Goal: Register for event/course

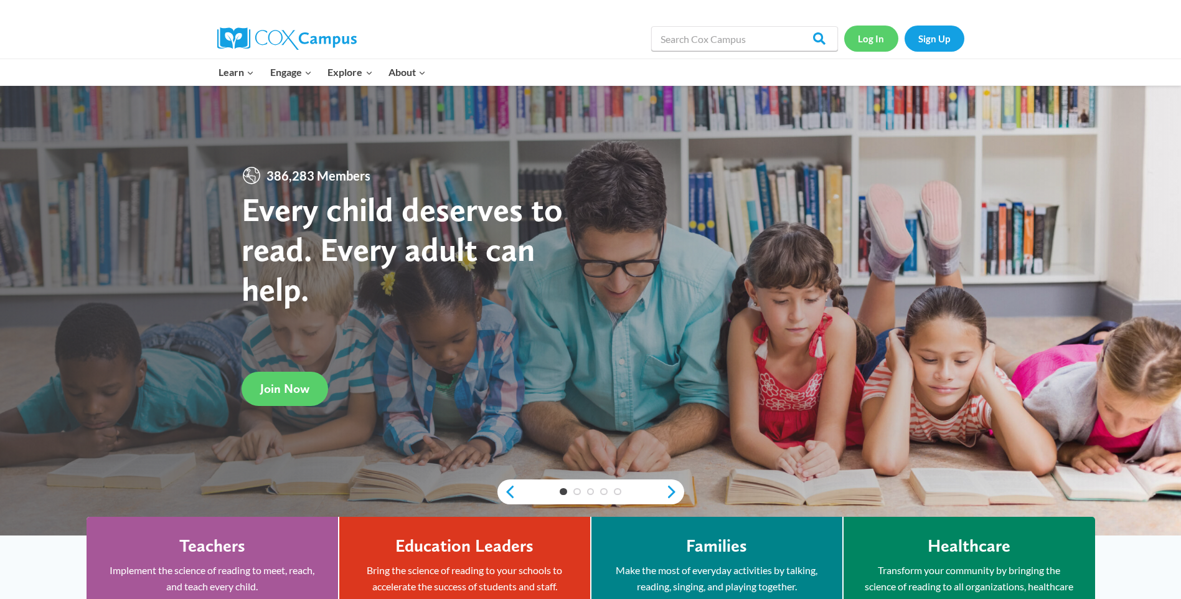
click at [869, 36] on link "Log In" at bounding box center [871, 39] width 54 height 26
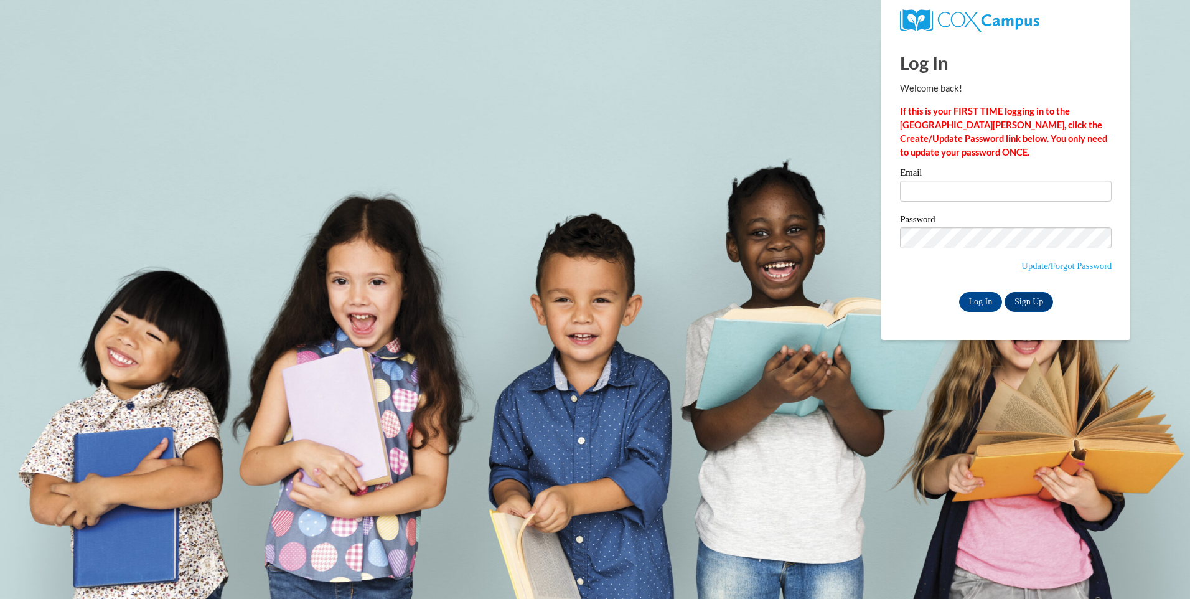
click at [1051, 176] on label "Email" at bounding box center [1006, 174] width 212 height 12
click at [1051, 181] on input "Email" at bounding box center [1006, 191] width 212 height 21
click at [1046, 182] on input "Email" at bounding box center [1006, 191] width 212 height 21
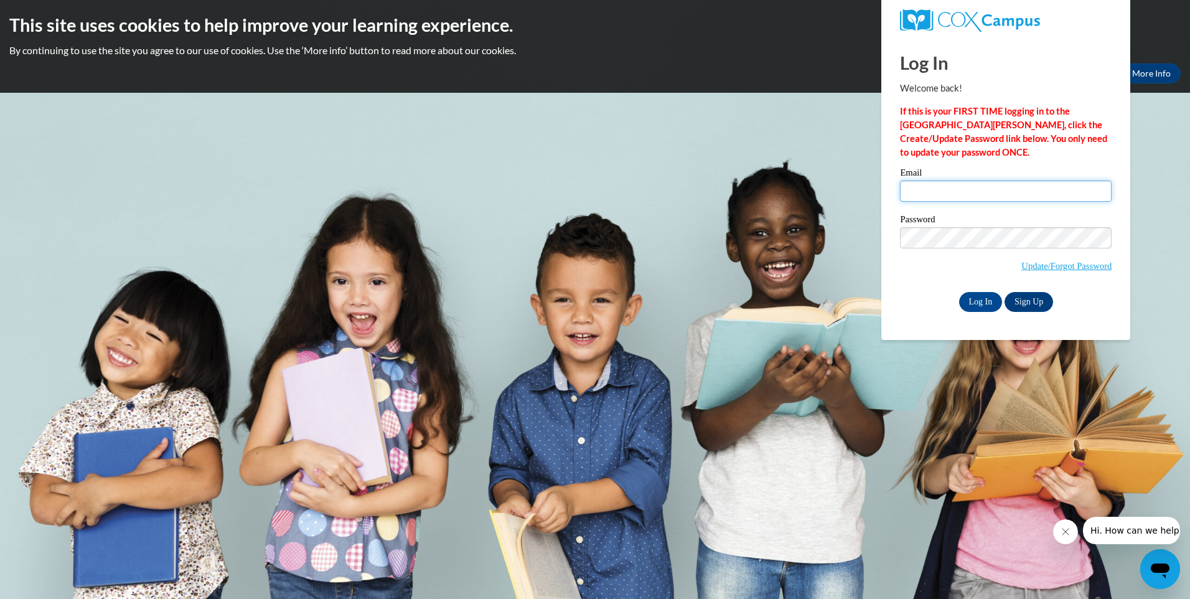
type input "kassidy.kilgore@gmail.com"
click at [995, 294] on input "Log In" at bounding box center [981, 302] width 44 height 20
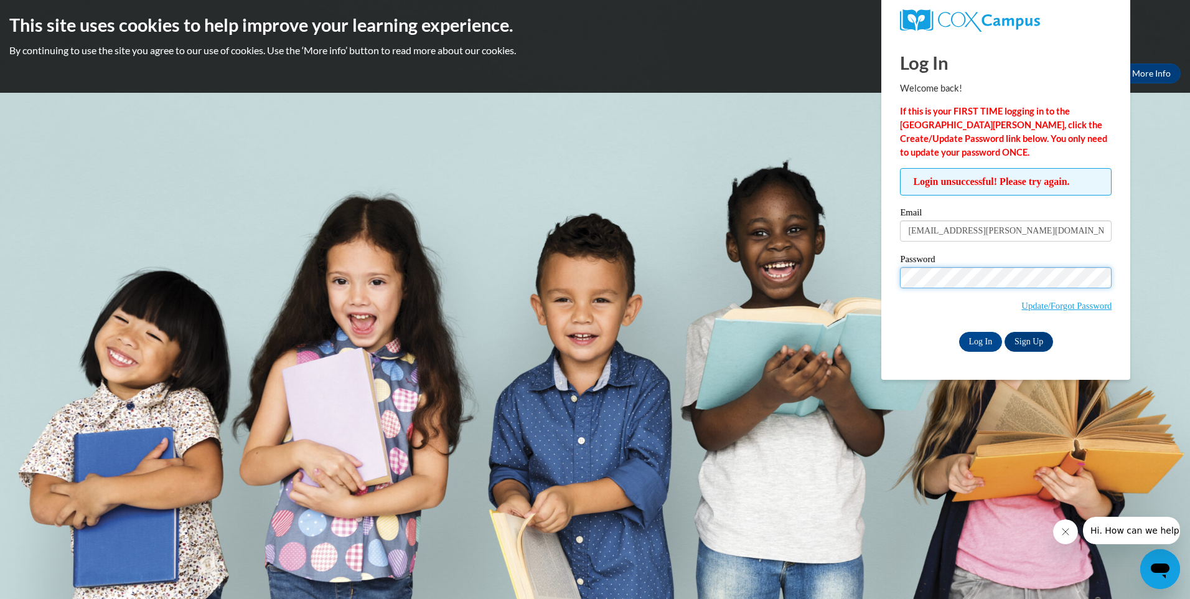
click at [959, 332] on input "Log In" at bounding box center [981, 342] width 44 height 20
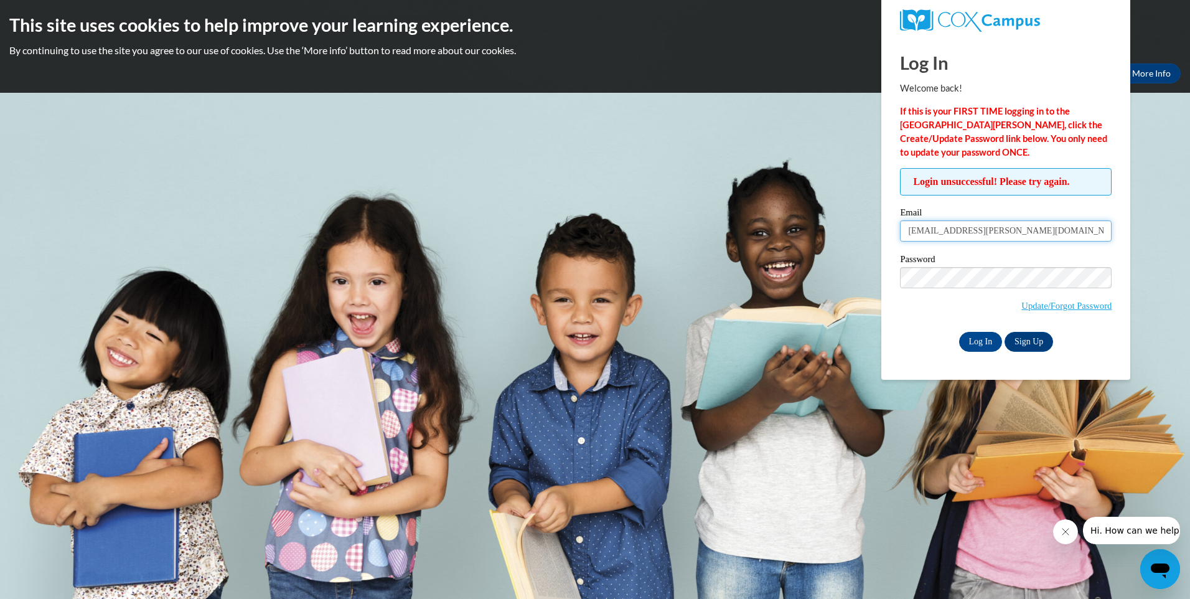
click at [1036, 235] on input "kassidy.kilgore@gmail.com" at bounding box center [1006, 230] width 212 height 21
drag, startPoint x: 1081, startPoint y: 237, endPoint x: 748, endPoint y: 179, distance: 338.5
click at [748, 179] on body "This site uses cookies to help improve your learning experience. By continuing …" at bounding box center [595, 299] width 1190 height 599
type input "kkilgore2@daltonstate.edu"
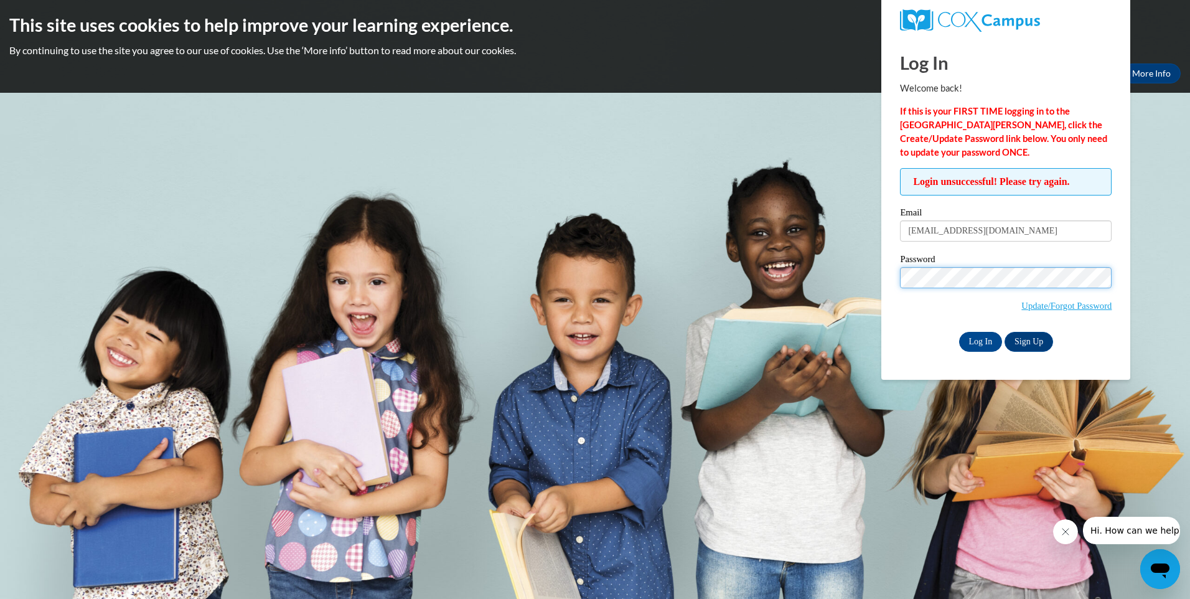
click at [959, 332] on input "Log In" at bounding box center [981, 342] width 44 height 20
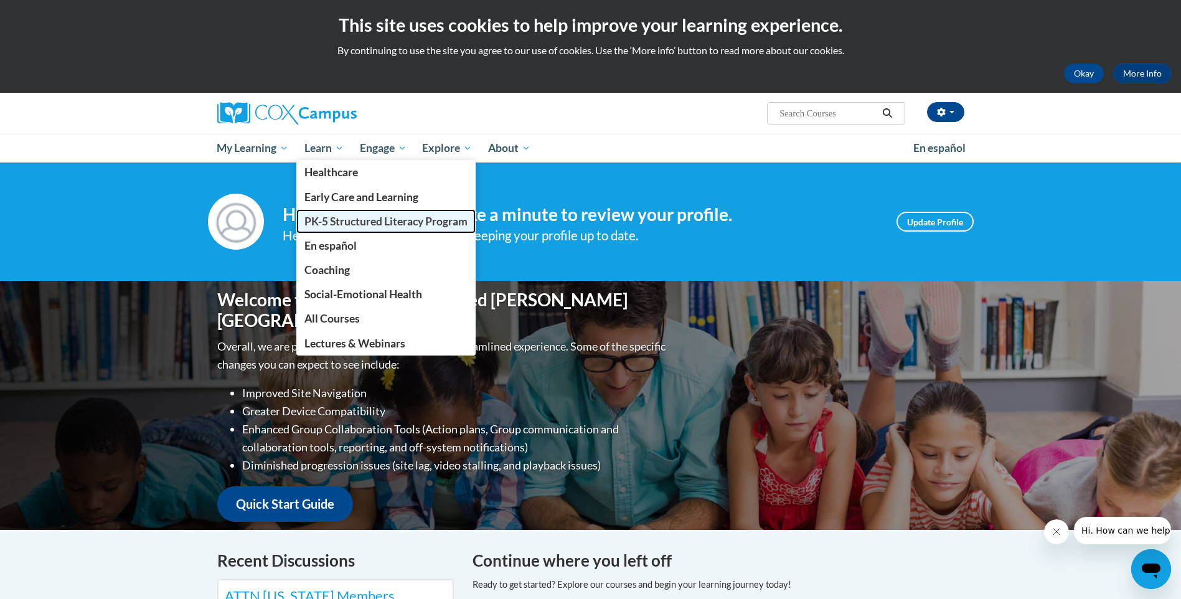
click at [358, 221] on span "PK-5 Structured Literacy Program" at bounding box center [385, 221] width 163 height 13
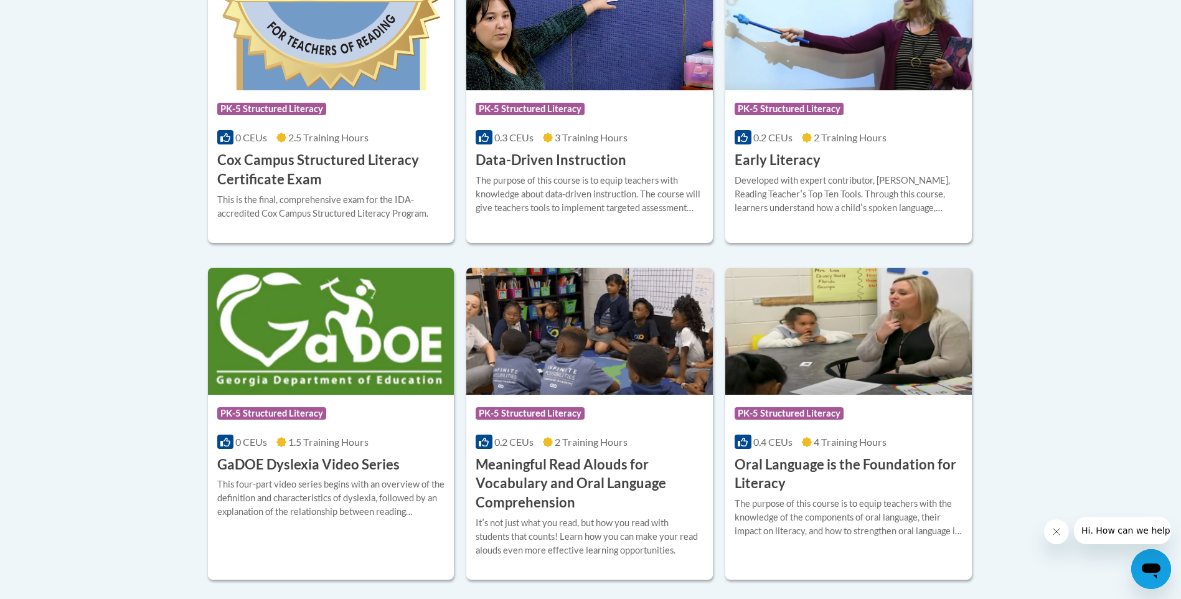
scroll to position [498, 0]
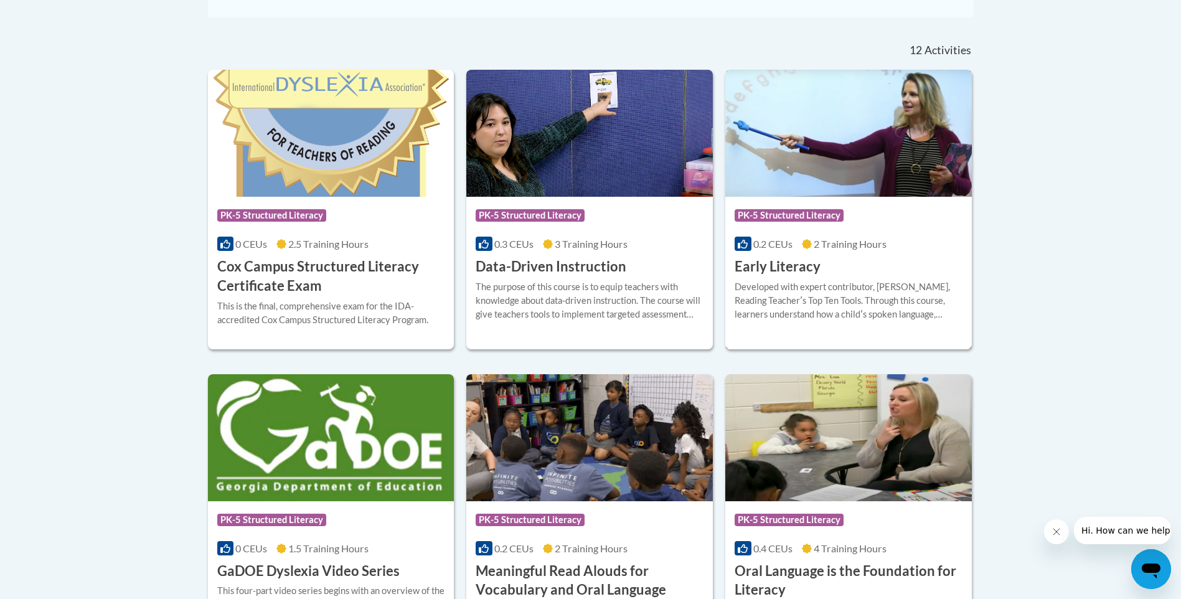
click at [734, 246] on span at bounding box center [742, 244] width 16 height 14
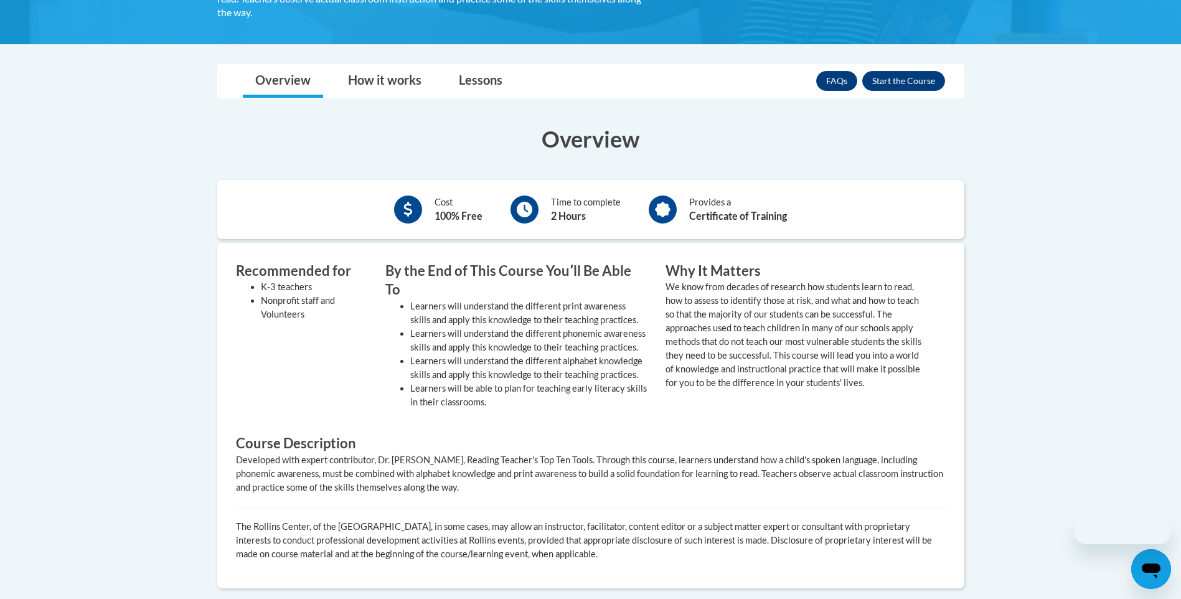
scroll to position [311, 0]
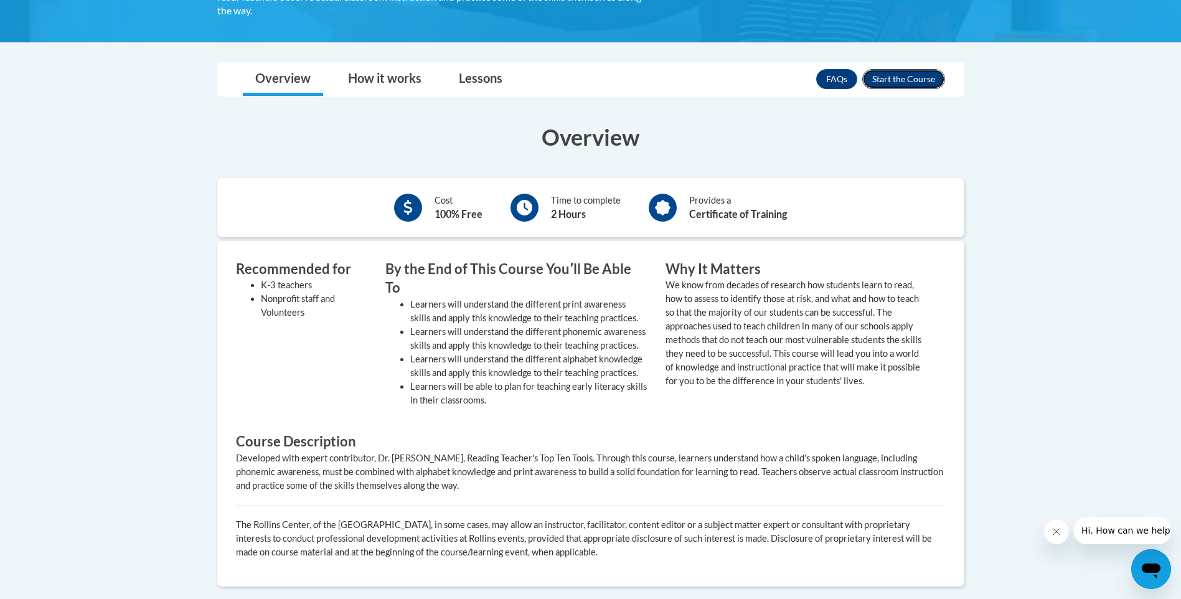
click at [891, 83] on button "Enroll" at bounding box center [903, 79] width 83 height 20
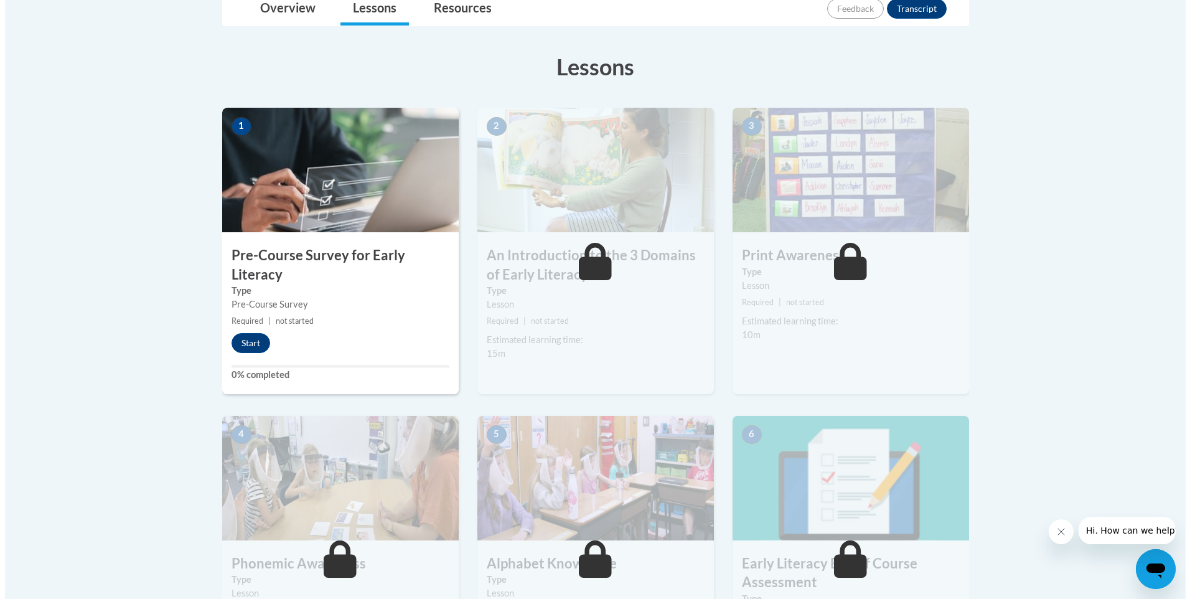
scroll to position [311, 0]
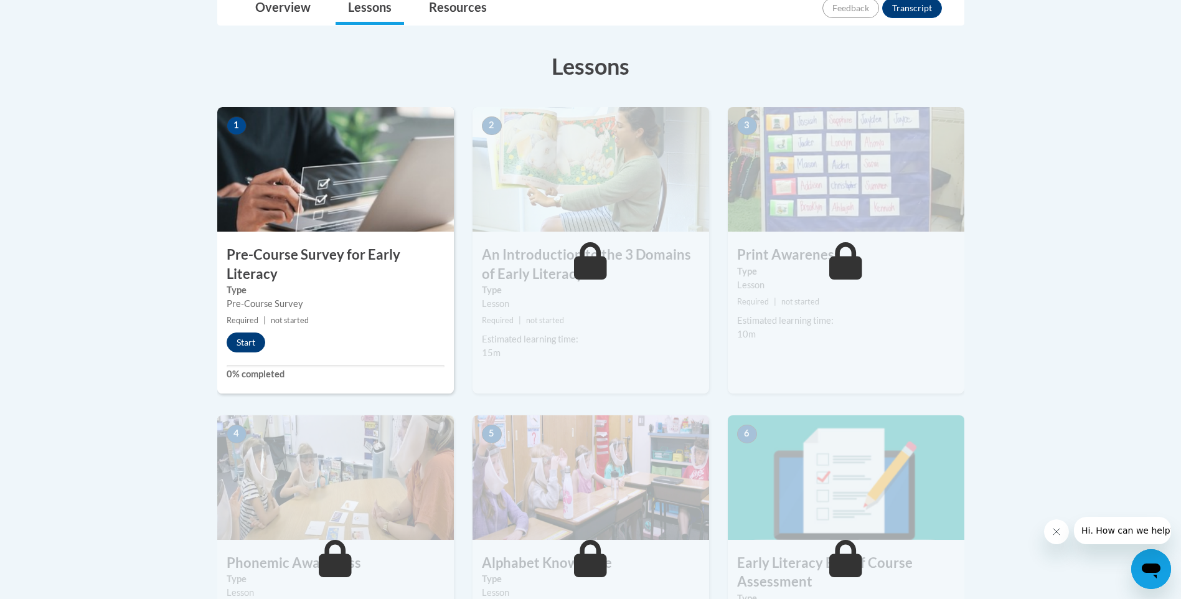
drag, startPoint x: 256, startPoint y: 355, endPoint x: 252, endPoint y: 349, distance: 7.6
click at [253, 352] on div "1 Pre-Course Survey for Early Literacy Type Pre-Course Survey Required | not st…" at bounding box center [335, 250] width 237 height 286
click at [252, 349] on button "Start" at bounding box center [246, 342] width 39 height 20
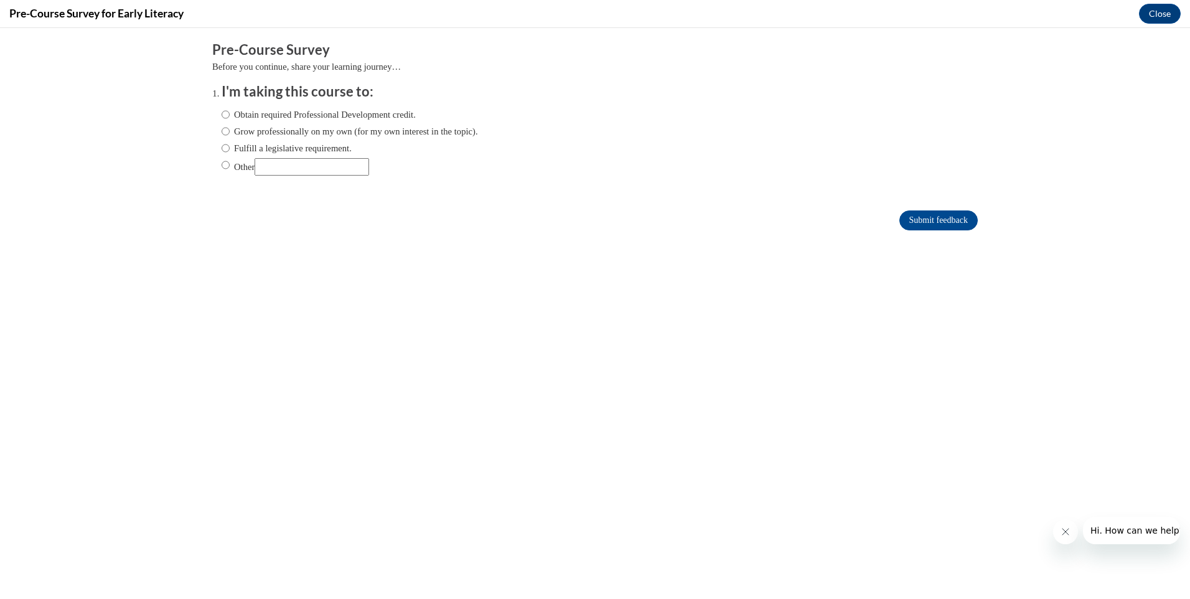
scroll to position [0, 0]
click at [225, 114] on label "Obtain required Professional Development credit." at bounding box center [319, 115] width 194 height 14
click at [225, 114] on input "Obtain required Professional Development credit." at bounding box center [226, 115] width 8 height 14
radio input "true"
click at [931, 223] on input "Submit feedback" at bounding box center [938, 220] width 78 height 20
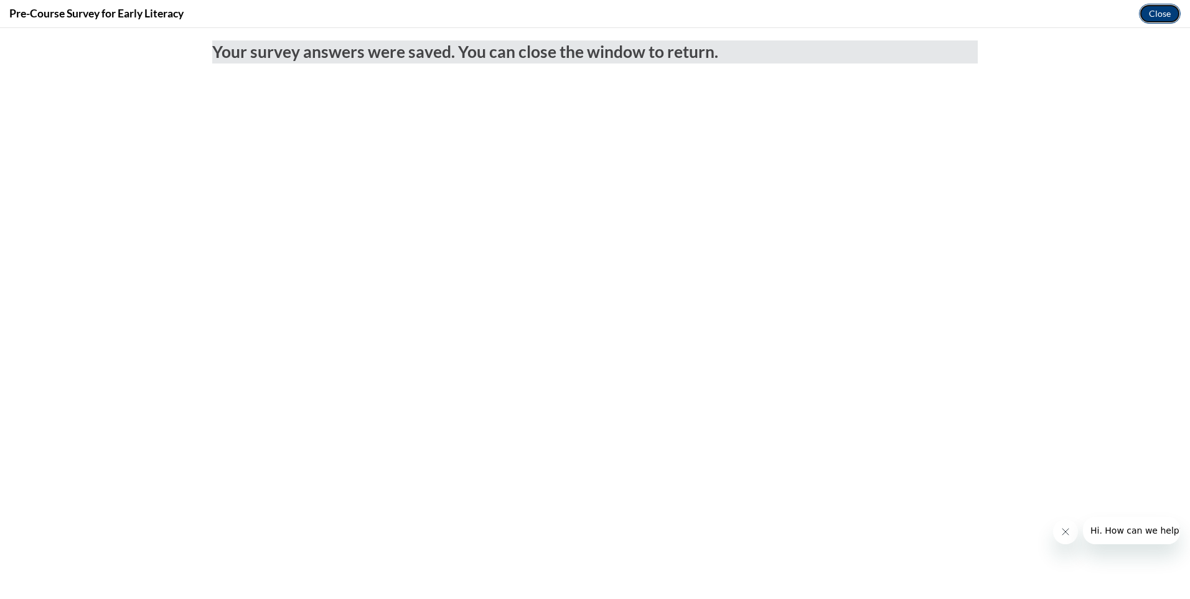
drag, startPoint x: 1149, startPoint y: 5, endPoint x: 1155, endPoint y: 28, distance: 23.9
click at [1158, 6] on button "Close" at bounding box center [1160, 14] width 42 height 20
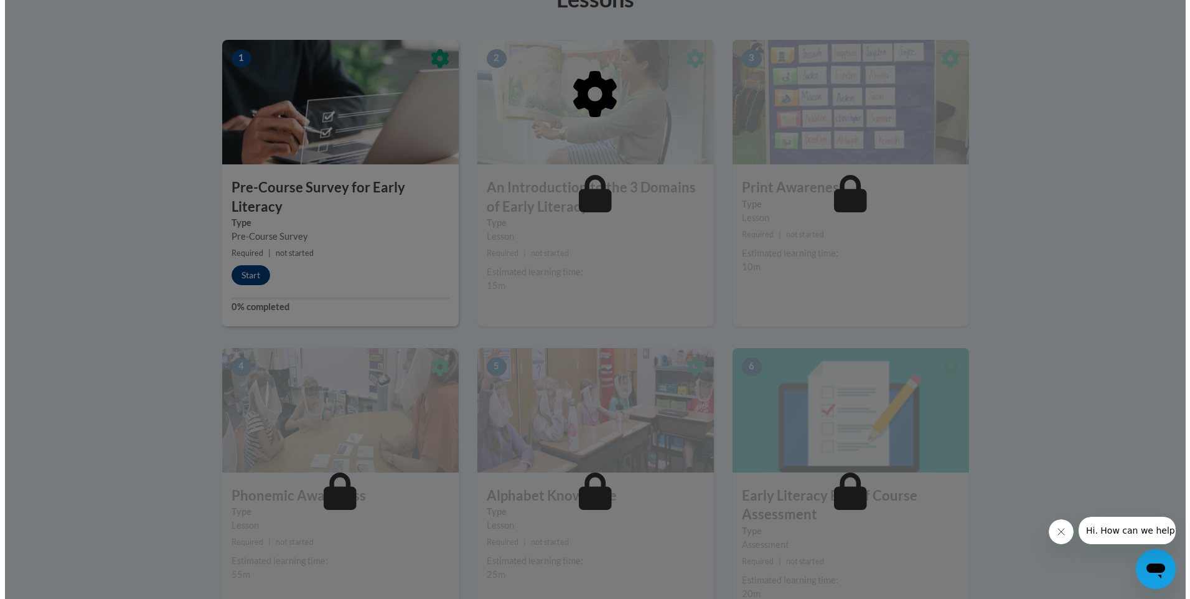
scroll to position [373, 0]
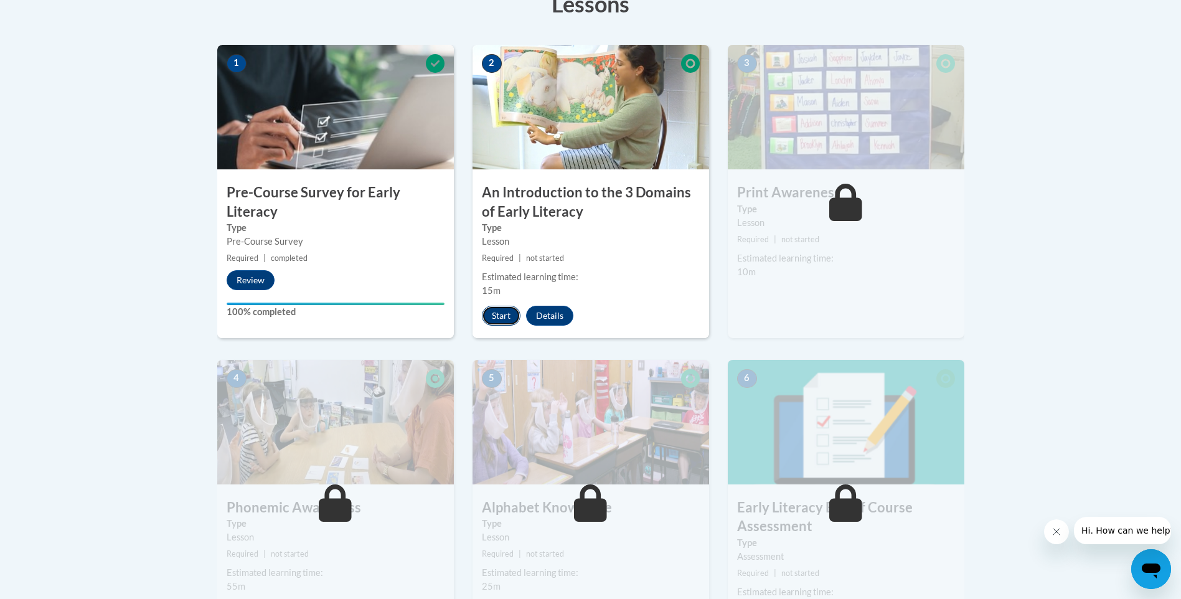
click at [502, 311] on button "Start" at bounding box center [501, 316] width 39 height 20
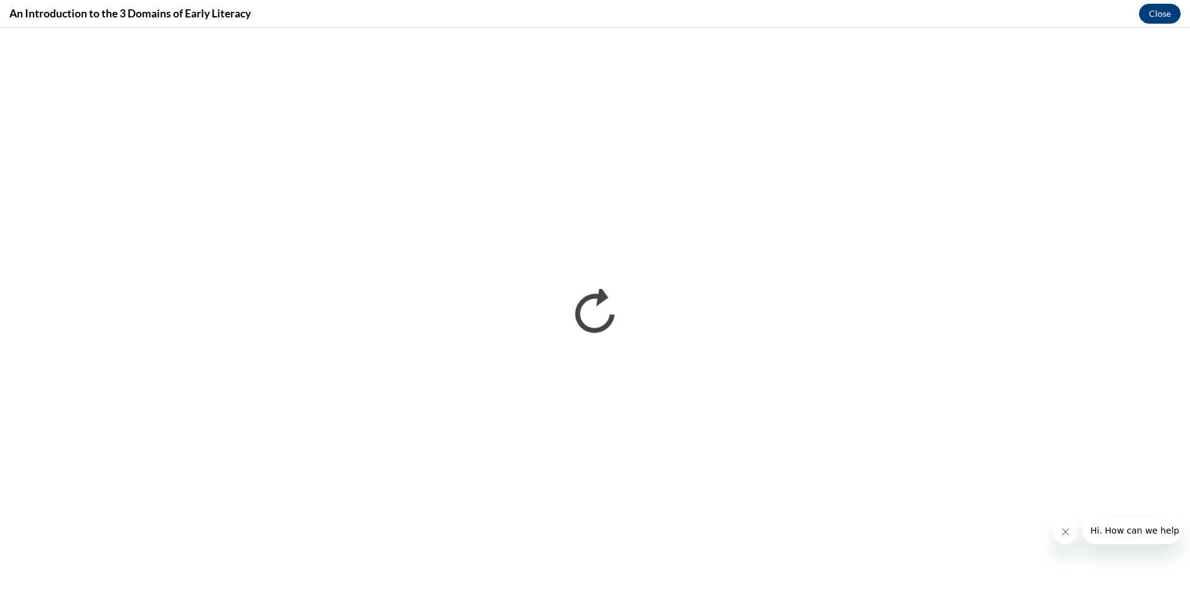
scroll to position [0, 0]
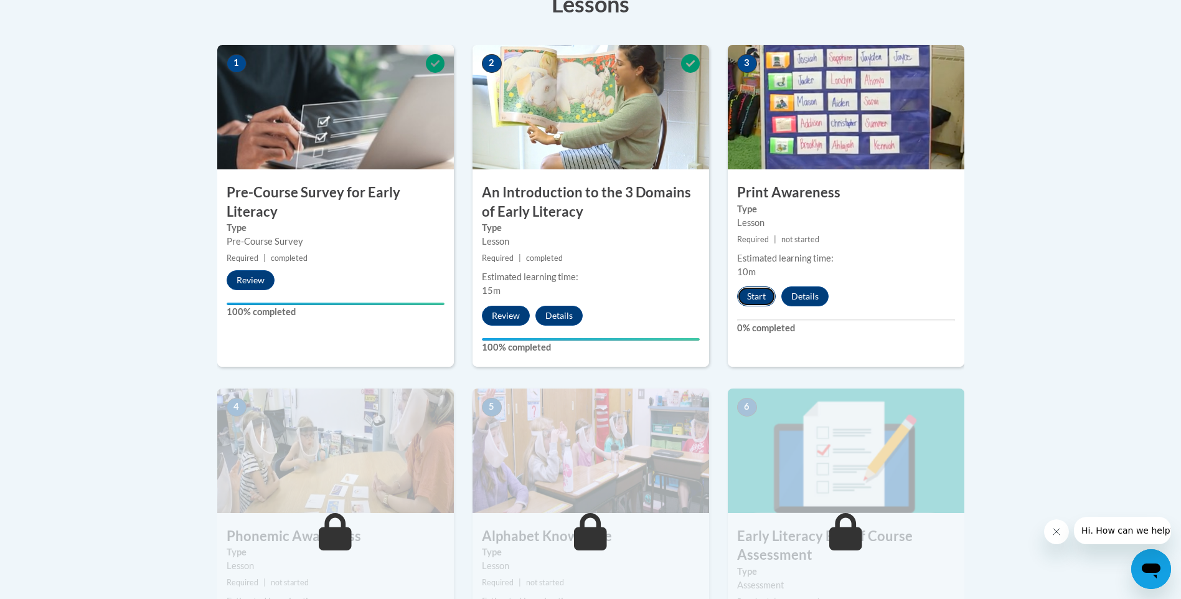
click at [759, 288] on button "Start" at bounding box center [756, 296] width 39 height 20
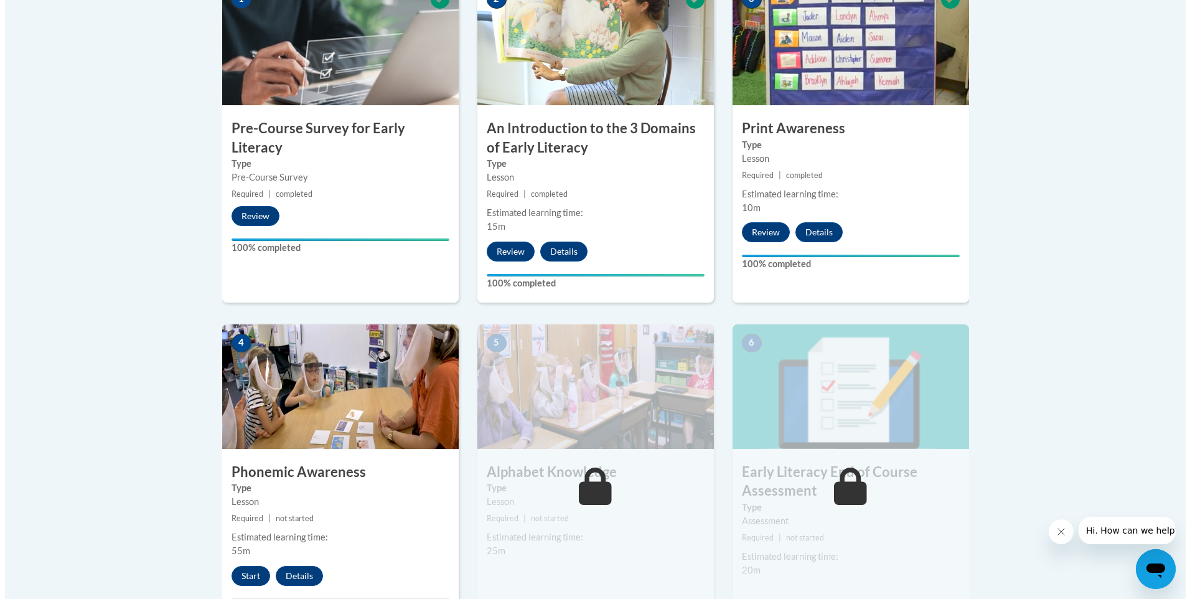
scroll to position [498, 0]
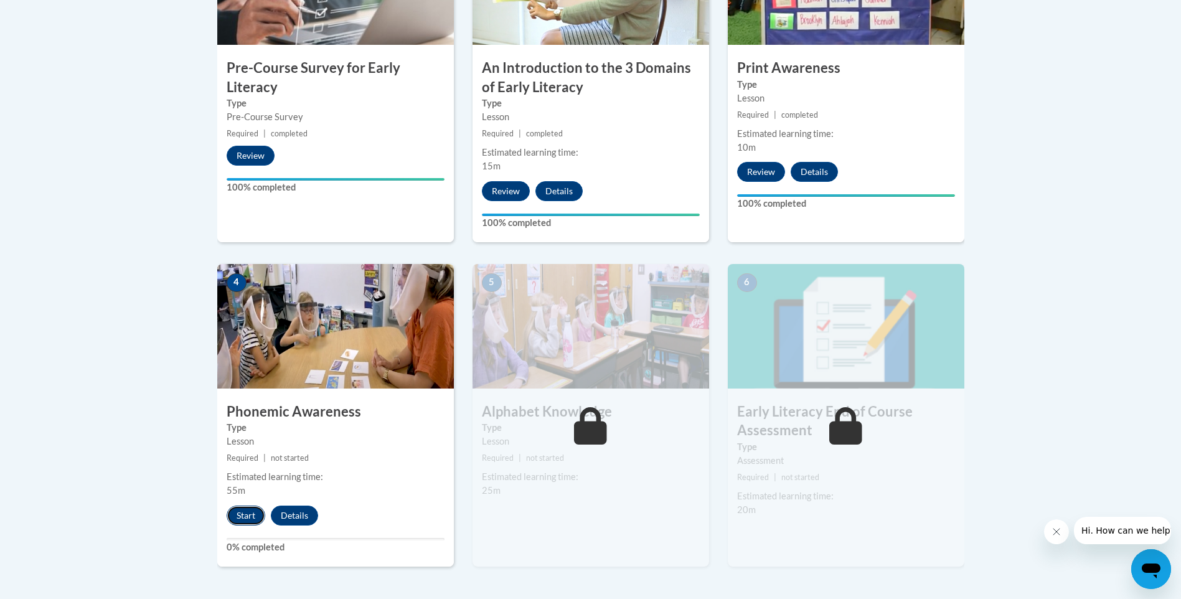
click at [249, 515] on button "Start" at bounding box center [246, 515] width 39 height 20
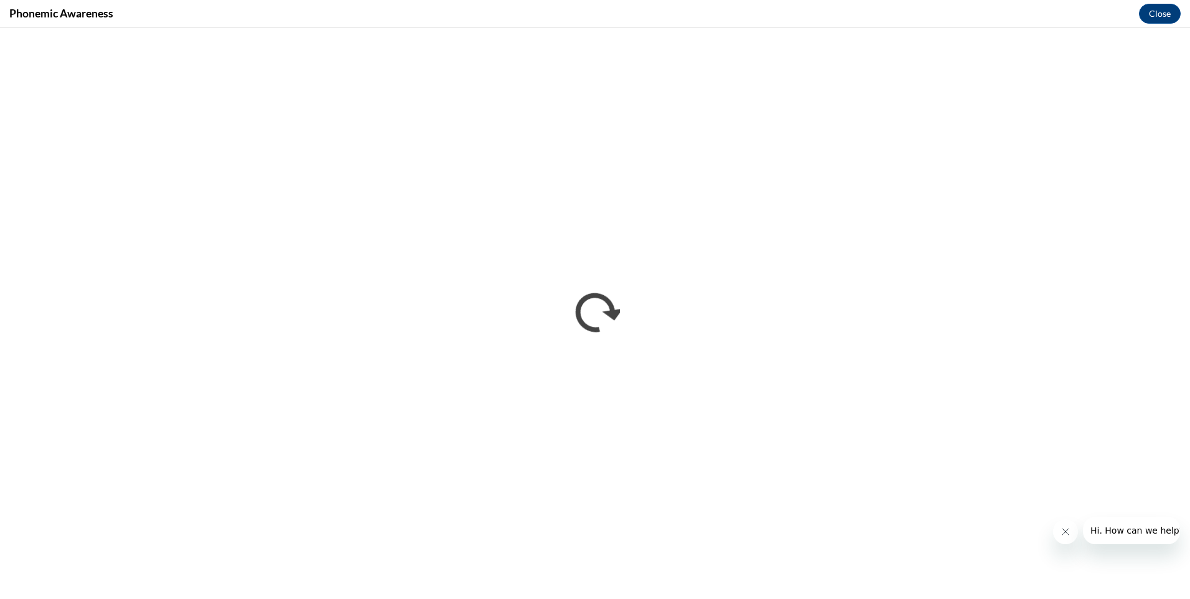
scroll to position [0, 0]
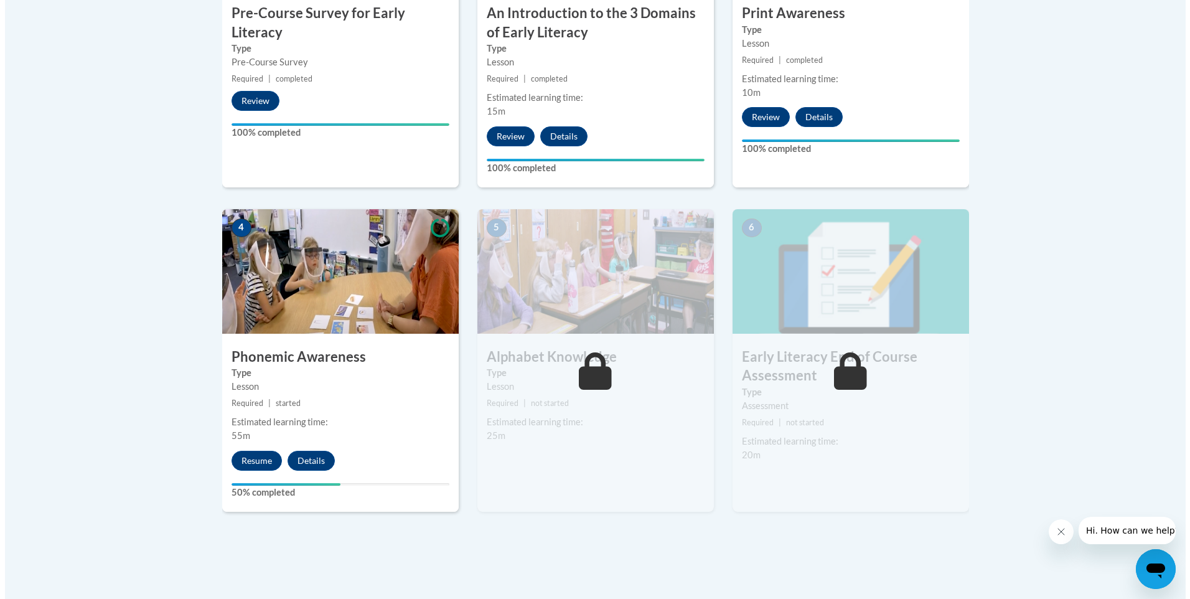
scroll to position [560, 0]
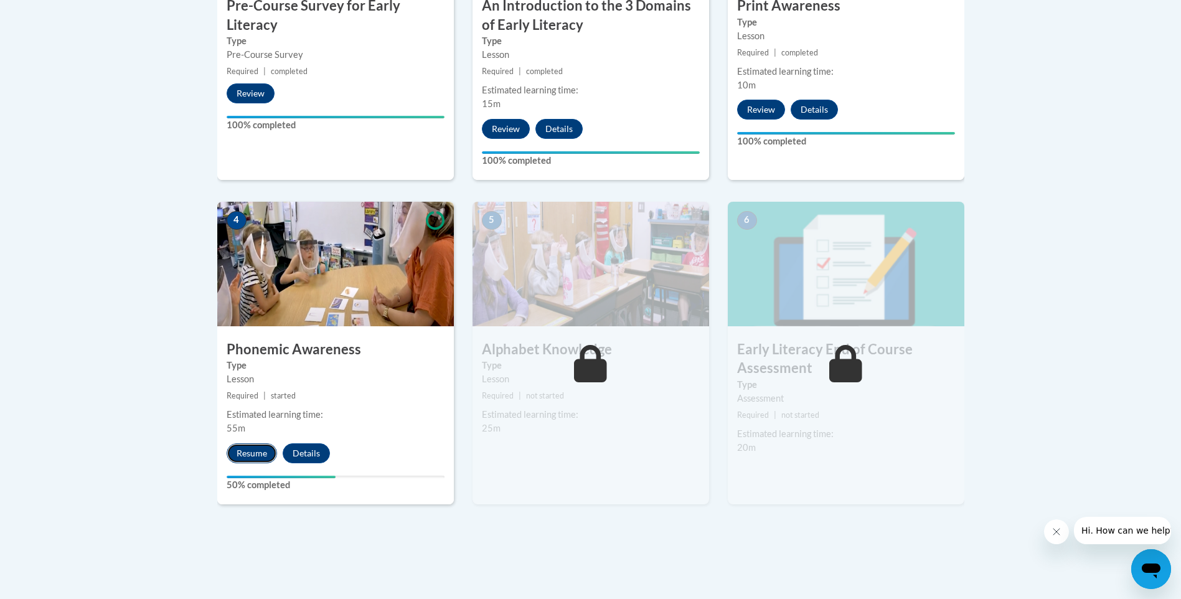
click at [253, 450] on button "Resume" at bounding box center [252, 453] width 50 height 20
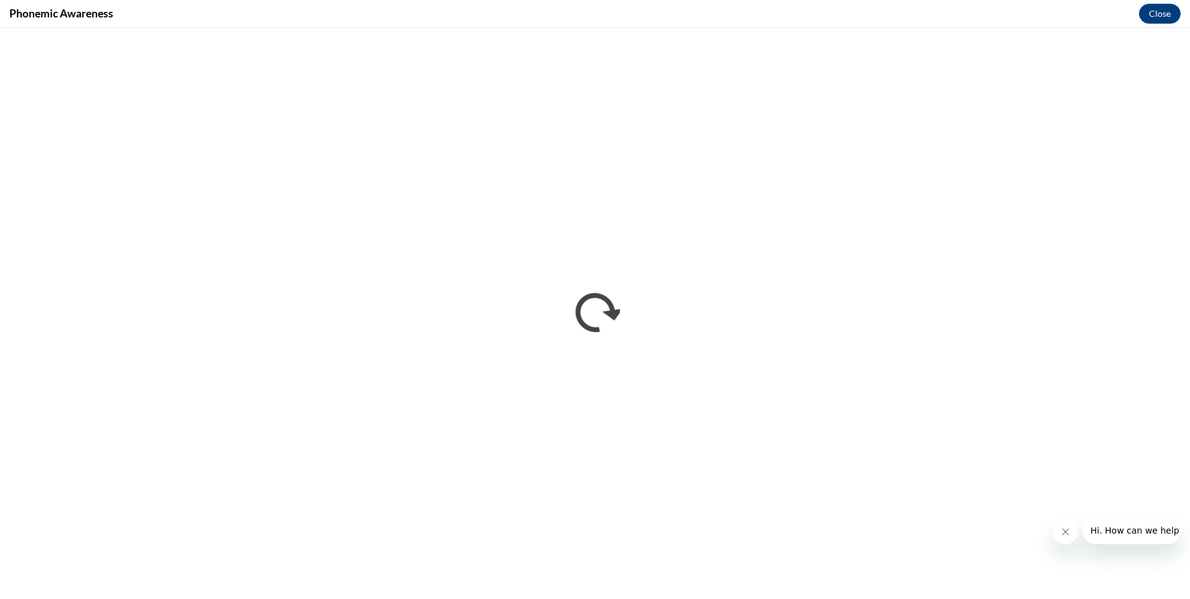
scroll to position [0, 0]
click at [1070, 532] on button "Close message from company" at bounding box center [1065, 531] width 25 height 25
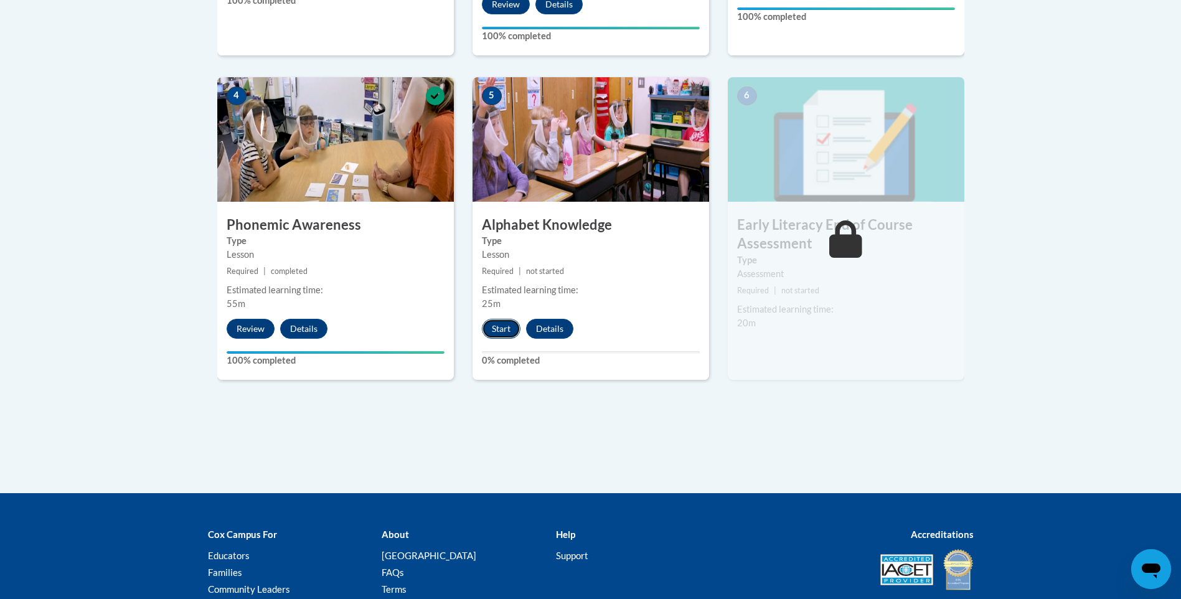
click at [510, 333] on button "Start" at bounding box center [501, 329] width 39 height 20
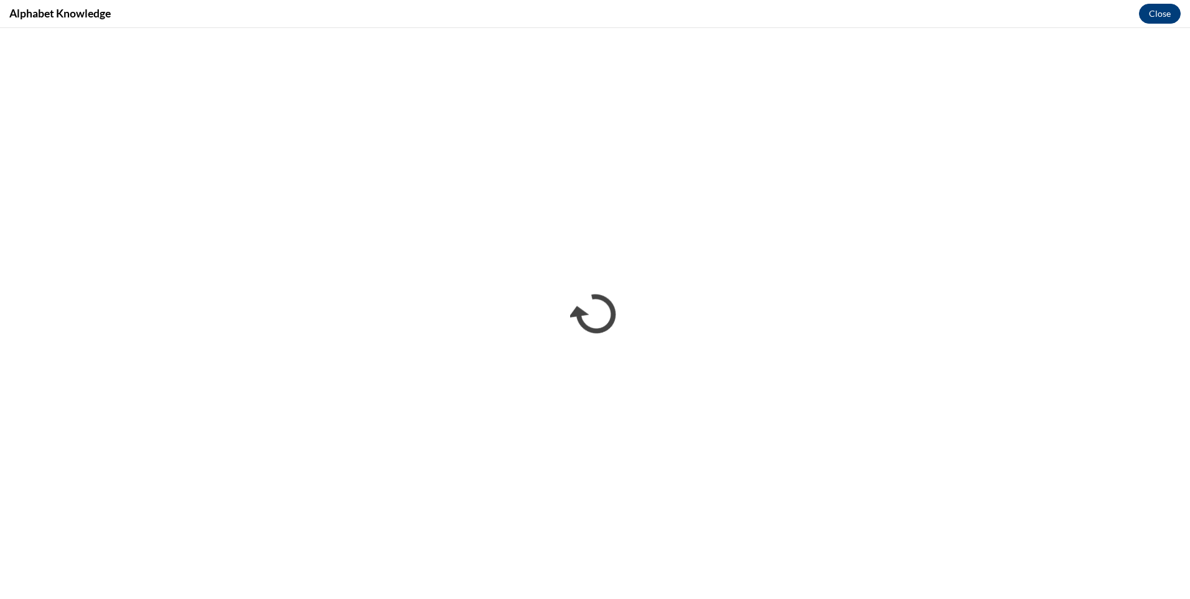
click at [1137, 13] on div "Alphabet Knowledge Close" at bounding box center [595, 14] width 1190 height 28
click at [1154, 17] on button "Close" at bounding box center [1160, 14] width 42 height 20
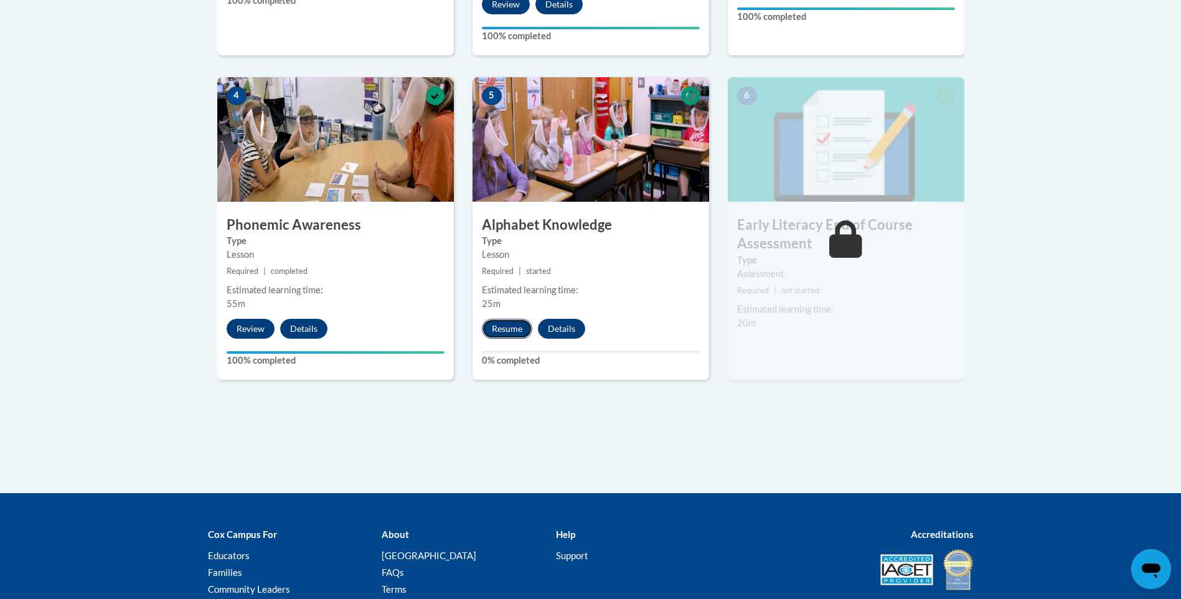
click at [494, 326] on button "Resume" at bounding box center [507, 329] width 50 height 20
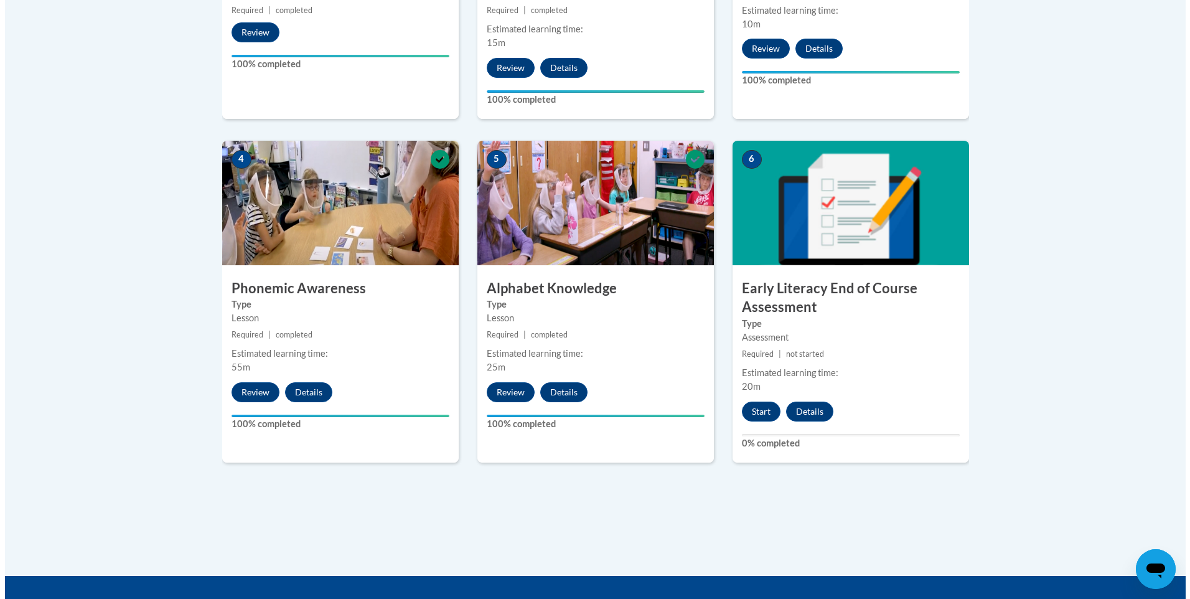
scroll to position [622, 0]
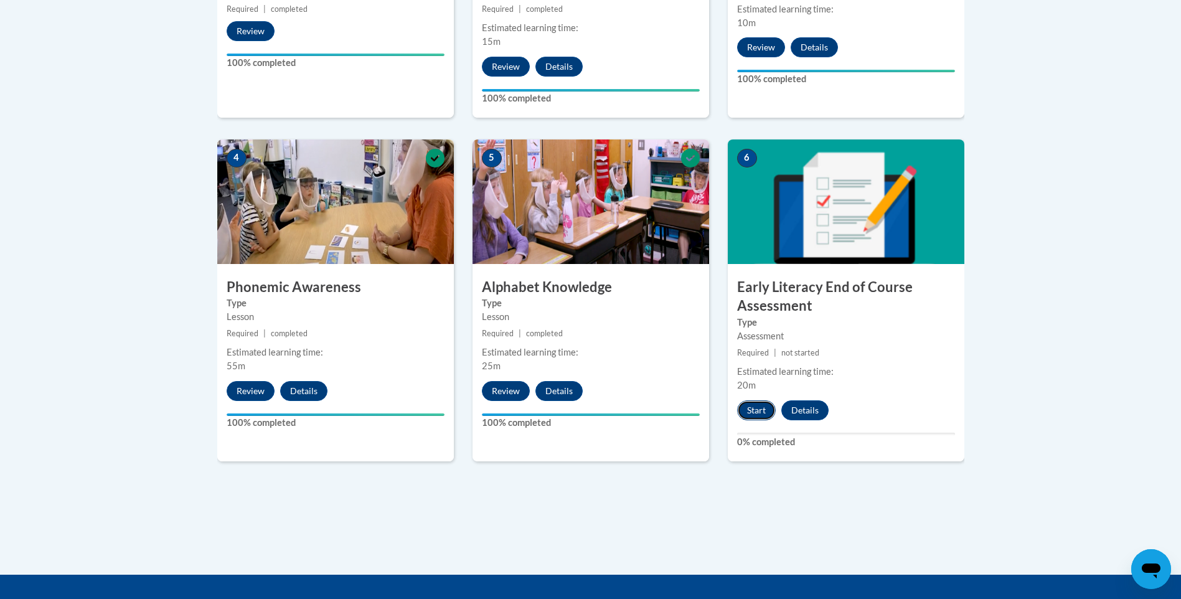
click at [759, 403] on button "Start" at bounding box center [756, 410] width 39 height 20
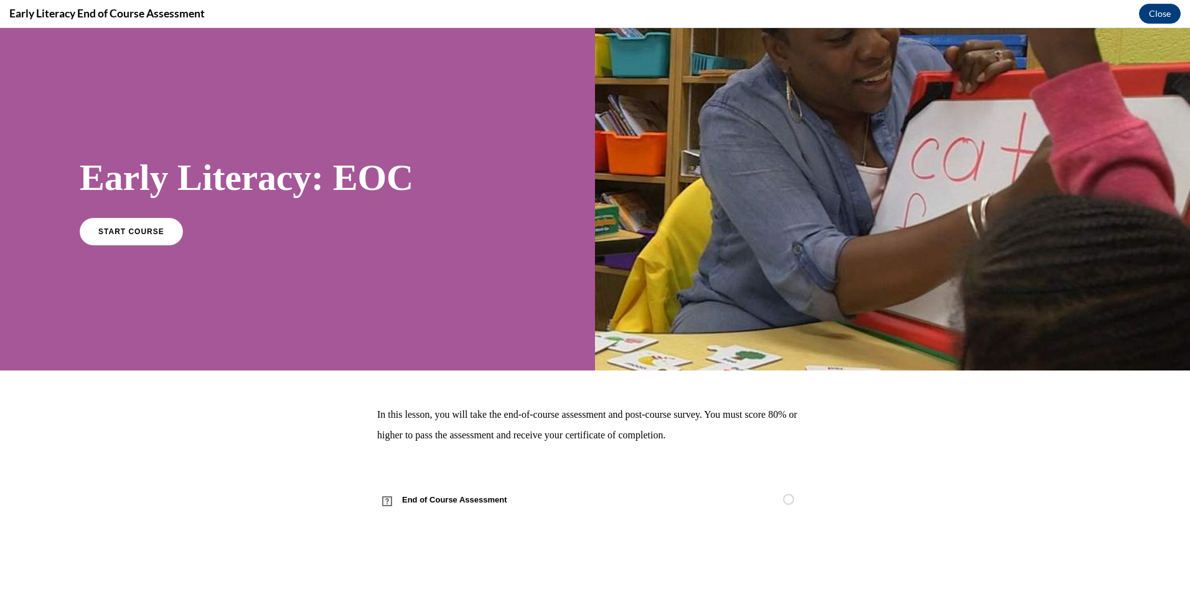
scroll to position [0, 0]
click at [139, 222] on link "START COURSE" at bounding box center [131, 231] width 108 height 29
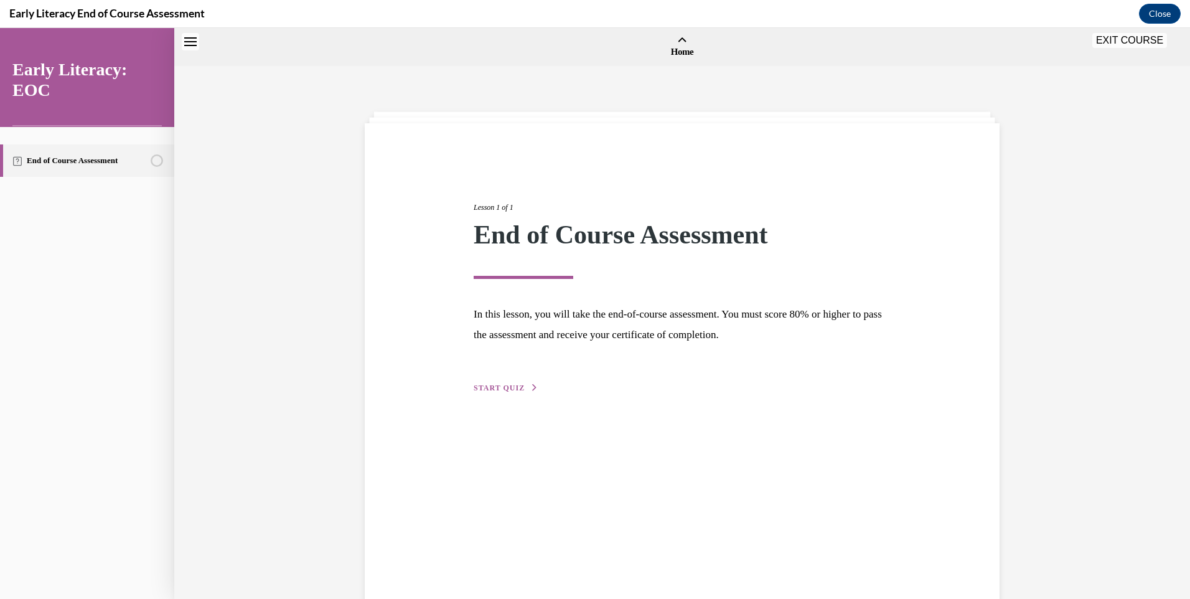
scroll to position [39, 0]
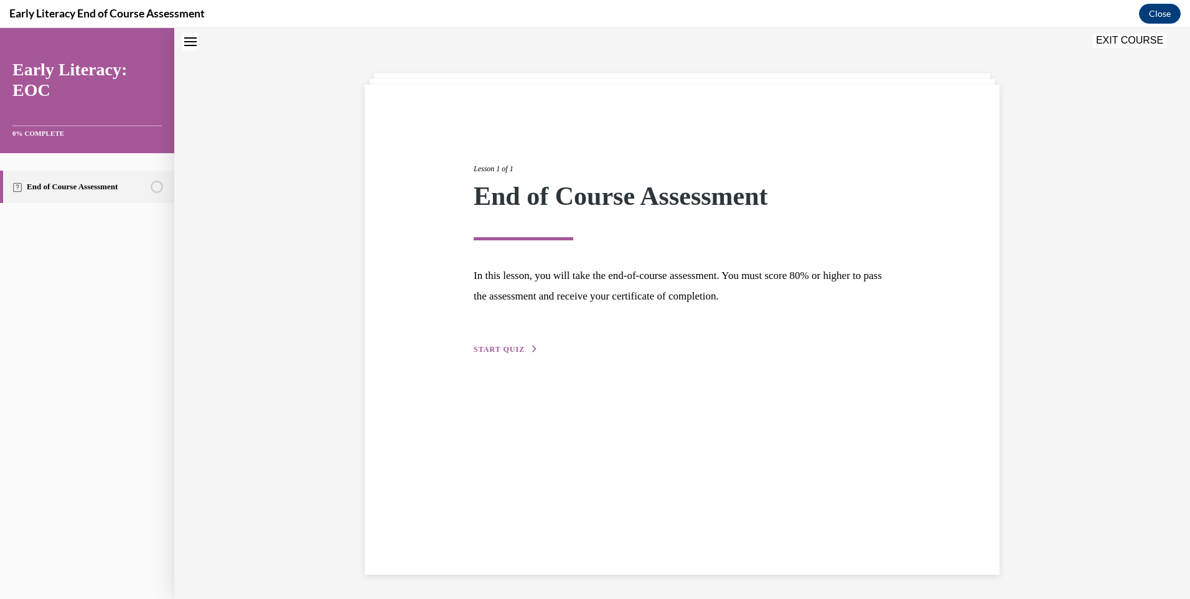
click at [477, 347] on span "START QUIZ" at bounding box center [499, 349] width 51 height 9
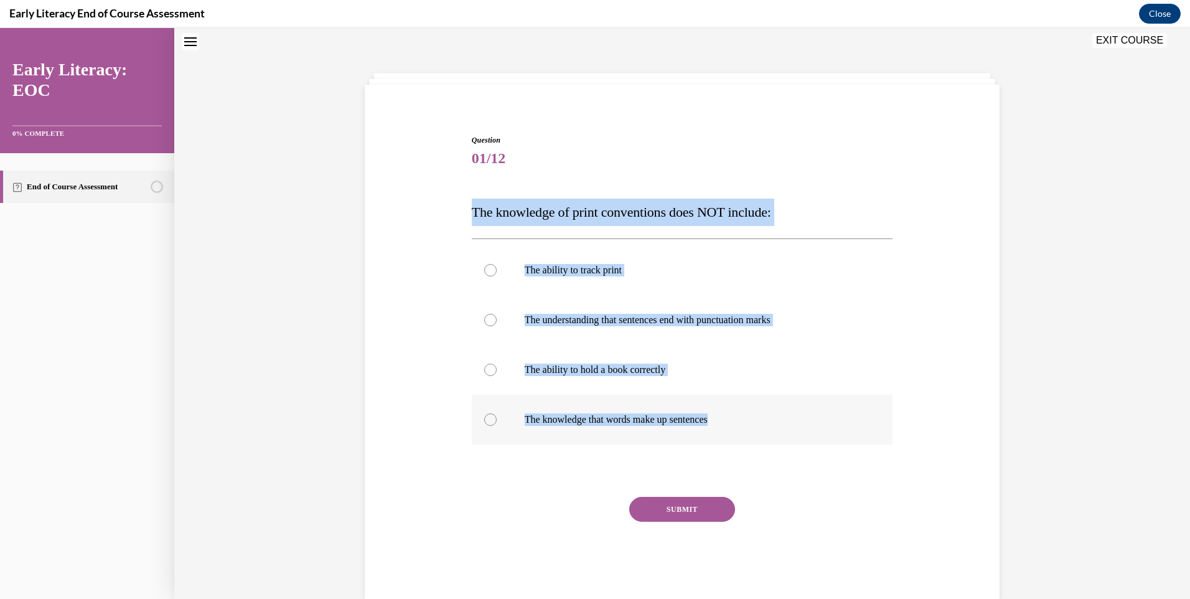
drag, startPoint x: 471, startPoint y: 208, endPoint x: 721, endPoint y: 421, distance: 328.5
click at [721, 421] on div "Question 01/12 The knowledge of print conventions does NOT include: The ability…" at bounding box center [682, 366] width 421 height 464
click at [641, 213] on span "The knowledge of print conventions does NOT include:" at bounding box center [621, 212] width 299 height 16
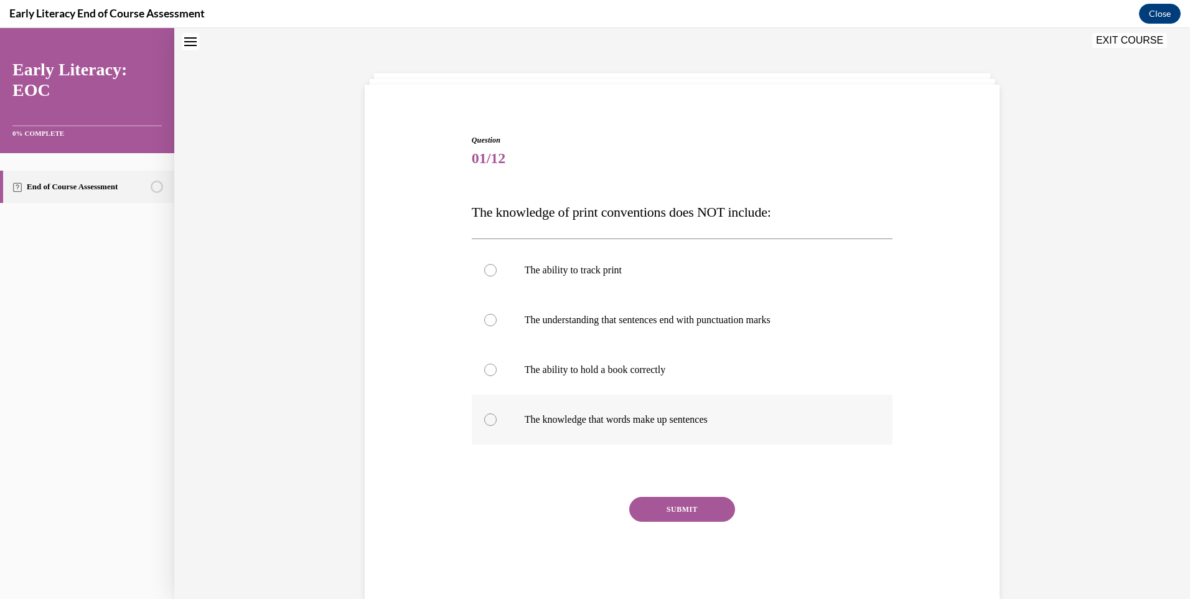
click at [607, 415] on p "The knowledge that words make up sentences" at bounding box center [693, 419] width 337 height 12
click at [661, 512] on button "SUBMIT" at bounding box center [682, 509] width 106 height 25
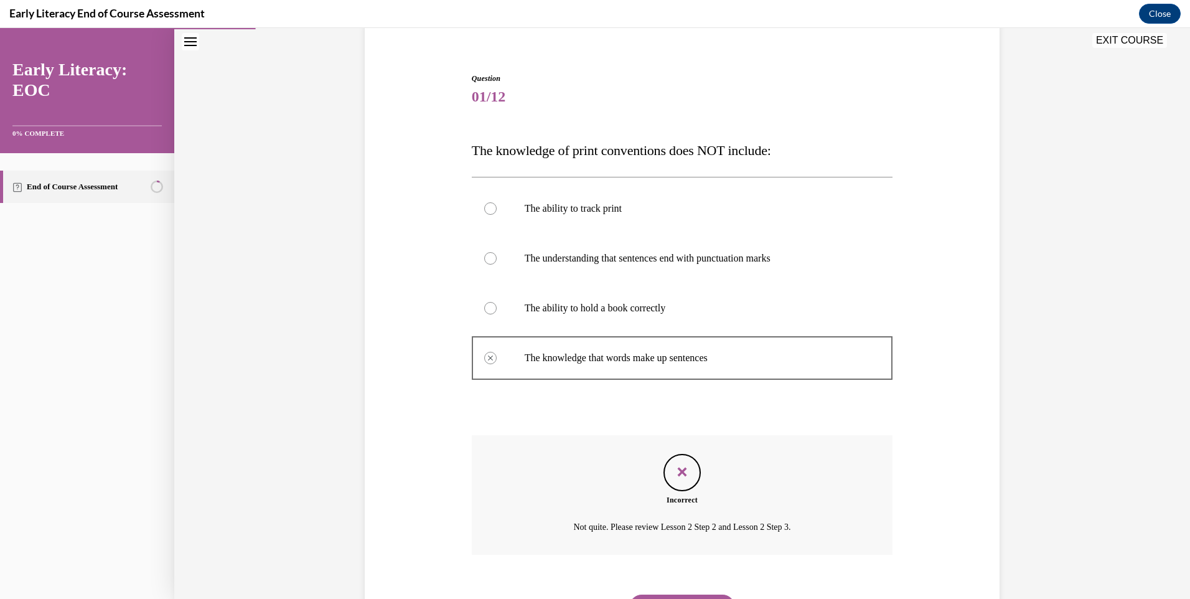
scroll to position [164, 0]
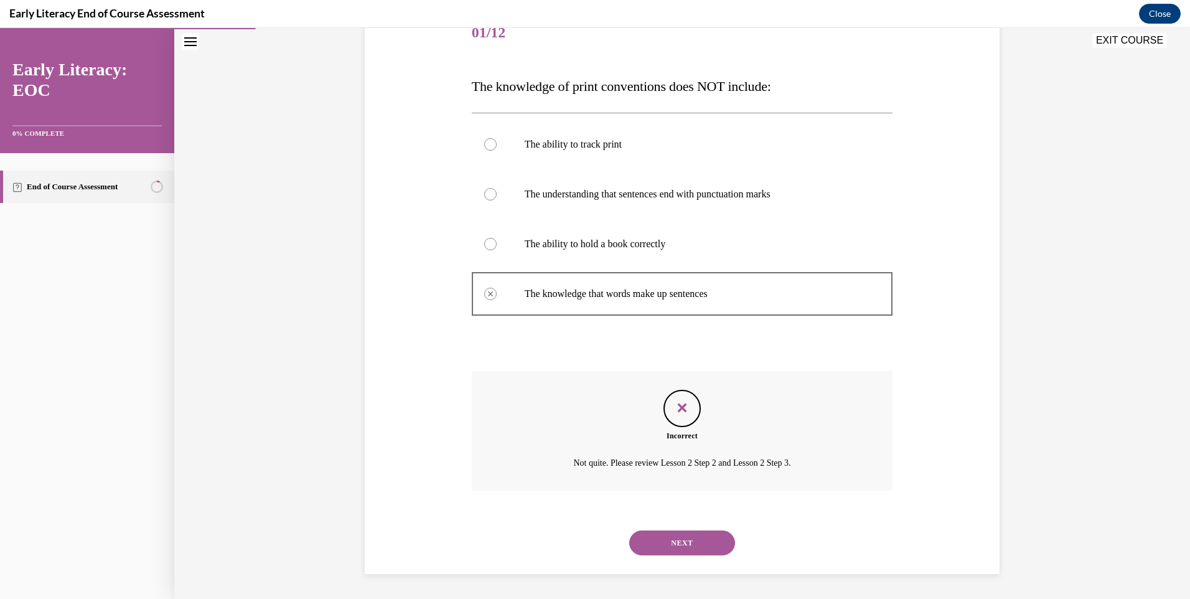
drag, startPoint x: 683, startPoint y: 543, endPoint x: 675, endPoint y: 537, distance: 10.4
click at [682, 543] on button "NEXT" at bounding box center [682, 542] width 106 height 25
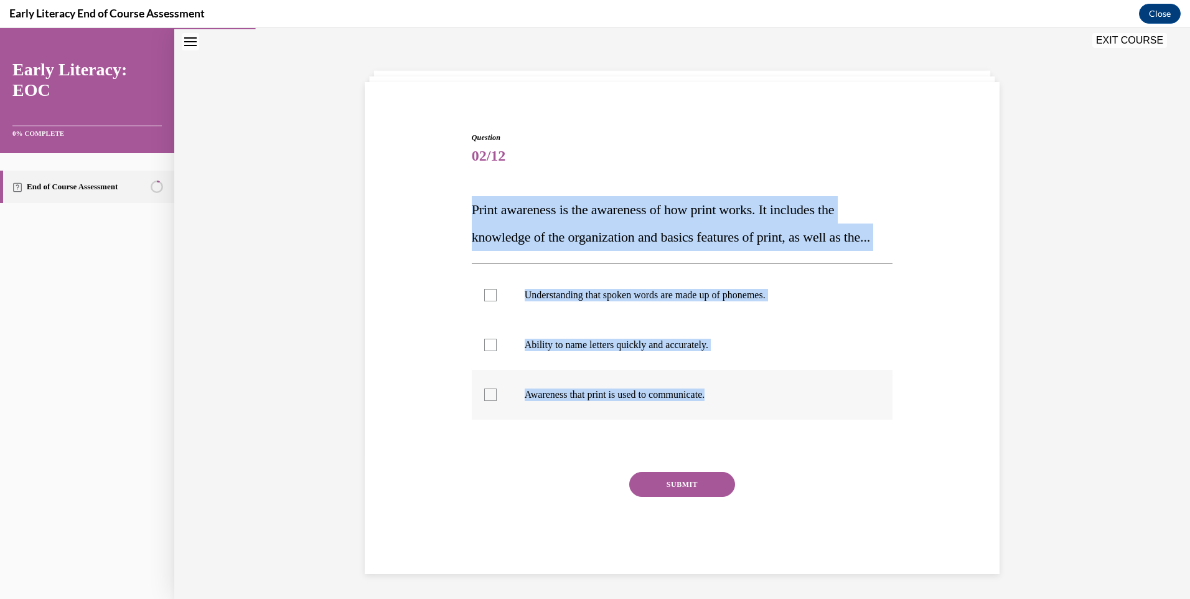
drag, startPoint x: 469, startPoint y: 184, endPoint x: 724, endPoint y: 399, distance: 333.0
click at [724, 399] on div "Question 02/12 Print awareness is the awareness of how print works. It includes…" at bounding box center [682, 353] width 421 height 442
click at [550, 202] on span "Print awareness is the awareness of how print works. It includes the knowledge …" at bounding box center [671, 223] width 398 height 43
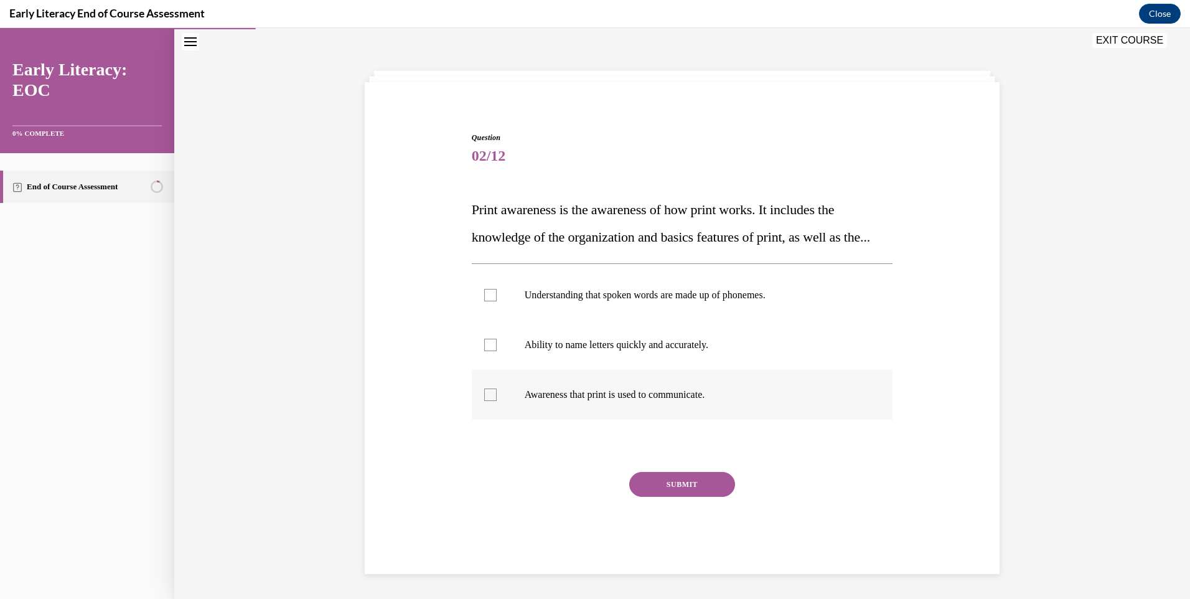
click at [631, 392] on p "Awareness that print is used to communicate." at bounding box center [693, 394] width 337 height 12
click at [693, 487] on button "SUBMIT" at bounding box center [682, 484] width 106 height 25
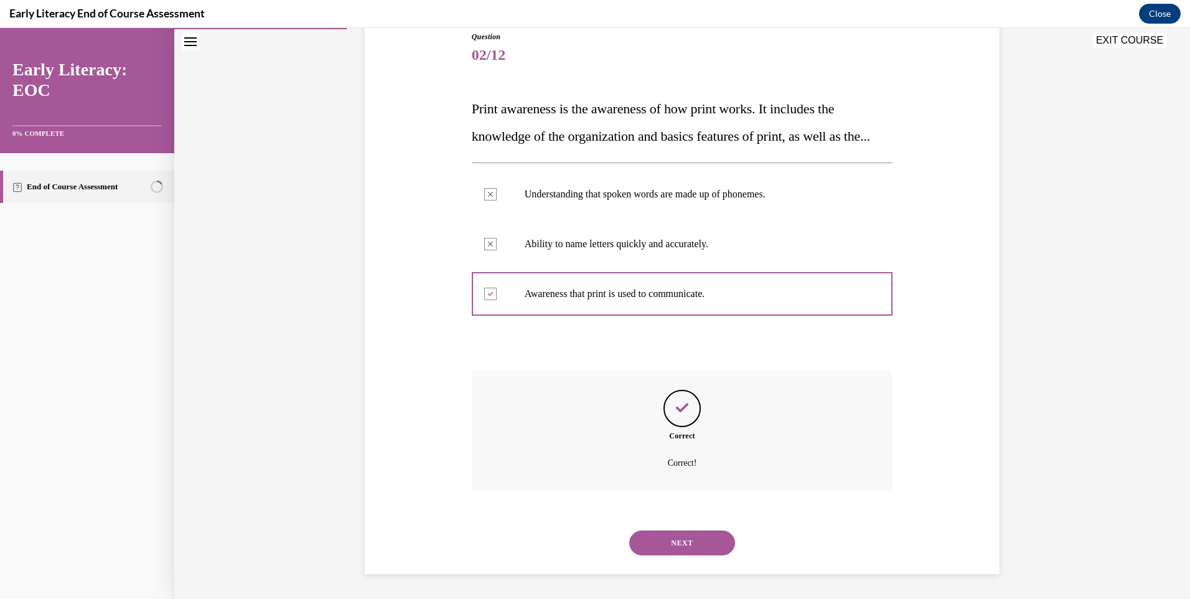
scroll to position [169, 0]
click at [705, 539] on button "NEXT" at bounding box center [682, 542] width 106 height 25
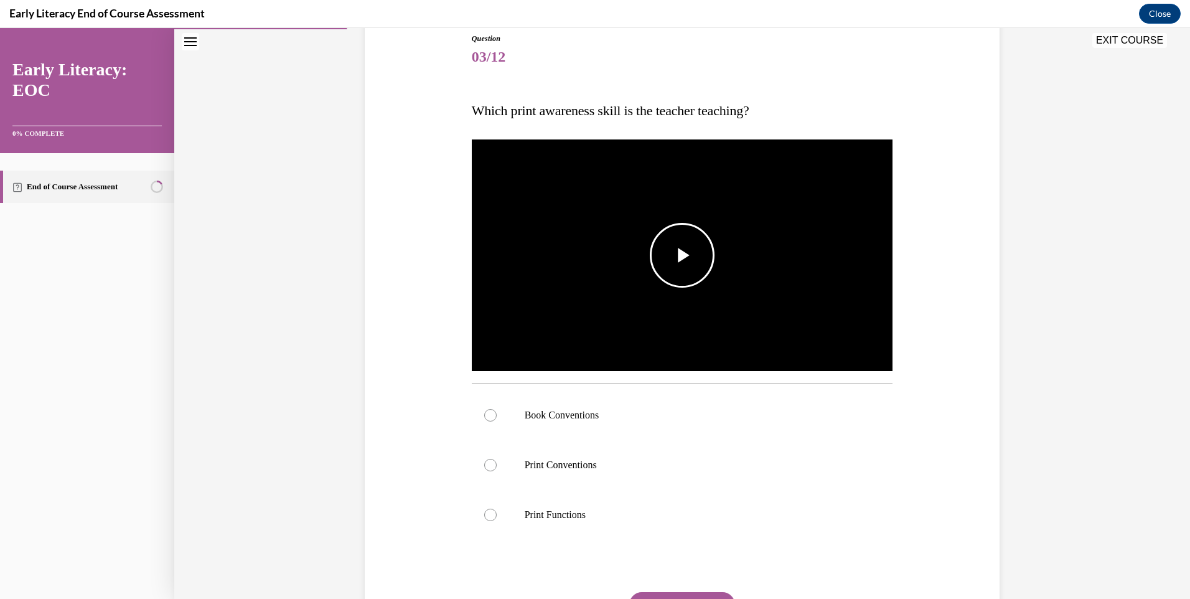
click at [682, 255] on span "Video player" at bounding box center [682, 255] width 0 height 0
click at [553, 421] on p "Book Conventions" at bounding box center [693, 415] width 337 height 12
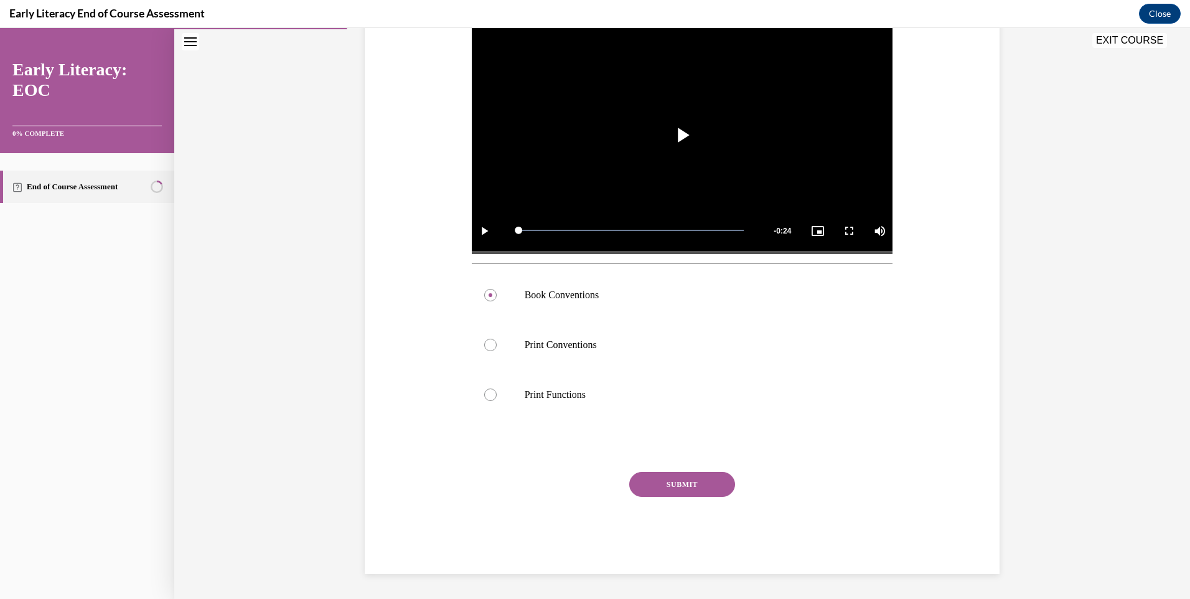
click at [656, 475] on button "SUBMIT" at bounding box center [682, 484] width 106 height 25
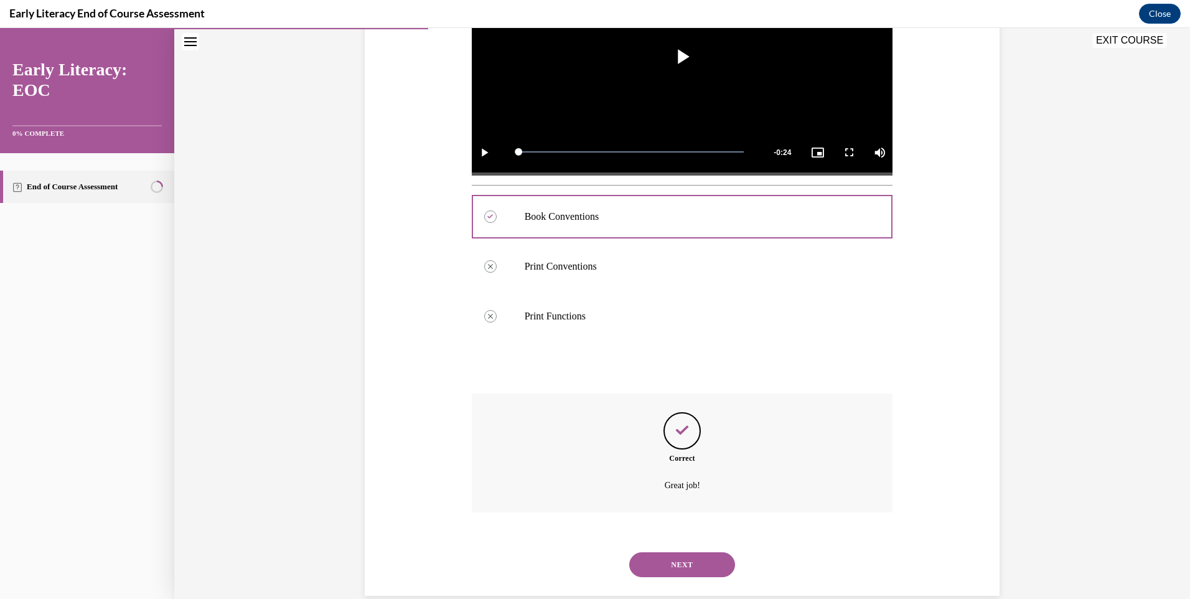
scroll to position [360, 0]
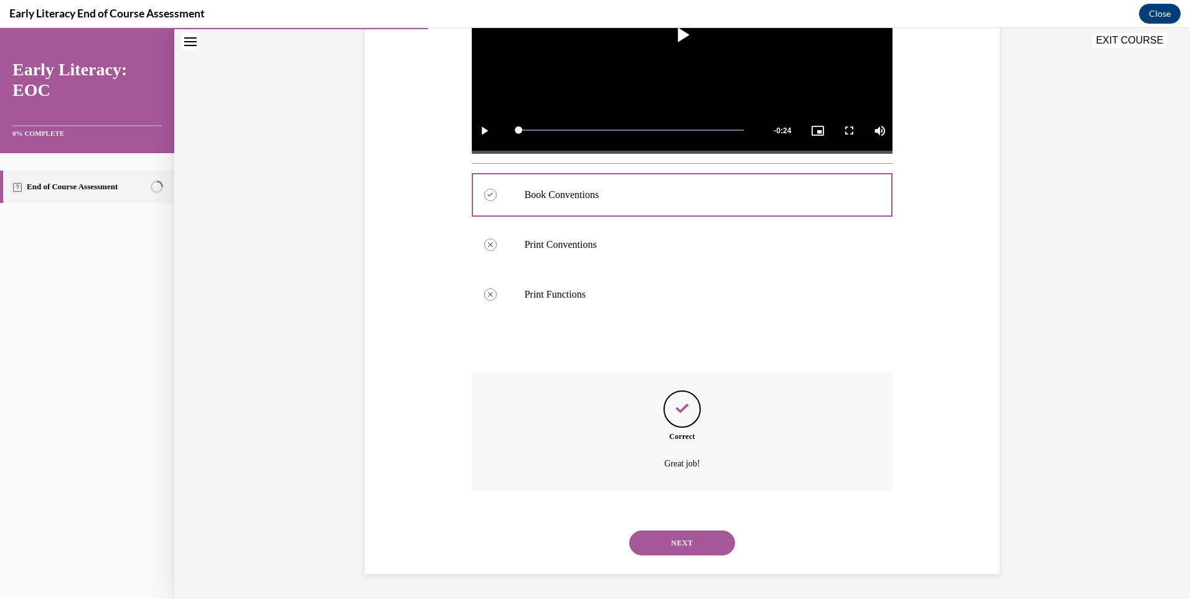
click at [690, 528] on div "NEXT" at bounding box center [682, 543] width 421 height 50
click at [687, 541] on button "NEXT" at bounding box center [682, 542] width 106 height 25
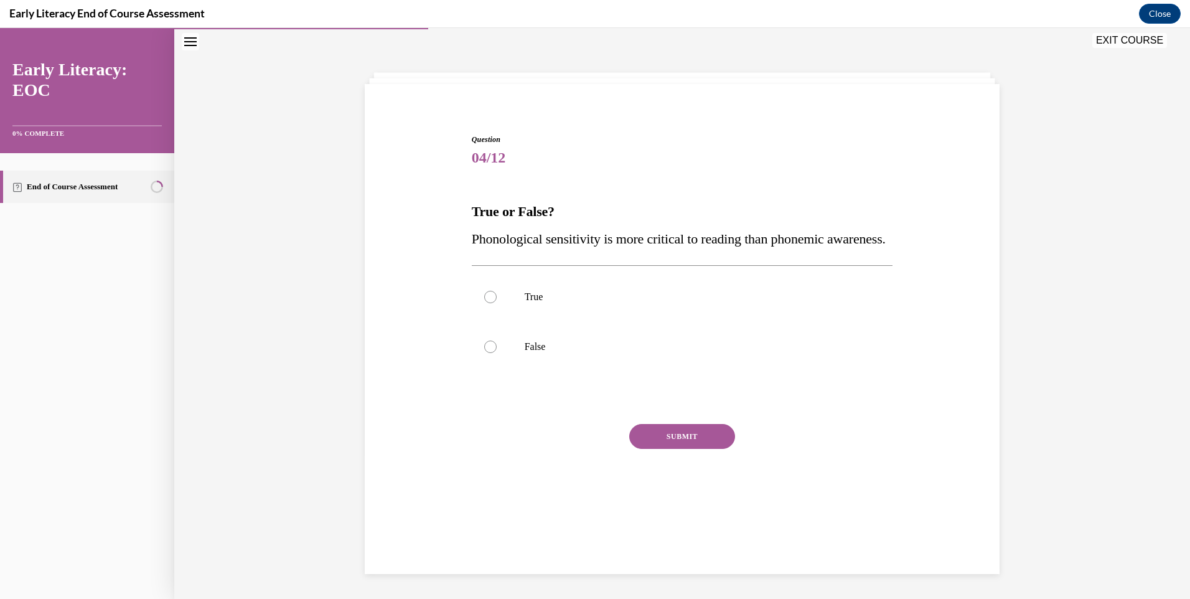
scroll to position [39, 0]
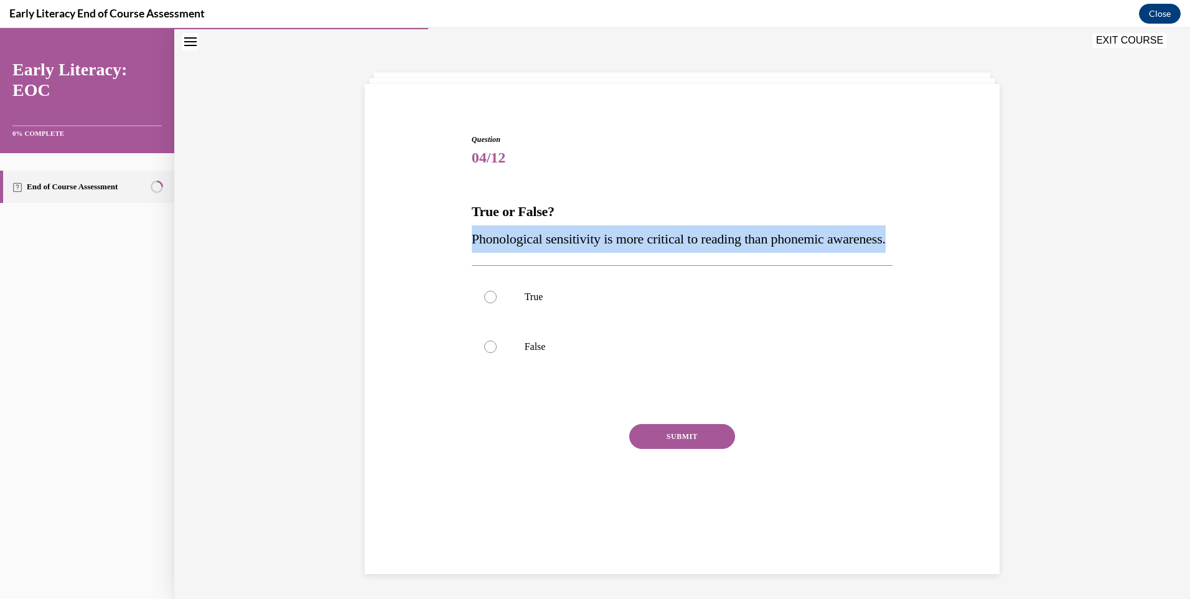
drag, startPoint x: 466, startPoint y: 237, endPoint x: 554, endPoint y: 261, distance: 91.1
click at [554, 261] on div "Question 04/12 True or False? Phonological sensitivity is more critical to read…" at bounding box center [683, 320] width 428 height 411
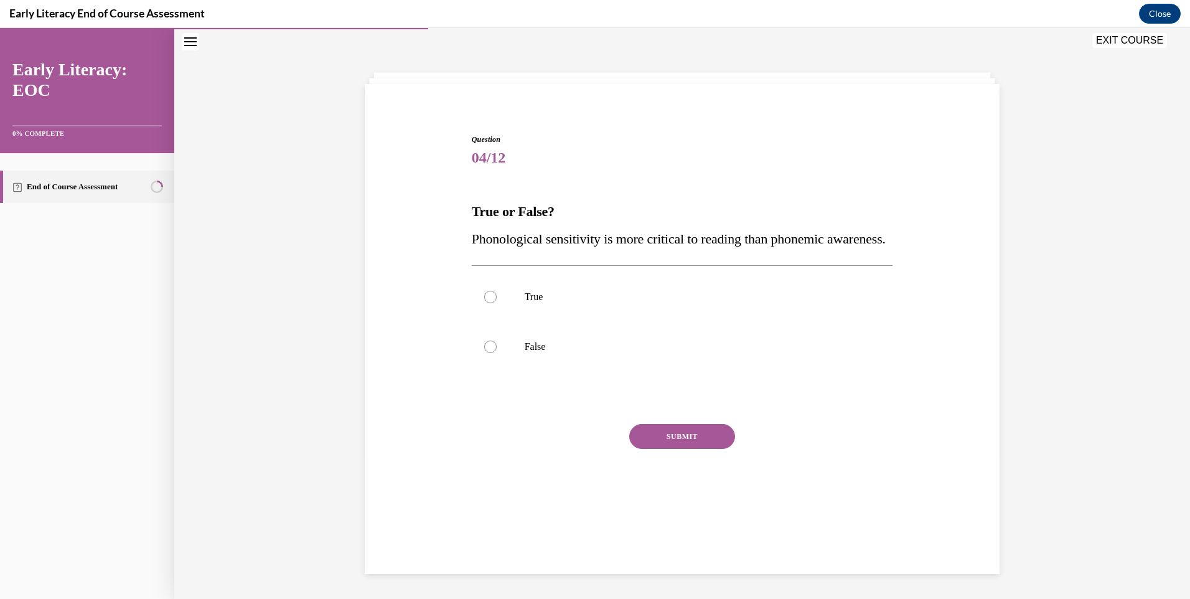
click at [458, 209] on div "Question 04/12 True or False? Phonological sensitivity is more critical to read…" at bounding box center [682, 310] width 641 height 429
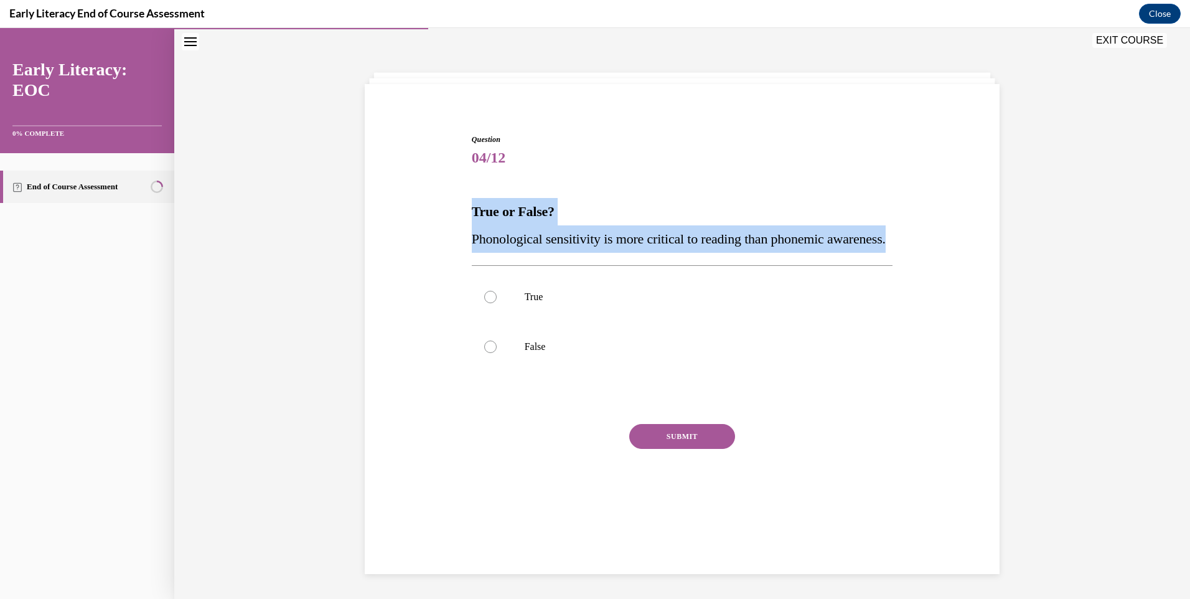
drag, startPoint x: 469, startPoint y: 205, endPoint x: 544, endPoint y: 261, distance: 93.5
click at [544, 253] on div "True or False? Phonological sensitivity is more critical to reading than phonem…" at bounding box center [682, 225] width 421 height 55
drag, startPoint x: 544, startPoint y: 261, endPoint x: 504, endPoint y: 249, distance: 41.6
drag, startPoint x: 508, startPoint y: 235, endPoint x: 510, endPoint y: 241, distance: 6.5
click at [508, 236] on span "Phonological sensitivity is more critical to reading than phonemic awareness." at bounding box center [679, 239] width 414 height 16
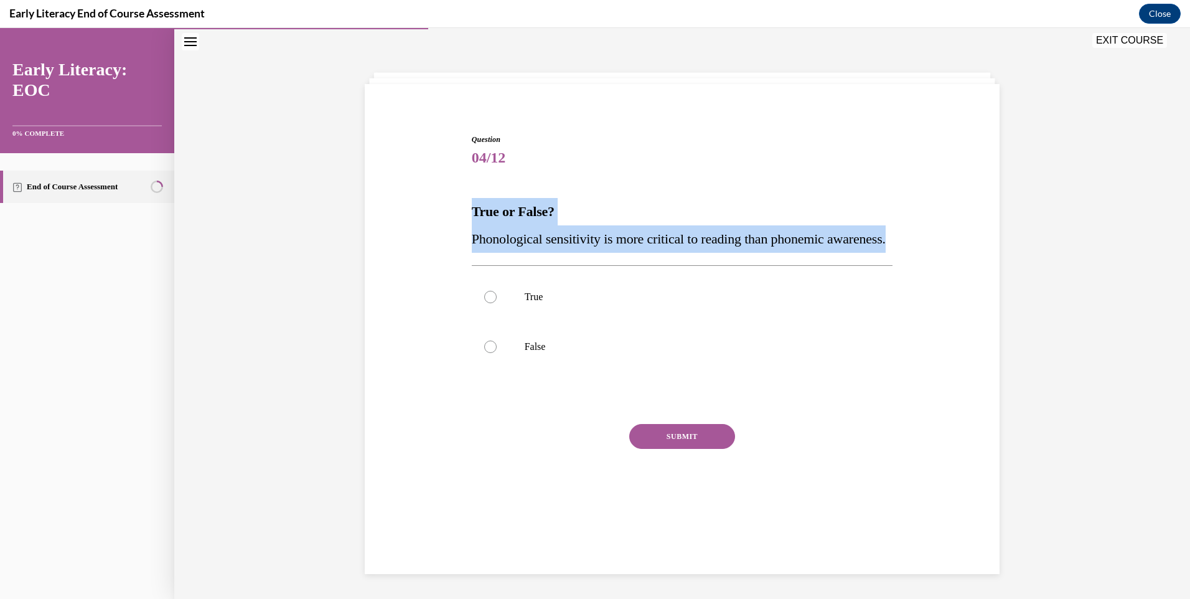
click at [530, 240] on span "Phonological sensitivity is more critical to reading than phonemic awareness." at bounding box center [679, 239] width 414 height 16
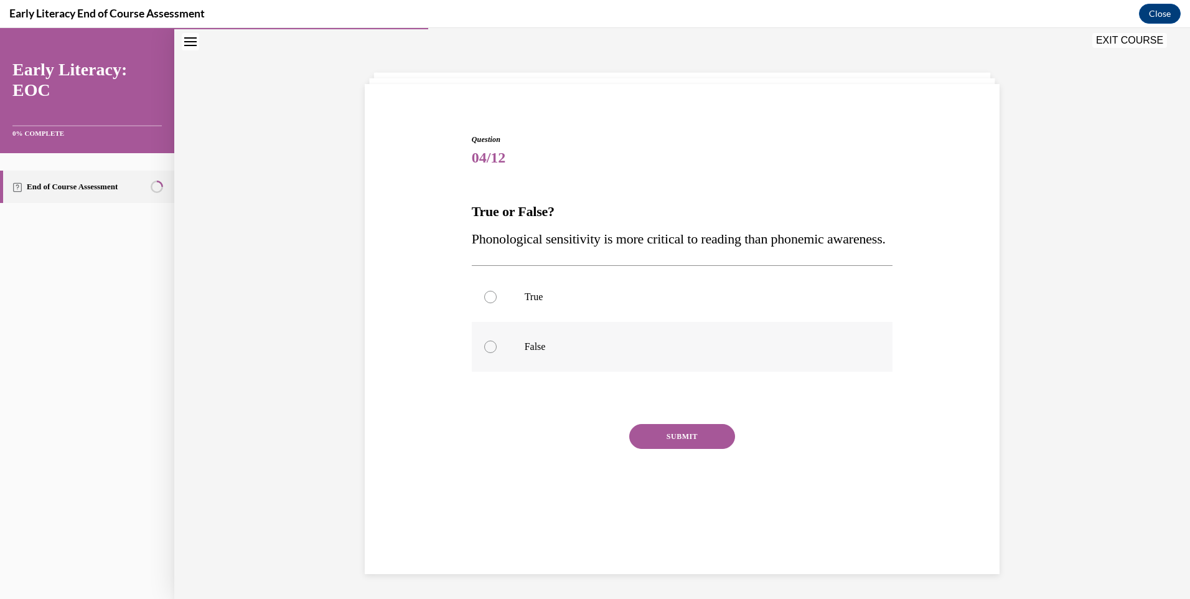
click at [537, 353] on p "False" at bounding box center [693, 346] width 337 height 12
click at [703, 449] on button "SUBMIT" at bounding box center [682, 436] width 106 height 25
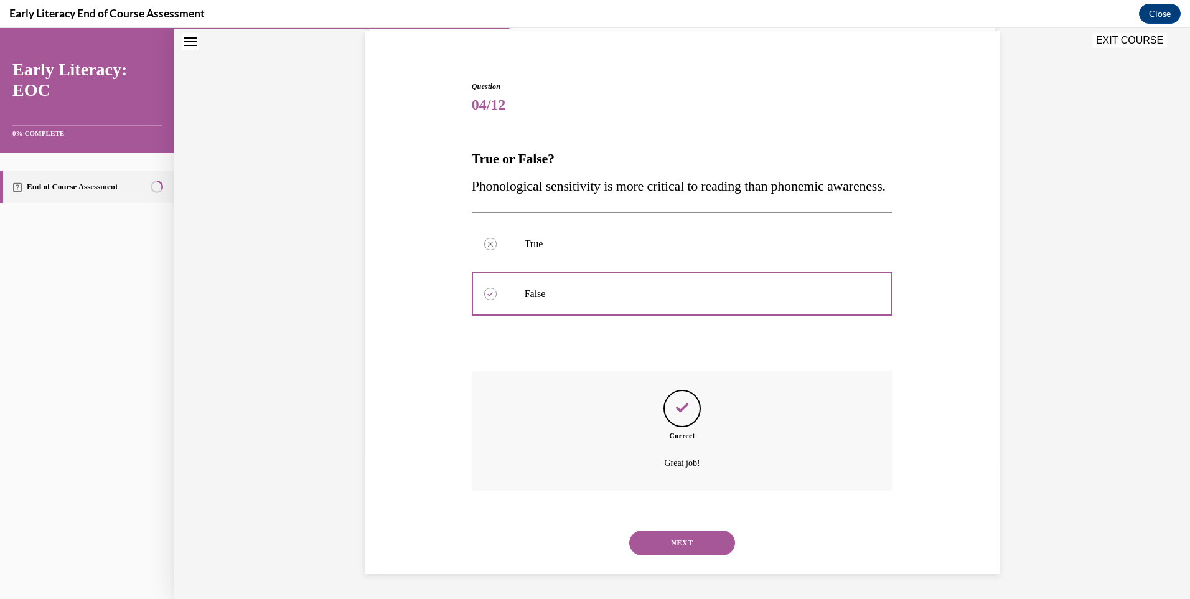
scroll to position [120, 0]
click at [680, 533] on button "NEXT" at bounding box center [682, 542] width 106 height 25
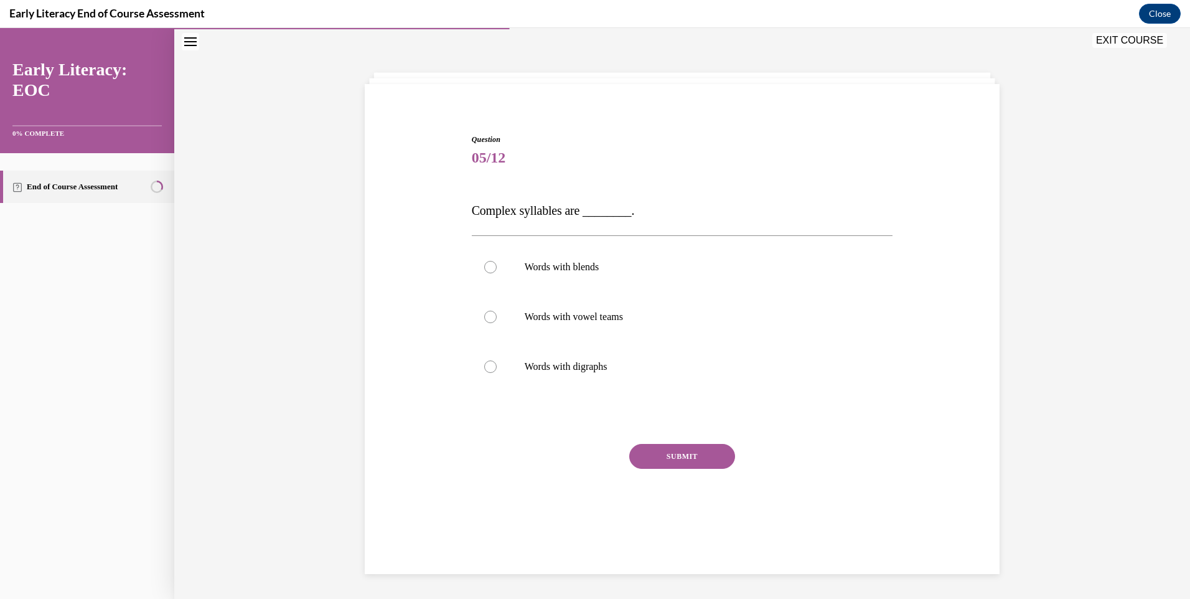
drag, startPoint x: 467, startPoint y: 210, endPoint x: 428, endPoint y: 199, distance: 41.2
click at [428, 199] on div "Question 05/12 Complex syllables are ________. Words with blends Words with vow…" at bounding box center [682, 320] width 641 height 449
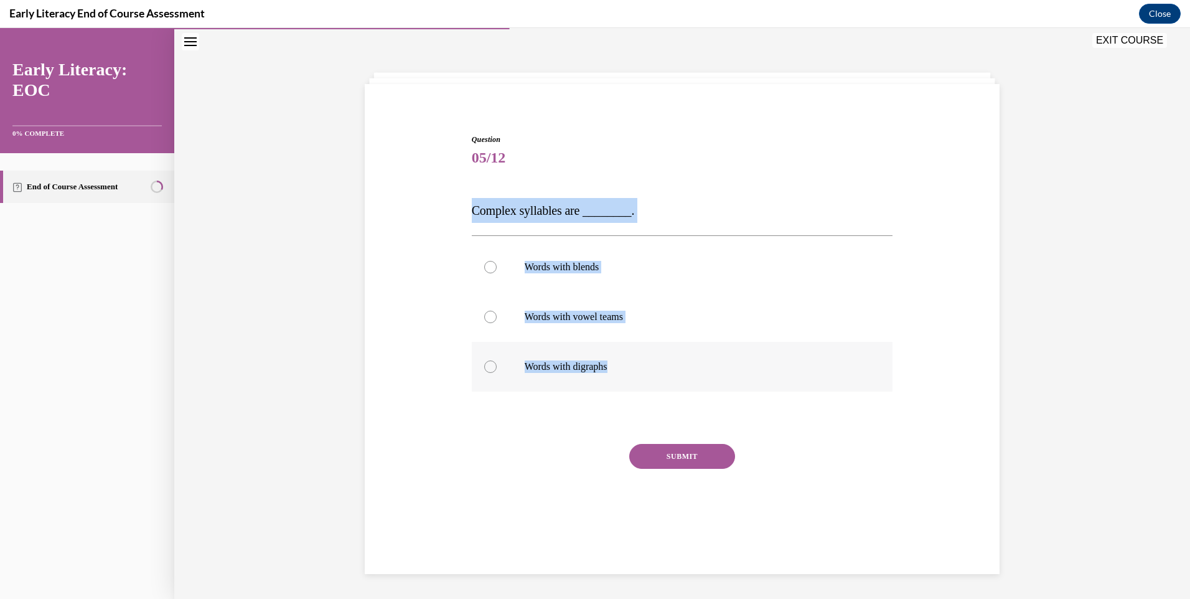
drag, startPoint x: 465, startPoint y: 202, endPoint x: 619, endPoint y: 366, distance: 225.0
click at [619, 366] on div "Question 05/12 Complex syllables are ________. Words with blends Words with vow…" at bounding box center [683, 330] width 428 height 431
drag, startPoint x: 619, startPoint y: 366, endPoint x: 544, endPoint y: 198, distance: 184.2
click at [530, 274] on div at bounding box center [682, 267] width 421 height 50
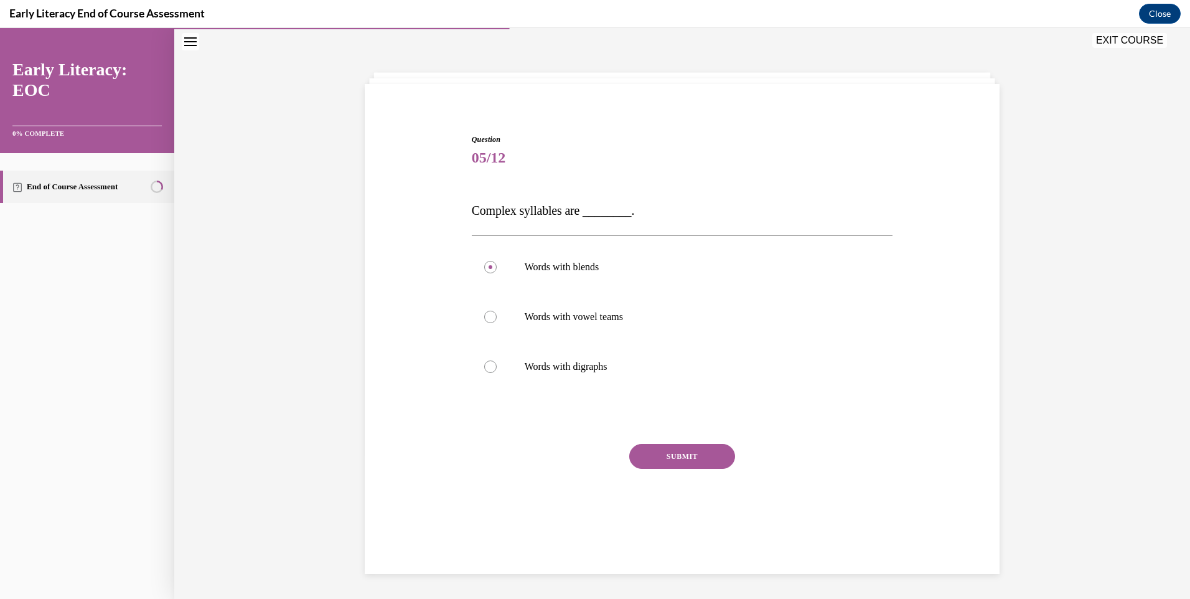
click at [702, 454] on button "SUBMIT" at bounding box center [682, 456] width 106 height 25
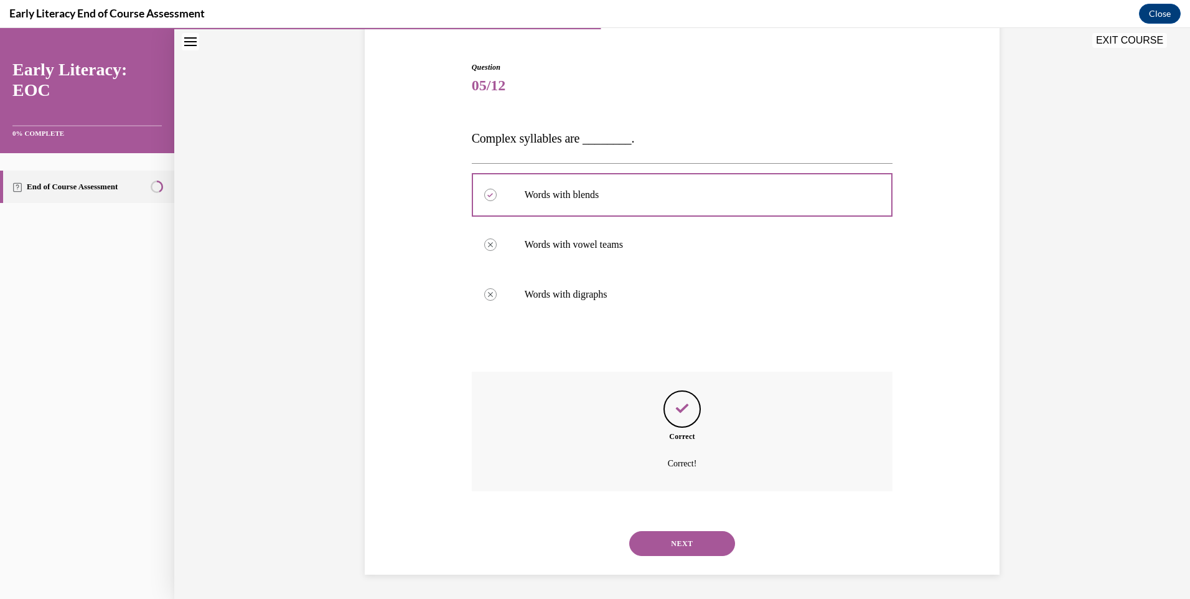
scroll to position [112, 0]
click at [659, 543] on button "NEXT" at bounding box center [682, 542] width 106 height 25
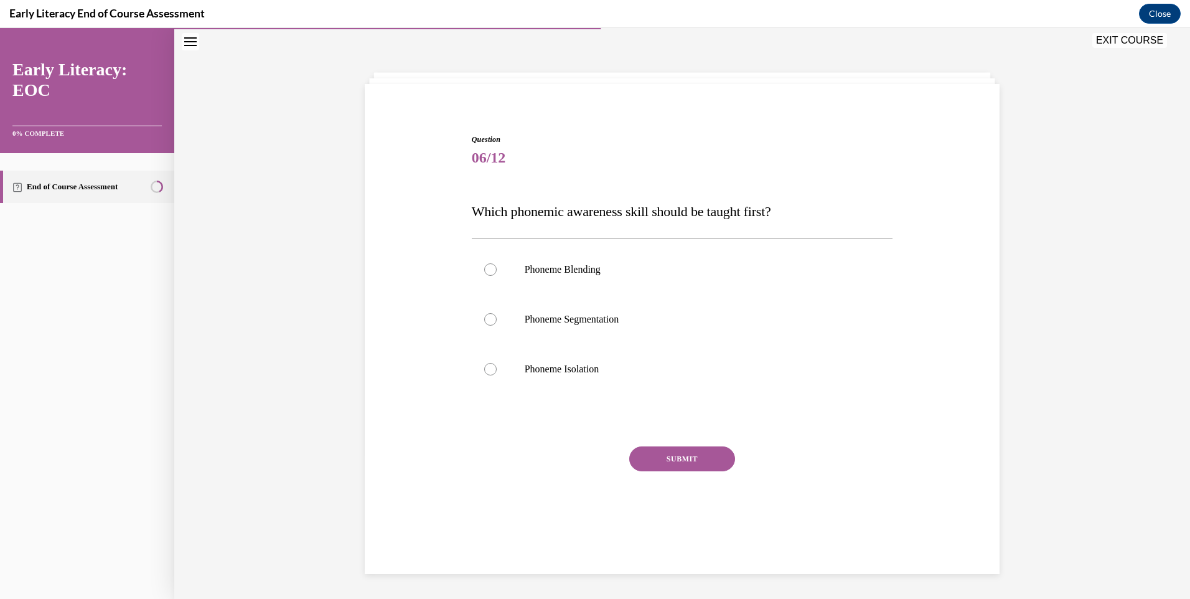
scroll to position [39, 0]
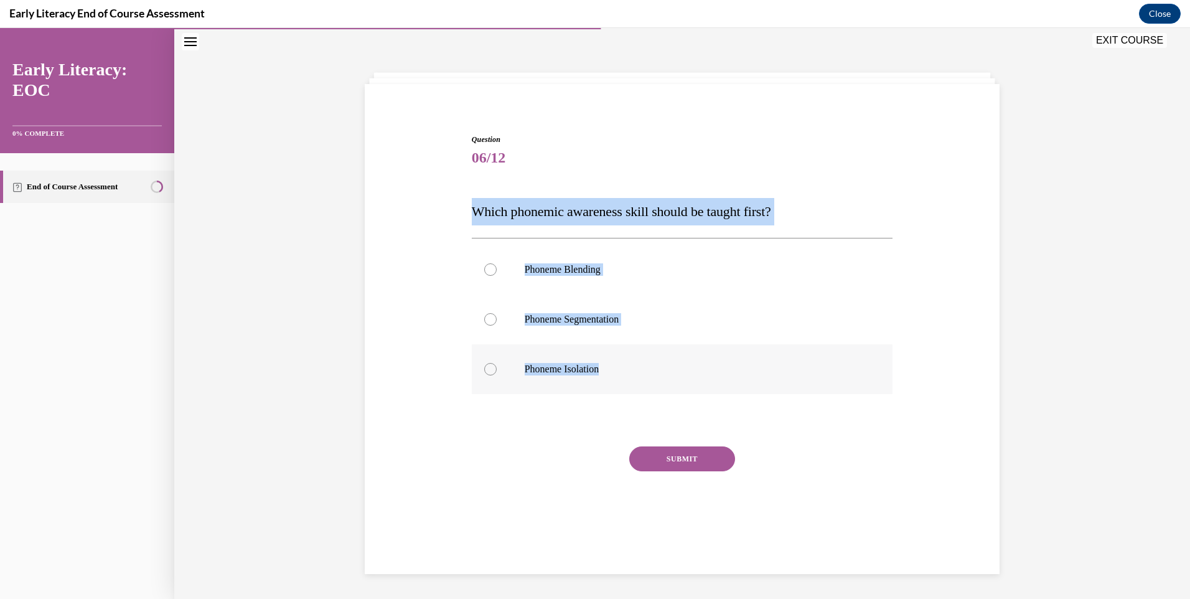
drag, startPoint x: 467, startPoint y: 204, endPoint x: 623, endPoint y: 370, distance: 227.7
click at [623, 370] on div "Question 06/12 Which phonemic awareness skill should be taught first? Phoneme B…" at bounding box center [682, 341] width 421 height 415
click at [566, 368] on p "Phoneme Isolation" at bounding box center [693, 369] width 337 height 12
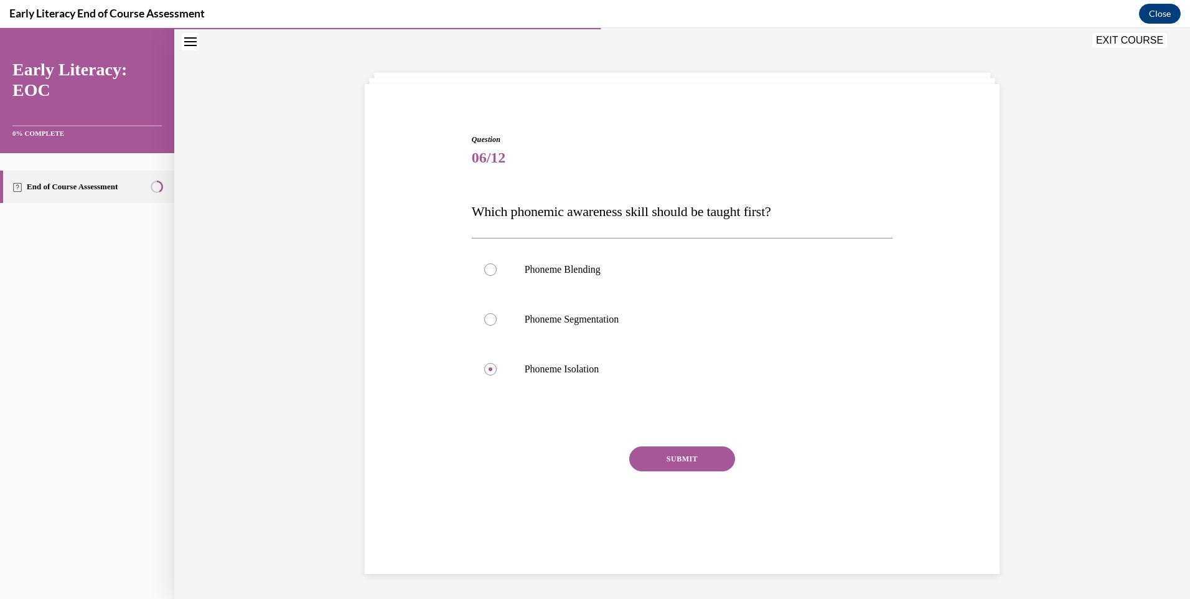
click at [698, 453] on button "SUBMIT" at bounding box center [682, 458] width 106 height 25
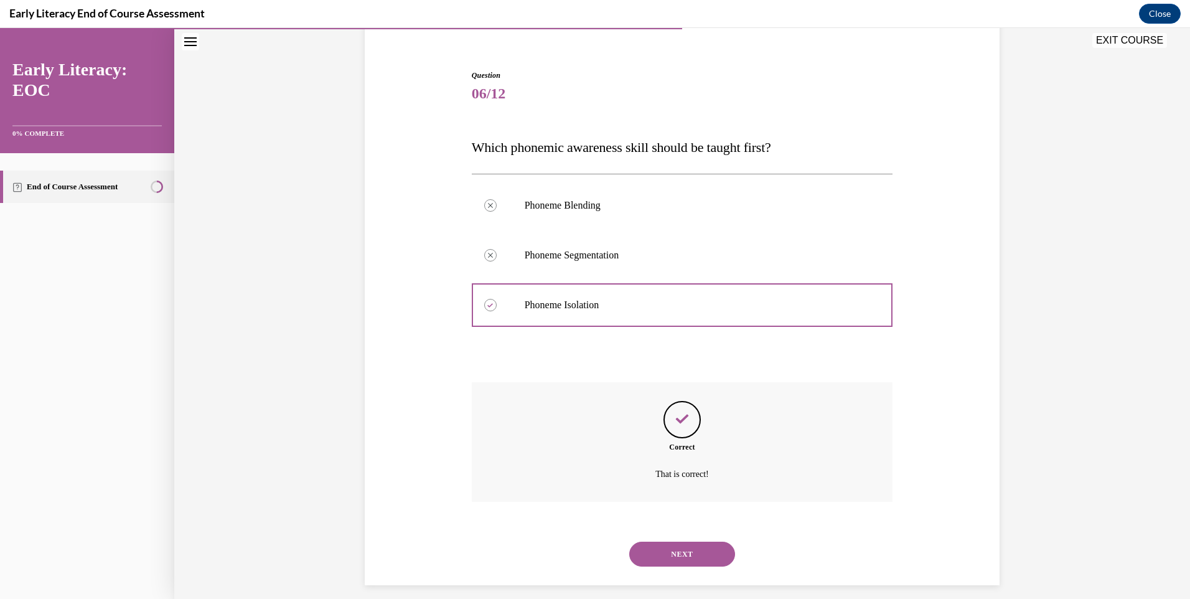
scroll to position [115, 0]
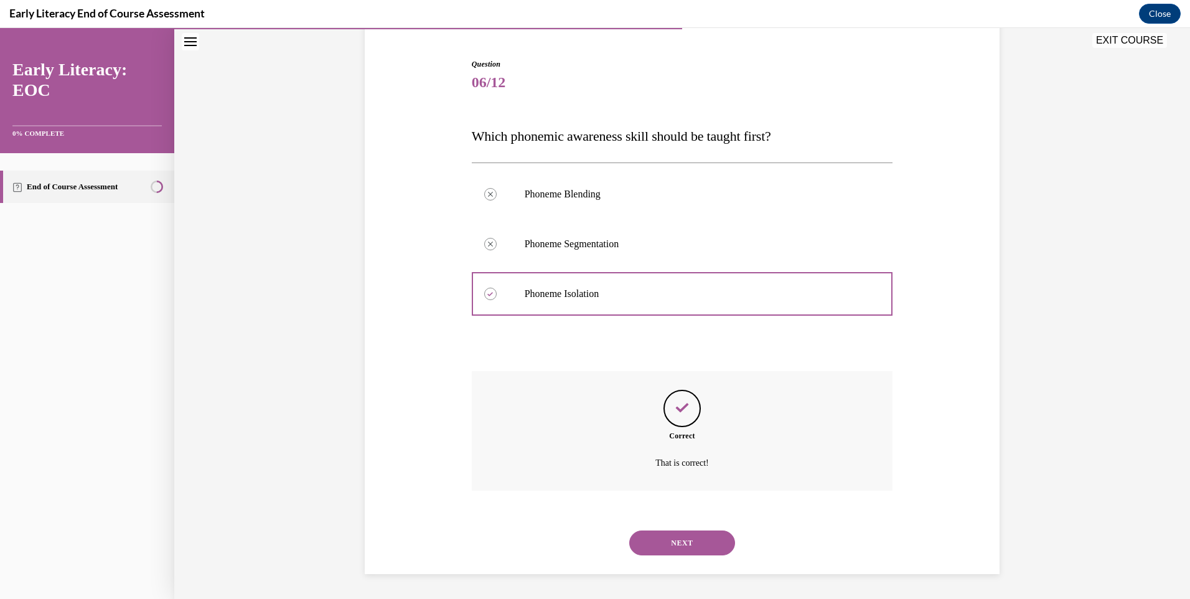
drag, startPoint x: 684, startPoint y: 537, endPoint x: 591, endPoint y: 368, distance: 193.3
click at [684, 538] on button "NEXT" at bounding box center [682, 542] width 106 height 25
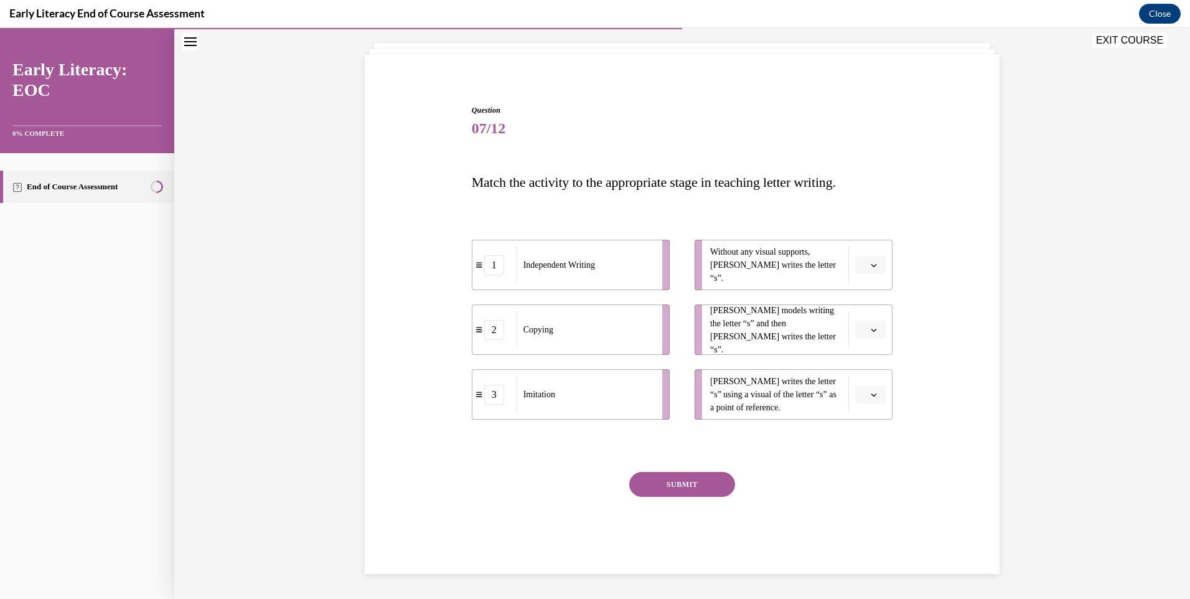
scroll to position [68, 0]
click at [873, 266] on span "button" at bounding box center [874, 265] width 9 height 9
click at [865, 367] on div "3" at bounding box center [864, 367] width 31 height 25
click at [872, 260] on button "3" at bounding box center [870, 265] width 30 height 19
click at [866, 321] on div "1" at bounding box center [862, 317] width 31 height 25
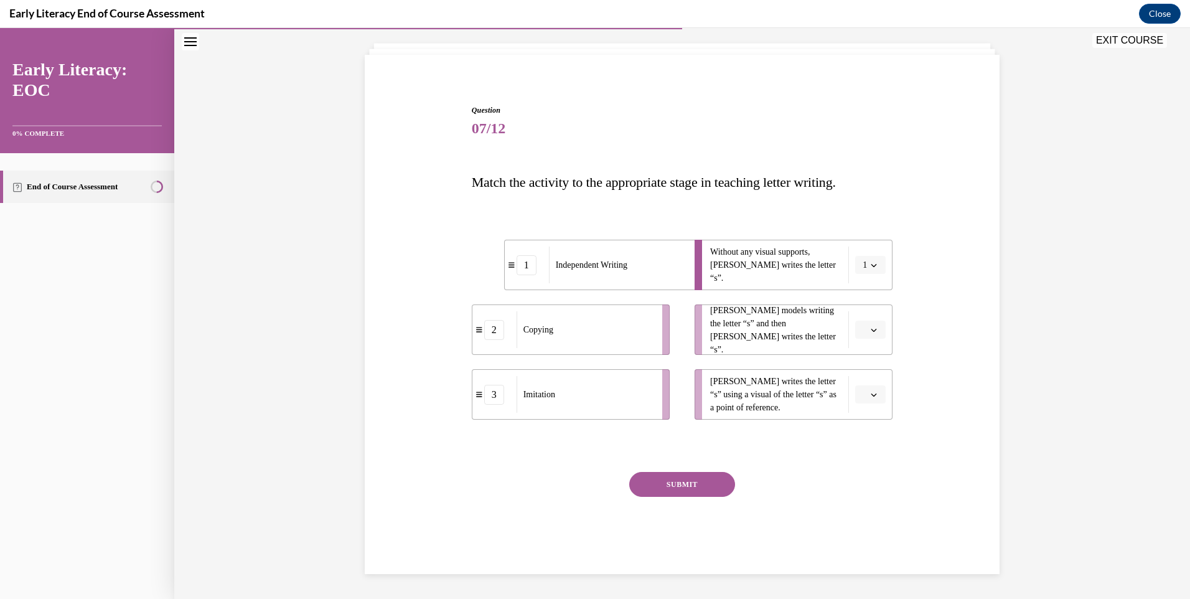
click at [871, 327] on icon "button" at bounding box center [874, 330] width 6 height 6
click at [868, 401] on div "2" at bounding box center [864, 407] width 31 height 25
click at [870, 395] on span "button" at bounding box center [874, 394] width 9 height 9
click at [861, 492] on span "3" at bounding box center [861, 497] width 4 height 10
click at [723, 486] on button "SUBMIT" at bounding box center [682, 484] width 106 height 25
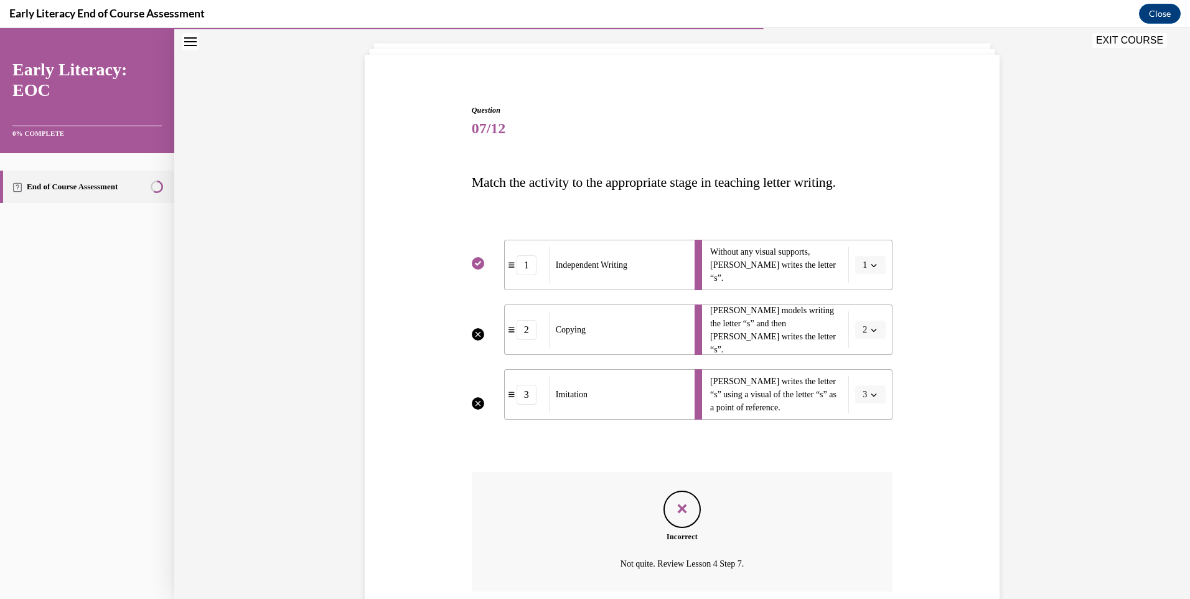
scroll to position [169, 0]
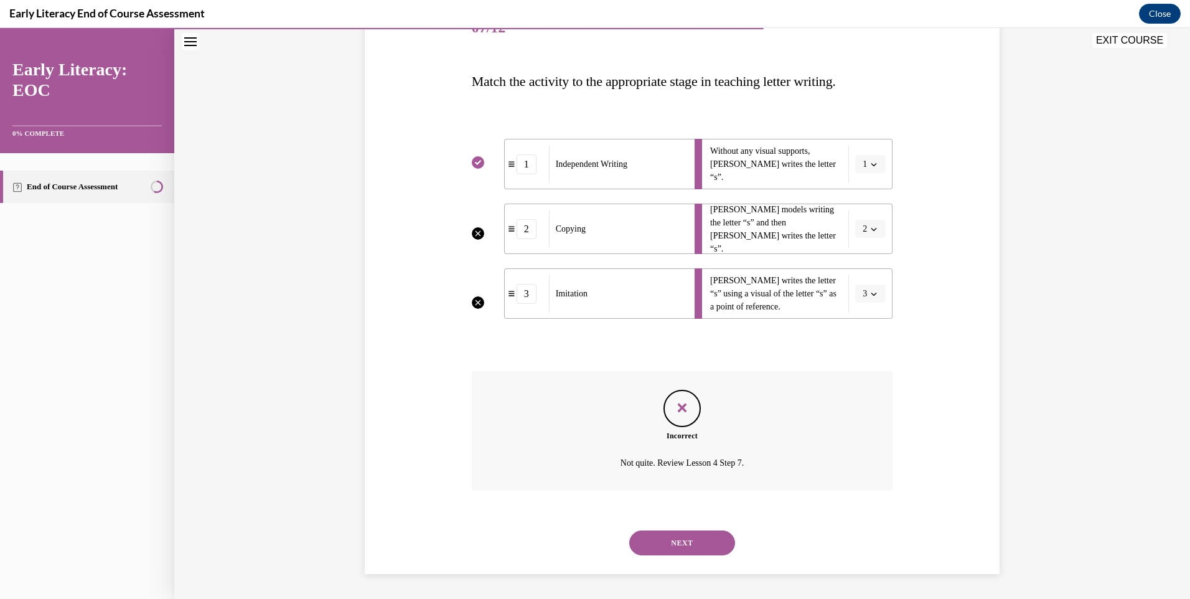
click at [693, 543] on button "NEXT" at bounding box center [682, 542] width 106 height 25
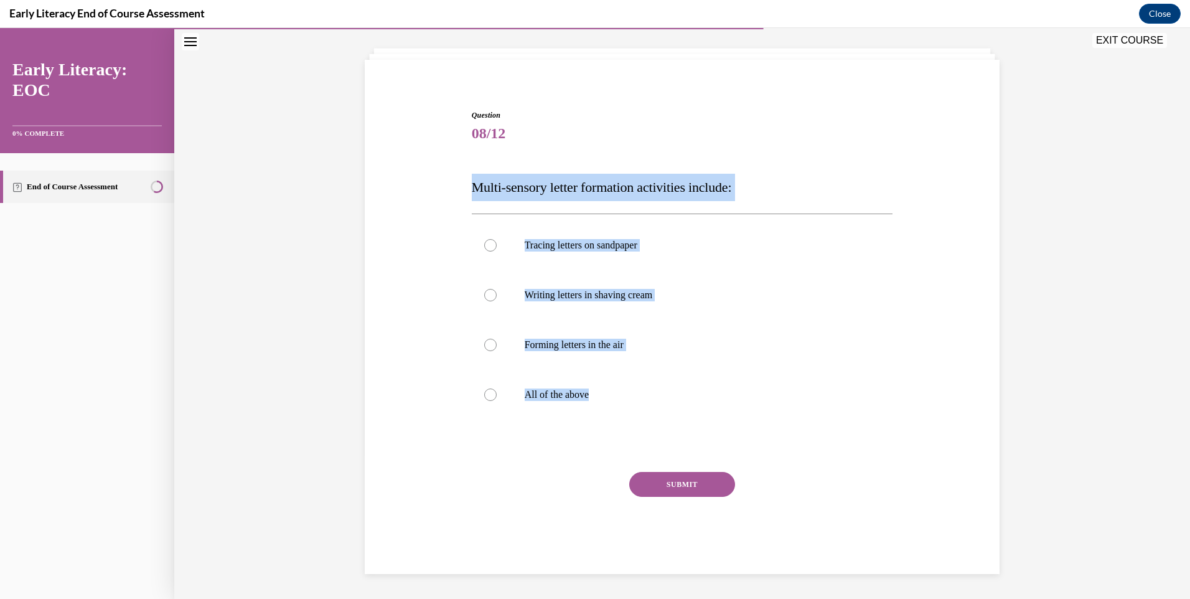
drag, startPoint x: 461, startPoint y: 185, endPoint x: 620, endPoint y: 423, distance: 286.2
click at [620, 423] on div "Question 08/12 Multi-sensory letter formation activities include: Tracing lette…" at bounding box center [682, 323] width 641 height 502
click at [490, 393] on div at bounding box center [490, 394] width 12 height 12
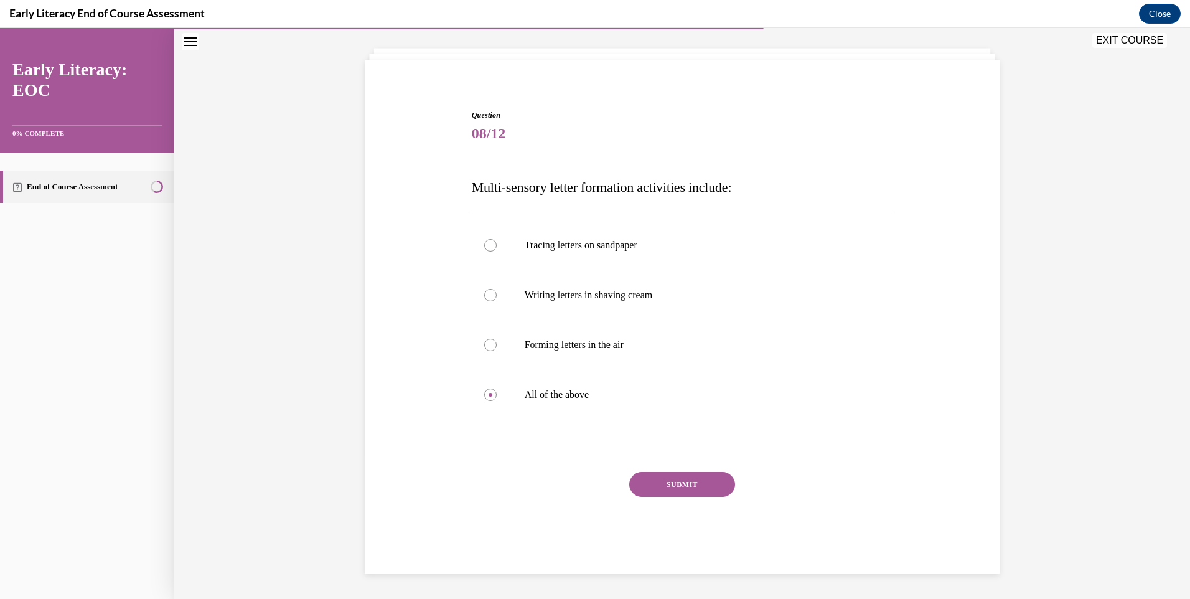
click at [649, 474] on button "SUBMIT" at bounding box center [682, 484] width 106 height 25
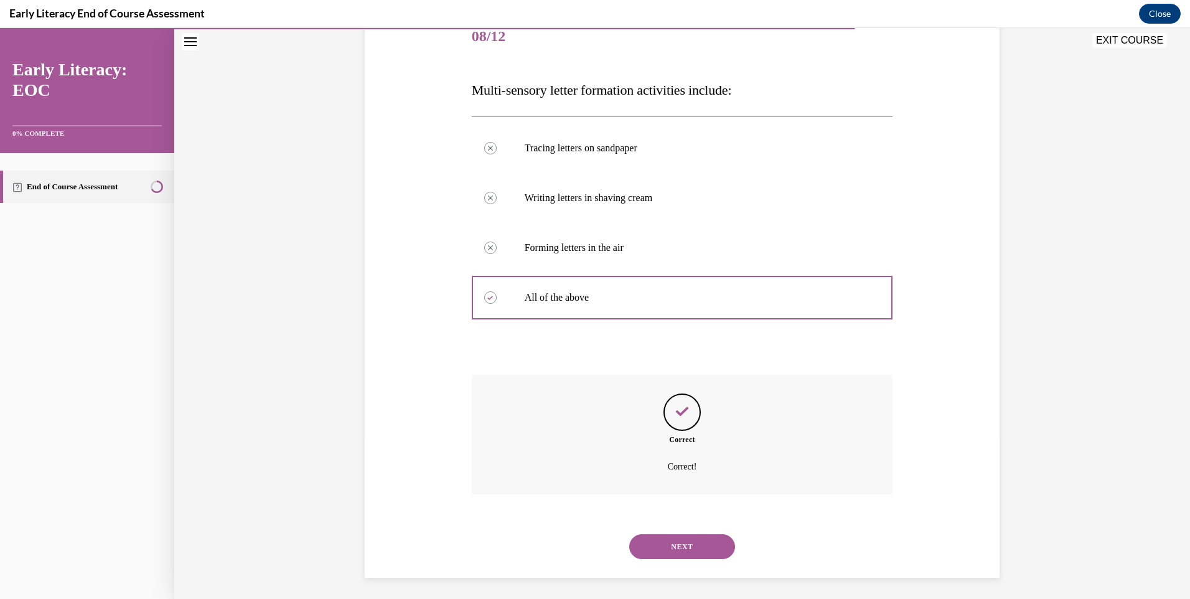
scroll to position [164, 0]
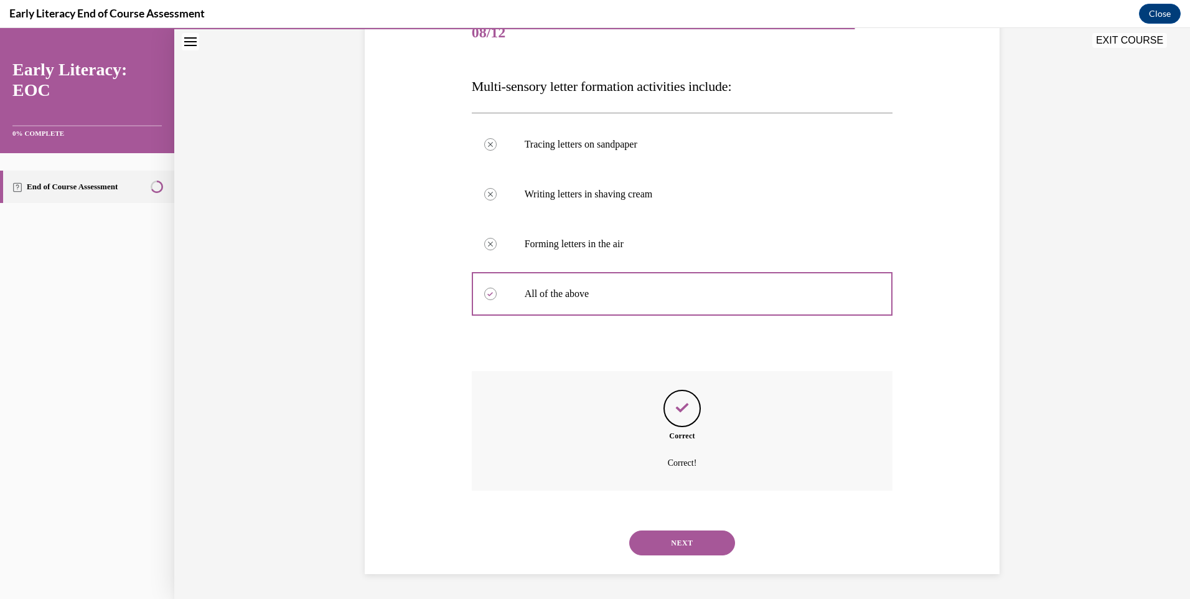
click at [691, 542] on button "NEXT" at bounding box center [682, 542] width 106 height 25
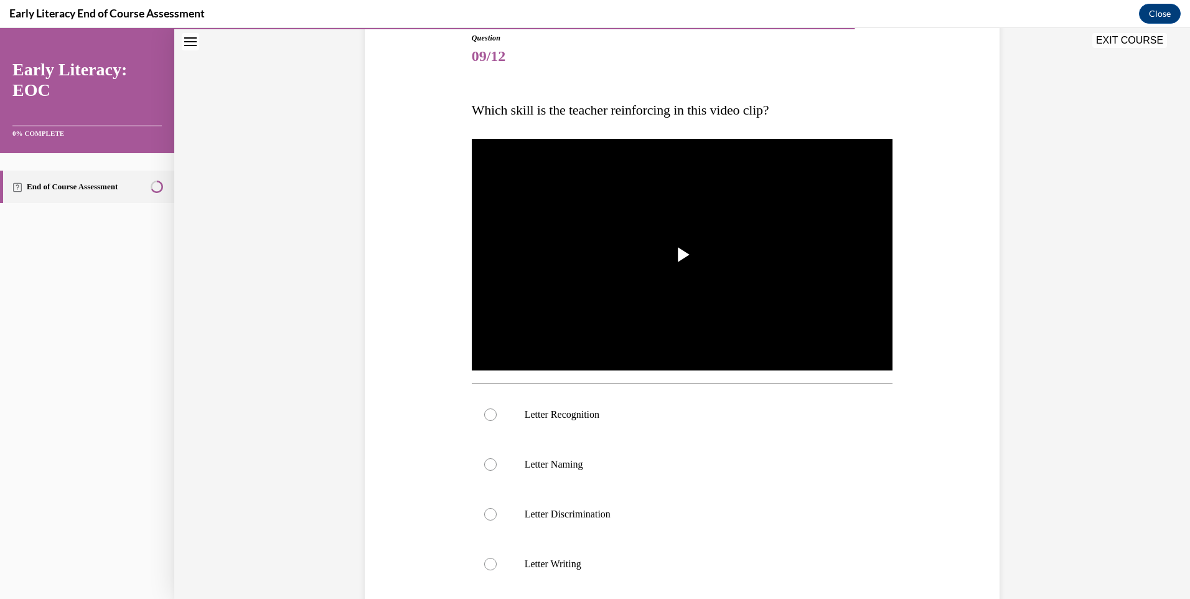
scroll to position [66, 0]
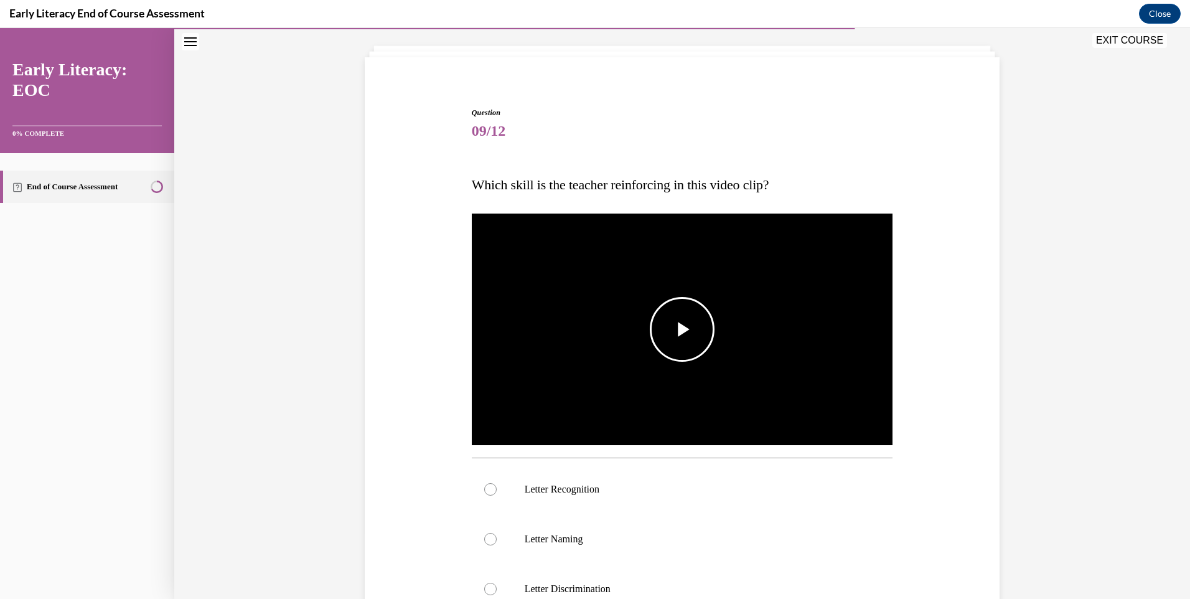
click at [682, 329] on span "Video player" at bounding box center [682, 329] width 0 height 0
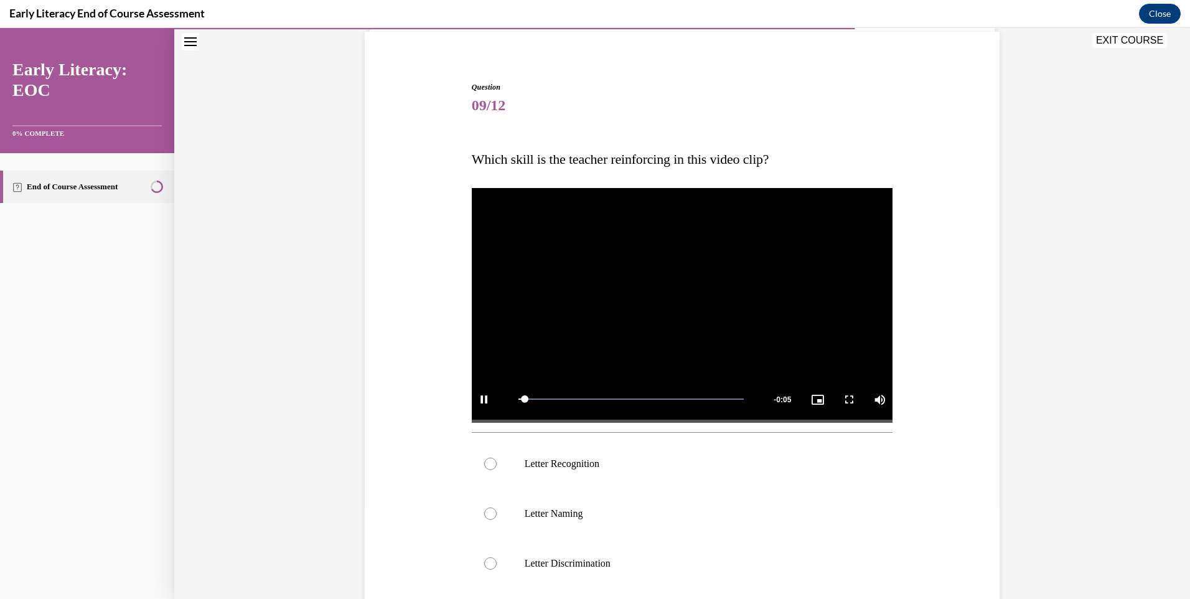
scroll to position [128, 0]
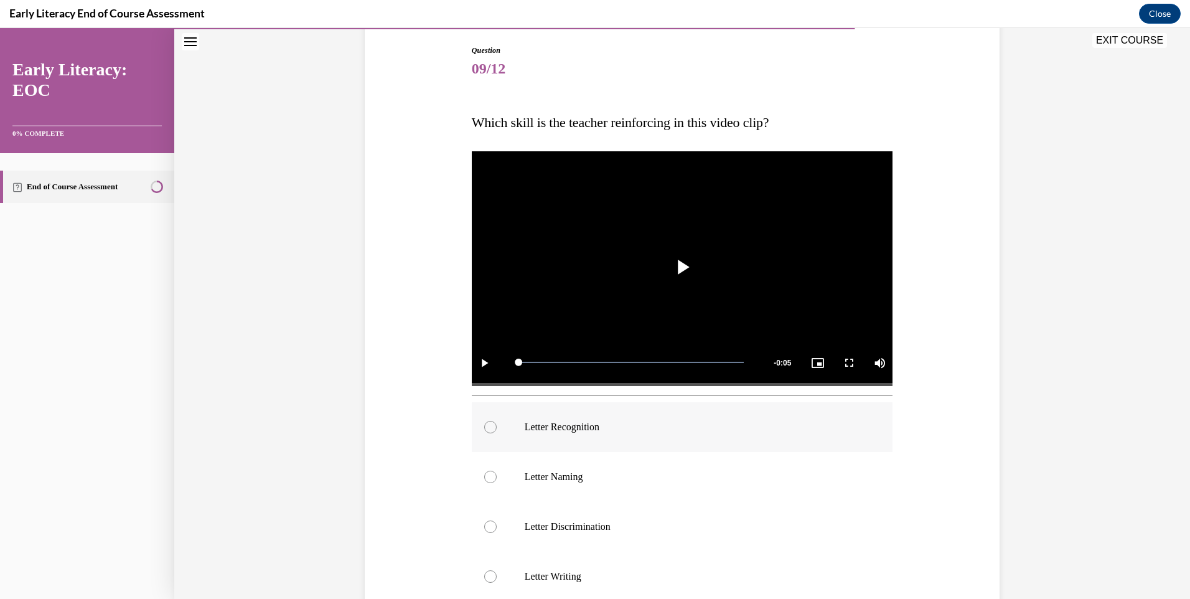
click at [558, 442] on div at bounding box center [682, 427] width 421 height 50
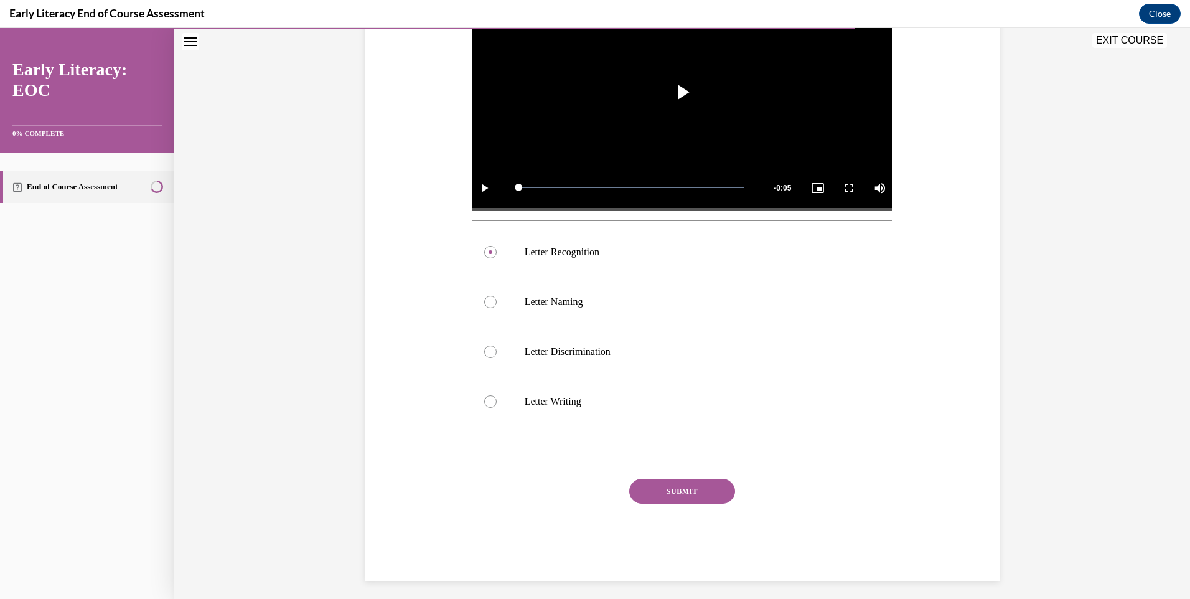
scroll to position [310, 0]
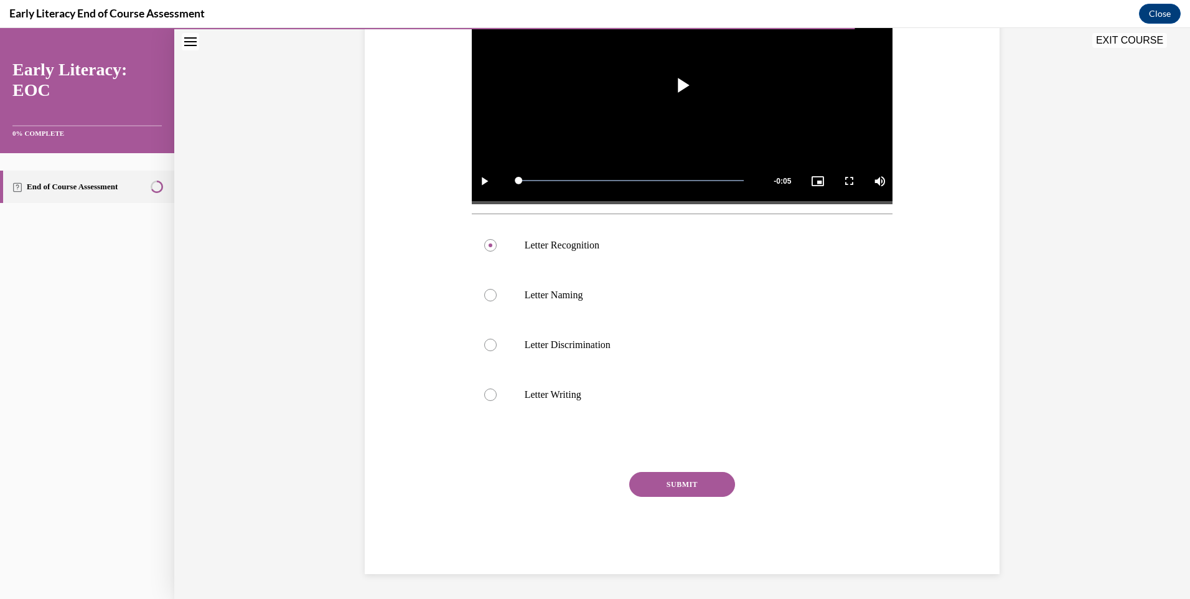
click at [693, 477] on button "SUBMIT" at bounding box center [682, 484] width 106 height 25
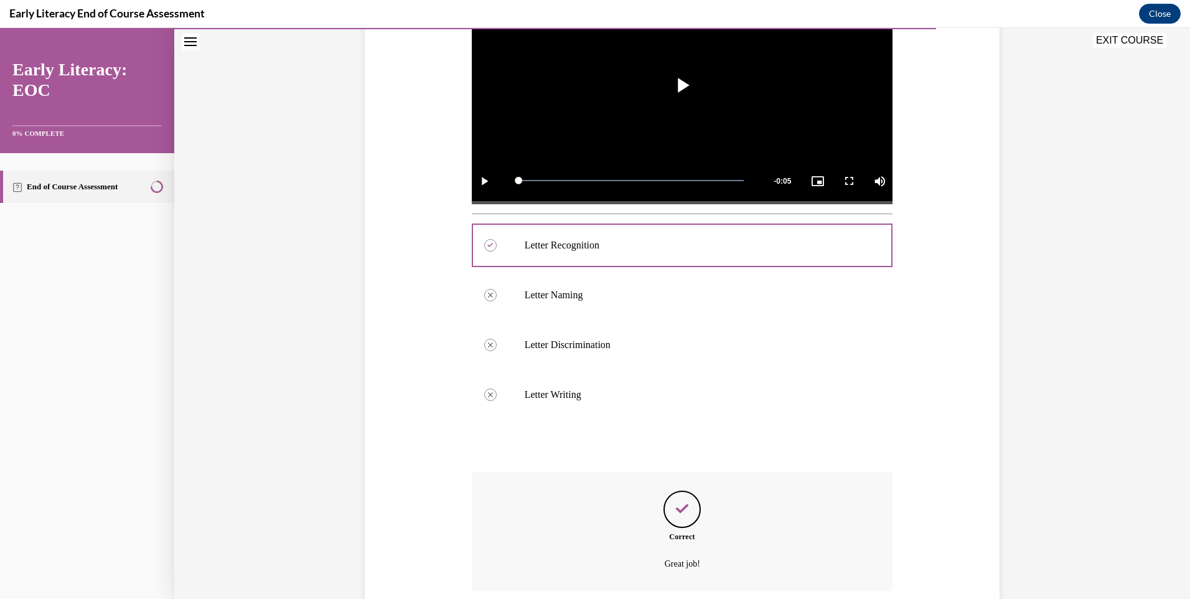
scroll to position [410, 0]
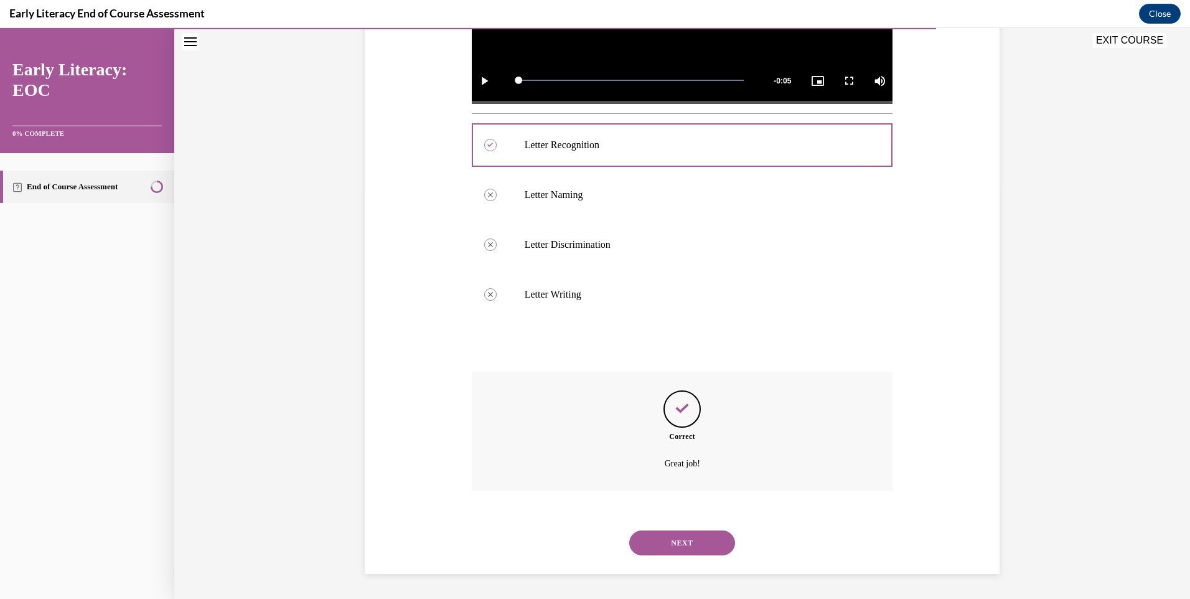
click at [676, 547] on button "NEXT" at bounding box center [682, 542] width 106 height 25
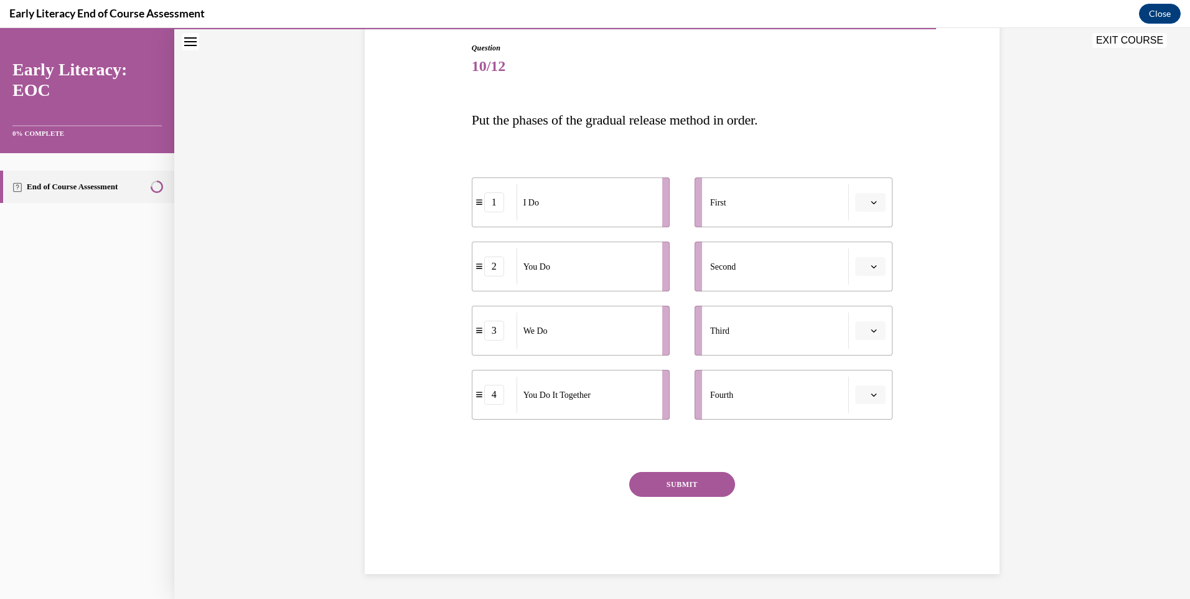
click at [881, 198] on li "First" at bounding box center [794, 202] width 198 height 50
click at [878, 198] on button "button" at bounding box center [870, 202] width 30 height 19
click at [499, 113] on span "Put the phases of the gradual release method in order." at bounding box center [615, 120] width 286 height 16
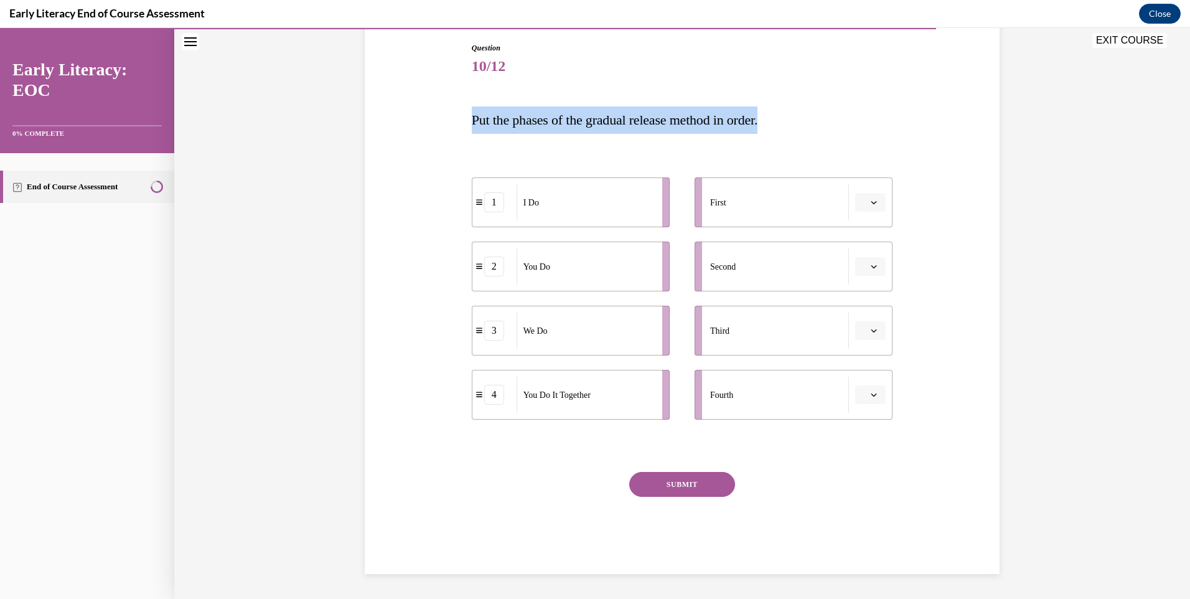
drag, startPoint x: 468, startPoint y: 118, endPoint x: 779, endPoint y: 116, distance: 310.6
click at [758, 116] on span "Put the phases of the gradual release method in order." at bounding box center [615, 120] width 286 height 16
drag, startPoint x: 779, startPoint y: 116, endPoint x: 762, endPoint y: 118, distance: 16.3
click at [758, 116] on span "Put the phases of the gradual release method in order." at bounding box center [615, 120] width 286 height 16
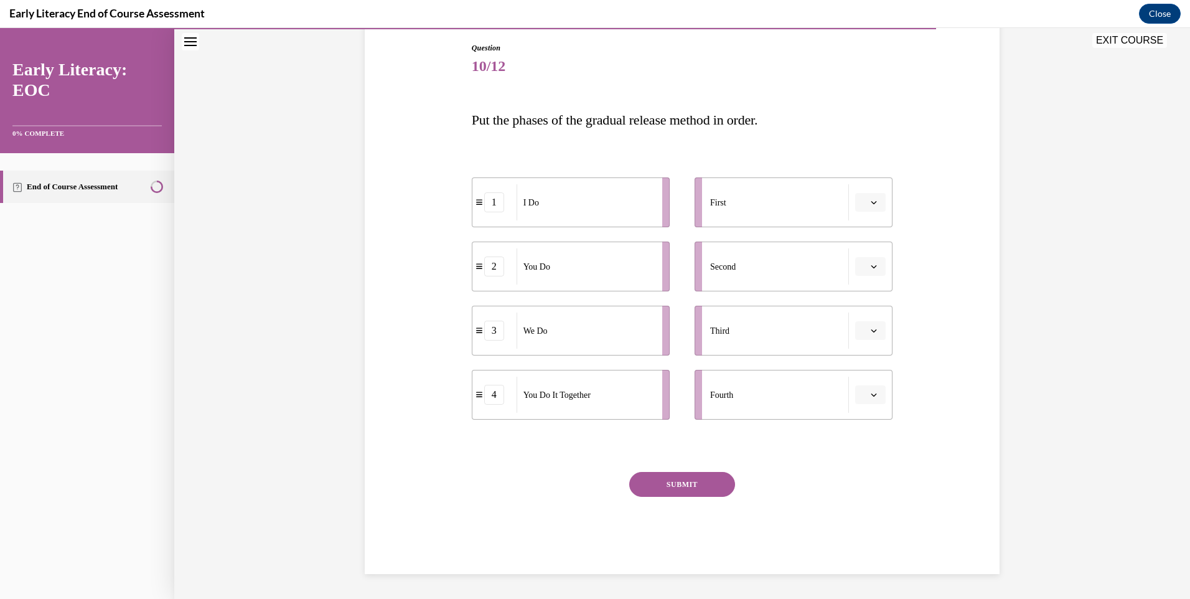
click at [863, 207] on button "button" at bounding box center [870, 202] width 30 height 19
click at [868, 252] on div "1" at bounding box center [864, 255] width 31 height 25
click at [872, 327] on span "button" at bounding box center [874, 330] width 9 height 9
click at [865, 423] on div "3" at bounding box center [864, 433] width 31 height 25
click at [871, 328] on icon "button" at bounding box center [874, 330] width 6 height 6
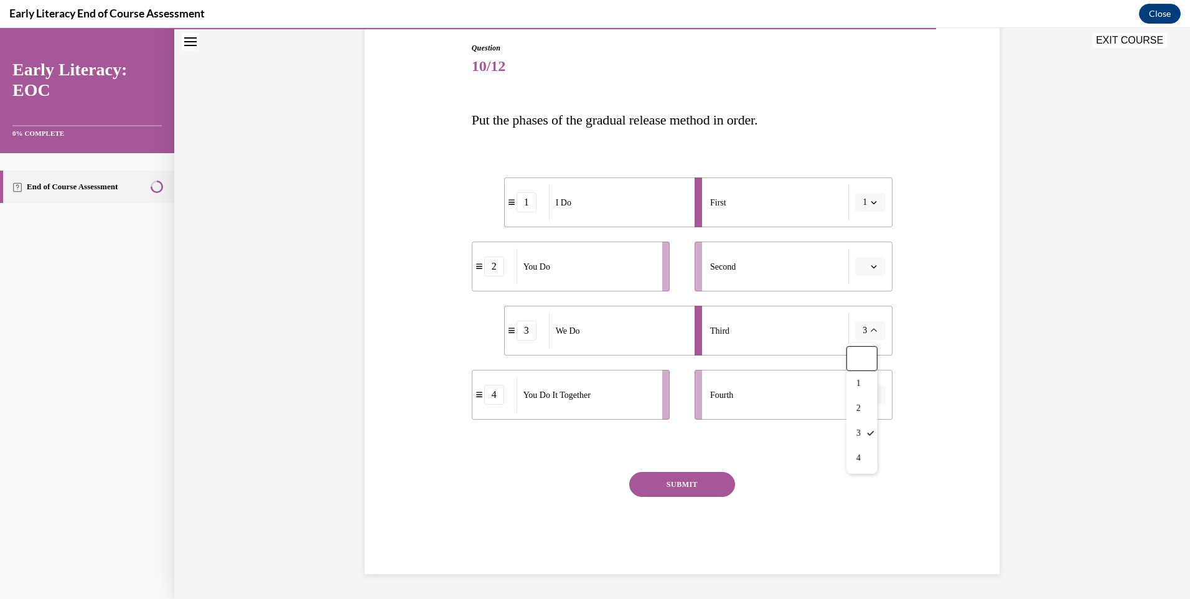
drag, startPoint x: 901, startPoint y: 288, endPoint x: 899, endPoint y: 281, distance: 7.1
click at [901, 288] on div "Question 10/12 Put the phases of the gradual release method in order. 1 I Do 2 …" at bounding box center [682, 289] width 641 height 569
click at [866, 259] on button "button" at bounding box center [870, 266] width 30 height 19
click at [866, 360] on div "3" at bounding box center [864, 369] width 31 height 25
click at [875, 390] on button "button" at bounding box center [870, 394] width 30 height 19
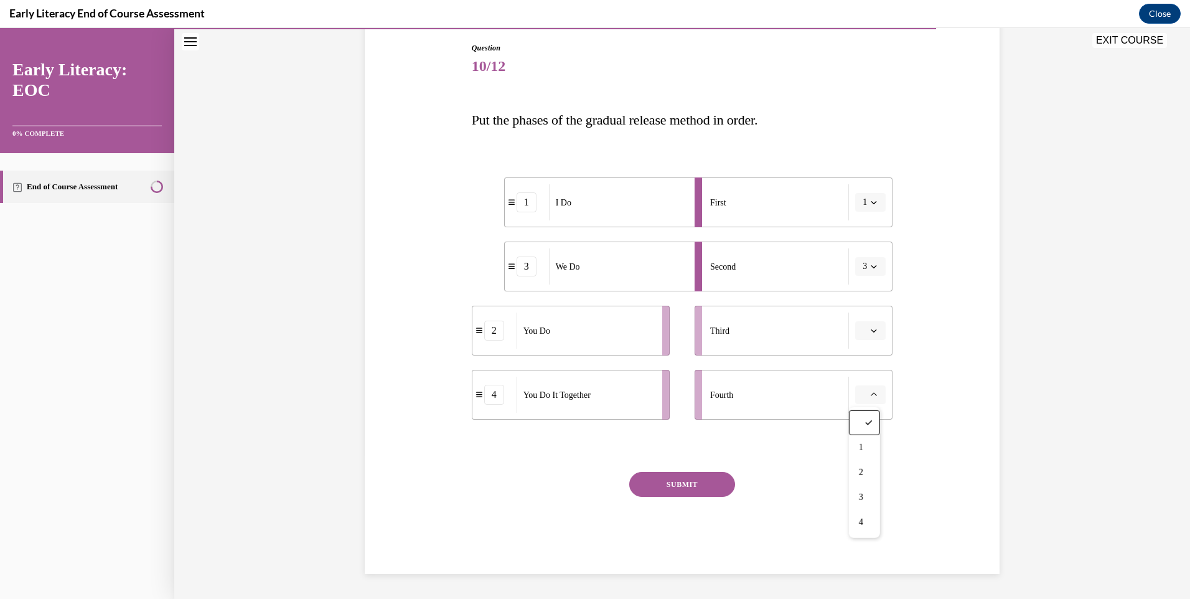
click at [880, 339] on button "button" at bounding box center [870, 330] width 30 height 19
click at [873, 453] on div "4" at bounding box center [864, 458] width 31 height 25
click at [875, 405] on li "Fourth" at bounding box center [794, 395] width 198 height 50
click at [875, 393] on button "button" at bounding box center [870, 394] width 30 height 19
click at [874, 517] on div "4" at bounding box center [864, 522] width 31 height 25
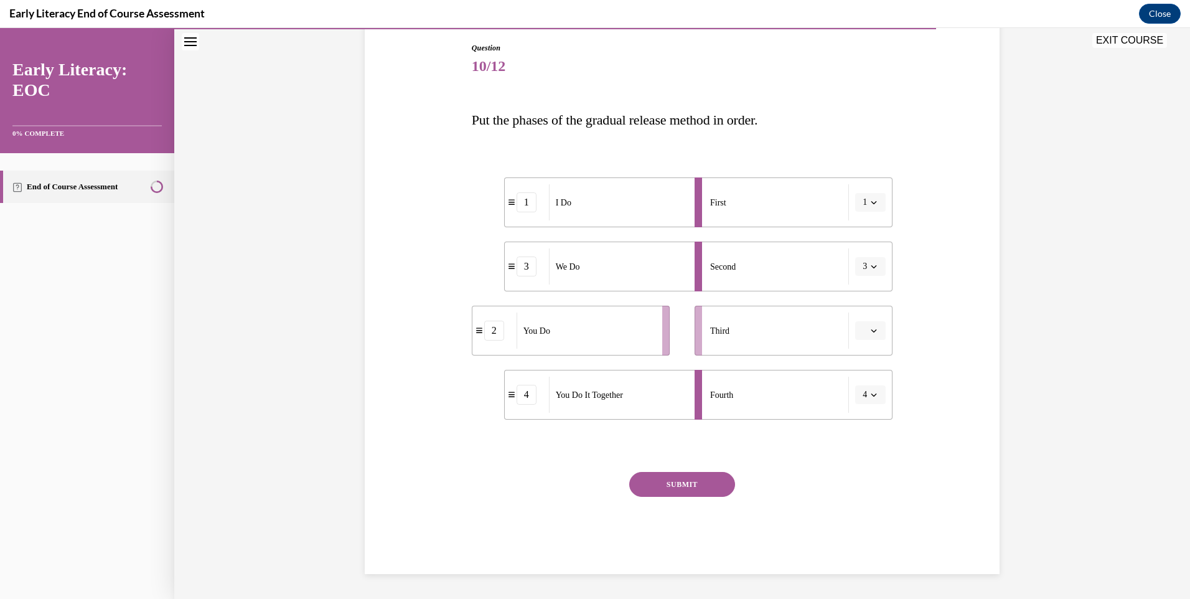
click at [873, 394] on span "button" at bounding box center [874, 394] width 9 height 9
drag, startPoint x: 871, startPoint y: 475, endPoint x: 871, endPoint y: 454, distance: 20.5
click at [870, 475] on div "2" at bounding box center [862, 472] width 31 height 25
click at [876, 334] on button "button" at bounding box center [870, 330] width 30 height 19
click at [865, 459] on div "4" at bounding box center [864, 458] width 31 height 25
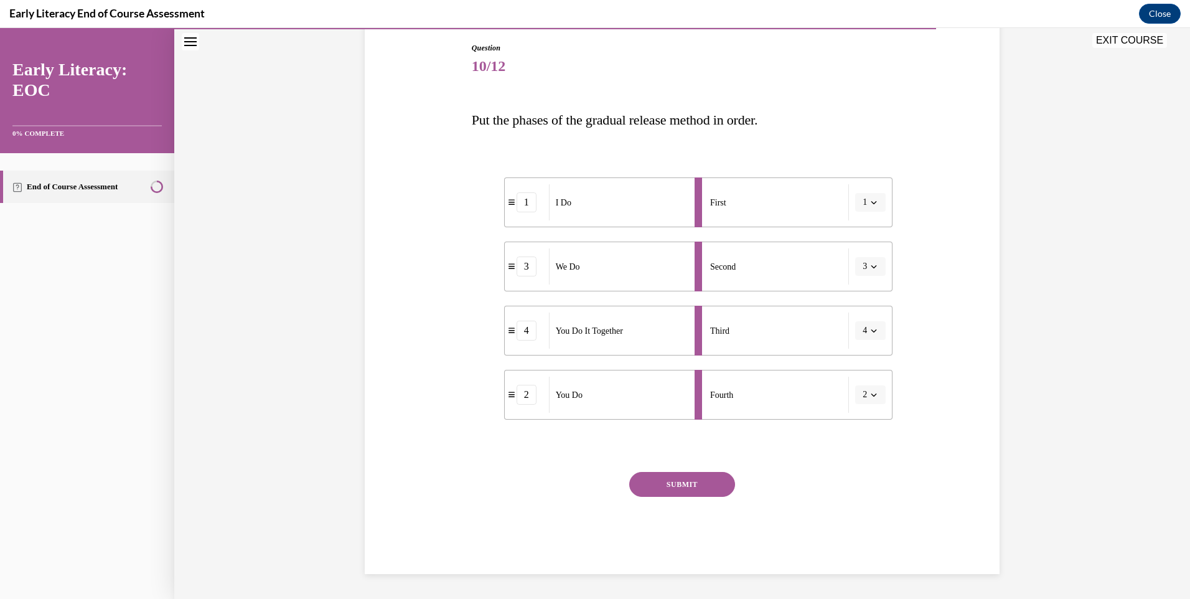
click at [732, 480] on div "SUBMIT" at bounding box center [682, 503] width 421 height 62
click at [729, 480] on div "SUBMIT" at bounding box center [682, 503] width 421 height 62
click at [725, 480] on button "SUBMIT" at bounding box center [682, 484] width 106 height 25
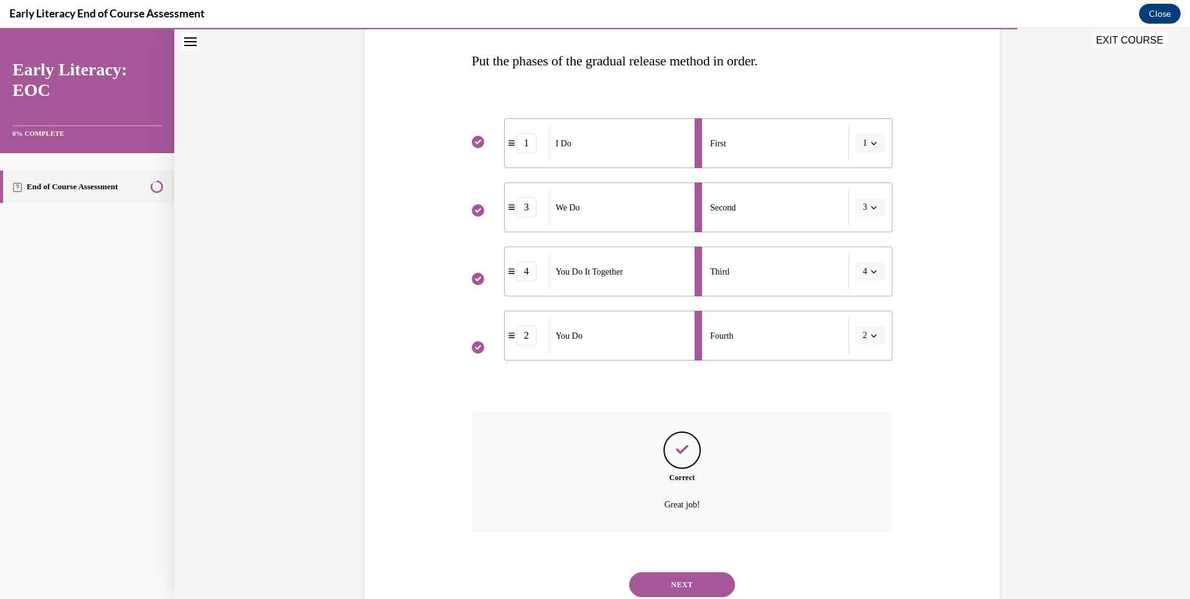
scroll to position [232, 0]
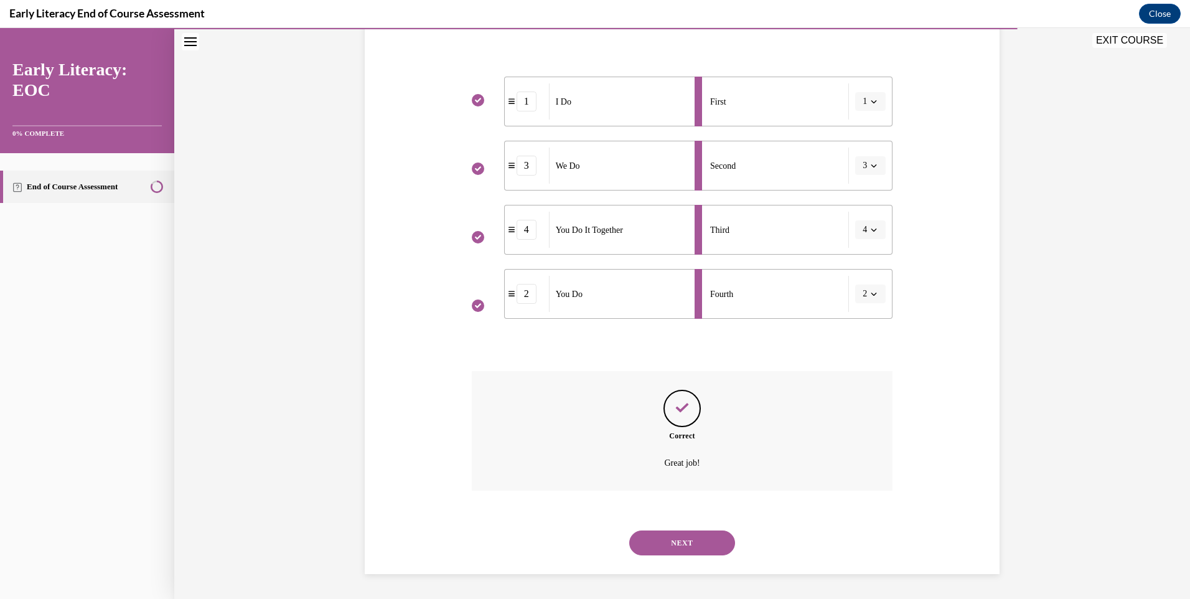
click at [706, 545] on button "NEXT" at bounding box center [682, 542] width 106 height 25
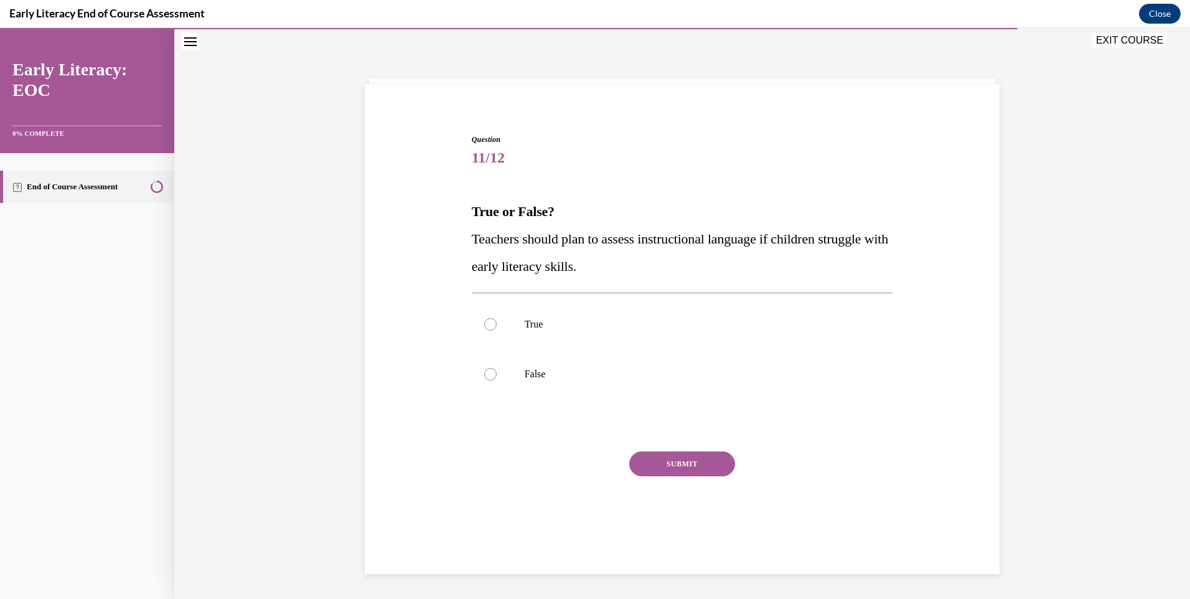
scroll to position [39, 0]
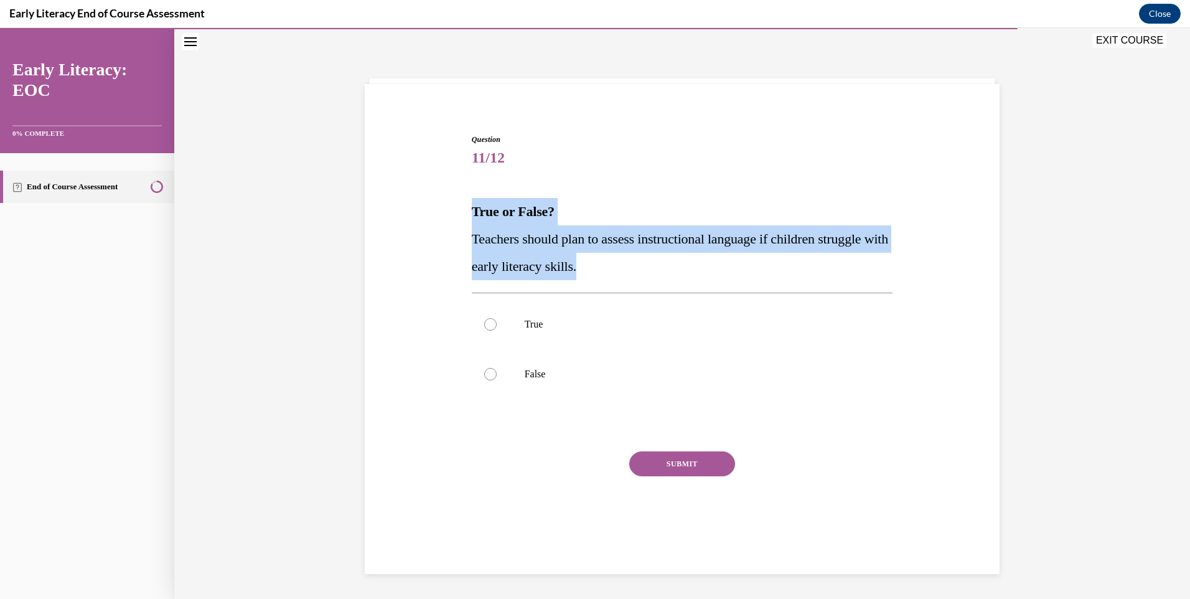
drag, startPoint x: 470, startPoint y: 206, endPoint x: 636, endPoint y: 256, distance: 172.9
click at [636, 256] on div "True or False? Teachers should plan to assess instructional language if childre…" at bounding box center [682, 239] width 421 height 82
drag, startPoint x: 636, startPoint y: 256, endPoint x: 574, endPoint y: 256, distance: 61.6
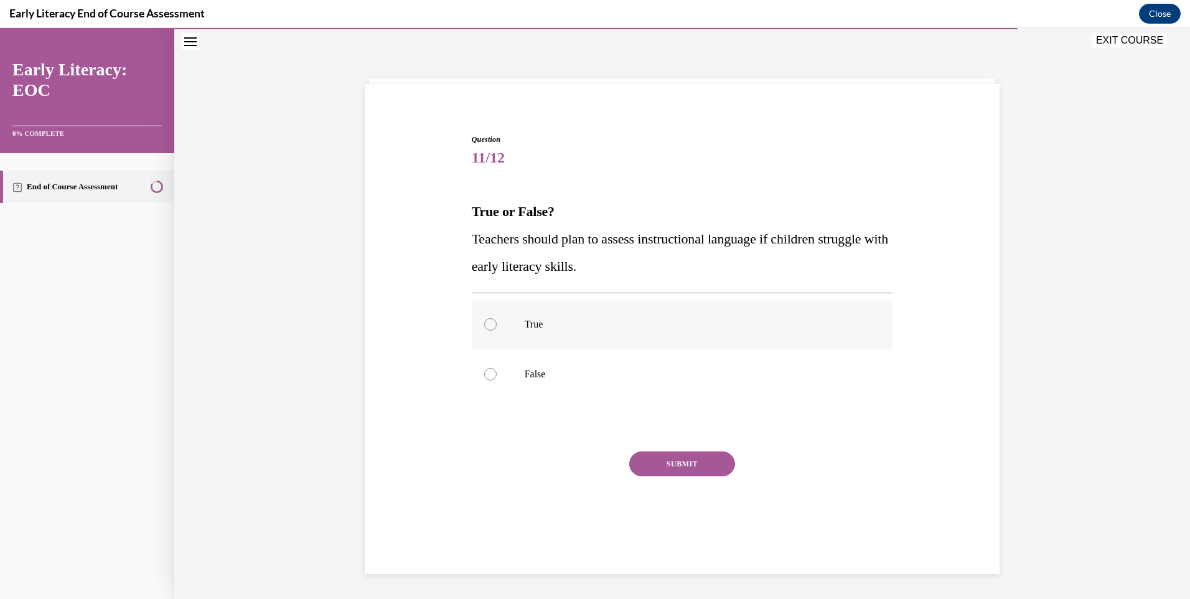
click at [532, 320] on p "True" at bounding box center [693, 324] width 337 height 12
click at [690, 471] on button "SUBMIT" at bounding box center [682, 463] width 106 height 25
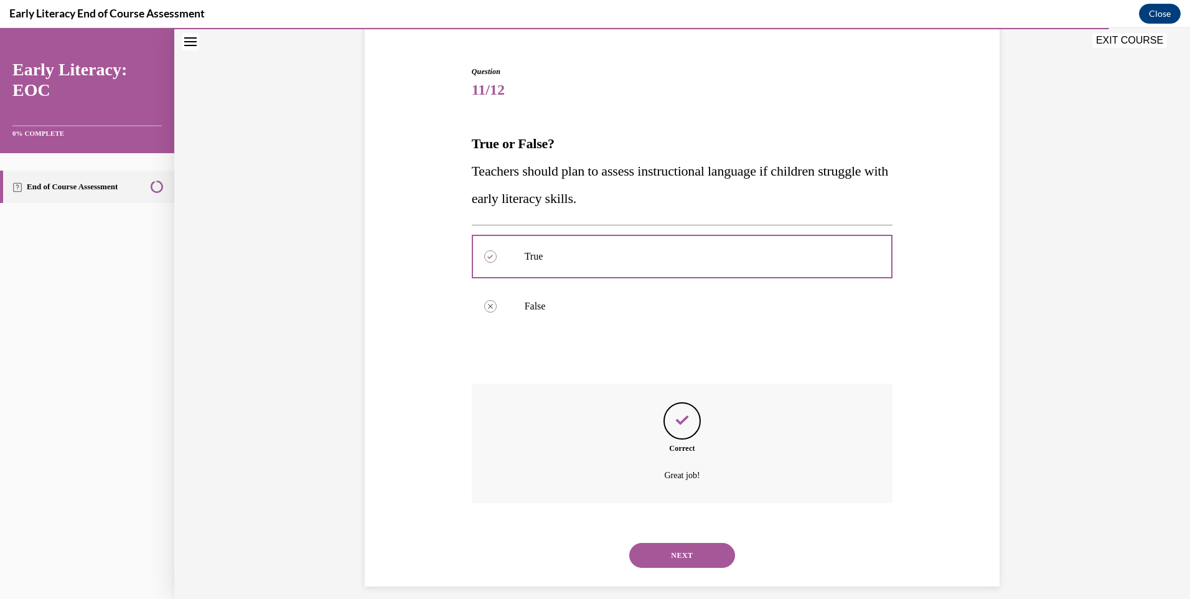
scroll to position [120, 0]
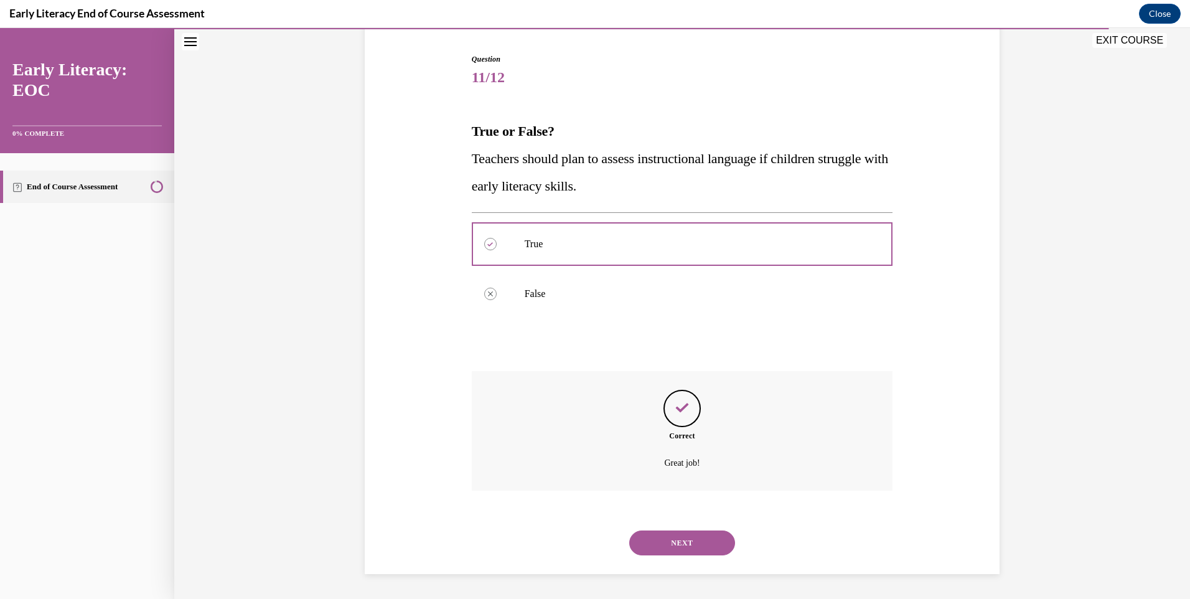
click at [715, 542] on button "NEXT" at bounding box center [682, 542] width 106 height 25
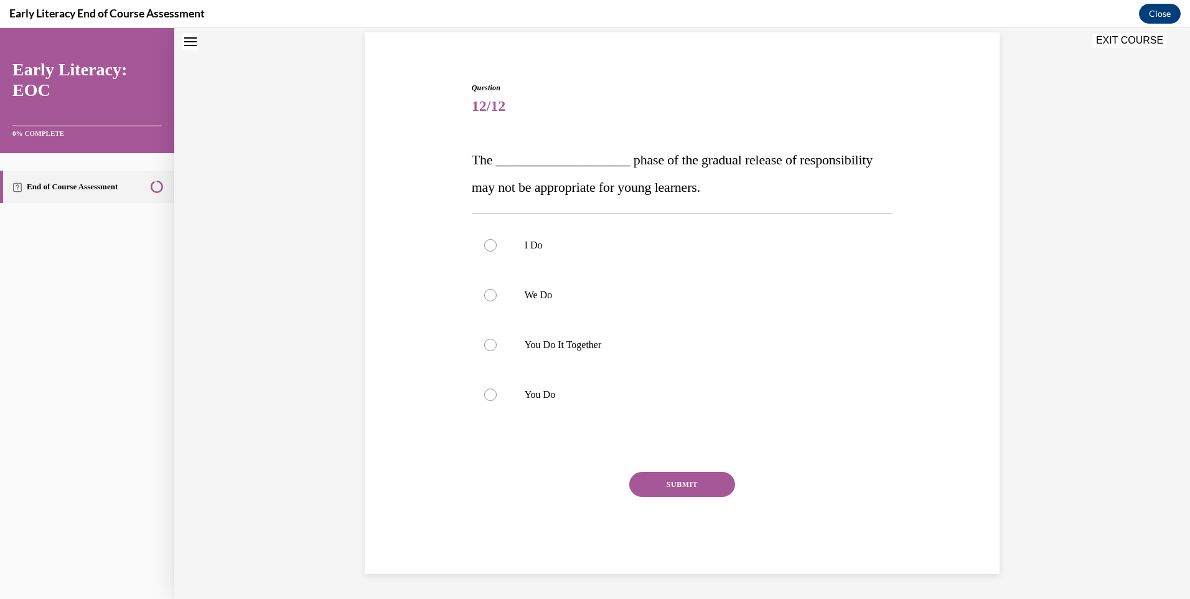
scroll to position [37, 0]
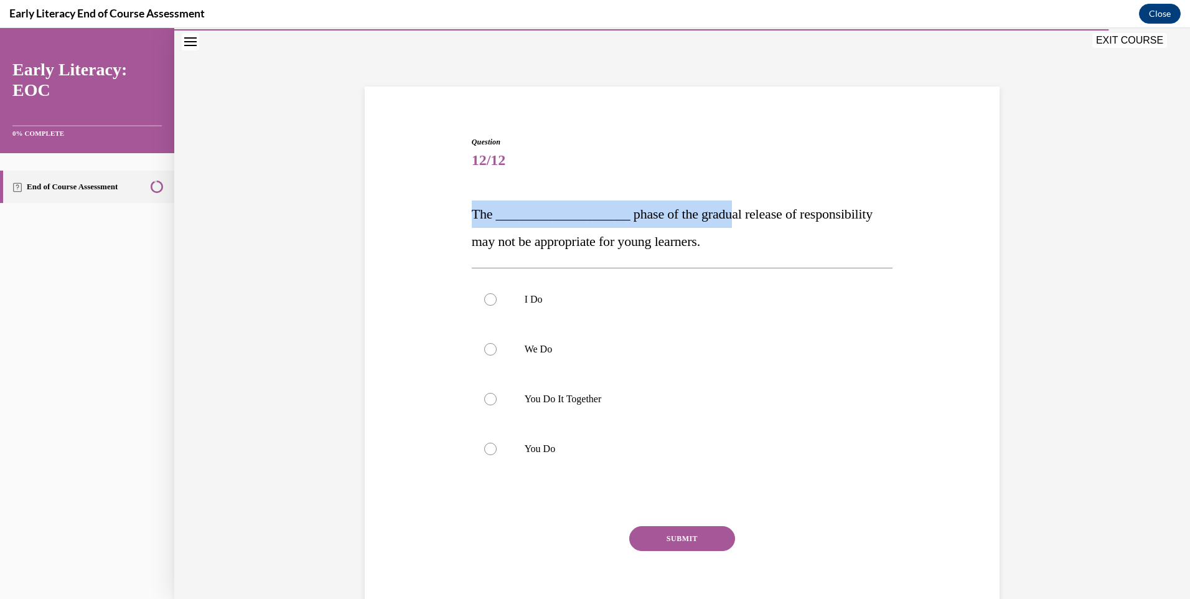
drag, startPoint x: 467, startPoint y: 209, endPoint x: 709, endPoint y: 221, distance: 242.4
click at [709, 221] on span "The ____________________ phase of the gradual release of responsibility may not…" at bounding box center [672, 227] width 401 height 43
drag, startPoint x: 709, startPoint y: 221, endPoint x: 688, endPoint y: 242, distance: 29.9
click at [688, 242] on span "The ____________________ phase of the gradual release of responsibility may not…" at bounding box center [672, 227] width 401 height 43
click at [550, 451] on p "You Do" at bounding box center [693, 449] width 337 height 12
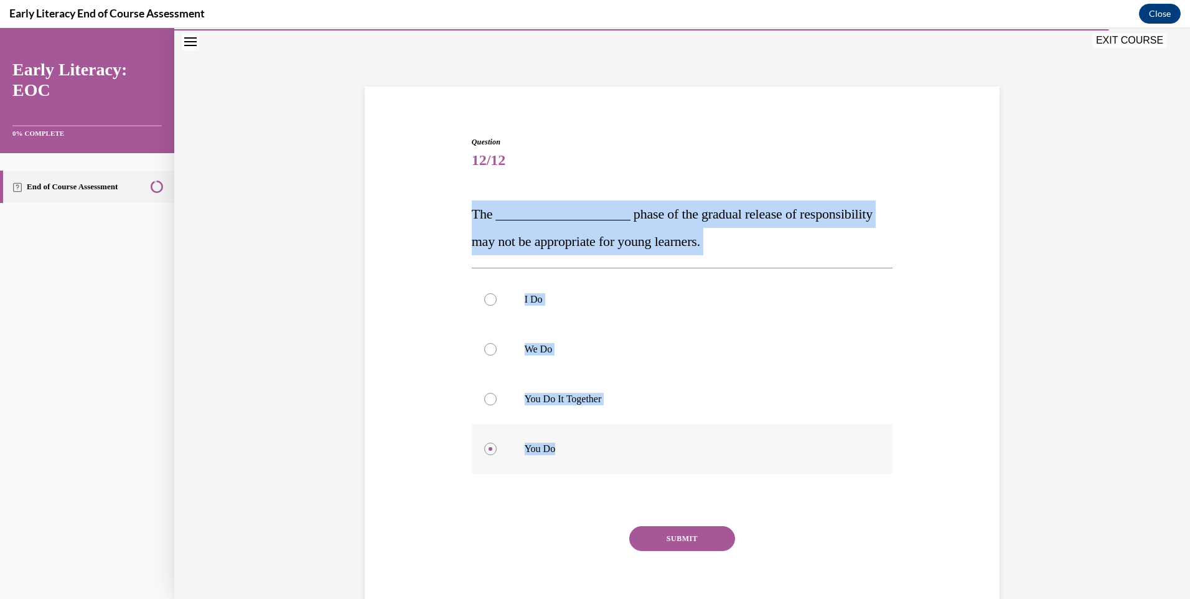
drag, startPoint x: 468, startPoint y: 209, endPoint x: 553, endPoint y: 452, distance: 257.7
click at [553, 452] on div "Question 12/12 The ____________________ phase of the gradual release of respons…" at bounding box center [682, 382] width 421 height 492
click at [527, 217] on span "The ____________________ phase of the gradual release of responsibility may not…" at bounding box center [672, 227] width 401 height 43
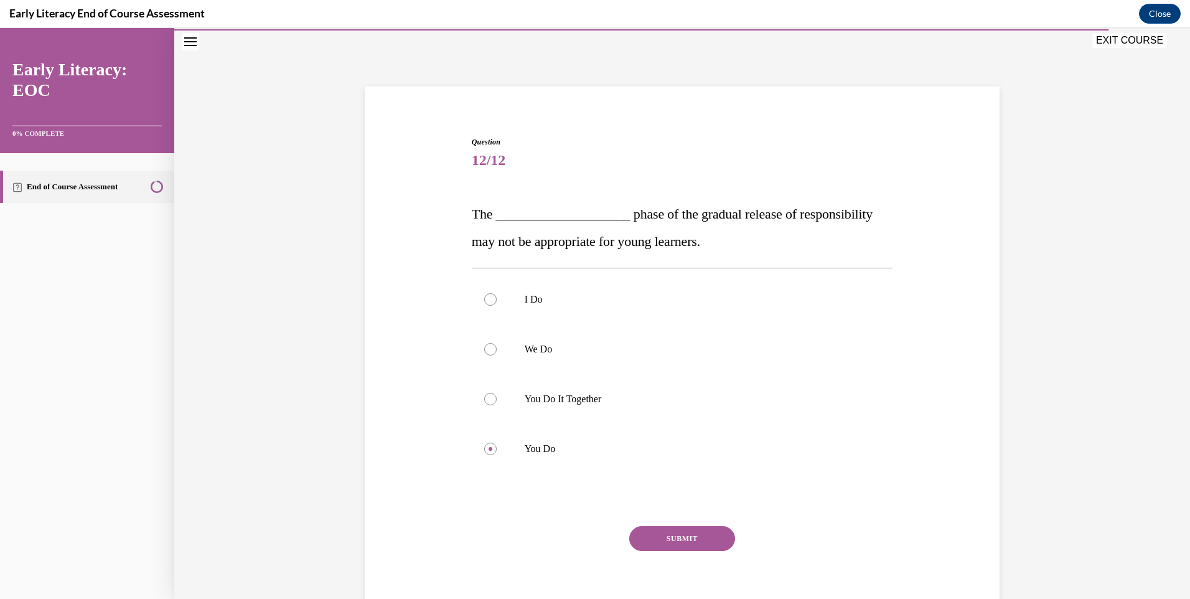
click at [672, 537] on button "SUBMIT" at bounding box center [682, 538] width 106 height 25
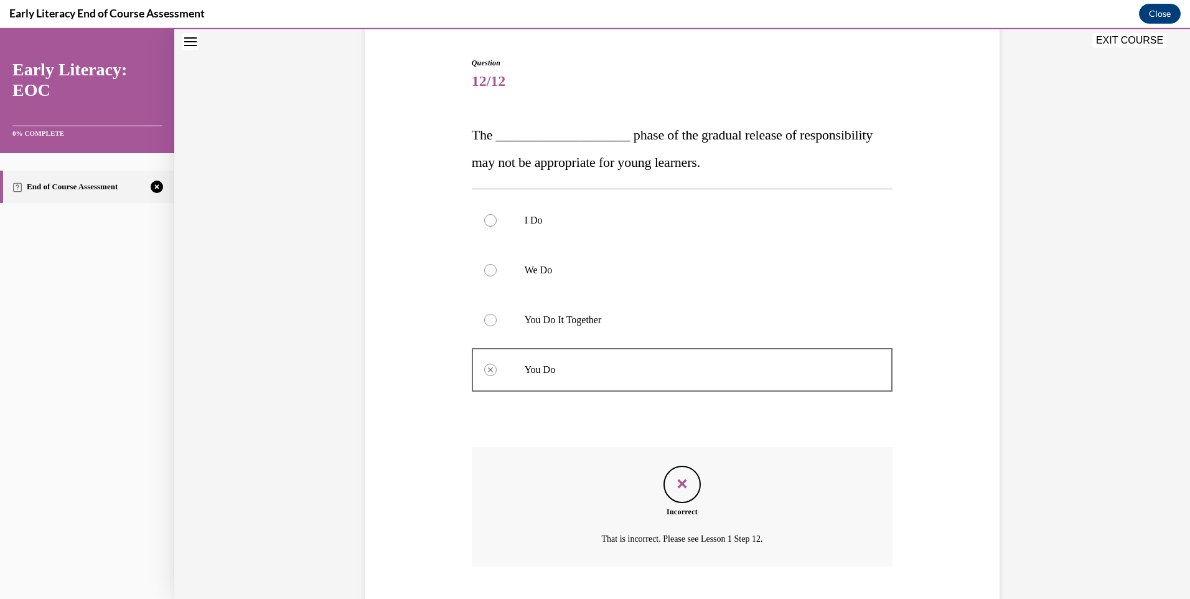
scroll to position [192, 0]
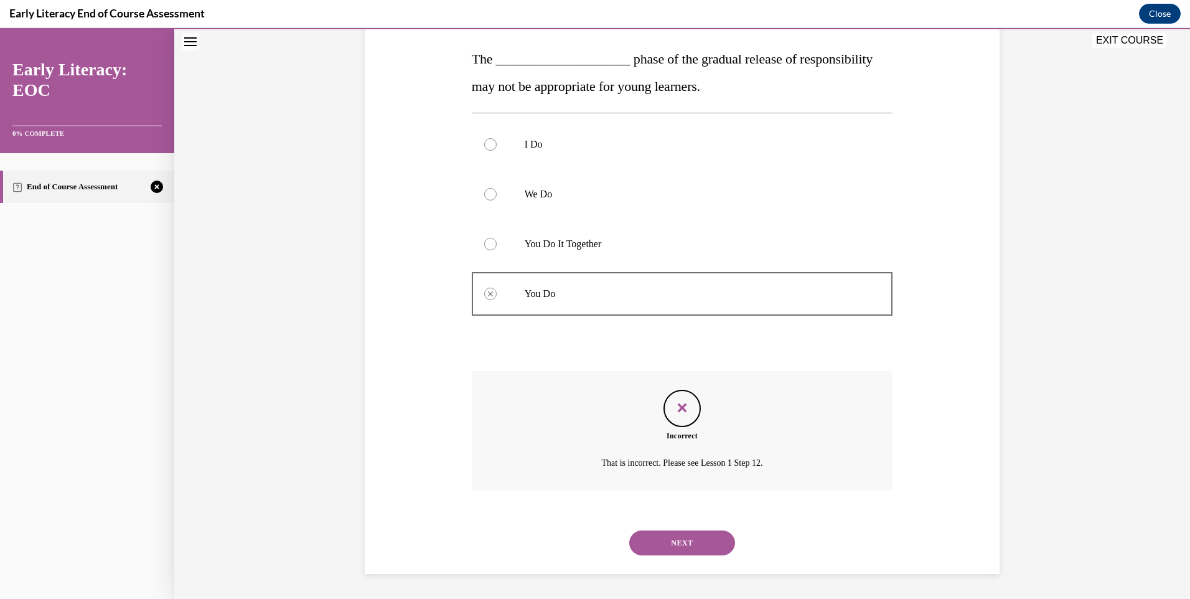
click at [667, 532] on button "NEXT" at bounding box center [682, 542] width 106 height 25
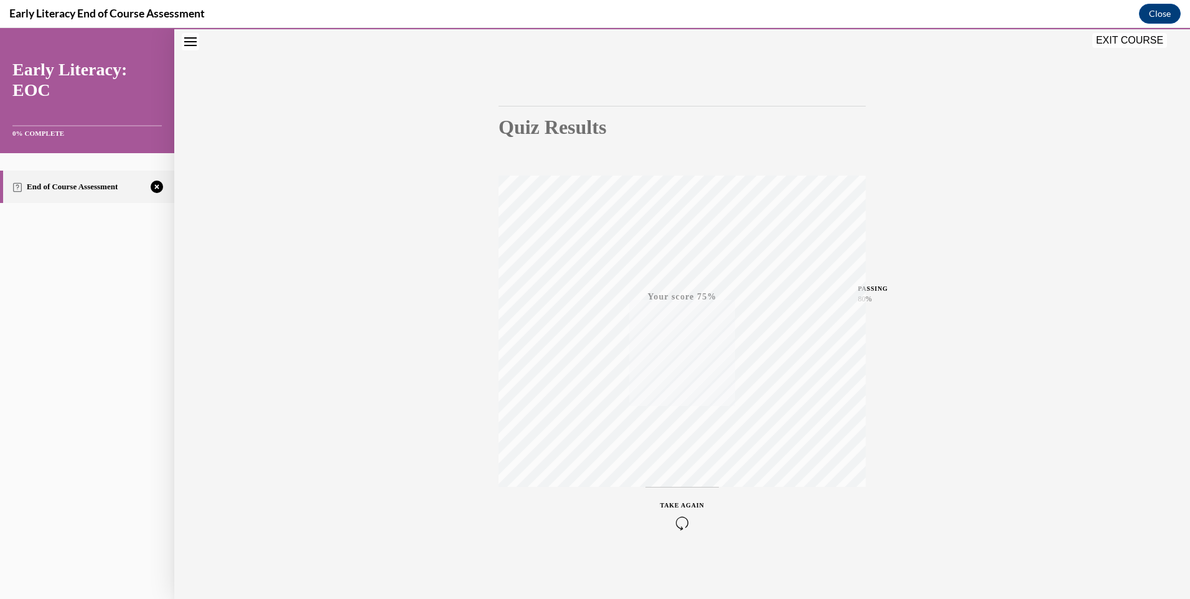
click at [670, 512] on div "TAKE AGAIN" at bounding box center [682, 514] width 44 height 29
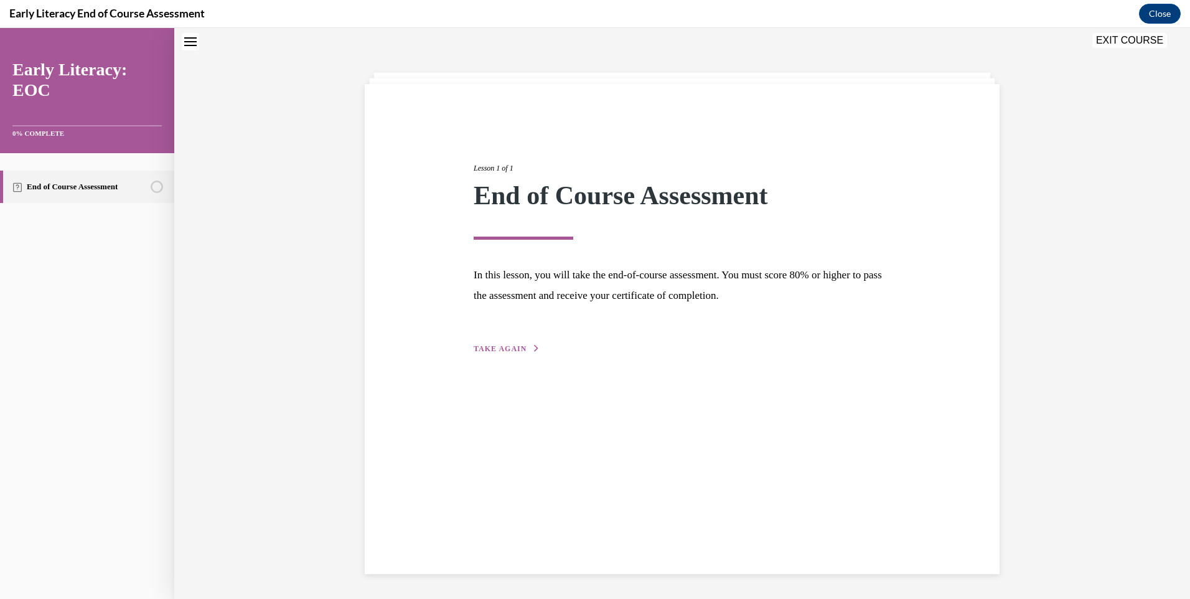
scroll to position [39, 0]
click at [479, 347] on span "TAKE AGAIN" at bounding box center [500, 348] width 53 height 9
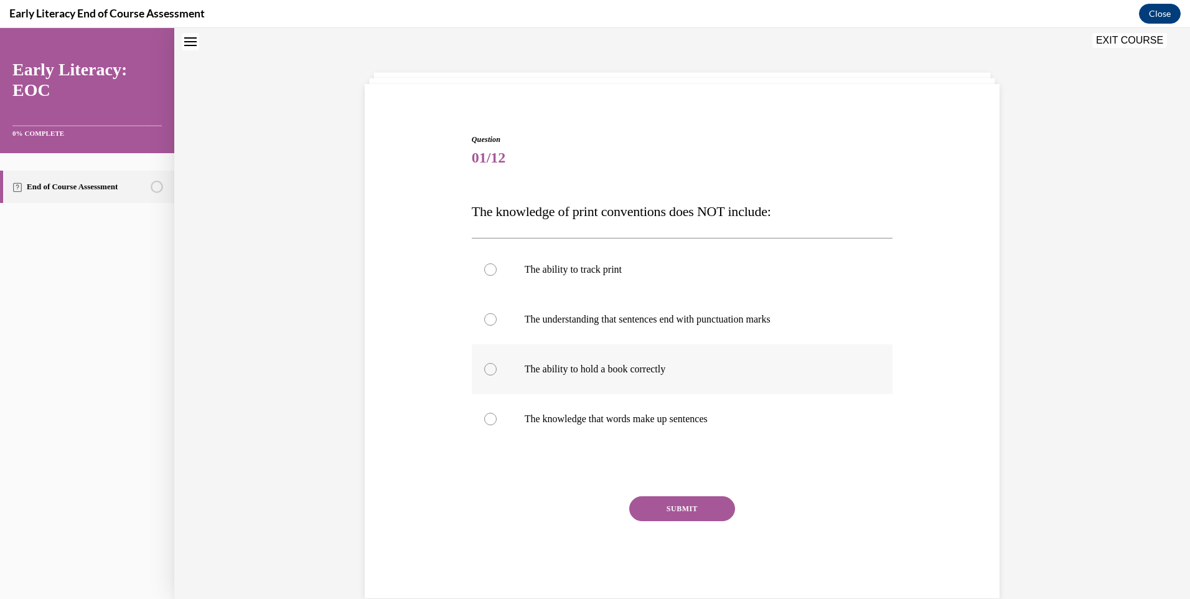
click at [561, 362] on div at bounding box center [682, 369] width 421 height 50
click at [681, 504] on button "SUBMIT" at bounding box center [682, 508] width 106 height 25
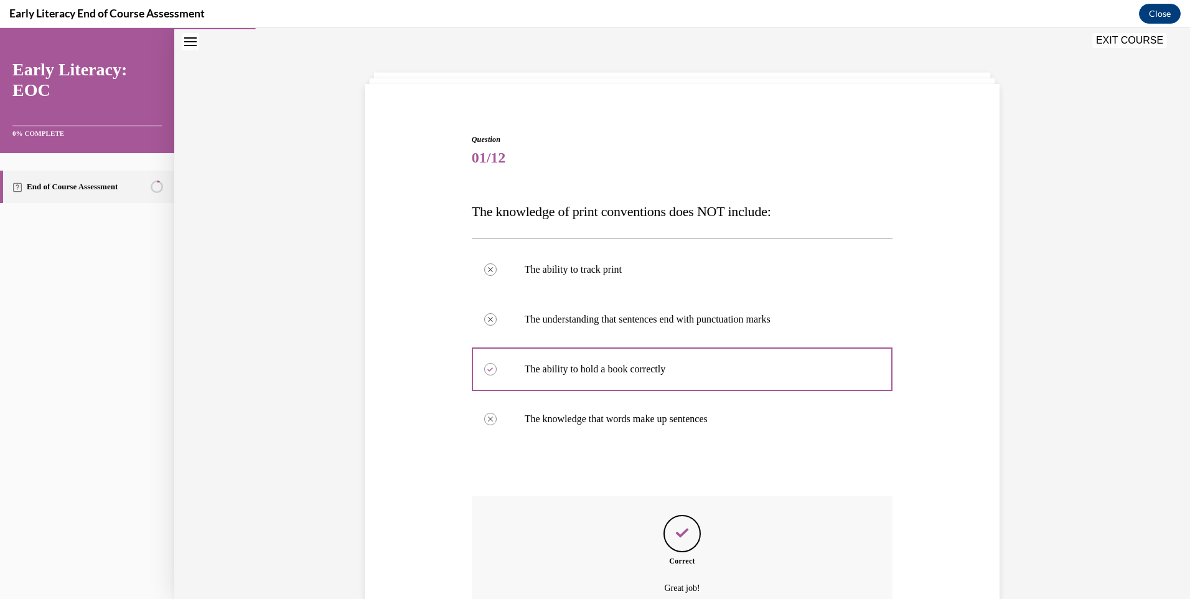
scroll to position [164, 0]
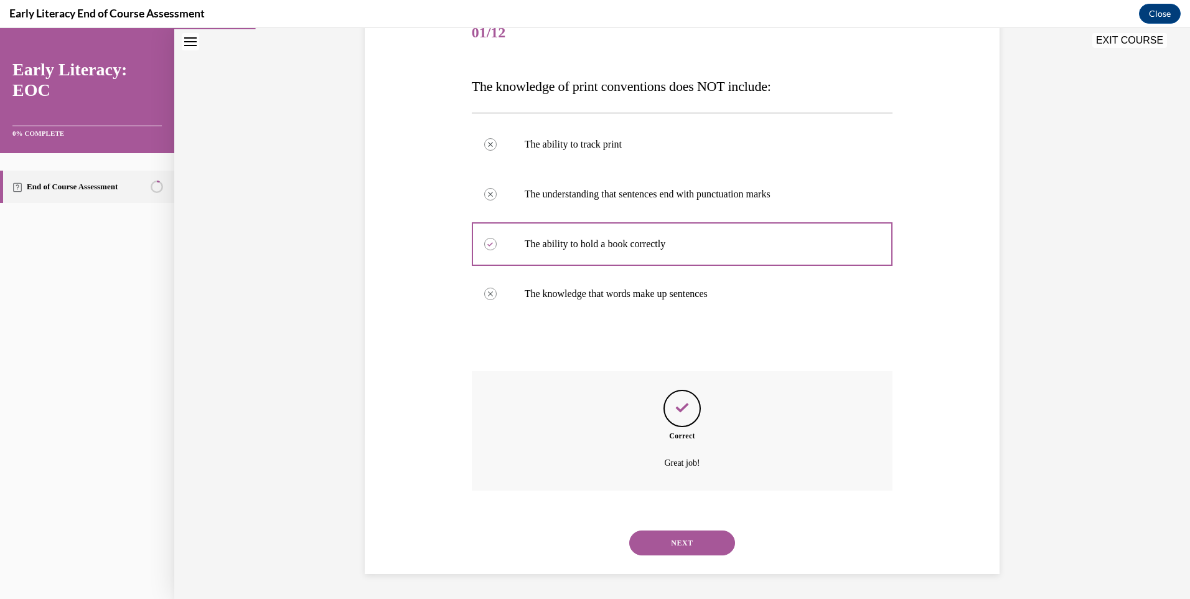
click at [675, 543] on button "NEXT" at bounding box center [682, 542] width 106 height 25
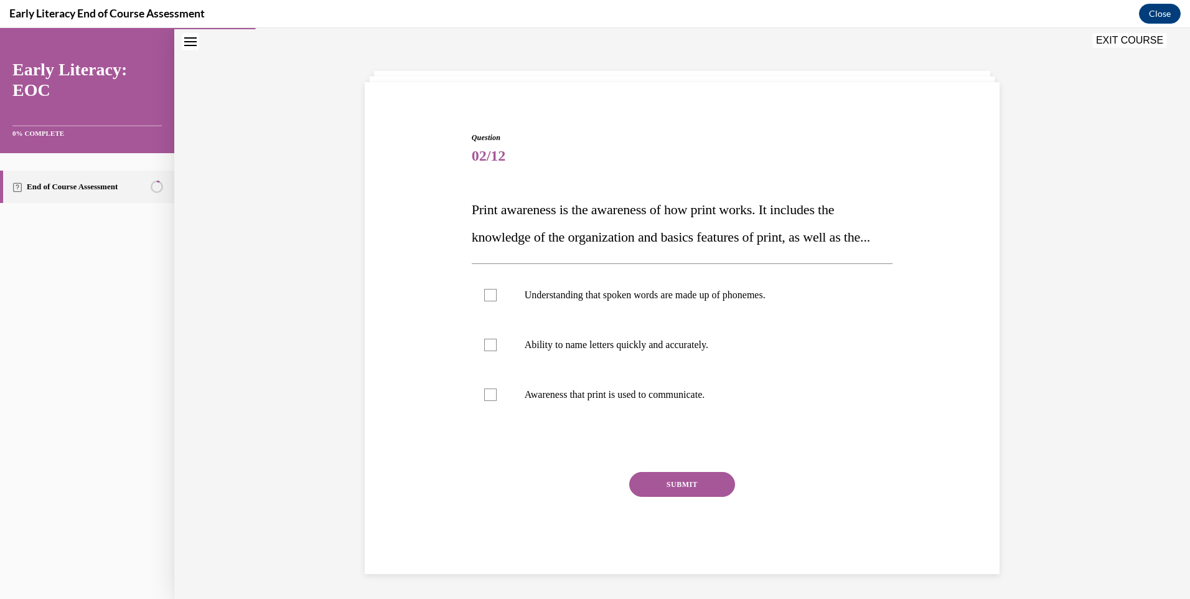
scroll to position [68, 0]
click at [584, 395] on p "Awareness that print is used to communicate." at bounding box center [693, 394] width 337 height 12
drag, startPoint x: 649, startPoint y: 479, endPoint x: 517, endPoint y: 294, distance: 227.1
click at [650, 479] on button "SUBMIT" at bounding box center [682, 484] width 106 height 25
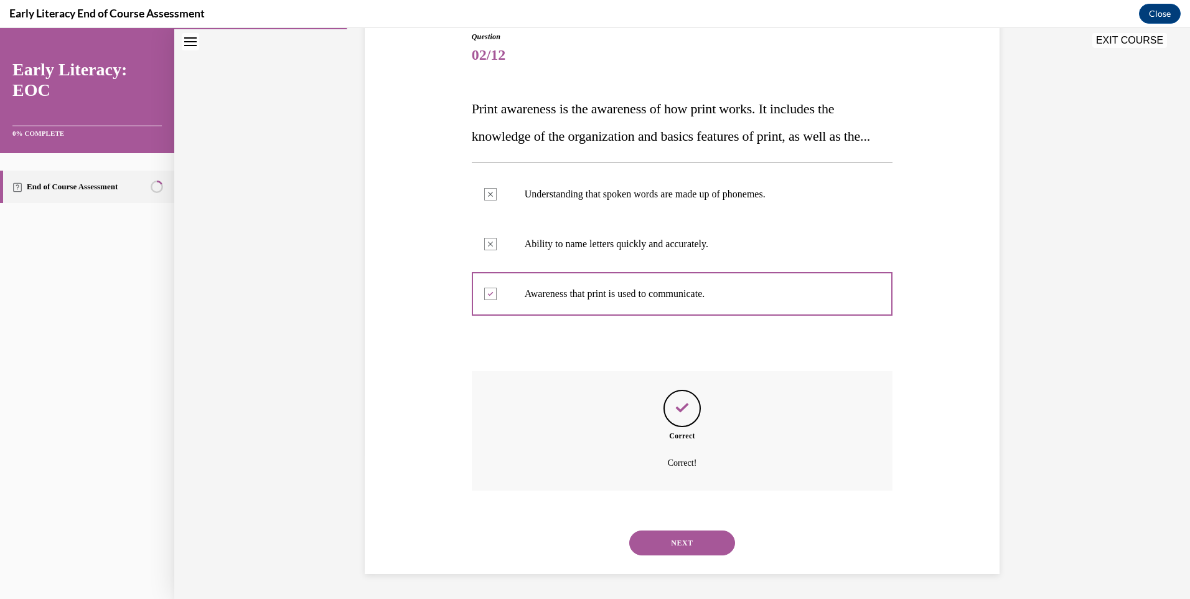
scroll to position [169, 0]
click at [685, 531] on button "NEXT" at bounding box center [682, 542] width 106 height 25
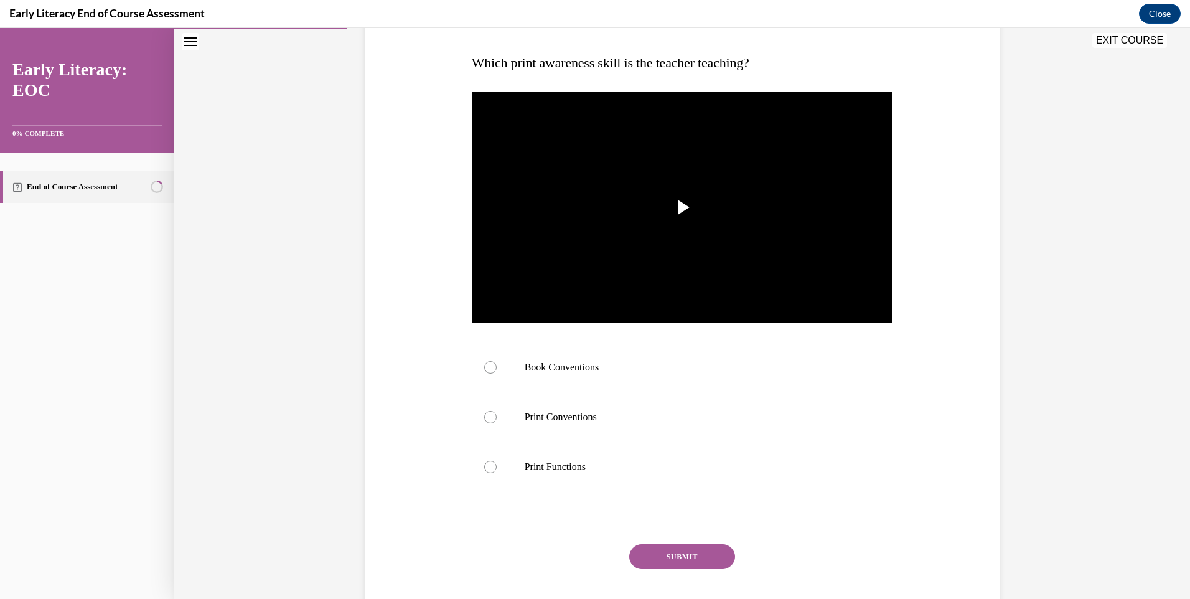
scroll to position [232, 0]
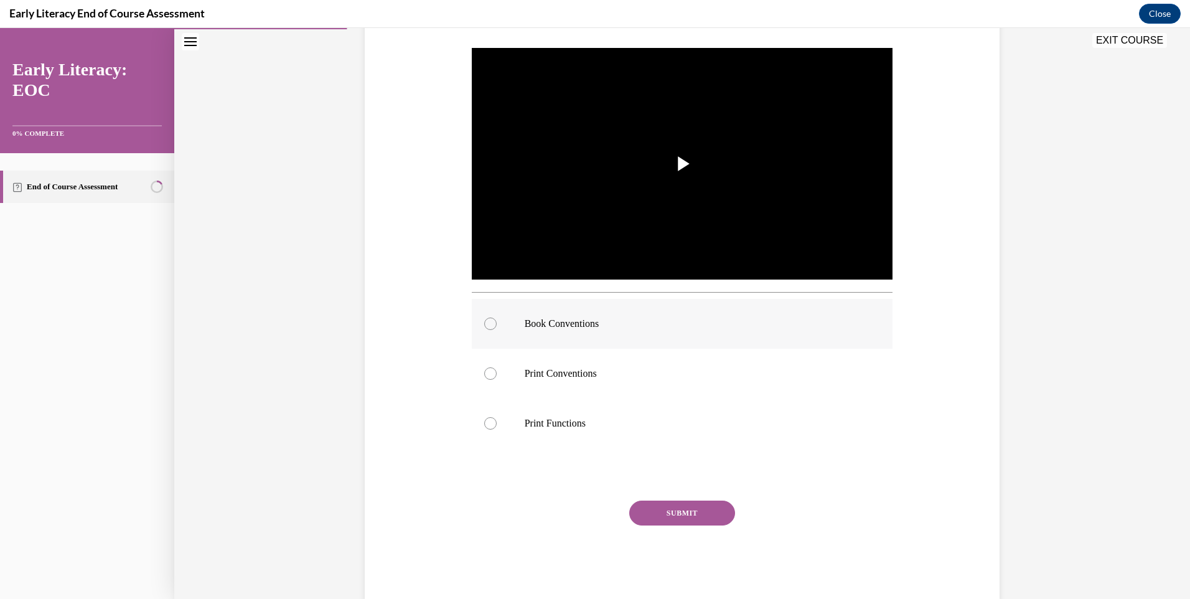
click at [518, 324] on div at bounding box center [682, 324] width 421 height 50
click at [697, 518] on button "SUBMIT" at bounding box center [682, 512] width 106 height 25
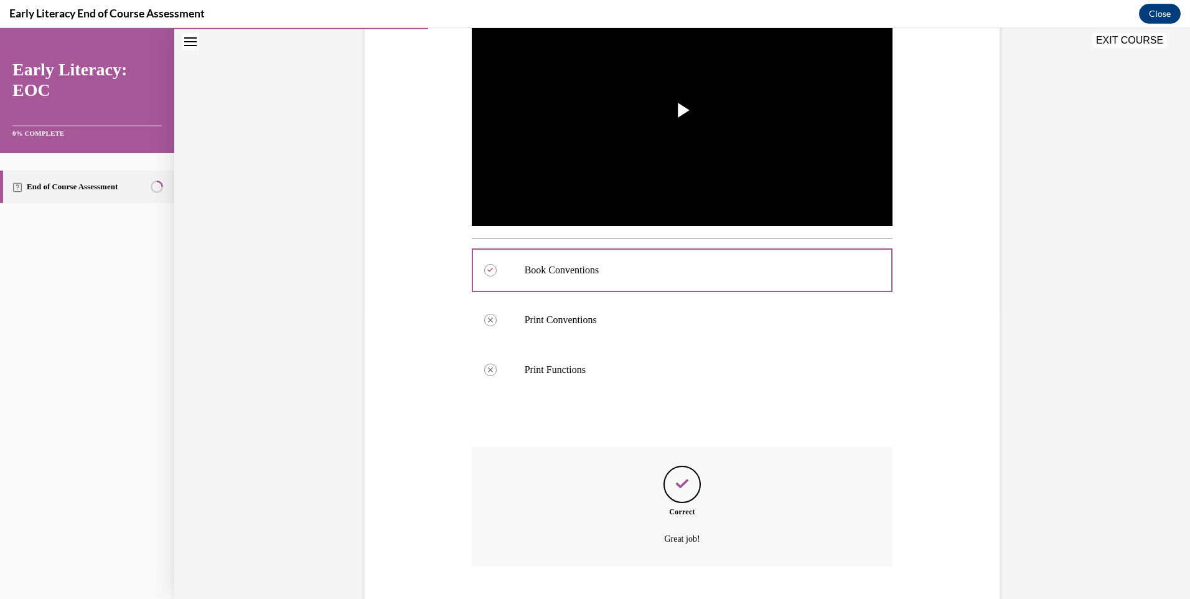
scroll to position [360, 0]
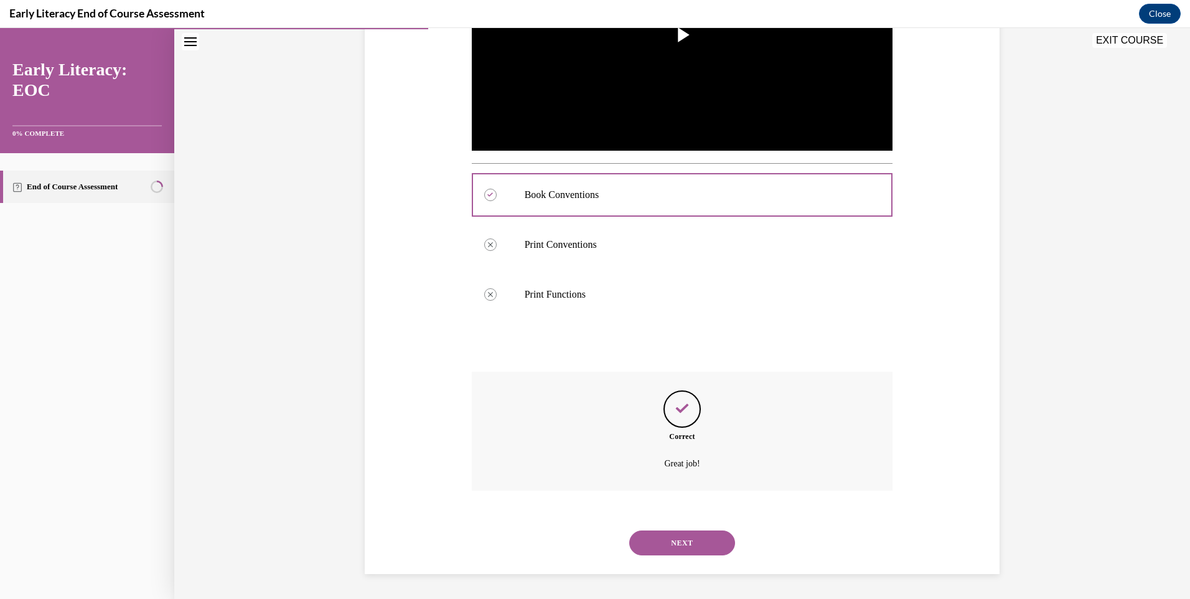
click at [658, 548] on button "NEXT" at bounding box center [682, 542] width 106 height 25
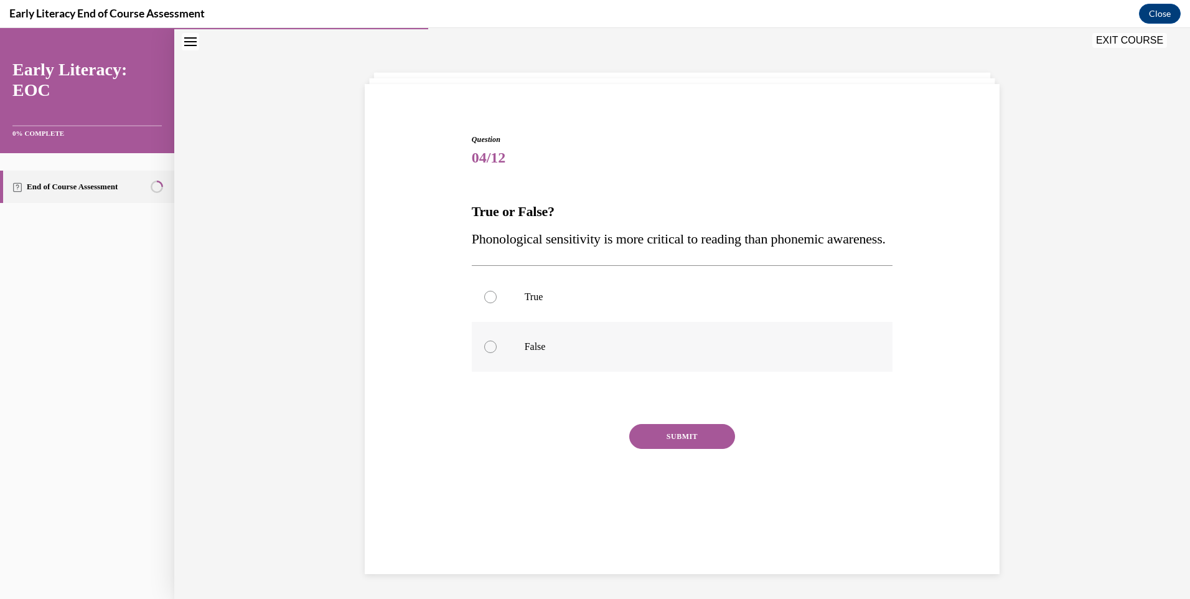
click at [496, 372] on div at bounding box center [682, 347] width 421 height 50
click at [699, 449] on button "SUBMIT" at bounding box center [682, 436] width 106 height 25
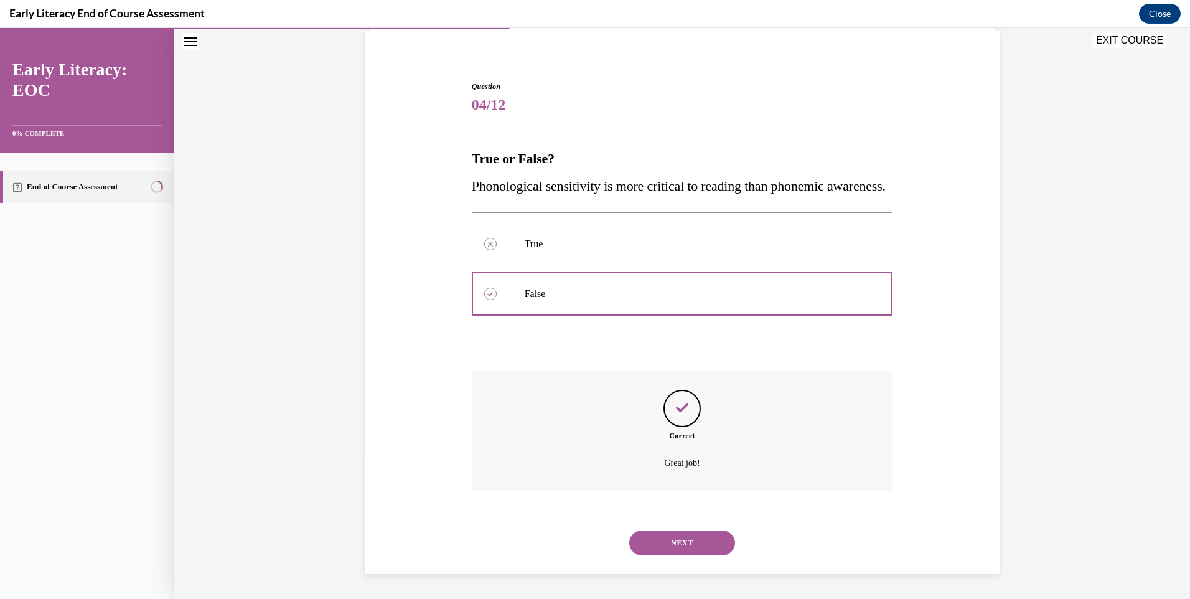
scroll to position [120, 0]
click at [685, 555] on button "NEXT" at bounding box center [682, 542] width 106 height 25
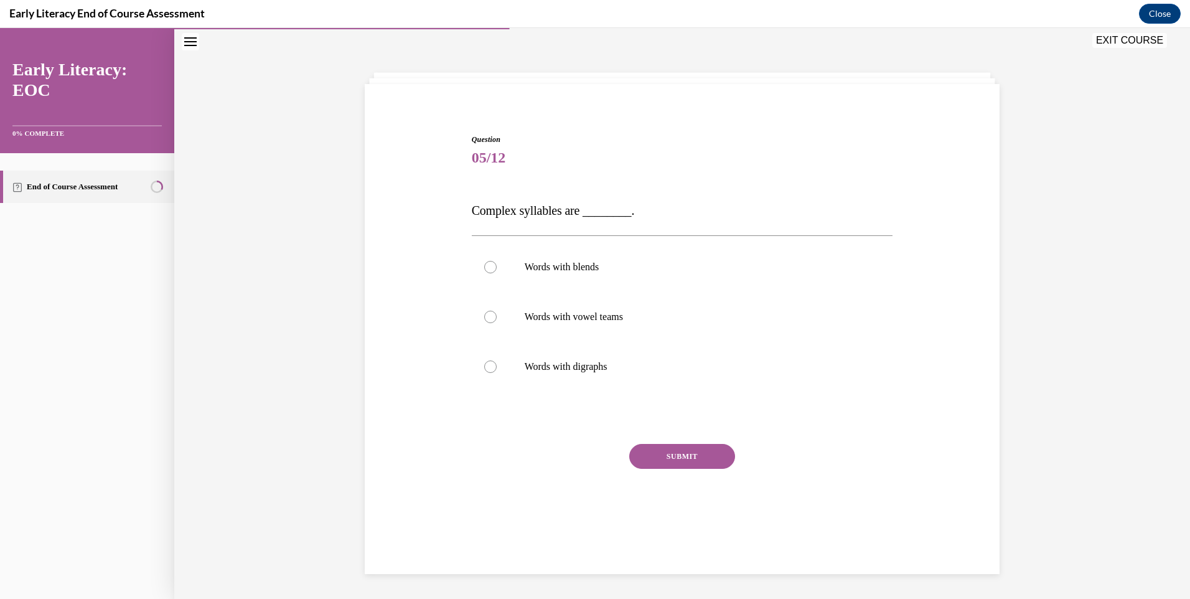
scroll to position [39, 0]
click at [545, 256] on div at bounding box center [682, 267] width 421 height 50
click at [706, 450] on button "SUBMIT" at bounding box center [682, 456] width 106 height 25
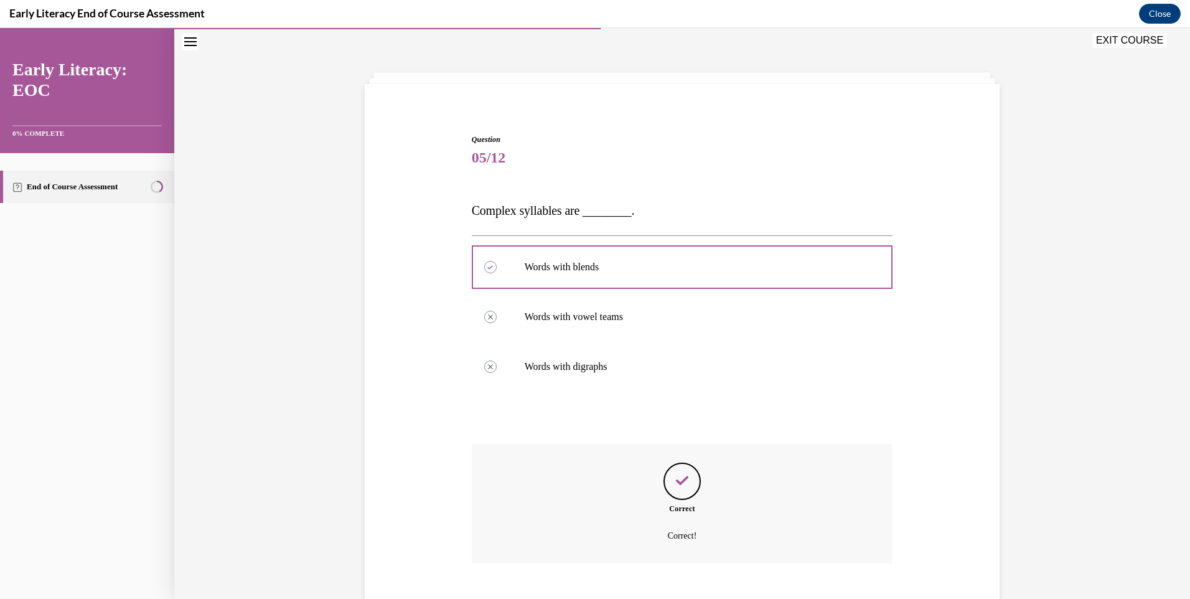
scroll to position [112, 0]
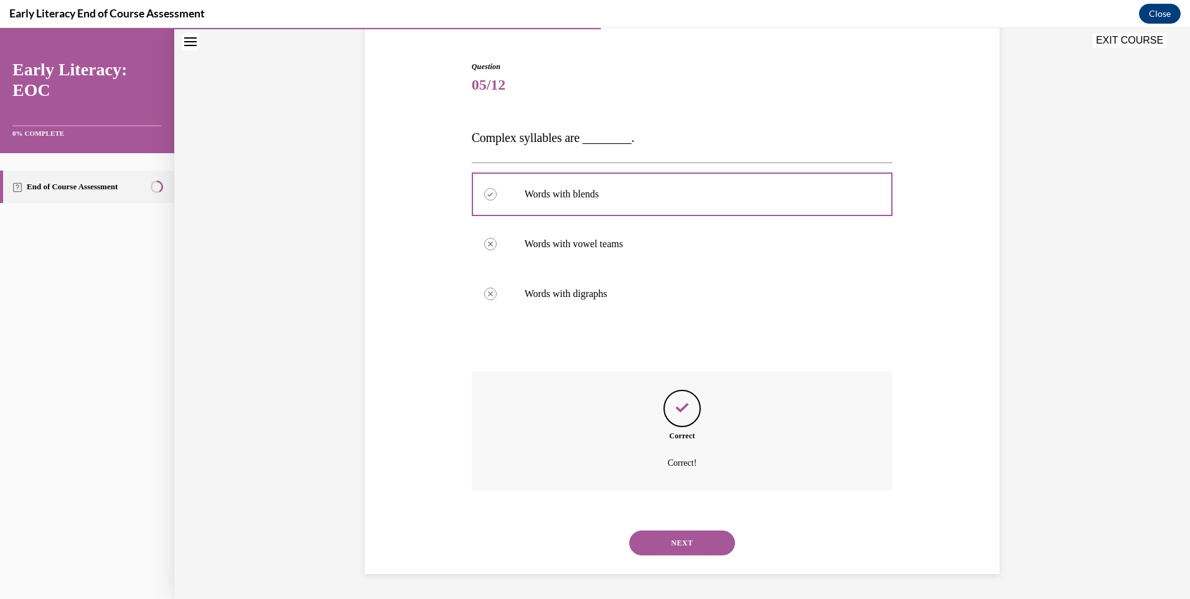
click at [677, 540] on button "NEXT" at bounding box center [682, 542] width 106 height 25
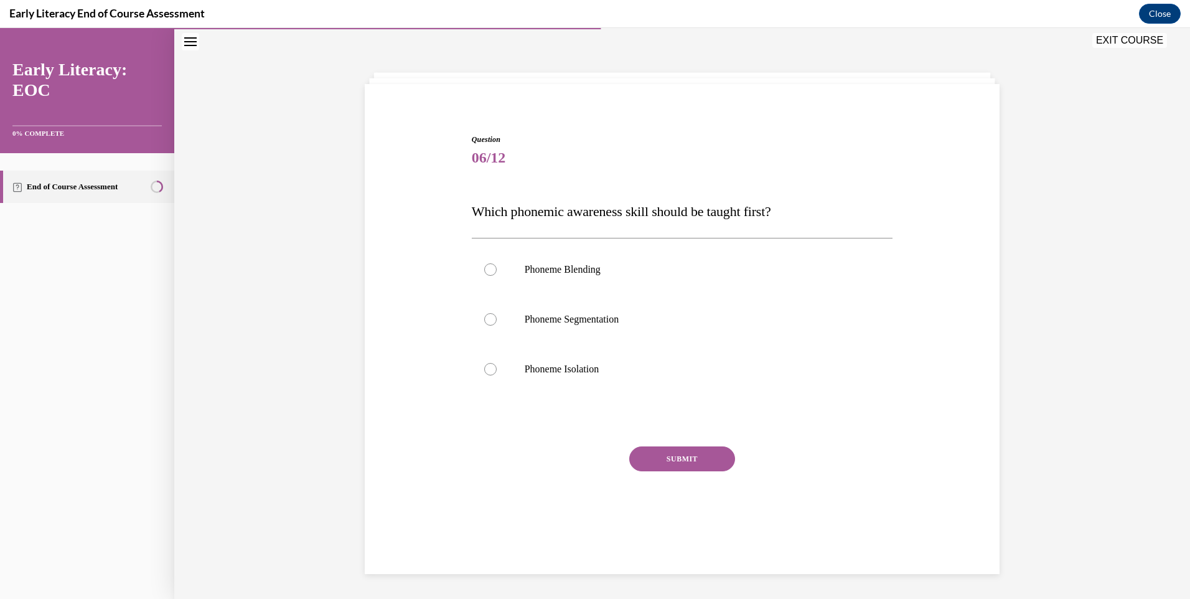
scroll to position [39, 0]
click at [578, 374] on p "Phoneme Isolation" at bounding box center [693, 369] width 337 height 12
click at [666, 451] on button "SUBMIT" at bounding box center [682, 458] width 106 height 25
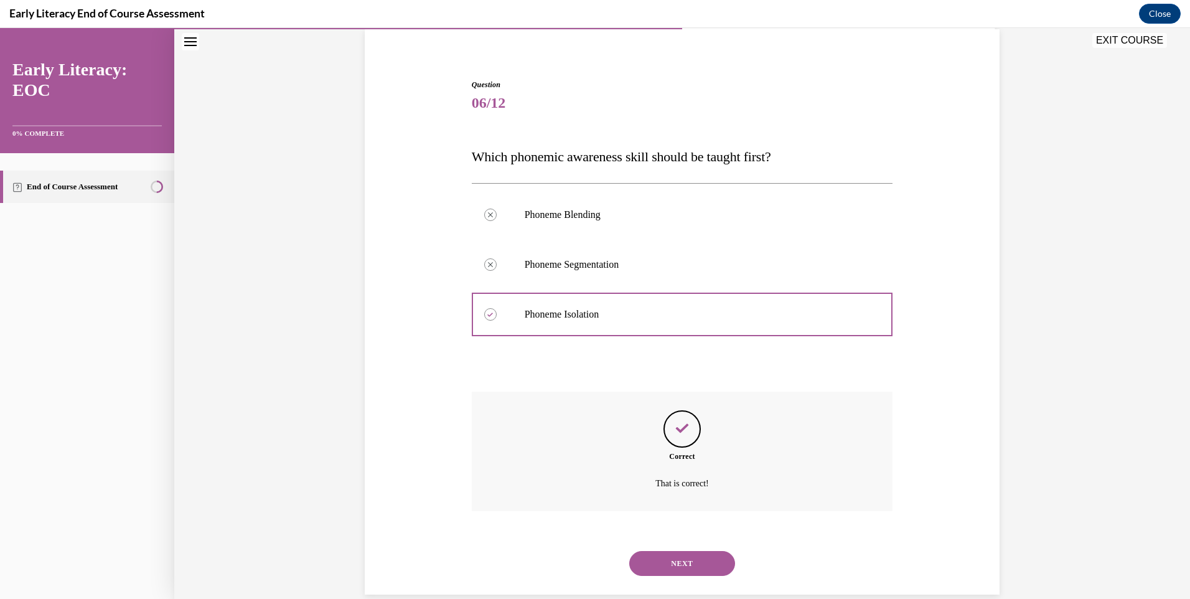
scroll to position [115, 0]
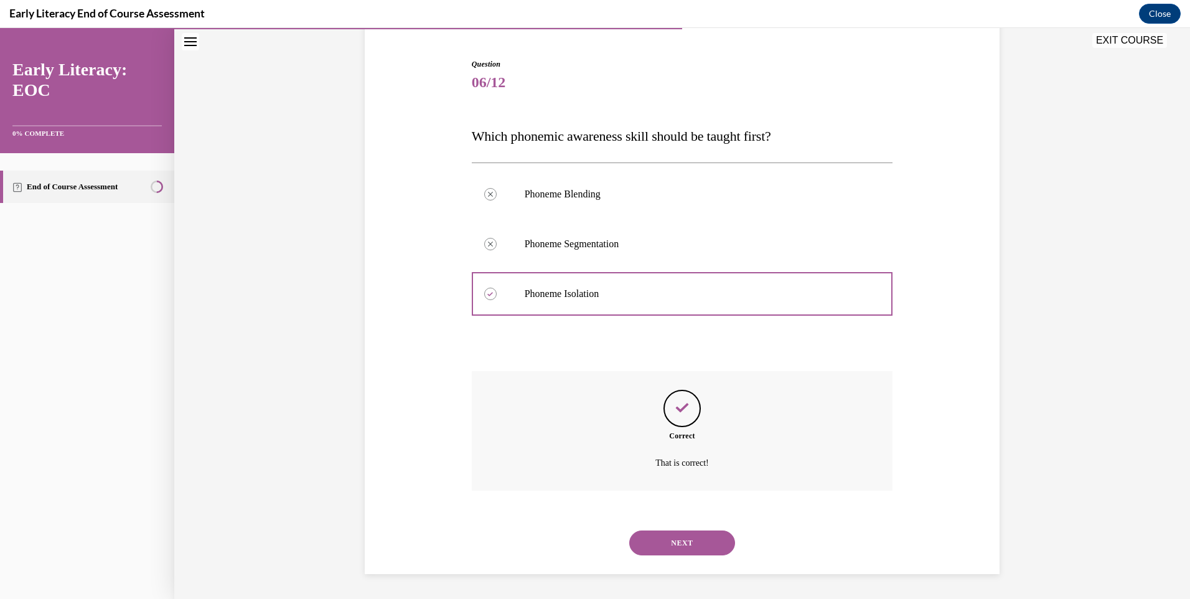
click at [663, 535] on button "NEXT" at bounding box center [682, 542] width 106 height 25
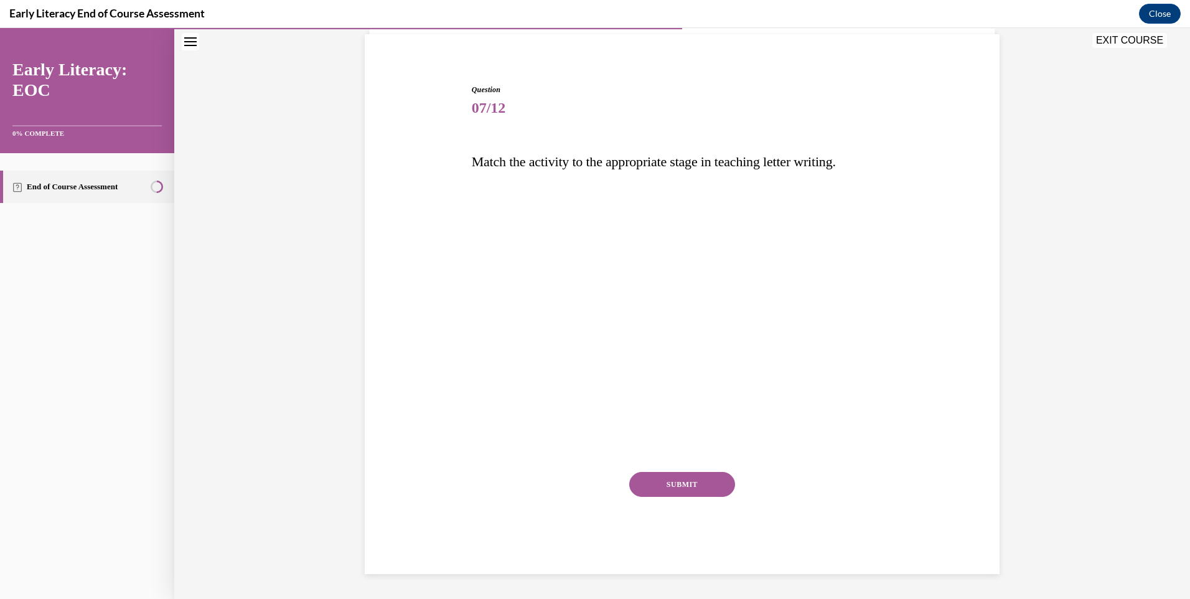
scroll to position [68, 0]
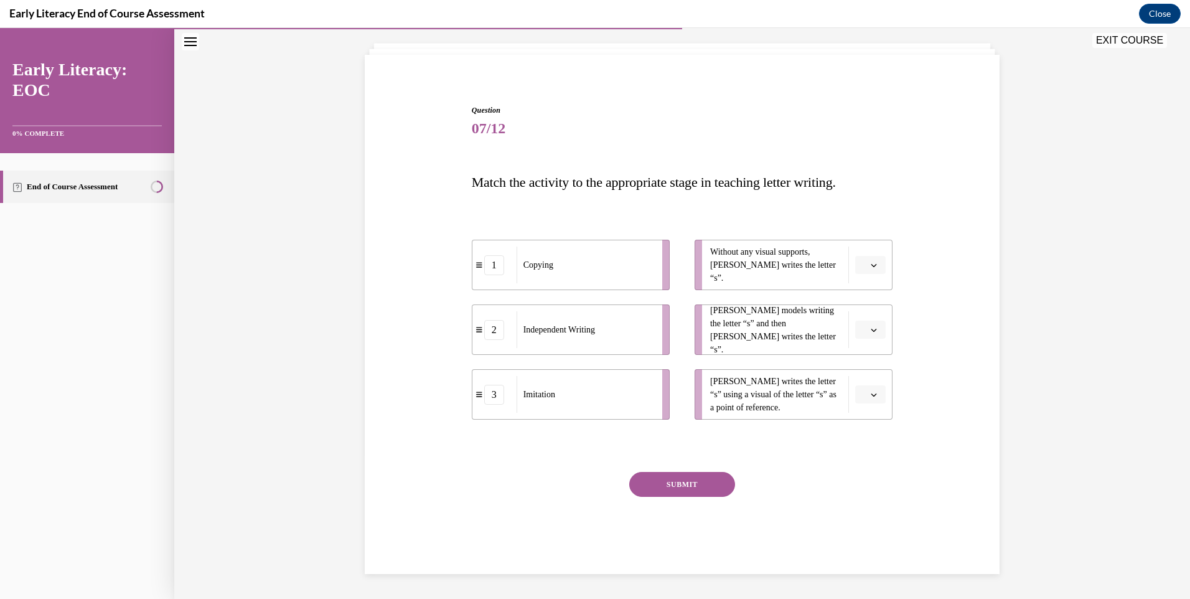
click at [865, 322] on button "button" at bounding box center [870, 330] width 30 height 19
click at [856, 401] on div "2" at bounding box center [864, 407] width 31 height 25
click at [861, 258] on button "button" at bounding box center [870, 265] width 30 height 19
click at [868, 334] on div "2" at bounding box center [864, 342] width 31 height 25
click at [876, 395] on button "button" at bounding box center [870, 394] width 30 height 19
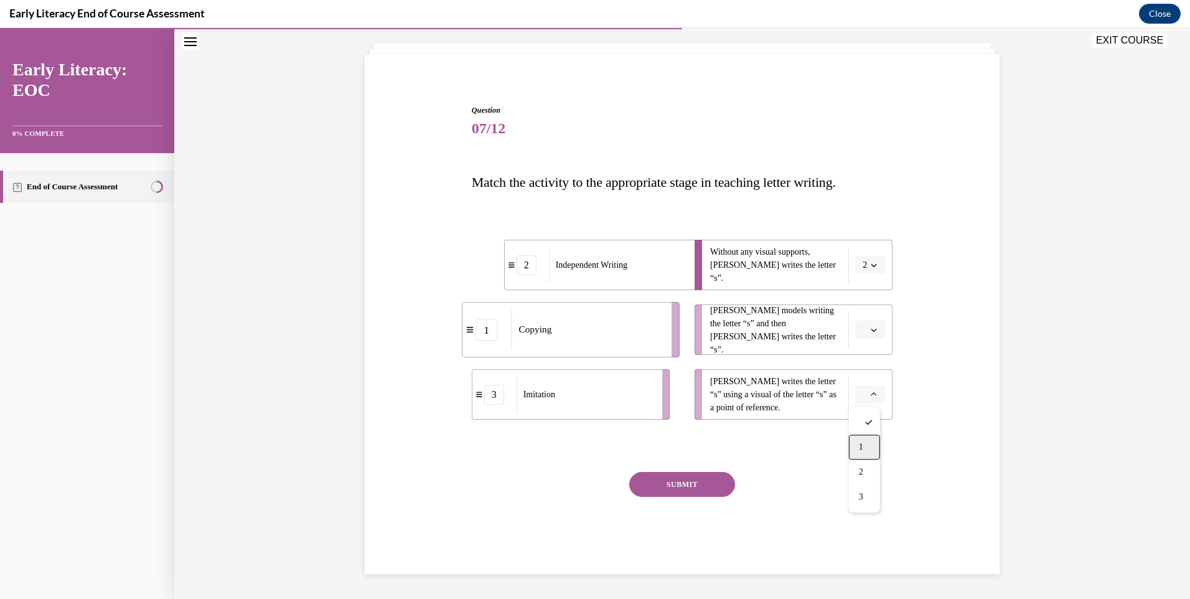
click at [862, 453] on div "1" at bounding box center [864, 446] width 31 height 25
click at [872, 336] on button "button" at bounding box center [870, 330] width 30 height 19
click at [857, 435] on div "3" at bounding box center [864, 432] width 31 height 25
click at [709, 485] on button "SUBMIT" at bounding box center [682, 484] width 106 height 25
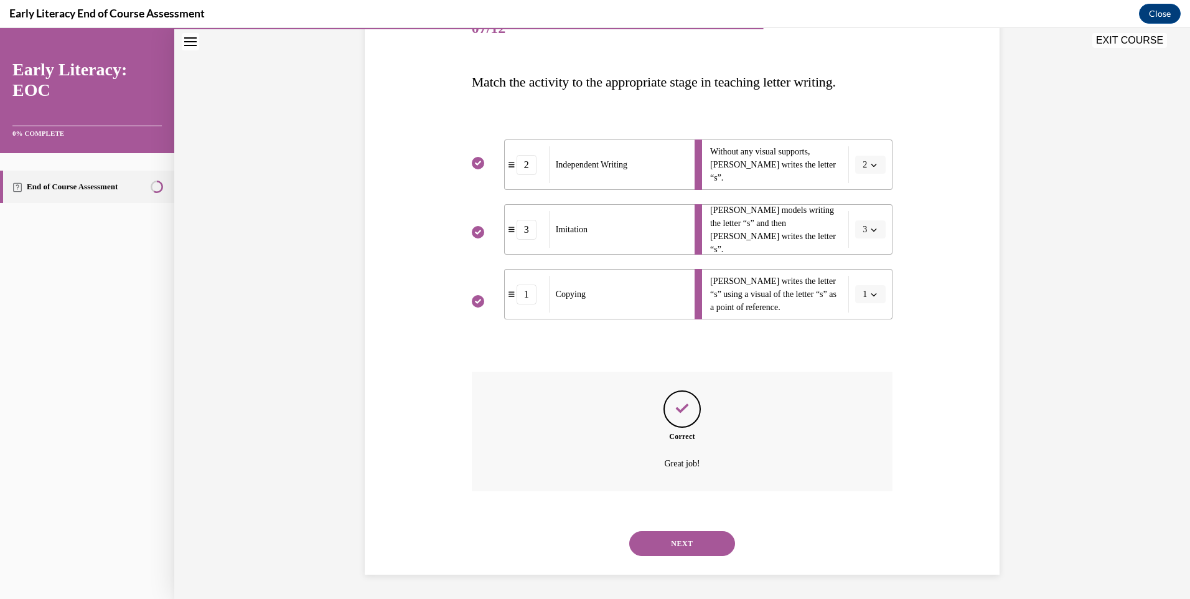
scroll to position [169, 0]
click at [705, 539] on button "NEXT" at bounding box center [682, 542] width 106 height 25
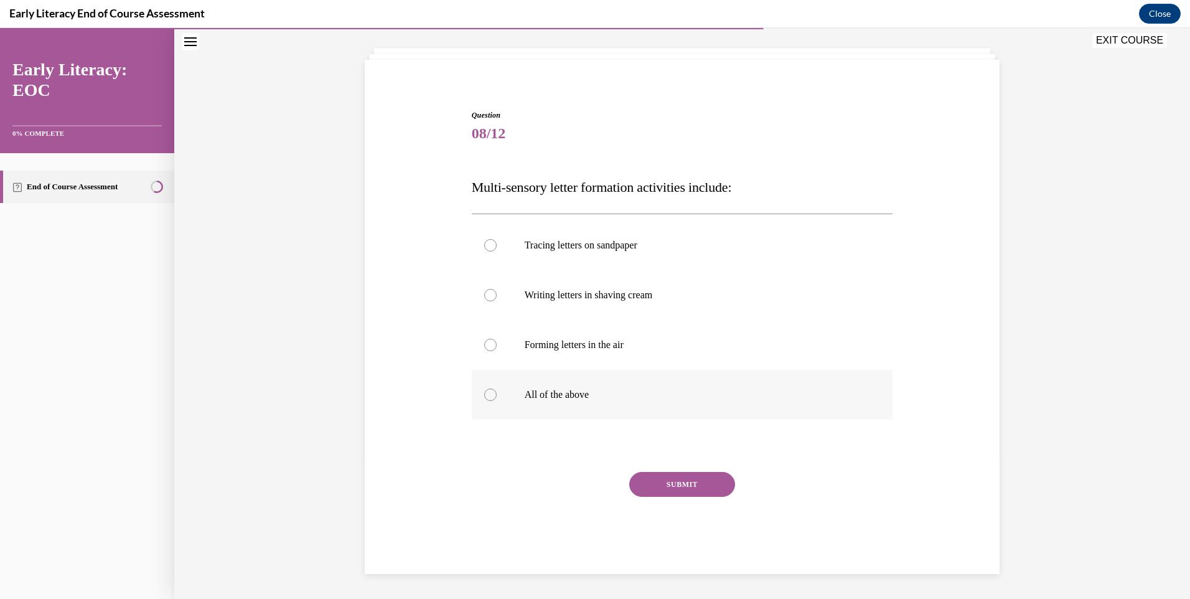
click at [553, 393] on p "All of the above" at bounding box center [693, 394] width 337 height 12
click at [665, 479] on button "SUBMIT" at bounding box center [682, 484] width 106 height 25
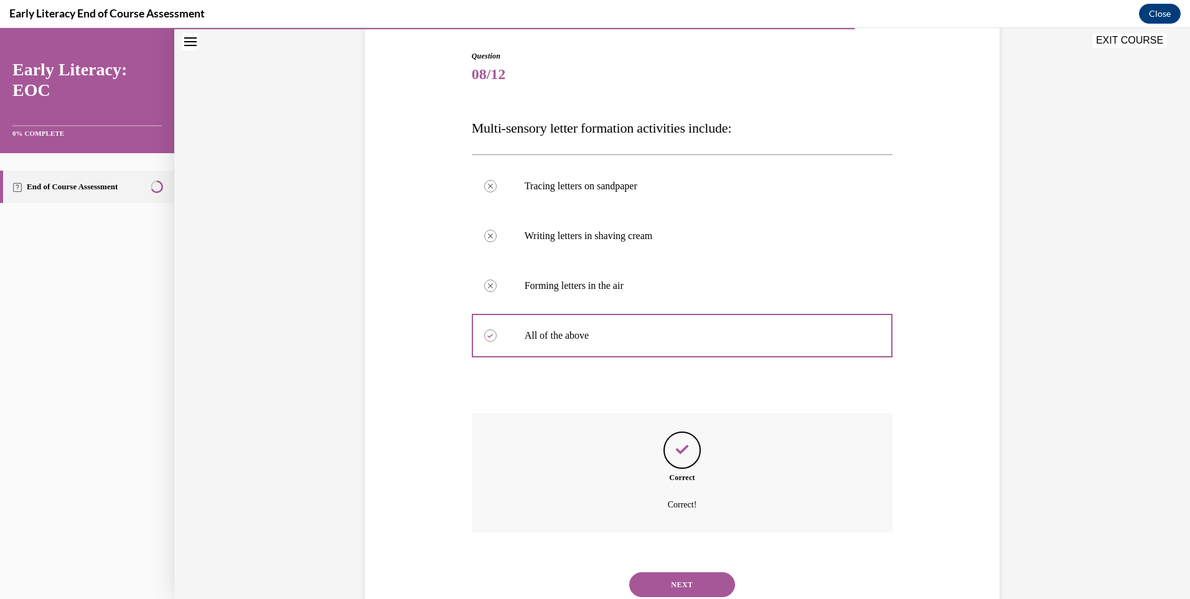
scroll to position [164, 0]
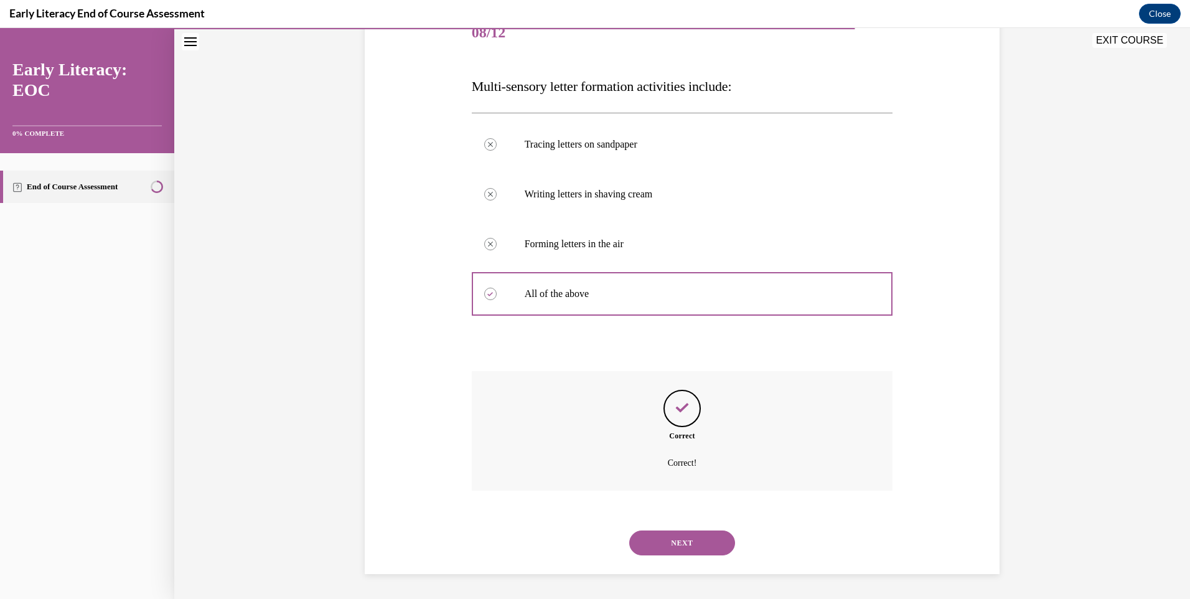
click at [668, 552] on button "NEXT" at bounding box center [682, 542] width 106 height 25
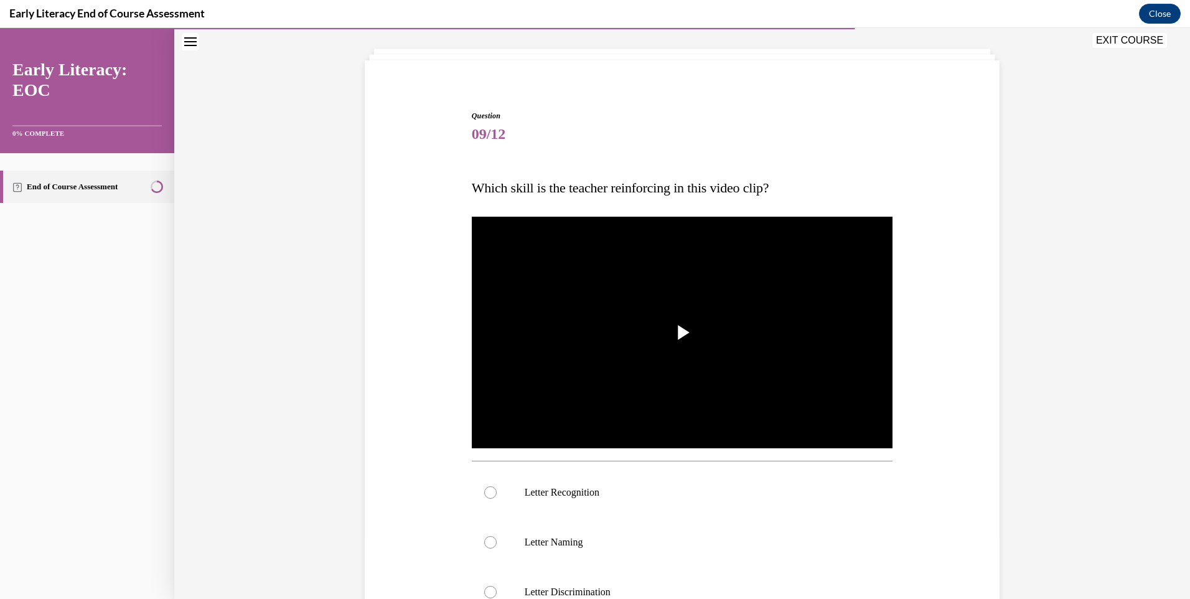
scroll to position [66, 0]
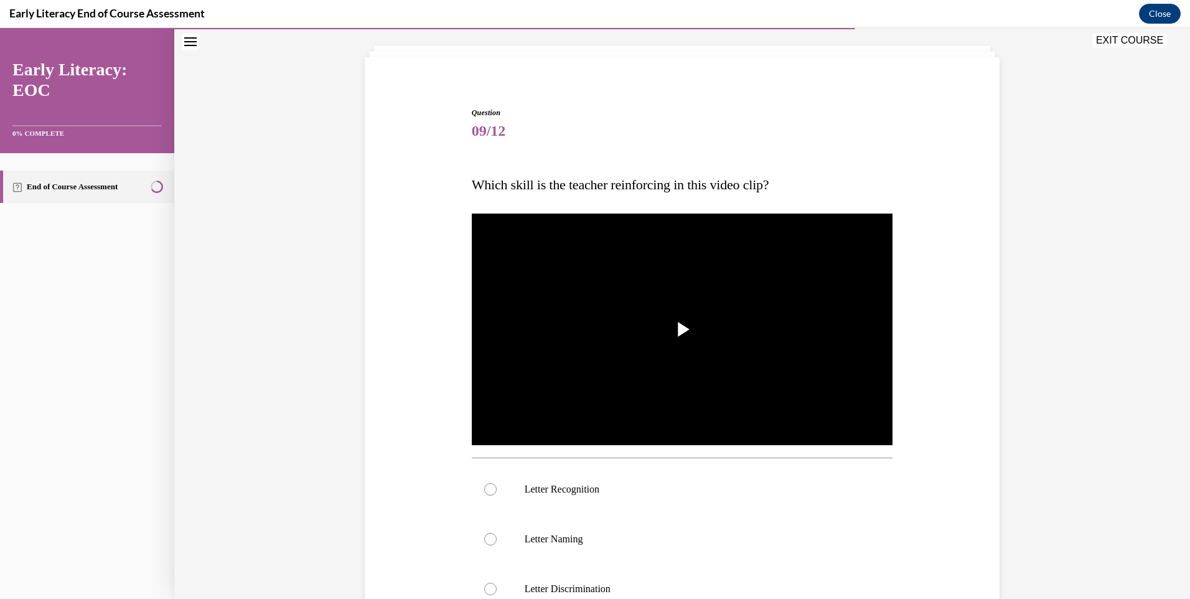
drag, startPoint x: 557, startPoint y: 504, endPoint x: 544, endPoint y: 451, distance: 54.5
click at [556, 504] on div at bounding box center [682, 489] width 421 height 50
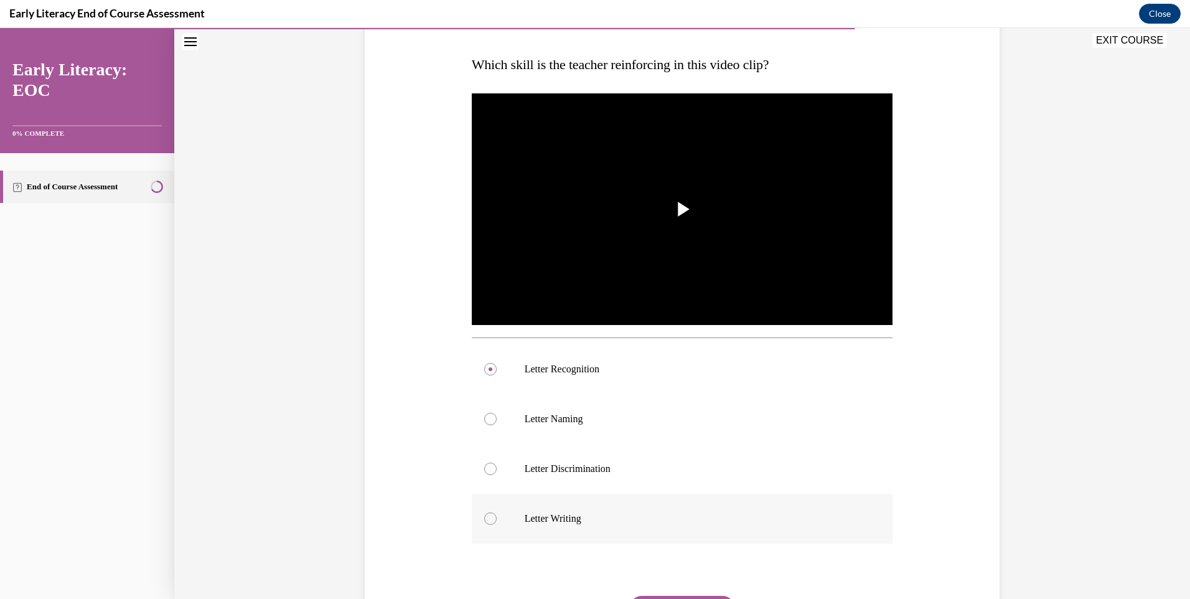
scroll to position [190, 0]
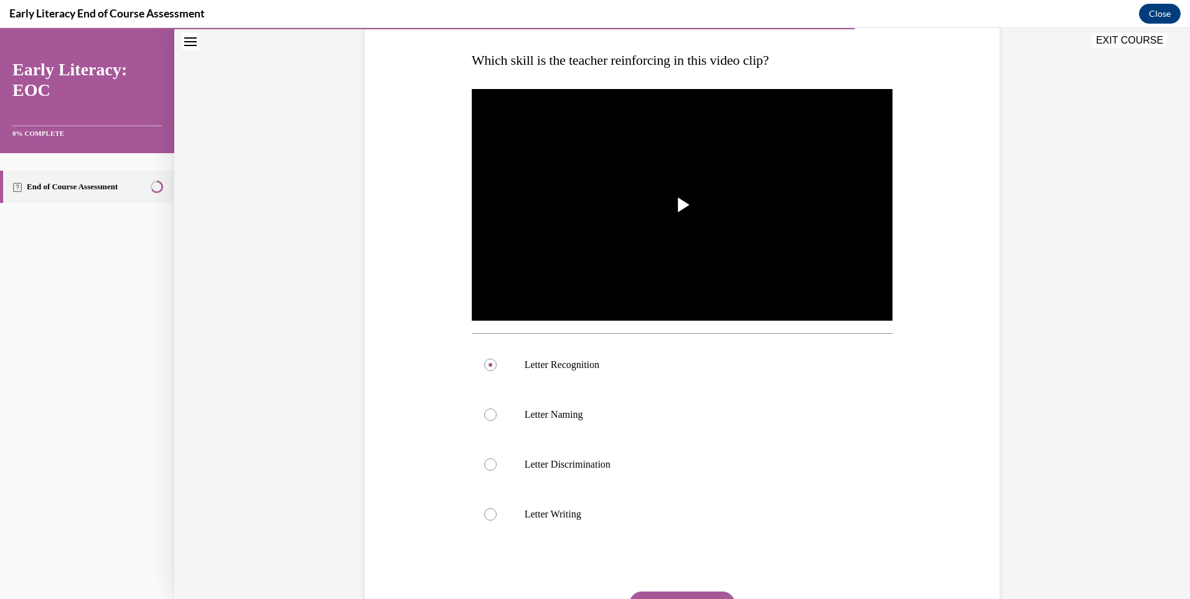
click at [692, 598] on html "SKIP TO LESSON EXIT COURSE Early Literacy: EOC 0% COMPLETE End of Course Assess…" at bounding box center [595, 313] width 1190 height 571
click at [694, 596] on button "SUBMIT" at bounding box center [682, 603] width 106 height 25
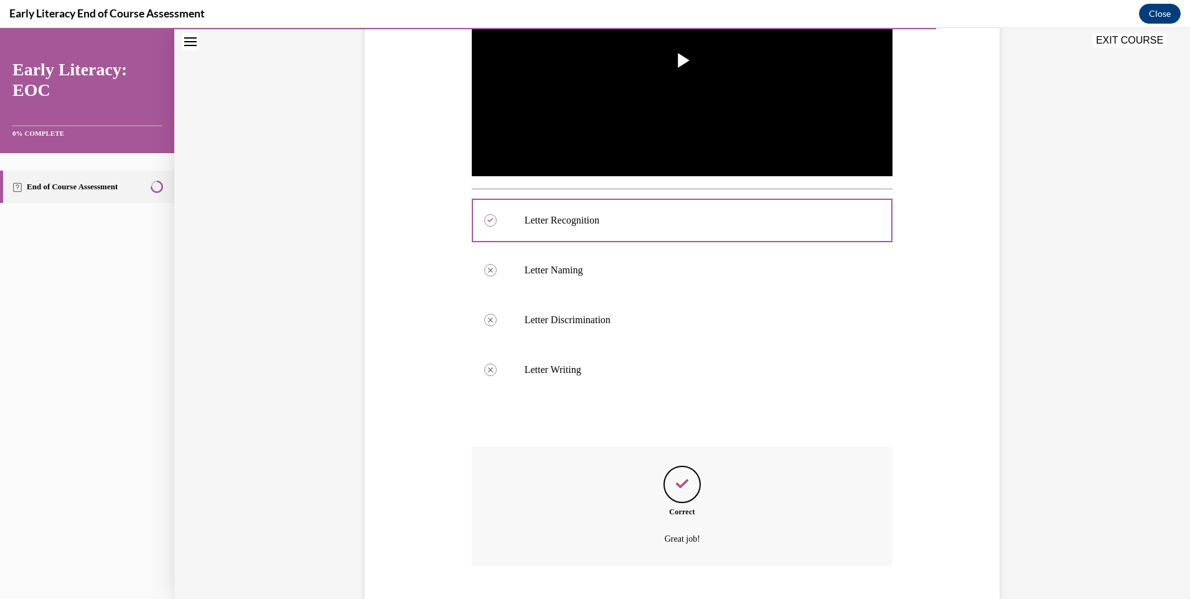
scroll to position [410, 0]
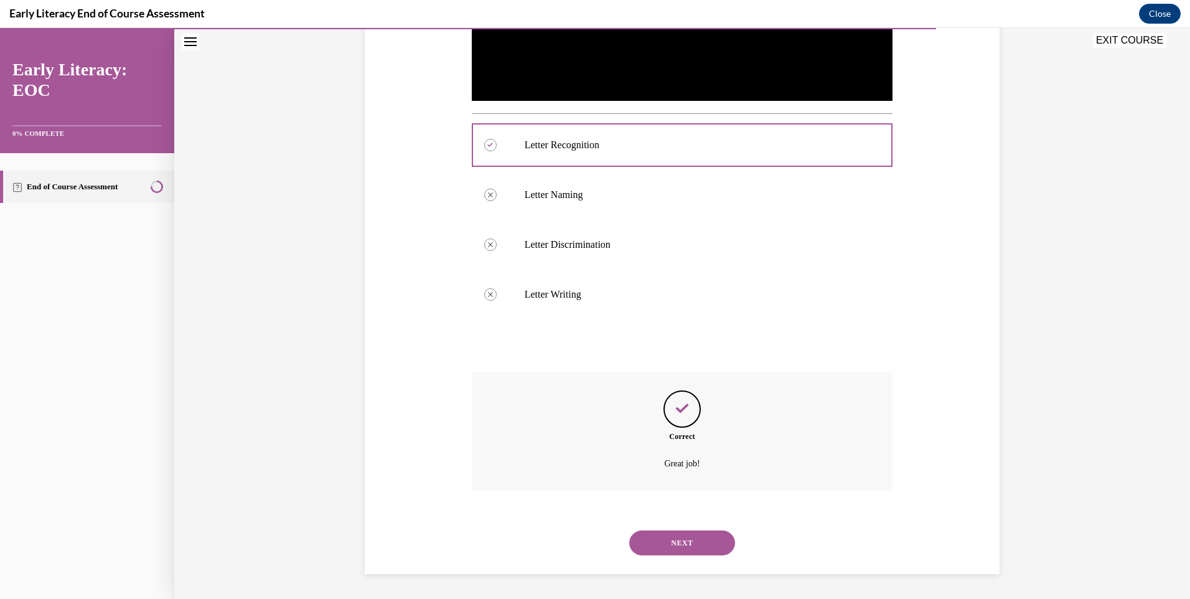
click at [695, 555] on button "NEXT" at bounding box center [682, 542] width 106 height 25
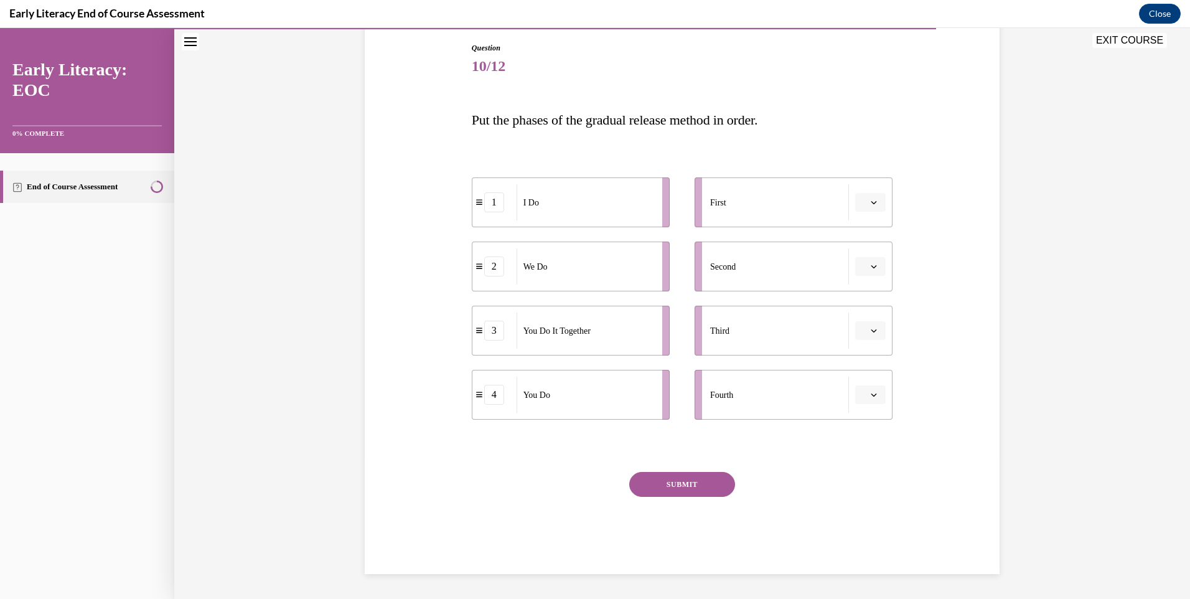
click at [876, 197] on button "button" at bounding box center [870, 202] width 30 height 19
click at [867, 265] on div "1" at bounding box center [864, 255] width 31 height 25
click at [864, 271] on button "button" at bounding box center [870, 266] width 30 height 19
click at [865, 341] on div "2" at bounding box center [864, 344] width 31 height 25
click at [871, 333] on icon "button" at bounding box center [874, 330] width 6 height 6
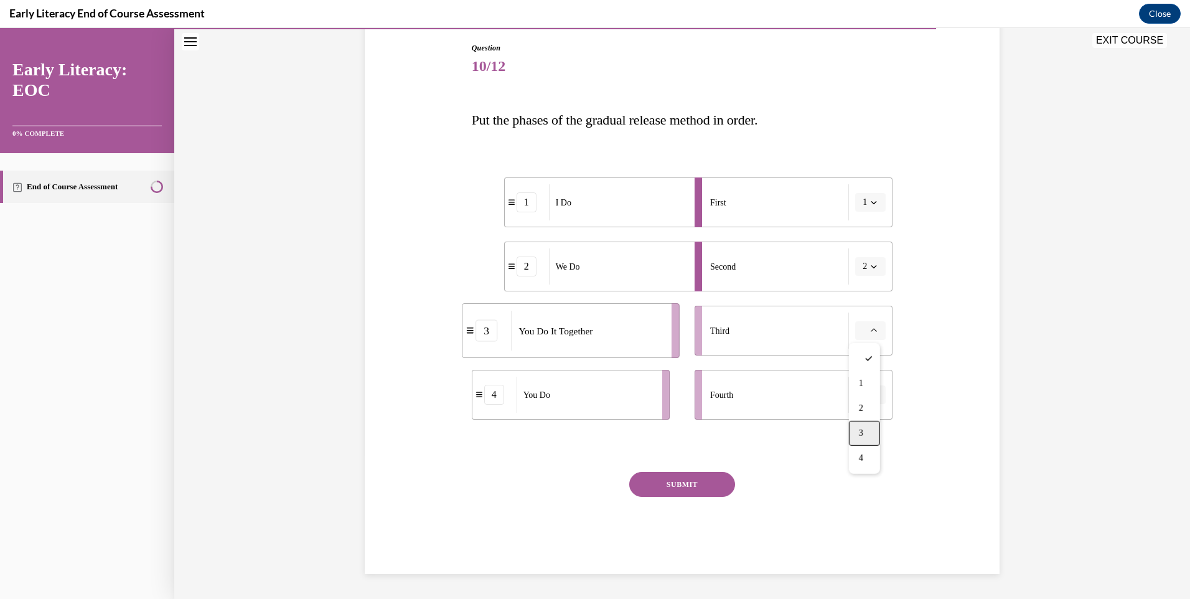
click at [869, 433] on div "3" at bounding box center [864, 433] width 31 height 25
click at [876, 388] on button "button" at bounding box center [870, 394] width 30 height 19
click at [867, 516] on div "4" at bounding box center [864, 522] width 31 height 25
click at [699, 489] on button "SUBMIT" at bounding box center [682, 484] width 106 height 25
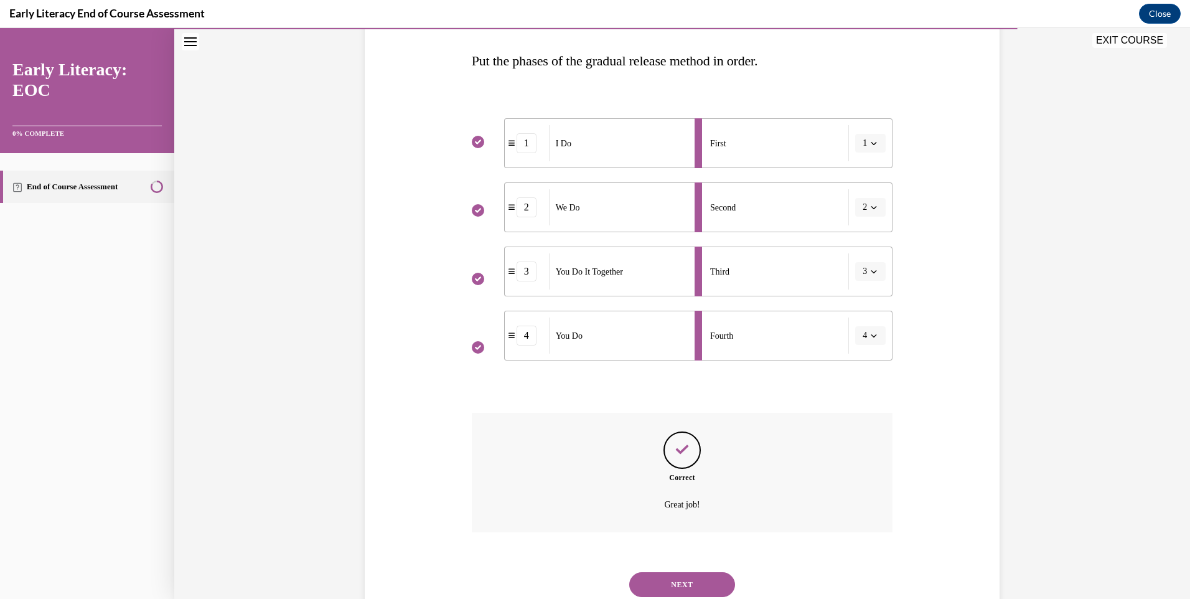
scroll to position [232, 0]
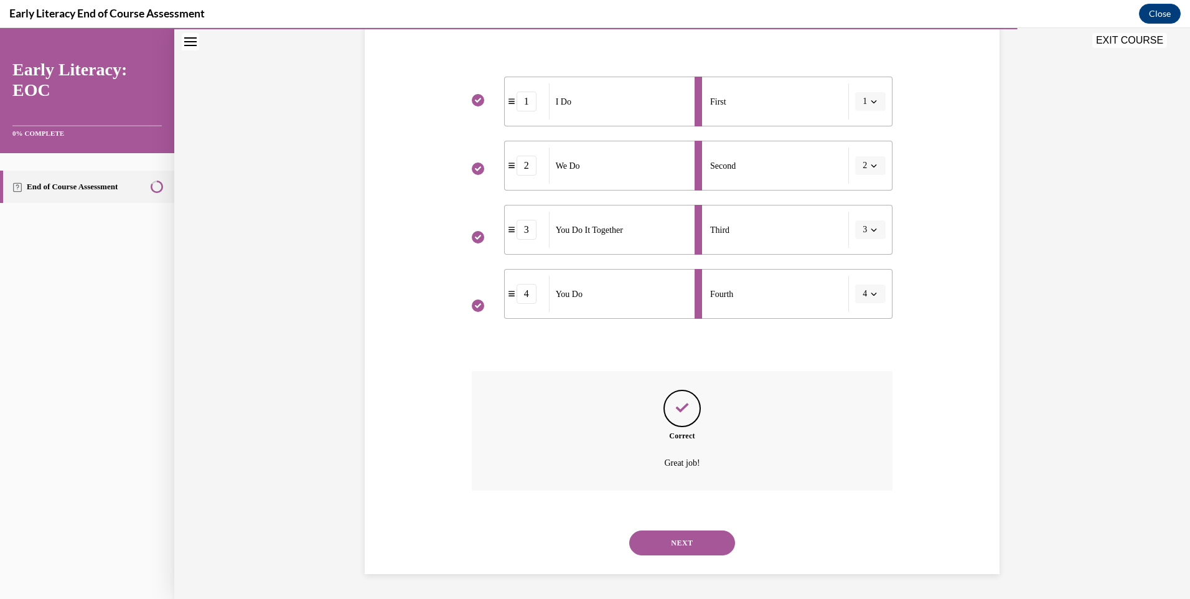
click at [698, 534] on button "NEXT" at bounding box center [682, 542] width 106 height 25
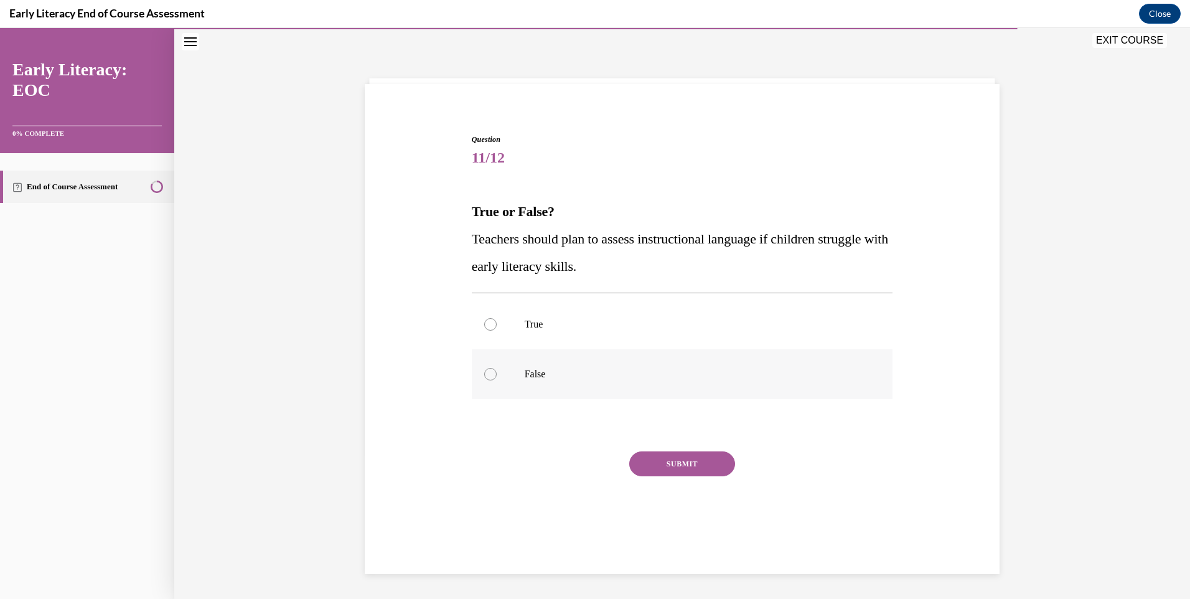
scroll to position [39, 0]
drag, startPoint x: 539, startPoint y: 322, endPoint x: 542, endPoint y: 345, distance: 23.2
click at [538, 325] on p "True" at bounding box center [693, 324] width 337 height 12
click at [665, 469] on button "SUBMIT" at bounding box center [682, 463] width 106 height 25
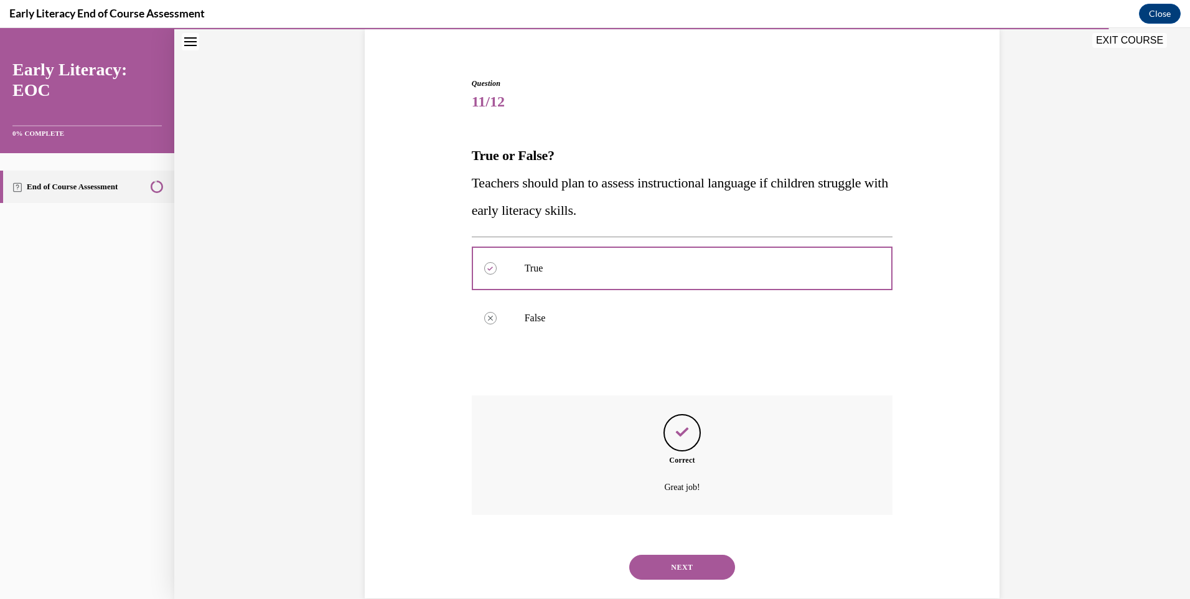
scroll to position [120, 0]
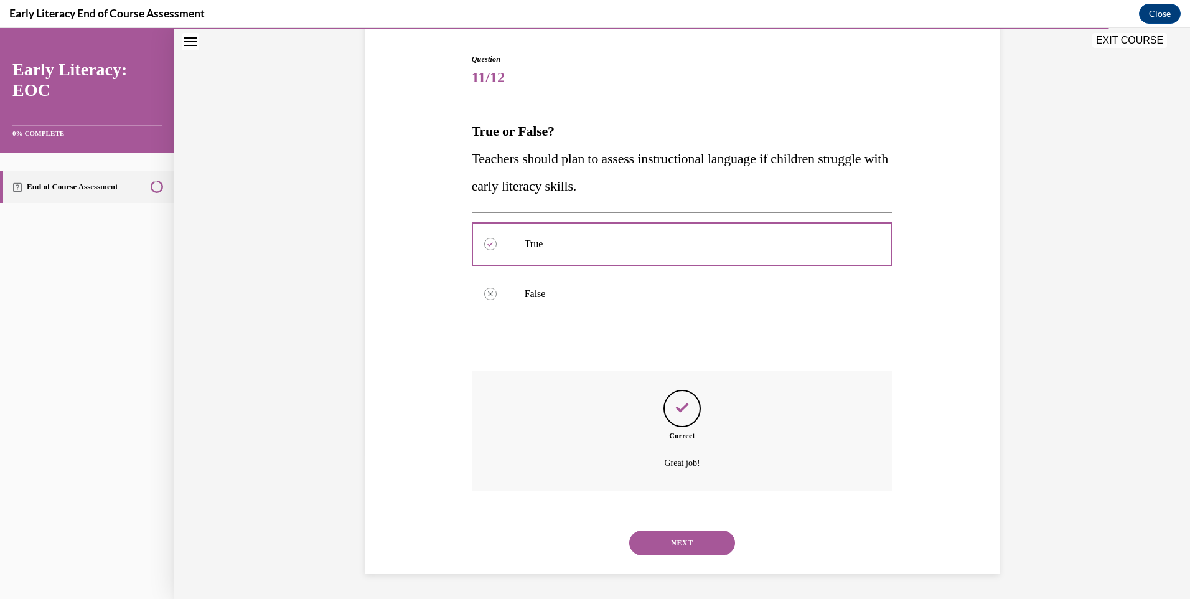
click at [683, 535] on button "NEXT" at bounding box center [682, 542] width 106 height 25
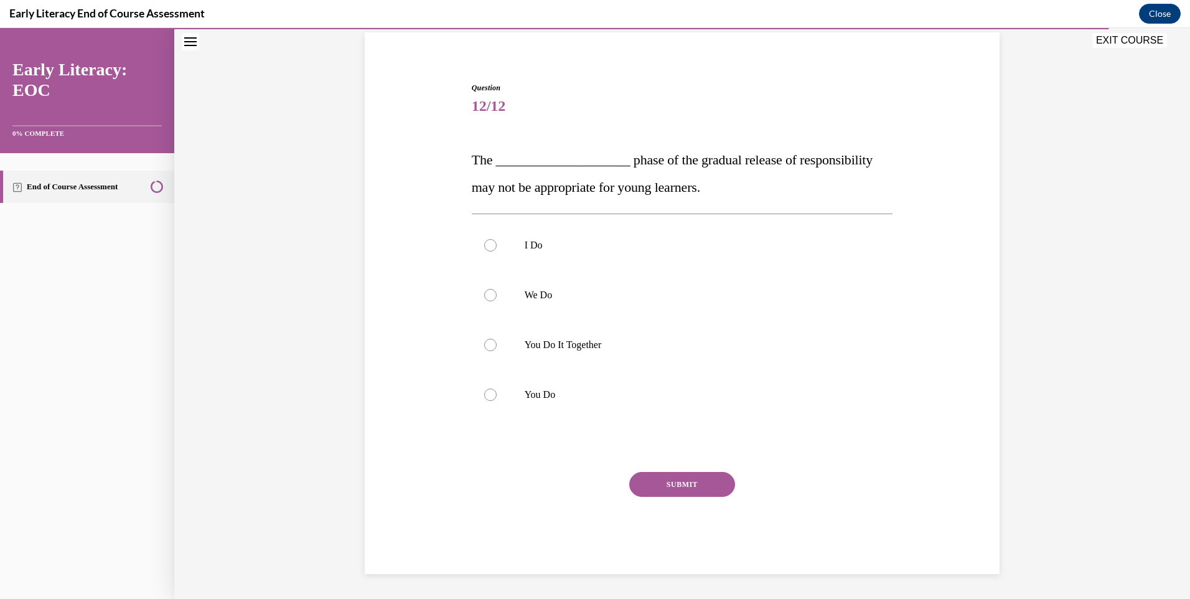
scroll to position [37, 0]
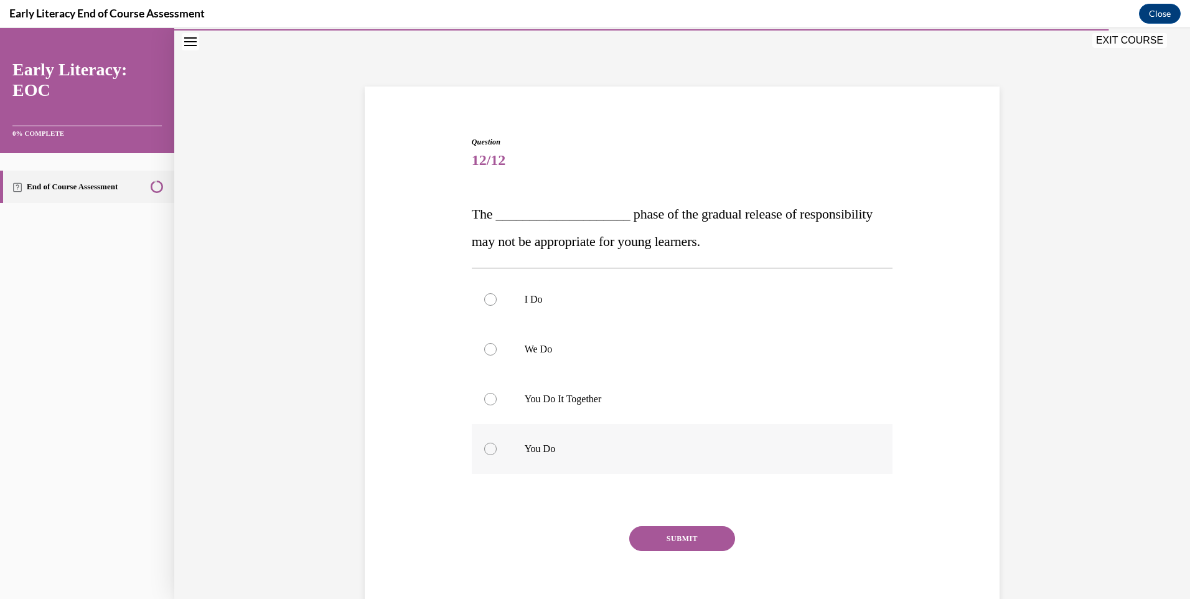
drag, startPoint x: 558, startPoint y: 410, endPoint x: 567, endPoint y: 449, distance: 39.7
click at [556, 412] on div at bounding box center [682, 399] width 421 height 50
click at [683, 541] on button "SUBMIT" at bounding box center [682, 538] width 106 height 25
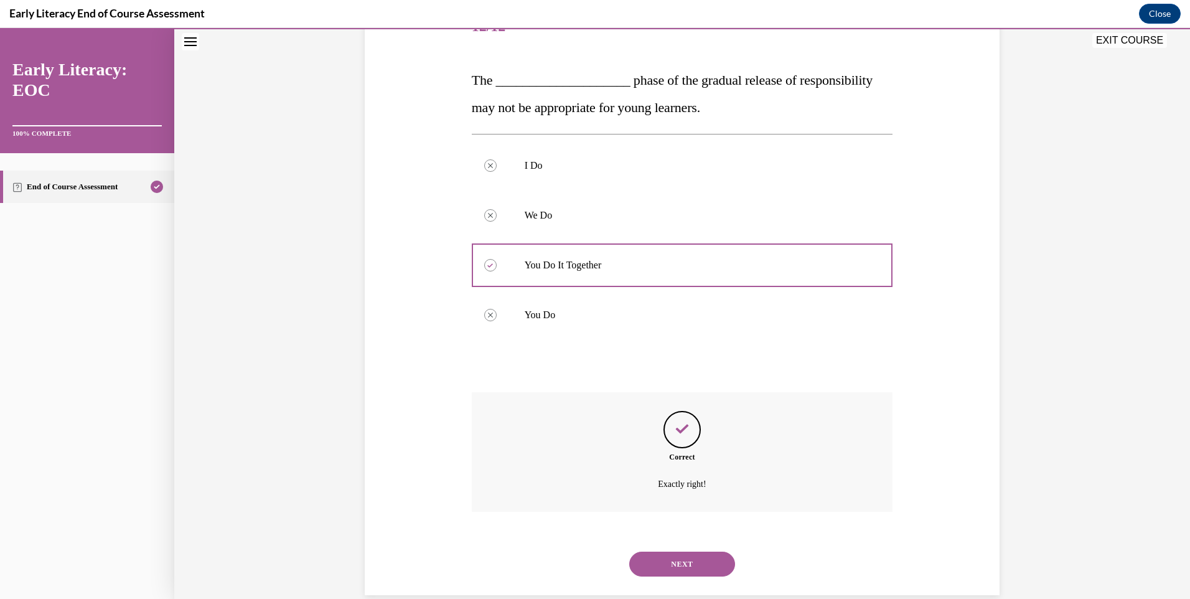
scroll to position [192, 0]
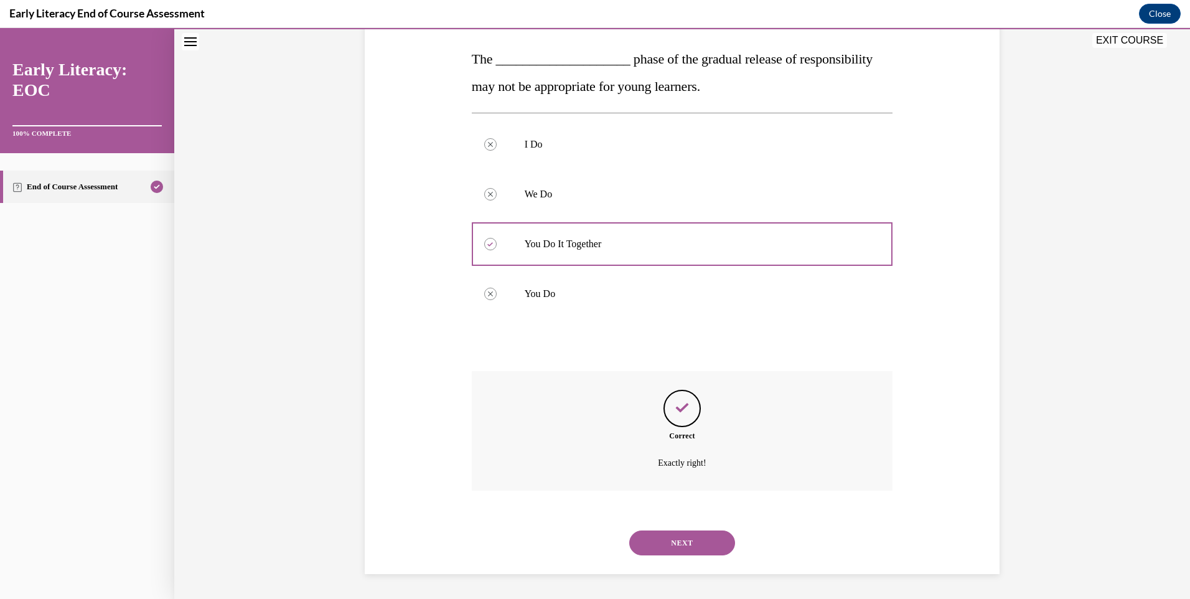
click at [687, 550] on button "NEXT" at bounding box center [682, 542] width 106 height 25
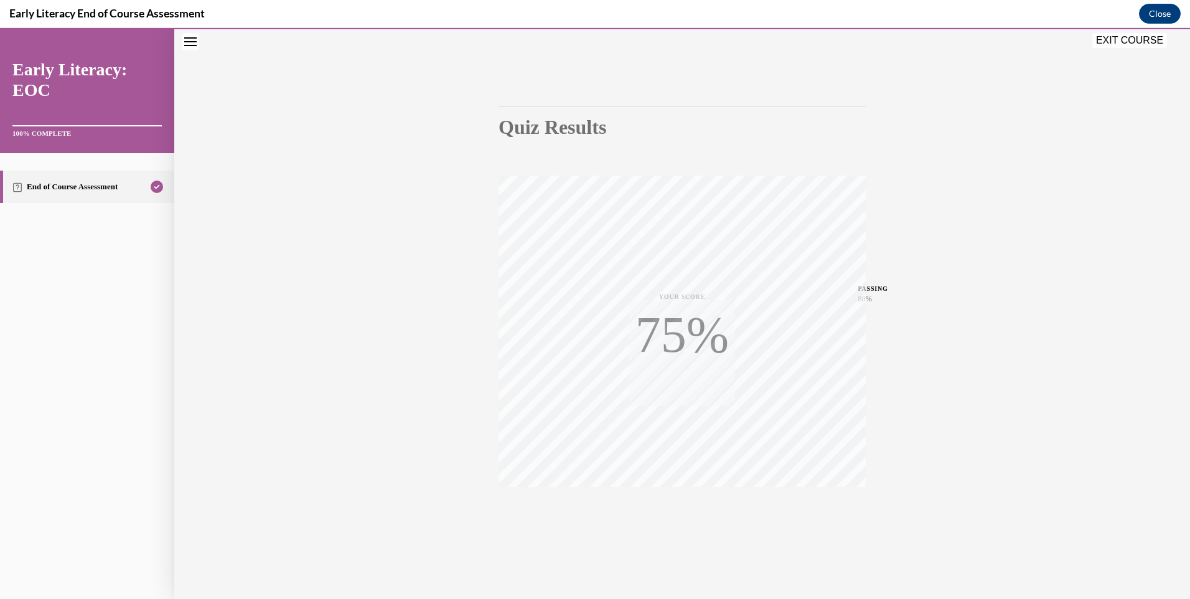
scroll to position [67, 0]
click at [1123, 37] on button "EXIT COURSE" at bounding box center [1129, 40] width 75 height 15
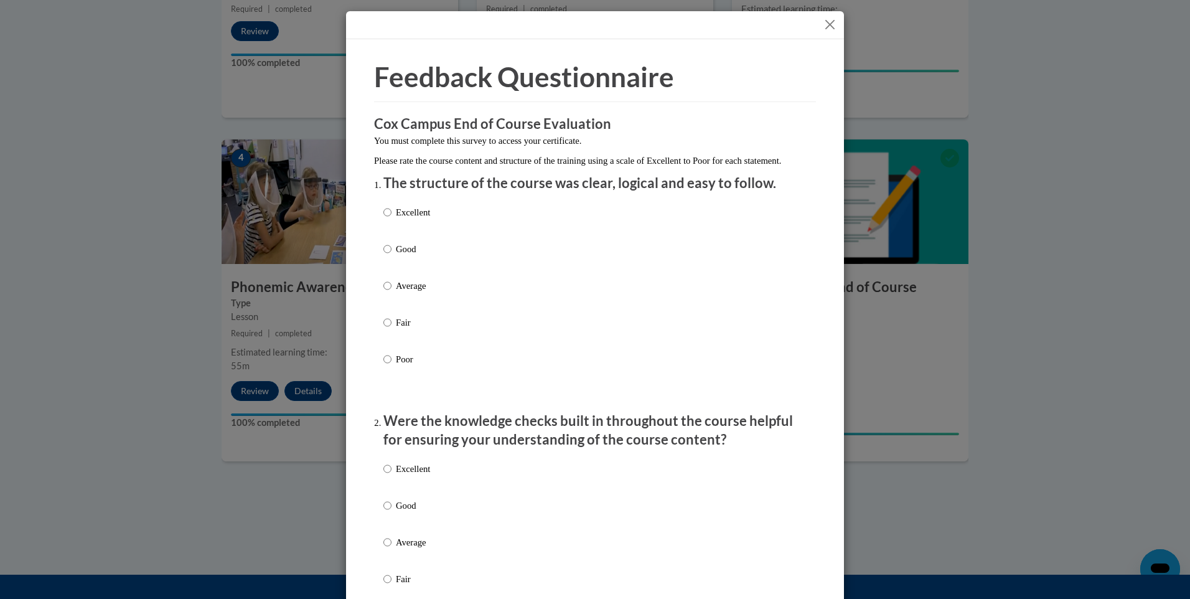
click at [407, 219] on p "Excellent" at bounding box center [413, 212] width 34 height 14
click at [392, 219] on input "Excellent" at bounding box center [387, 212] width 8 height 14
radio input "true"
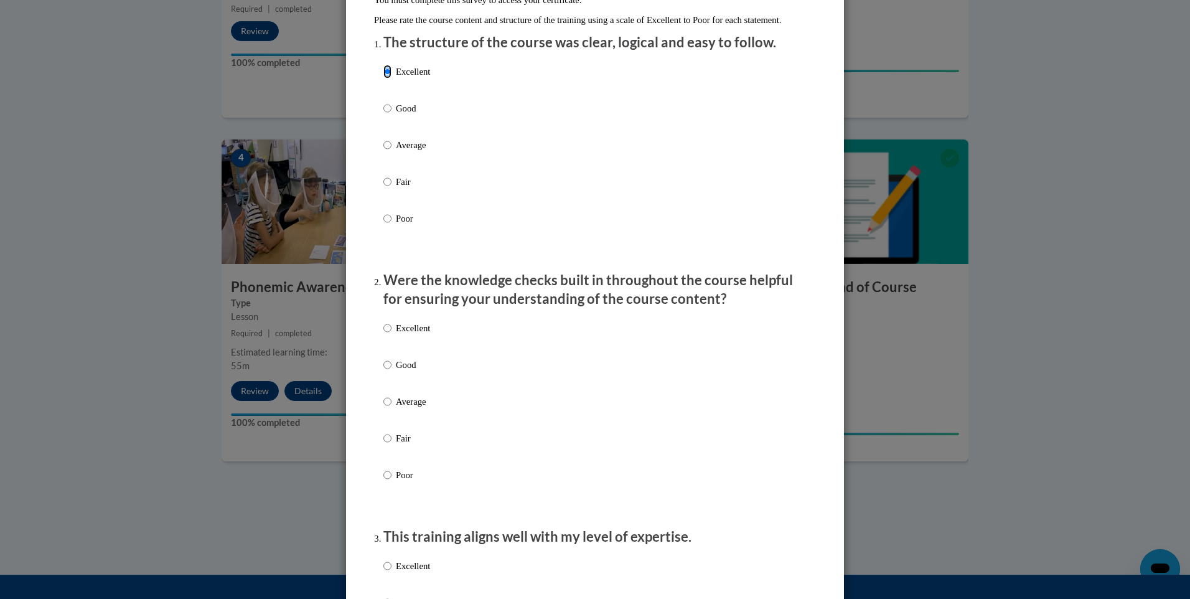
scroll to position [373, 0]
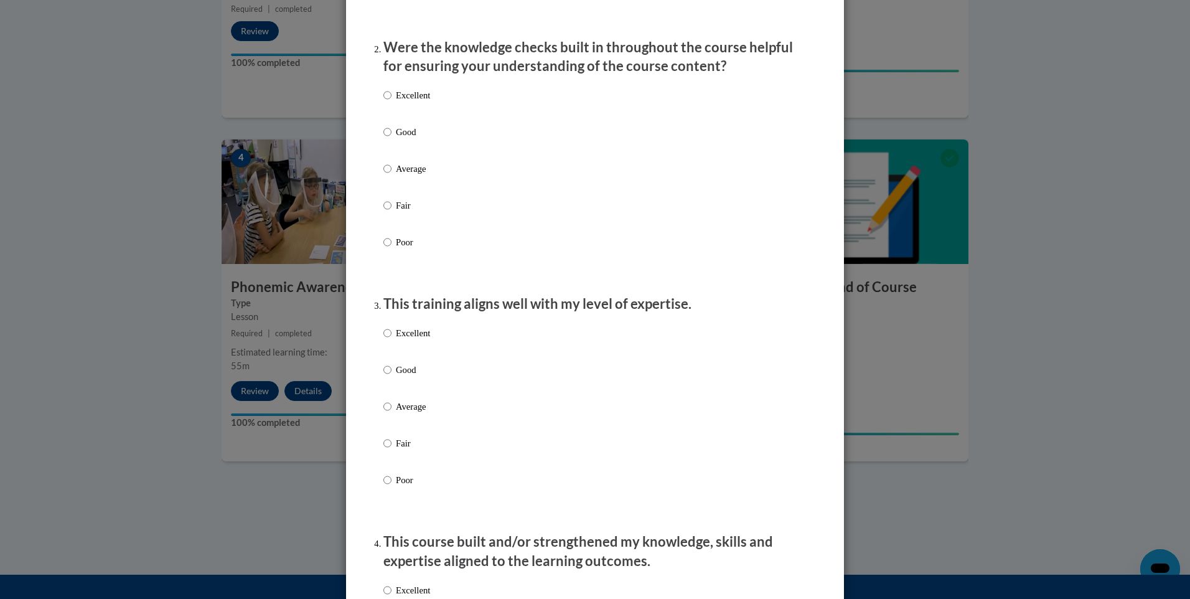
drag, startPoint x: 408, startPoint y: 111, endPoint x: 410, endPoint y: 141, distance: 30.0
click at [408, 102] on p "Excellent" at bounding box center [413, 95] width 34 height 14
click at [392, 102] on input "Excellent" at bounding box center [387, 95] width 8 height 14
radio input "true"
click at [400, 340] on p "Excellent" at bounding box center [413, 333] width 34 height 14
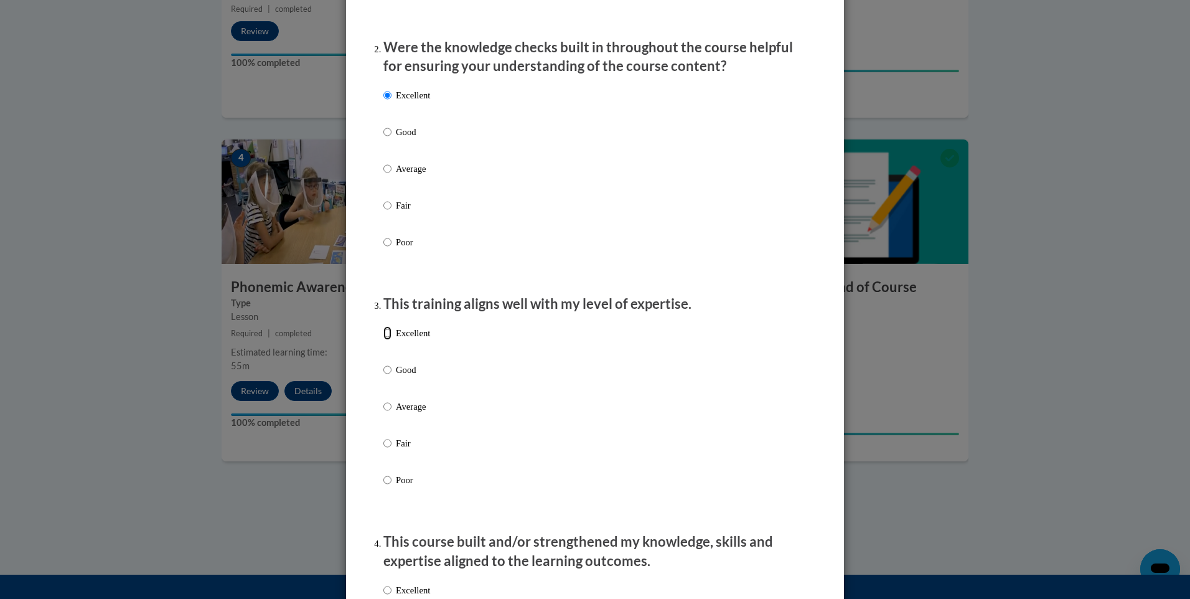
click at [392, 340] on input "Excellent" at bounding box center [387, 333] width 8 height 14
radio input "true"
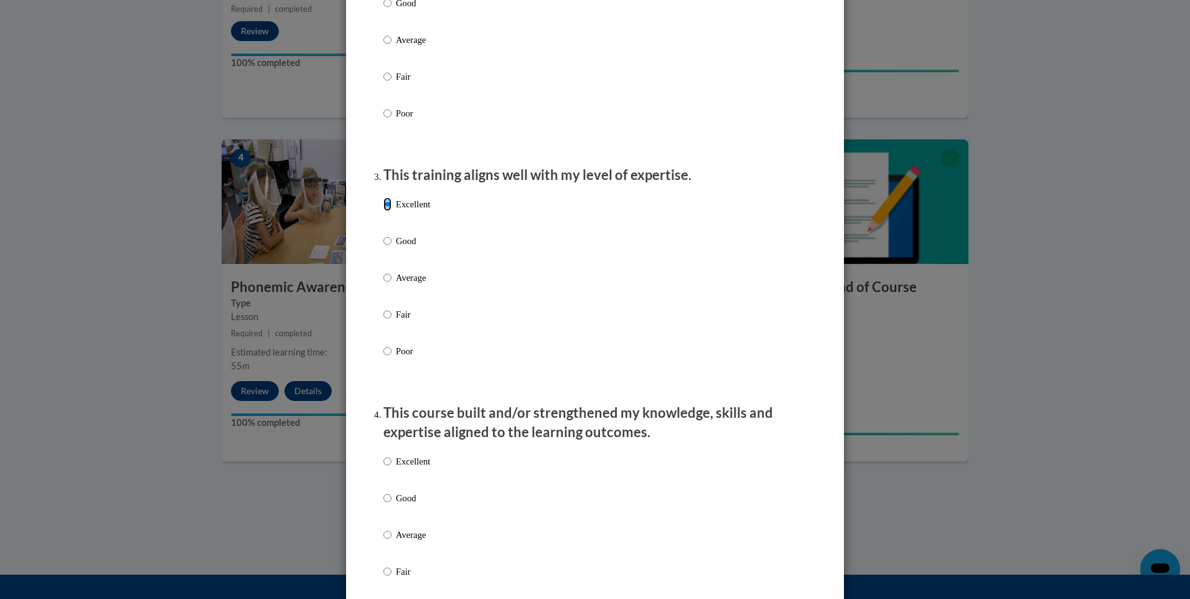
scroll to position [685, 0]
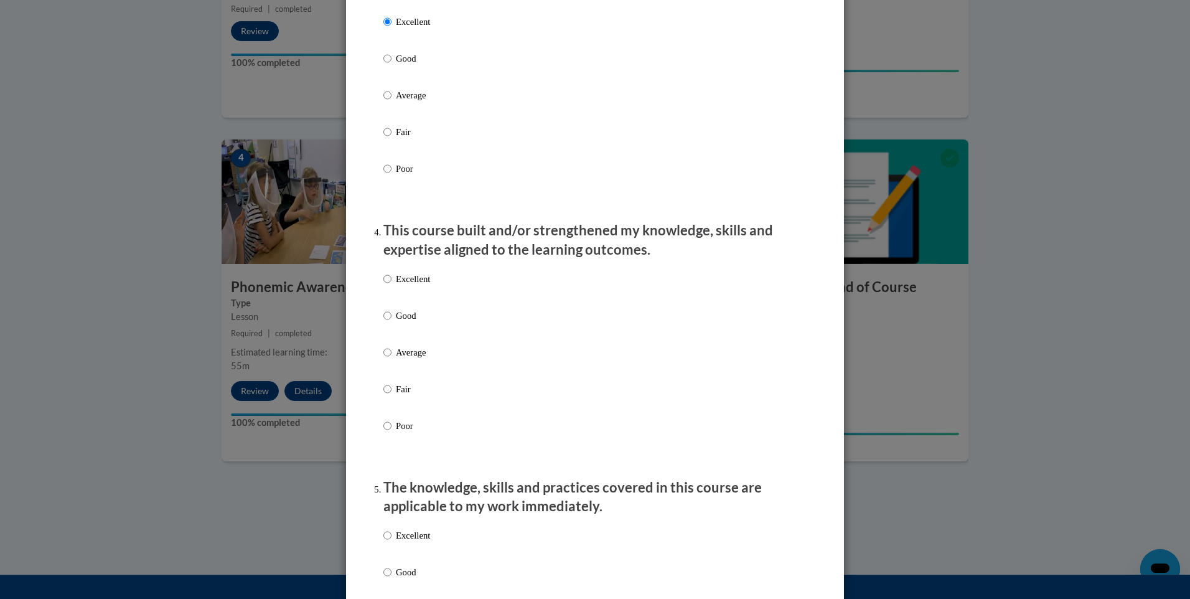
click at [418, 273] on li "This course built and/or strengthened my knowledge, skills and expertise aligne…" at bounding box center [594, 345] width 423 height 248
click at [414, 283] on p "Excellent" at bounding box center [413, 279] width 34 height 14
click at [392, 283] on input "Excellent" at bounding box center [387, 279] width 8 height 14
radio input "true"
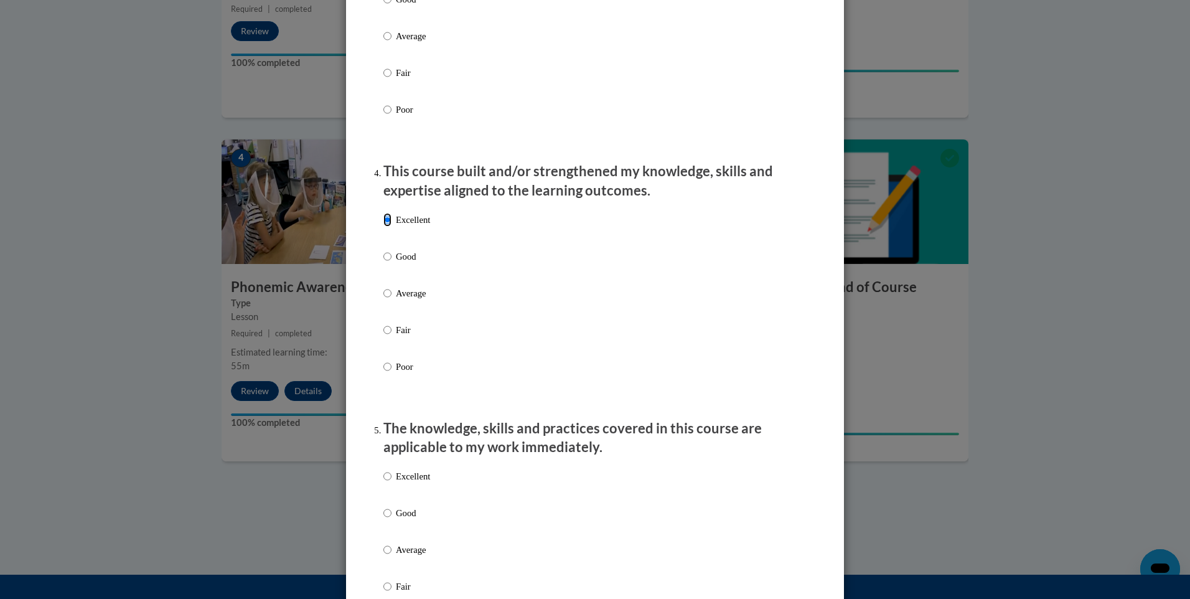
scroll to position [934, 0]
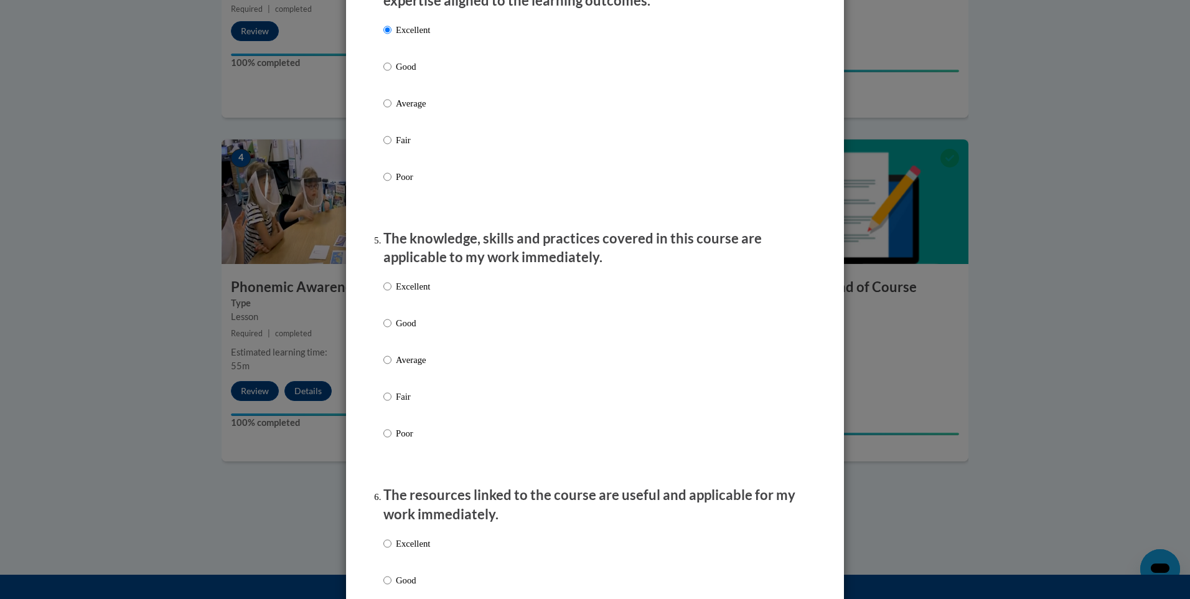
click at [412, 293] on p "Excellent" at bounding box center [413, 286] width 34 height 14
click at [392, 293] on input "Excellent" at bounding box center [387, 286] width 8 height 14
radio input "true"
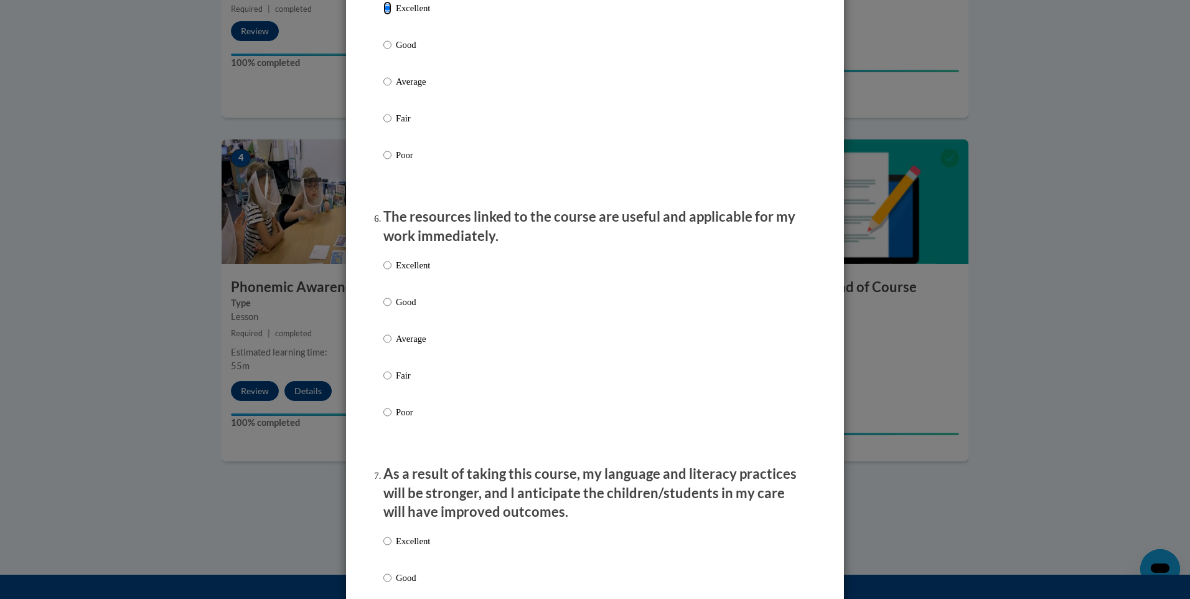
scroll to position [1245, 0]
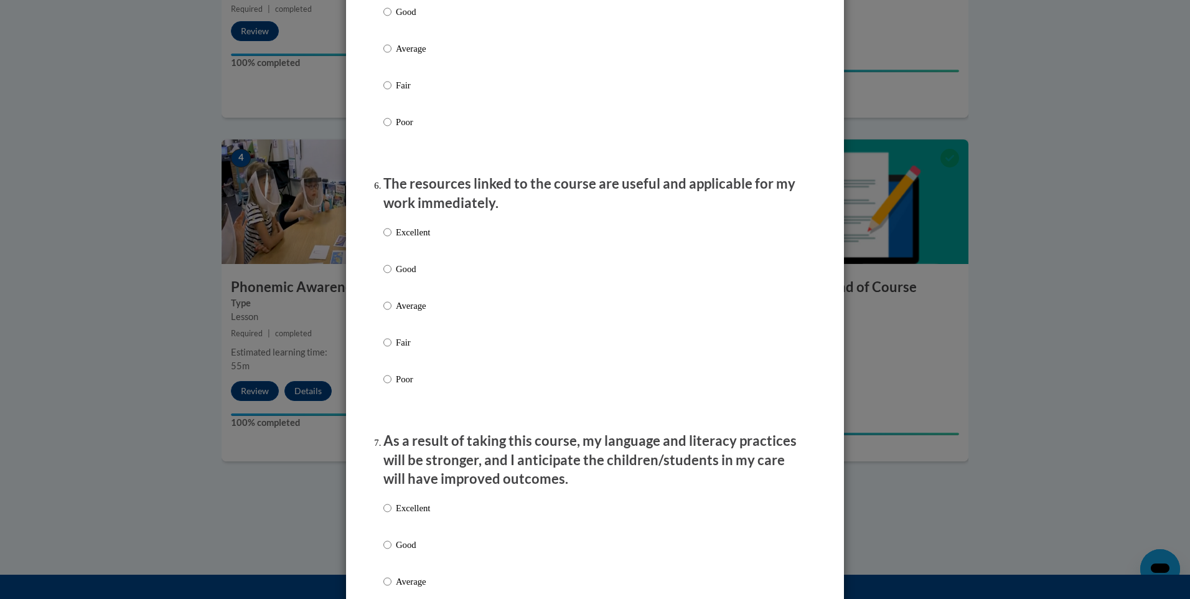
click at [420, 239] on p "Excellent" at bounding box center [413, 232] width 34 height 14
click at [392, 239] on input "Excellent" at bounding box center [387, 232] width 8 height 14
radio input "true"
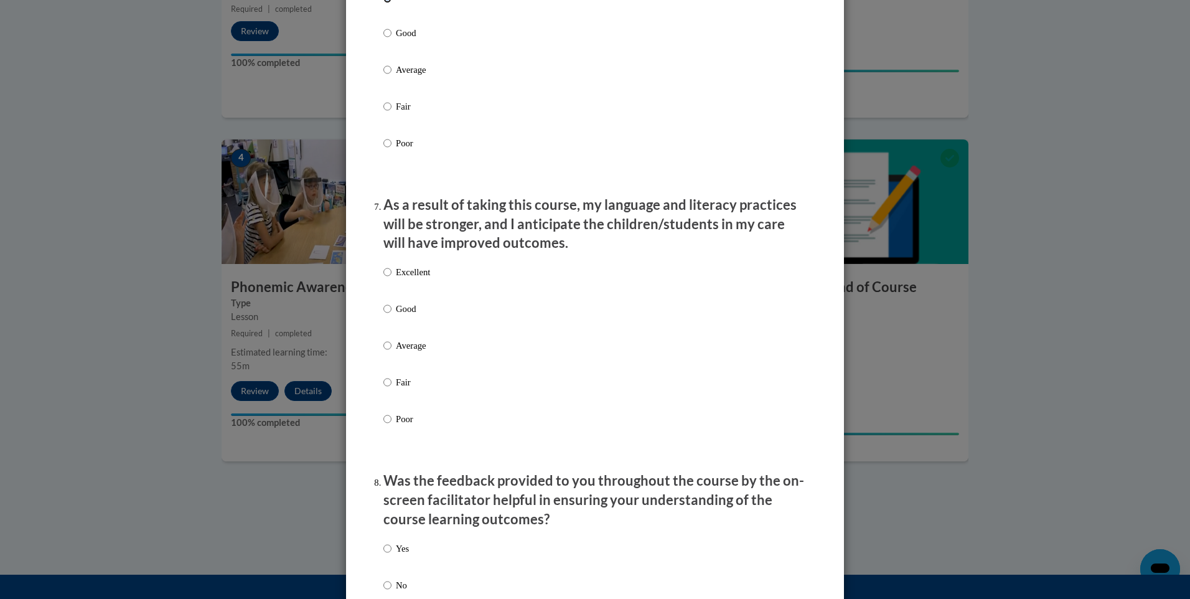
scroll to position [1494, 0]
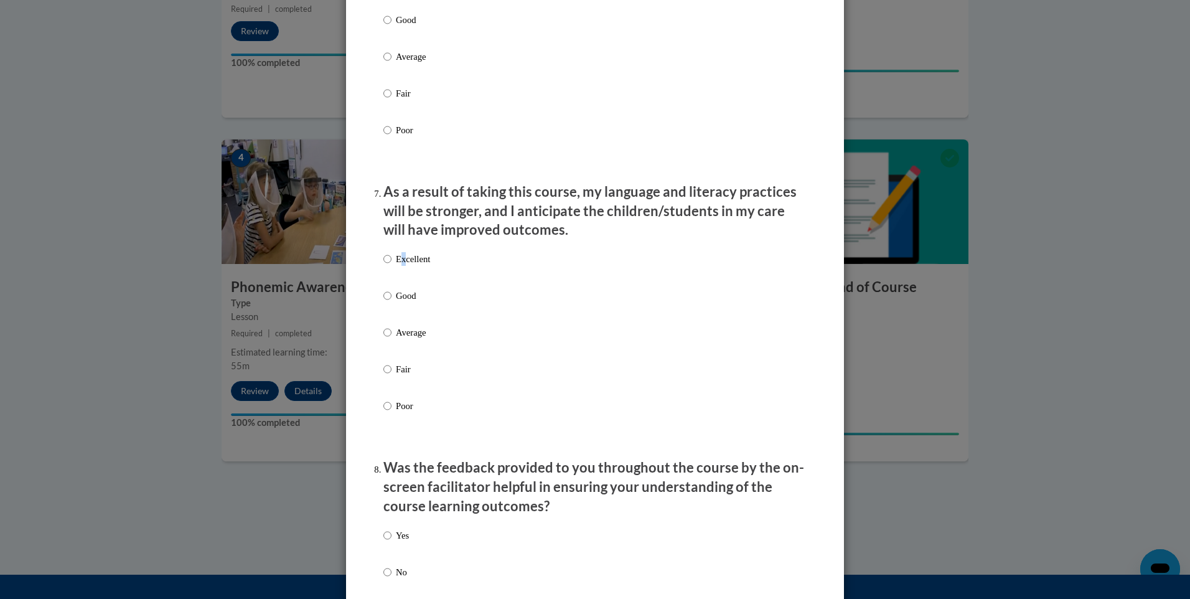
drag, startPoint x: 398, startPoint y: 266, endPoint x: 400, endPoint y: 275, distance: 8.8
click at [400, 266] on p "Excellent" at bounding box center [413, 259] width 34 height 14
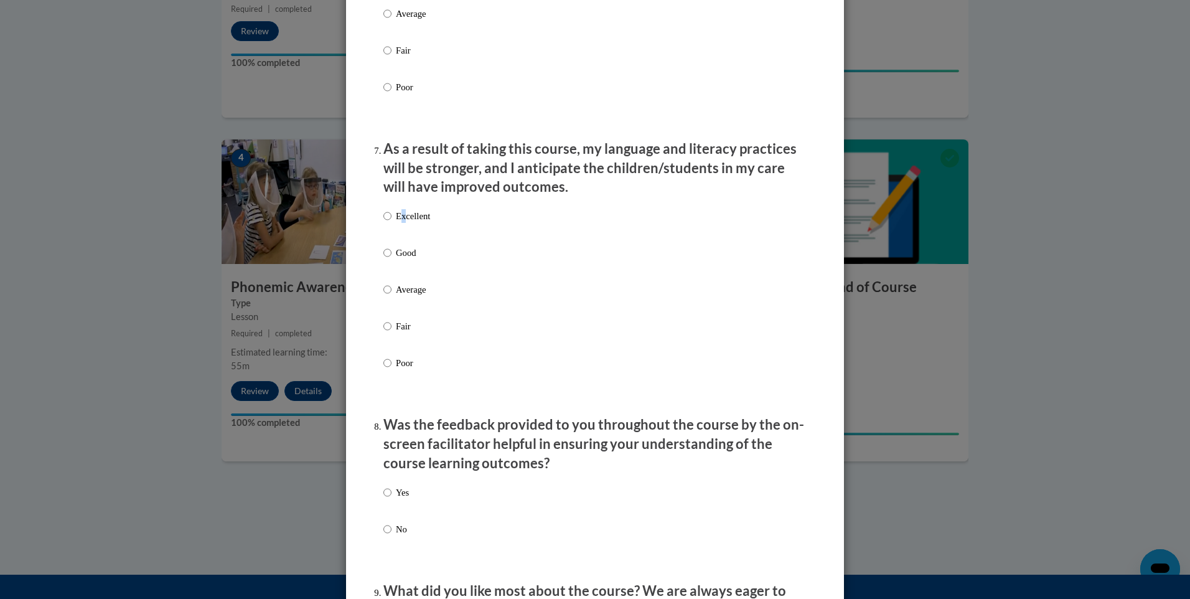
scroll to position [1556, 0]
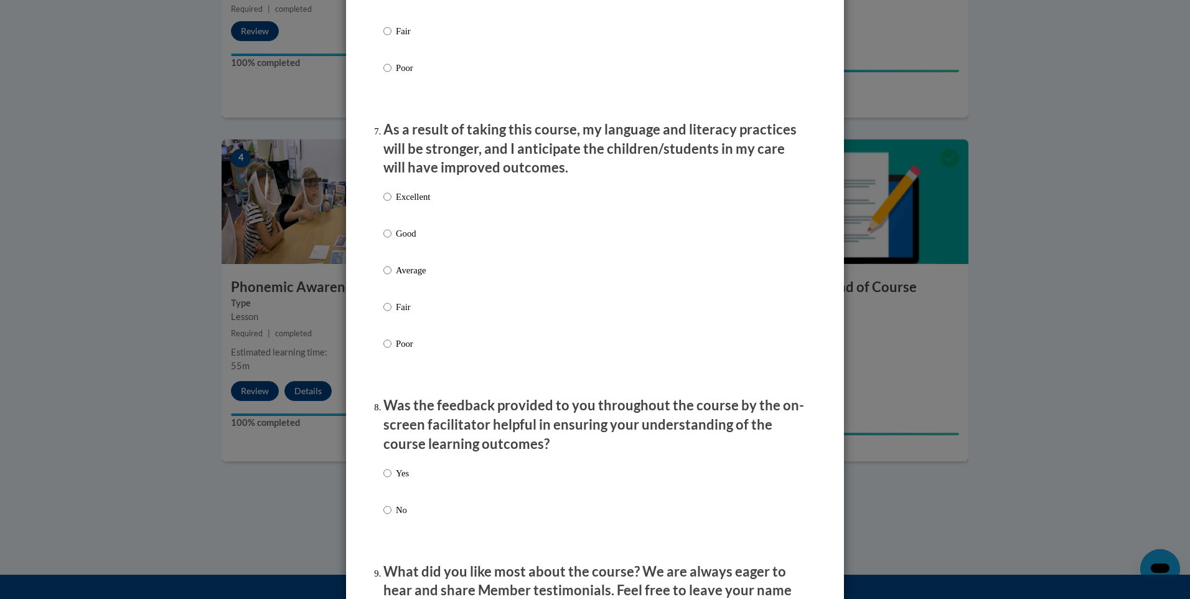
click at [388, 209] on label "Excellent" at bounding box center [406, 207] width 47 height 34
click at [388, 204] on input "Excellent" at bounding box center [387, 197] width 8 height 14
radio input "true"
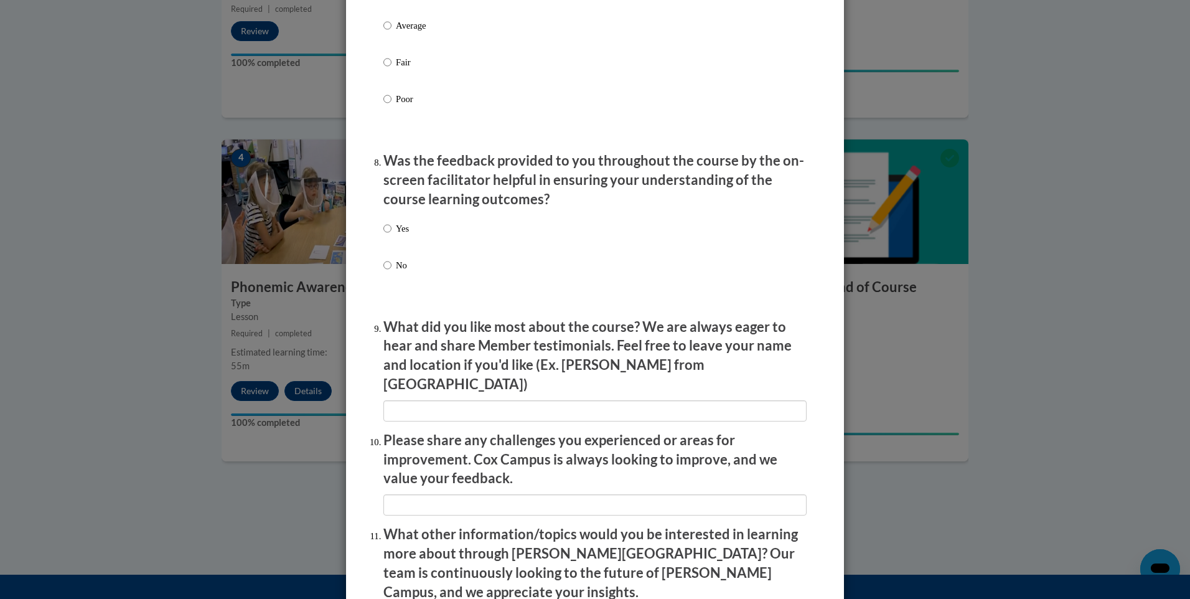
scroll to position [1805, 0]
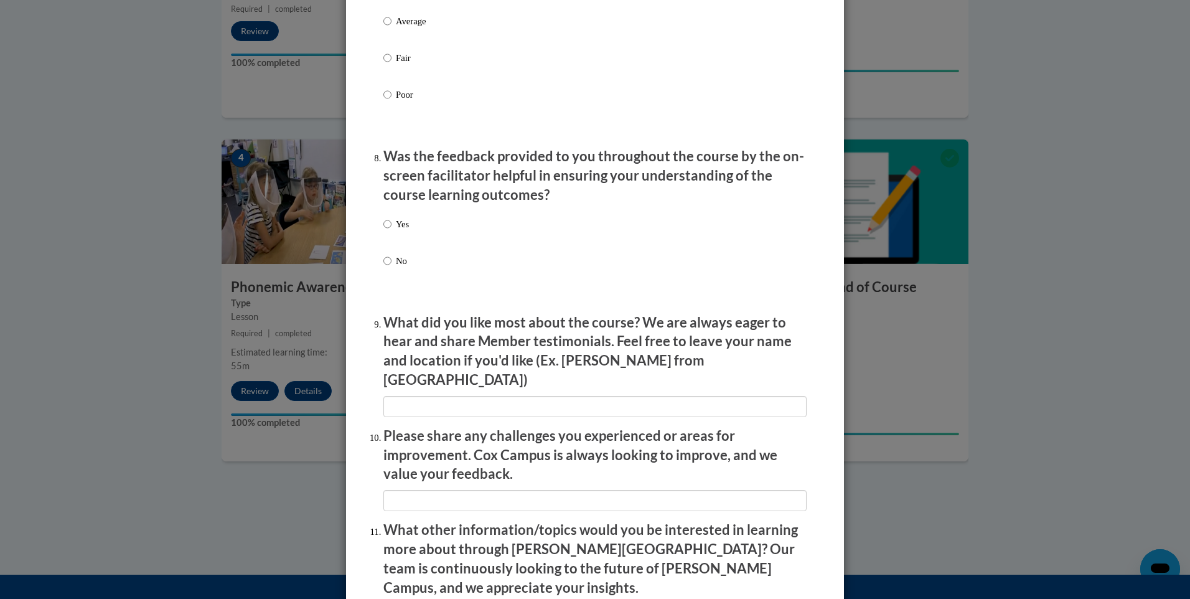
click at [388, 240] on label "Yes" at bounding box center [396, 234] width 26 height 34
click at [388, 231] on input "Yes" at bounding box center [387, 224] width 8 height 14
radio input "true"
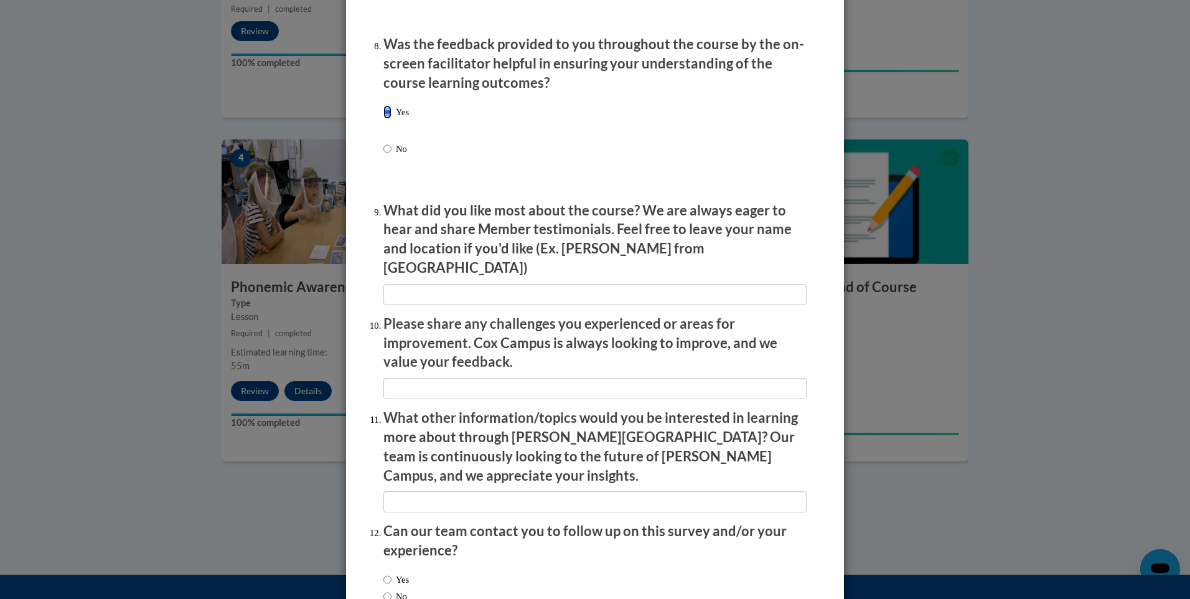
scroll to position [1987, 0]
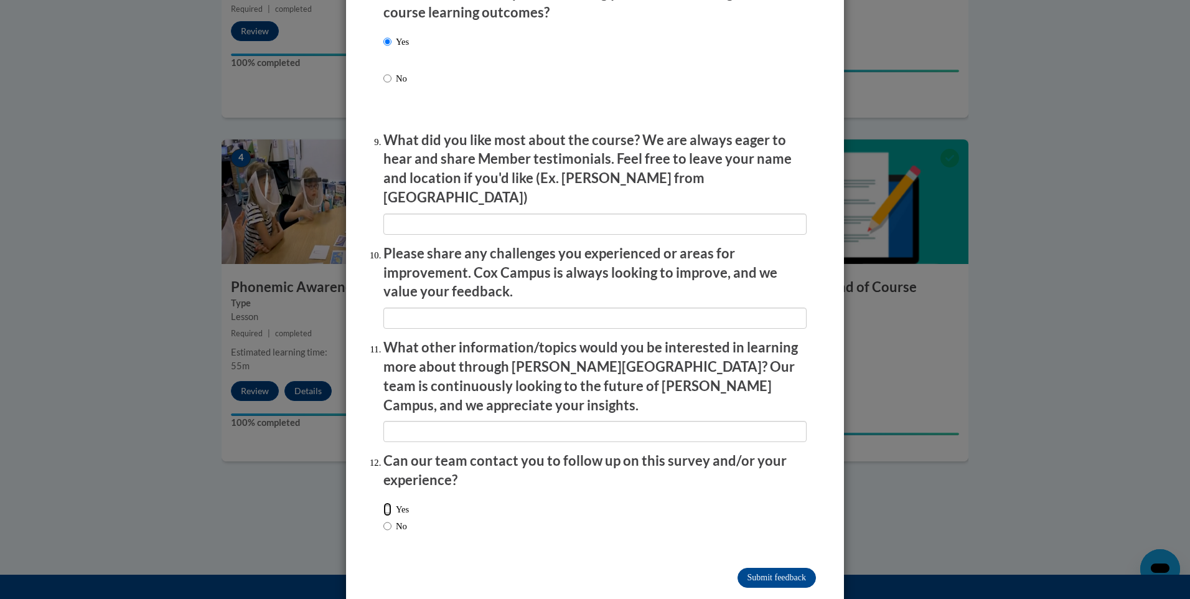
click at [385, 502] on input "Yes" at bounding box center [387, 509] width 8 height 14
radio input "true"
click at [752, 568] on input "Submit feedback" at bounding box center [777, 578] width 78 height 20
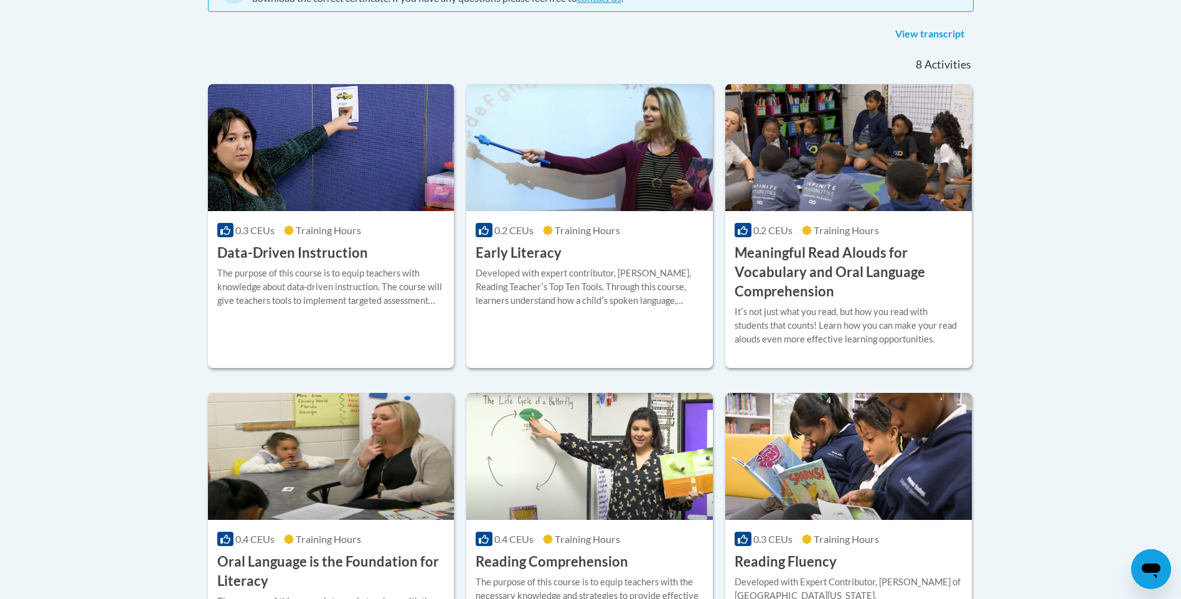
scroll to position [311, 0]
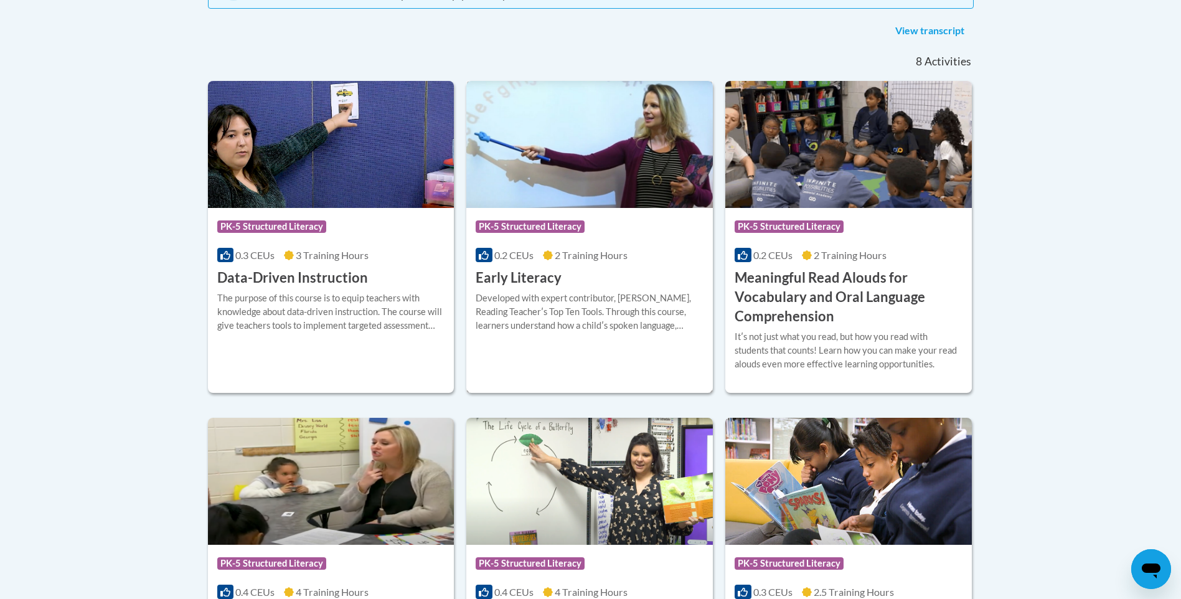
click at [525, 263] on div "Course Category: PK-5 Structured Literacy 0.2 CEUs 2 Training Hours COURSE Earl…" at bounding box center [589, 248] width 246 height 80
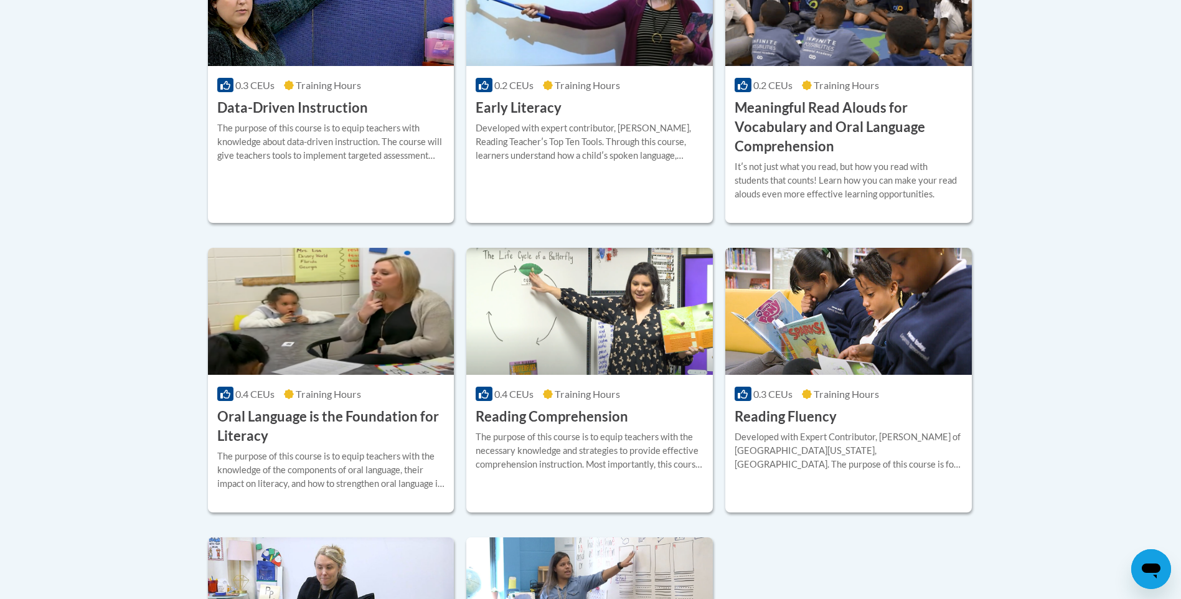
scroll to position [476, 0]
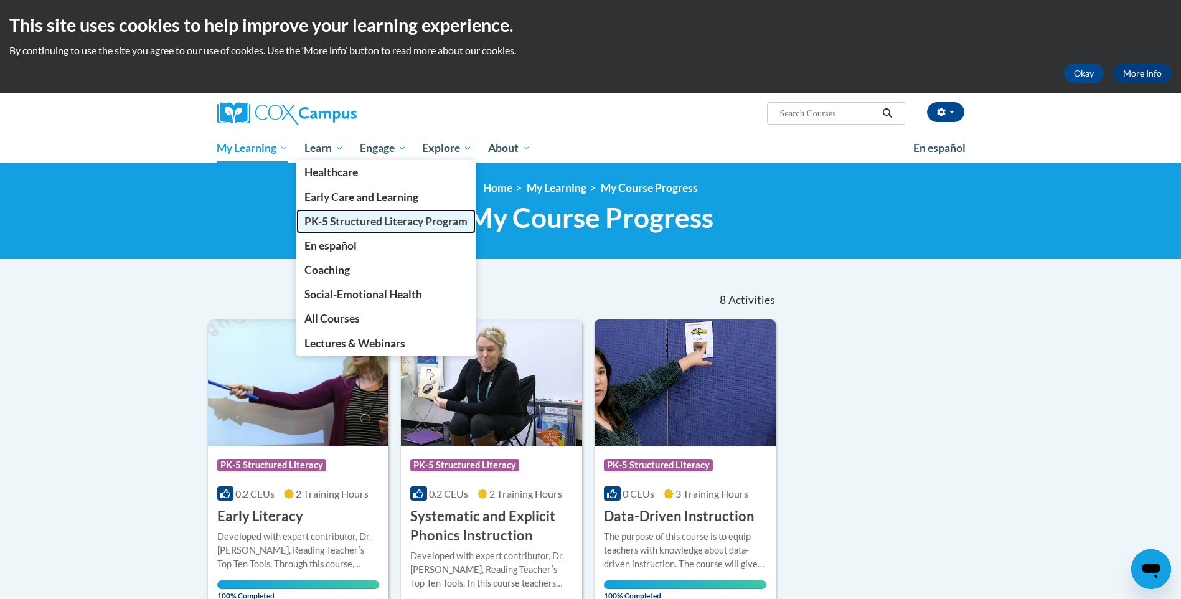
click at [352, 223] on span "PK-5 Structured Literacy Program" at bounding box center [385, 221] width 163 height 13
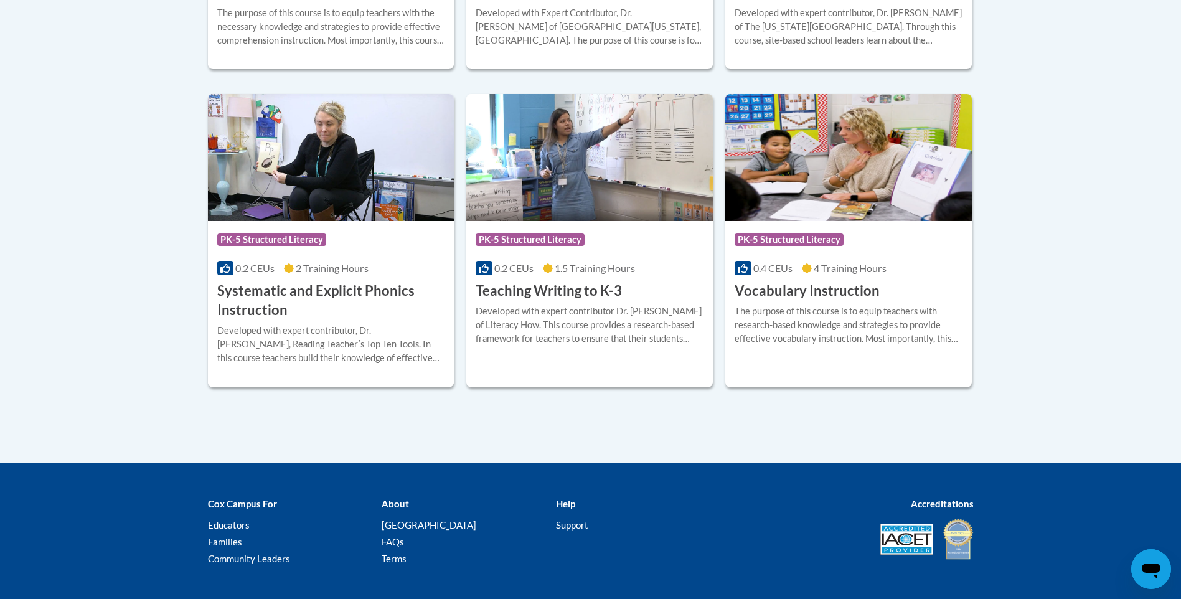
scroll to position [1432, 0]
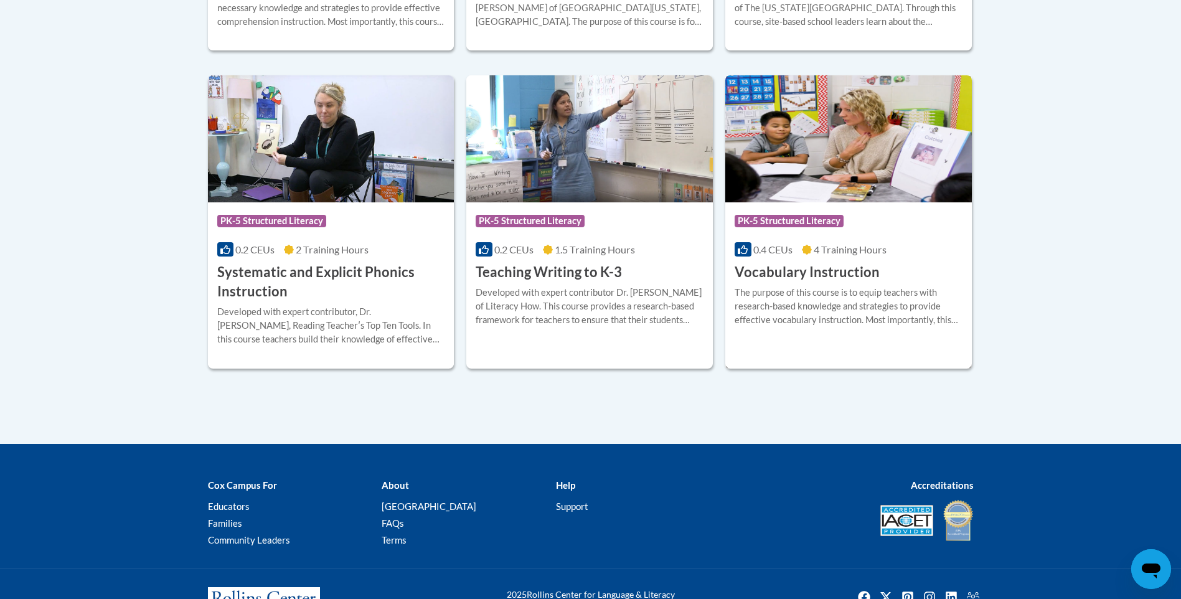
click at [847, 245] on span "4 Training Hours" at bounding box center [850, 249] width 73 height 12
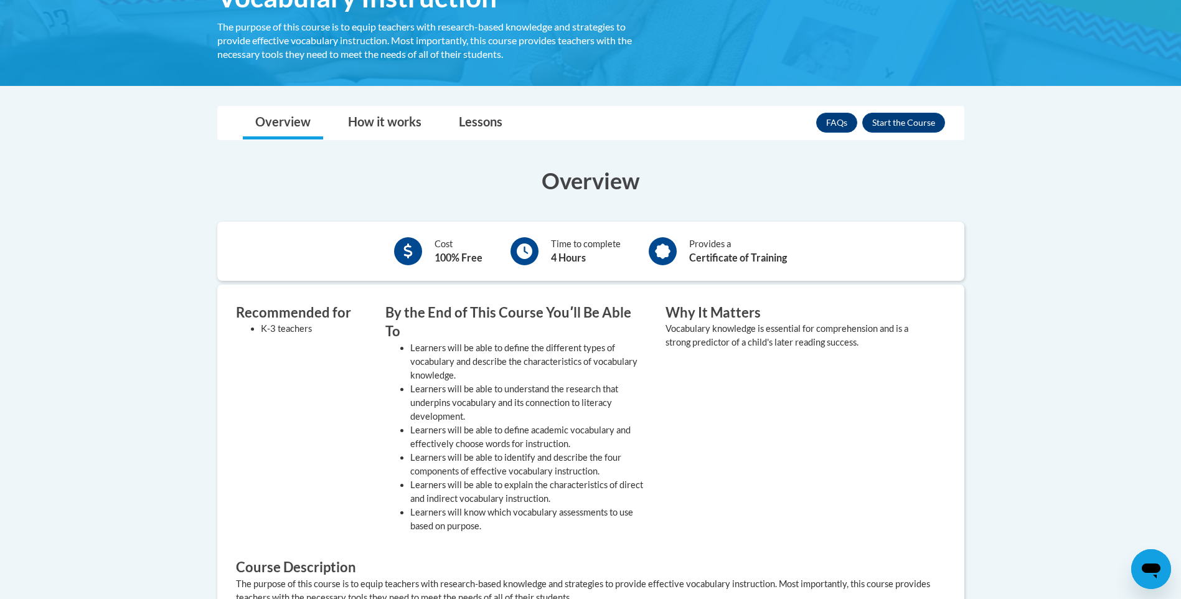
scroll to position [249, 0]
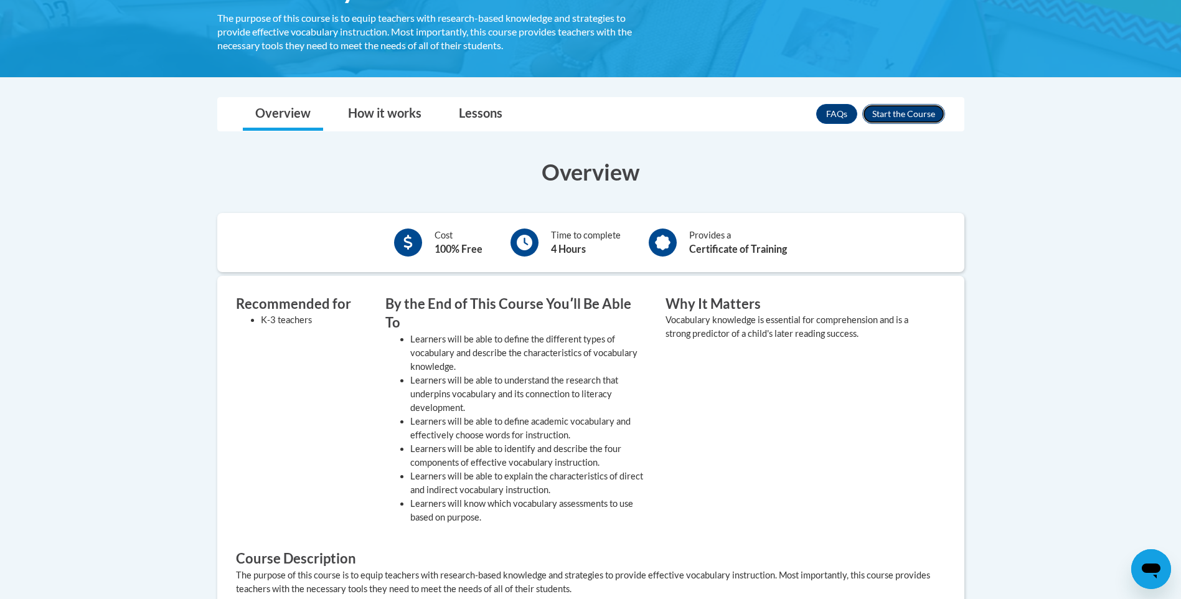
click at [892, 116] on button "Enroll" at bounding box center [903, 114] width 83 height 20
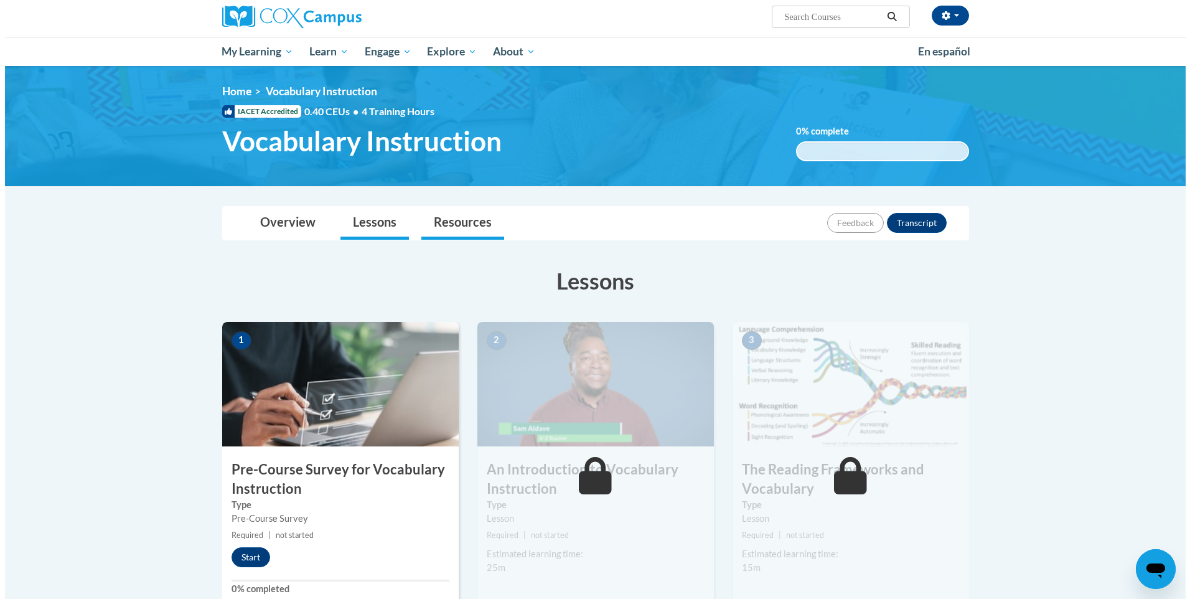
scroll to position [249, 0]
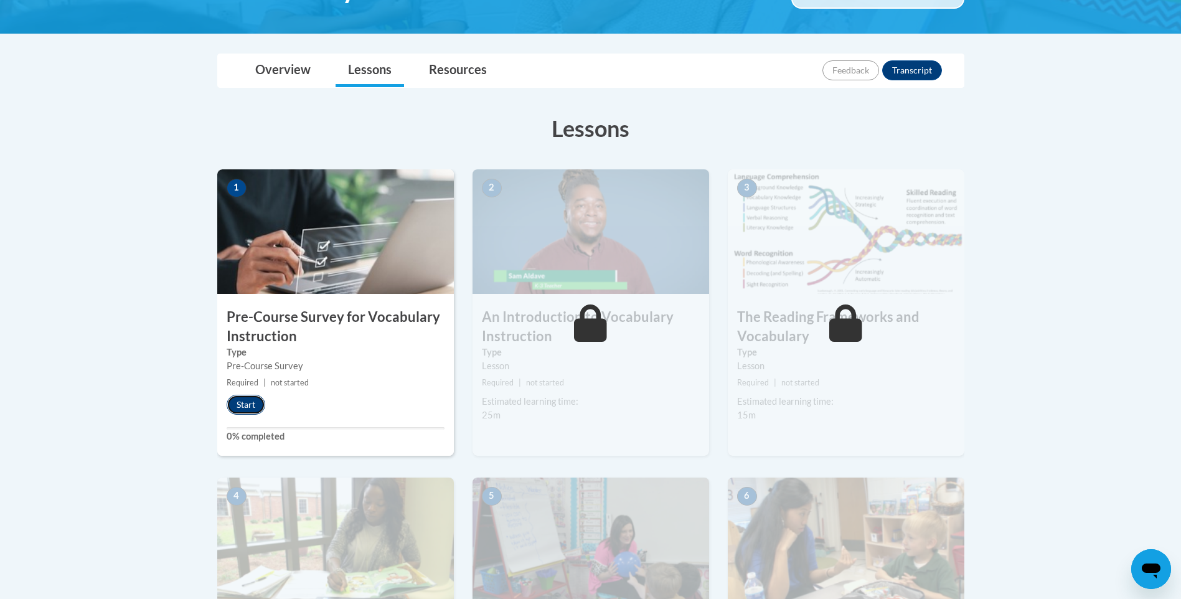
click at [251, 401] on button "Start" at bounding box center [246, 405] width 39 height 20
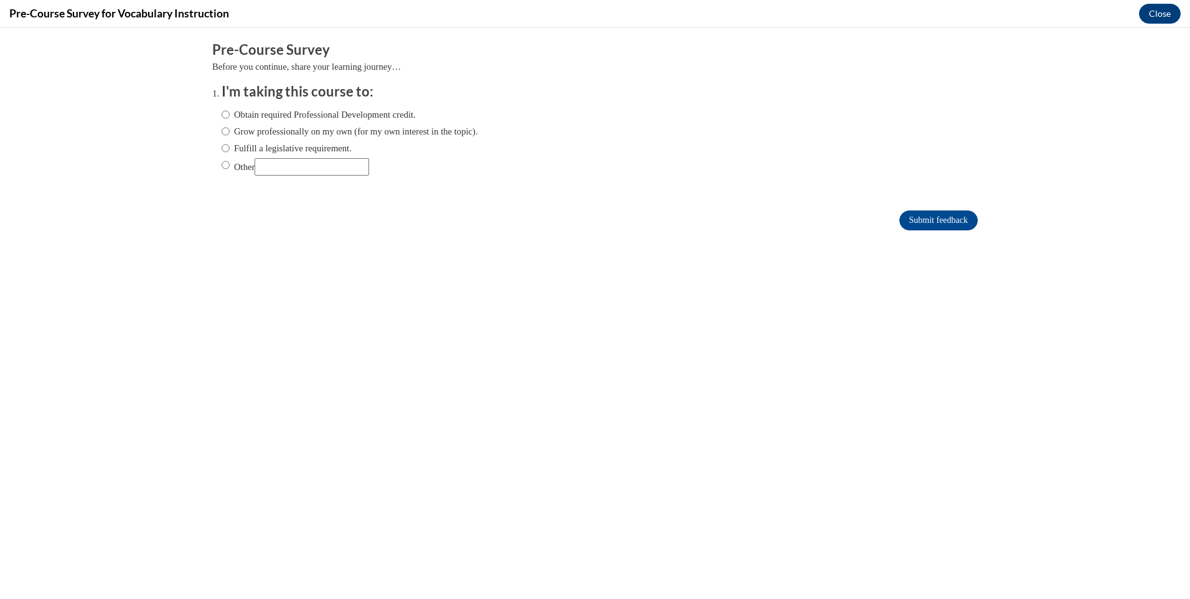
scroll to position [0, 0]
click at [396, 111] on label "Obtain required Professional Development credit." at bounding box center [319, 115] width 194 height 14
click at [230, 111] on input "Obtain required Professional Development credit." at bounding box center [226, 115] width 8 height 14
radio input "true"
click at [900, 228] on input "Submit feedback" at bounding box center [938, 220] width 78 height 20
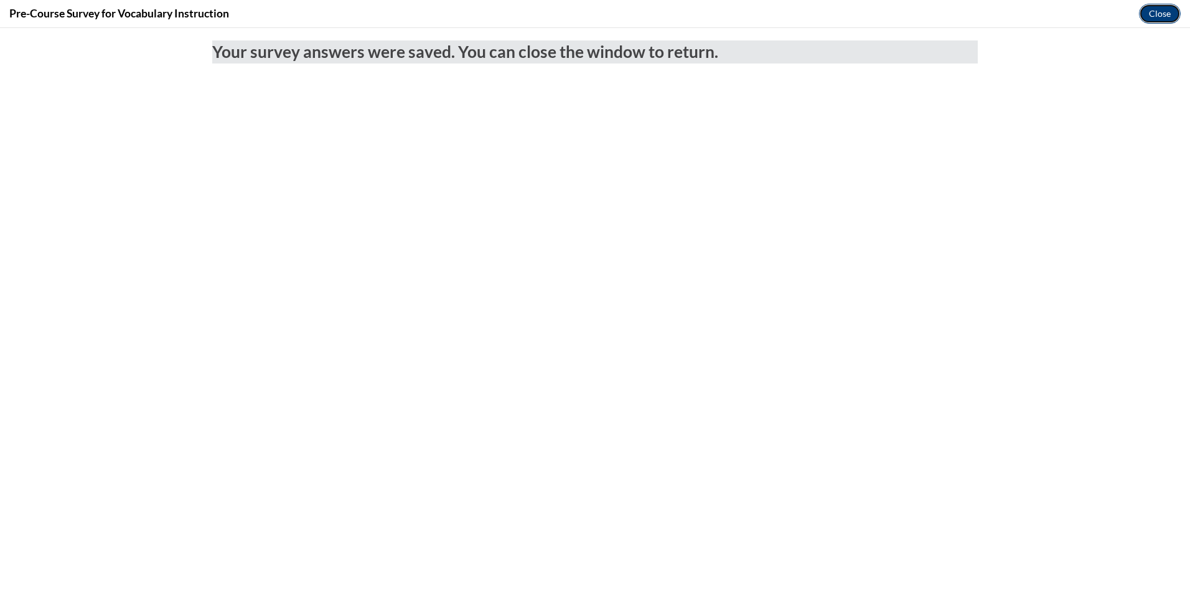
click at [1155, 16] on button "Close" at bounding box center [1160, 14] width 42 height 20
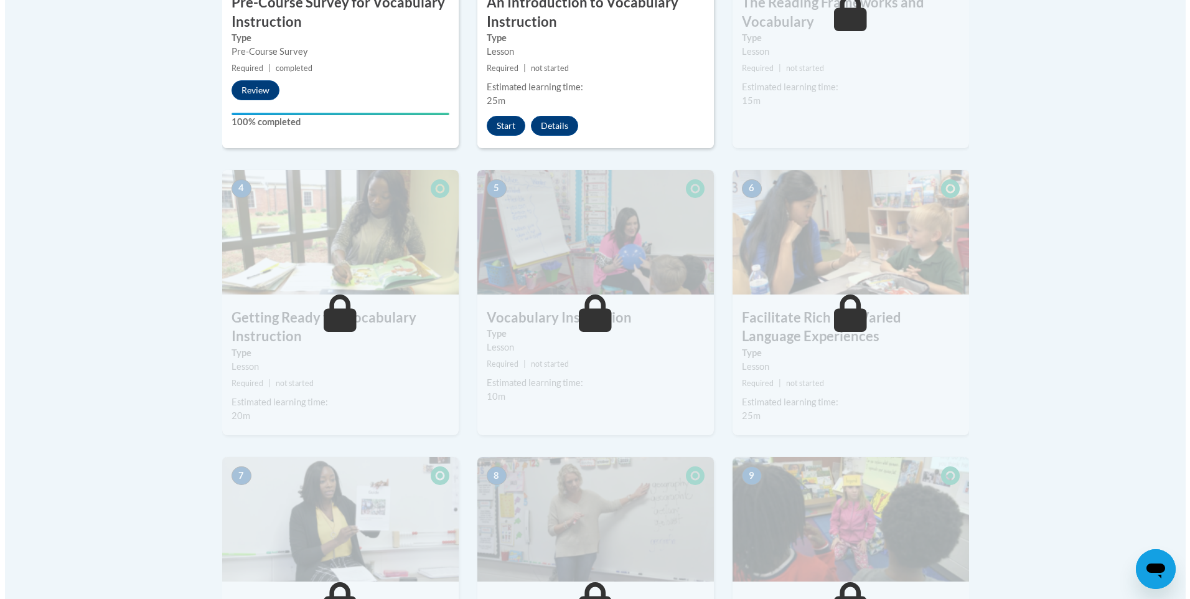
scroll to position [380, 0]
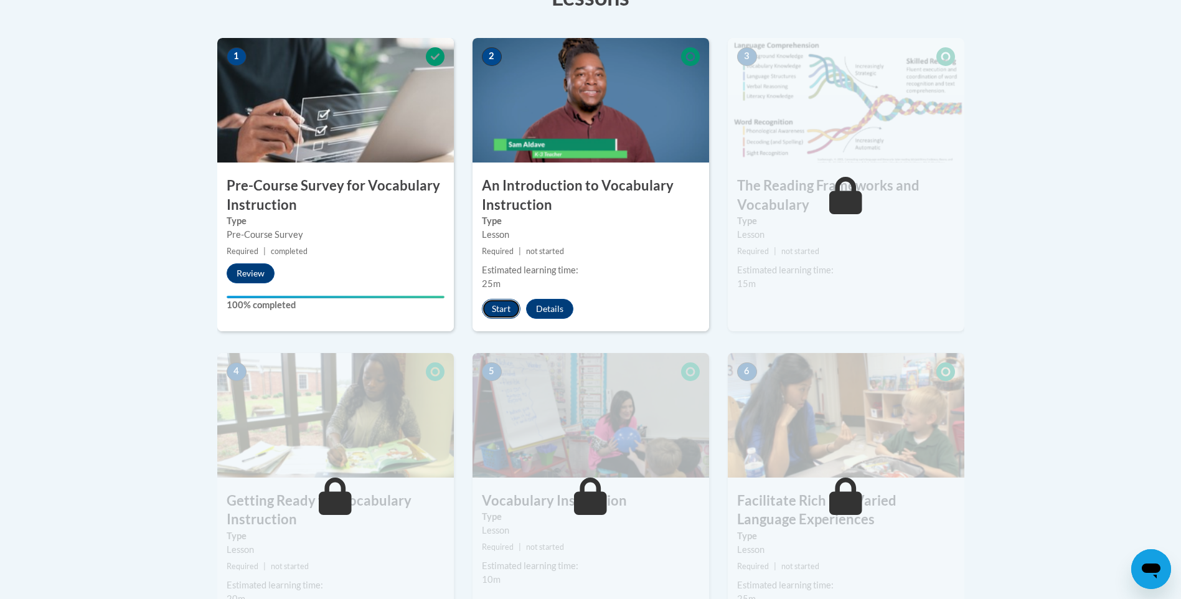
click at [497, 301] on button "Start" at bounding box center [501, 309] width 39 height 20
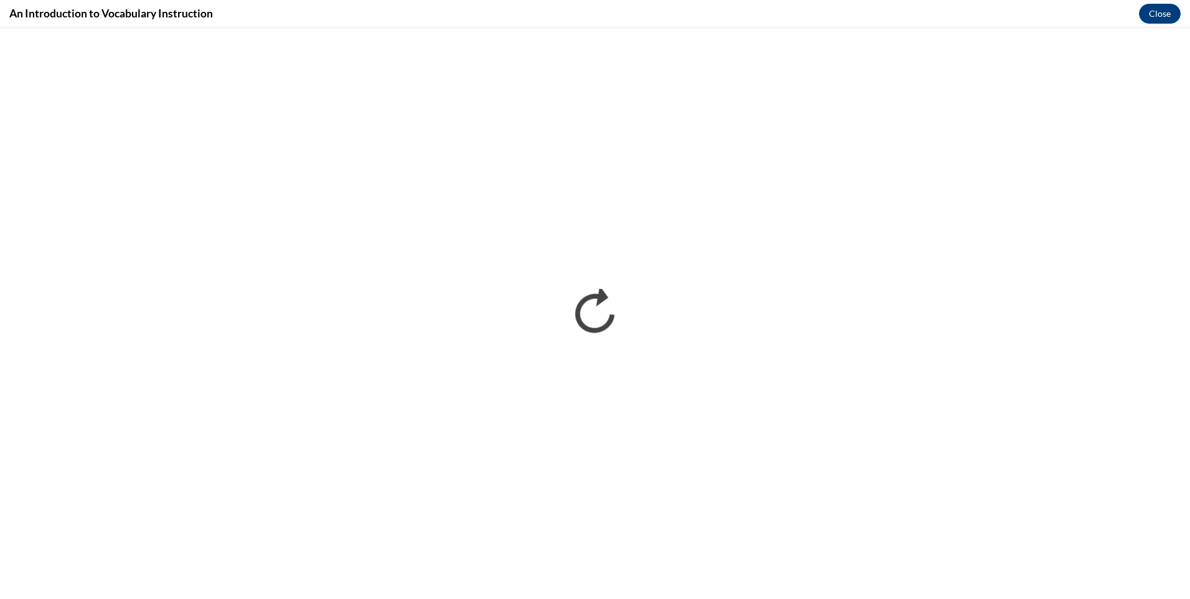
scroll to position [0, 0]
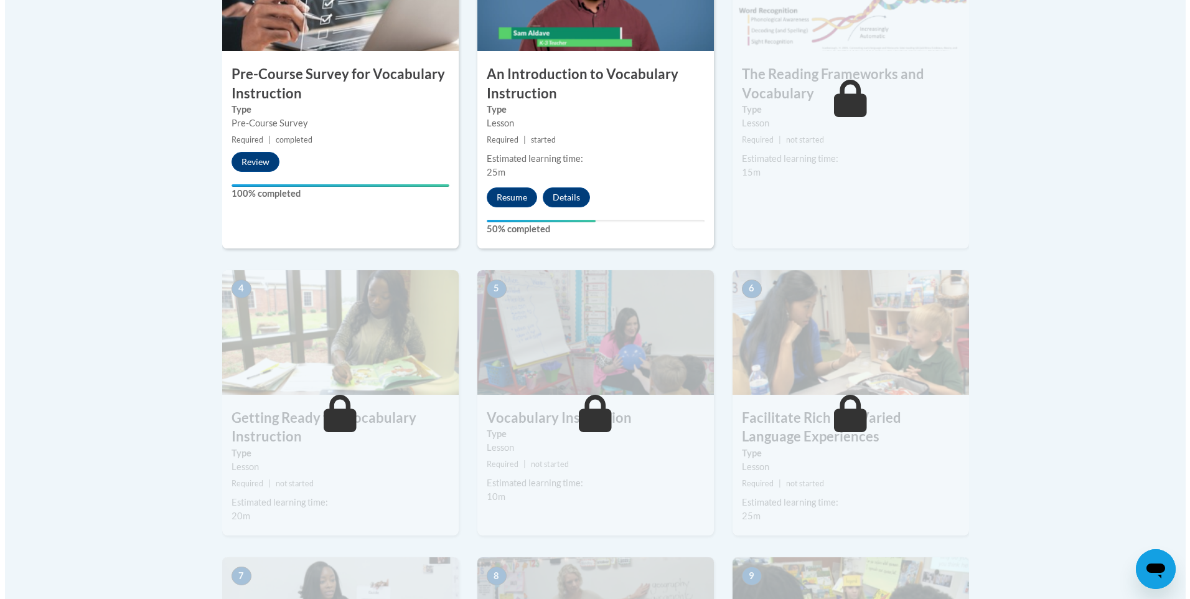
scroll to position [436, 0]
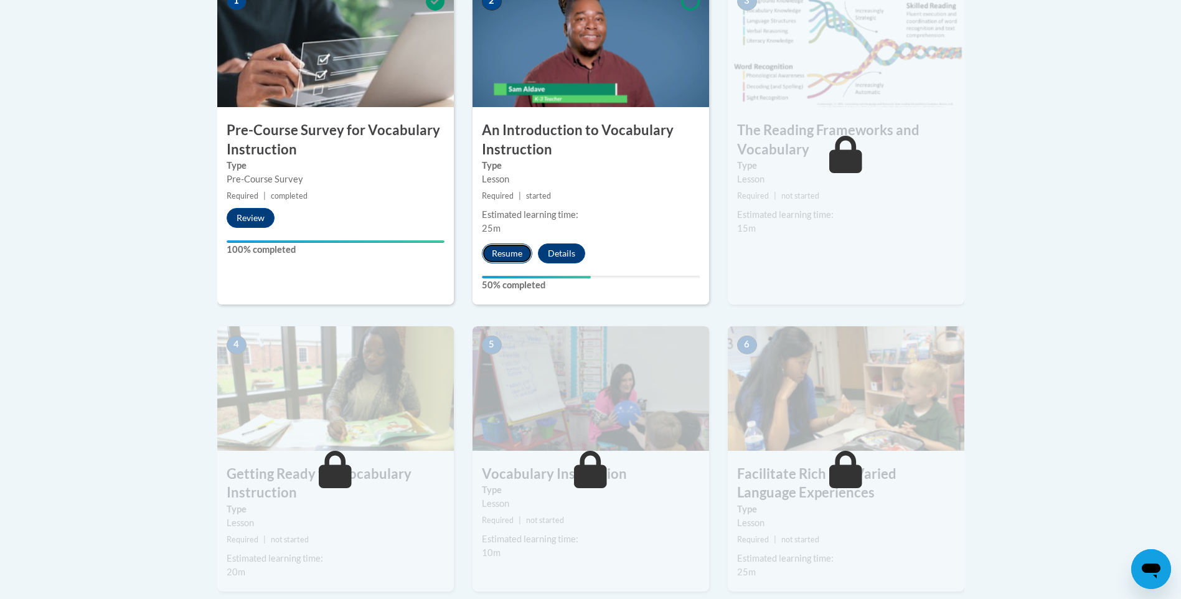
click at [502, 263] on button "Resume" at bounding box center [507, 253] width 50 height 20
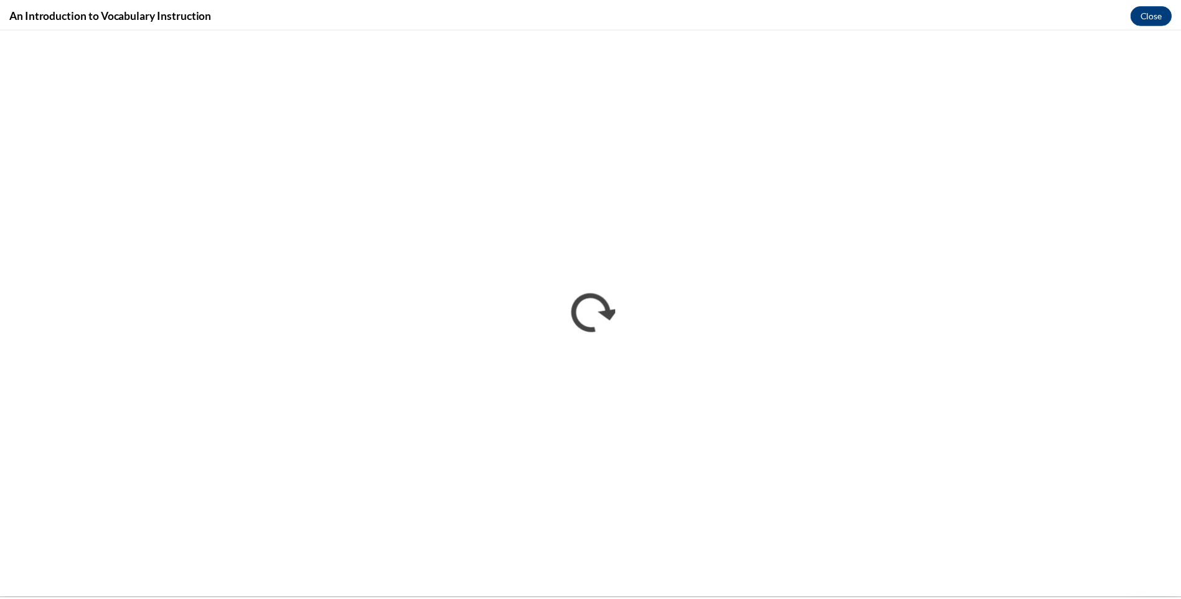
scroll to position [0, 0]
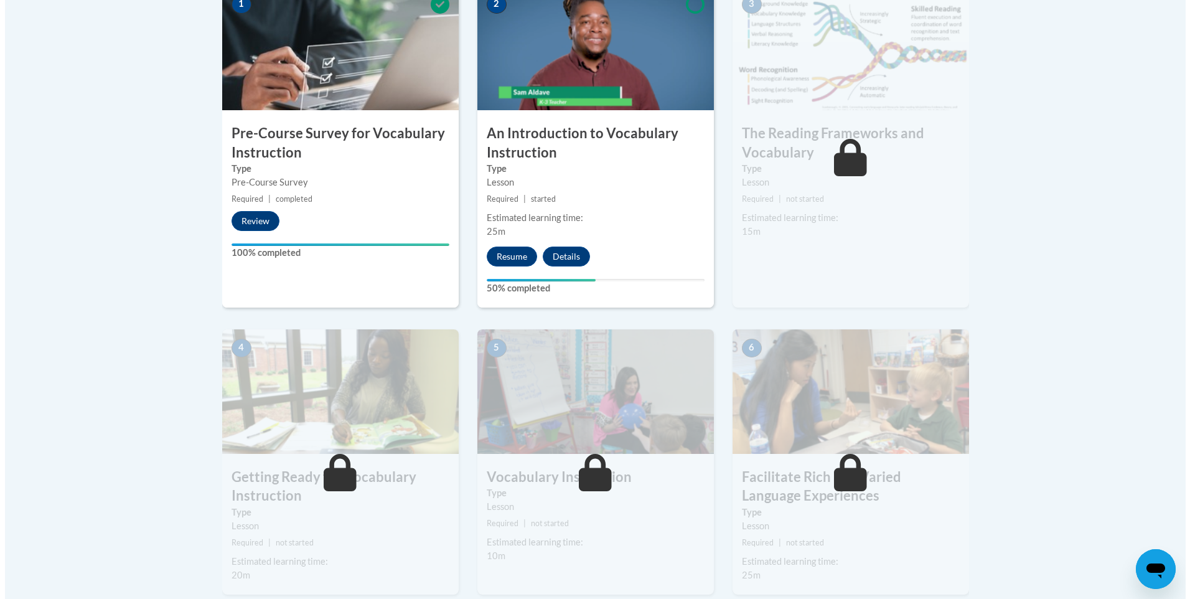
scroll to position [436, 0]
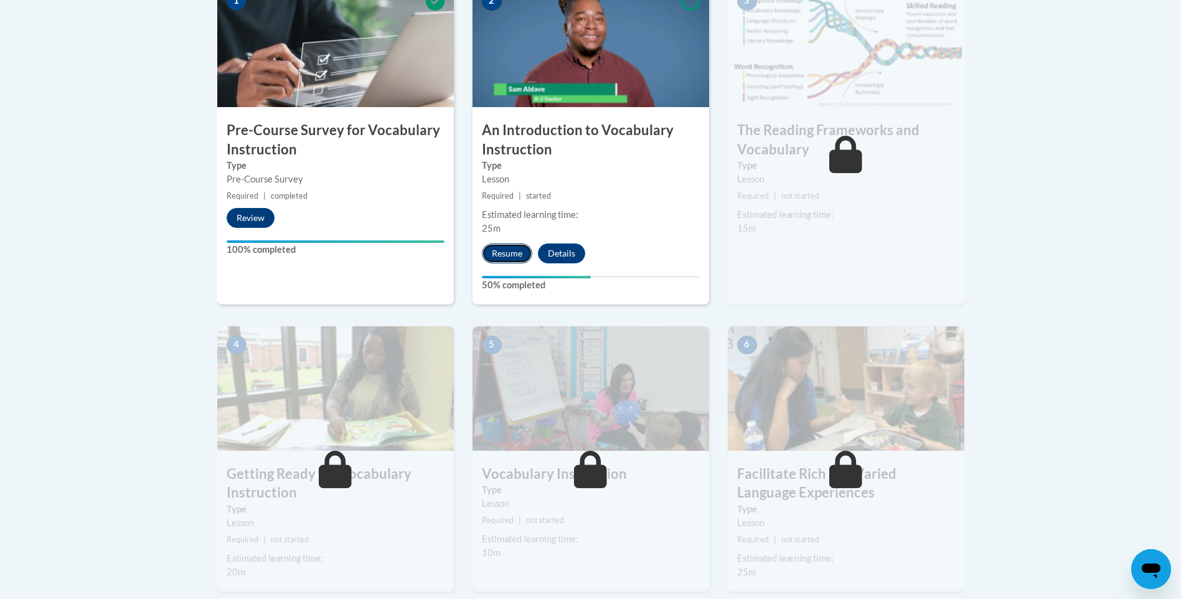
click at [509, 251] on button "Resume" at bounding box center [507, 253] width 50 height 20
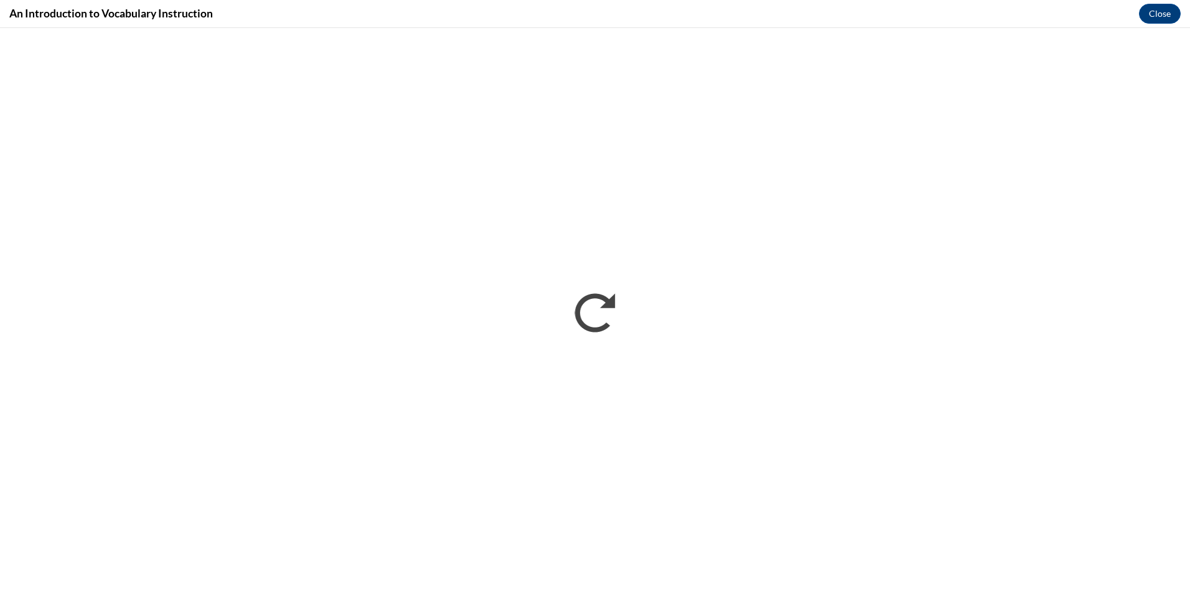
scroll to position [0, 0]
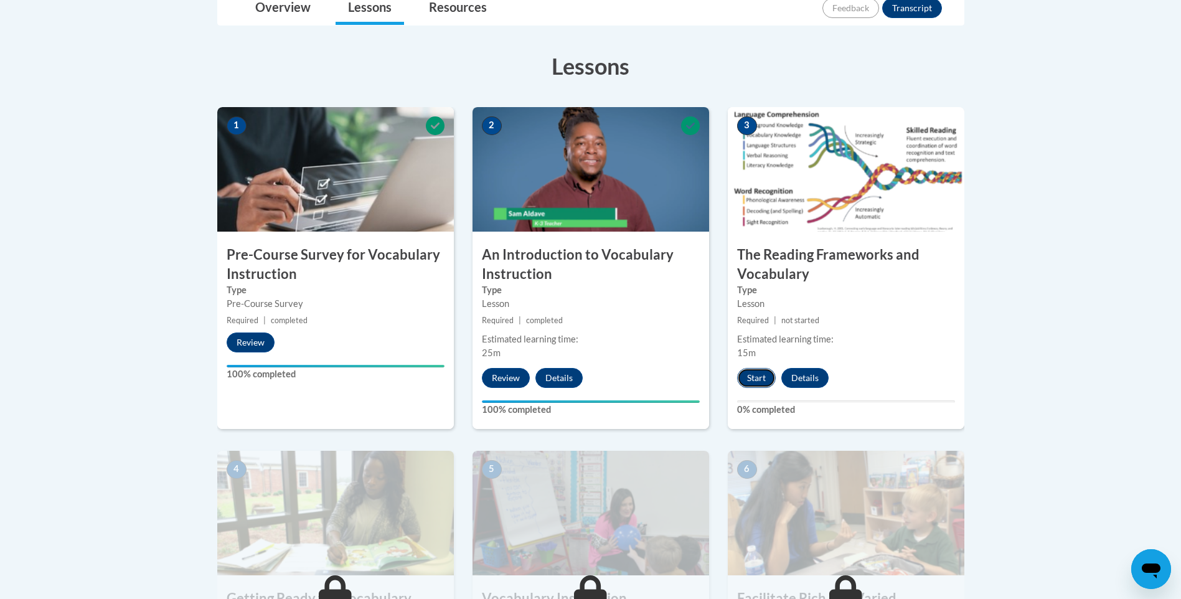
click at [752, 375] on button "Start" at bounding box center [756, 378] width 39 height 20
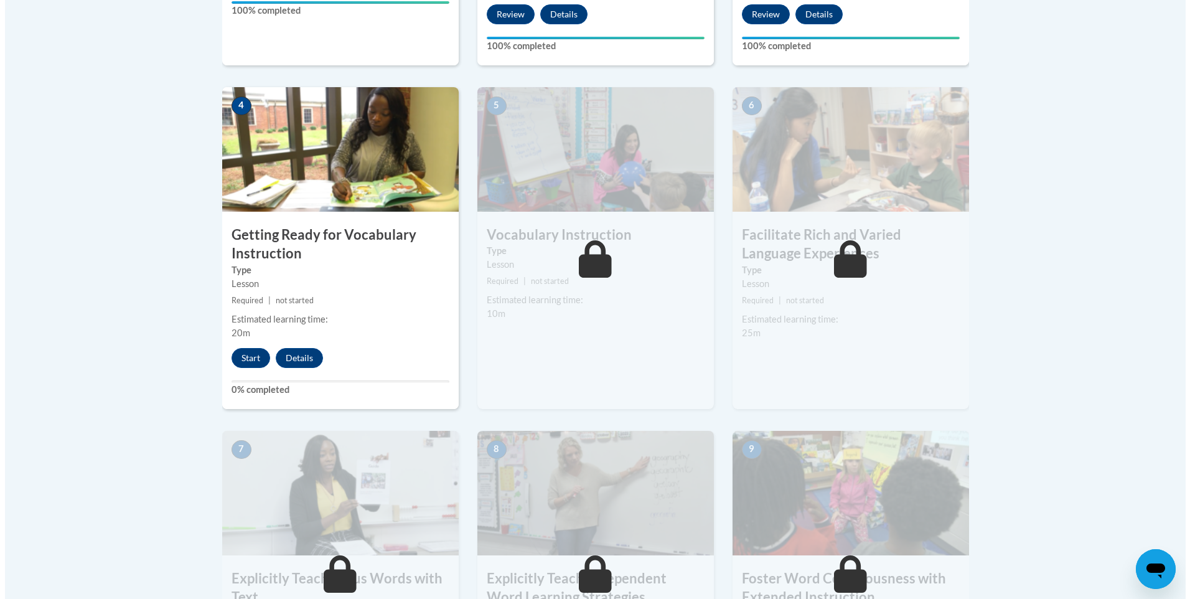
scroll to position [685, 0]
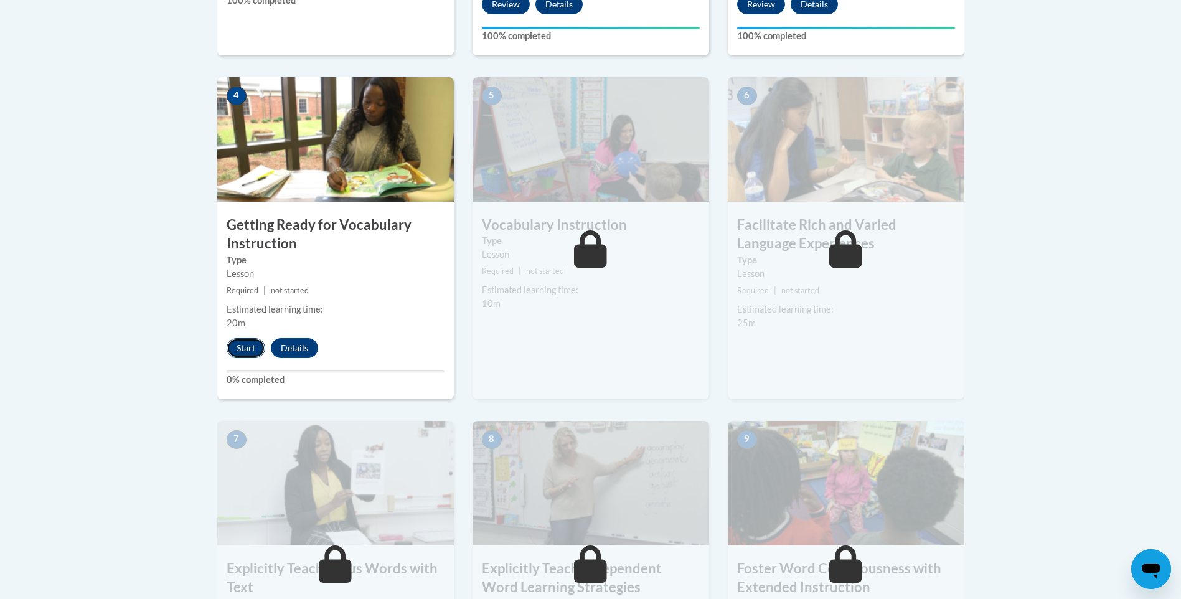
click at [256, 345] on button "Start" at bounding box center [246, 348] width 39 height 20
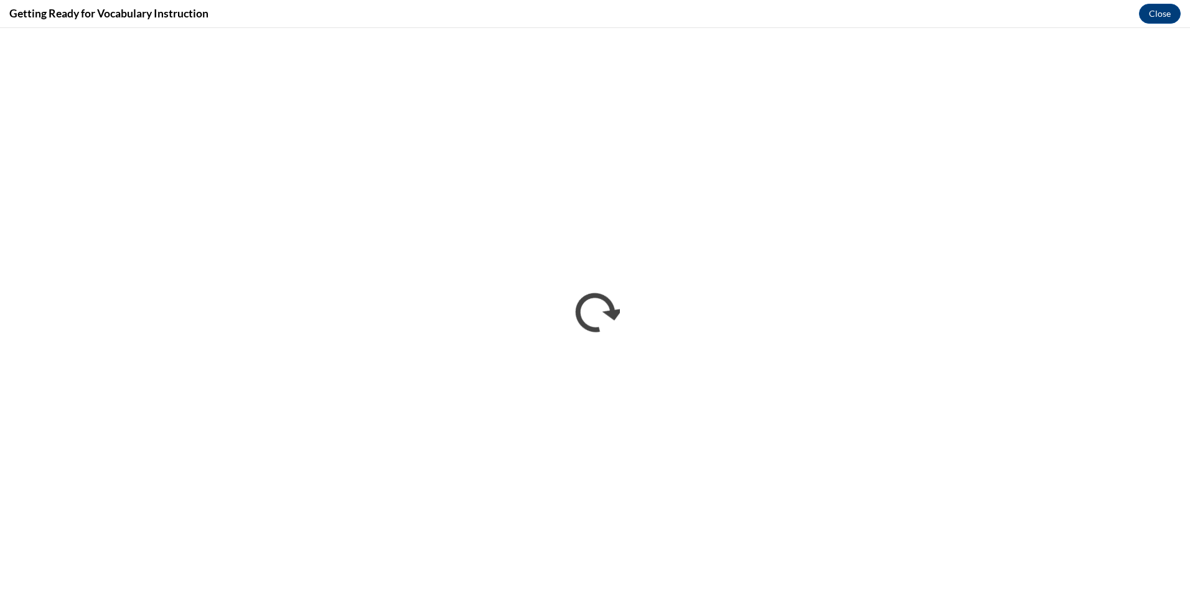
scroll to position [0, 0]
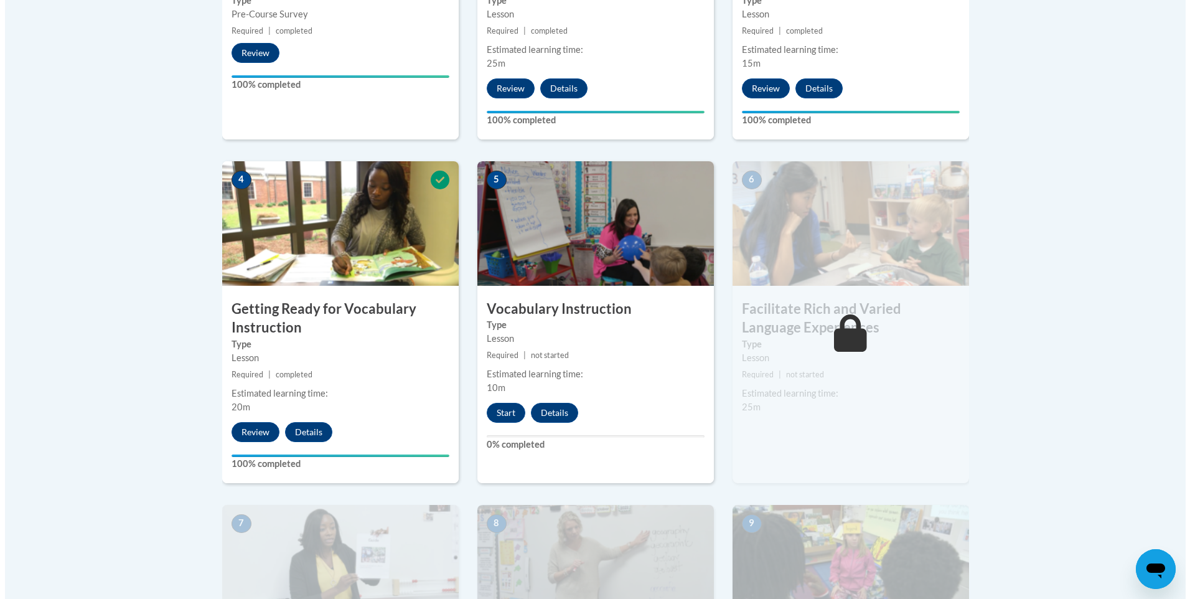
scroll to position [622, 0]
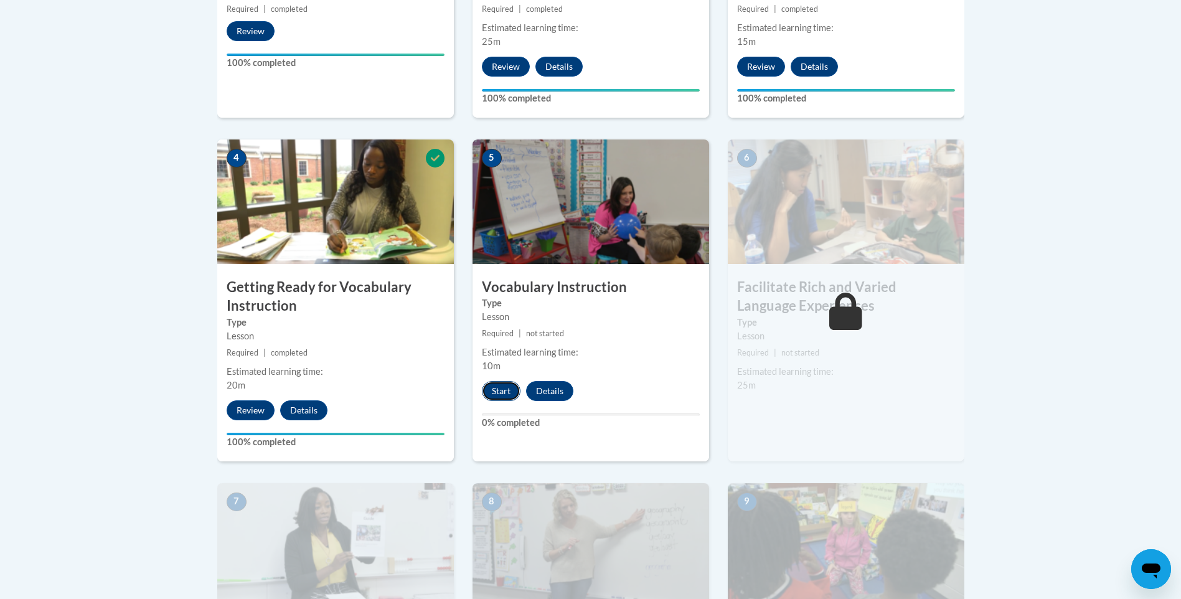
click at [513, 390] on button "Start" at bounding box center [501, 391] width 39 height 20
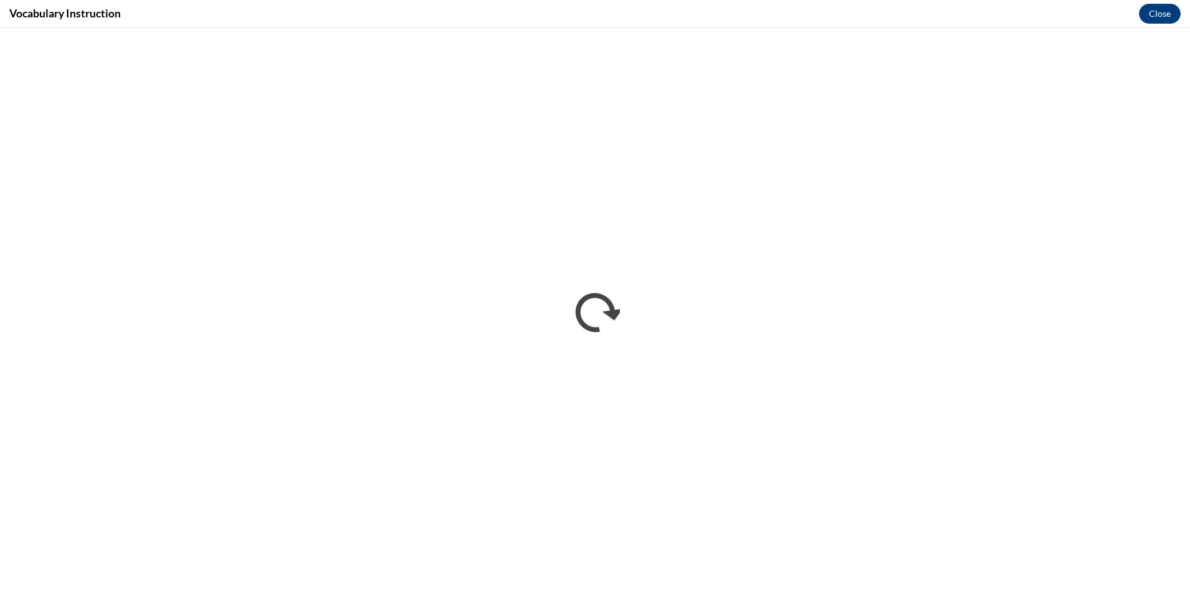
scroll to position [0, 0]
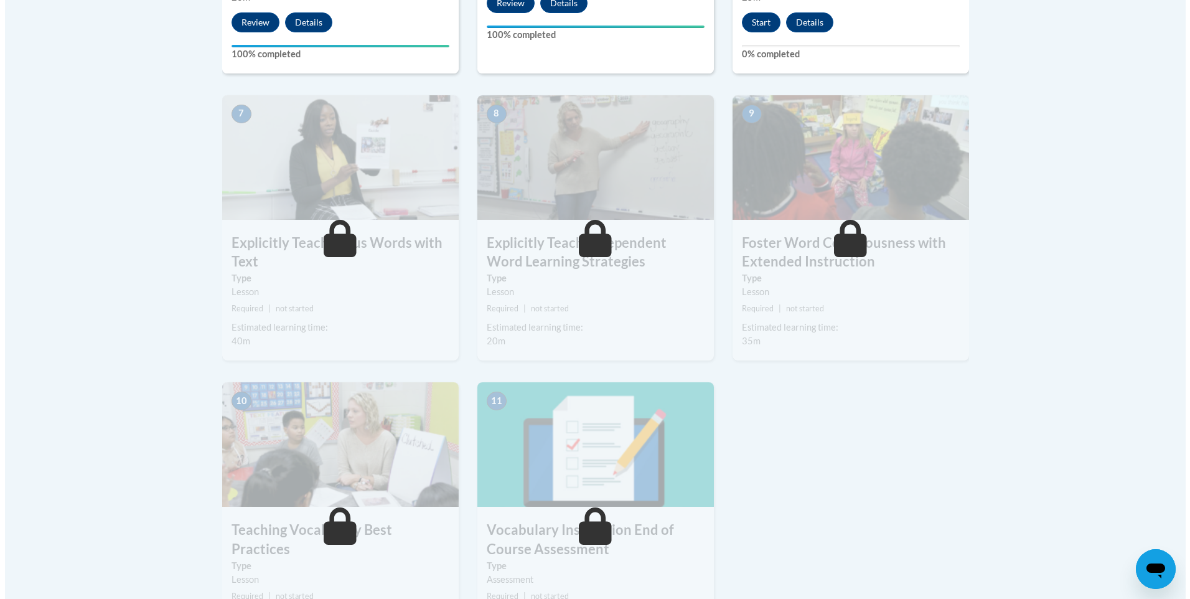
scroll to position [934, 0]
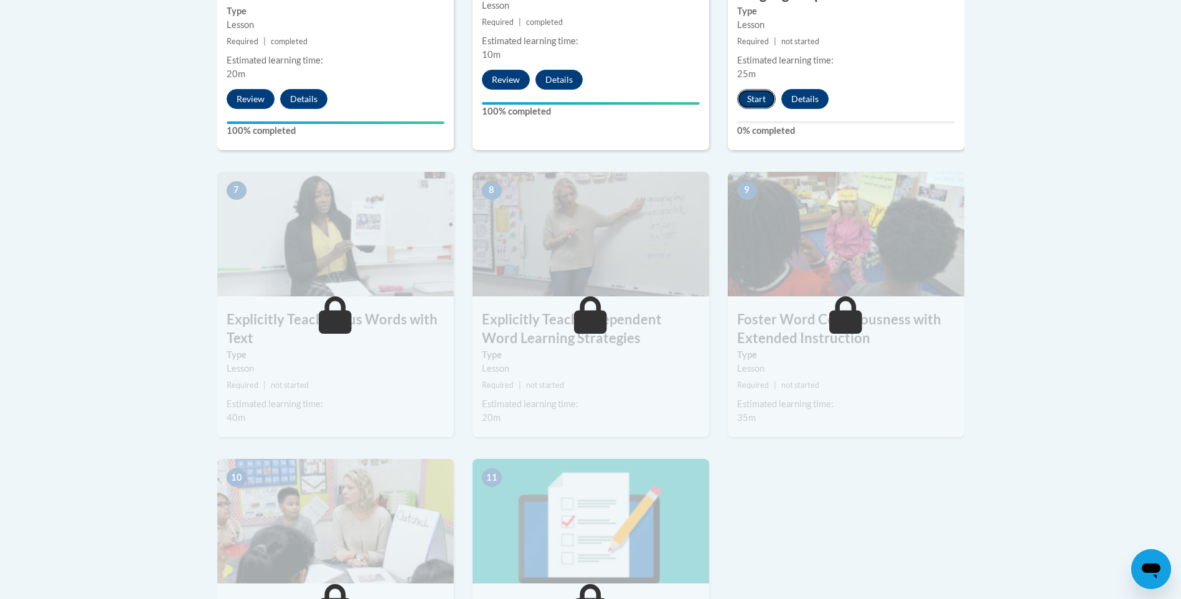
click at [756, 99] on button "Start" at bounding box center [756, 99] width 39 height 20
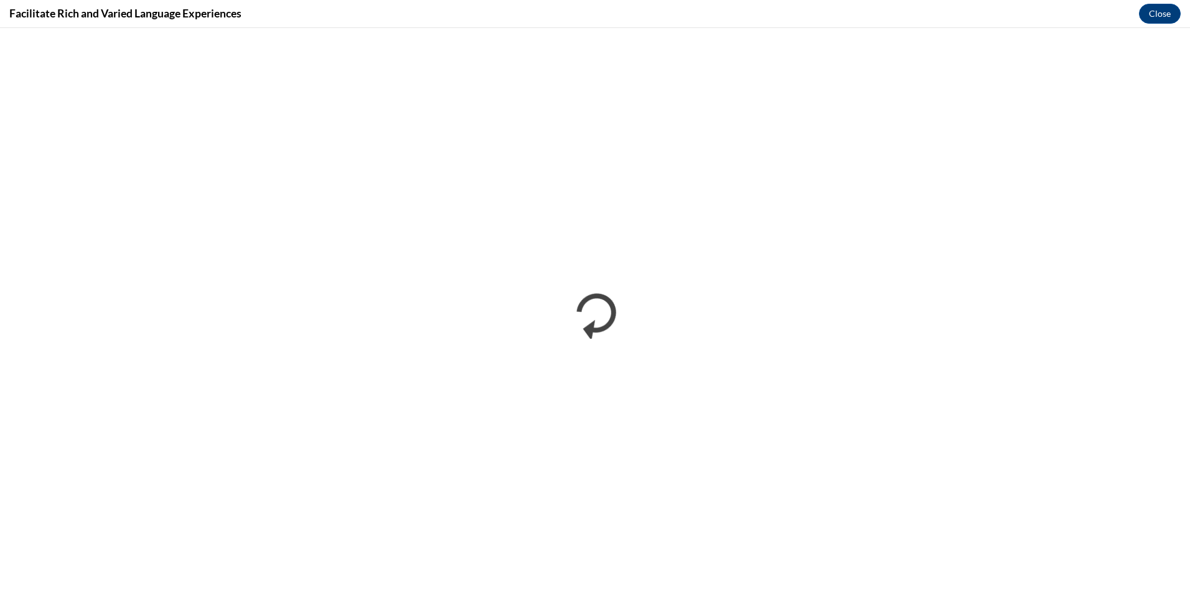
scroll to position [0, 0]
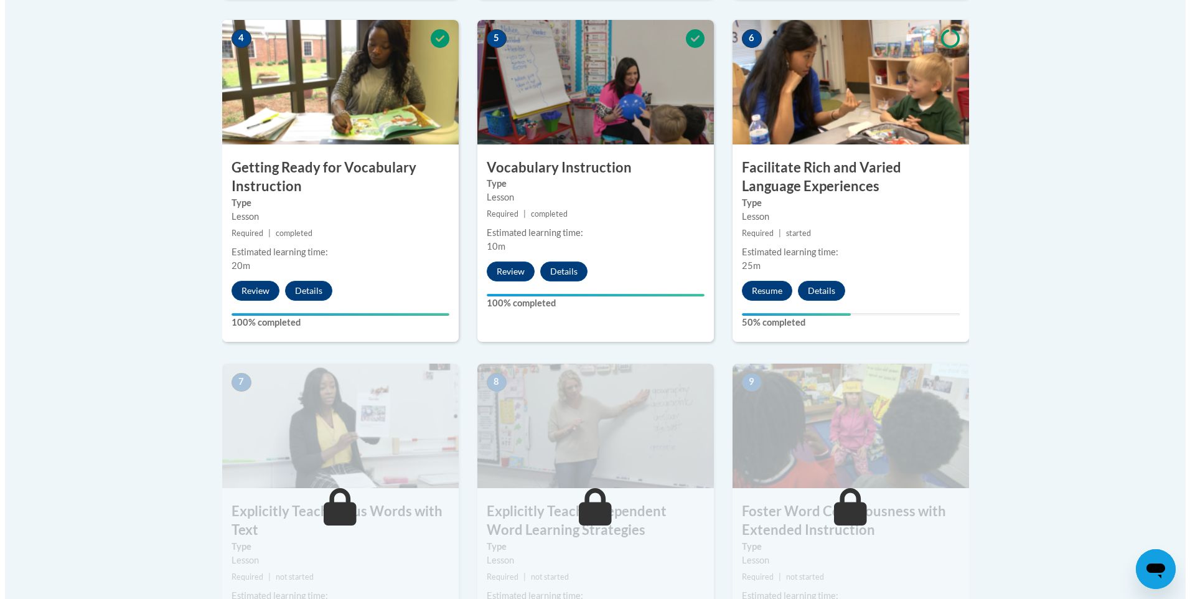
scroll to position [871, 0]
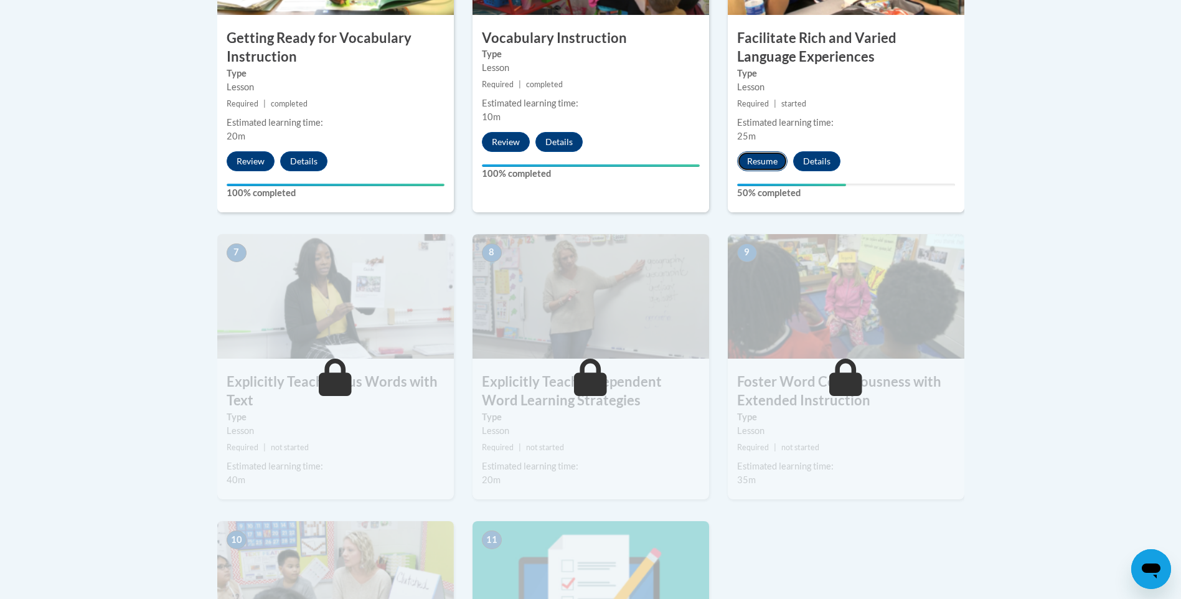
click at [751, 169] on button "Resume" at bounding box center [762, 161] width 50 height 20
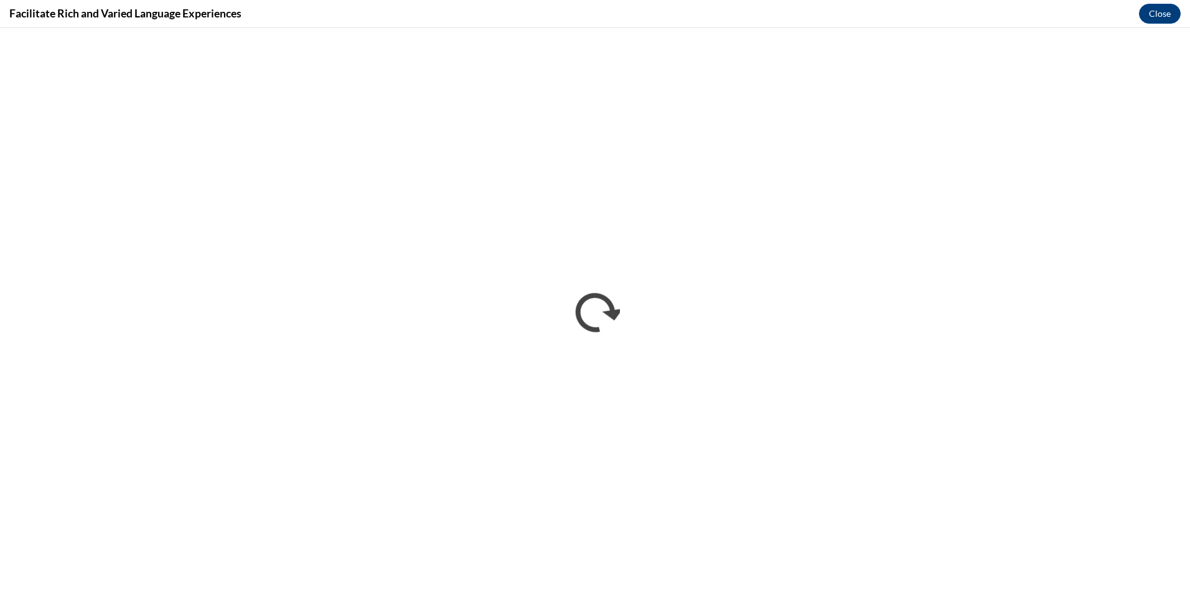
scroll to position [0, 0]
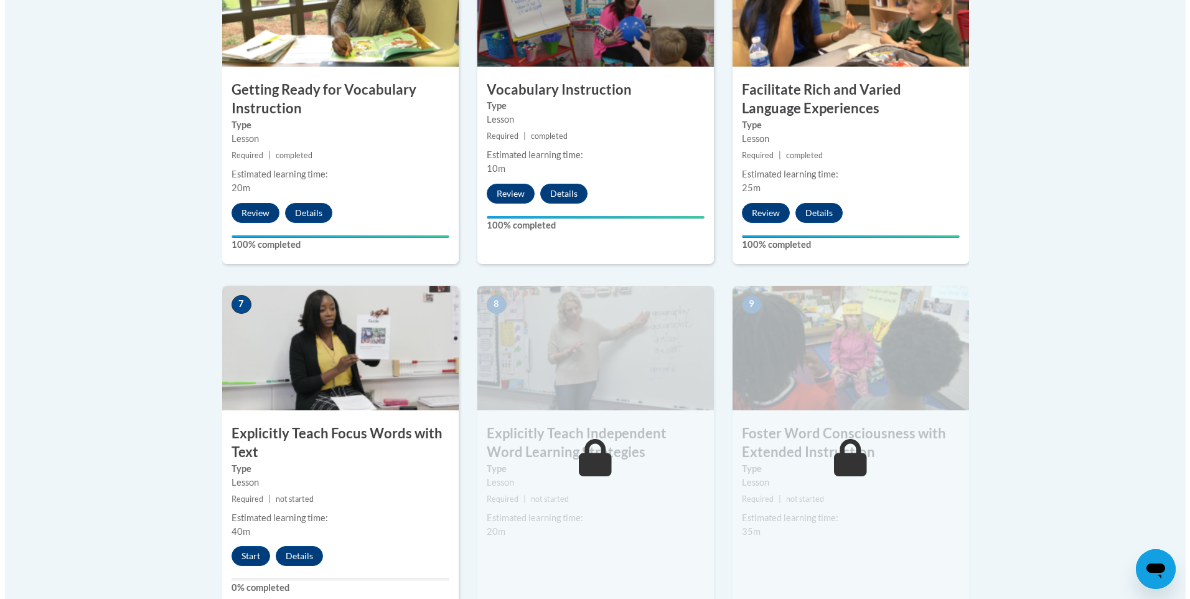
scroll to position [934, 0]
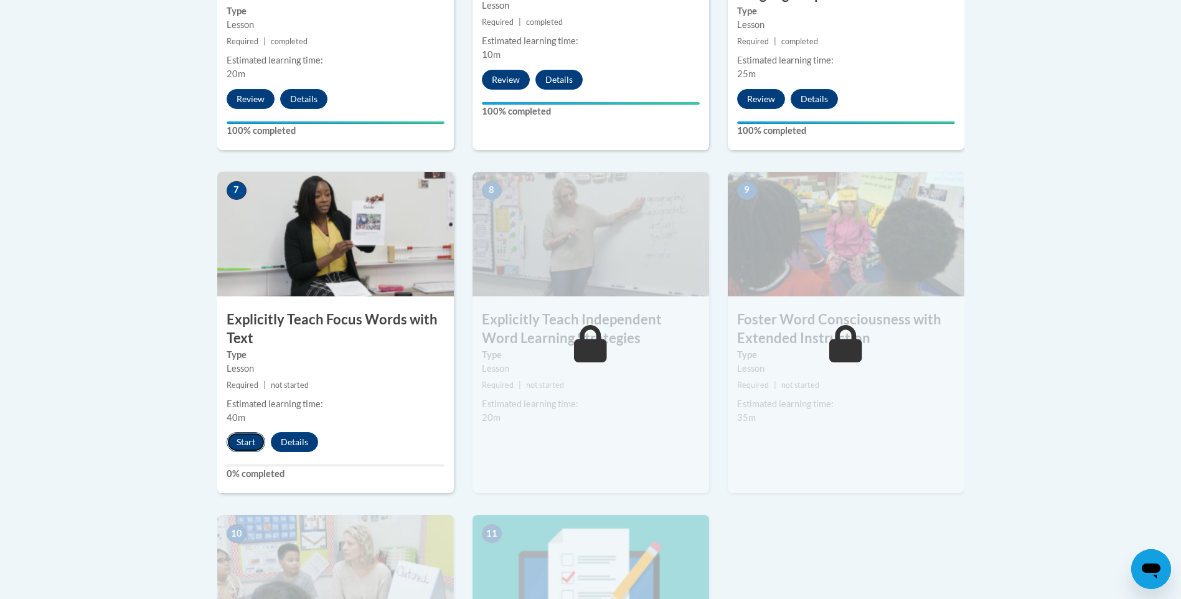
click at [246, 448] on button "Start" at bounding box center [246, 442] width 39 height 20
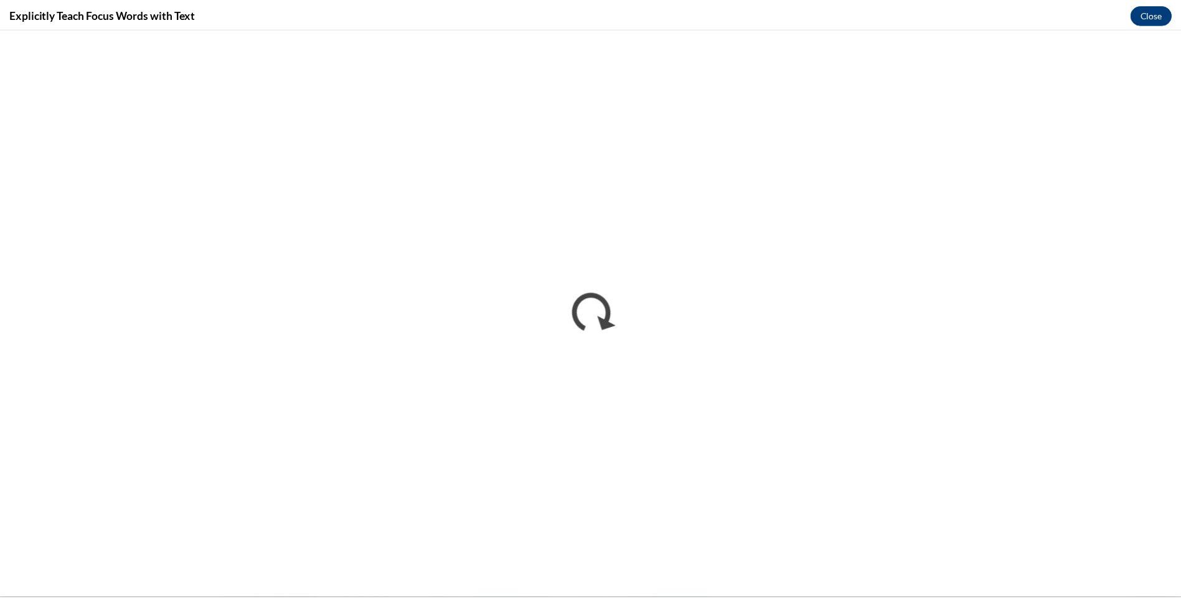
scroll to position [0, 0]
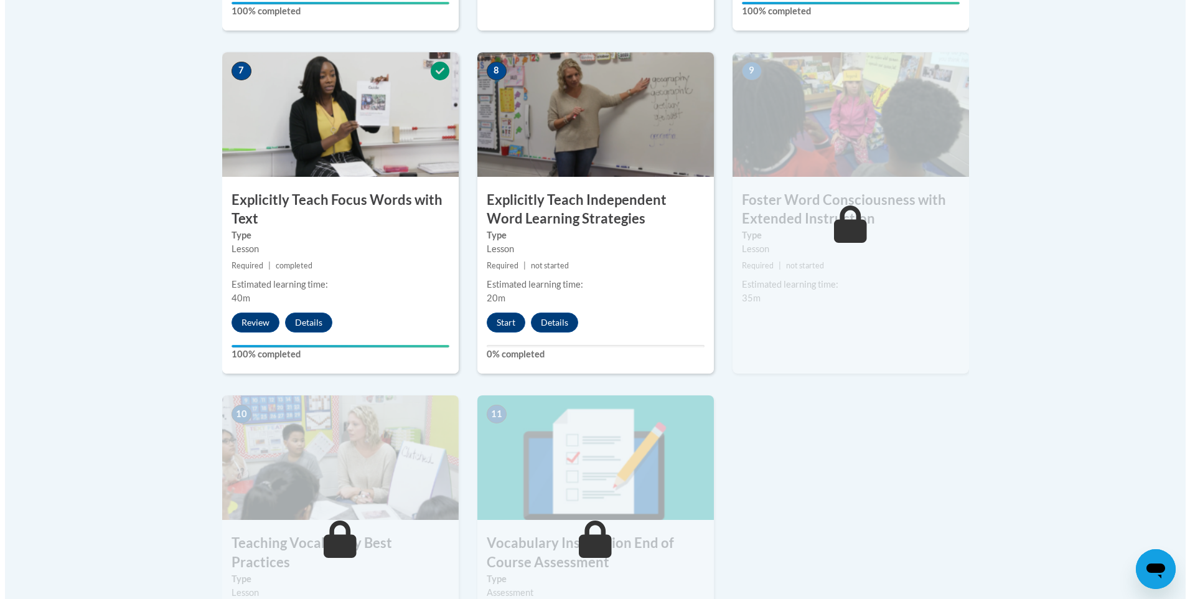
scroll to position [1058, 0]
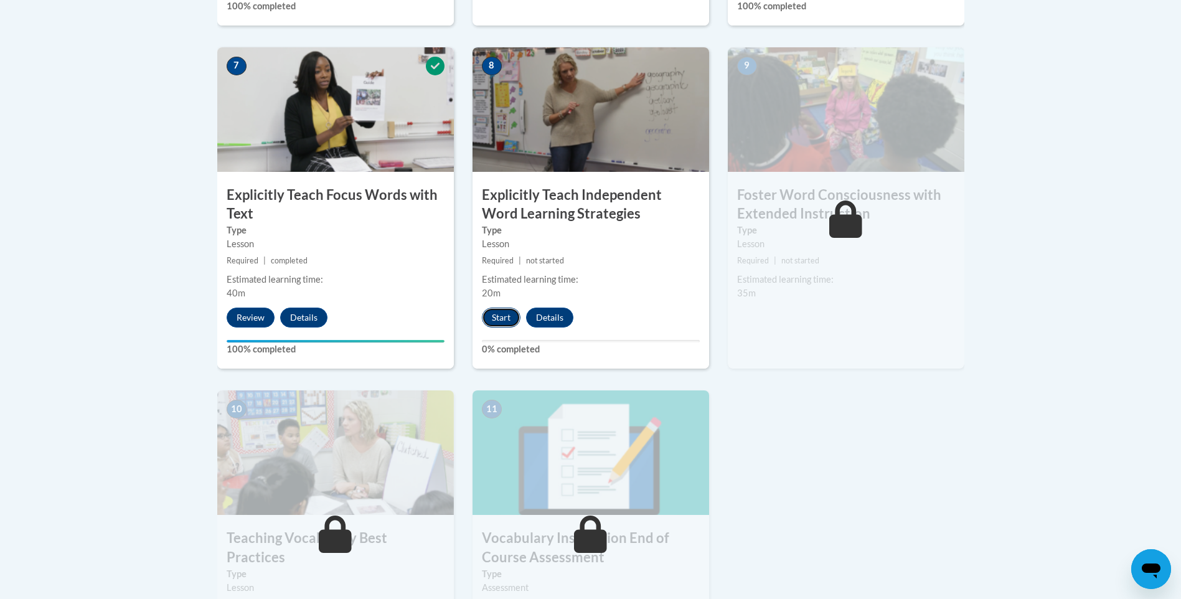
click at [498, 318] on button "Start" at bounding box center [501, 317] width 39 height 20
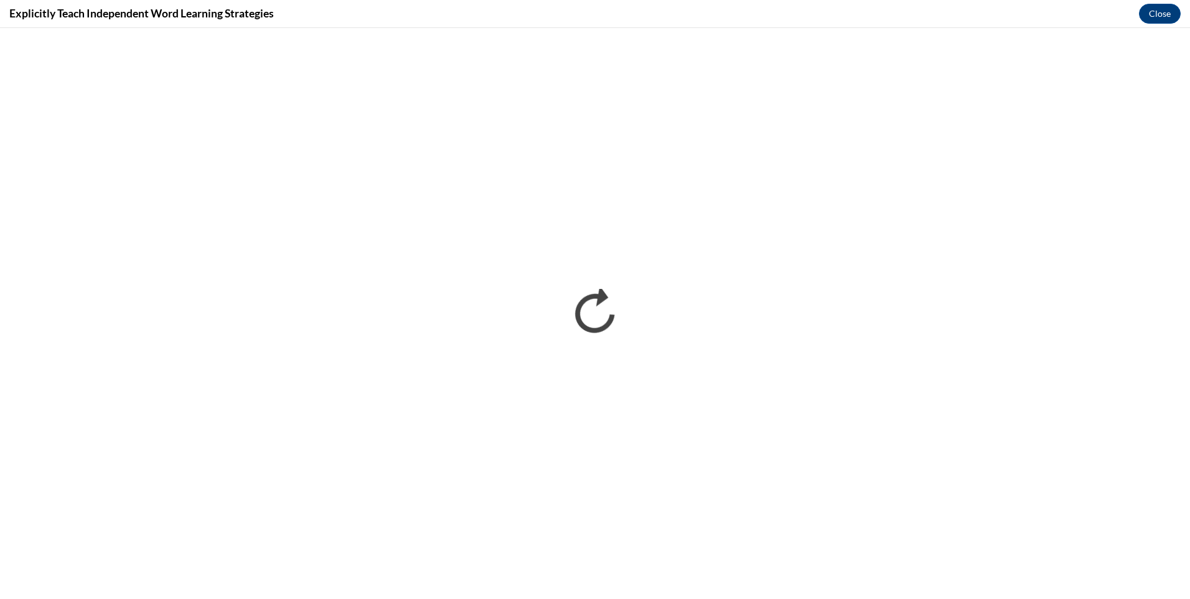
scroll to position [0, 0]
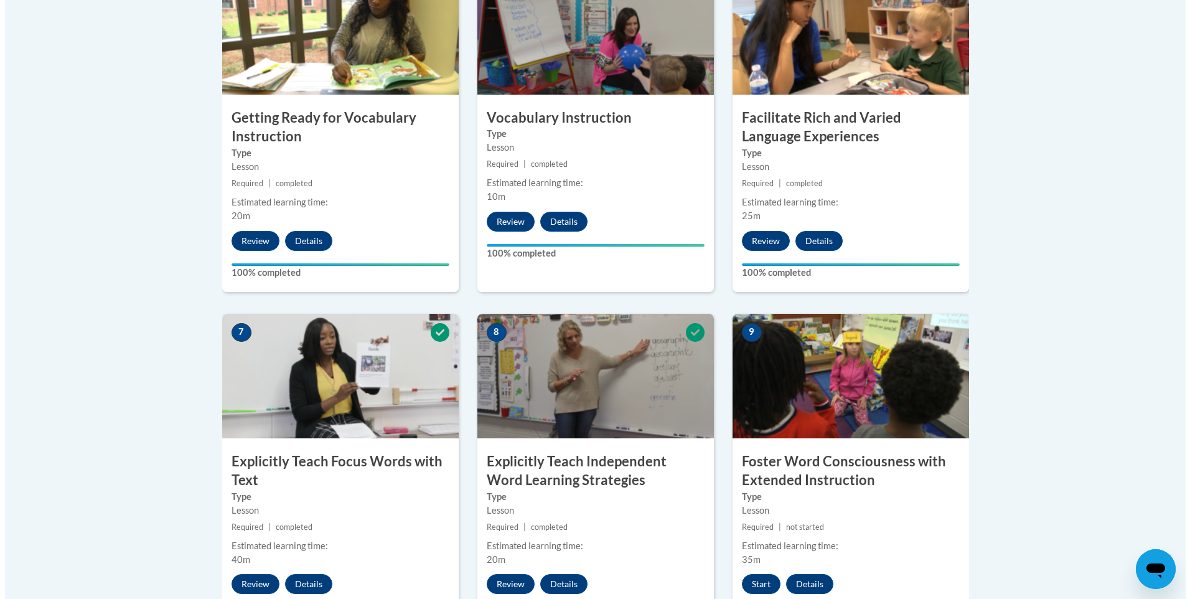
scroll to position [977, 0]
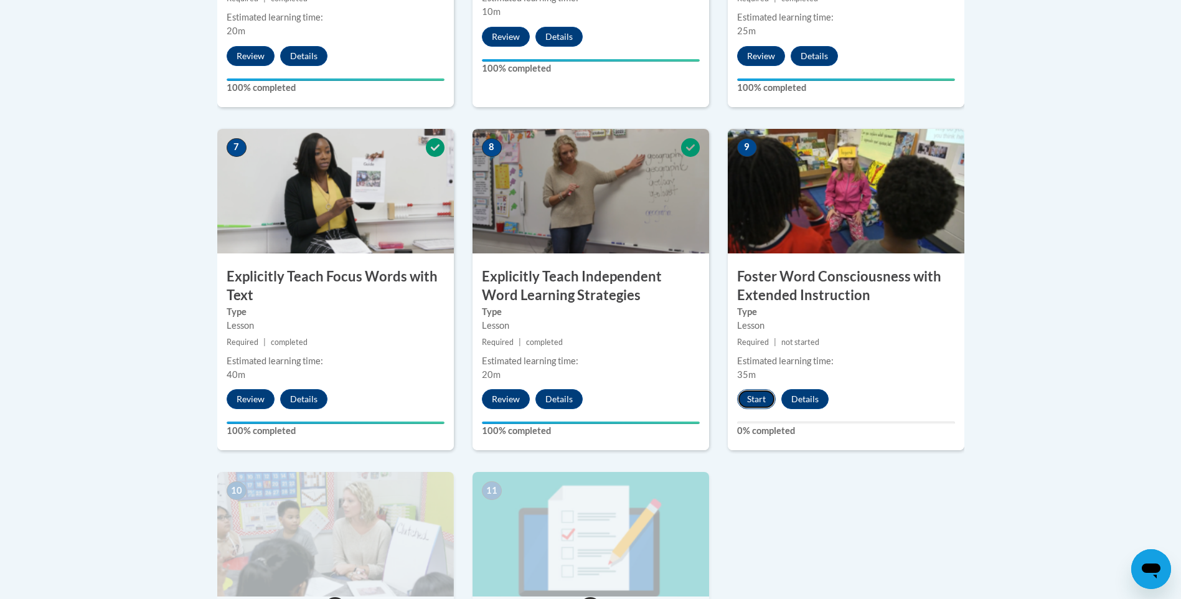
click at [756, 395] on button "Start" at bounding box center [756, 399] width 39 height 20
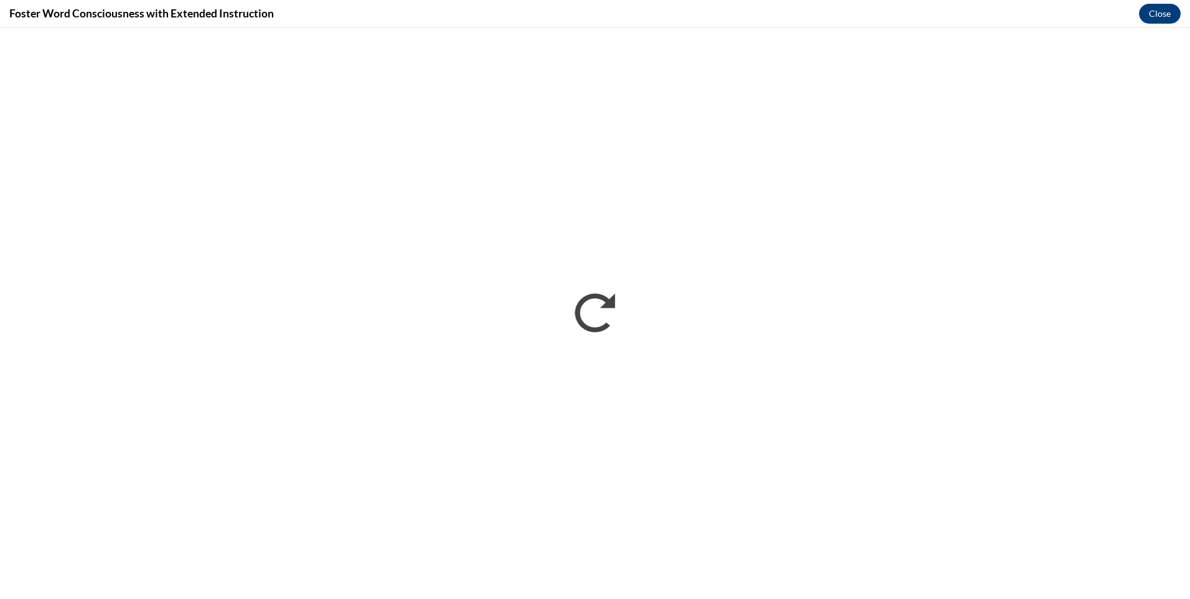
scroll to position [0, 0]
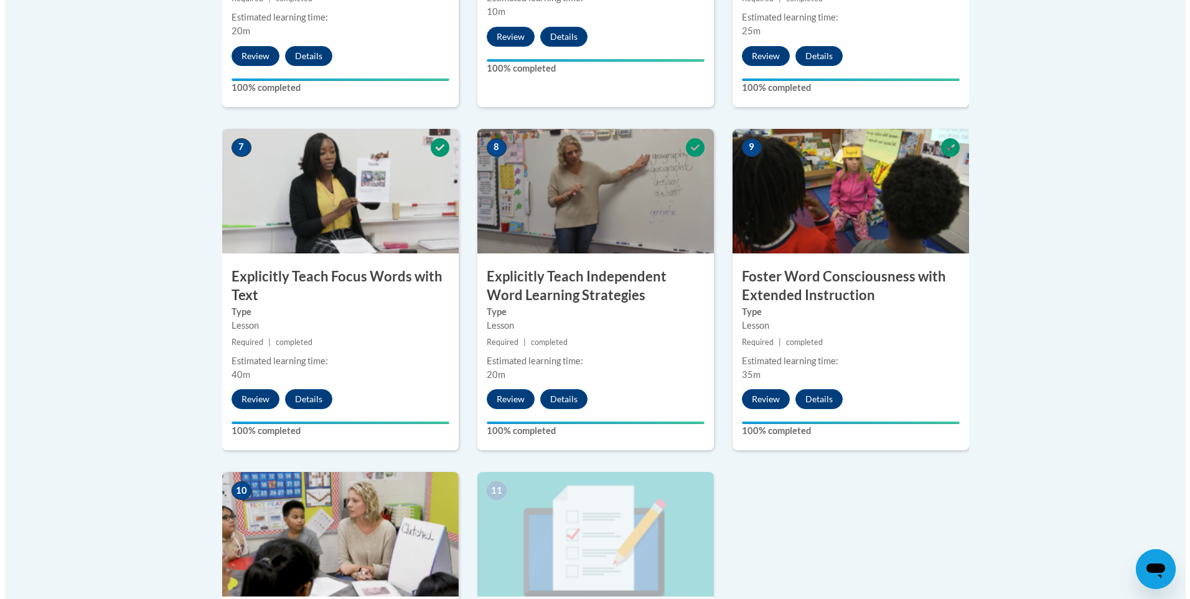
scroll to position [1288, 0]
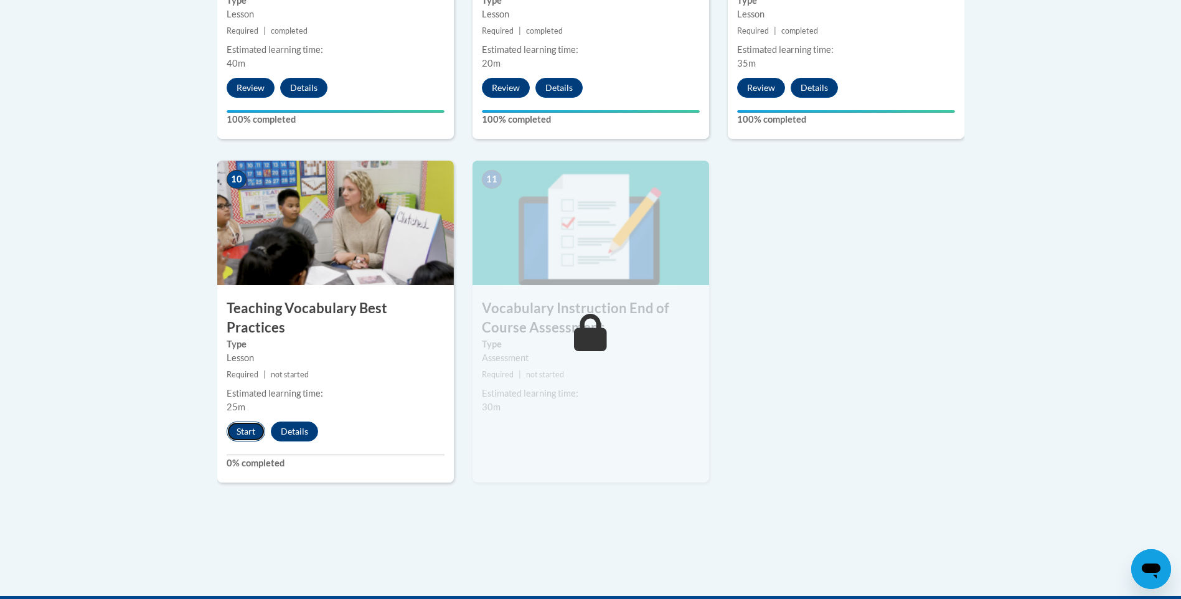
click at [243, 421] on button "Start" at bounding box center [246, 431] width 39 height 20
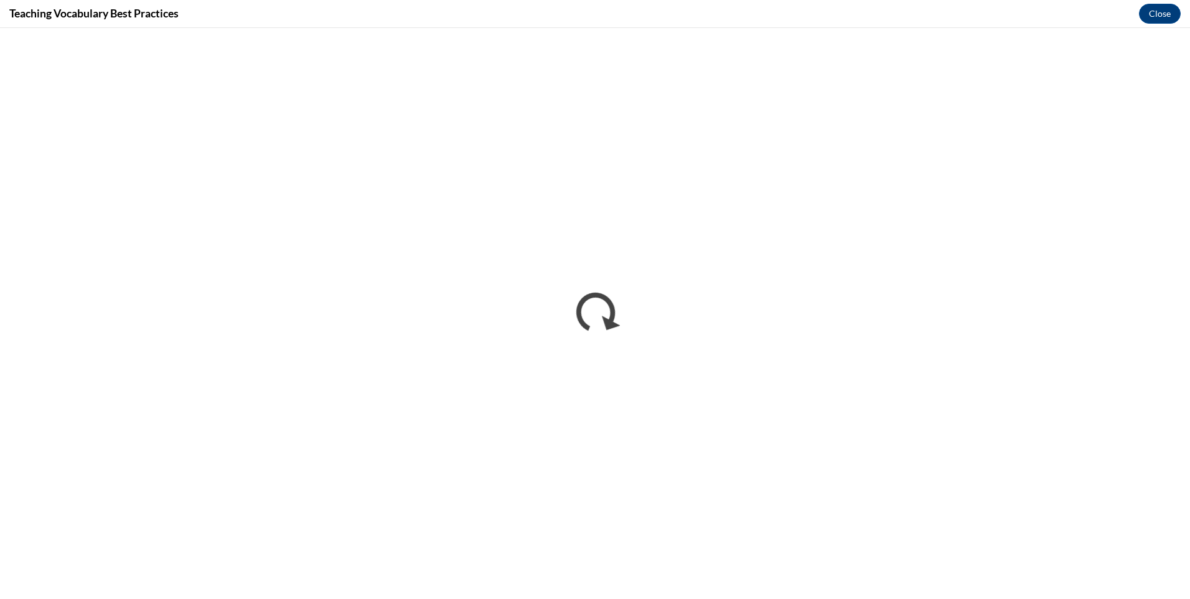
scroll to position [0, 0]
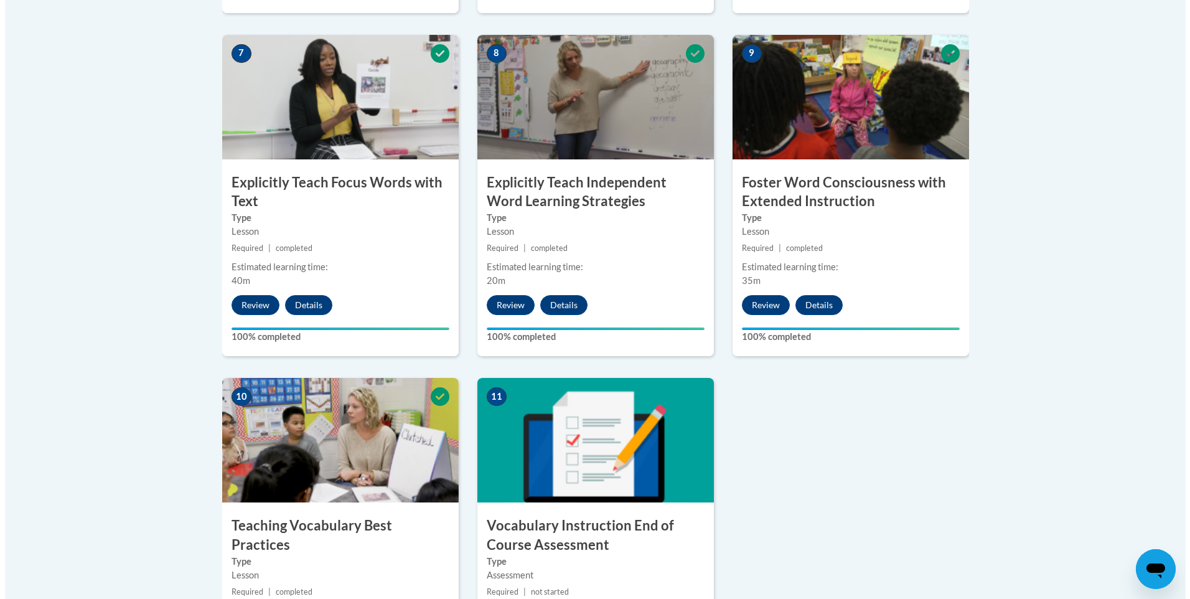
scroll to position [1307, 0]
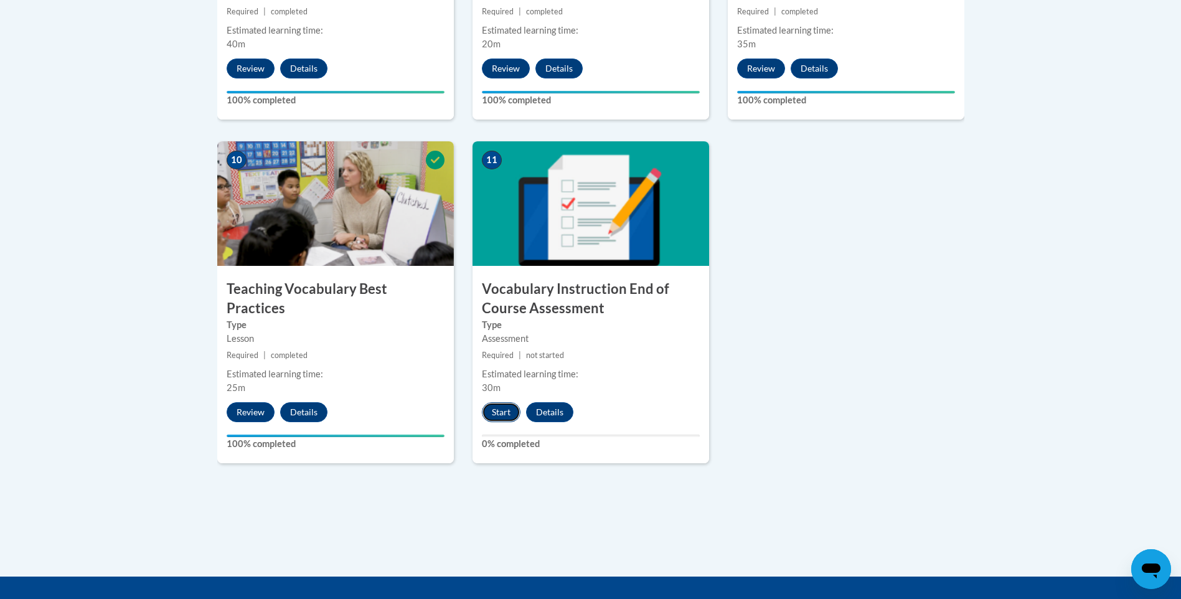
click at [495, 403] on button "Start" at bounding box center [501, 412] width 39 height 20
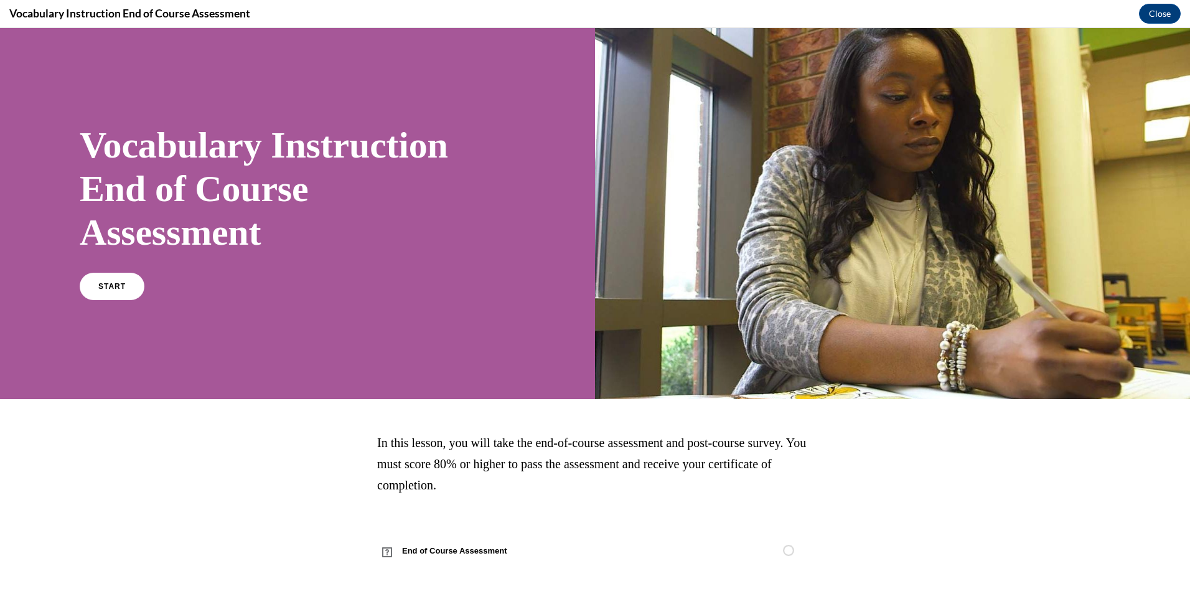
scroll to position [9, 0]
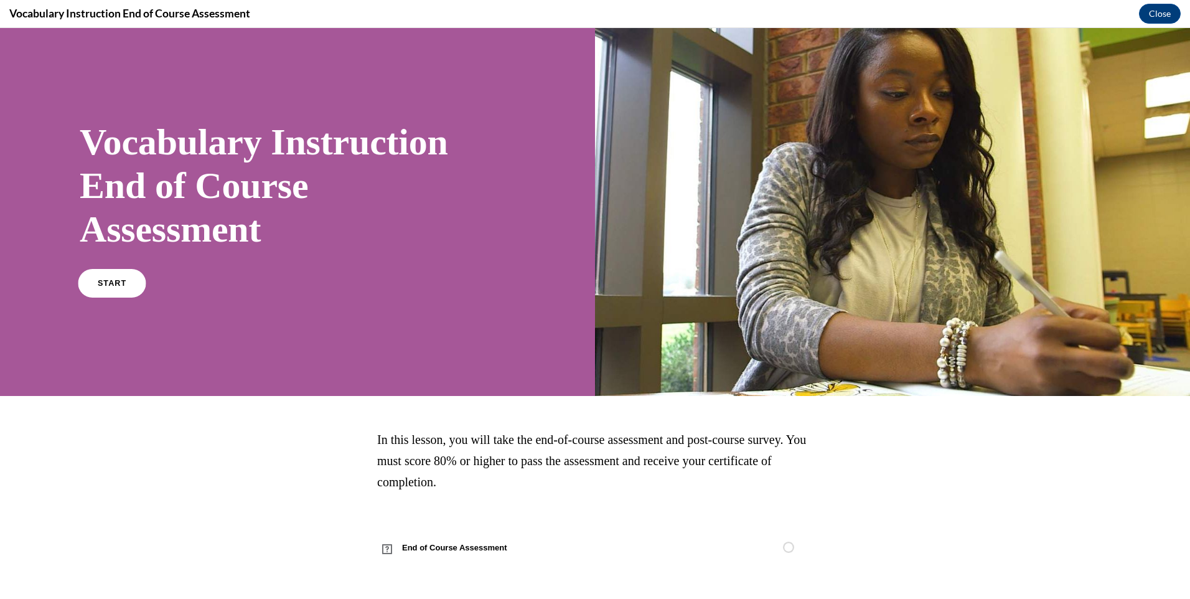
click at [125, 283] on link "START" at bounding box center [112, 283] width 68 height 29
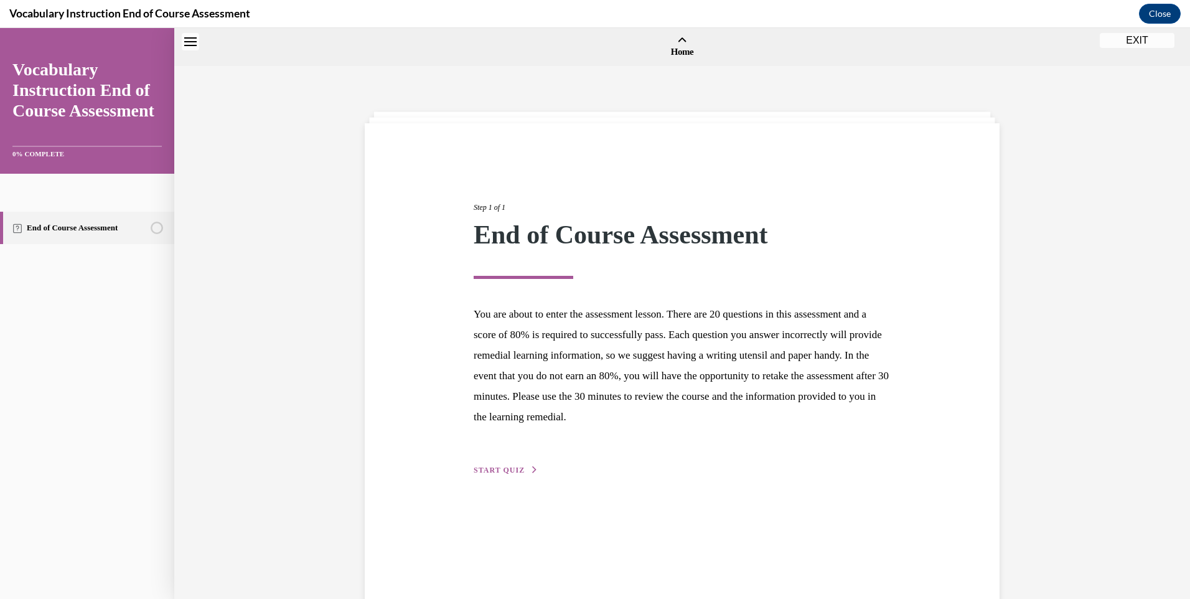
scroll to position [39, 0]
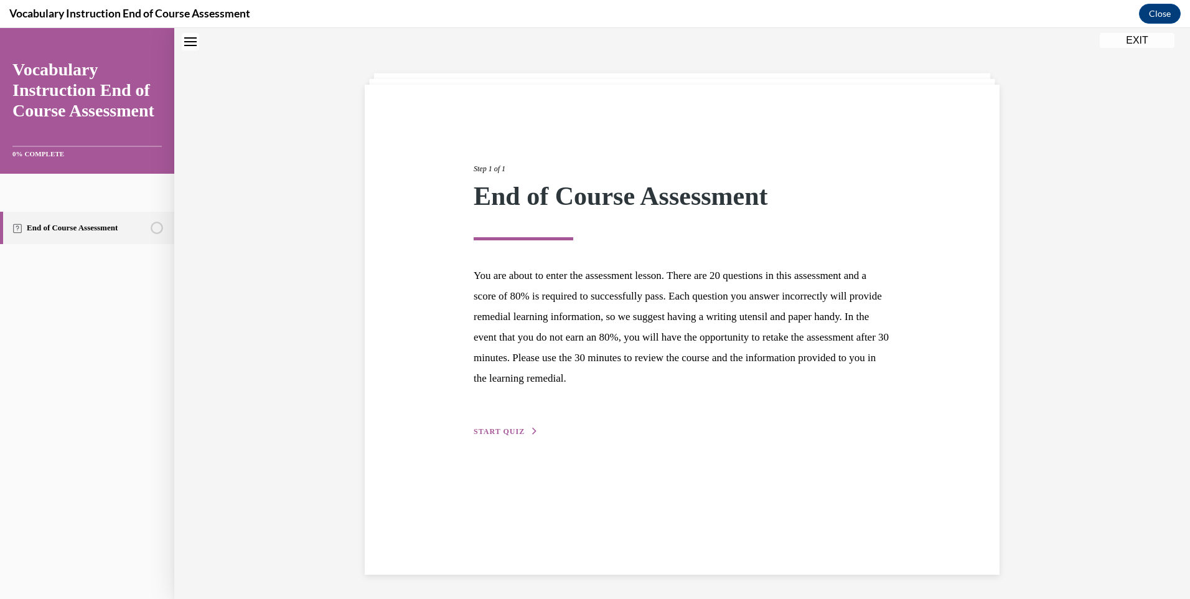
click at [486, 431] on span "START QUIZ" at bounding box center [499, 431] width 51 height 9
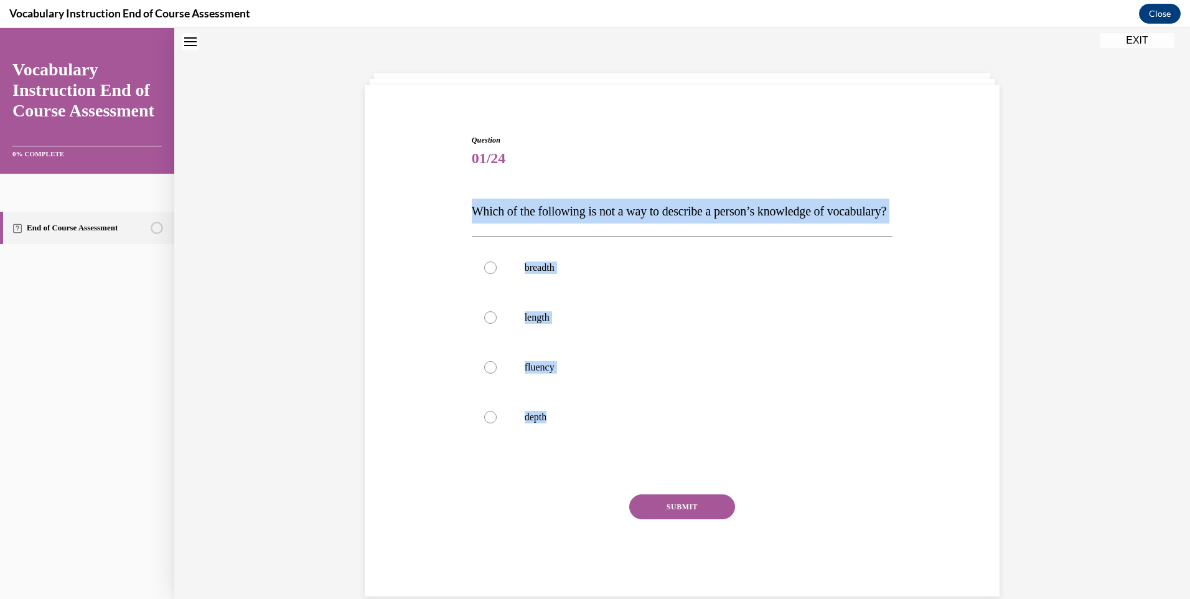
drag, startPoint x: 470, startPoint y: 207, endPoint x: 576, endPoint y: 481, distance: 293.0
click at [576, 481] on div "Question 01/24 Which of the following is not a way to describe a person’s knowl…" at bounding box center [682, 365] width 421 height 462
click at [519, 219] on p "Which of the following is not a way to describe a person’s knowledge of vocabul…" at bounding box center [682, 211] width 421 height 25
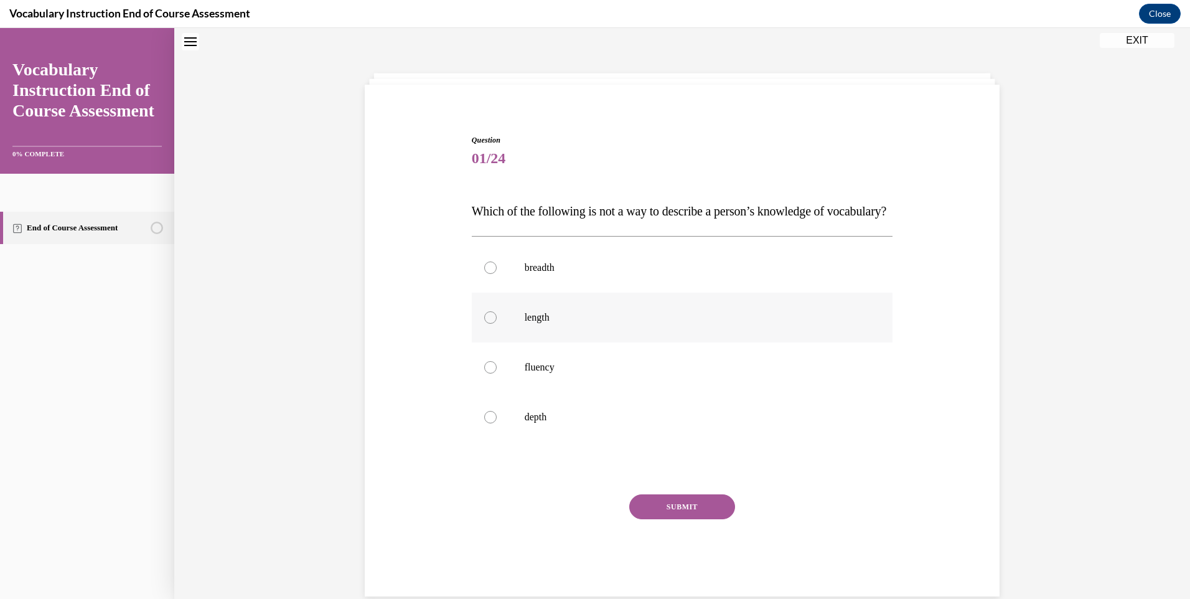
click at [515, 342] on label "length" at bounding box center [682, 318] width 421 height 50
click at [497, 324] on input "length" at bounding box center [490, 317] width 12 height 12
radio input "true"
click at [703, 519] on button "SUBMIT" at bounding box center [682, 506] width 106 height 25
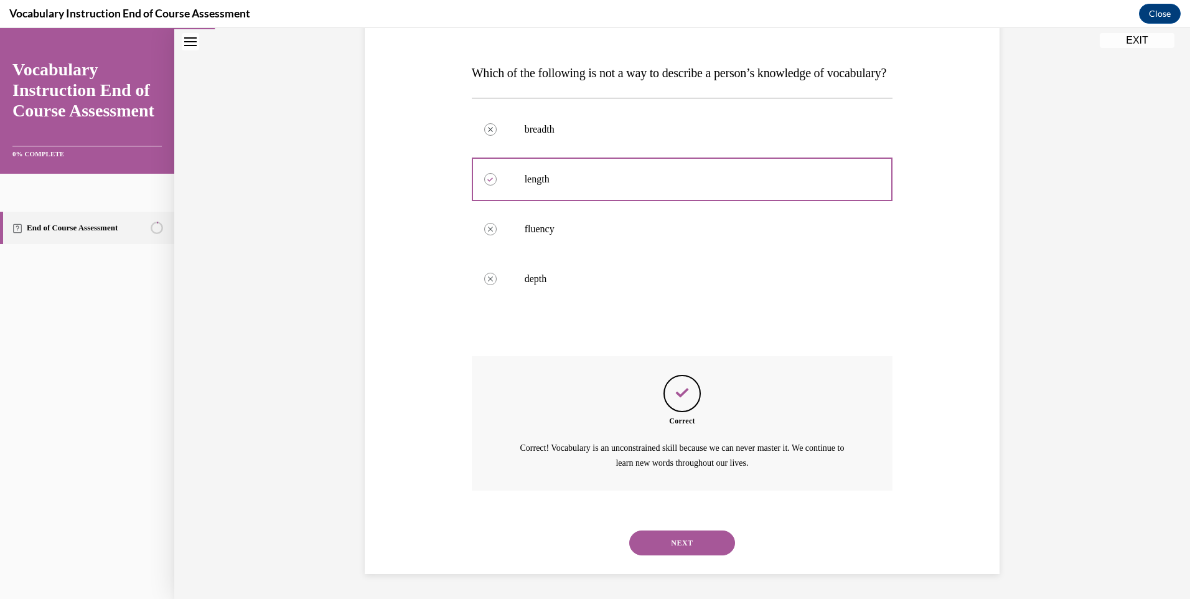
scroll to position [202, 0]
click at [683, 534] on button "NEXT" at bounding box center [682, 542] width 106 height 25
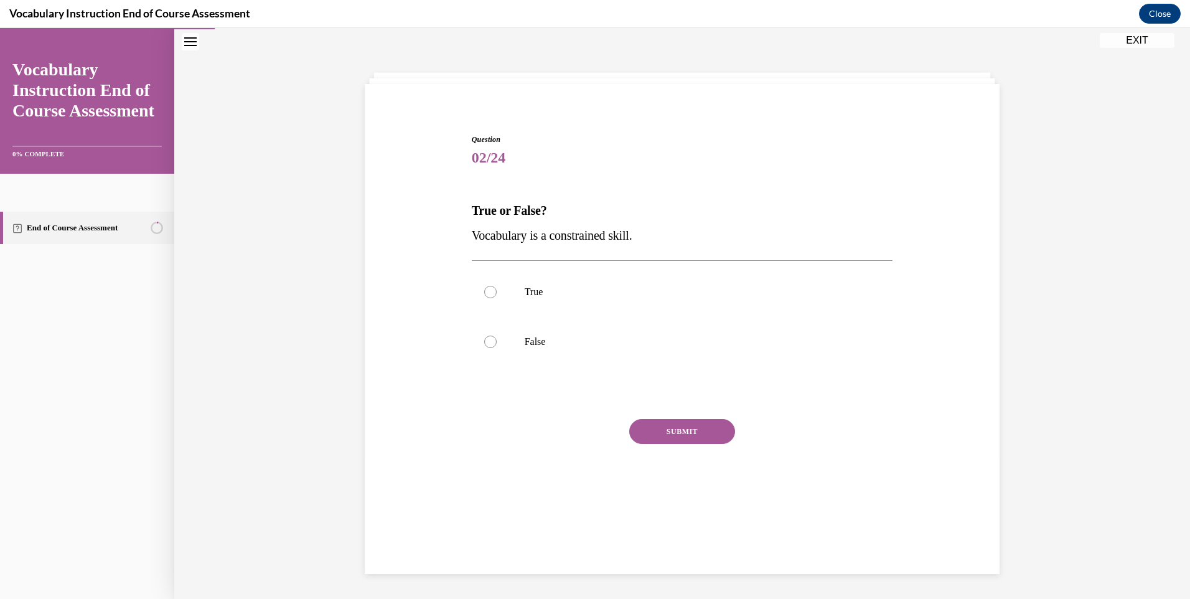
click at [462, 233] on div "Question 02/24 True or False? Vocabulary is a constrained skill. True False Inc…" at bounding box center [682, 308] width 641 height 424
drag, startPoint x: 469, startPoint y: 230, endPoint x: 567, endPoint y: 354, distance: 158.6
click at [567, 354] on div "Question 02/24 True or False? Vocabulary is a constrained skill. True False Inc…" at bounding box center [682, 327] width 421 height 387
drag, startPoint x: 567, startPoint y: 354, endPoint x: 477, endPoint y: 205, distance: 174.0
click at [490, 199] on p "True or False?" at bounding box center [682, 210] width 421 height 25
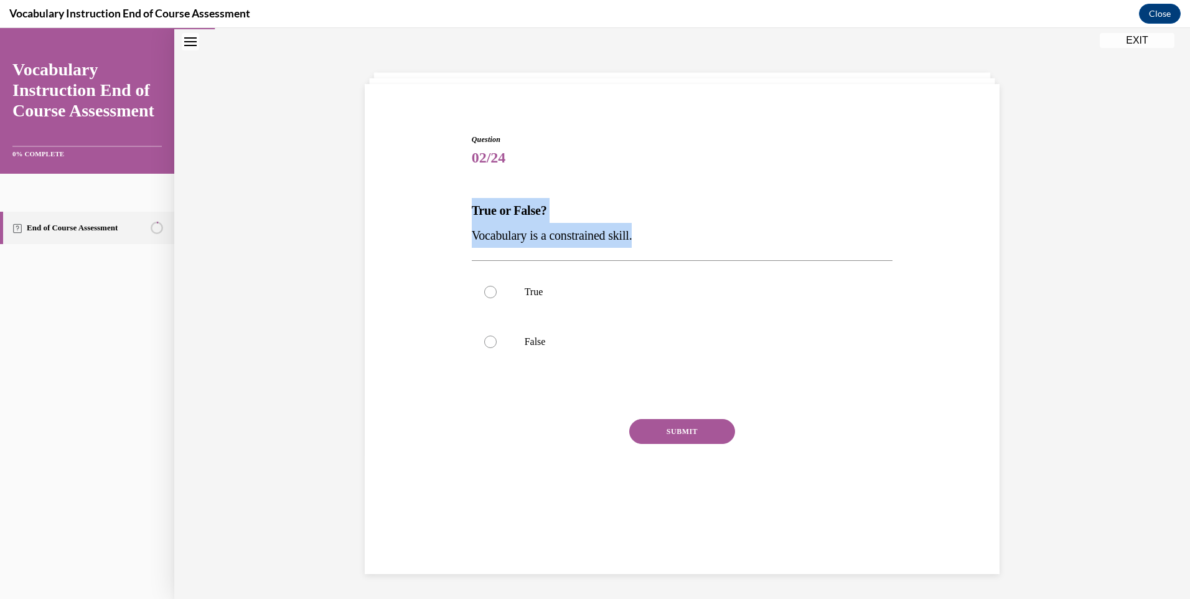
drag, startPoint x: 462, startPoint y: 213, endPoint x: 644, endPoint y: 240, distance: 183.7
click at [644, 240] on div "Question 02/24 True or False? Vocabulary is a constrained skill. True False Inc…" at bounding box center [682, 308] width 641 height 424
drag, startPoint x: 644, startPoint y: 240, endPoint x: 560, endPoint y: 233, distance: 84.9
click at [550, 339] on p "False" at bounding box center [693, 341] width 337 height 12
click at [497, 339] on input "False" at bounding box center [490, 341] width 12 height 12
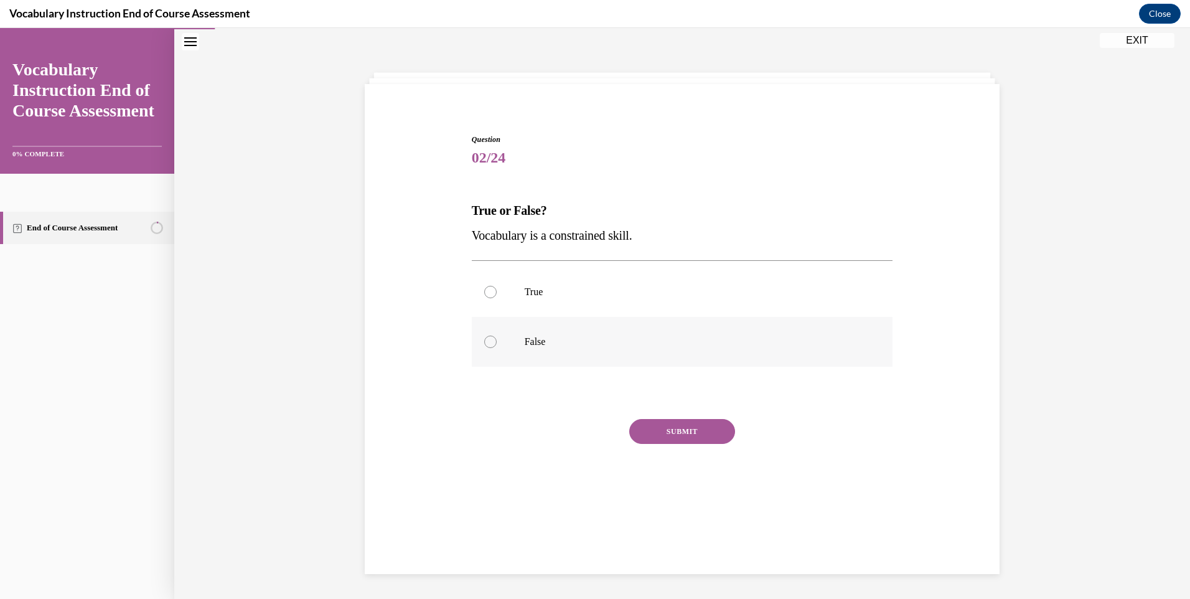
radio input "true"
click at [650, 429] on button "SUBMIT" at bounding box center [682, 431] width 106 height 25
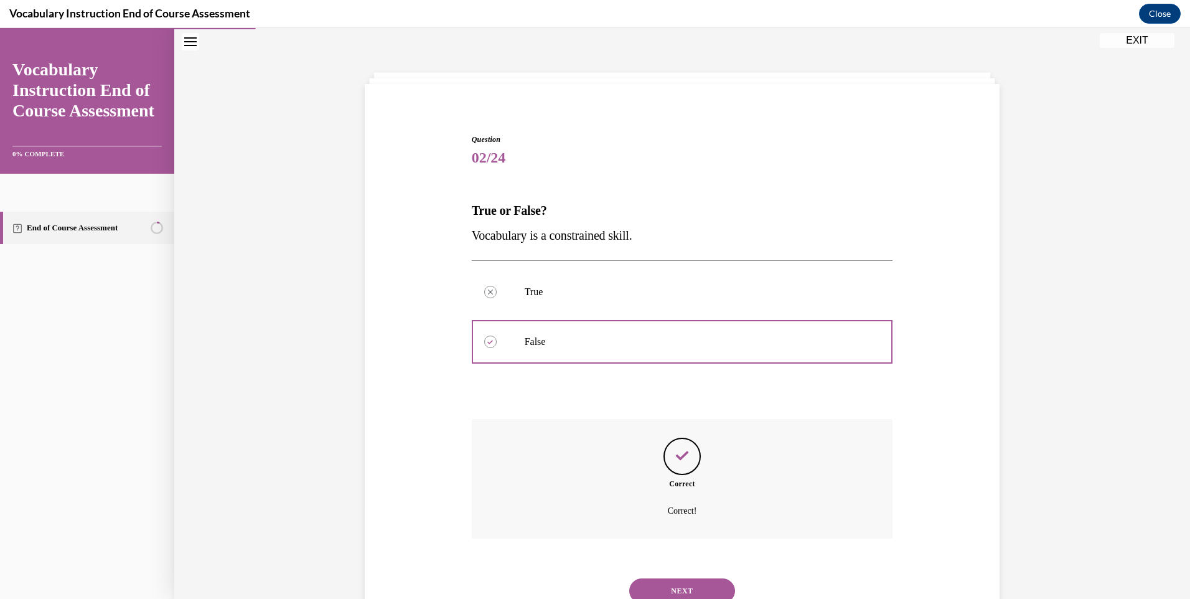
scroll to position [87, 0]
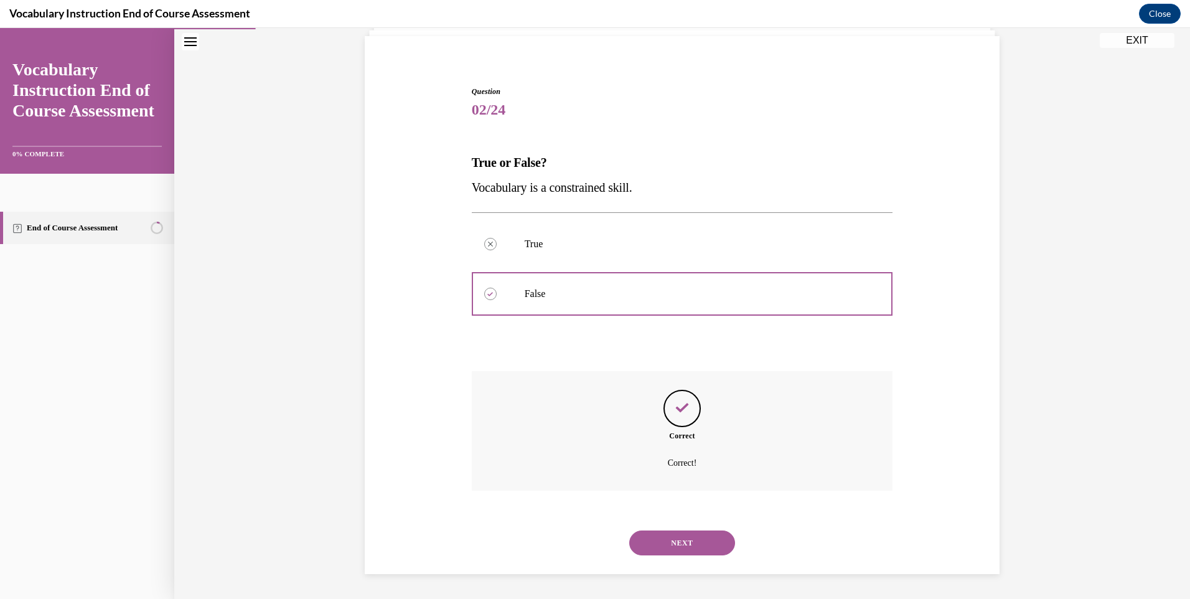
click at [674, 534] on button "NEXT" at bounding box center [682, 542] width 106 height 25
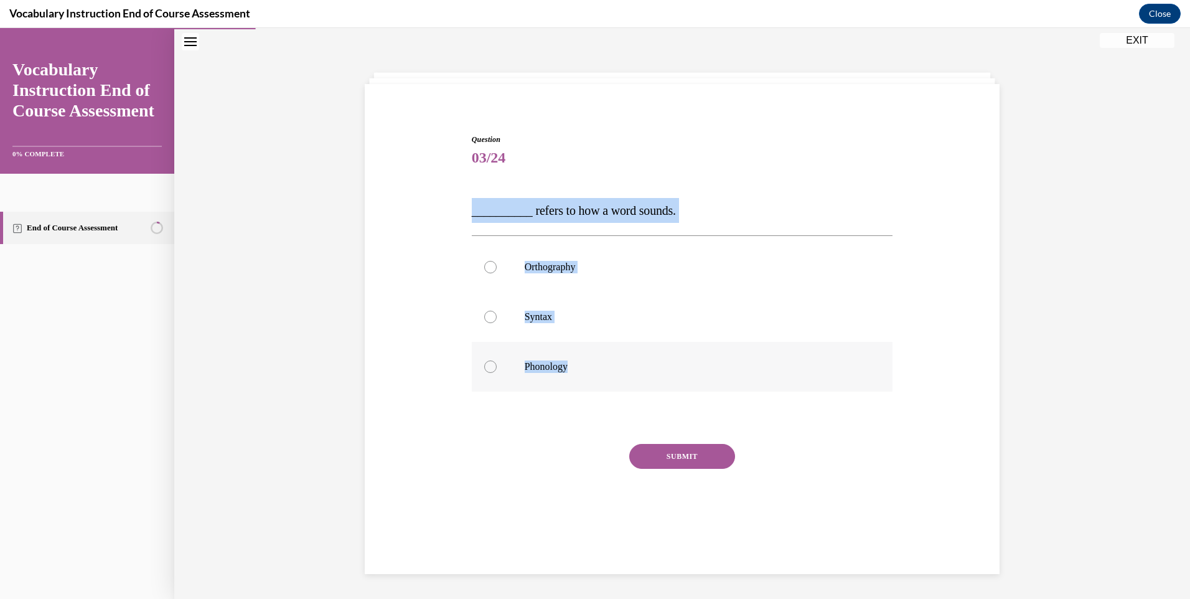
drag, startPoint x: 469, startPoint y: 205, endPoint x: 571, endPoint y: 370, distance: 193.6
click at [571, 370] on div "Question 03/24 __________ refers to how a word sounds. Orthography Syntax Phono…" at bounding box center [682, 340] width 421 height 412
click at [512, 363] on label "Phonology" at bounding box center [682, 367] width 421 height 50
click at [497, 363] on input "Phonology" at bounding box center [490, 366] width 12 height 12
radio input "true"
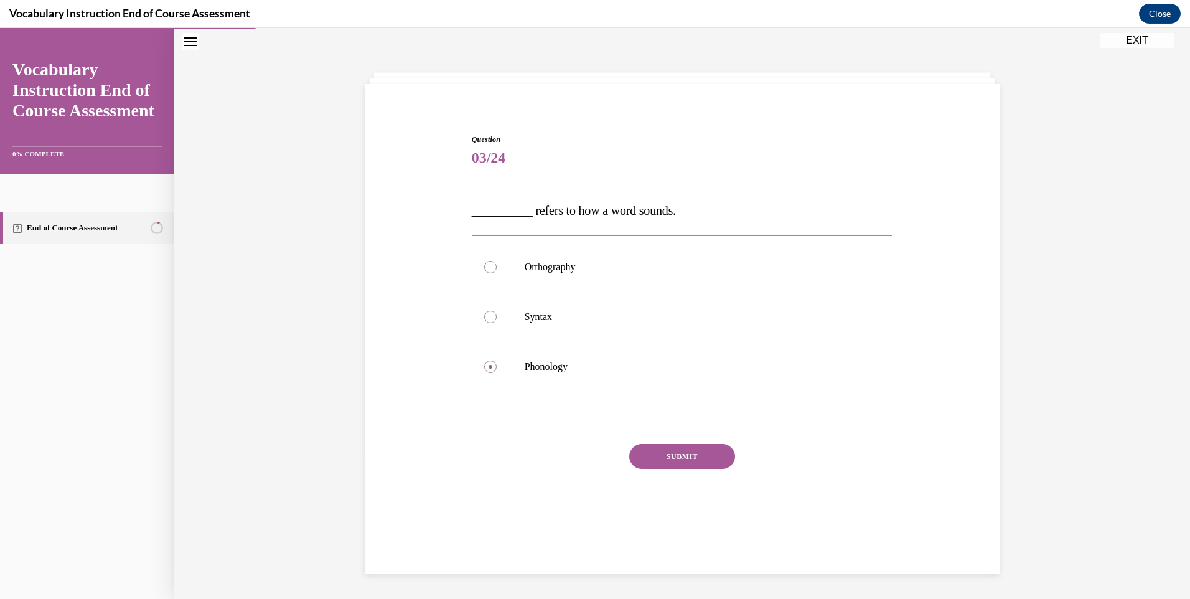
click at [660, 465] on button "SUBMIT" at bounding box center [682, 456] width 106 height 25
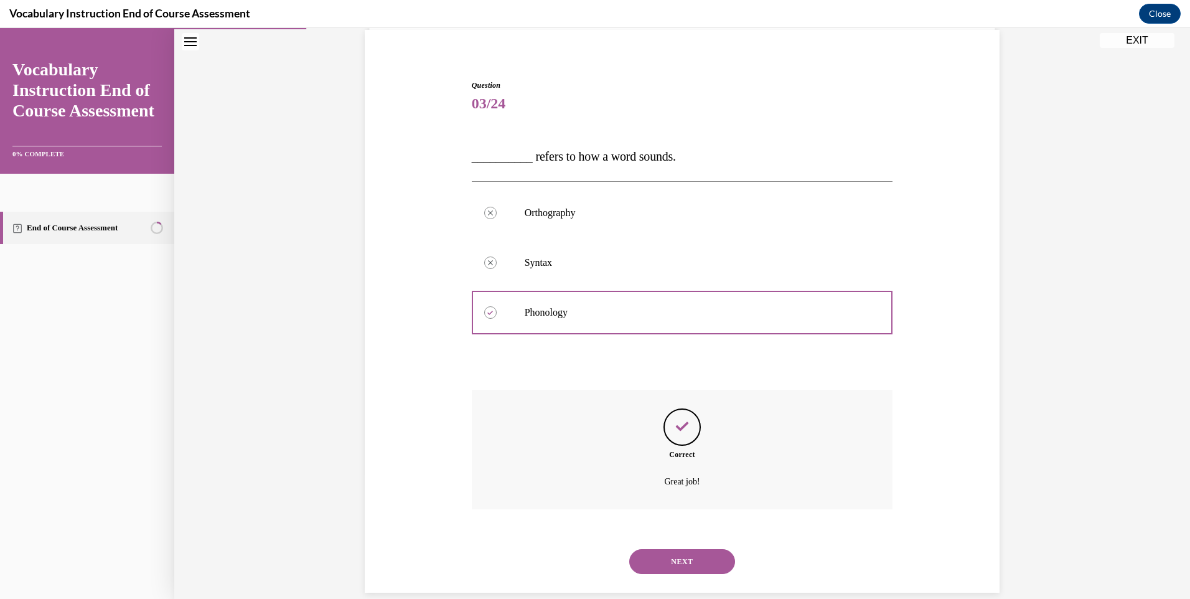
scroll to position [112, 0]
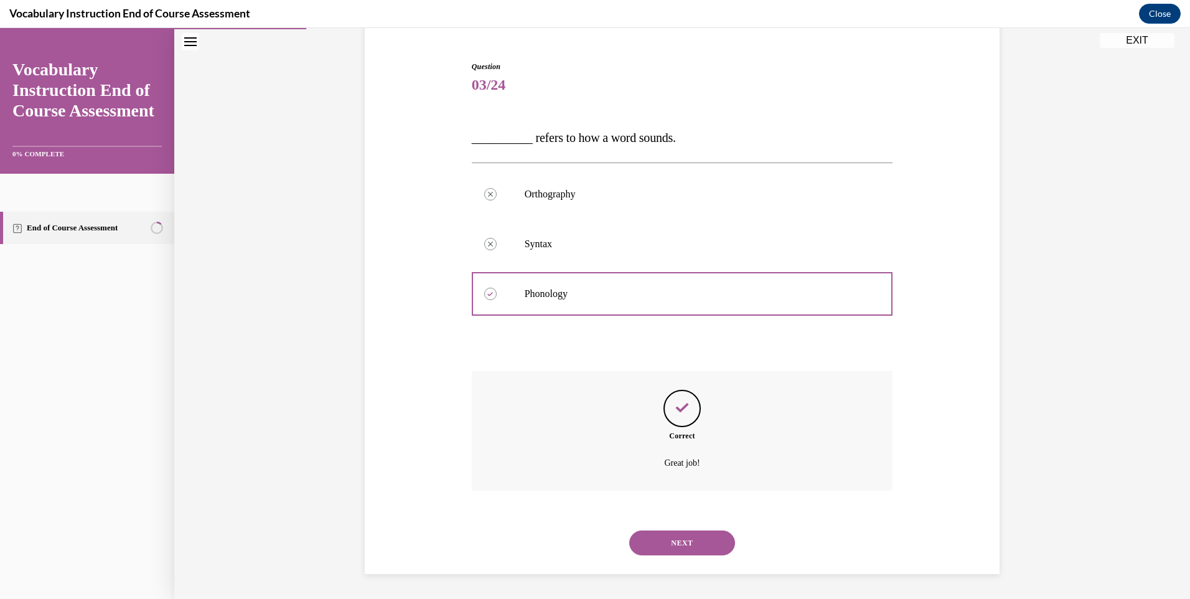
click at [680, 540] on button "NEXT" at bounding box center [682, 542] width 106 height 25
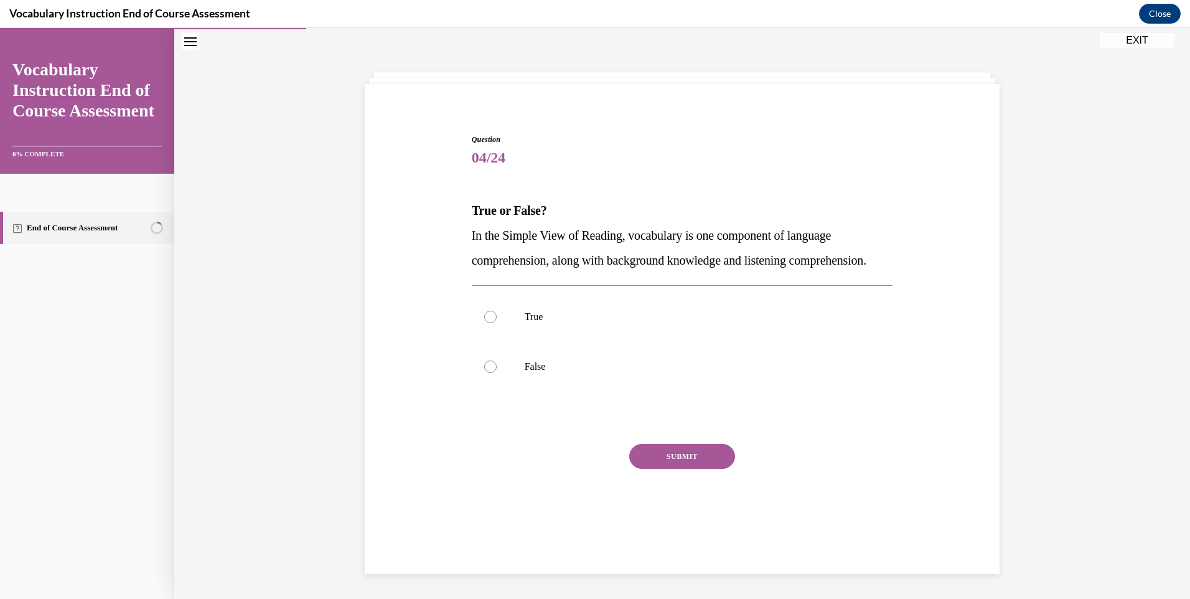
scroll to position [39, 0]
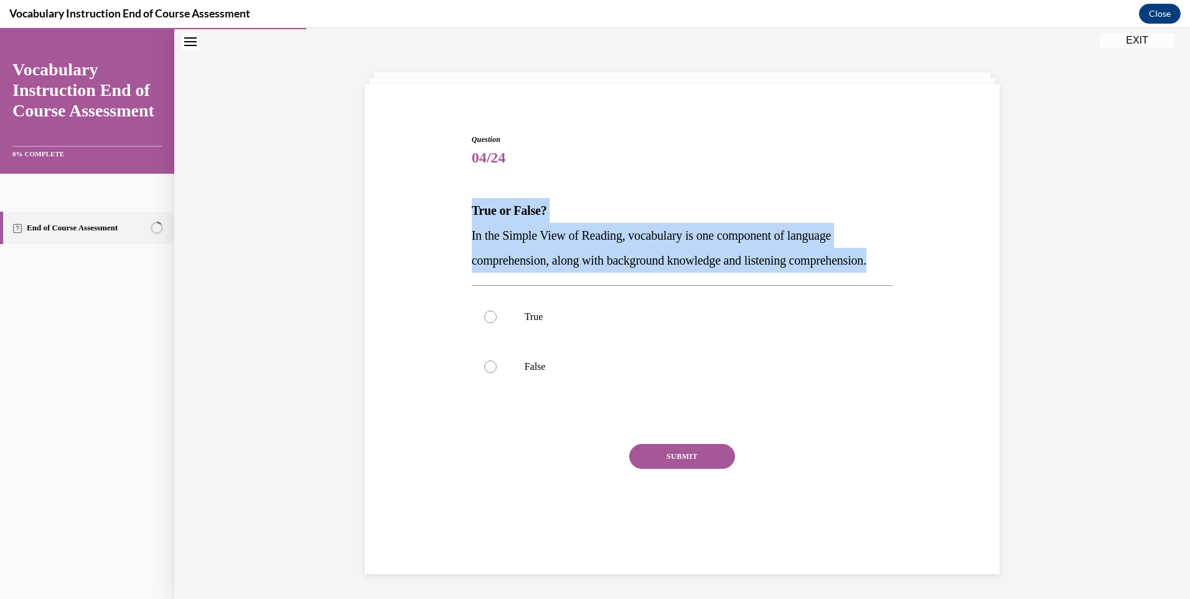
drag, startPoint x: 462, startPoint y: 207, endPoint x: 588, endPoint y: 274, distance: 142.6
click at [588, 274] on div "Question 04/24 True or False? In the Simple View of Reading, vocabulary is one …" at bounding box center [682, 320] width 641 height 449
drag, startPoint x: 588, startPoint y: 274, endPoint x: 523, endPoint y: 271, distance: 64.8
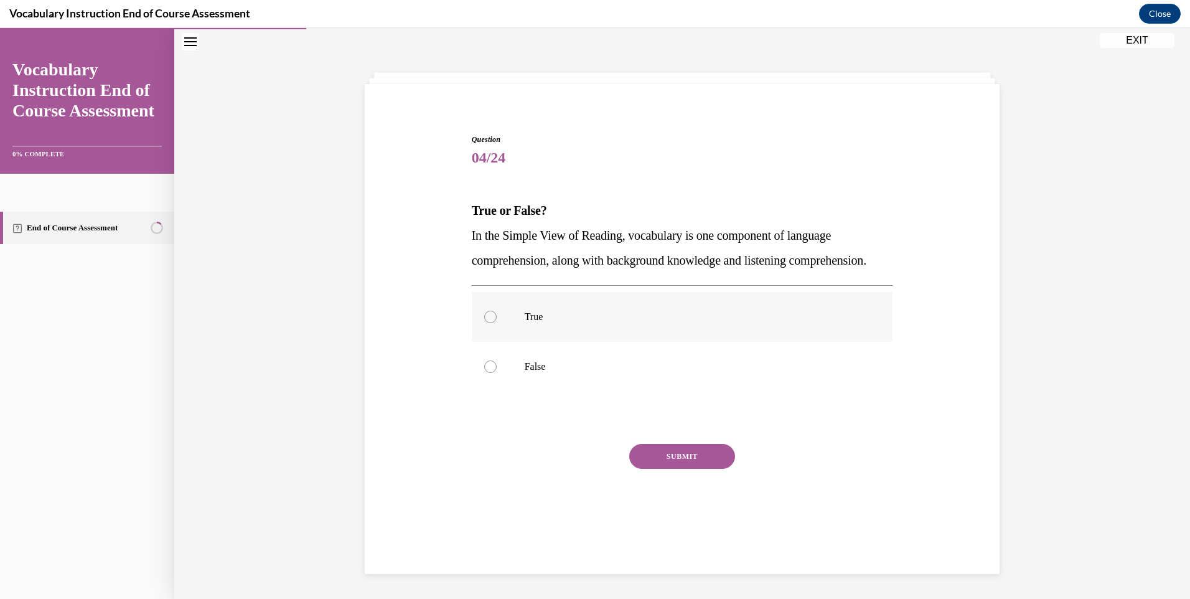
click at [519, 335] on label "True" at bounding box center [682, 317] width 421 height 50
click at [497, 323] on input "True" at bounding box center [490, 317] width 12 height 12
radio input "true"
click at [675, 469] on button "SUBMIT" at bounding box center [682, 456] width 106 height 25
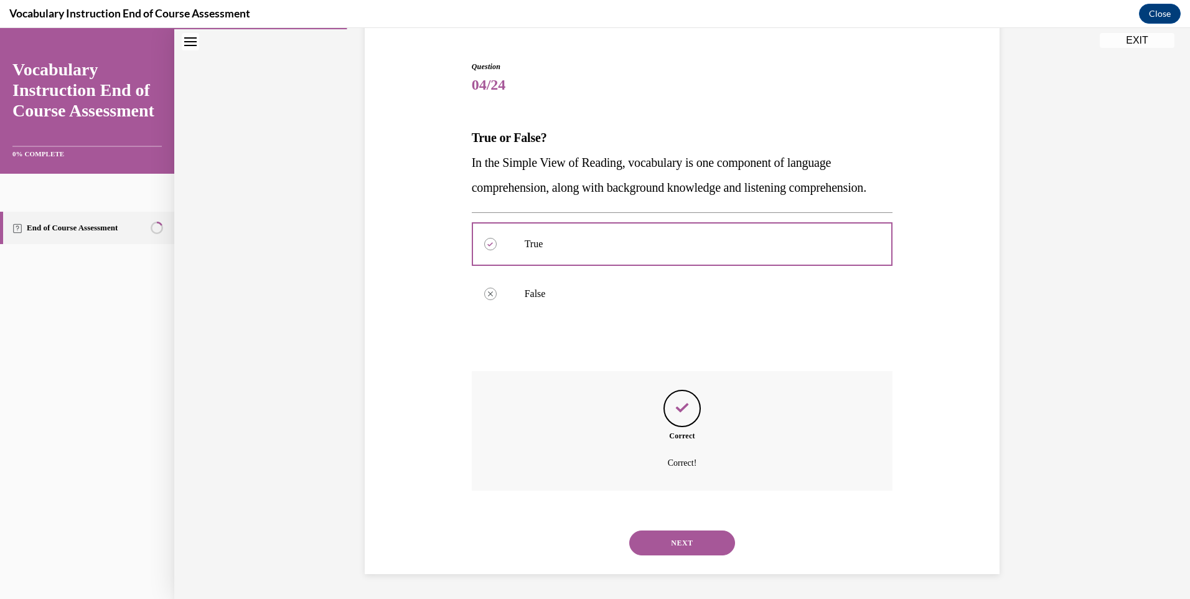
scroll to position [137, 0]
click at [690, 535] on button "NEXT" at bounding box center [682, 542] width 106 height 25
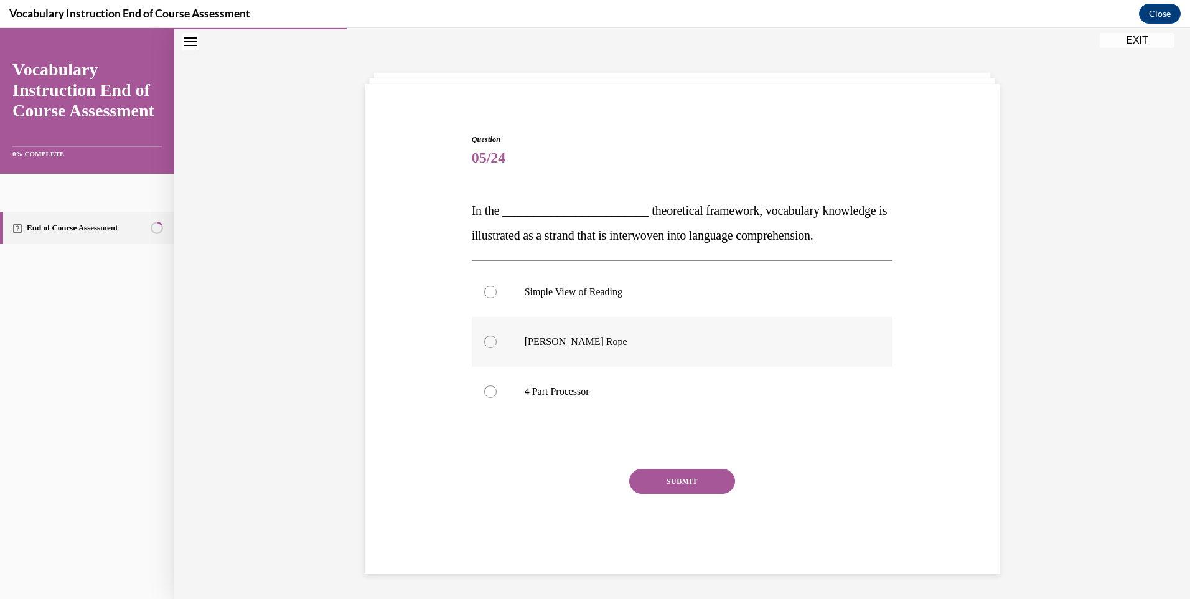
scroll to position [39, 0]
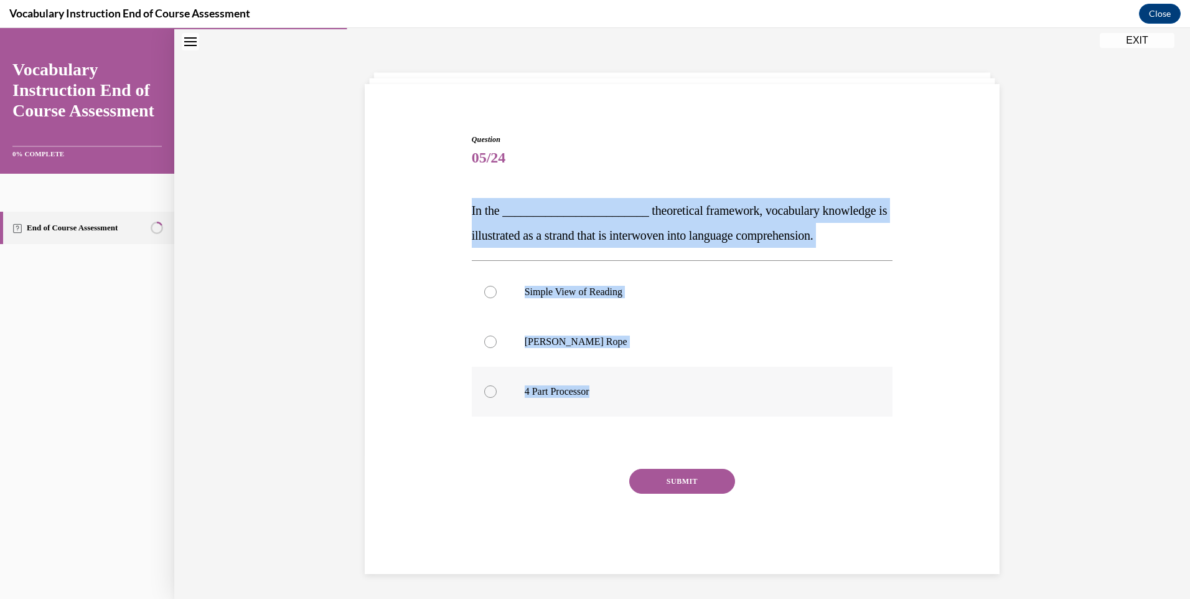
drag, startPoint x: 465, startPoint y: 205, endPoint x: 777, endPoint y: 371, distance: 353.6
click at [777, 371] on div "Question 05/24 In the ________________________ theoretical framework, vocabular…" at bounding box center [683, 343] width 428 height 456
click at [603, 342] on p "Scarborough's Rope" at bounding box center [693, 341] width 337 height 12
click at [497, 342] on input "Scarborough's Rope" at bounding box center [490, 341] width 12 height 12
radio input "true"
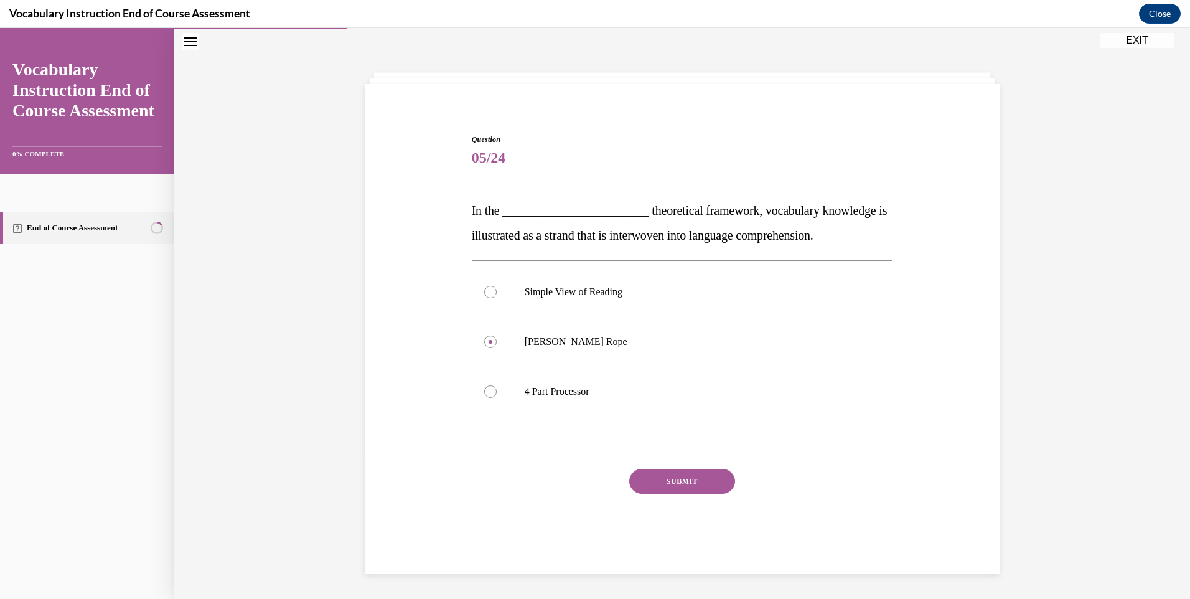
click at [695, 473] on button "SUBMIT" at bounding box center [682, 481] width 106 height 25
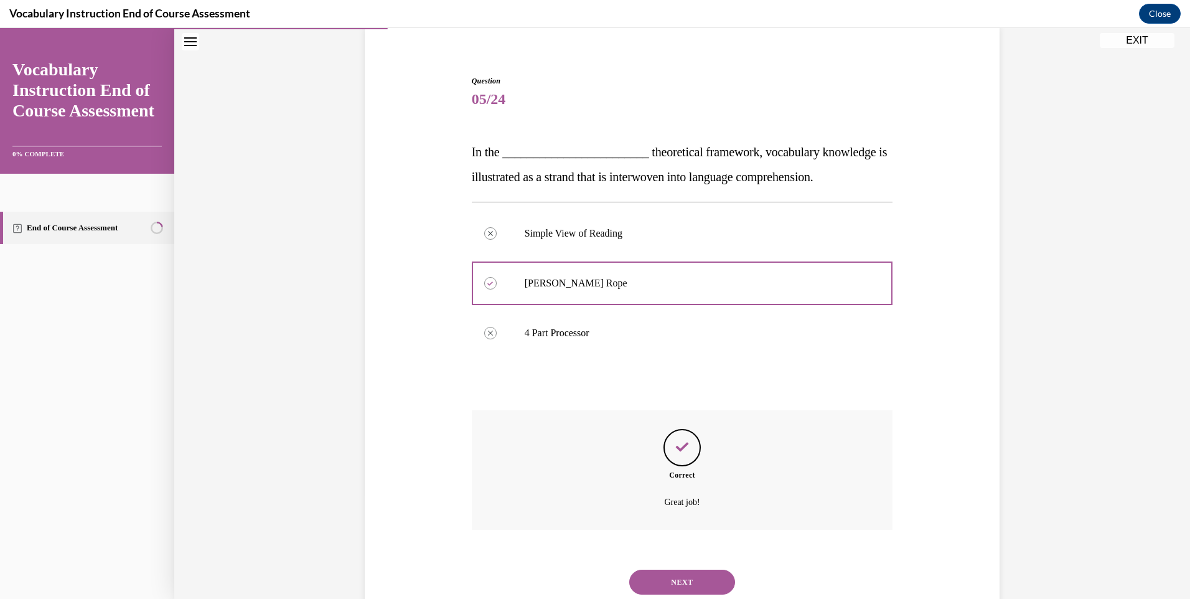
scroll to position [137, 0]
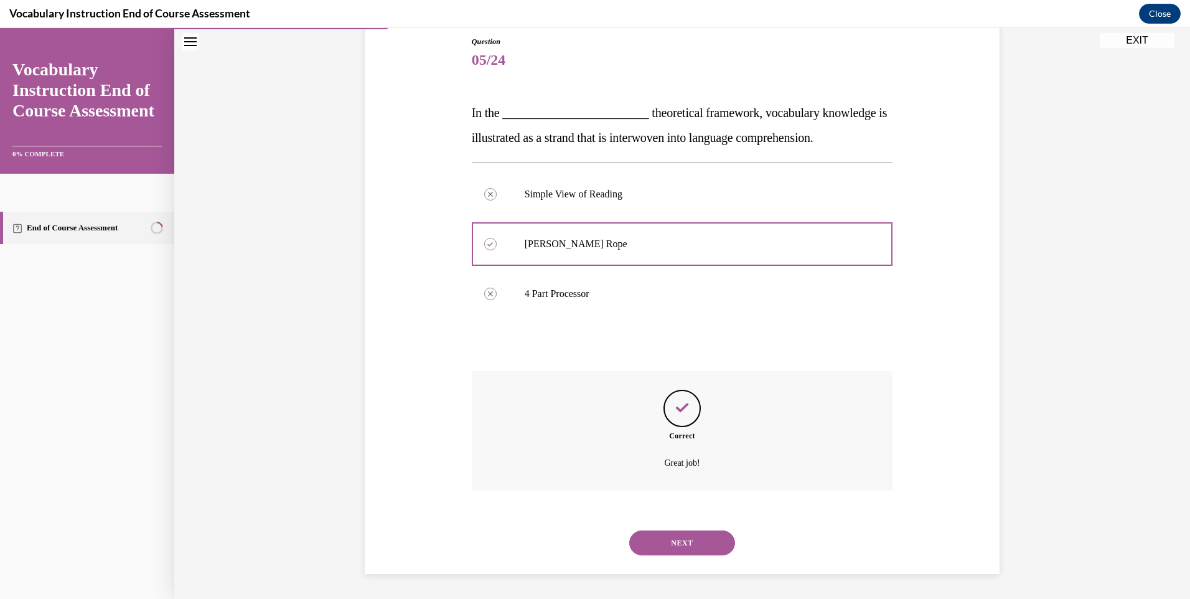
click at [660, 533] on button "NEXT" at bounding box center [682, 542] width 106 height 25
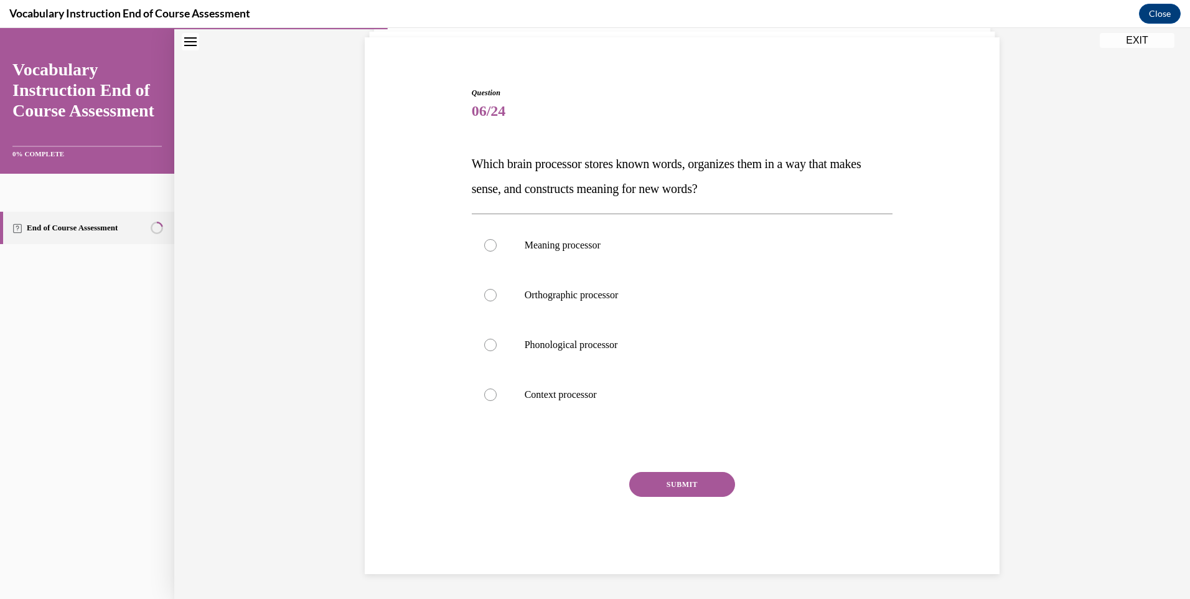
scroll to position [86, 0]
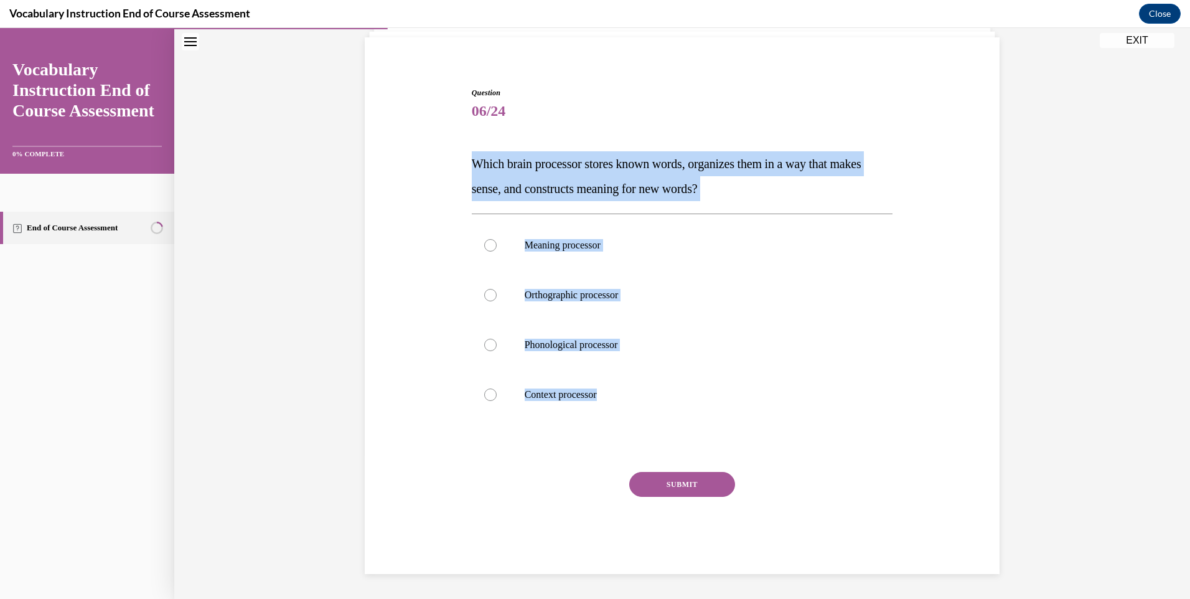
drag, startPoint x: 466, startPoint y: 161, endPoint x: 636, endPoint y: 430, distance: 318.6
click at [636, 430] on div "Question 06/24 Which brain processor stores known words, organizes them in a wa…" at bounding box center [683, 320] width 428 height 505
click at [576, 241] on p "Meaning processor" at bounding box center [693, 245] width 337 height 12
click at [497, 241] on input "Meaning processor" at bounding box center [490, 245] width 12 height 12
radio input "true"
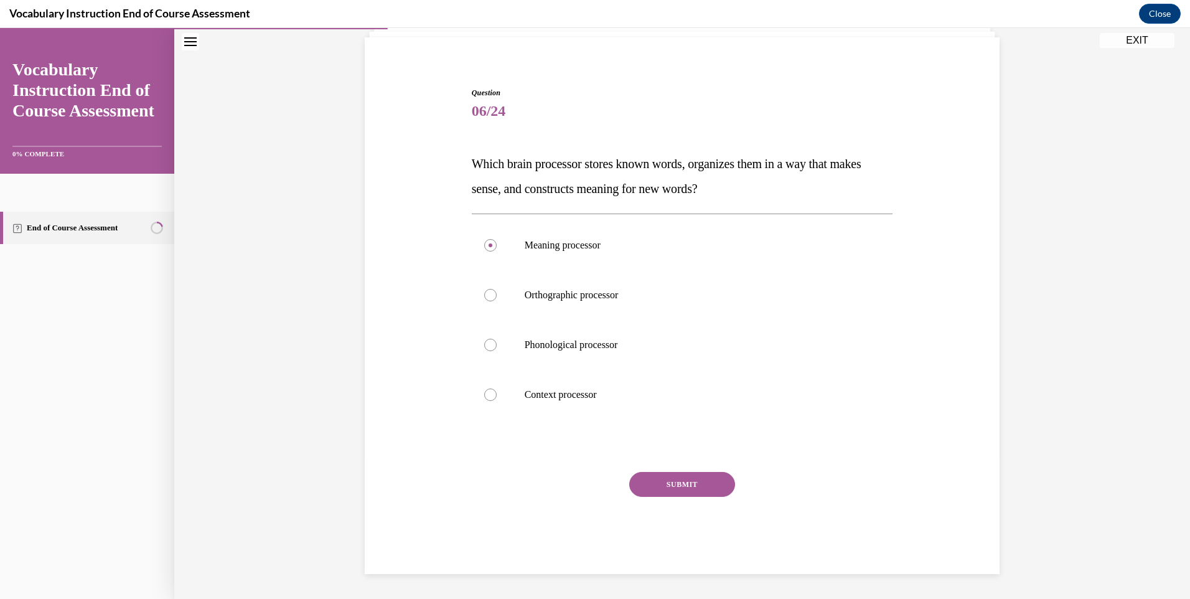
click at [695, 473] on button "SUBMIT" at bounding box center [682, 484] width 106 height 25
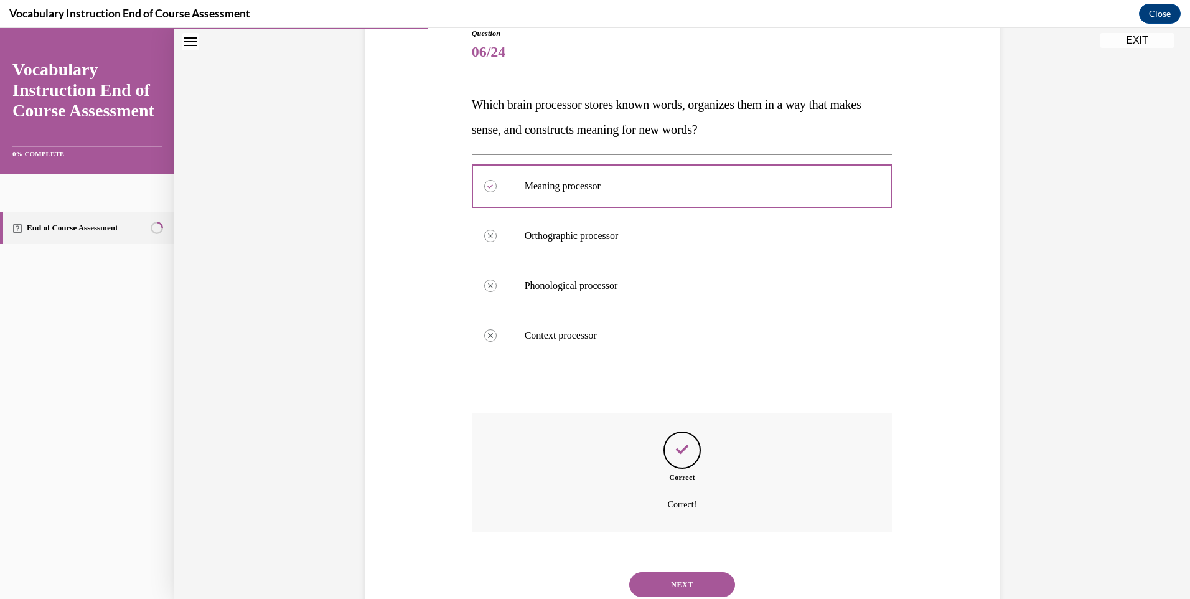
scroll to position [187, 0]
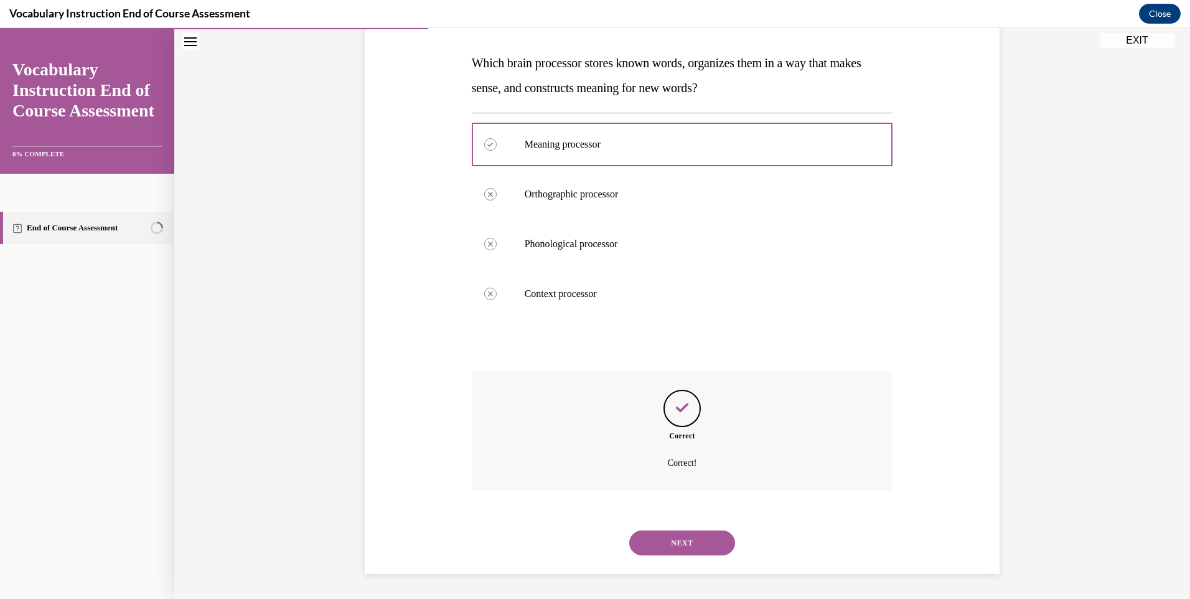
click at [701, 543] on button "NEXT" at bounding box center [682, 542] width 106 height 25
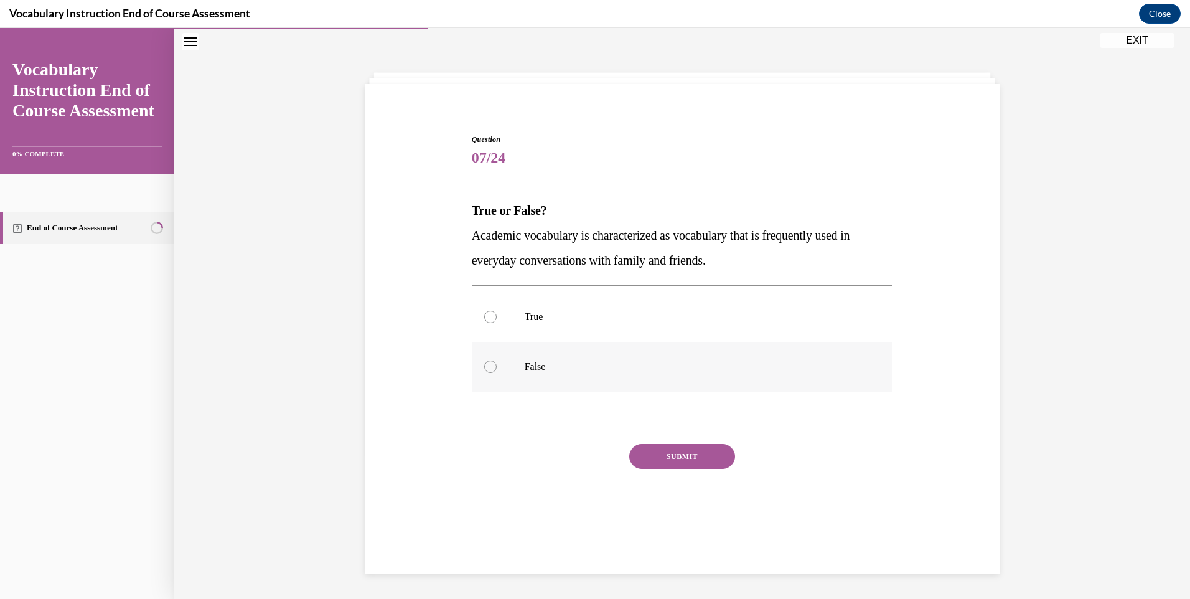
scroll to position [39, 0]
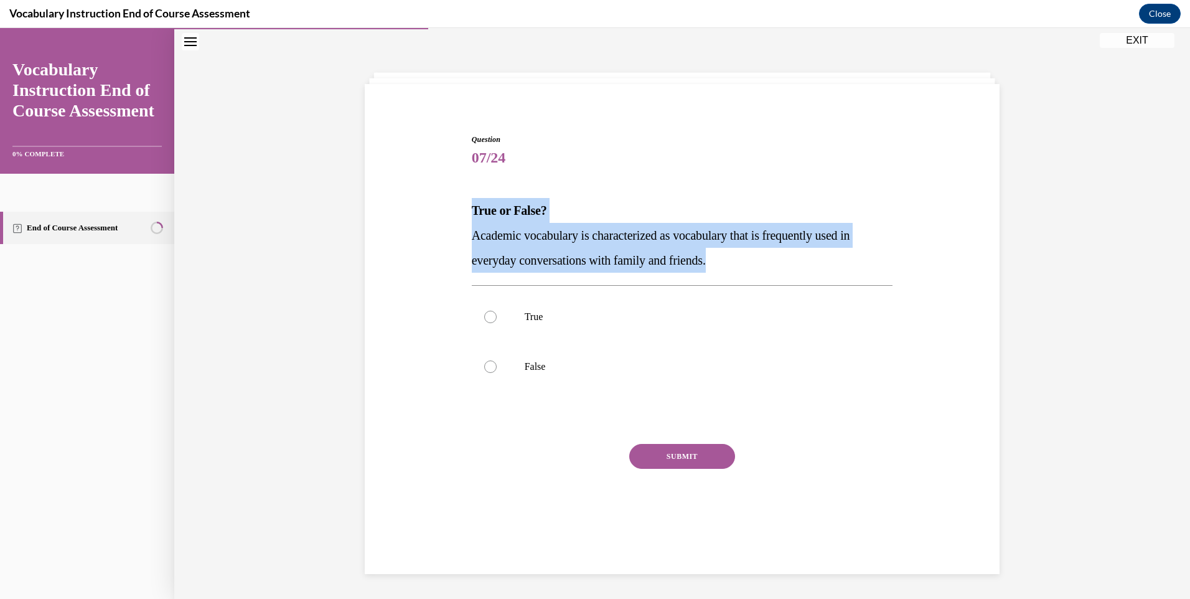
drag, startPoint x: 462, startPoint y: 205, endPoint x: 732, endPoint y: 265, distance: 276.7
click at [732, 265] on div "Question 07/24 True or False? Academic vocabulary is characterized as vocabular…" at bounding box center [682, 320] width 641 height 449
drag, startPoint x: 732, startPoint y: 265, endPoint x: 650, endPoint y: 263, distance: 81.6
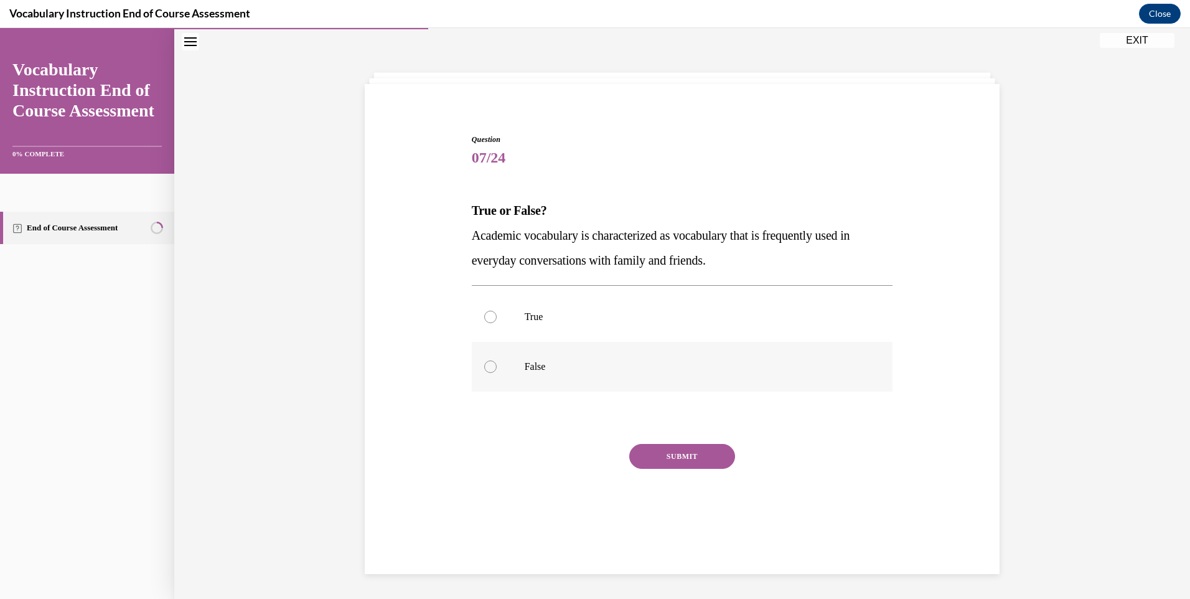
click at [495, 357] on label "False" at bounding box center [682, 367] width 421 height 50
click at [495, 360] on input "False" at bounding box center [490, 366] width 12 height 12
radio input "true"
click at [640, 449] on button "SUBMIT" at bounding box center [682, 456] width 106 height 25
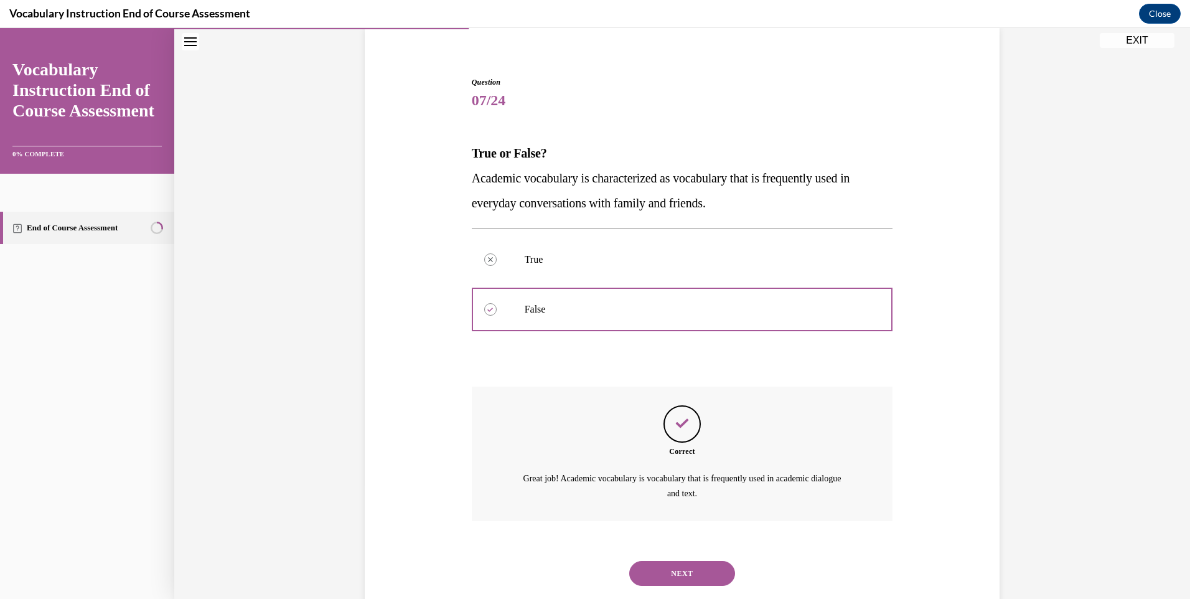
scroll to position [127, 0]
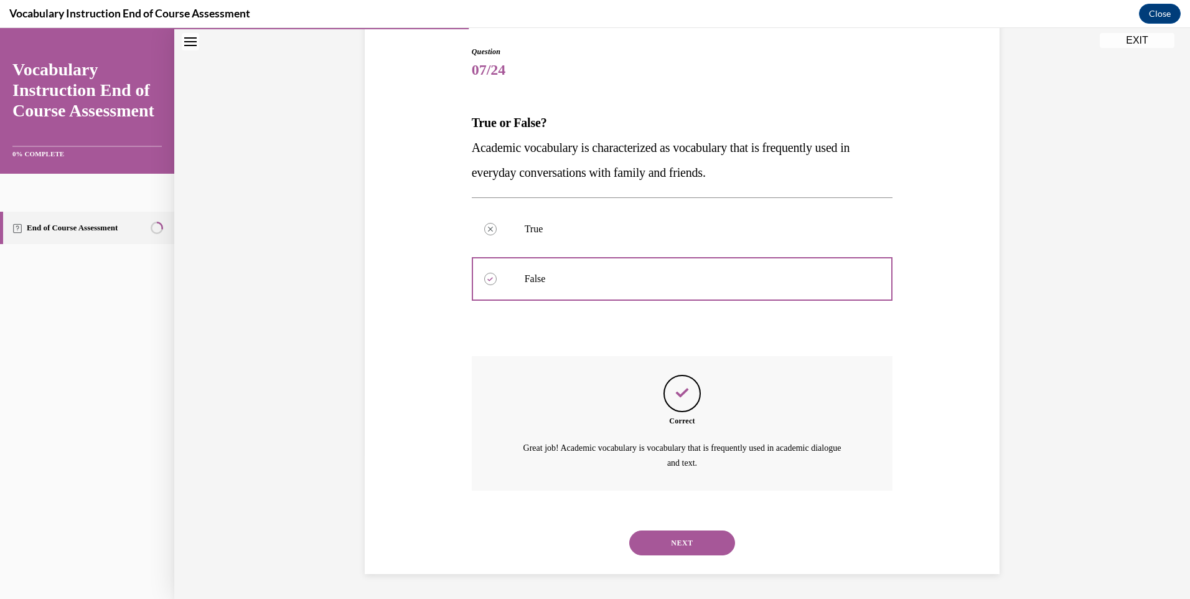
click at [686, 530] on button "NEXT" at bounding box center [682, 542] width 106 height 25
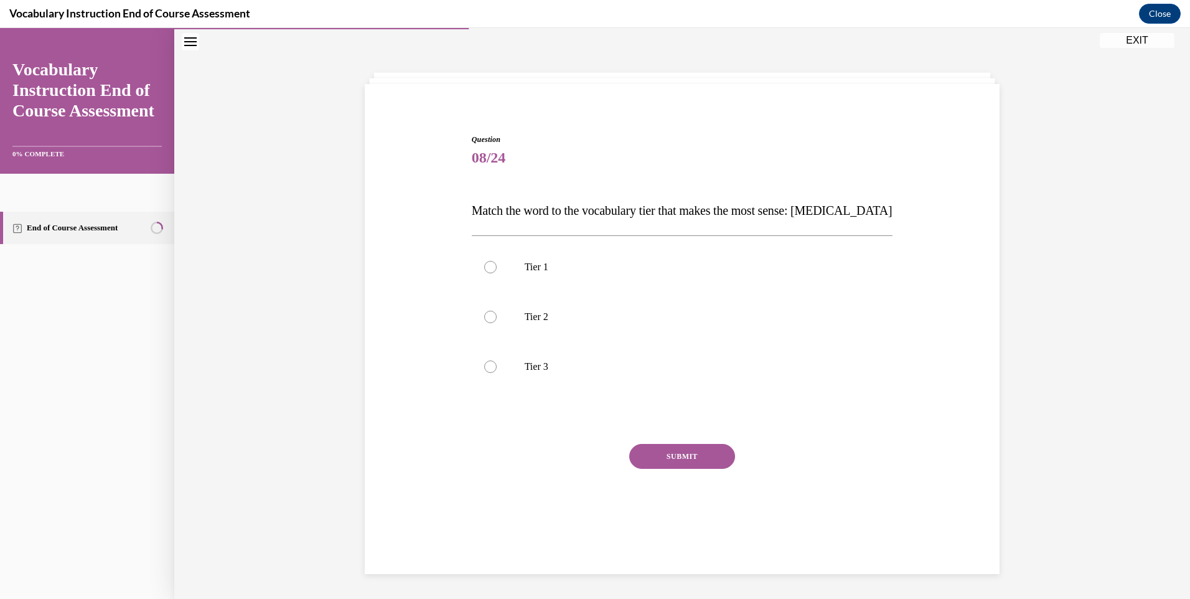
scroll to position [39, 0]
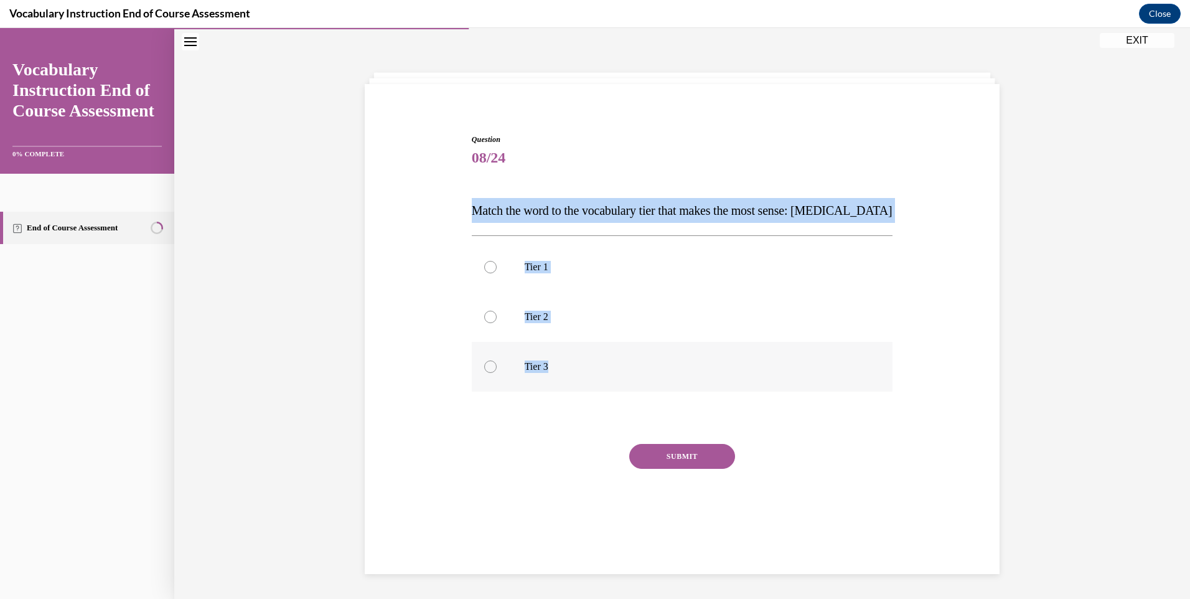
drag, startPoint x: 462, startPoint y: 202, endPoint x: 569, endPoint y: 342, distance: 176.3
click at [569, 342] on div "Question 08/24 Match the word to the vocabulary tier that makes the most sense:…" at bounding box center [682, 320] width 641 height 449
drag, startPoint x: 569, startPoint y: 342, endPoint x: 536, endPoint y: 214, distance: 132.4
click at [495, 258] on label "Tier 1" at bounding box center [682, 267] width 421 height 50
click at [495, 261] on input "Tier 1" at bounding box center [490, 267] width 12 height 12
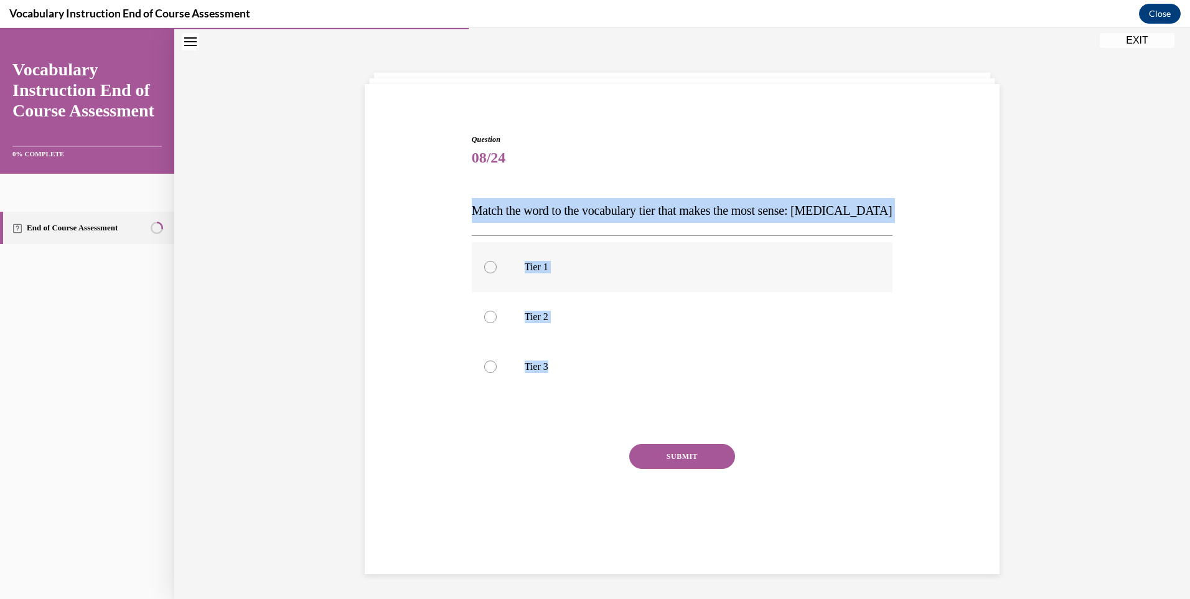
radio input "true"
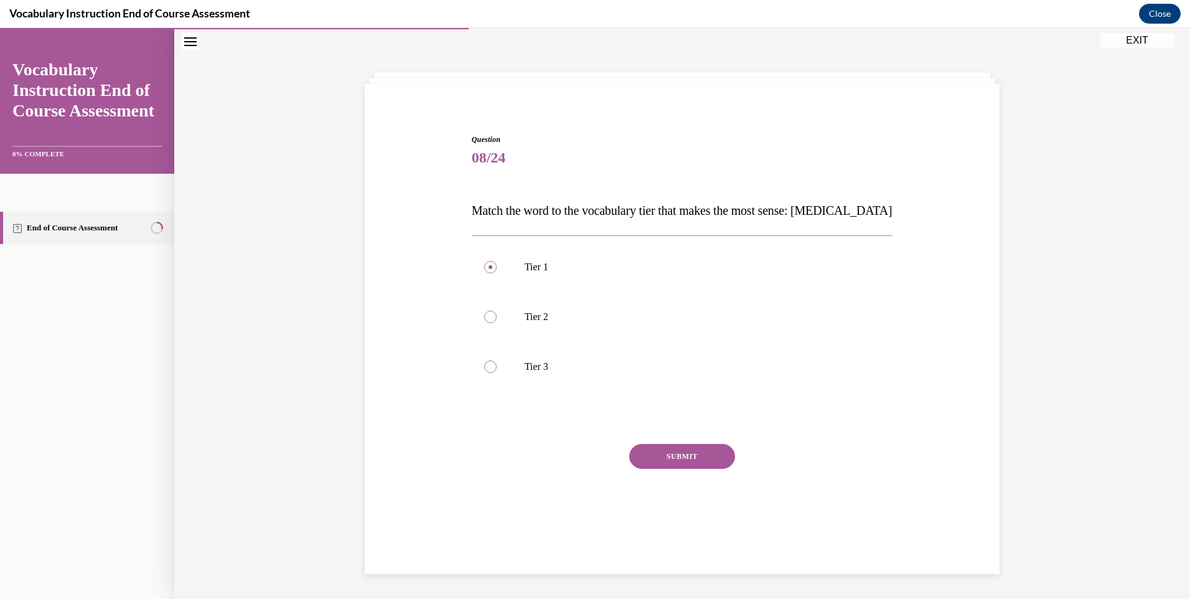
click at [679, 447] on button "SUBMIT" at bounding box center [682, 456] width 106 height 25
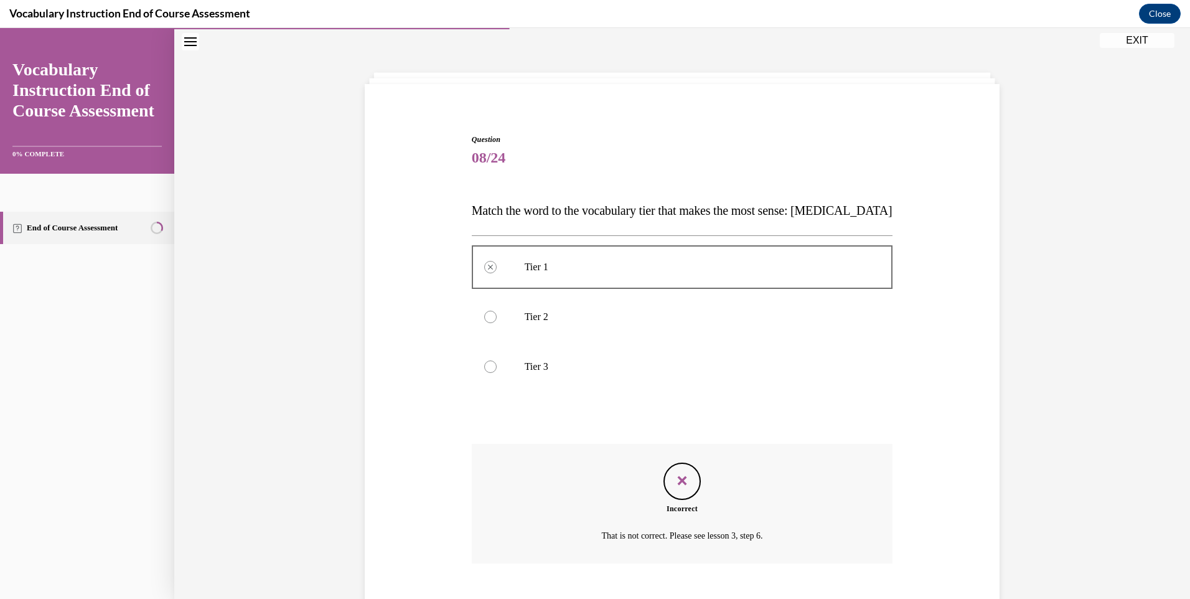
scroll to position [112, 0]
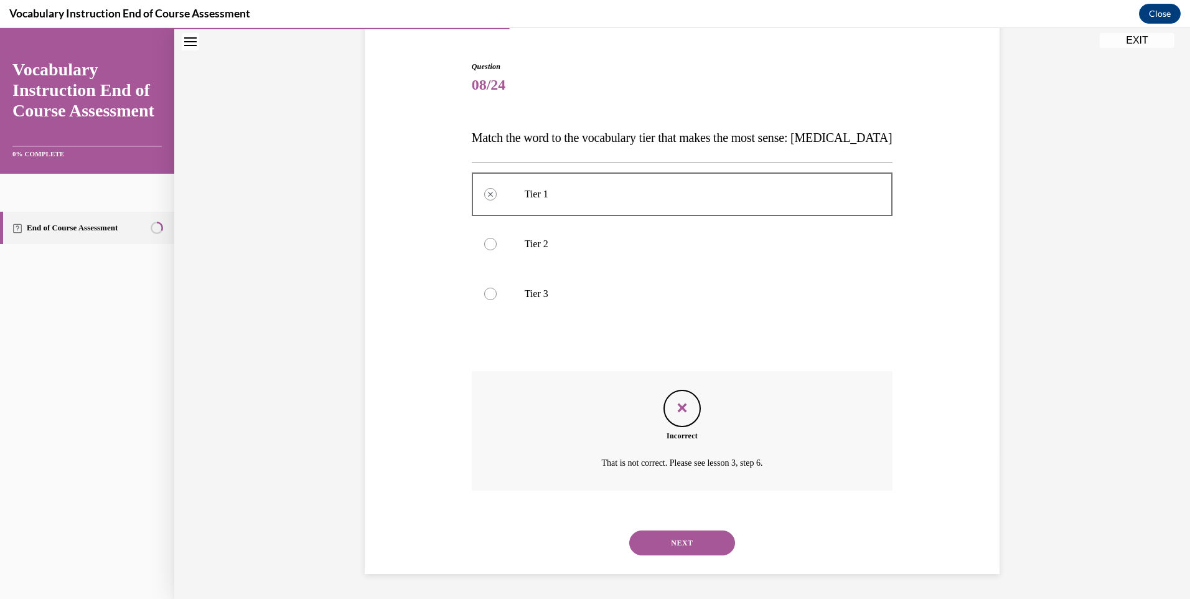
drag, startPoint x: 692, startPoint y: 548, endPoint x: 688, endPoint y: 533, distance: 15.6
click at [692, 547] on button "NEXT" at bounding box center [682, 542] width 106 height 25
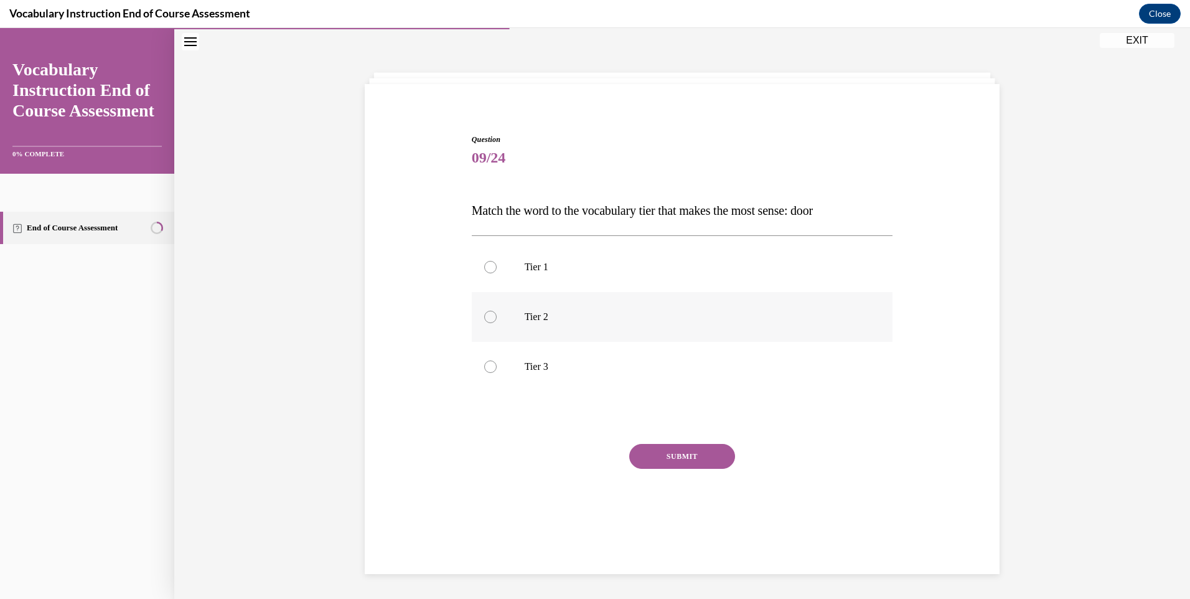
click at [505, 310] on label "Tier 2" at bounding box center [682, 317] width 421 height 50
click at [497, 311] on input "Tier 2" at bounding box center [490, 317] width 12 height 12
radio input "true"
click at [682, 464] on button "SUBMIT" at bounding box center [682, 456] width 106 height 25
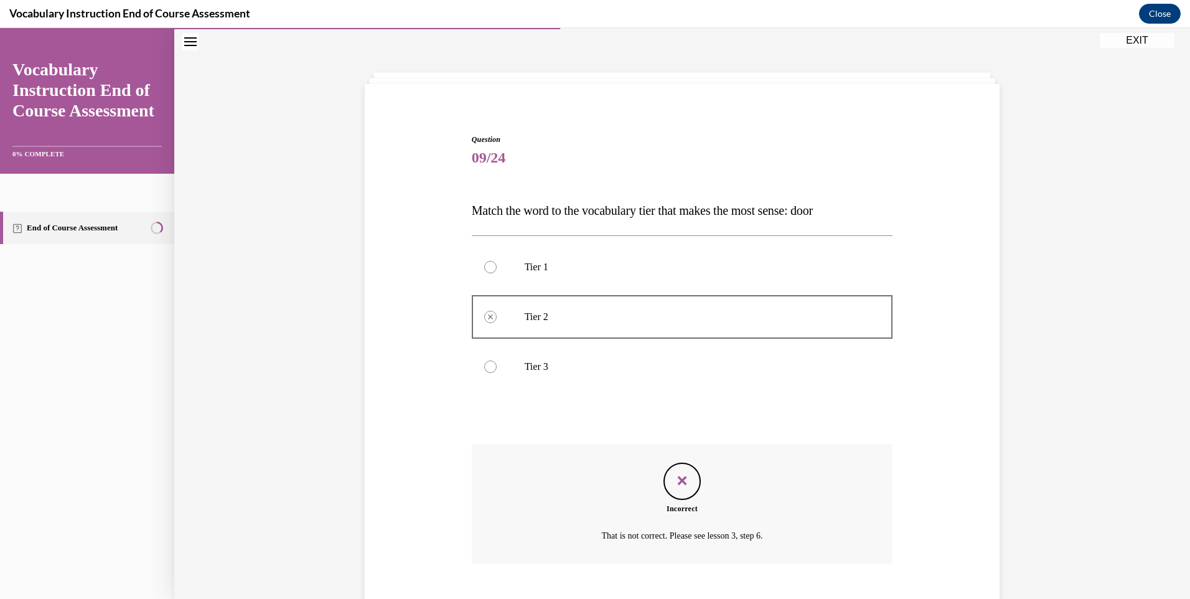
scroll to position [112, 0]
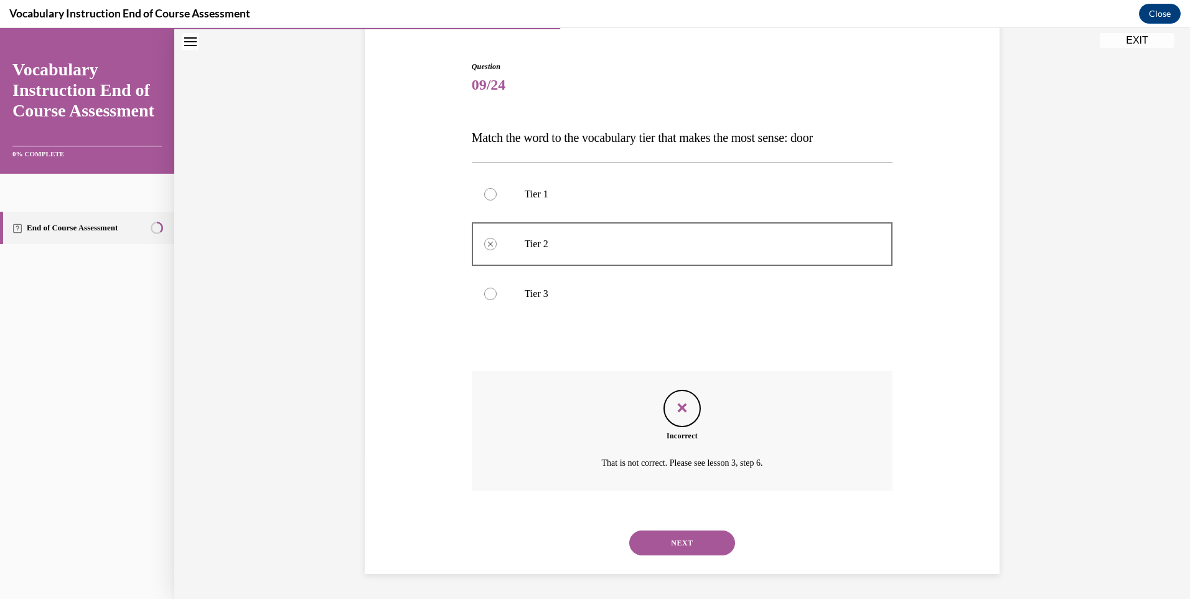
click at [697, 538] on button "NEXT" at bounding box center [682, 542] width 106 height 25
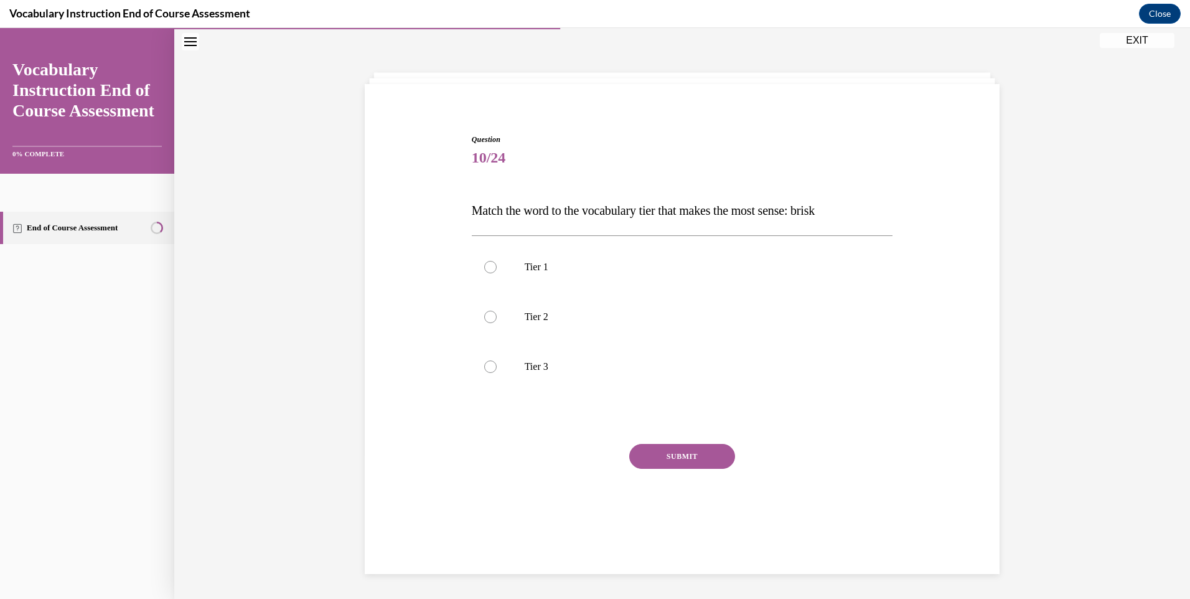
scroll to position [39, 0]
click at [545, 310] on label "Tier 2" at bounding box center [682, 317] width 421 height 50
click at [497, 311] on input "Tier 2" at bounding box center [490, 317] width 12 height 12
radio input "true"
click at [695, 456] on button "SUBMIT" at bounding box center [682, 456] width 106 height 25
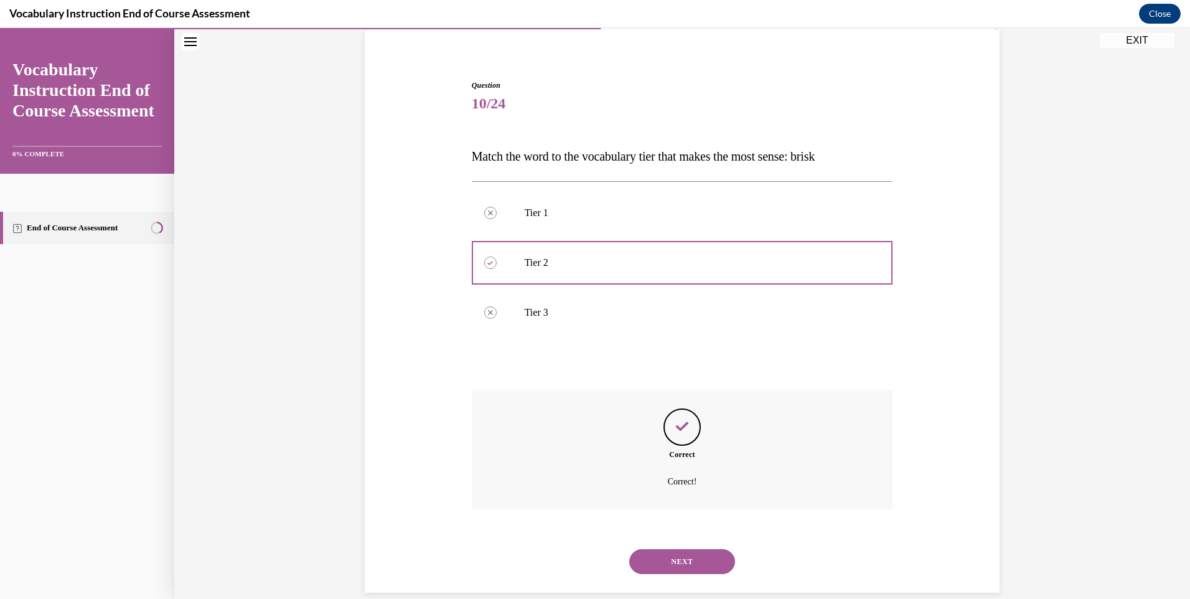
scroll to position [112, 0]
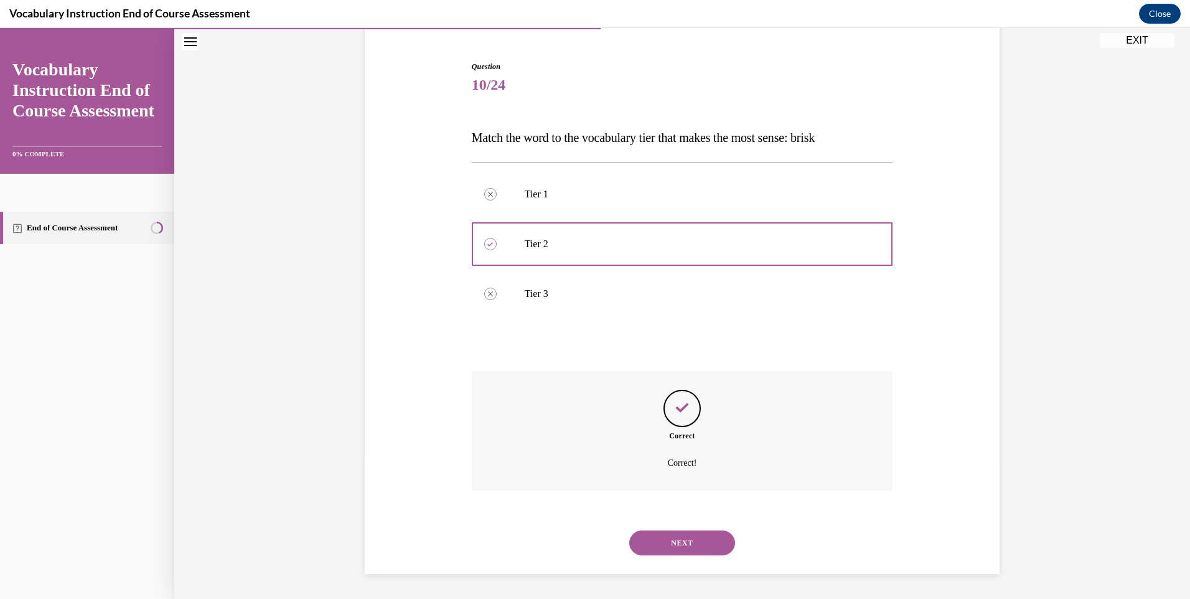
click at [713, 538] on button "NEXT" at bounding box center [682, 542] width 106 height 25
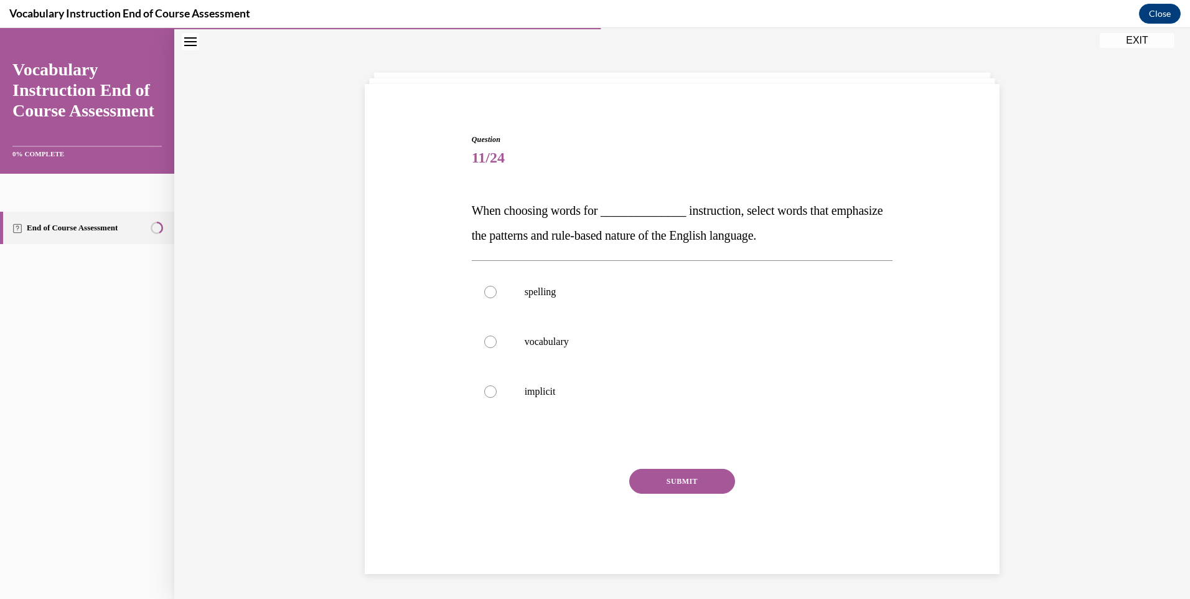
scroll to position [39, 0]
drag, startPoint x: 461, startPoint y: 208, endPoint x: 476, endPoint y: 210, distance: 15.1
click at [476, 210] on div "Question 11/24 When choosing words for ______________ instruction, select words…" at bounding box center [682, 333] width 641 height 474
click at [462, 209] on div "Question 11/24 When choosing words for ______________ instruction, select words…" at bounding box center [682, 333] width 641 height 474
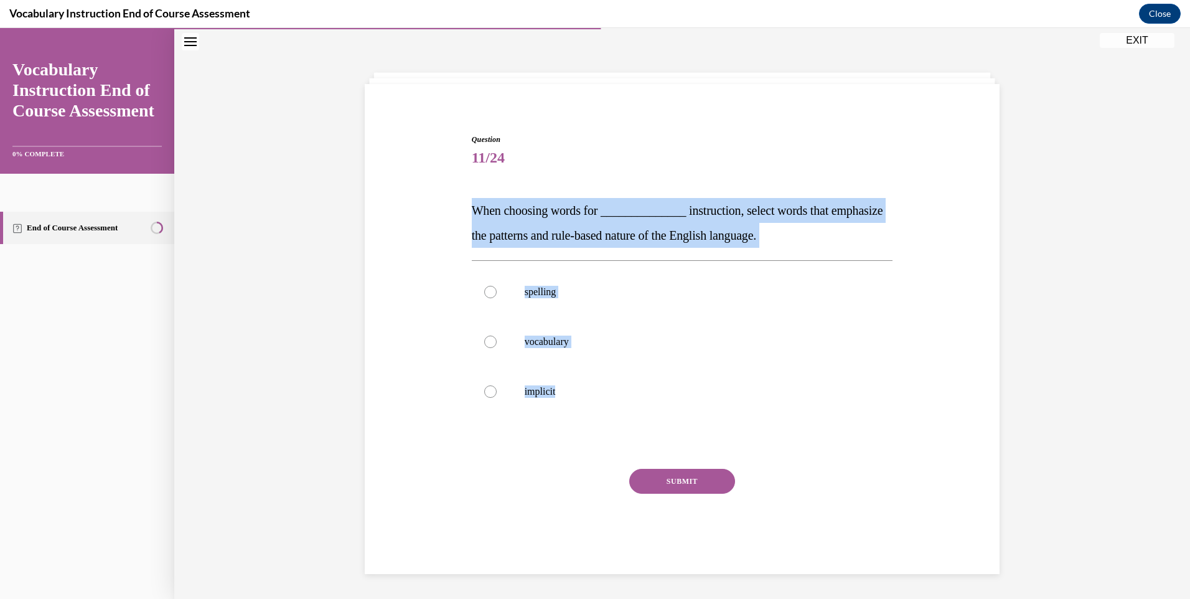
drag, startPoint x: 463, startPoint y: 200, endPoint x: 617, endPoint y: 453, distance: 296.1
click at [617, 453] on div "Question 11/24 When choosing words for ______________ instruction, select words…" at bounding box center [682, 333] width 641 height 474
click at [544, 350] on label "vocabulary" at bounding box center [682, 342] width 421 height 50
click at [497, 348] on input "vocabulary" at bounding box center [490, 341] width 12 height 12
radio input "true"
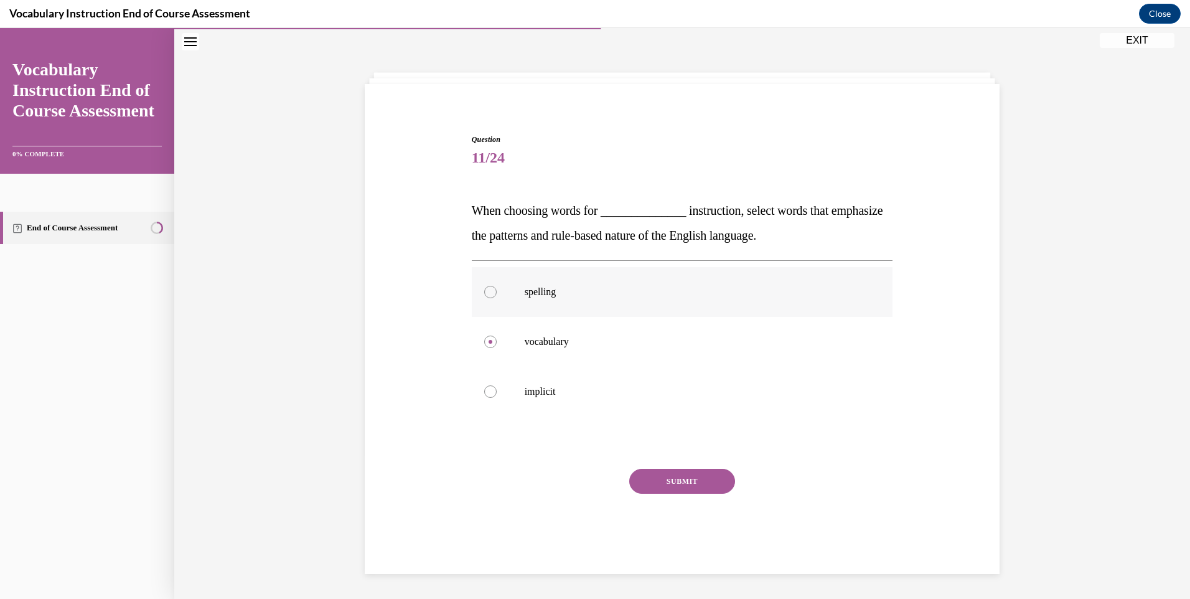
click at [583, 296] on p "spelling" at bounding box center [693, 292] width 337 height 12
click at [497, 296] on input "spelling" at bounding box center [490, 292] width 12 height 12
radio input "true"
click at [680, 471] on button "SUBMIT" at bounding box center [682, 481] width 106 height 25
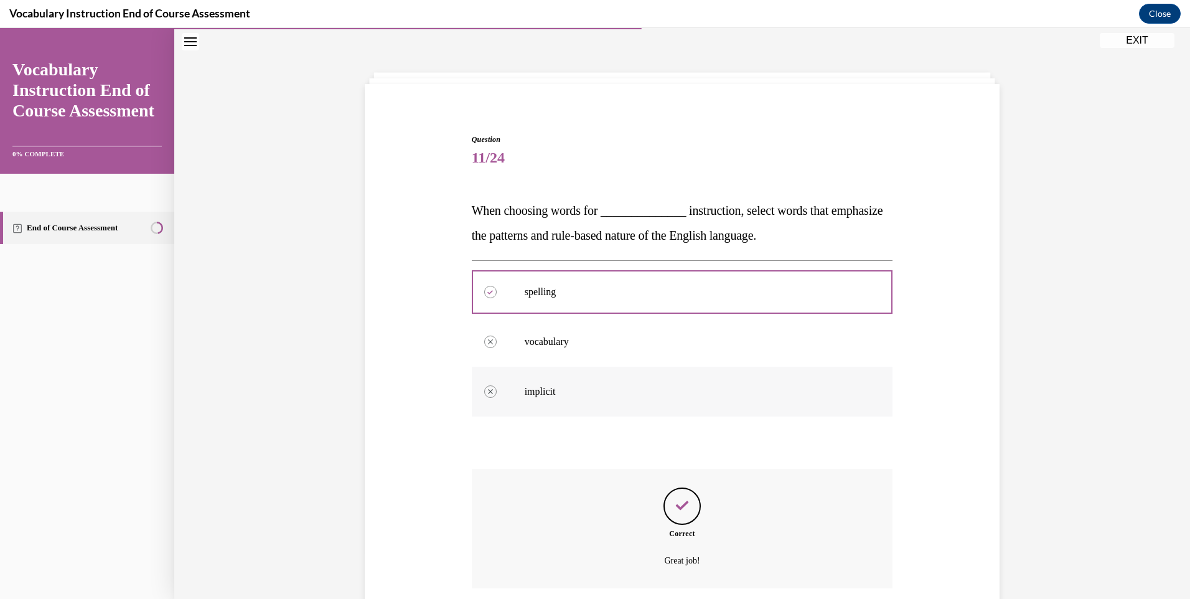
scroll to position [137, 0]
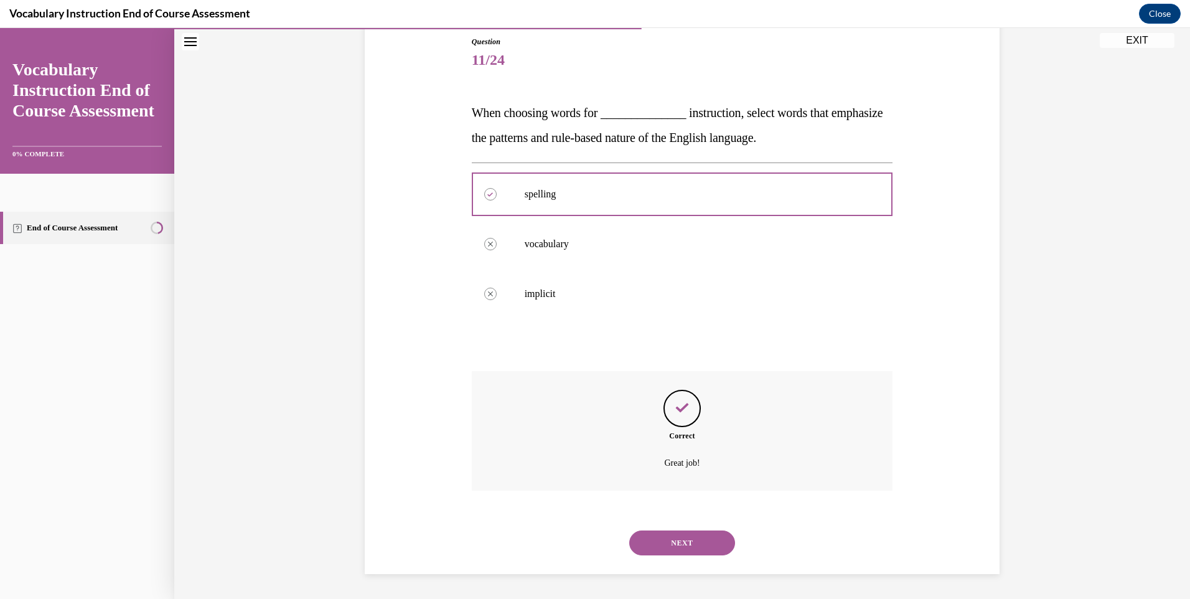
click at [666, 540] on button "NEXT" at bounding box center [682, 542] width 106 height 25
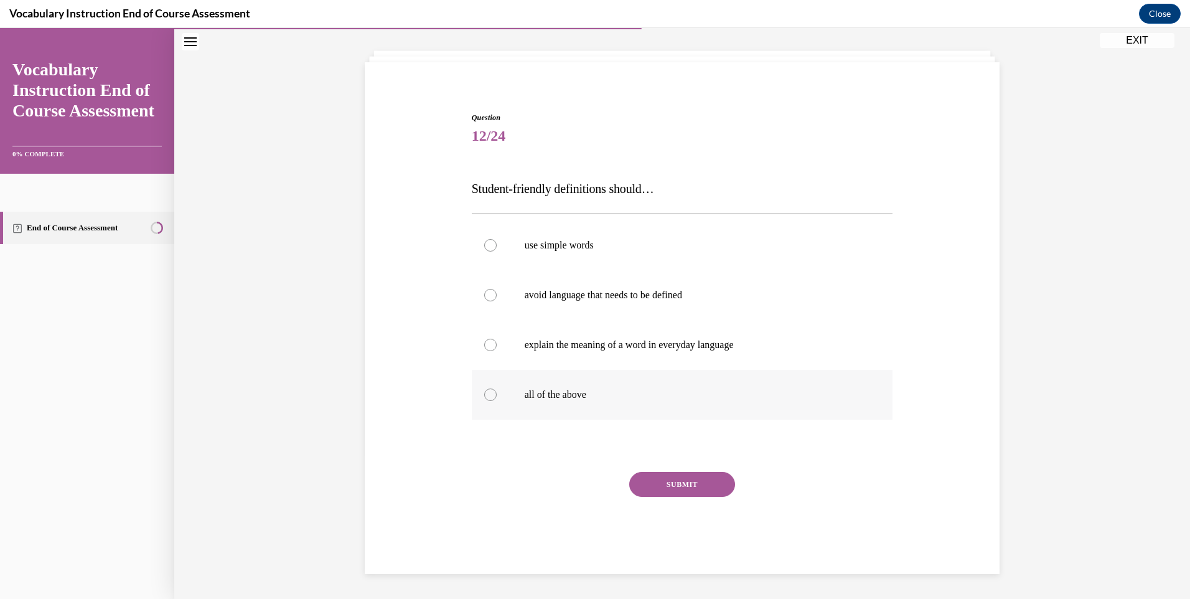
click at [485, 401] on label "all of the above" at bounding box center [682, 395] width 421 height 50
click at [485, 401] on input "all of the above" at bounding box center [490, 394] width 12 height 12
radio input "true"
click at [666, 489] on button "SUBMIT" at bounding box center [682, 484] width 106 height 25
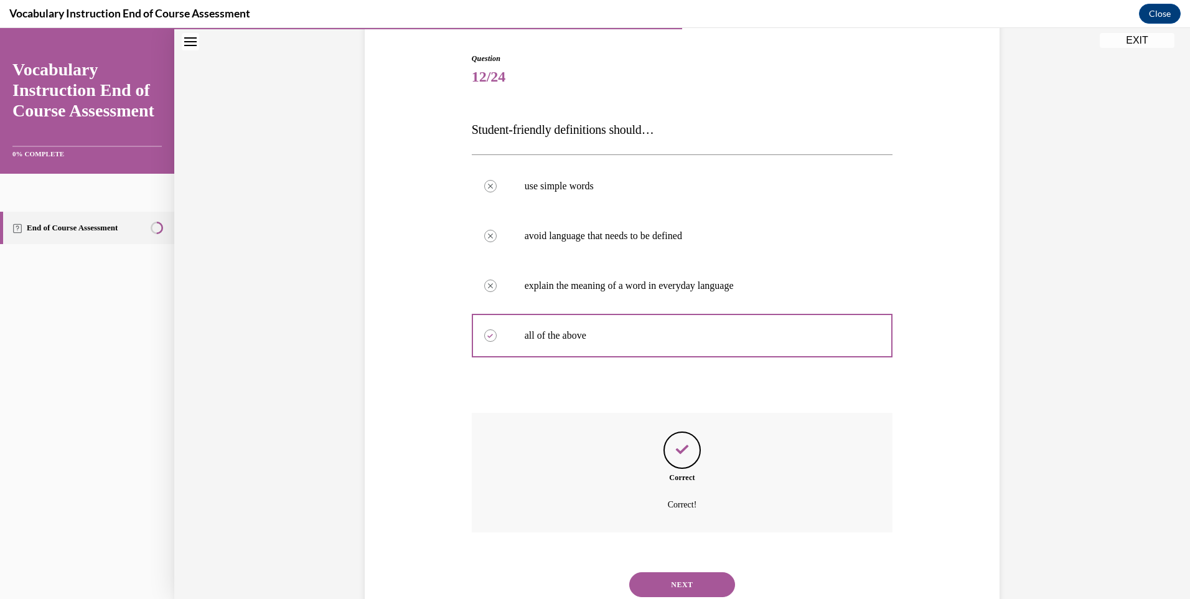
scroll to position [162, 0]
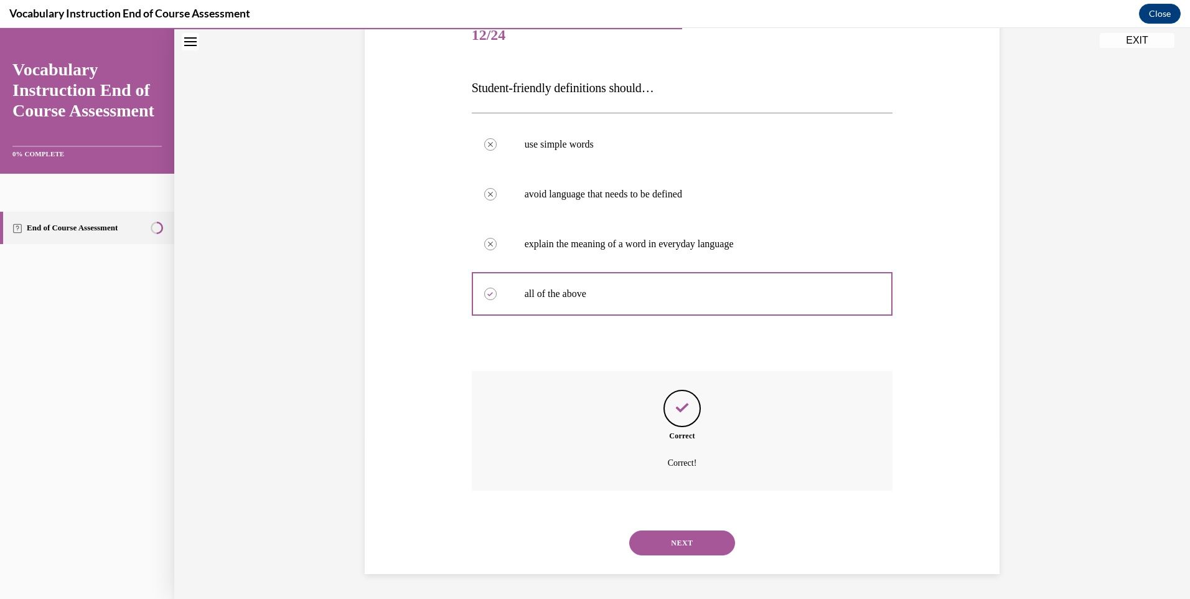
click at [668, 524] on div "NEXT" at bounding box center [682, 543] width 421 height 50
click at [667, 535] on button "NEXT" at bounding box center [682, 542] width 106 height 25
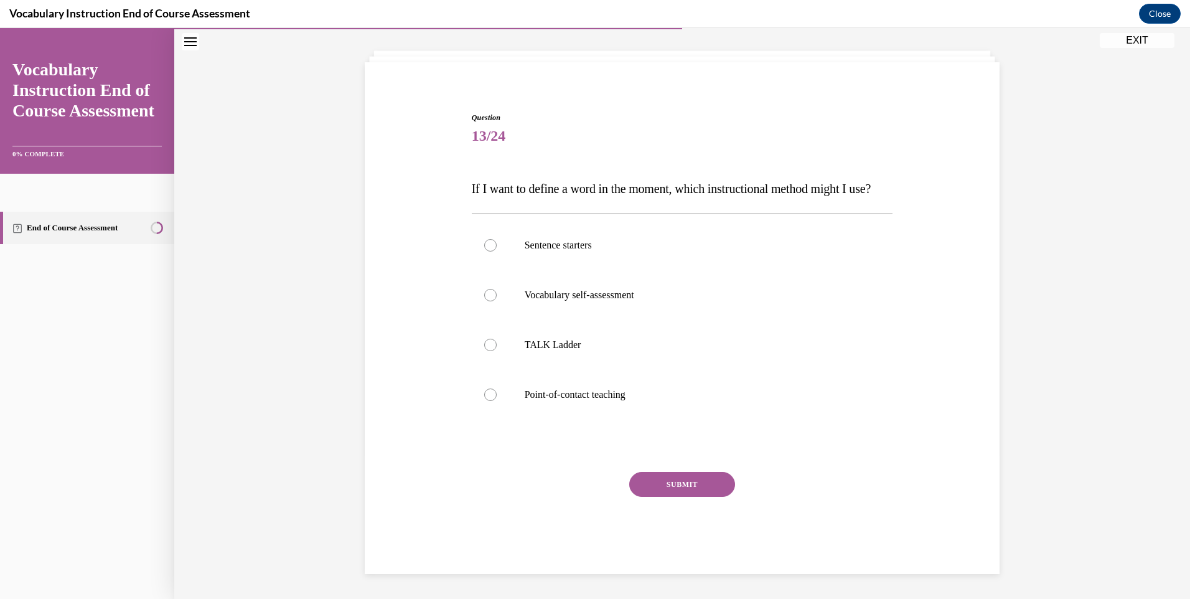
scroll to position [86, 0]
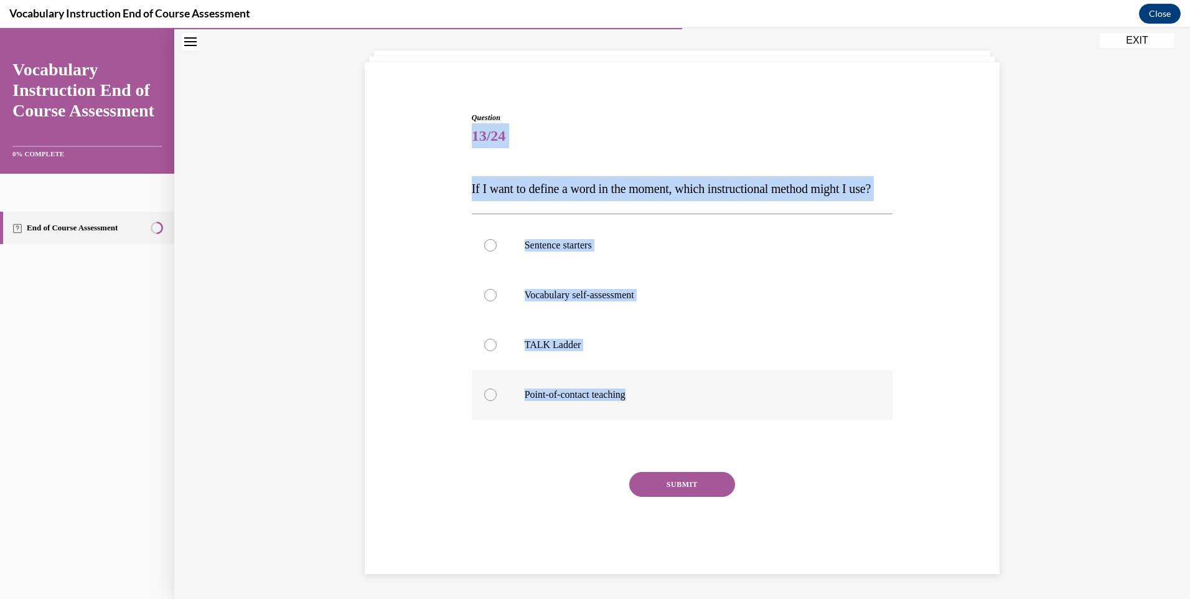
drag, startPoint x: 459, startPoint y: 100, endPoint x: 639, endPoint y: 396, distance: 347.5
click at [639, 396] on div "Question 13/24 If I want to define a word in the moment, which instructional me…" at bounding box center [682, 324] width 641 height 499
click at [512, 176] on p "If I want to define a word in the moment, which instructional method might I us…" at bounding box center [682, 188] width 421 height 25
drag, startPoint x: 466, startPoint y: 162, endPoint x: 598, endPoint y: 431, distance: 299.2
click at [598, 431] on div "Question 13/24 If I want to define a word in the moment, which instructional me…" at bounding box center [683, 333] width 428 height 481
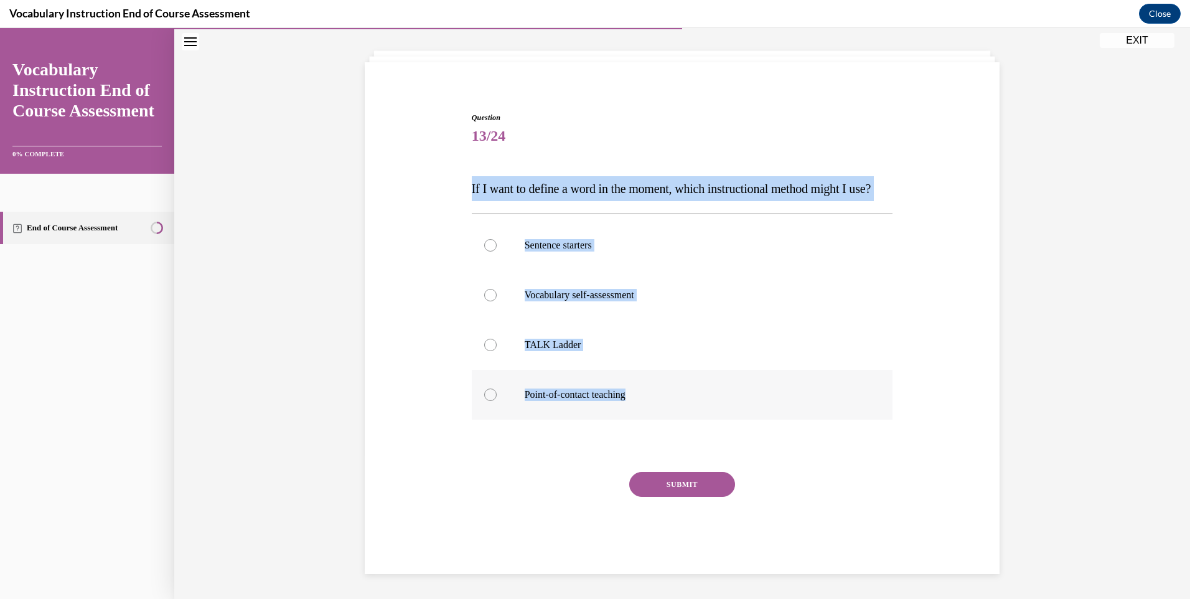
click at [527, 396] on p "Point-of-contact teaching" at bounding box center [693, 394] width 337 height 12
click at [497, 396] on input "Point-of-contact teaching" at bounding box center [490, 394] width 12 height 12
radio input "true"
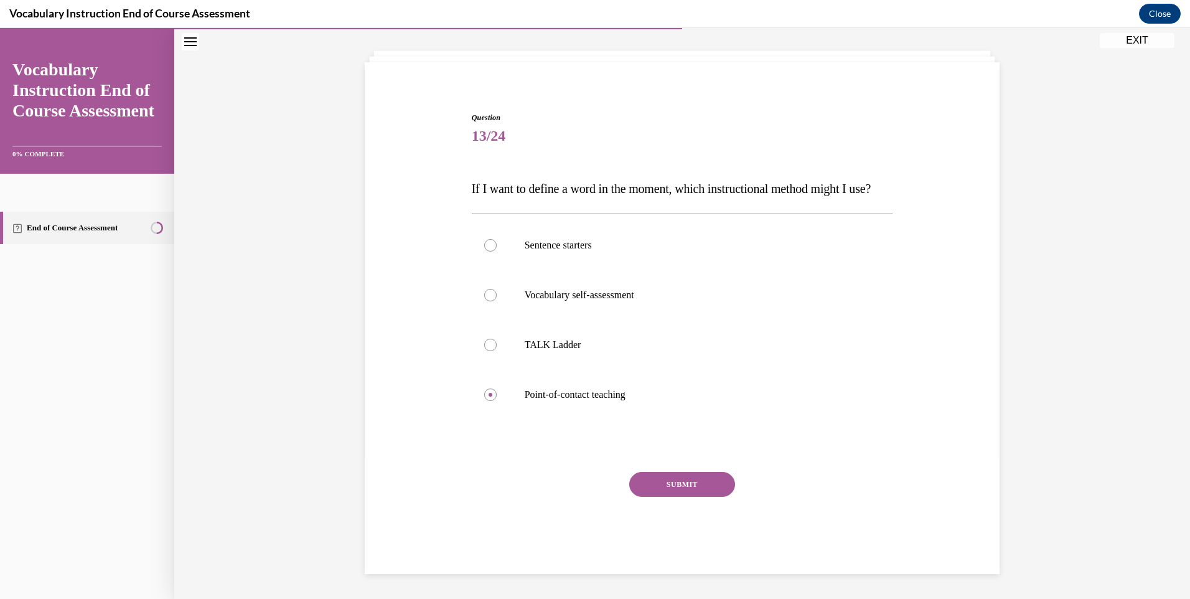
click at [674, 489] on button "SUBMIT" at bounding box center [682, 484] width 106 height 25
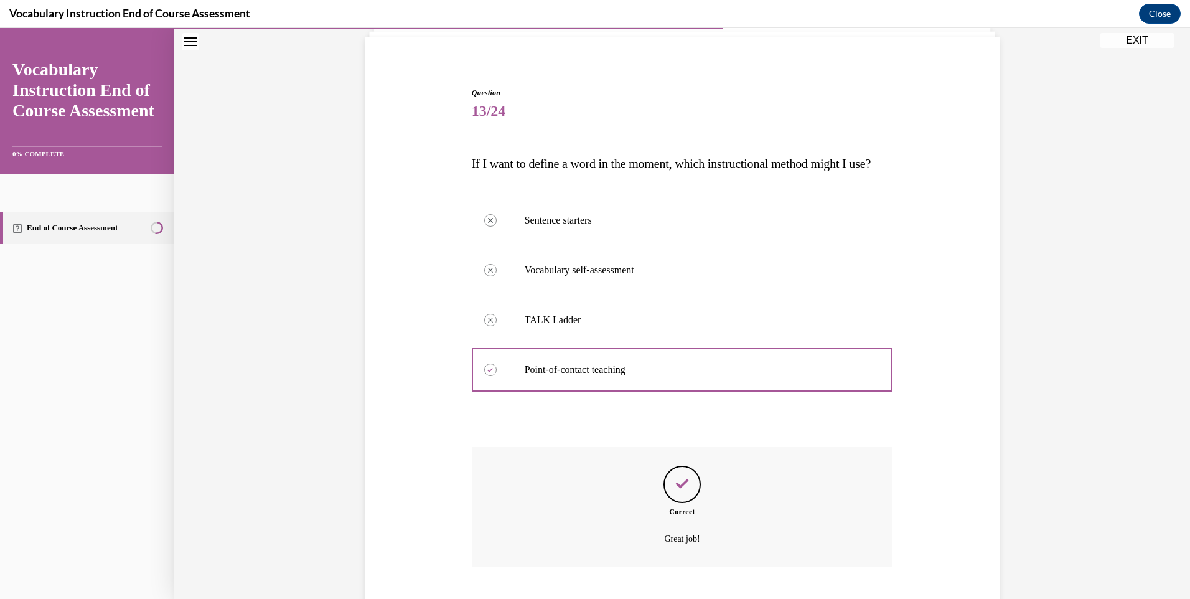
scroll to position [187, 0]
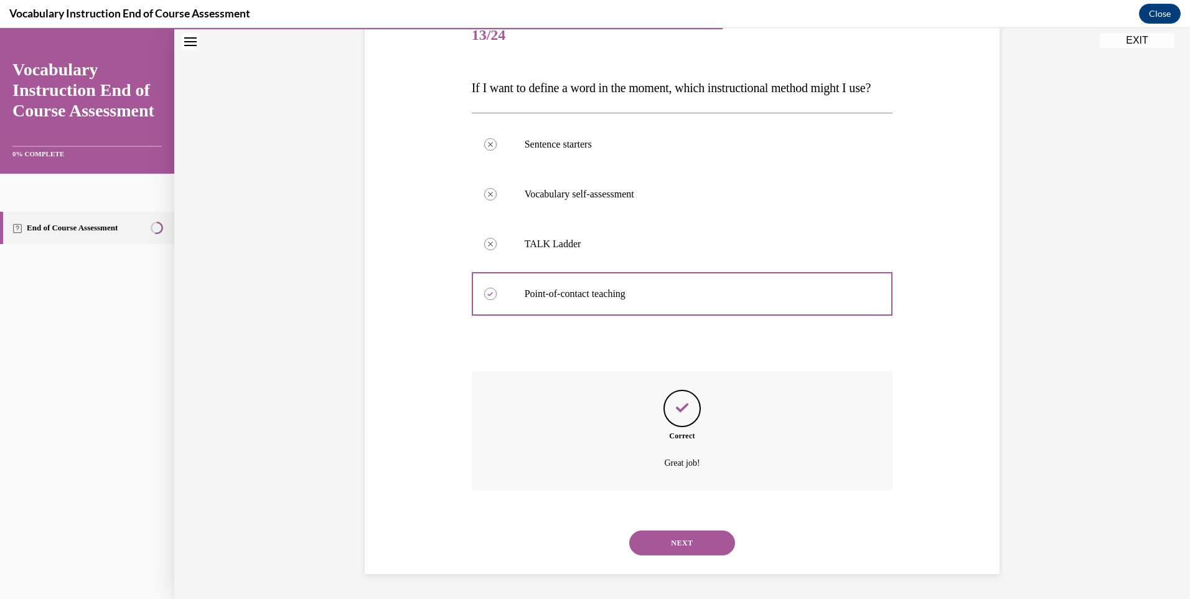
click at [667, 546] on button "NEXT" at bounding box center [682, 542] width 106 height 25
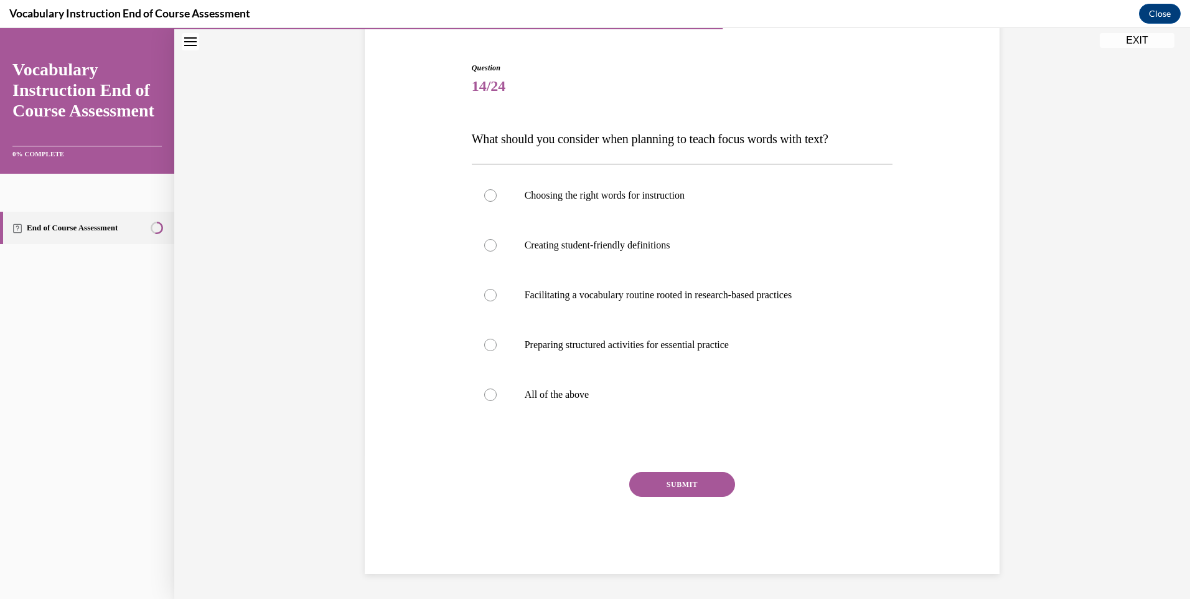
scroll to position [111, 0]
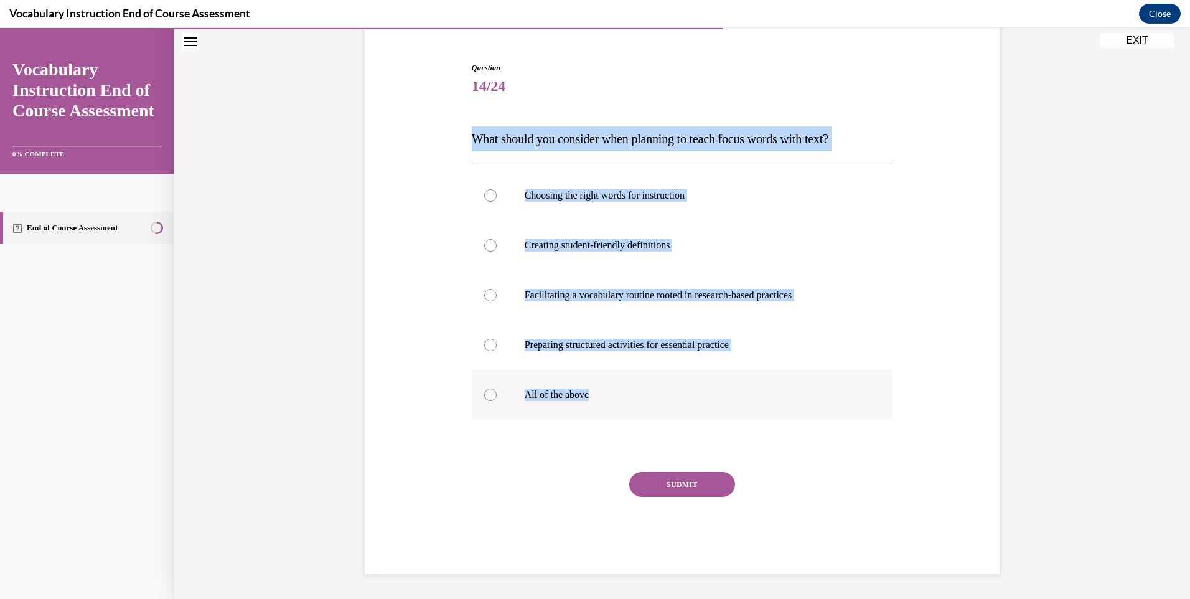
drag, startPoint x: 458, startPoint y: 140, endPoint x: 664, endPoint y: 382, distance: 317.0
click at [664, 382] on div "Question 14/24 What should you consider when planning to teach focus words with…" at bounding box center [682, 299] width 641 height 549
click at [514, 381] on label "All of the above" at bounding box center [682, 395] width 421 height 50
click at [497, 388] on input "All of the above" at bounding box center [490, 394] width 12 height 12
radio input "true"
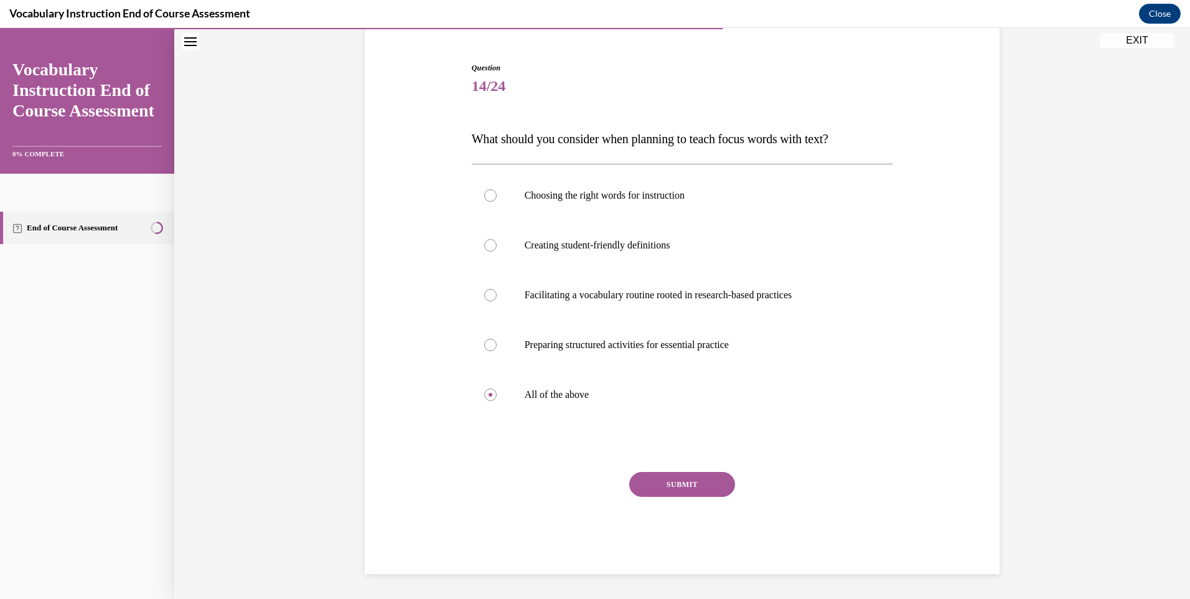
click at [679, 480] on button "SUBMIT" at bounding box center [682, 484] width 106 height 25
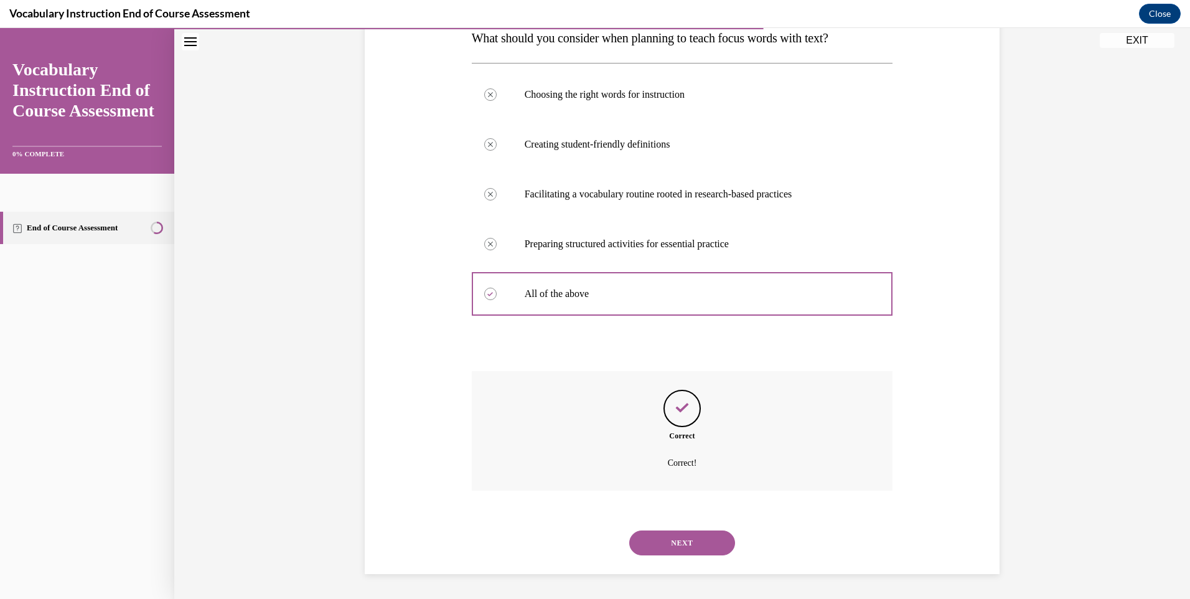
click at [669, 543] on button "NEXT" at bounding box center [682, 542] width 106 height 25
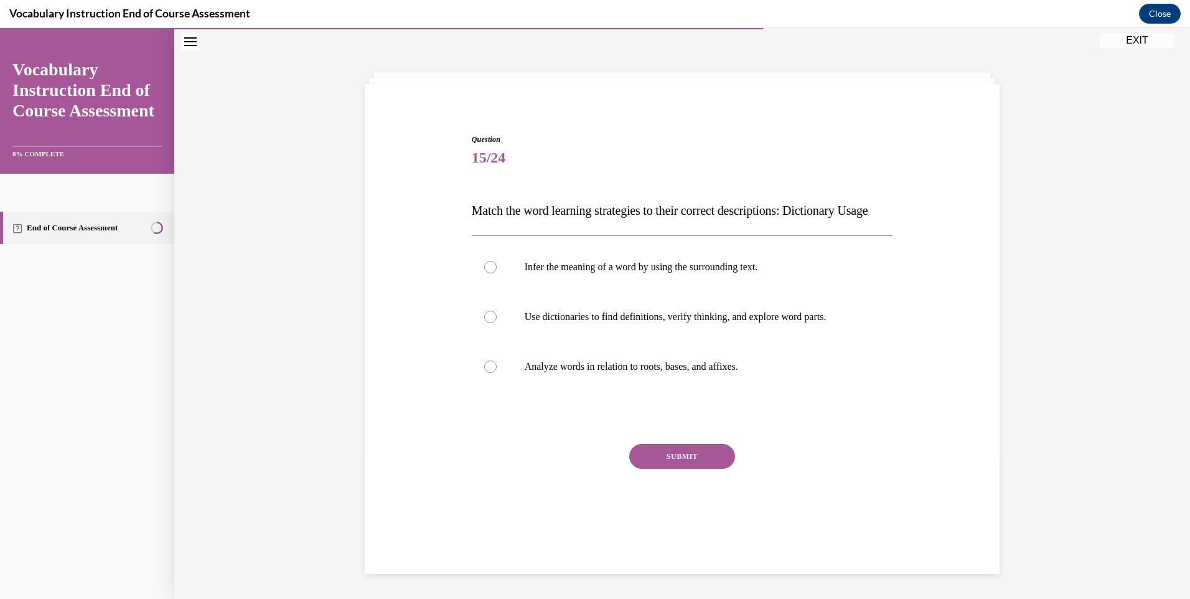
click at [469, 204] on div "Question 15/24 Match the word learning strategies to their correct descriptions…" at bounding box center [683, 330] width 428 height 431
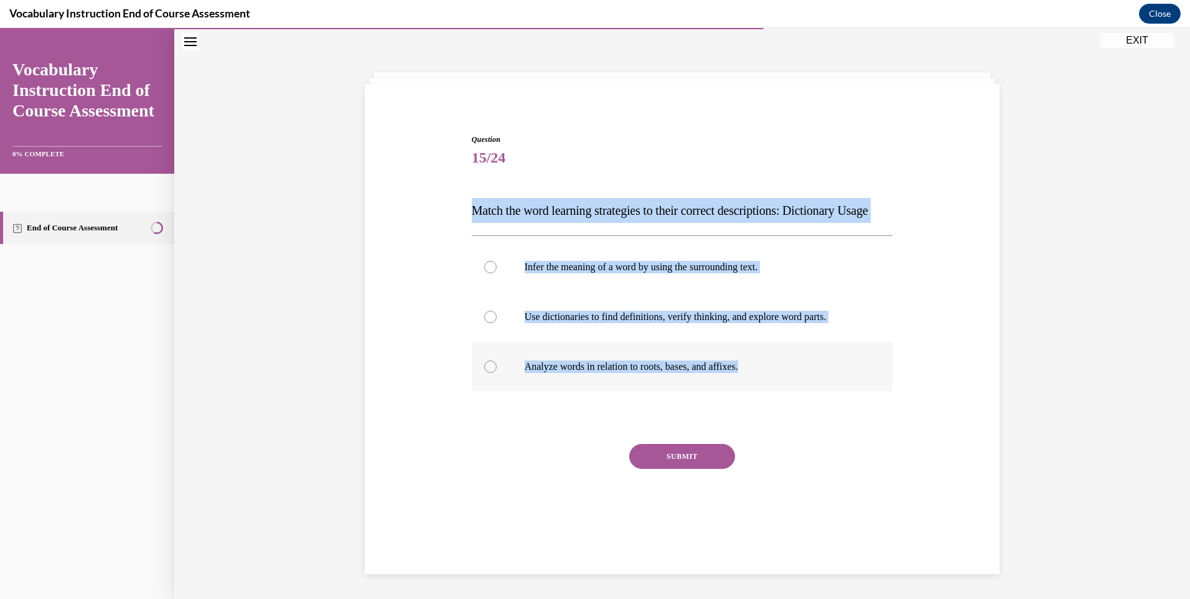
drag, startPoint x: 467, startPoint y: 204, endPoint x: 761, endPoint y: 385, distance: 345.1
click at [761, 385] on div "Question 15/24 Match the word learning strategies to their correct descriptions…" at bounding box center [682, 340] width 421 height 412
click at [566, 214] on span "Match the word learning strategies to their correct descriptions: Dictionary Us…" at bounding box center [670, 211] width 396 height 14
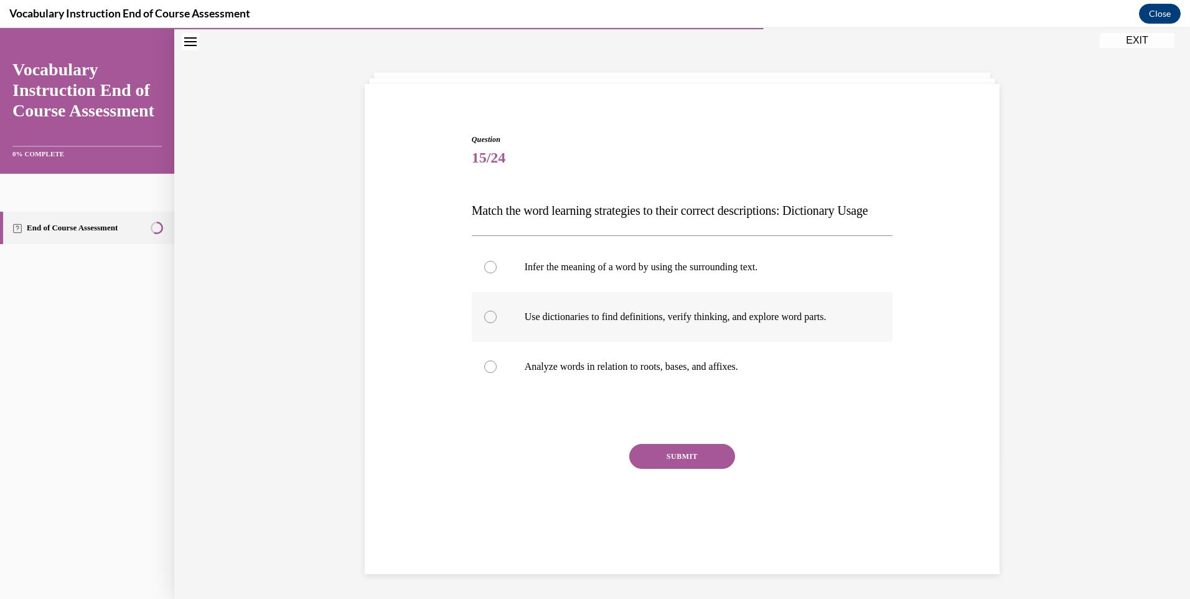
click at [633, 323] on p "Use dictionaries to find definitions, verify thinking, and explore word parts." at bounding box center [693, 317] width 337 height 12
click at [497, 323] on input "Use dictionaries to find definitions, verify thinking, and explore word parts." at bounding box center [490, 317] width 12 height 12
radio input "true"
click at [713, 469] on button "SUBMIT" at bounding box center [682, 456] width 106 height 25
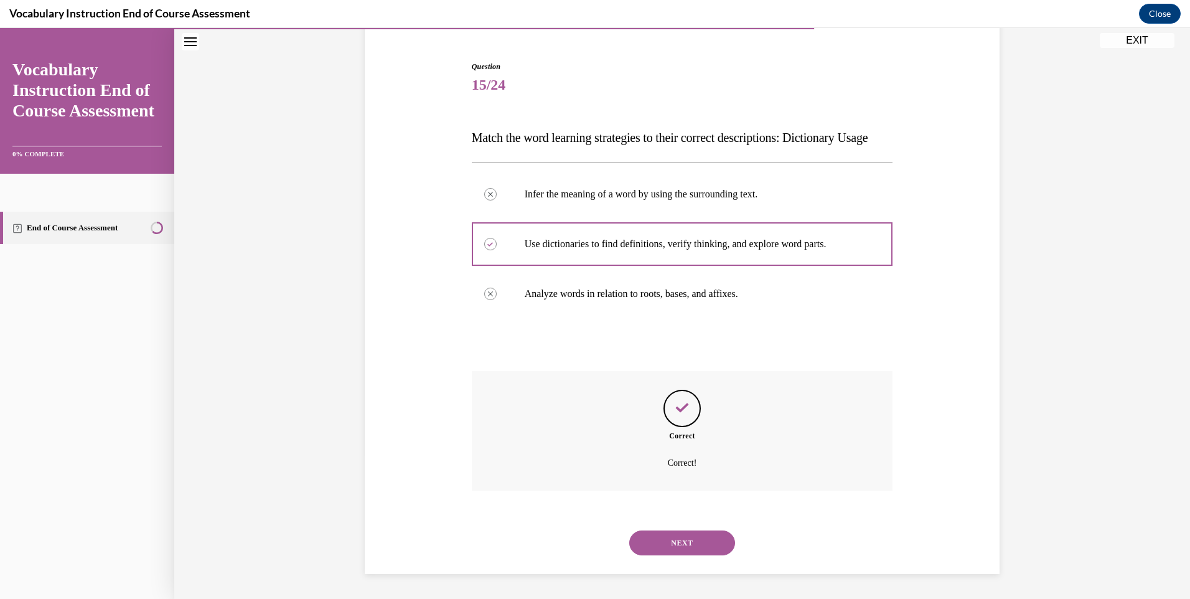
scroll to position [137, 0]
click at [664, 536] on button "NEXT" at bounding box center [682, 542] width 106 height 25
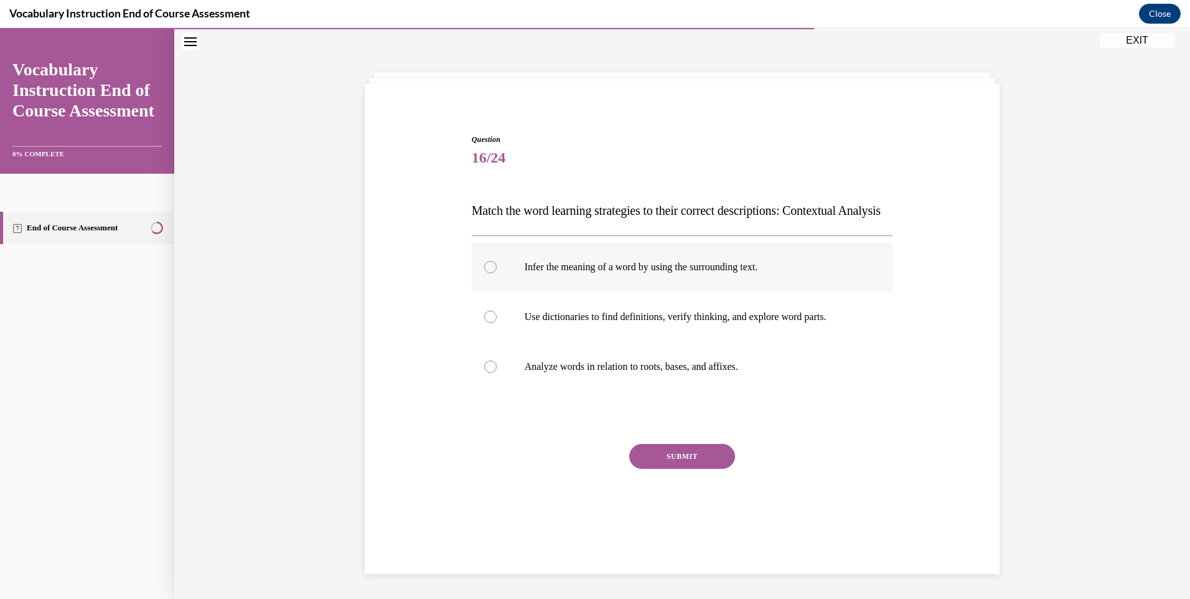
click at [576, 273] on p "Infer the meaning of a word by using the surrounding text." at bounding box center [693, 267] width 337 height 12
click at [497, 273] on input "Infer the meaning of a word by using the surrounding text." at bounding box center [490, 267] width 12 height 12
radio input "true"
click at [644, 469] on button "SUBMIT" at bounding box center [682, 456] width 106 height 25
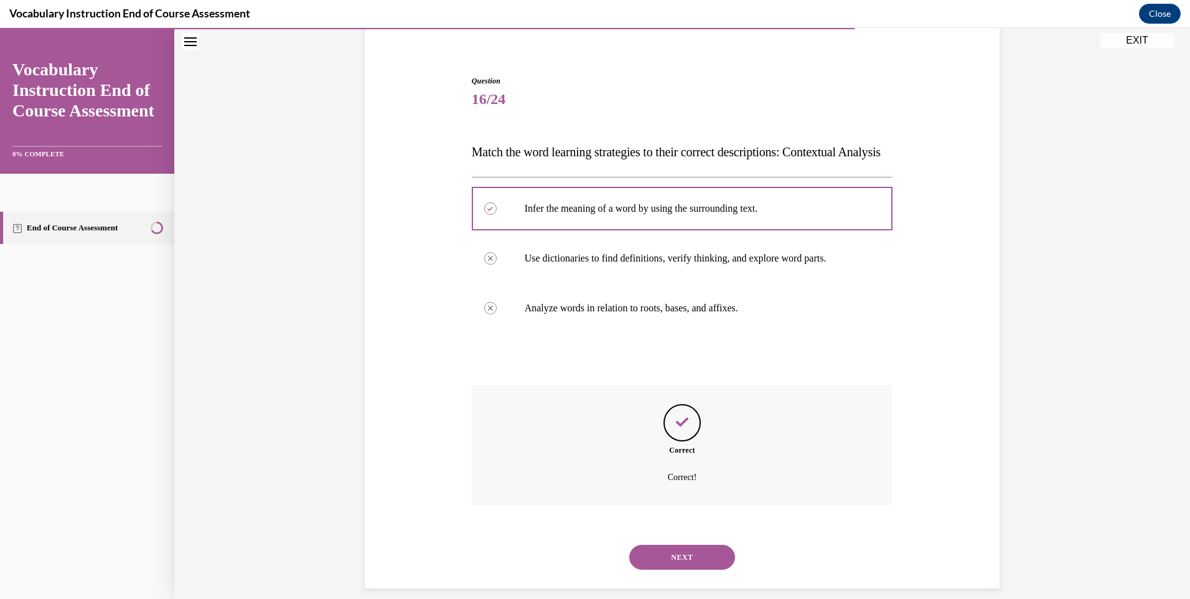
scroll to position [137, 0]
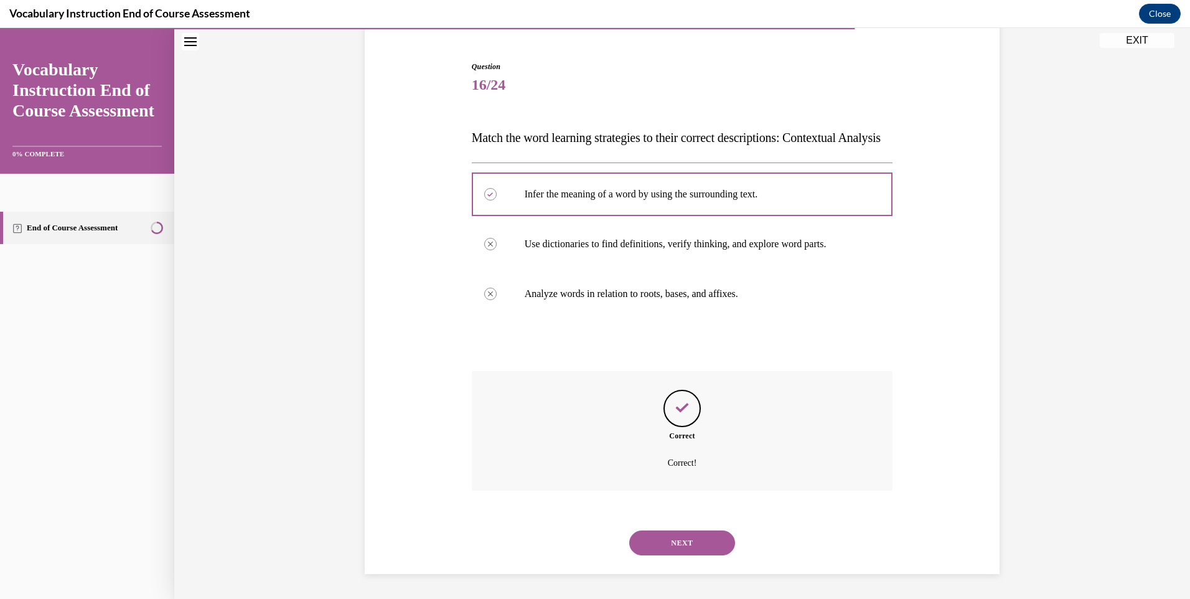
click at [708, 537] on button "NEXT" at bounding box center [682, 542] width 106 height 25
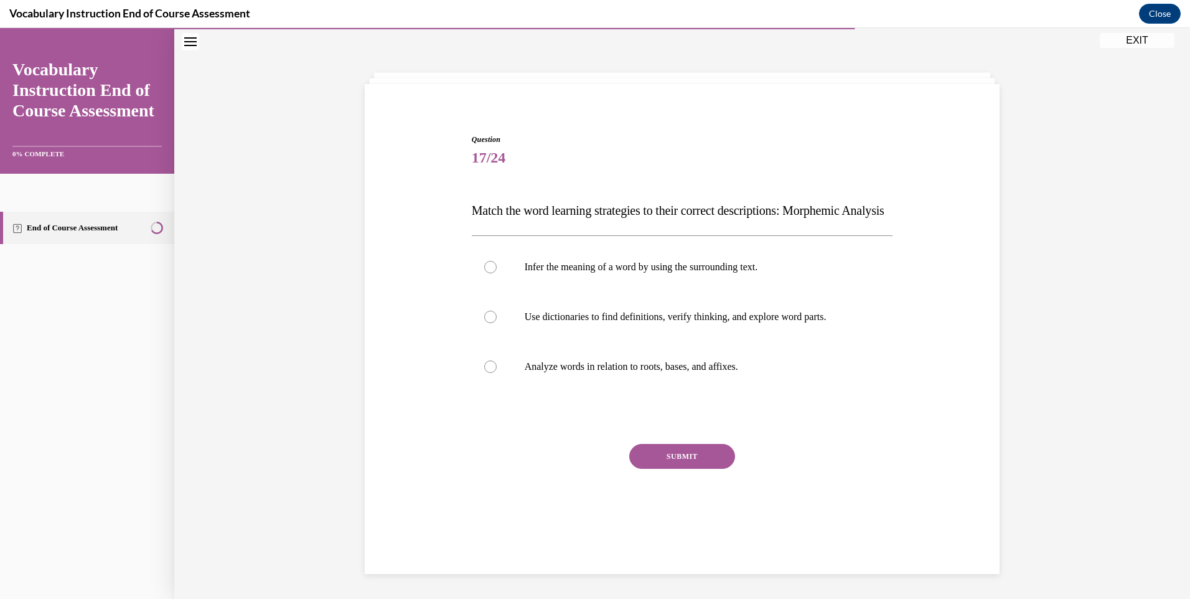
scroll to position [39, 0]
click at [659, 392] on label "Analyze words in relation to roots, bases, and affixes." at bounding box center [682, 367] width 421 height 50
click at [497, 373] on input "Analyze words in relation to roots, bases, and affixes." at bounding box center [490, 366] width 12 height 12
radio input "true"
click at [678, 469] on button "SUBMIT" at bounding box center [682, 456] width 106 height 25
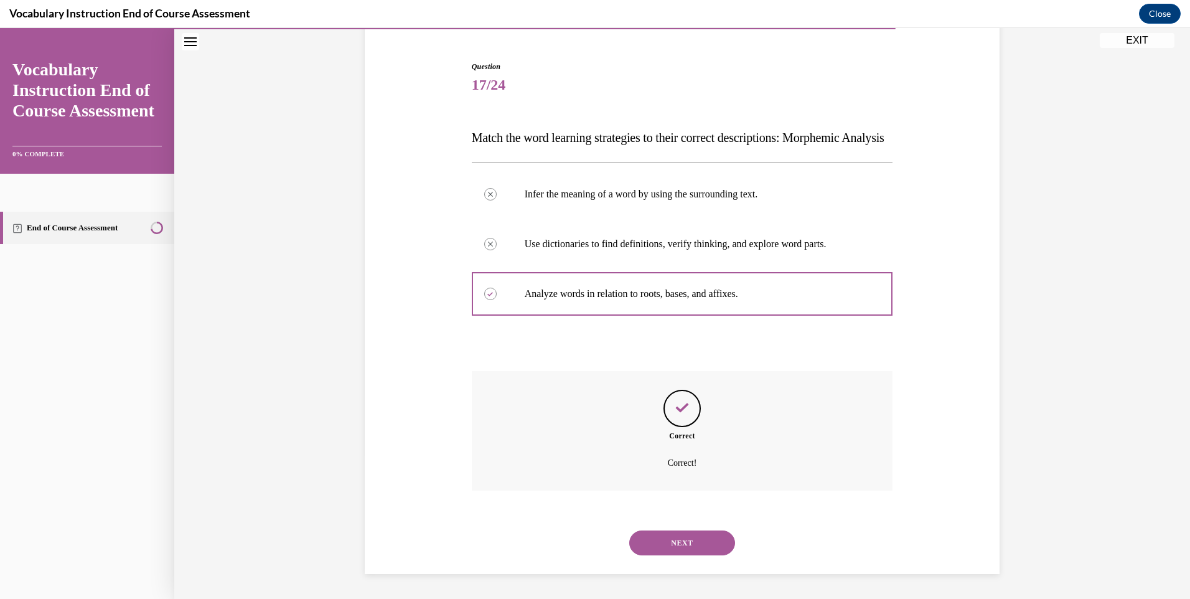
click at [696, 547] on button "NEXT" at bounding box center [682, 542] width 106 height 25
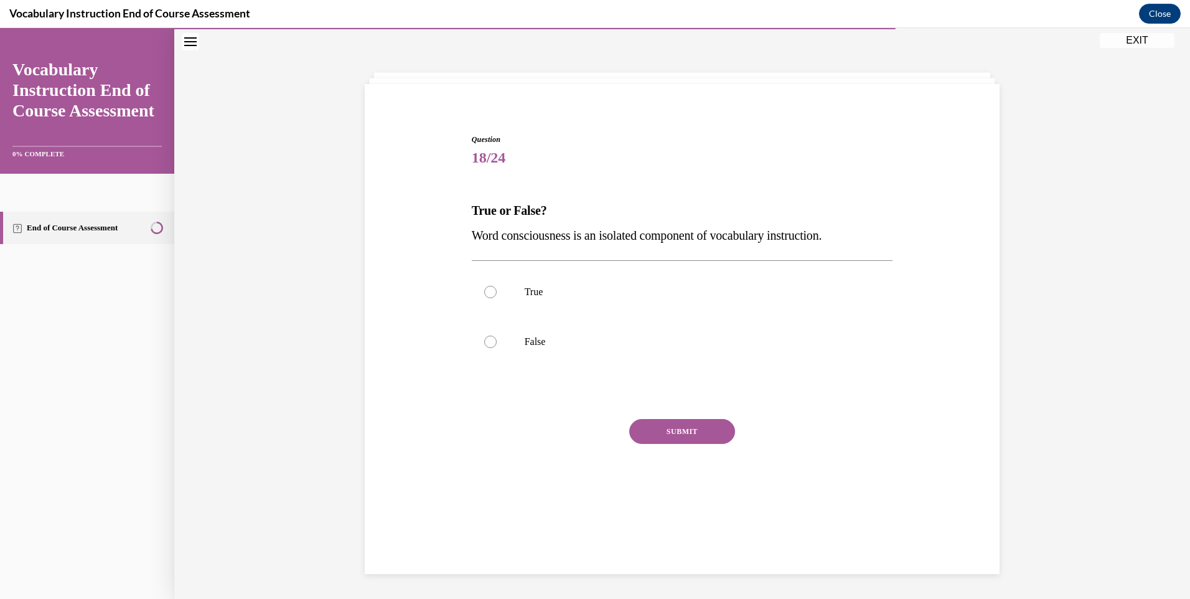
drag, startPoint x: 468, startPoint y: 207, endPoint x: 876, endPoint y: 244, distance: 409.3
click at [876, 244] on div "True or False? Word consciousness is an isolated component of vocabulary instru…" at bounding box center [682, 223] width 421 height 50
click at [492, 335] on label "False" at bounding box center [682, 342] width 421 height 50
click at [492, 335] on input "False" at bounding box center [490, 341] width 12 height 12
radio input "true"
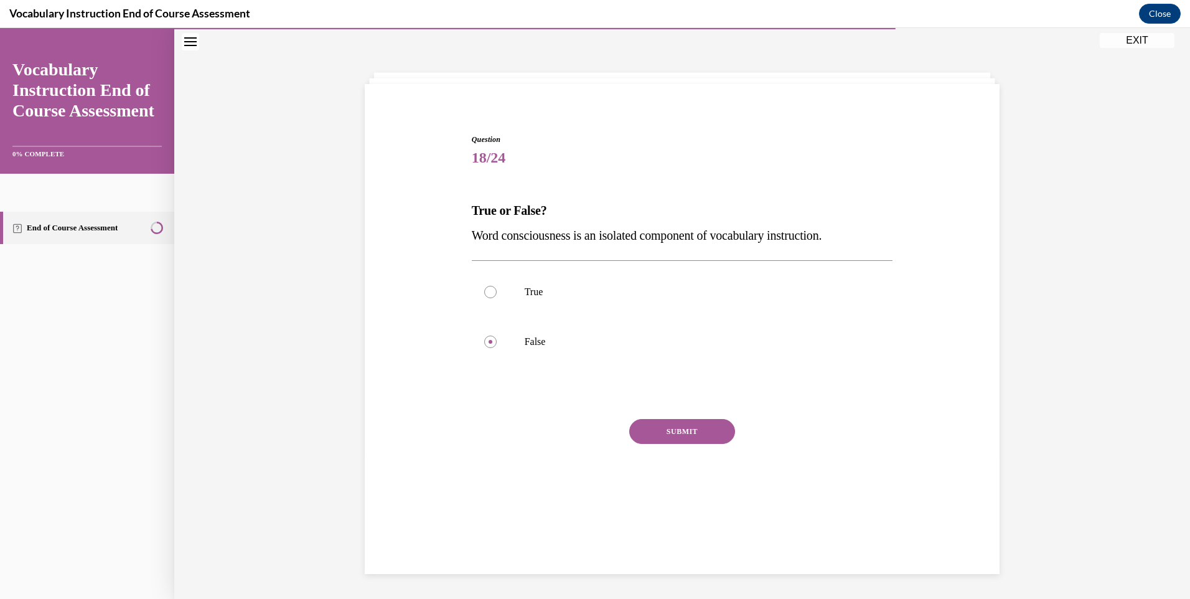
click at [670, 428] on button "SUBMIT" at bounding box center [682, 431] width 106 height 25
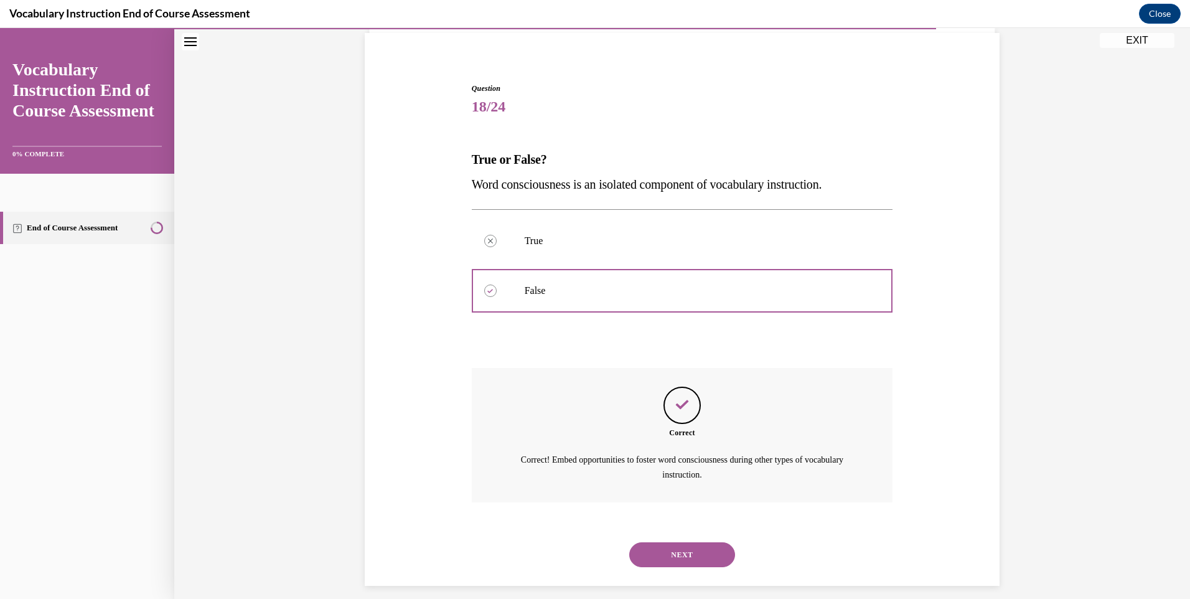
scroll to position [102, 0]
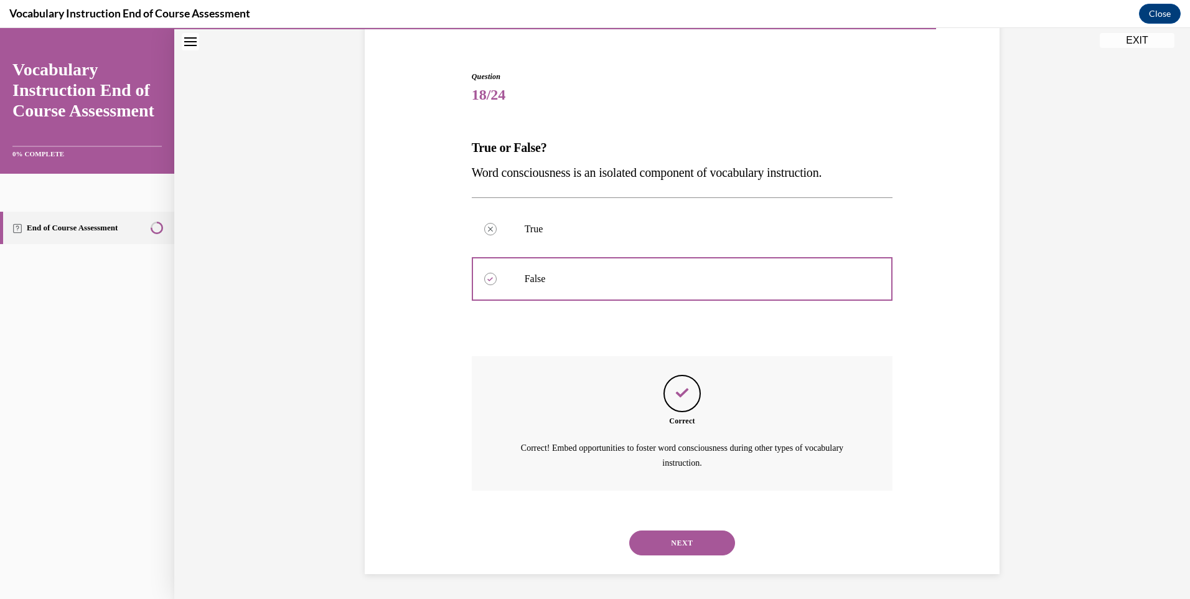
click at [660, 543] on button "NEXT" at bounding box center [682, 542] width 106 height 25
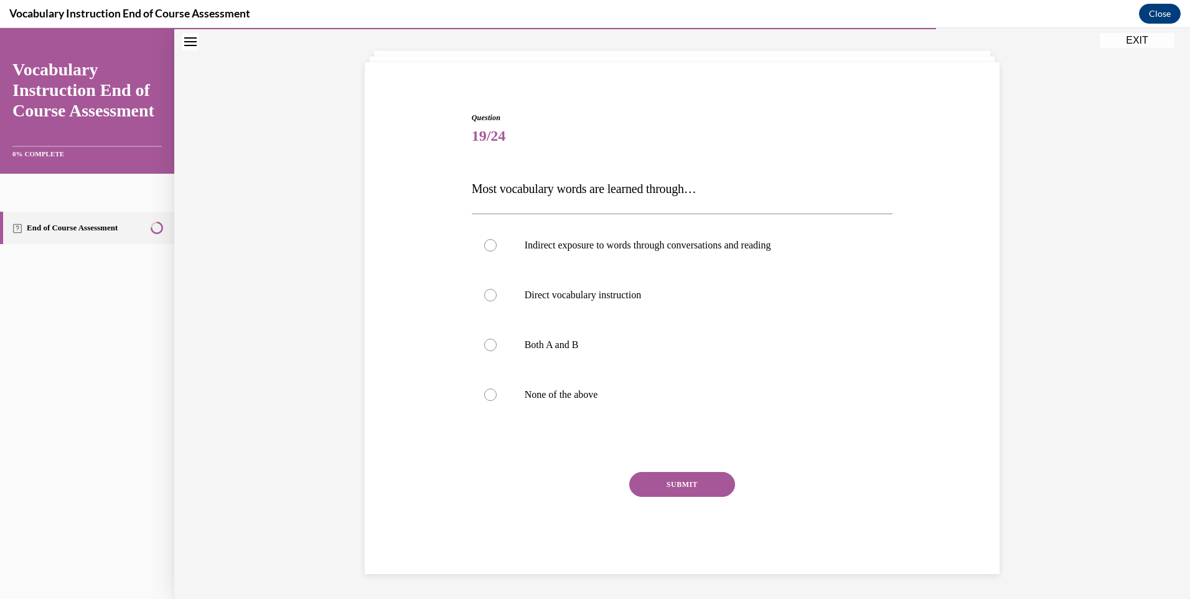
scroll to position [61, 0]
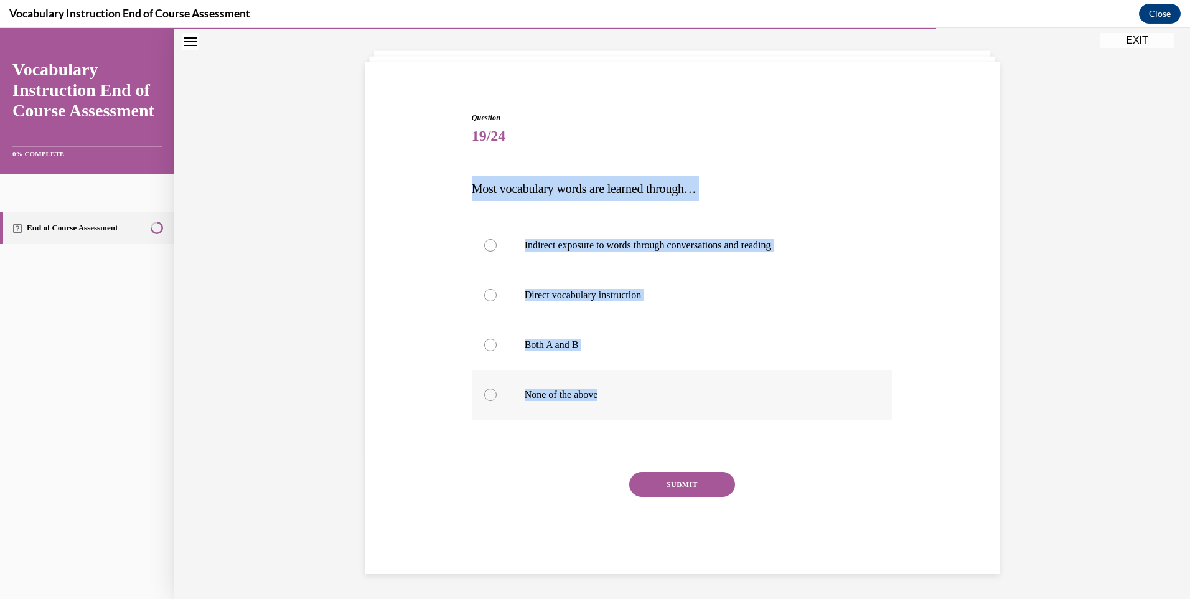
drag, startPoint x: 467, startPoint y: 187, endPoint x: 603, endPoint y: 385, distance: 240.0
click at [603, 385] on div "Question 19/24 Most vocabulary words are learned through… Indirect exposure to …" at bounding box center [682, 343] width 421 height 462
click at [487, 347] on div at bounding box center [490, 345] width 12 height 12
click at [487, 347] on input "Both A and B" at bounding box center [490, 345] width 12 height 12
radio input "true"
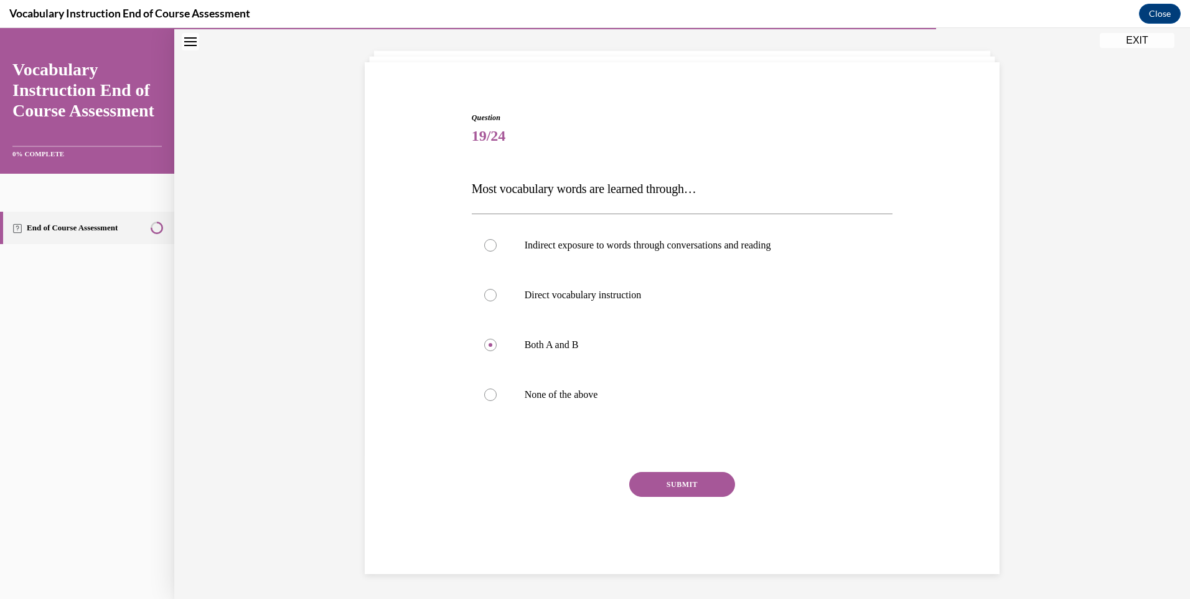
click at [673, 469] on div "Question 19/24 Most vocabulary words are learned through… Indirect exposure to …" at bounding box center [682, 343] width 421 height 462
click at [673, 474] on button "SUBMIT" at bounding box center [682, 484] width 106 height 25
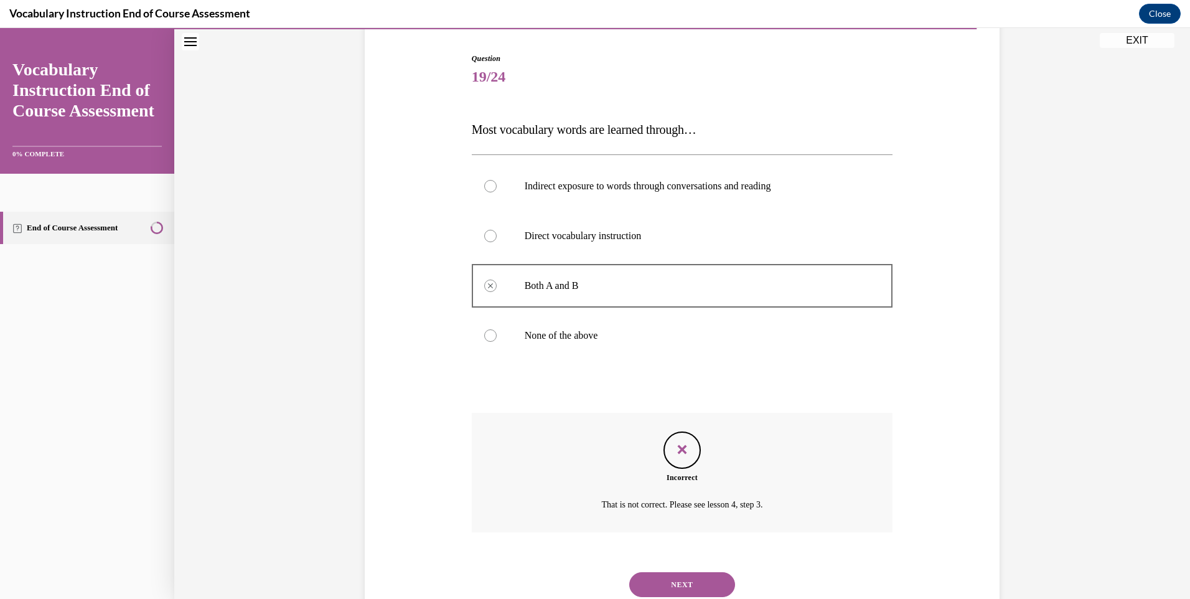
scroll to position [162, 0]
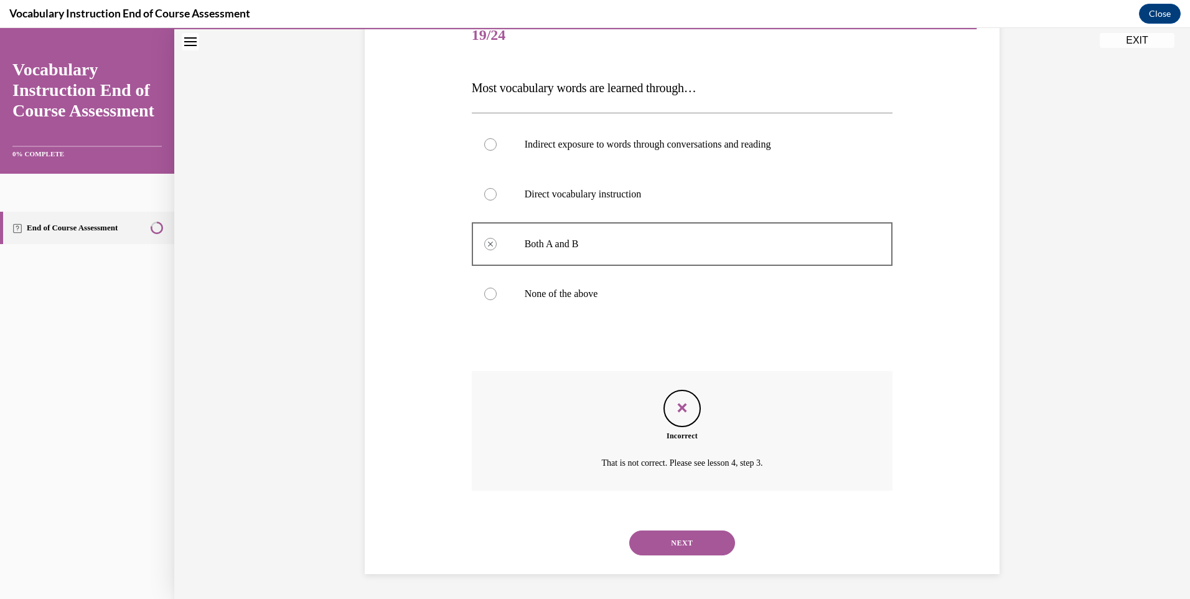
click at [675, 530] on button "NEXT" at bounding box center [682, 542] width 106 height 25
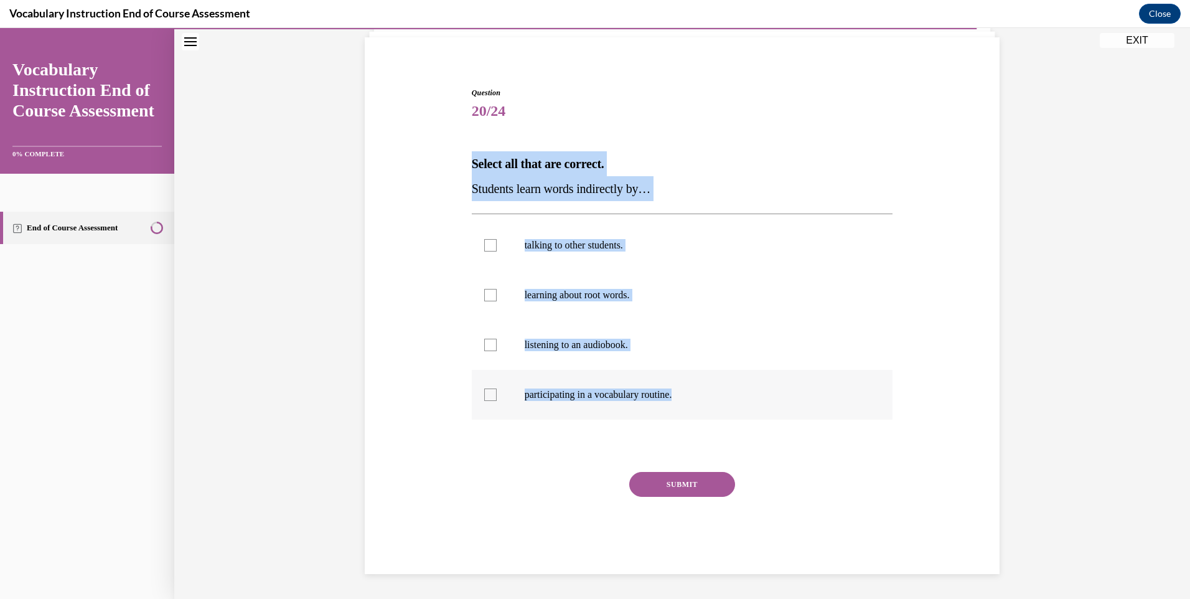
drag, startPoint x: 466, startPoint y: 160, endPoint x: 689, endPoint y: 387, distance: 318.2
click at [689, 387] on div "Question 20/24 Select all that are correct. Students learn words indirectly by……" at bounding box center [683, 320] width 428 height 505
click at [479, 253] on label "talking to other students." at bounding box center [682, 245] width 421 height 50
click at [484, 251] on input "talking to other students." at bounding box center [490, 245] width 12 height 12
checkbox input "true"
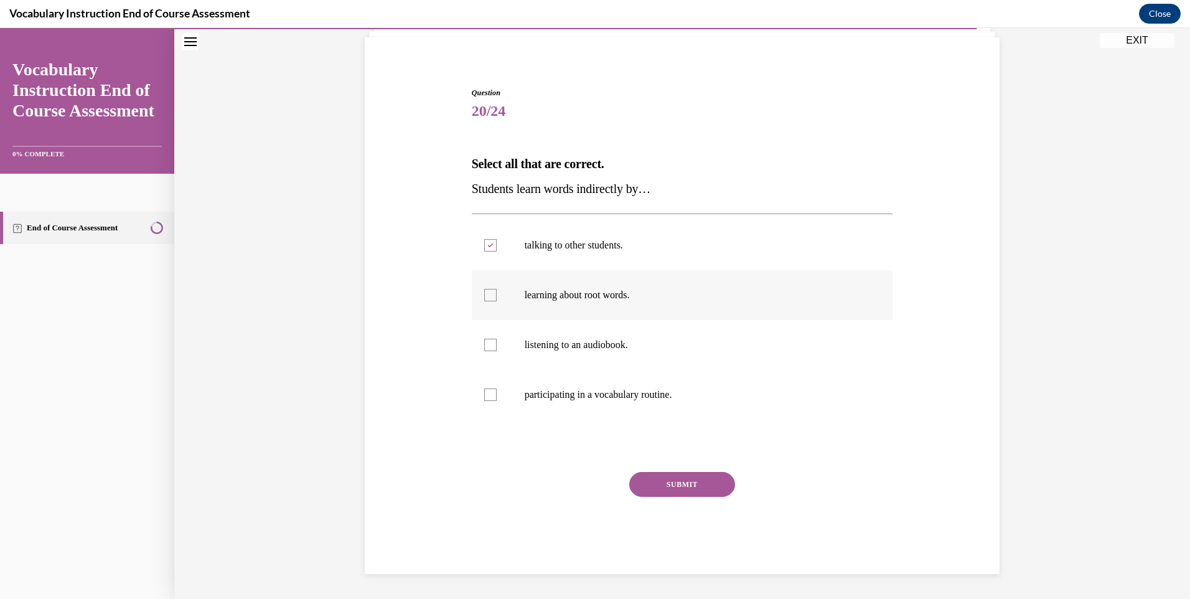
click at [500, 319] on label "learning about root words." at bounding box center [682, 295] width 421 height 50
click at [497, 301] on input "learning about root words." at bounding box center [490, 295] width 12 height 12
click at [480, 306] on label "learning about root words." at bounding box center [682, 295] width 421 height 50
click at [484, 301] on input "learning about root words." at bounding box center [490, 295] width 12 height 12
checkbox input "false"
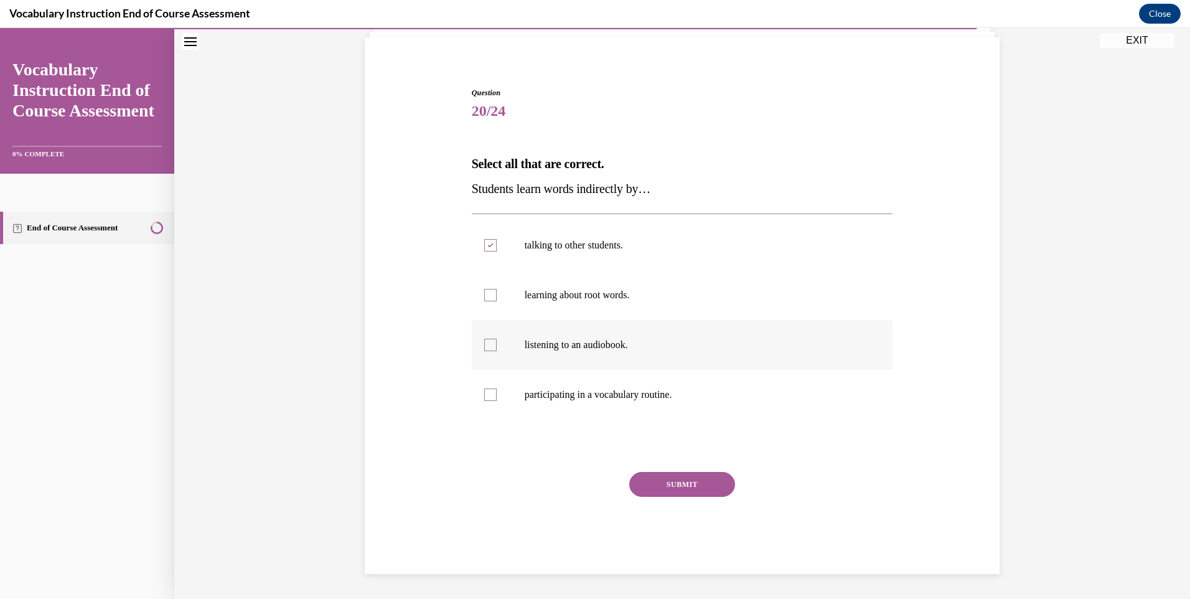
click at [476, 340] on label "listening to an audiobook." at bounding box center [682, 345] width 421 height 50
click at [484, 340] on input "listening to an audiobook." at bounding box center [490, 345] width 12 height 12
checkbox input "true"
drag, startPoint x: 487, startPoint y: 390, endPoint x: 509, endPoint y: 248, distance: 143.7
click at [487, 390] on div at bounding box center [490, 394] width 12 height 12
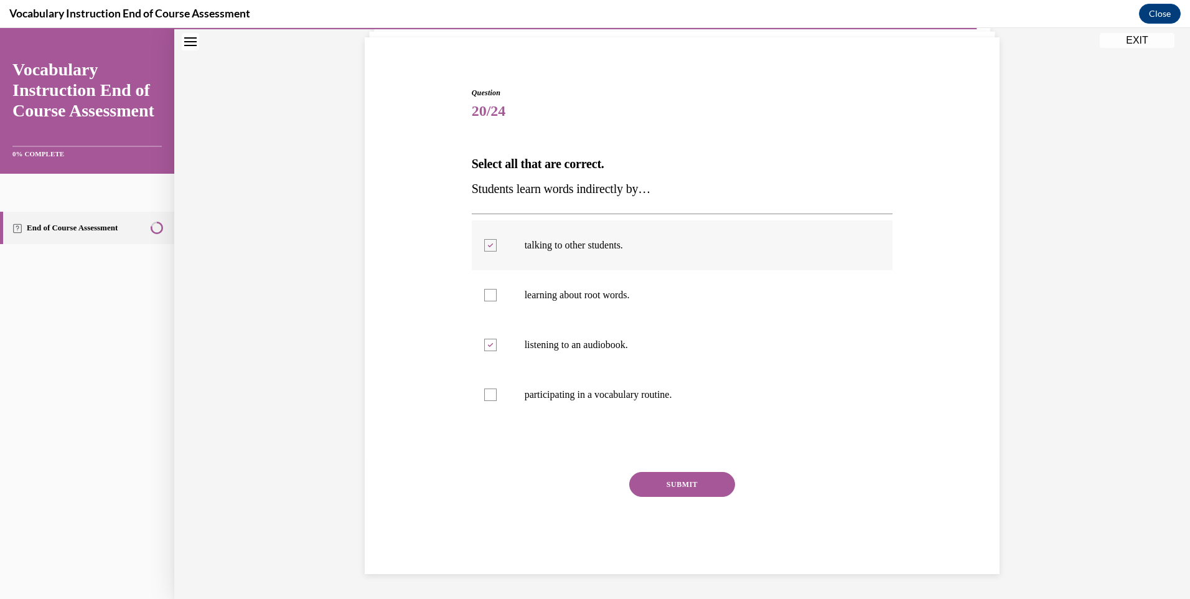
click at [487, 390] on input "participating in a vocabulary routine." at bounding box center [490, 394] width 12 height 12
checkbox input "true"
click at [484, 291] on div at bounding box center [490, 295] width 12 height 12
click at [484, 291] on input "learning about root words." at bounding box center [490, 295] width 12 height 12
checkbox input "true"
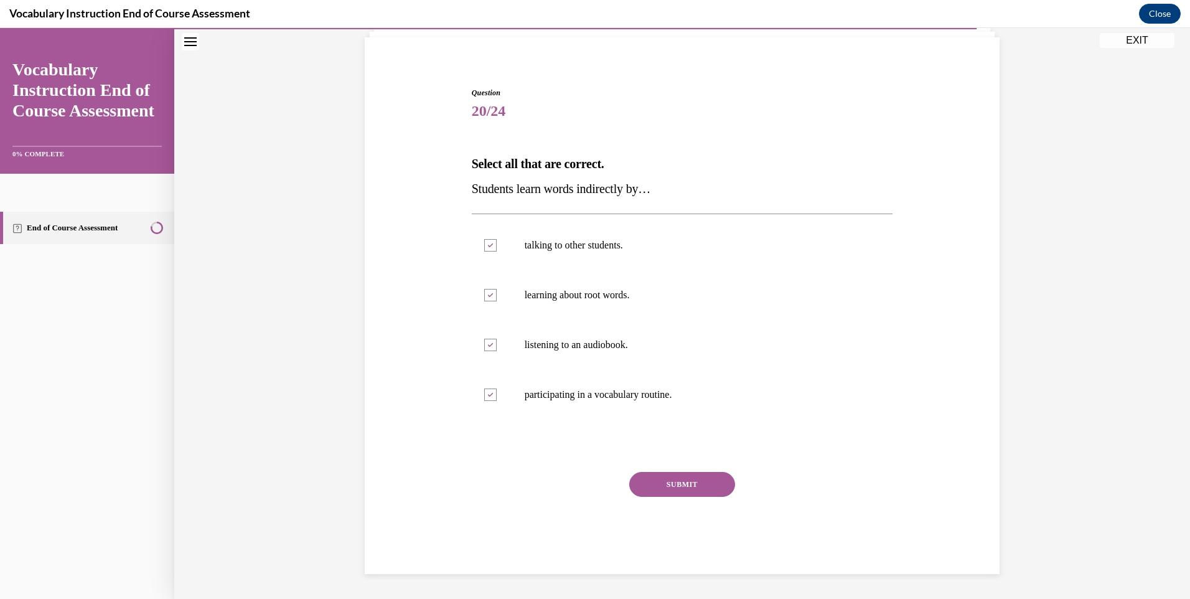
click at [659, 497] on div "SUBMIT" at bounding box center [682, 503] width 421 height 62
click at [659, 484] on button "SUBMIT" at bounding box center [682, 484] width 106 height 25
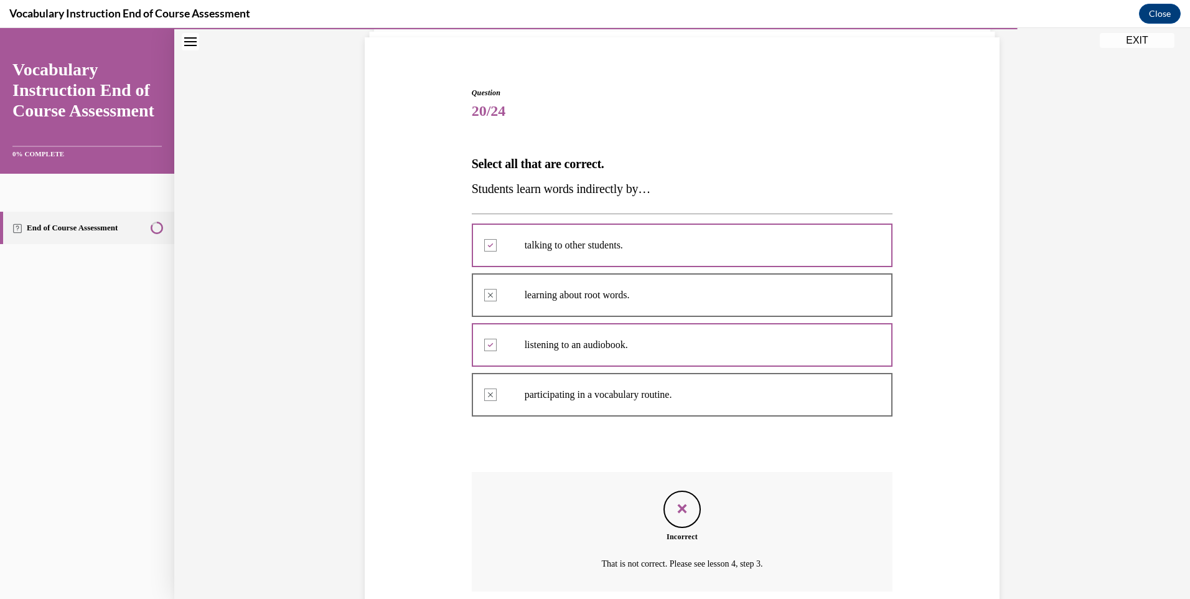
scroll to position [187, 0]
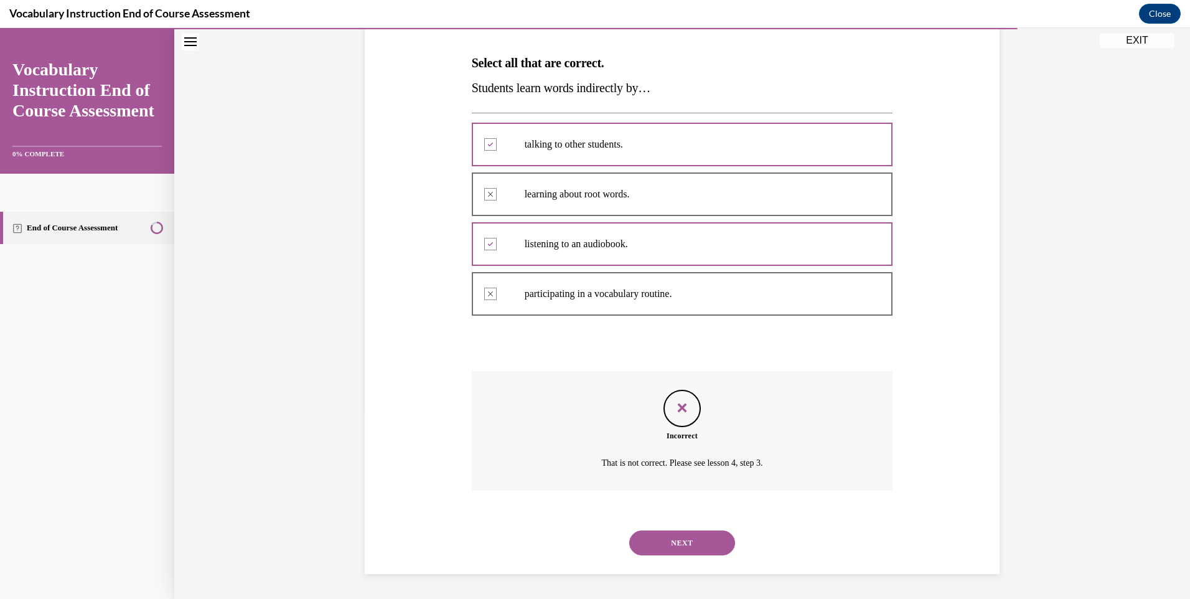
click at [648, 544] on button "NEXT" at bounding box center [682, 542] width 106 height 25
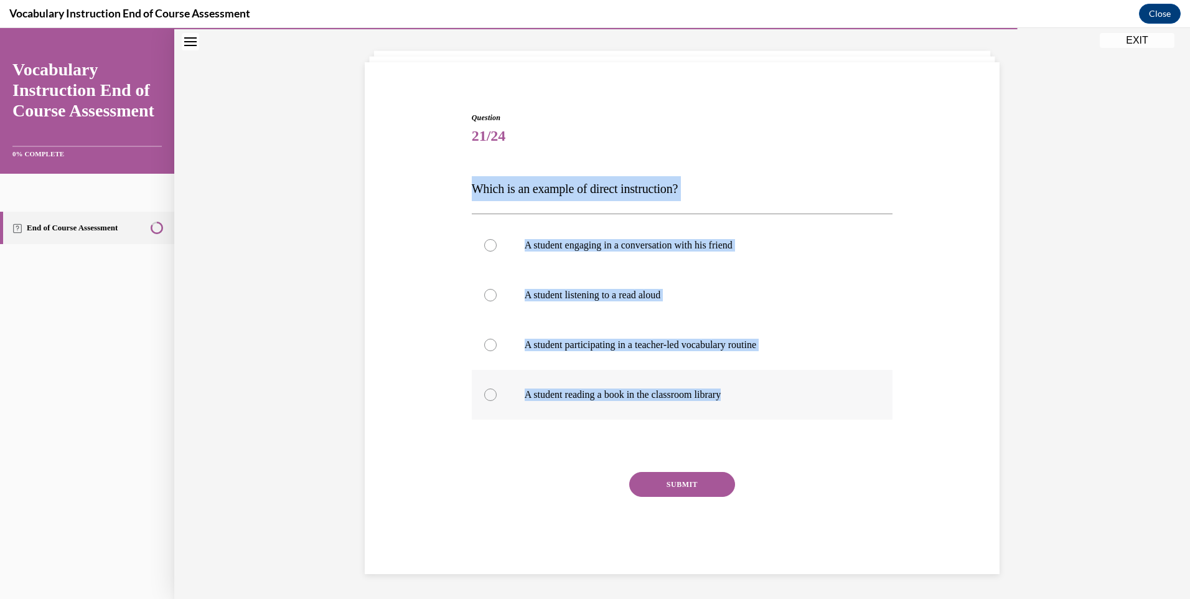
drag, startPoint x: 461, startPoint y: 182, endPoint x: 749, endPoint y: 379, distance: 348.7
click at [749, 379] on div "Question 21/24 Which is an example of direct instruction? A student engaging in…" at bounding box center [682, 324] width 641 height 499
click at [575, 349] on p "A student participating in a teacher-led vocabulary routine" at bounding box center [693, 345] width 337 height 12
click at [497, 349] on input "A student participating in a teacher-led vocabulary routine" at bounding box center [490, 345] width 12 height 12
radio input "true"
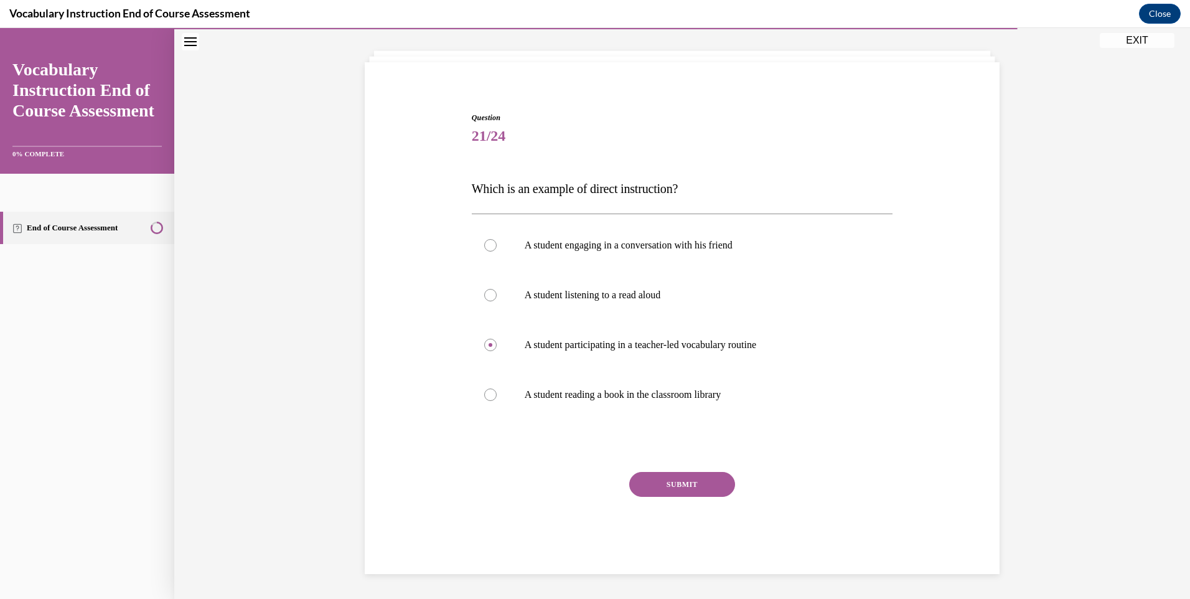
click at [634, 482] on button "SUBMIT" at bounding box center [682, 484] width 106 height 25
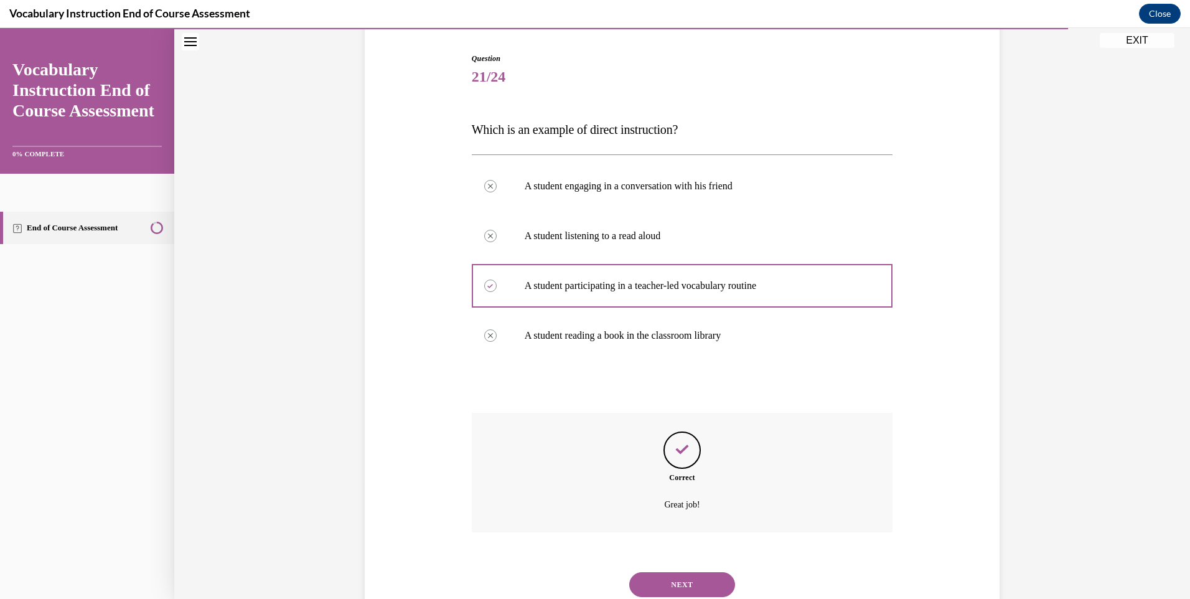
scroll to position [162, 0]
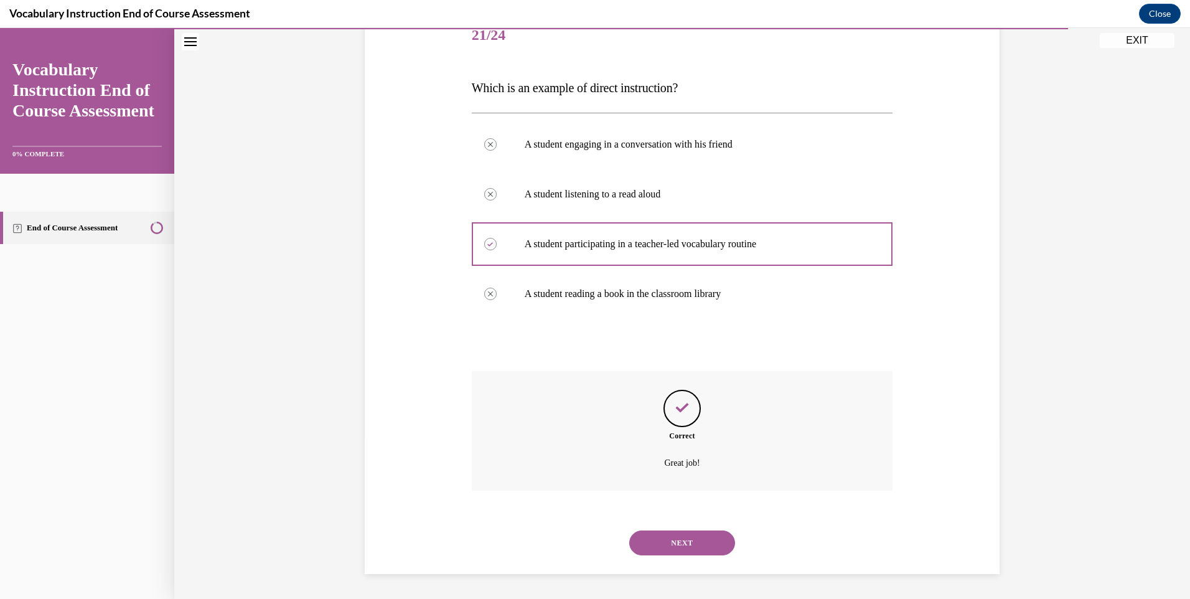
click at [660, 536] on button "NEXT" at bounding box center [682, 542] width 106 height 25
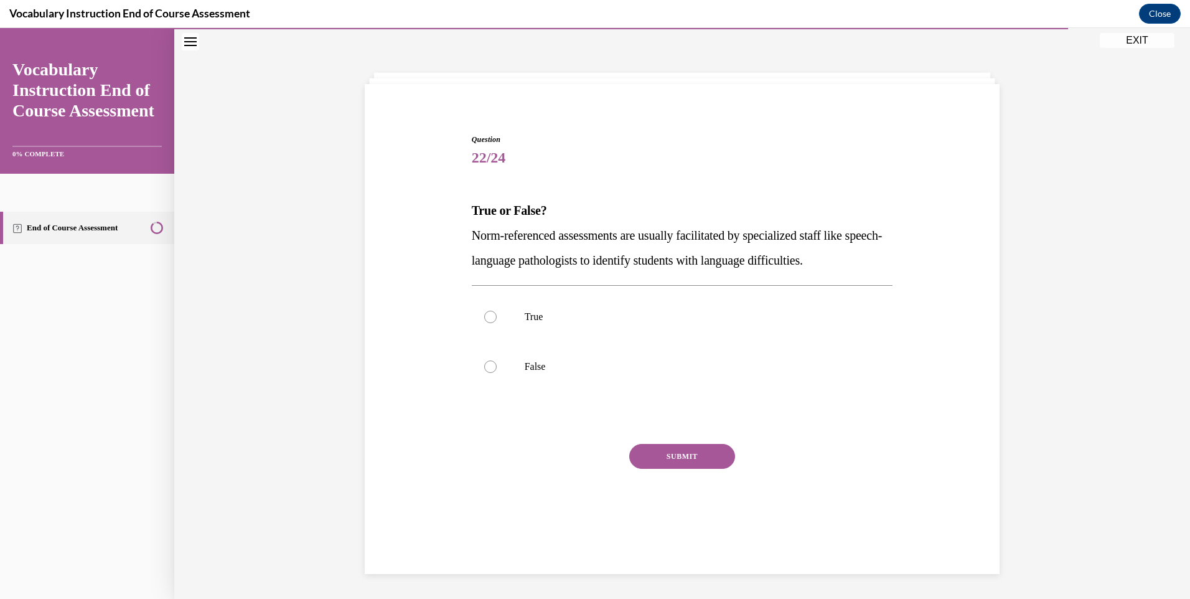
scroll to position [39, 0]
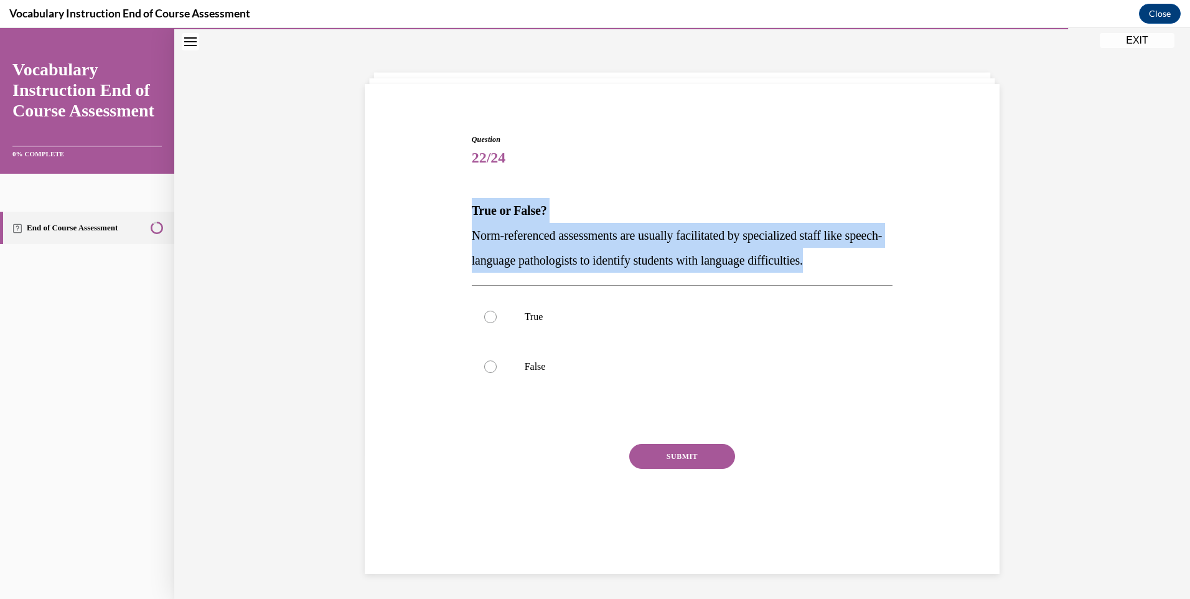
drag, startPoint x: 459, startPoint y: 199, endPoint x: 894, endPoint y: 269, distance: 440.6
click at [894, 269] on div "Question 22/24 True or False? Norm-referenced assessments are usually facilitat…" at bounding box center [682, 320] width 641 height 449
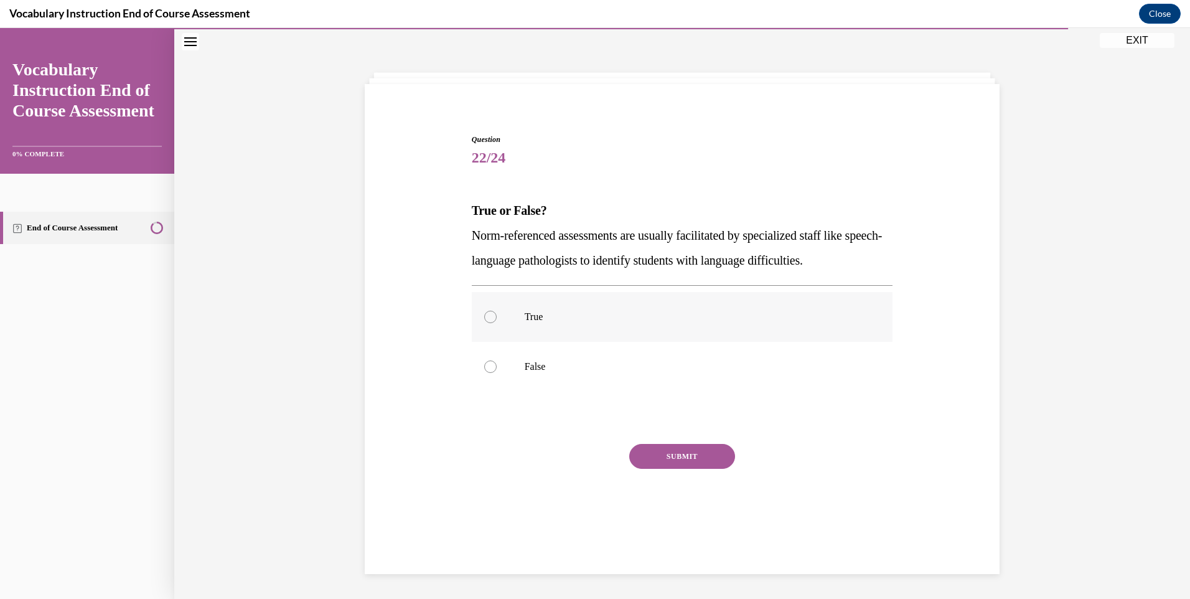
click at [530, 307] on label "True" at bounding box center [682, 317] width 421 height 50
click at [497, 311] on input "True" at bounding box center [490, 317] width 12 height 12
radio input "true"
click at [672, 457] on button "SUBMIT" at bounding box center [682, 456] width 106 height 25
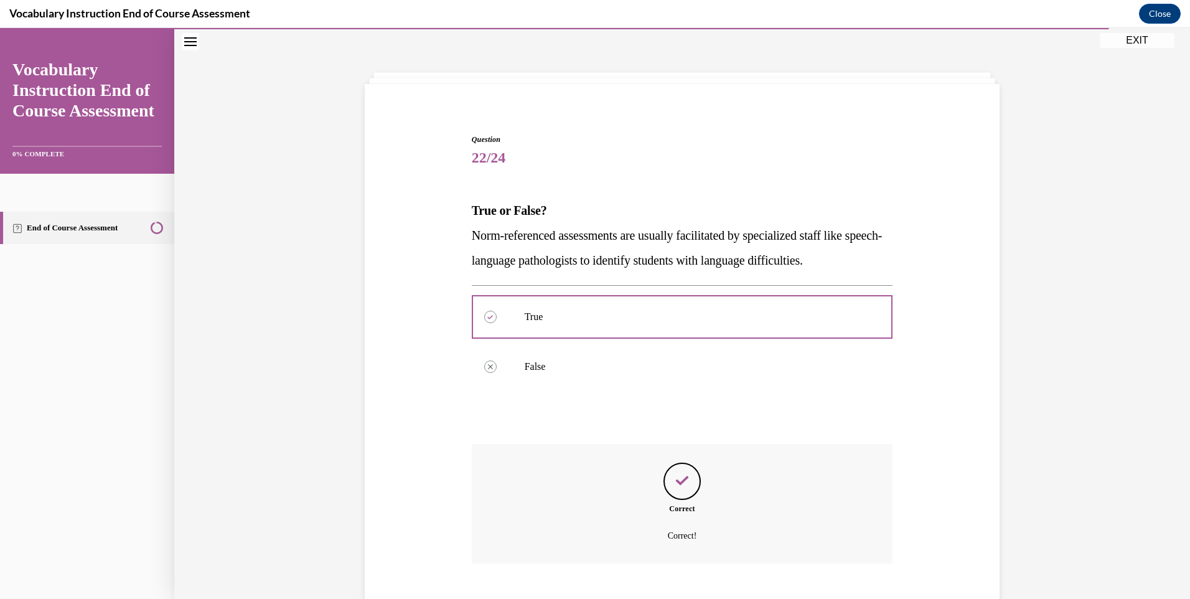
scroll to position [112, 0]
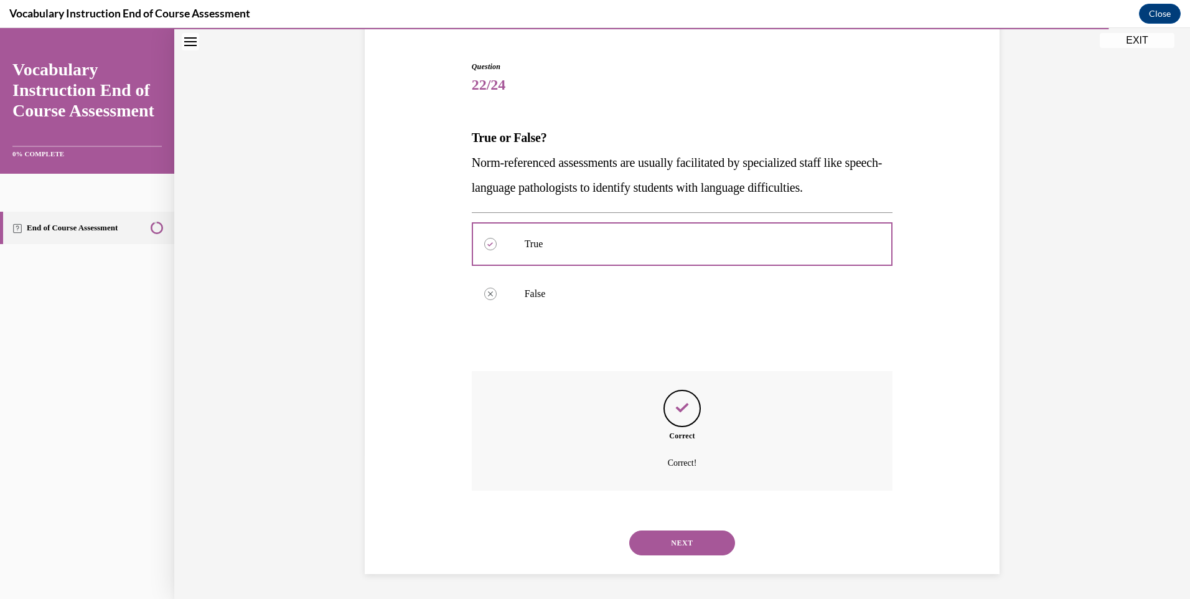
click at [659, 534] on button "NEXT" at bounding box center [682, 542] width 106 height 25
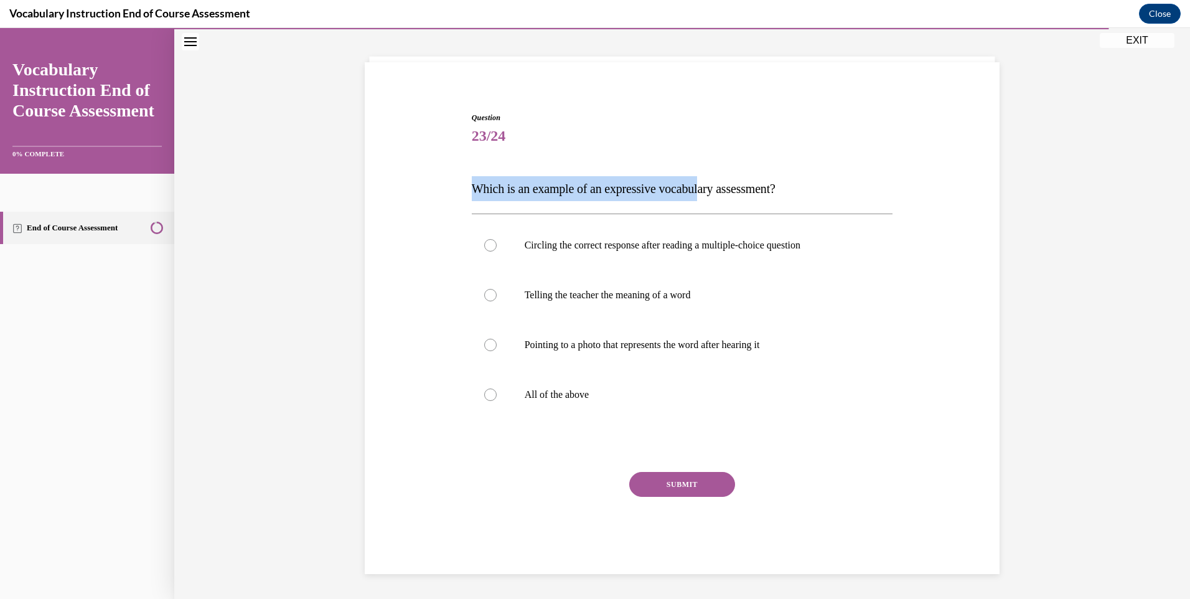
drag, startPoint x: 453, startPoint y: 189, endPoint x: 709, endPoint y: 184, distance: 256.5
click at [709, 184] on div "Question 23/24 Which is an example of an expressive vocabulary assessment? Circ…" at bounding box center [682, 324] width 641 height 499
click at [601, 172] on div "Question 23/24 Which is an example of an expressive vocabulary assessment? Circ…" at bounding box center [682, 343] width 421 height 462
click at [533, 388] on label "All of the above" at bounding box center [682, 395] width 421 height 50
click at [497, 388] on input "All of the above" at bounding box center [490, 394] width 12 height 12
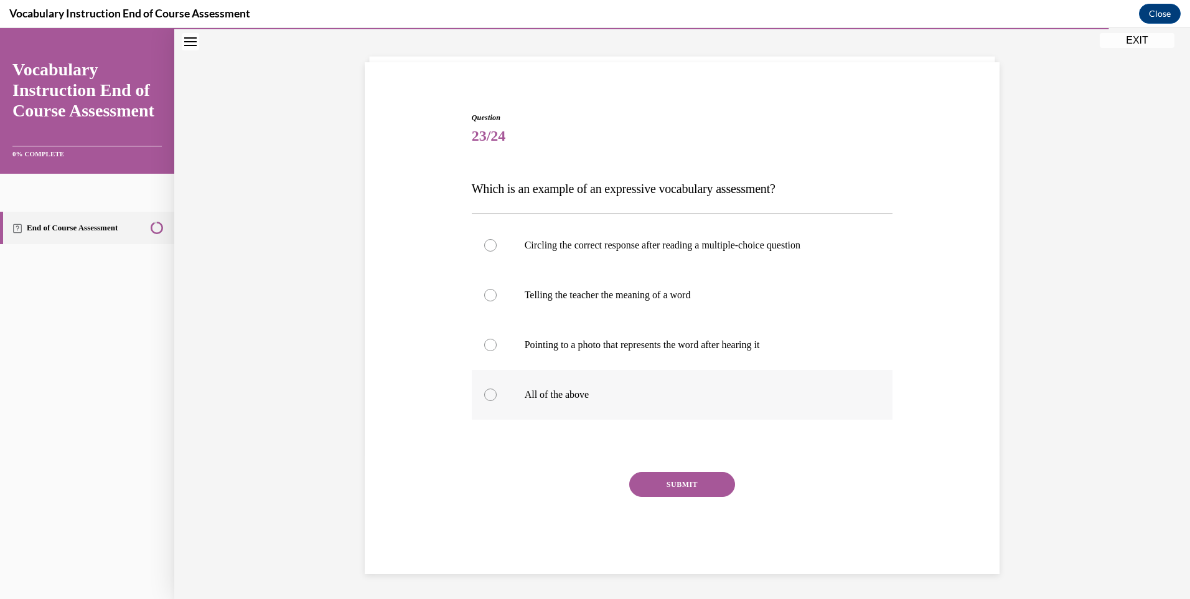
radio input "true"
click at [657, 489] on button "SUBMIT" at bounding box center [682, 484] width 106 height 25
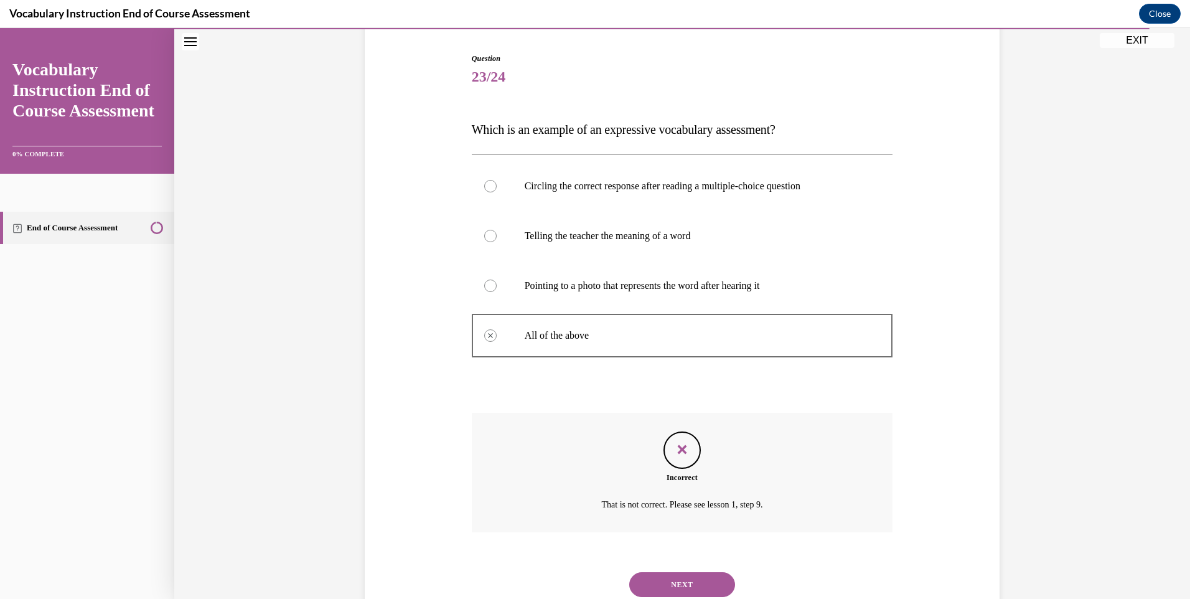
scroll to position [162, 0]
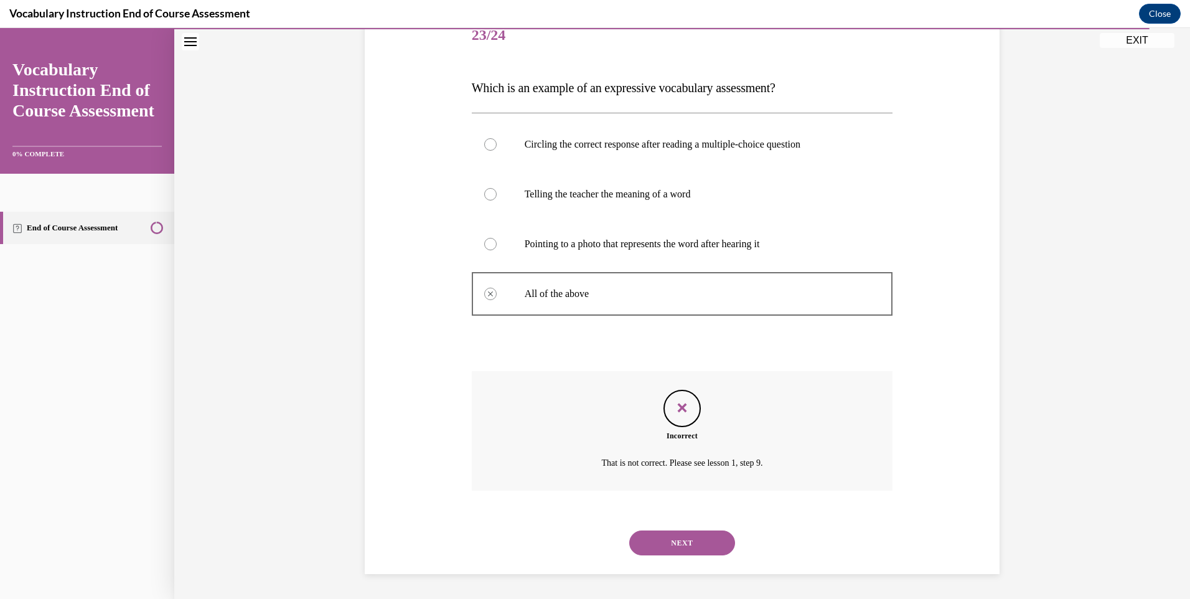
drag, startPoint x: 721, startPoint y: 545, endPoint x: 711, endPoint y: 537, distance: 13.2
click at [719, 542] on button "NEXT" at bounding box center [682, 542] width 106 height 25
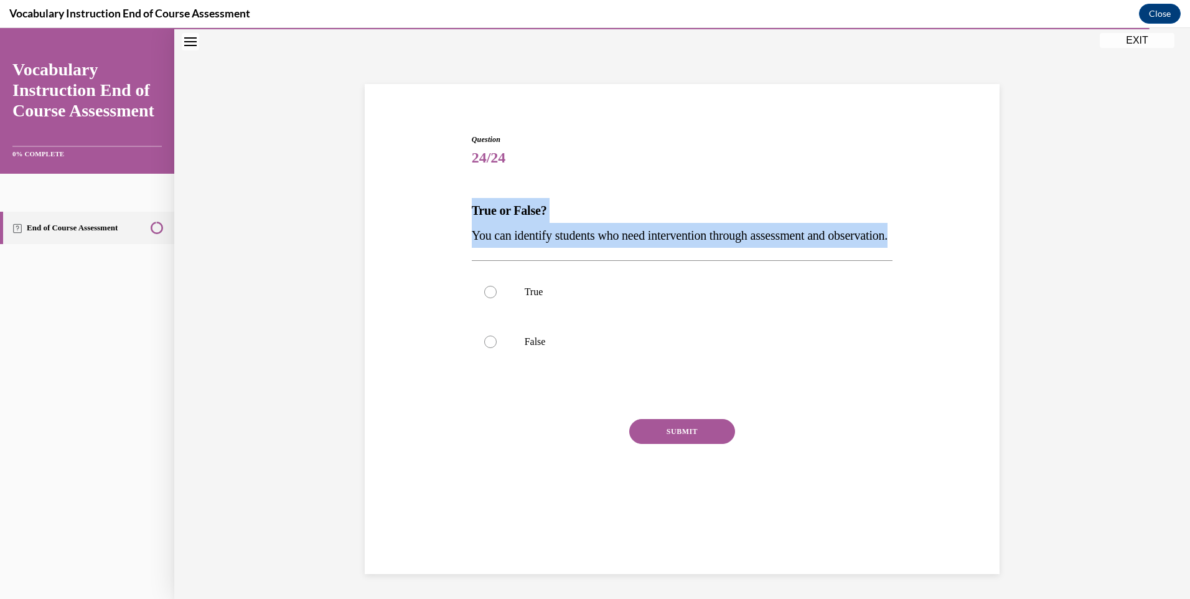
drag, startPoint x: 448, startPoint y: 189, endPoint x: 614, endPoint y: 262, distance: 181.7
click at [614, 262] on div "Question 24/24 True or False? You can identify students who need intervention t…" at bounding box center [682, 308] width 641 height 424
drag, startPoint x: 614, startPoint y: 262, endPoint x: 494, endPoint y: 236, distance: 122.9
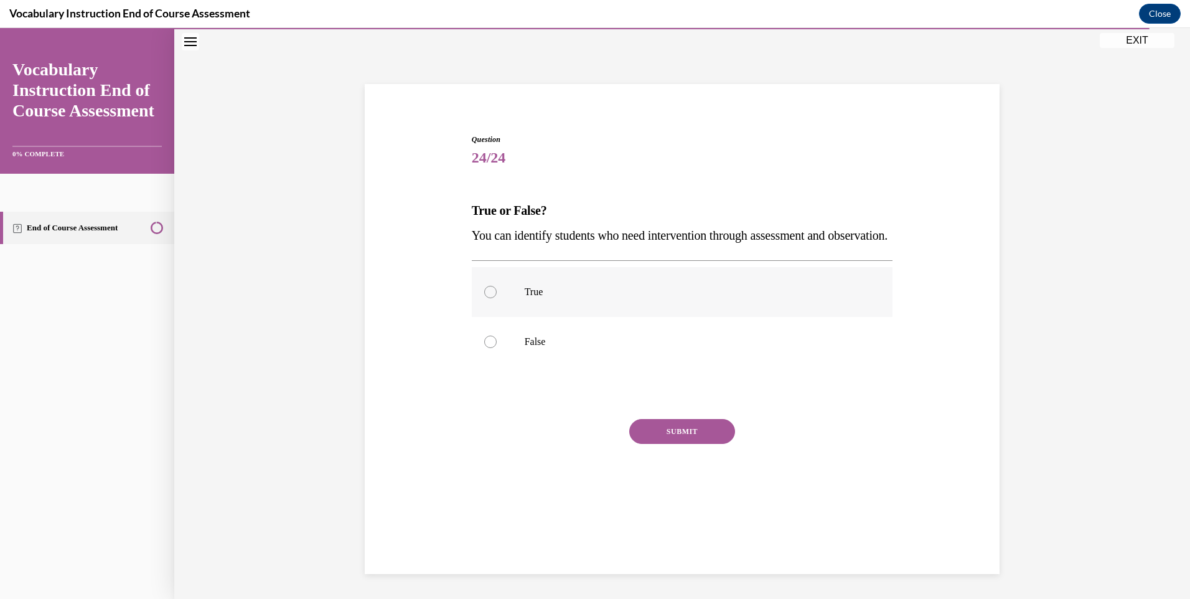
click at [523, 317] on label "True" at bounding box center [682, 292] width 421 height 50
click at [497, 298] on input "True" at bounding box center [490, 292] width 12 height 12
radio input "true"
click at [651, 444] on button "SUBMIT" at bounding box center [682, 431] width 106 height 25
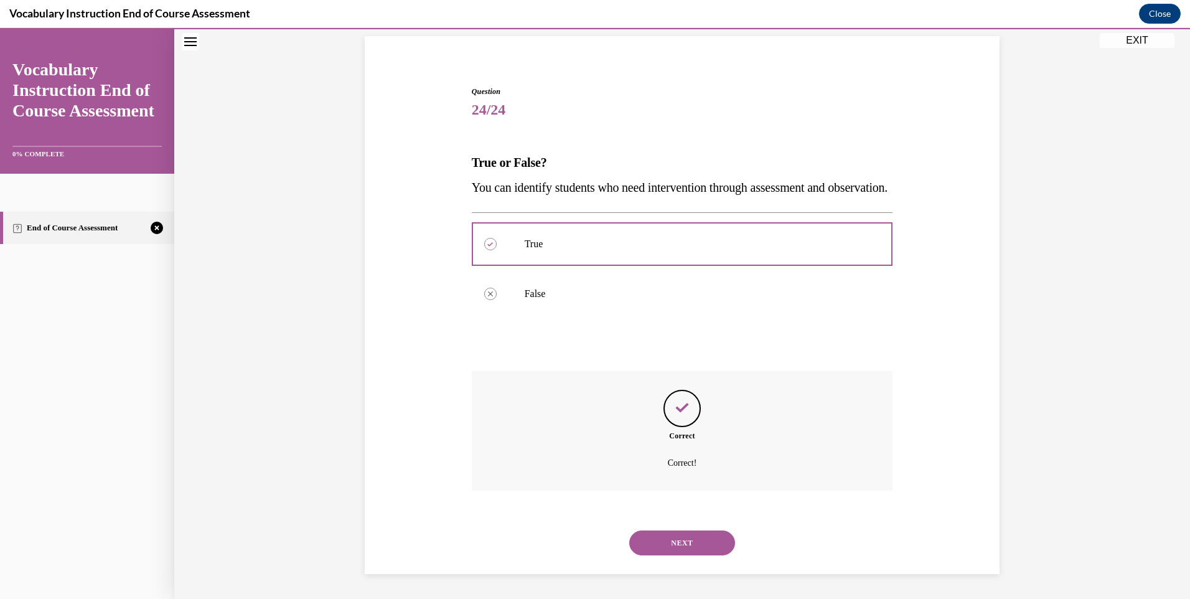
scroll to position [112, 0]
click at [698, 539] on button "NEXT" at bounding box center [682, 542] width 106 height 25
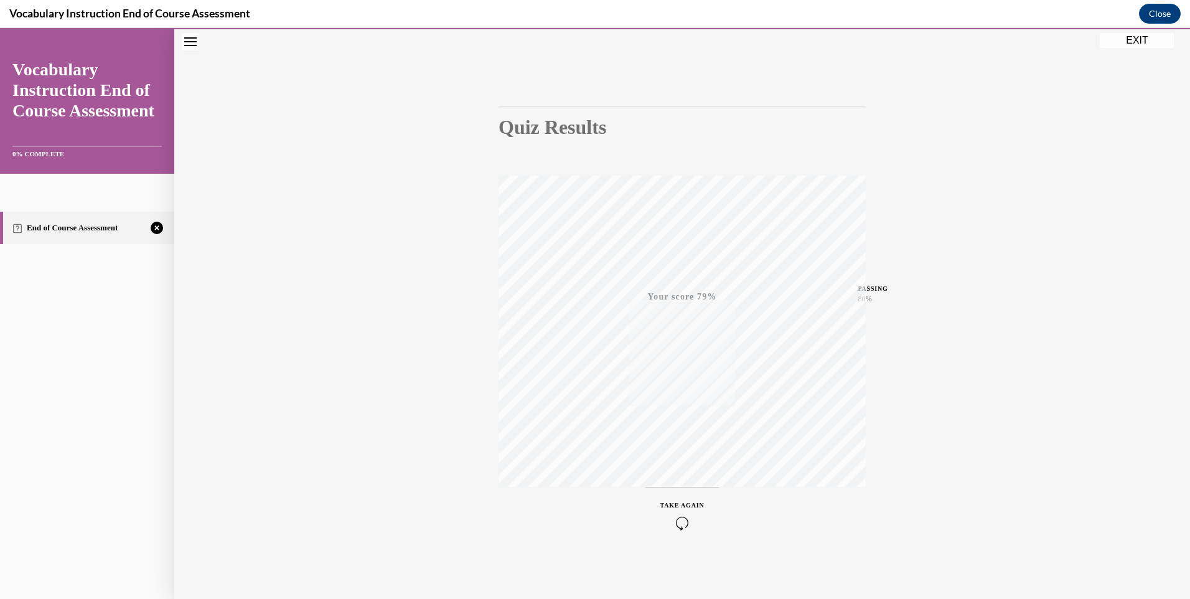
click at [681, 528] on icon "button" at bounding box center [682, 523] width 44 height 14
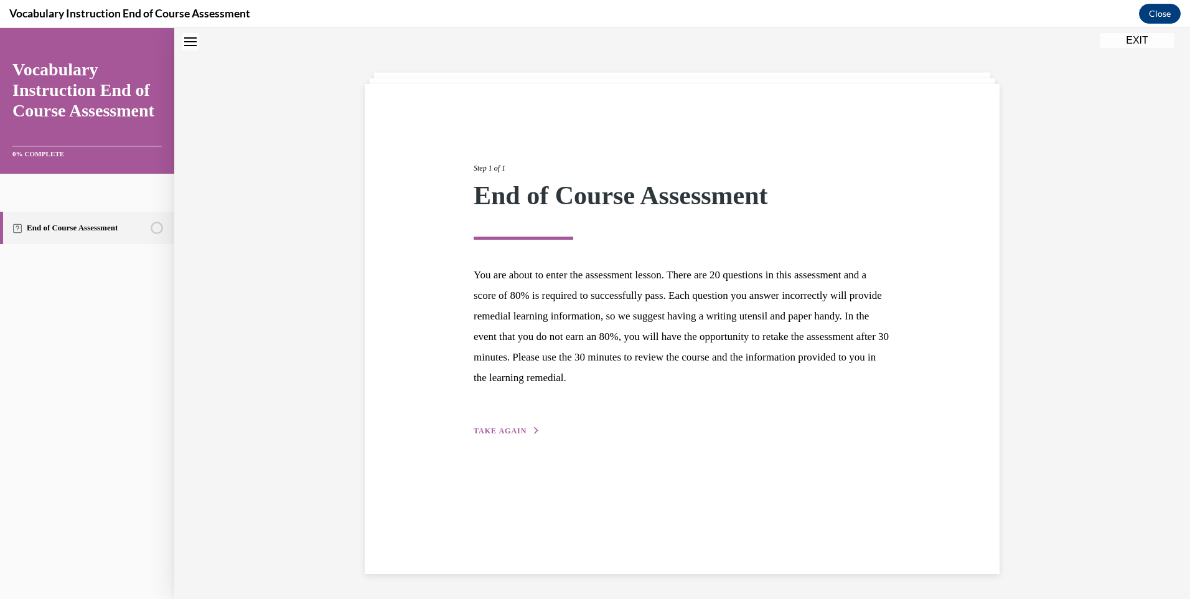
click at [493, 425] on button "TAKE AGAIN" at bounding box center [507, 430] width 67 height 11
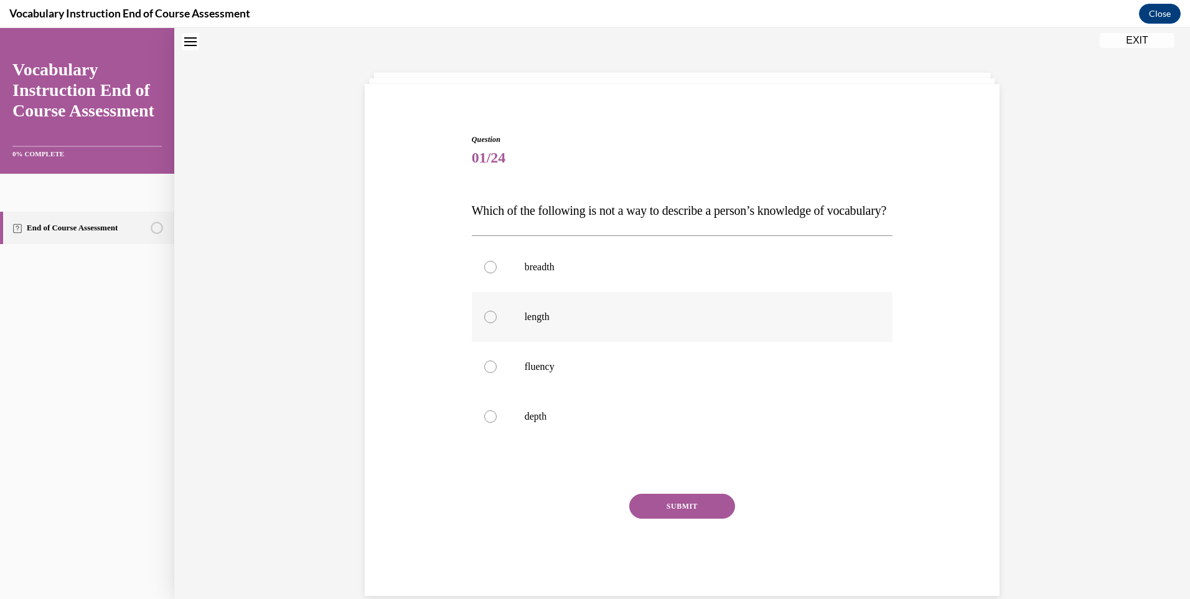
click at [529, 323] on p "length" at bounding box center [693, 317] width 337 height 12
click at [497, 323] on input "length" at bounding box center [490, 317] width 12 height 12
radio input "true"
click at [671, 518] on button "SUBMIT" at bounding box center [682, 506] width 106 height 25
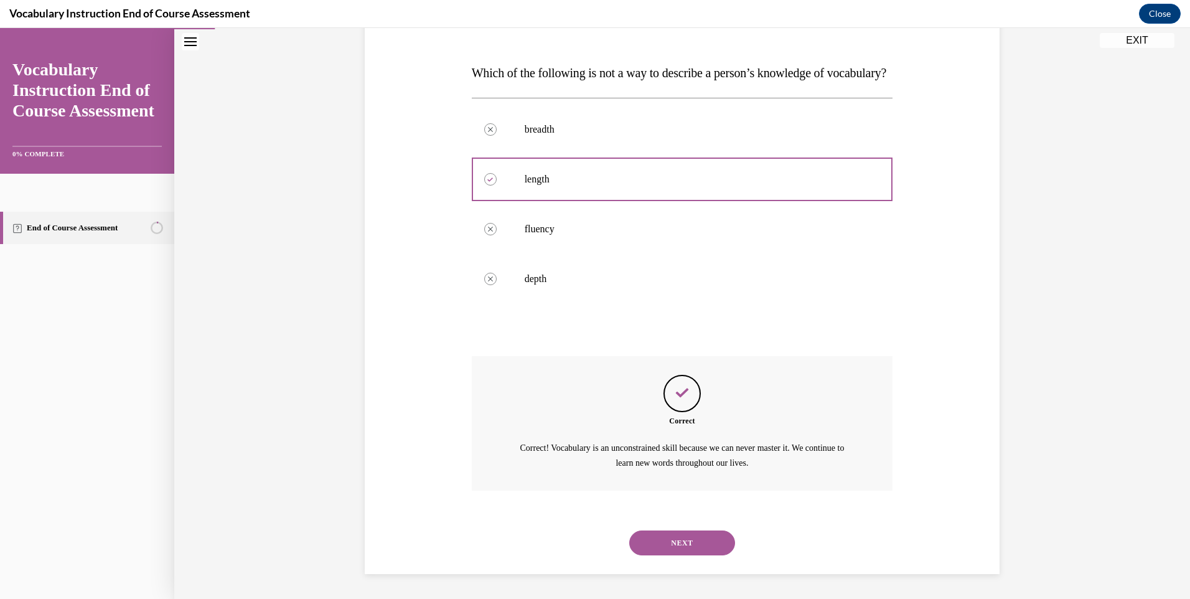
scroll to position [202, 0]
click at [671, 537] on button "NEXT" at bounding box center [682, 542] width 106 height 25
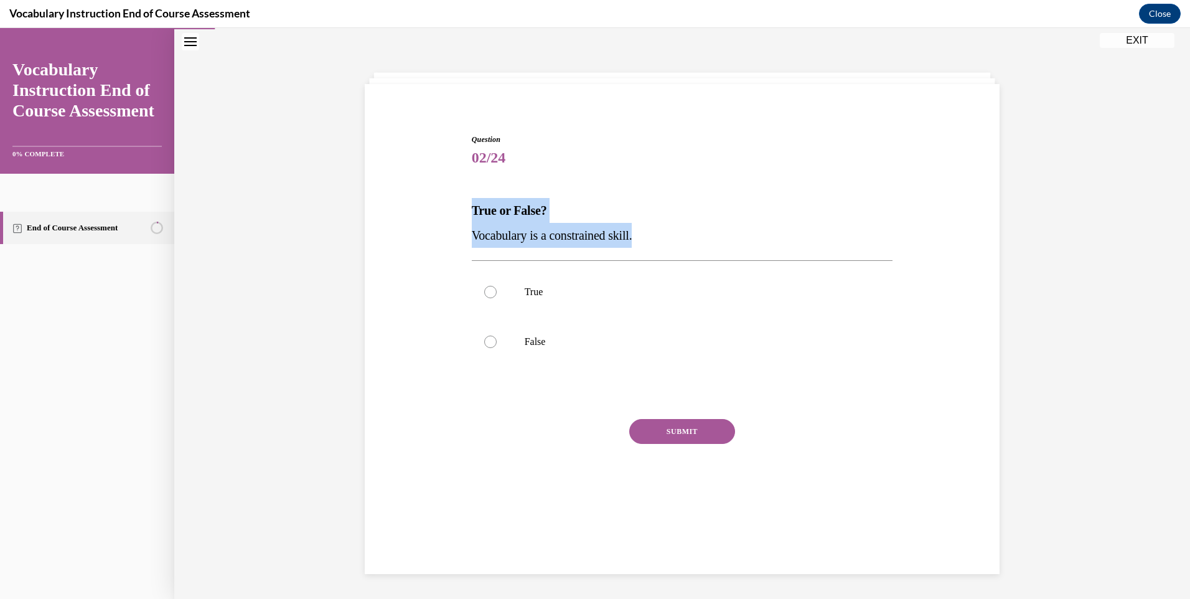
drag, startPoint x: 467, startPoint y: 204, endPoint x: 695, endPoint y: 246, distance: 232.3
click at [695, 246] on div "True or False? Vocabulary is a constrained skill." at bounding box center [682, 223] width 421 height 50
drag, startPoint x: 695, startPoint y: 246, endPoint x: 588, endPoint y: 238, distance: 108.0
click at [525, 338] on p "False" at bounding box center [693, 341] width 337 height 12
click at [497, 338] on input "False" at bounding box center [490, 341] width 12 height 12
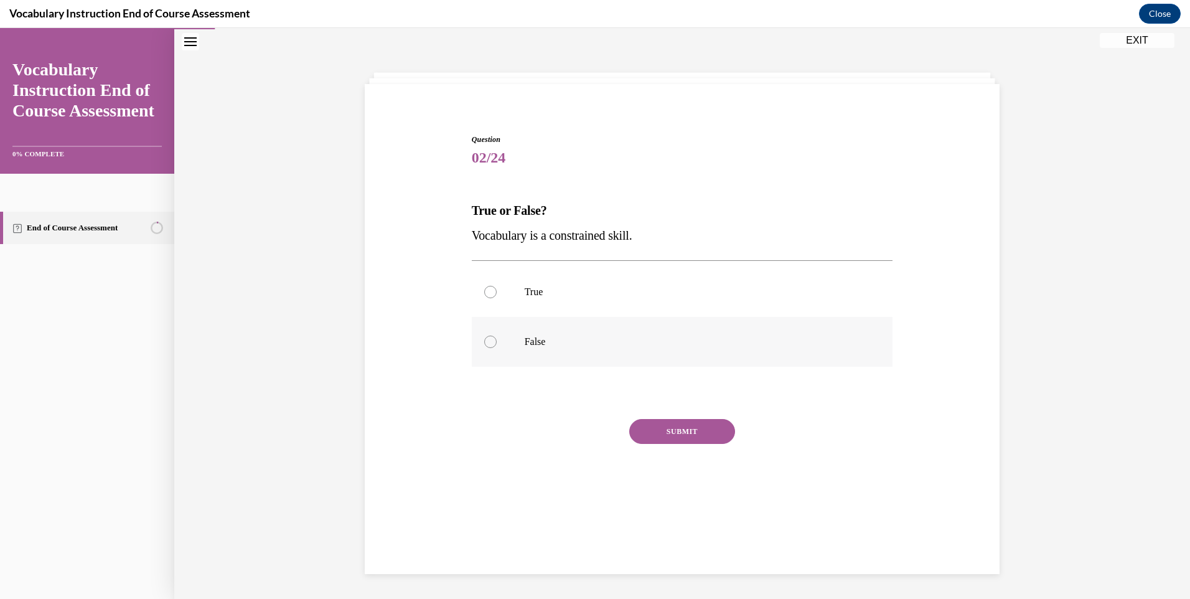
radio input "true"
click at [699, 441] on button "SUBMIT" at bounding box center [682, 431] width 106 height 25
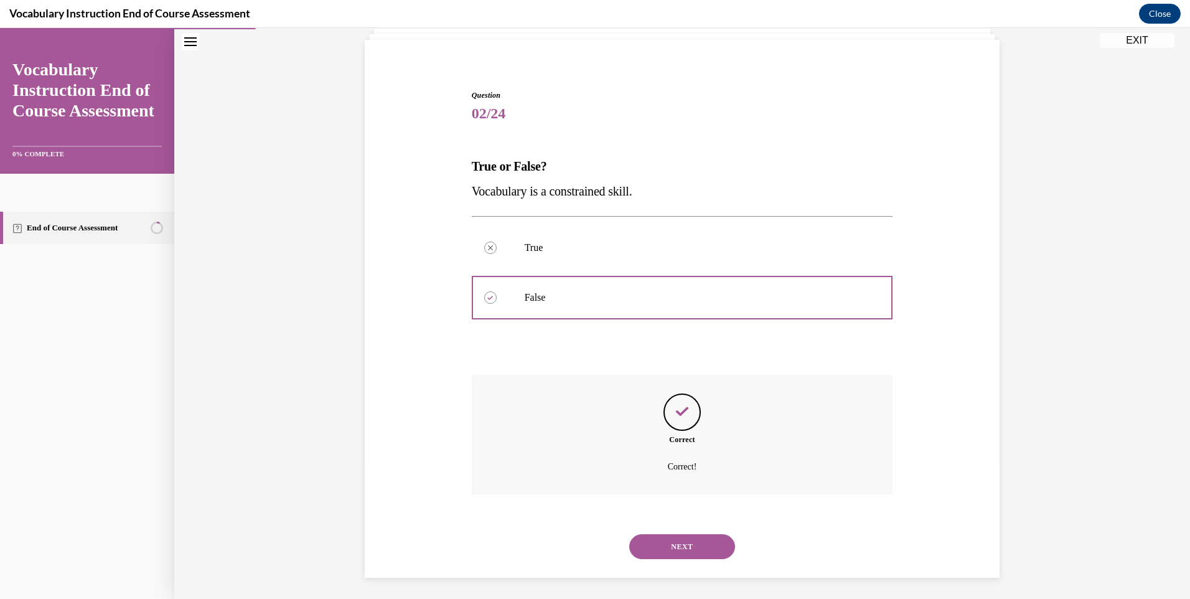
scroll to position [87, 0]
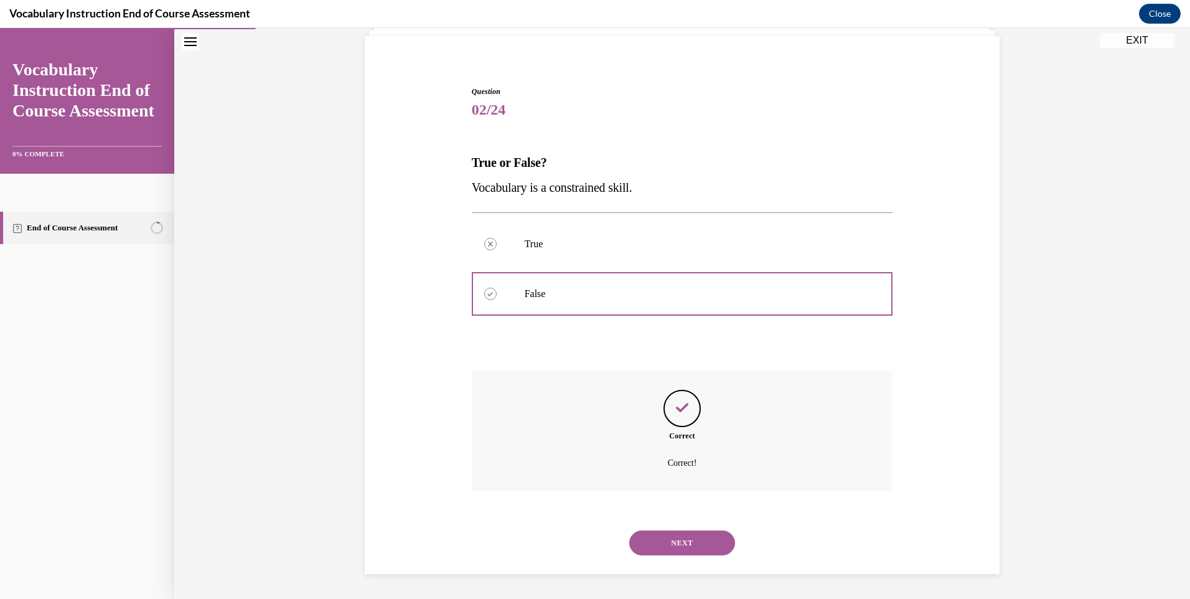
click at [688, 555] on button "NEXT" at bounding box center [682, 542] width 106 height 25
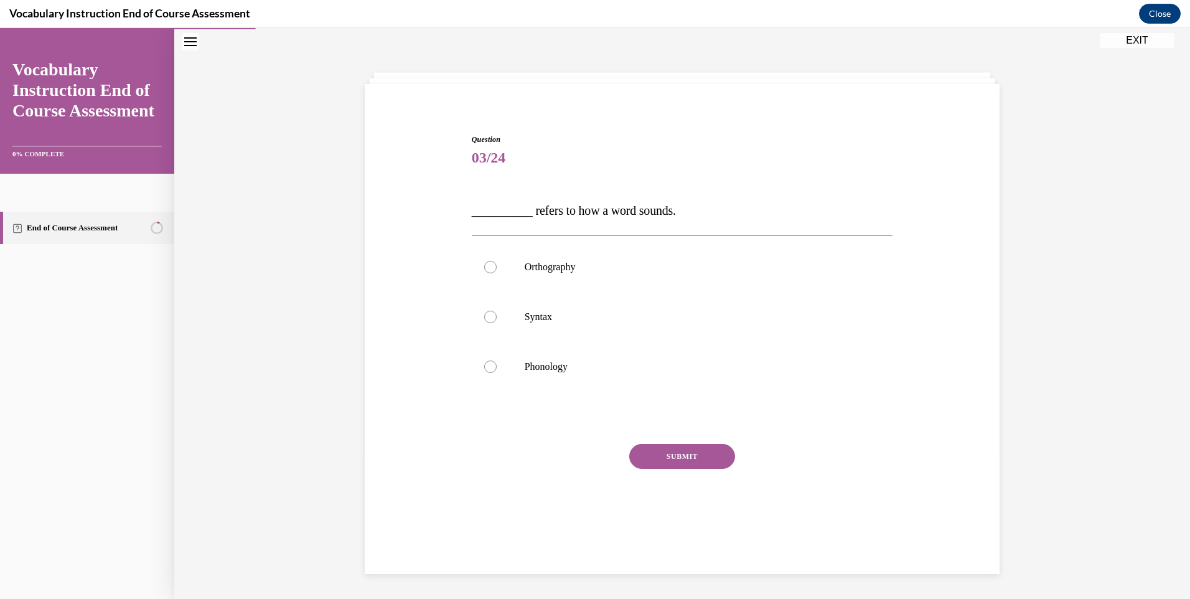
click at [462, 209] on div "Question 03/24 __________ refers to how a word sounds. Orthography Syntax Phono…" at bounding box center [682, 320] width 641 height 449
click at [559, 376] on label "Phonology" at bounding box center [682, 367] width 421 height 50
click at [497, 373] on input "Phonology" at bounding box center [490, 366] width 12 height 12
radio input "true"
click at [660, 466] on button "SUBMIT" at bounding box center [682, 456] width 106 height 25
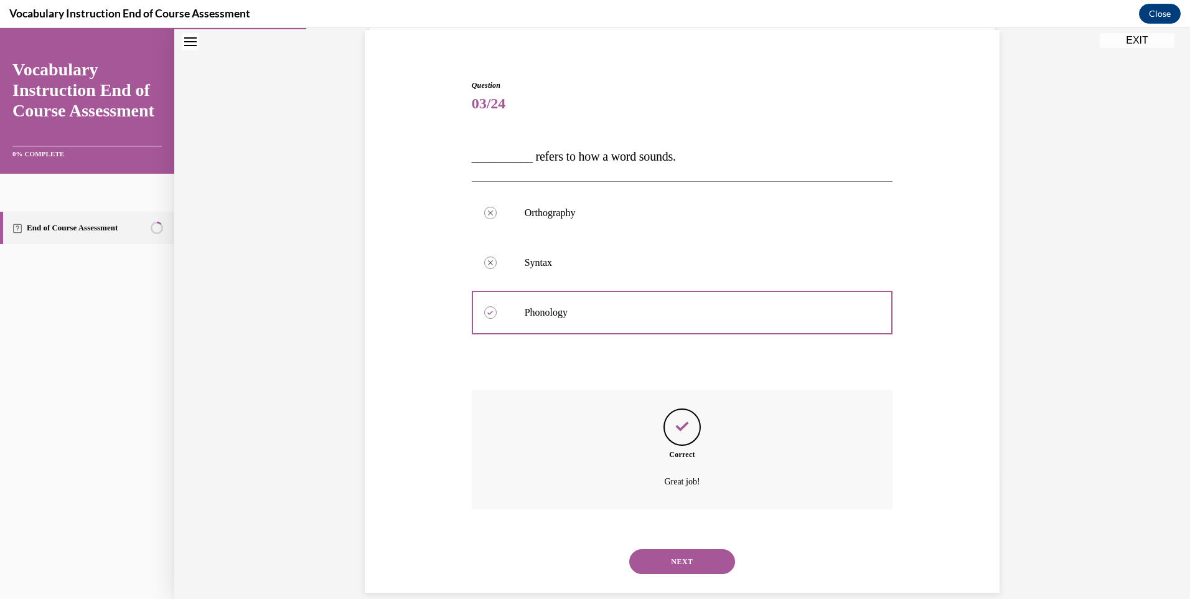
scroll to position [112, 0]
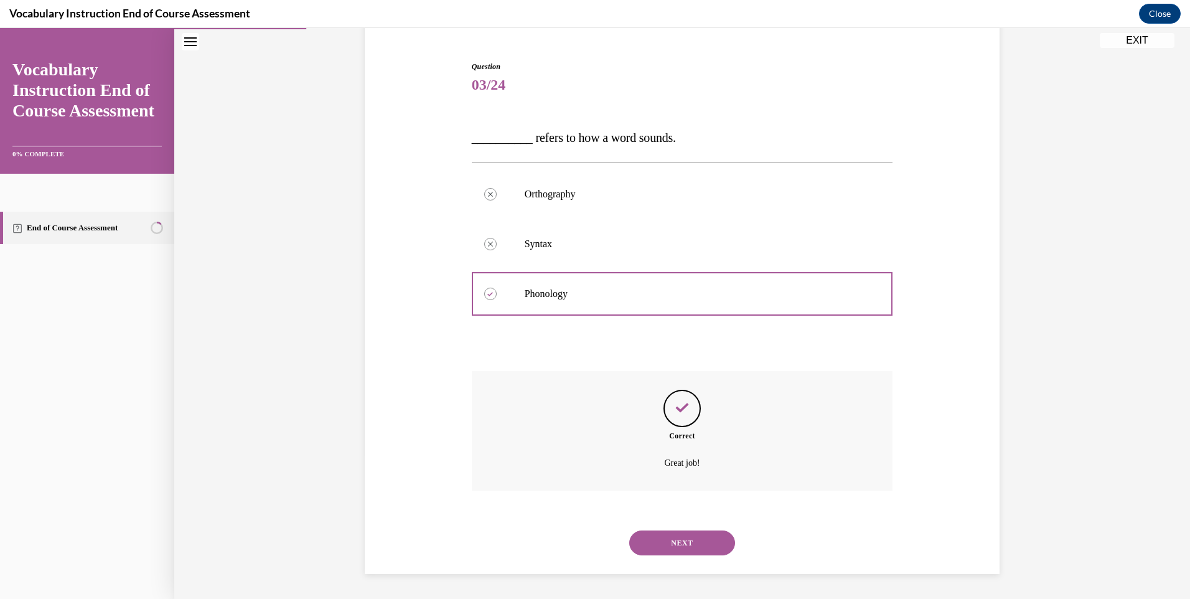
click at [682, 555] on div "NEXT" at bounding box center [682, 543] width 421 height 50
click at [682, 546] on button "NEXT" at bounding box center [682, 542] width 106 height 25
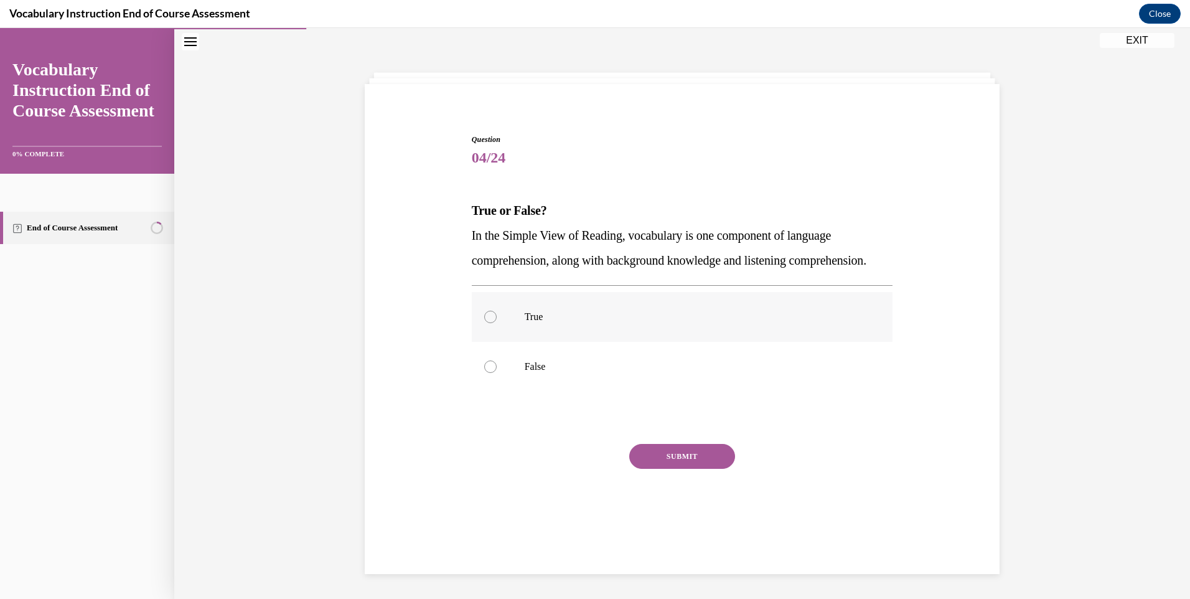
click at [492, 336] on label "True" at bounding box center [682, 317] width 421 height 50
click at [492, 323] on input "True" at bounding box center [490, 317] width 12 height 12
radio input "true"
click at [666, 469] on button "SUBMIT" at bounding box center [682, 456] width 106 height 25
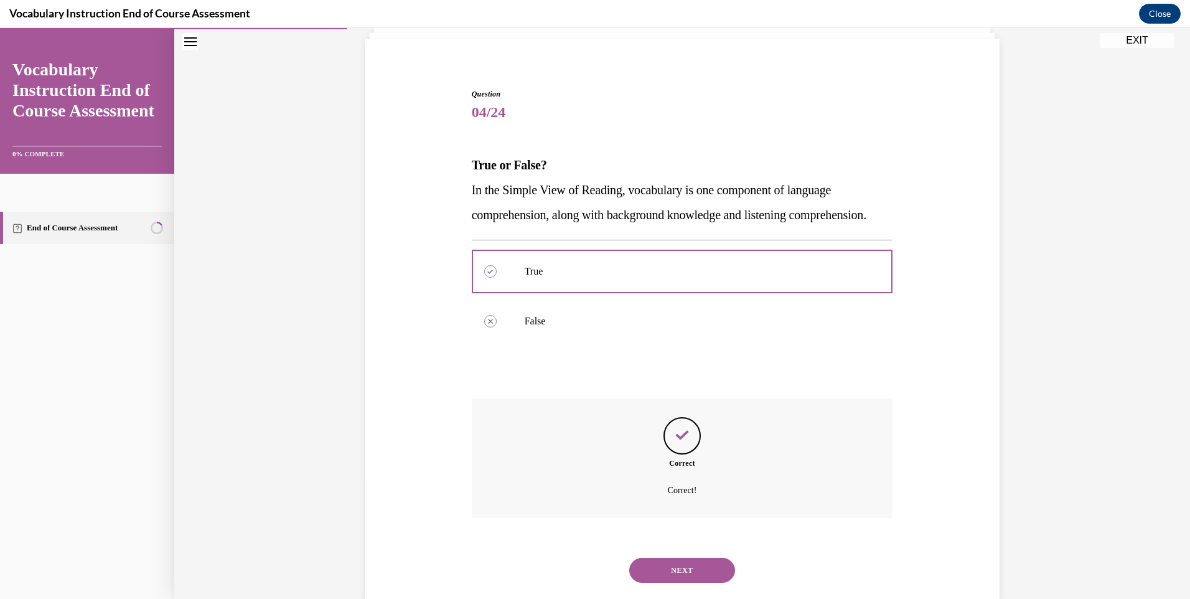
scroll to position [137, 0]
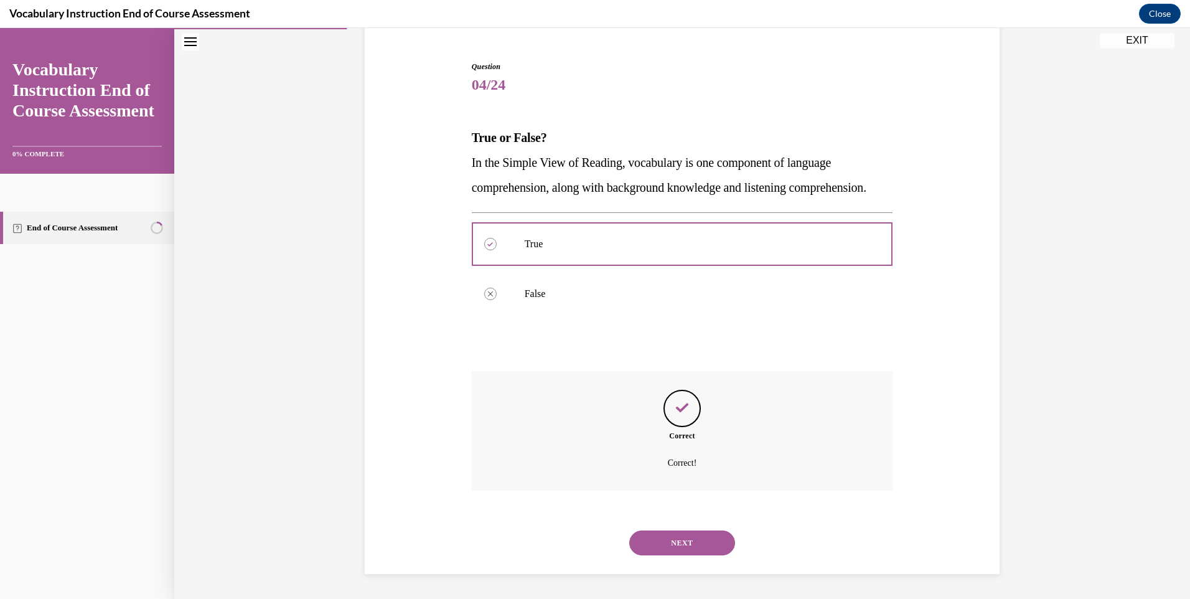
click at [682, 541] on button "NEXT" at bounding box center [682, 542] width 106 height 25
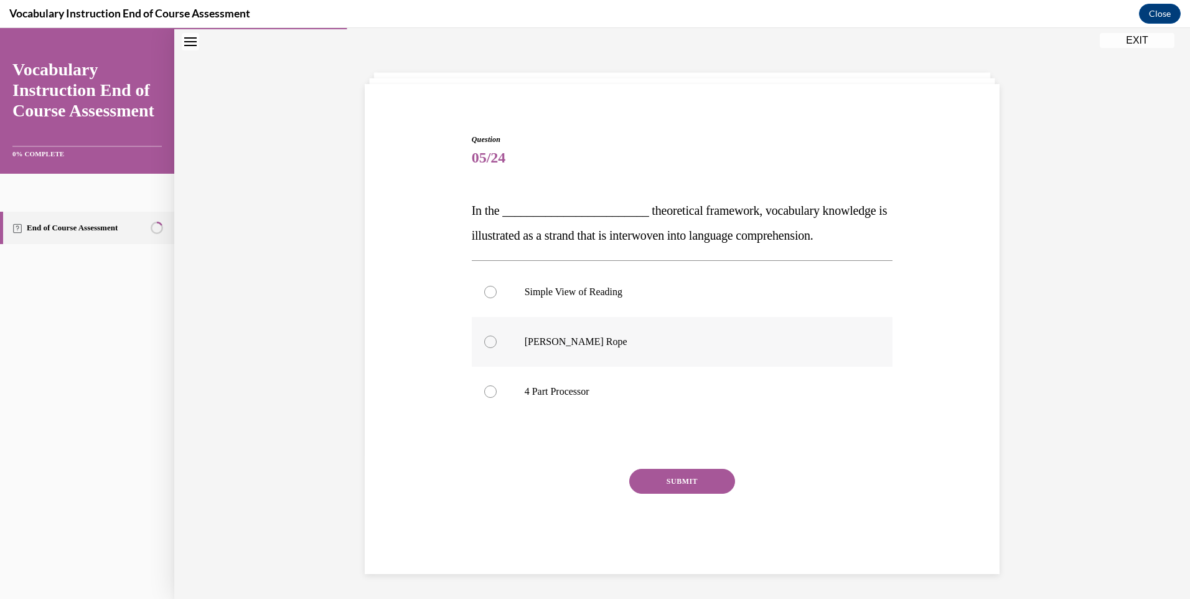
click at [529, 337] on p "Scarborough's Rope" at bounding box center [693, 341] width 337 height 12
click at [497, 337] on input "Scarborough's Rope" at bounding box center [490, 341] width 12 height 12
radio input "true"
click at [664, 485] on button "SUBMIT" at bounding box center [682, 481] width 106 height 25
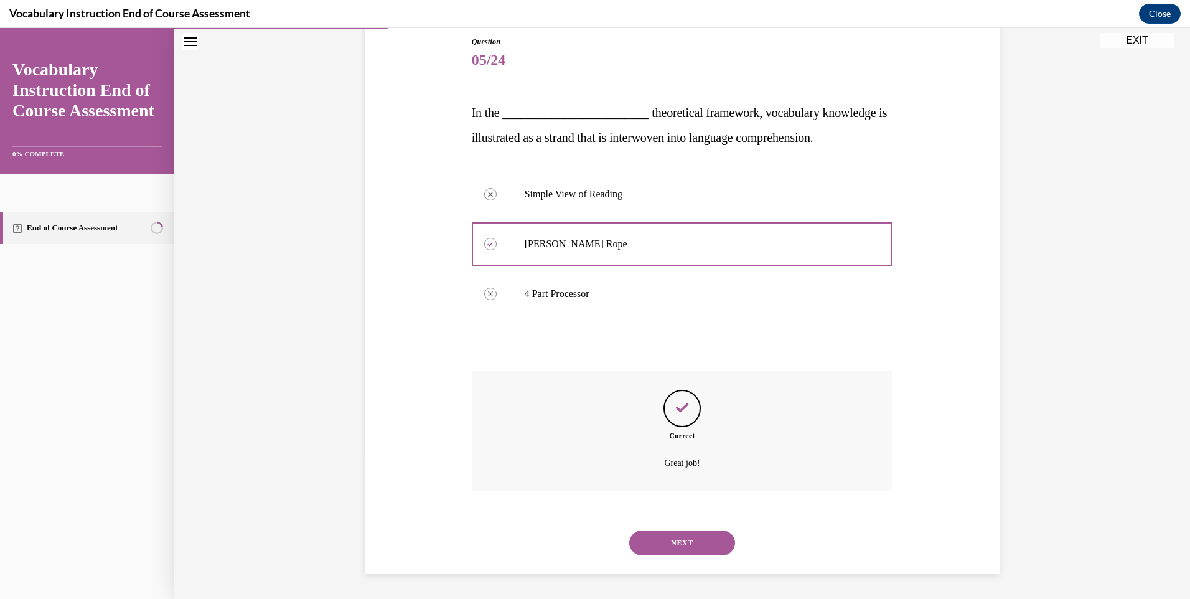
click at [674, 535] on button "NEXT" at bounding box center [682, 542] width 106 height 25
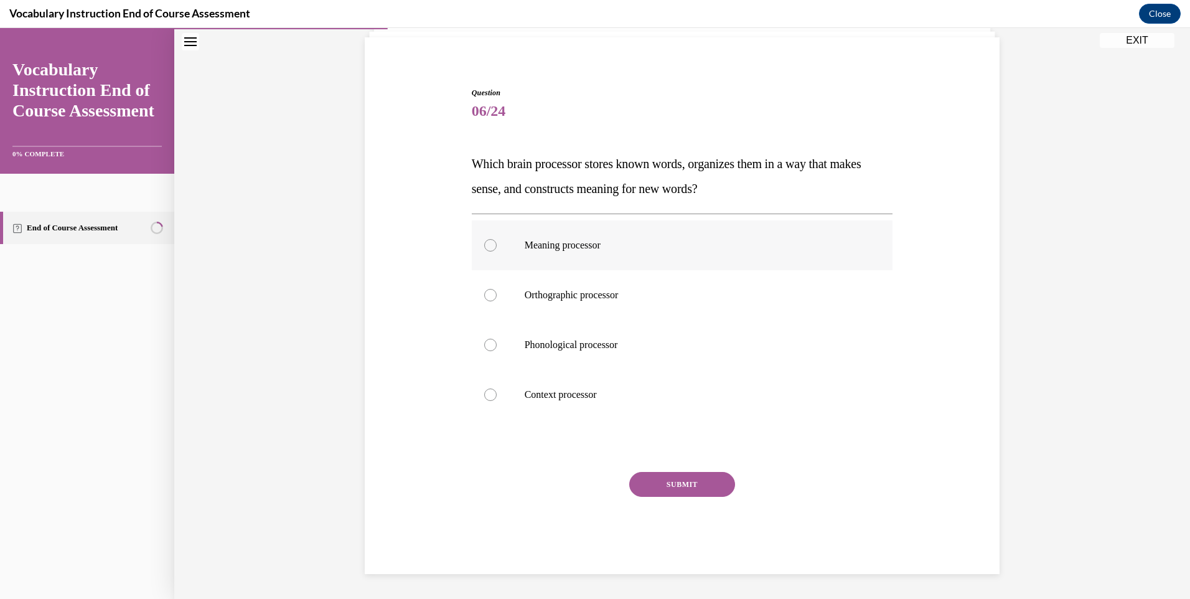
click at [575, 234] on label "Meaning processor" at bounding box center [682, 245] width 421 height 50
click at [497, 239] on input "Meaning processor" at bounding box center [490, 245] width 12 height 12
radio input "true"
click at [638, 473] on button "SUBMIT" at bounding box center [682, 484] width 106 height 25
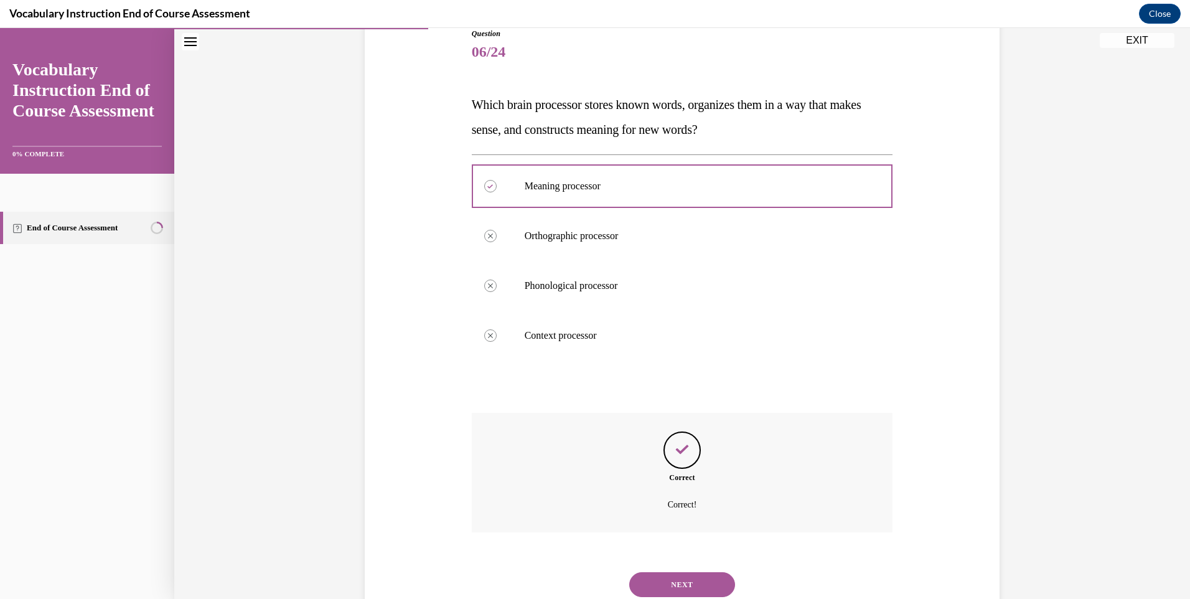
scroll to position [187, 0]
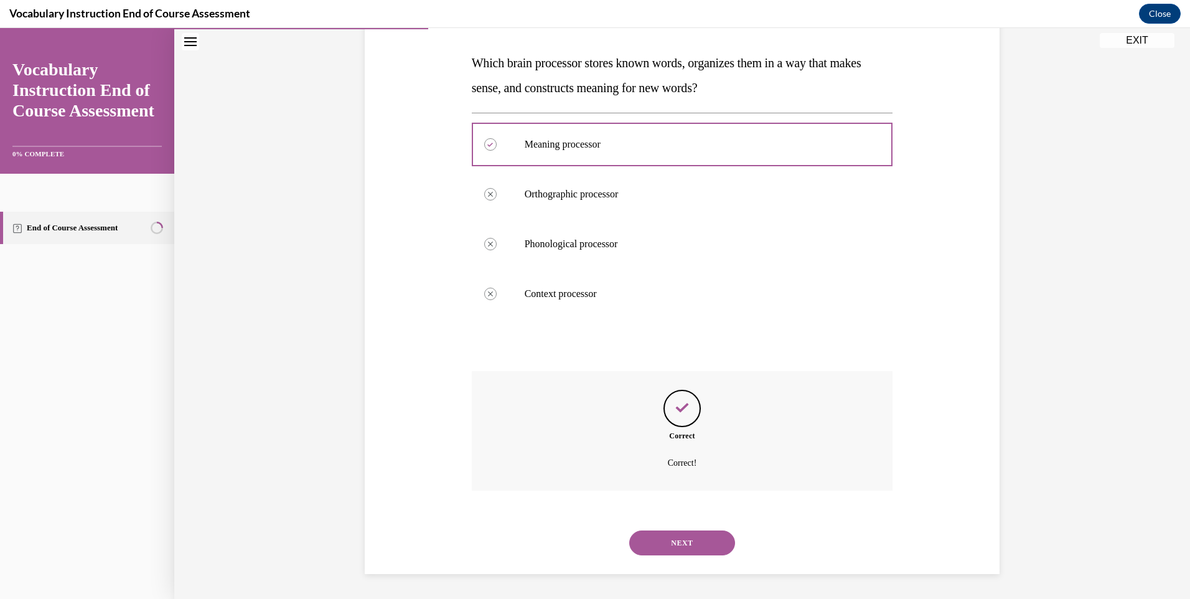
click at [657, 539] on button "NEXT" at bounding box center [682, 542] width 106 height 25
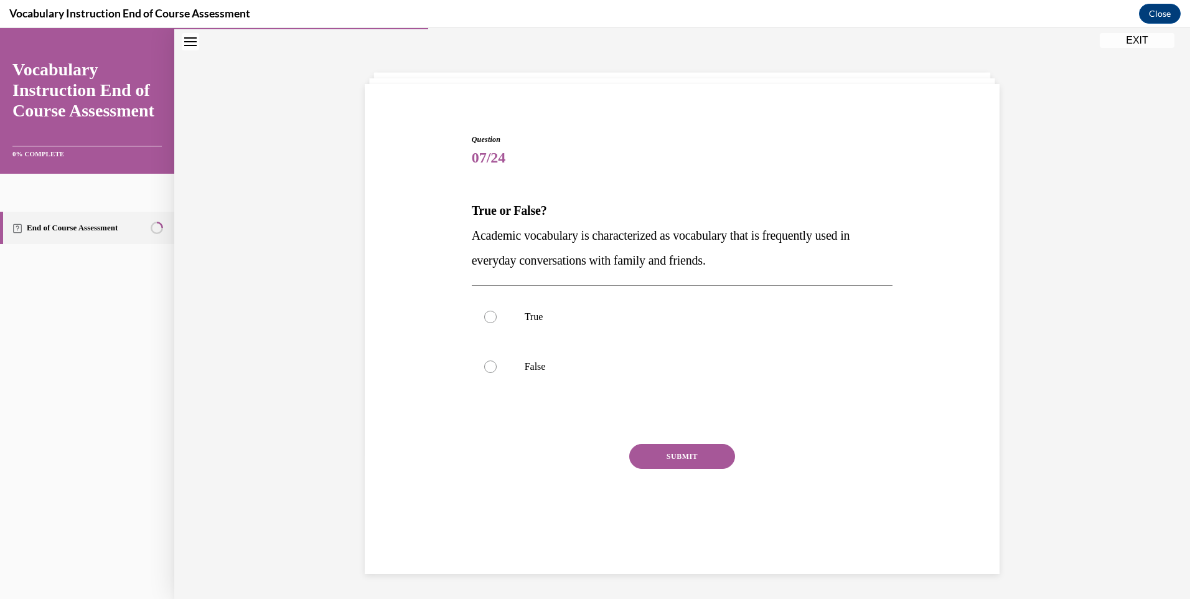
scroll to position [39, 0]
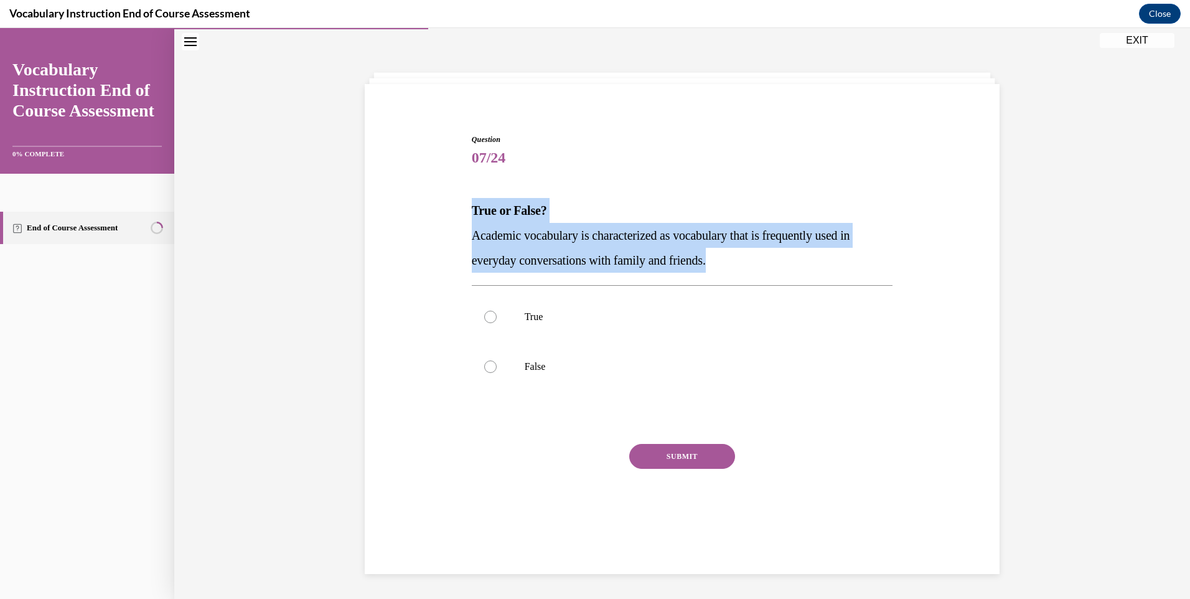
drag, startPoint x: 465, startPoint y: 206, endPoint x: 761, endPoint y: 267, distance: 302.5
click at [761, 267] on div "Question 07/24 True or False? Academic vocabulary is characterized as vocabular…" at bounding box center [683, 330] width 428 height 431
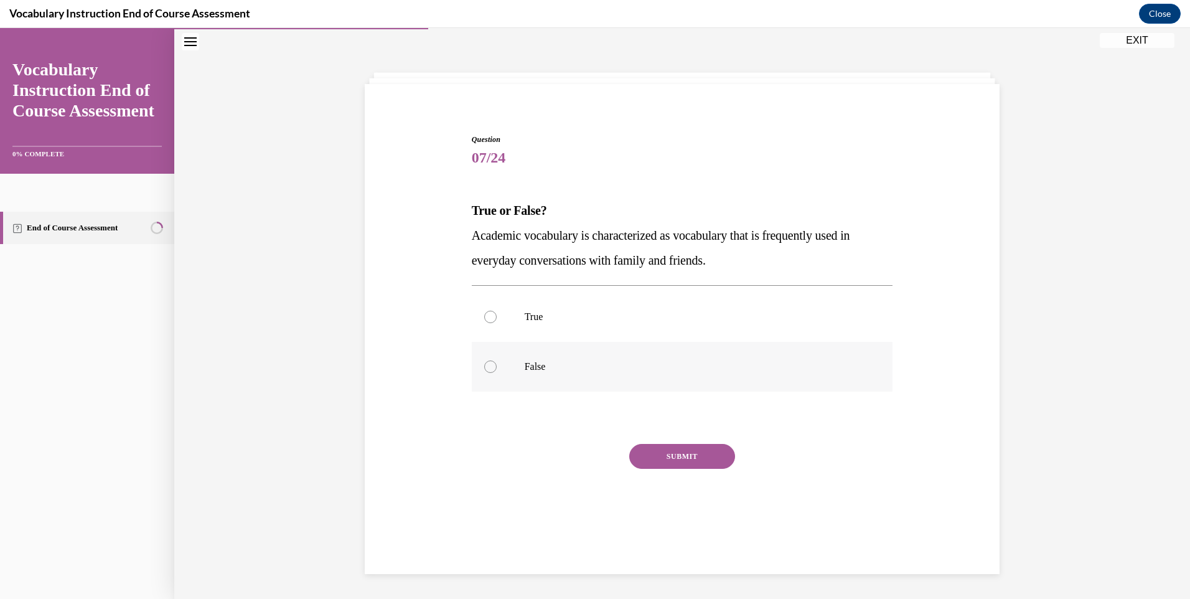
click at [537, 352] on label "False" at bounding box center [682, 367] width 421 height 50
click at [497, 360] on input "False" at bounding box center [490, 366] width 12 height 12
radio input "true"
click at [685, 448] on button "SUBMIT" at bounding box center [682, 456] width 106 height 25
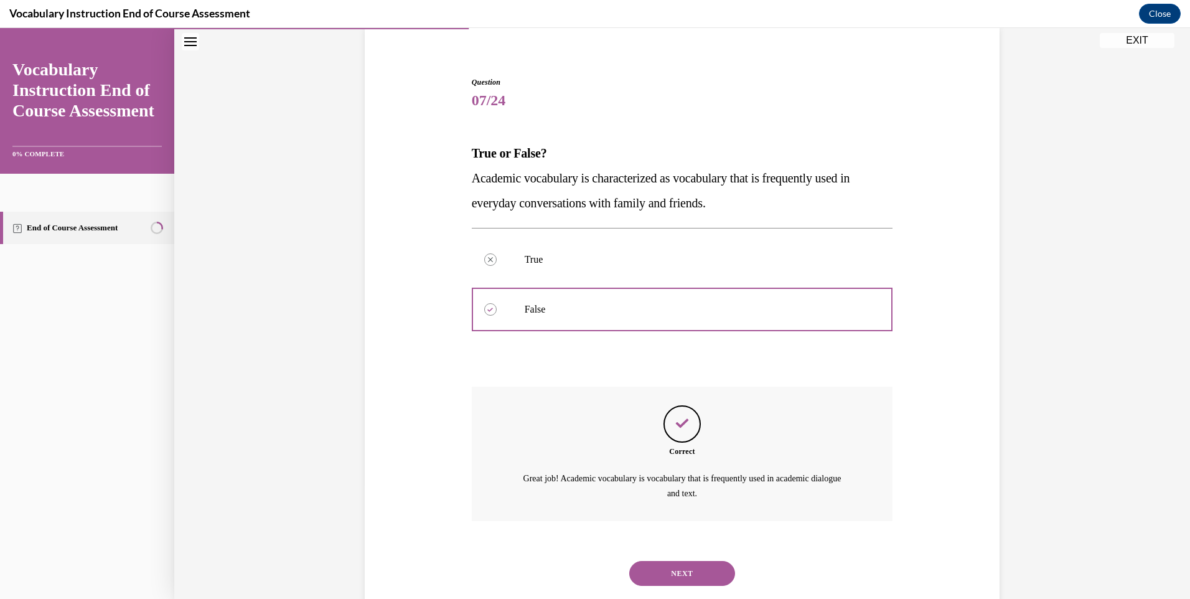
scroll to position [127, 0]
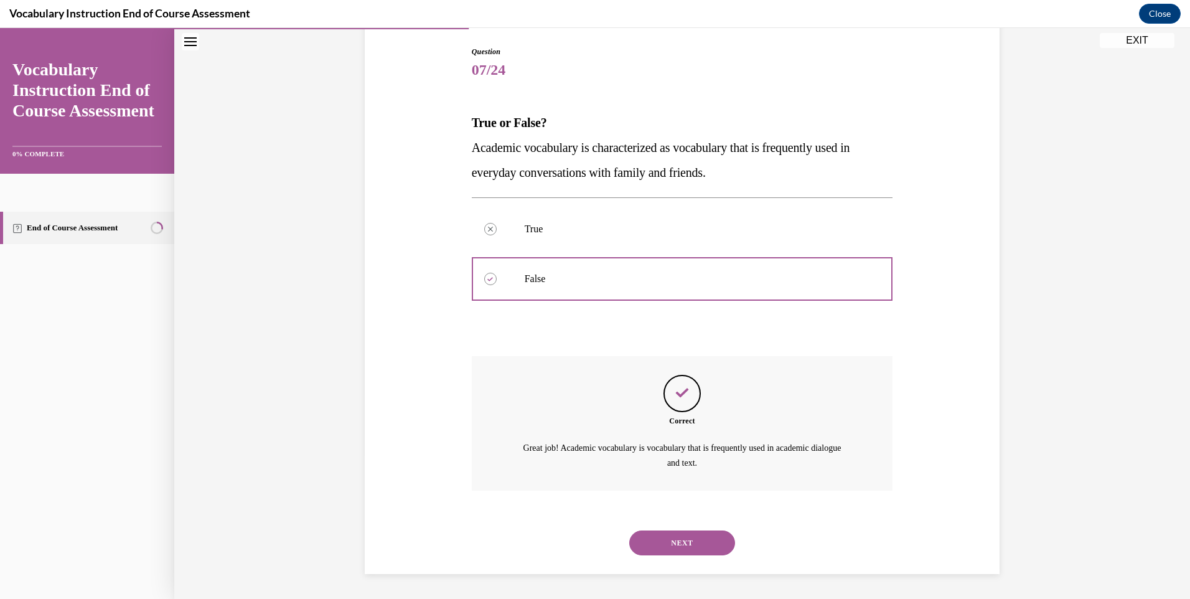
click at [659, 542] on button "NEXT" at bounding box center [682, 542] width 106 height 25
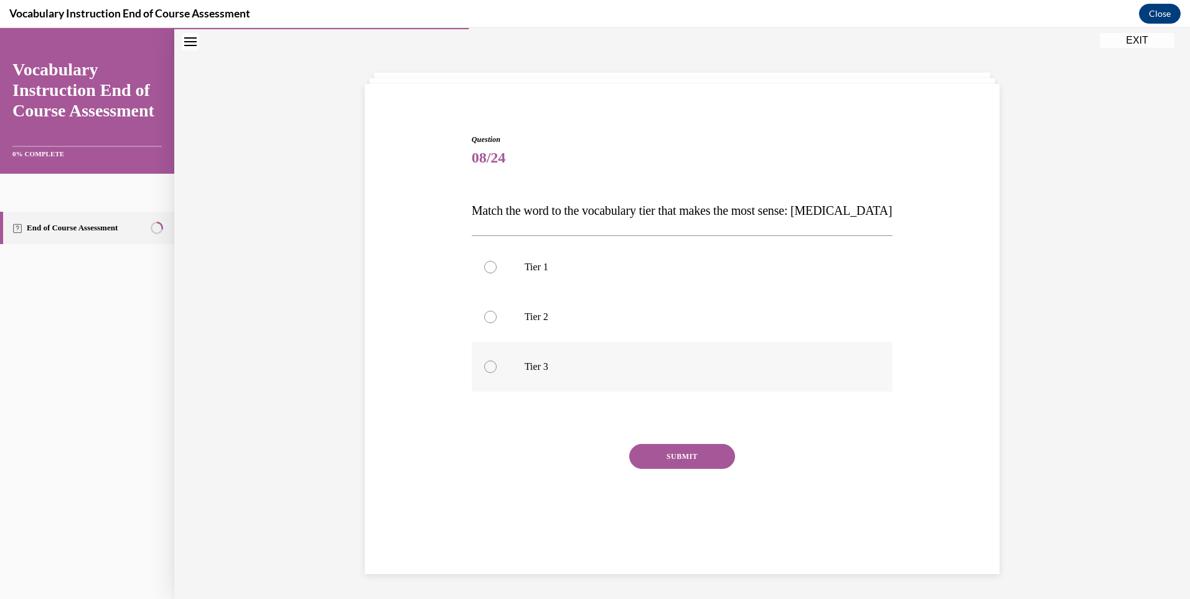
click at [517, 363] on label "Tier 3" at bounding box center [682, 367] width 421 height 50
click at [497, 363] on input "Tier 3" at bounding box center [490, 366] width 12 height 12
radio input "true"
click at [645, 453] on button "SUBMIT" at bounding box center [682, 456] width 106 height 25
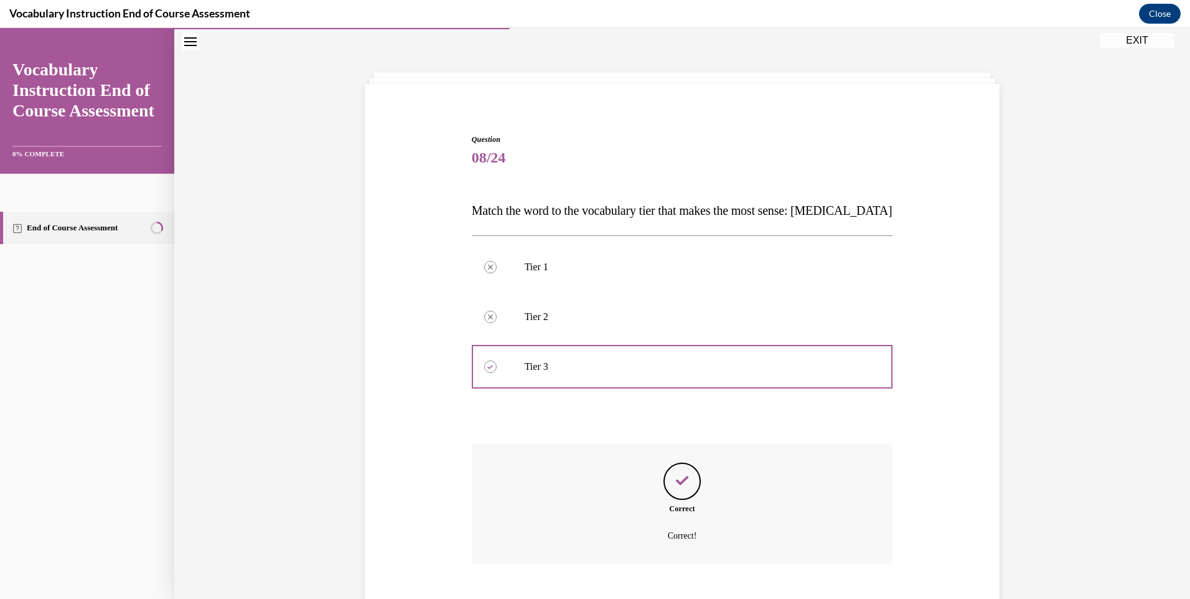
scroll to position [112, 0]
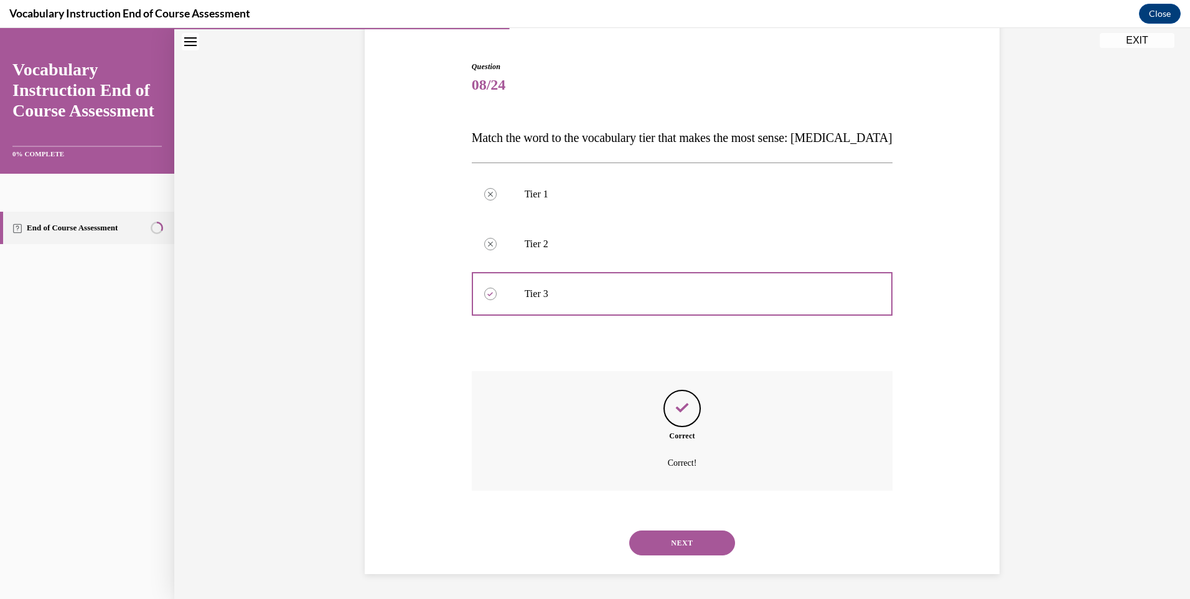
click at [711, 553] on button "NEXT" at bounding box center [682, 542] width 106 height 25
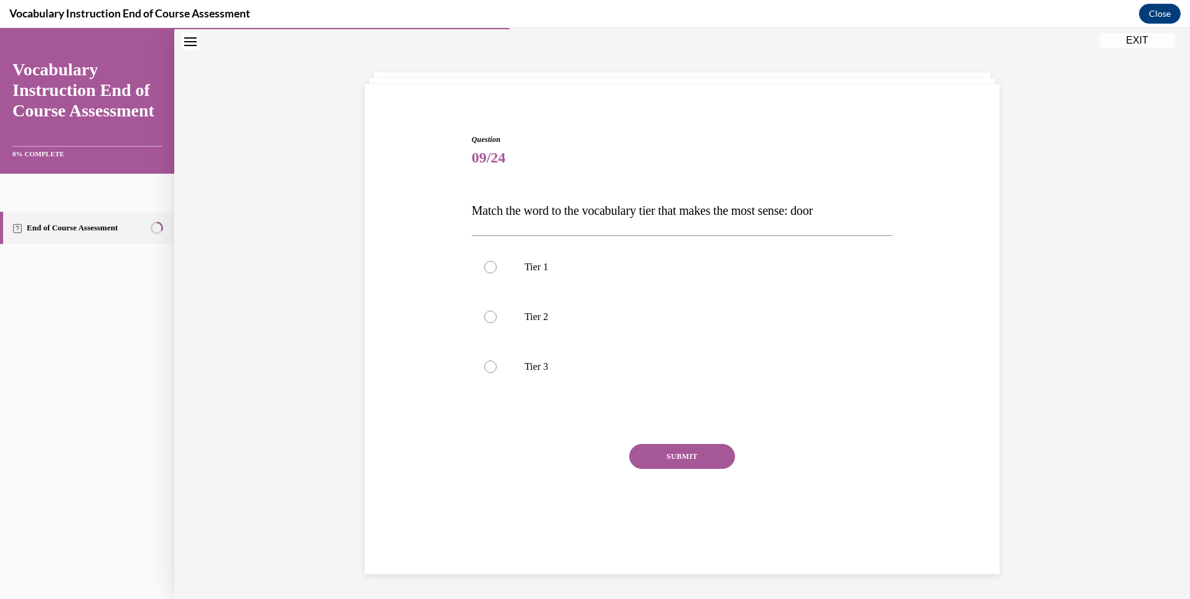
scroll to position [39, 0]
click at [504, 261] on label "Tier 1" at bounding box center [682, 267] width 421 height 50
click at [497, 261] on input "Tier 1" at bounding box center [490, 267] width 12 height 12
radio input "true"
click at [726, 449] on button "SUBMIT" at bounding box center [682, 456] width 106 height 25
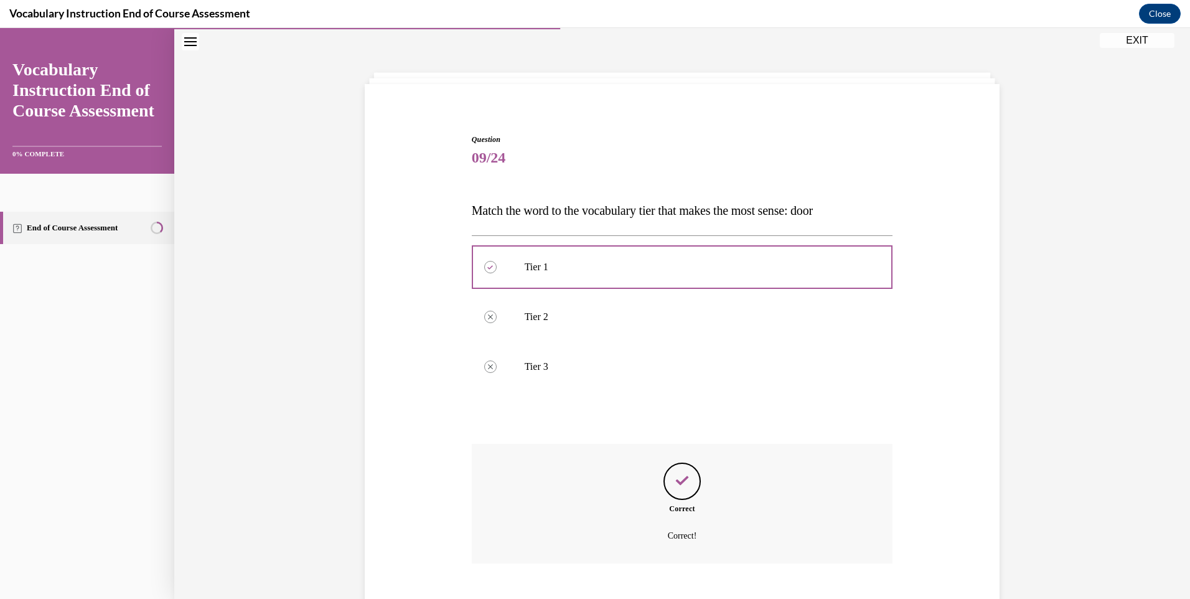
scroll to position [112, 0]
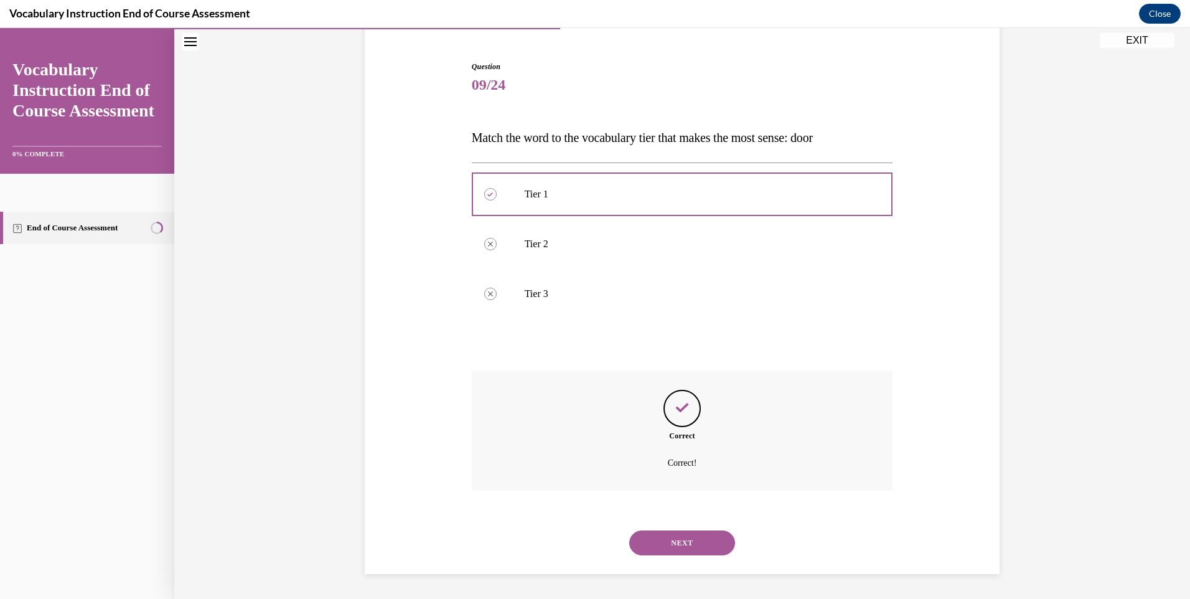
click at [675, 552] on button "NEXT" at bounding box center [682, 542] width 106 height 25
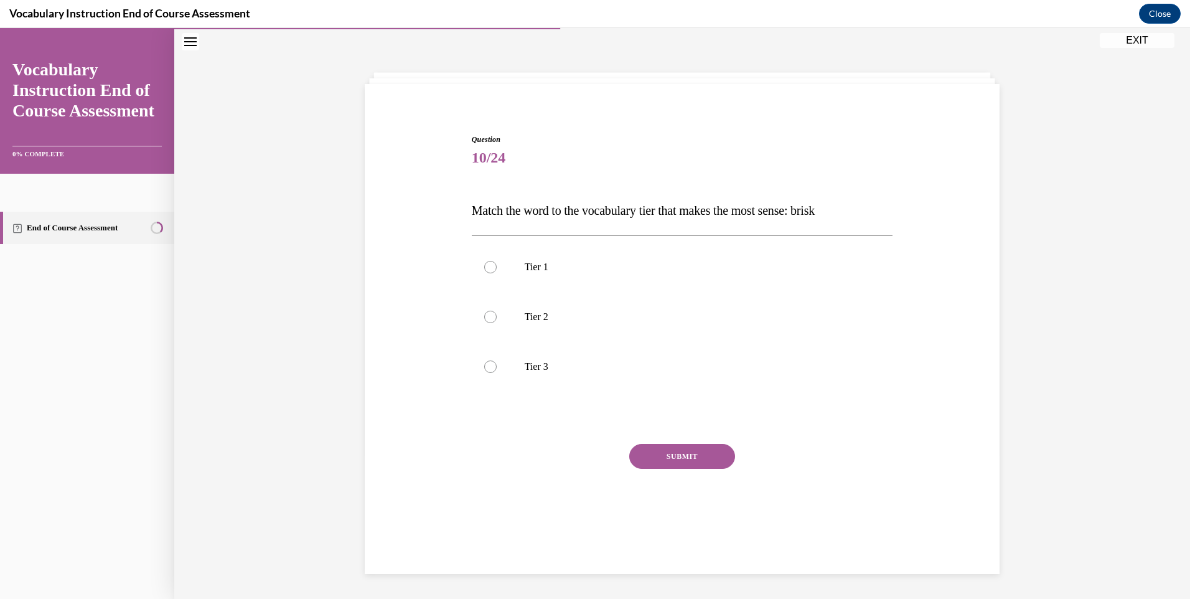
scroll to position [39, 0]
drag, startPoint x: 525, startPoint y: 321, endPoint x: 524, endPoint y: 329, distance: 8.8
click at [525, 323] on label "Tier 2" at bounding box center [682, 317] width 421 height 50
click at [497, 323] on input "Tier 2" at bounding box center [490, 317] width 12 height 12
radio input "true"
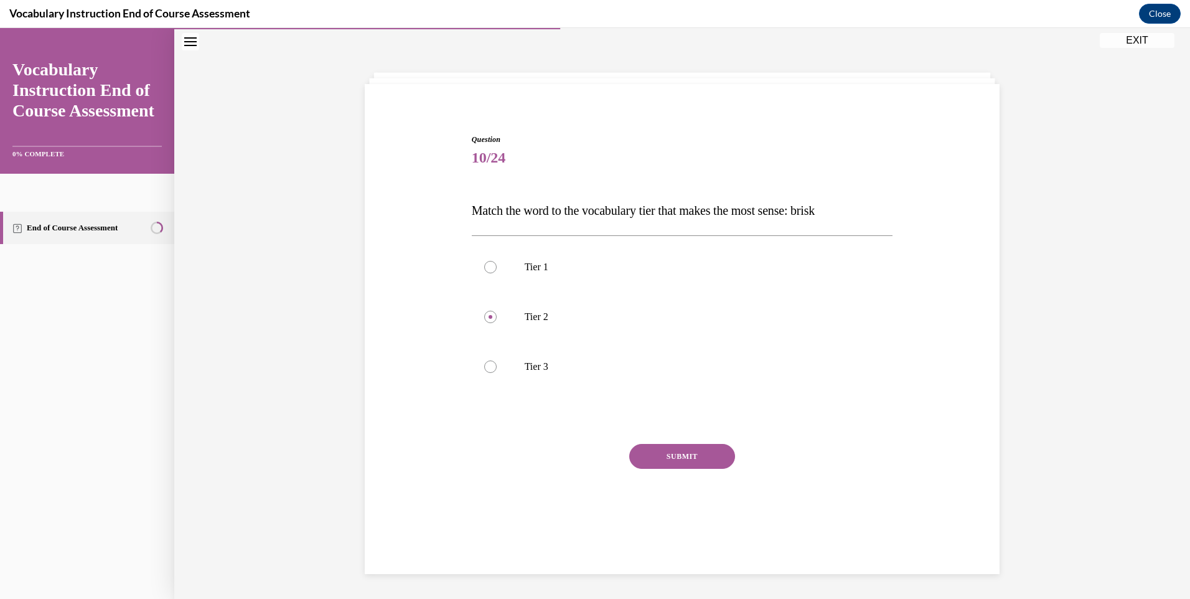
click at [654, 460] on button "SUBMIT" at bounding box center [682, 456] width 106 height 25
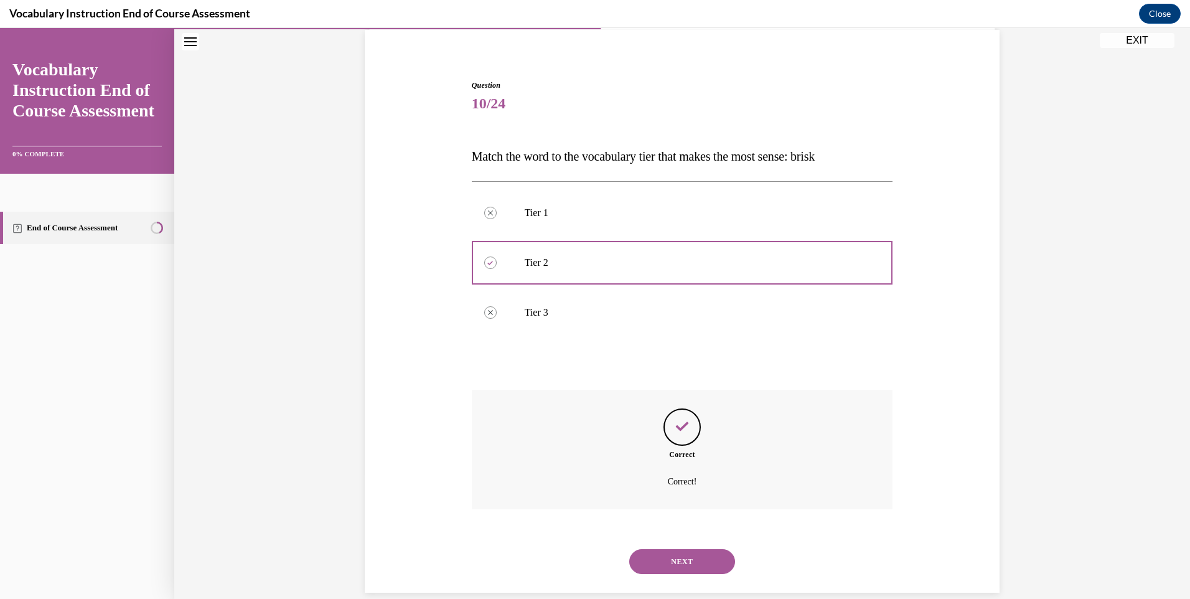
scroll to position [112, 0]
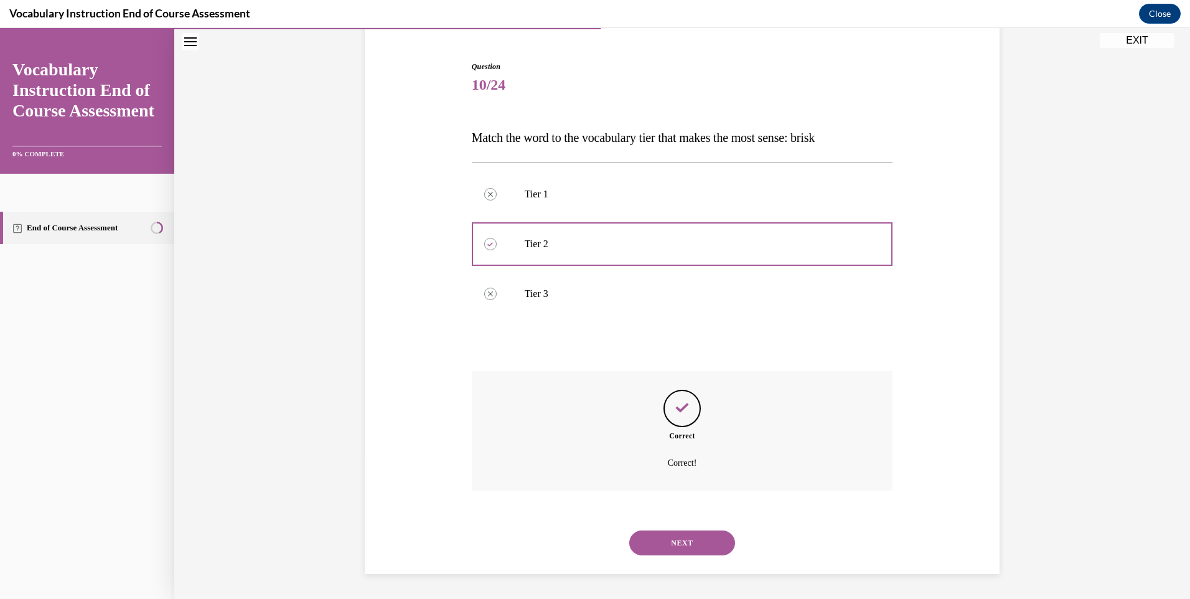
click at [668, 535] on button "NEXT" at bounding box center [682, 542] width 106 height 25
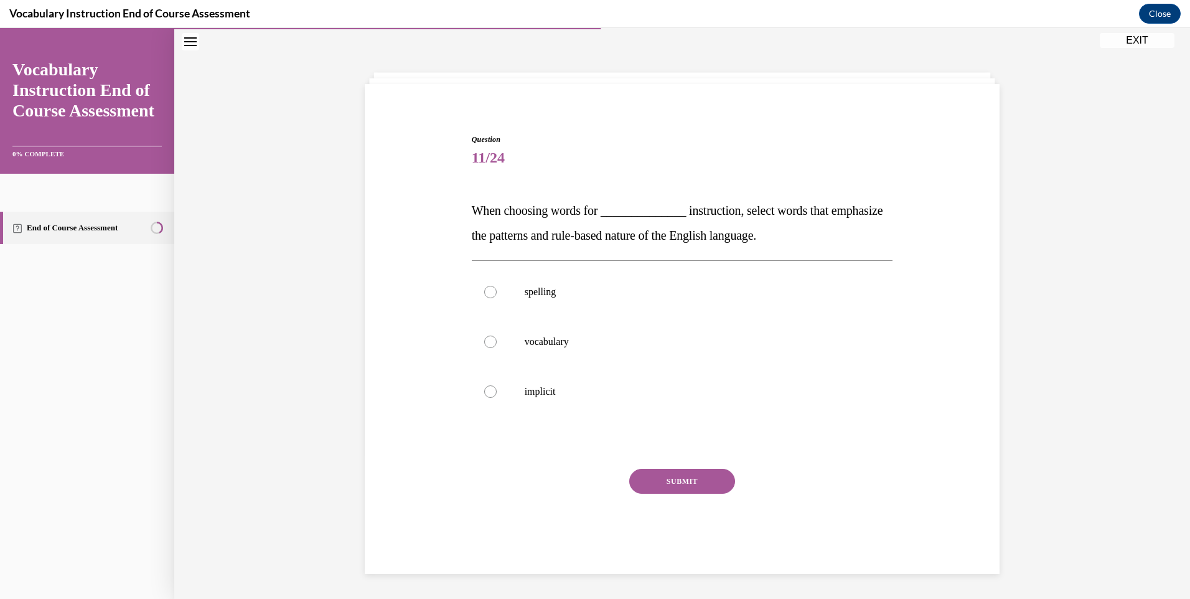
scroll to position [39, 0]
click at [487, 289] on div at bounding box center [490, 292] width 12 height 12
click at [487, 289] on input "spelling" at bounding box center [490, 292] width 12 height 12
radio input "true"
click at [680, 481] on button "SUBMIT" at bounding box center [682, 481] width 106 height 25
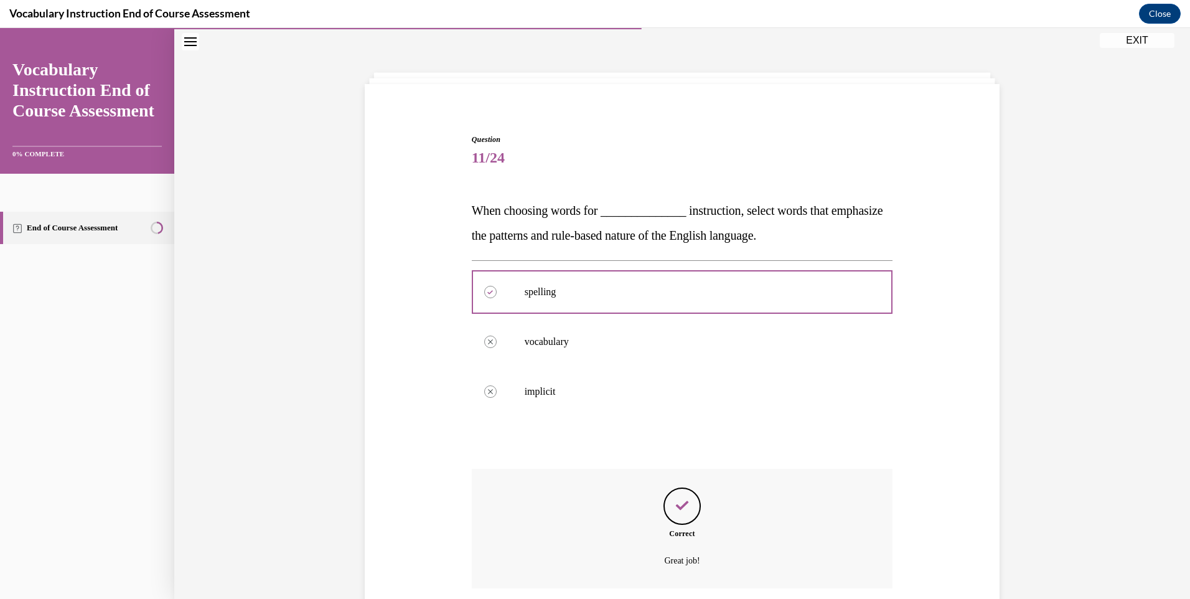
scroll to position [137, 0]
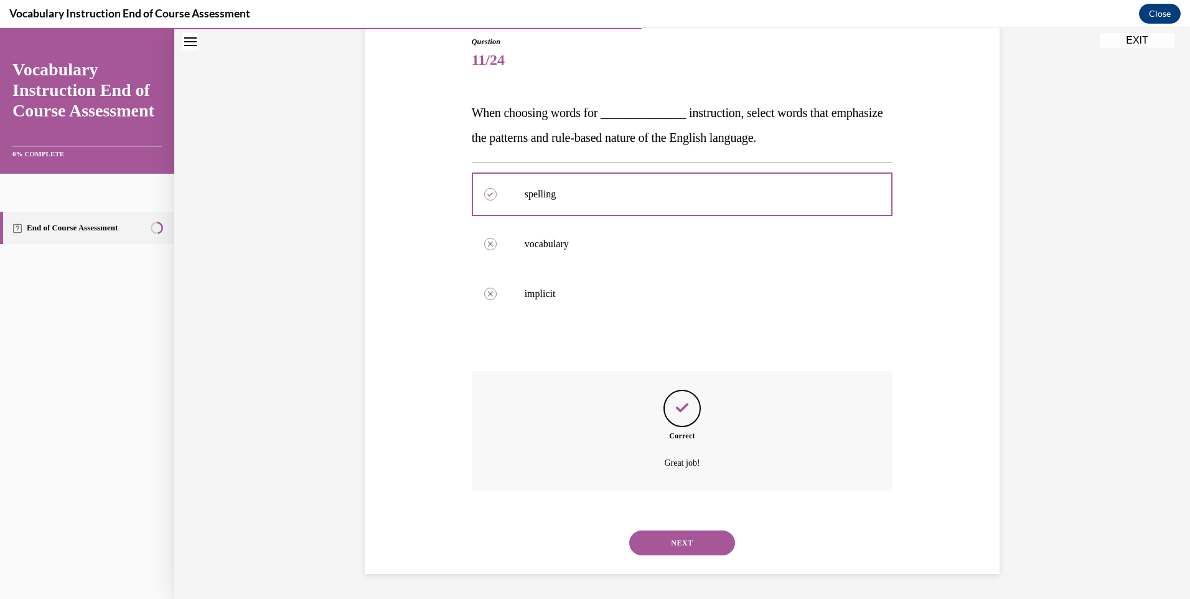
click at [675, 533] on button "NEXT" at bounding box center [682, 542] width 106 height 25
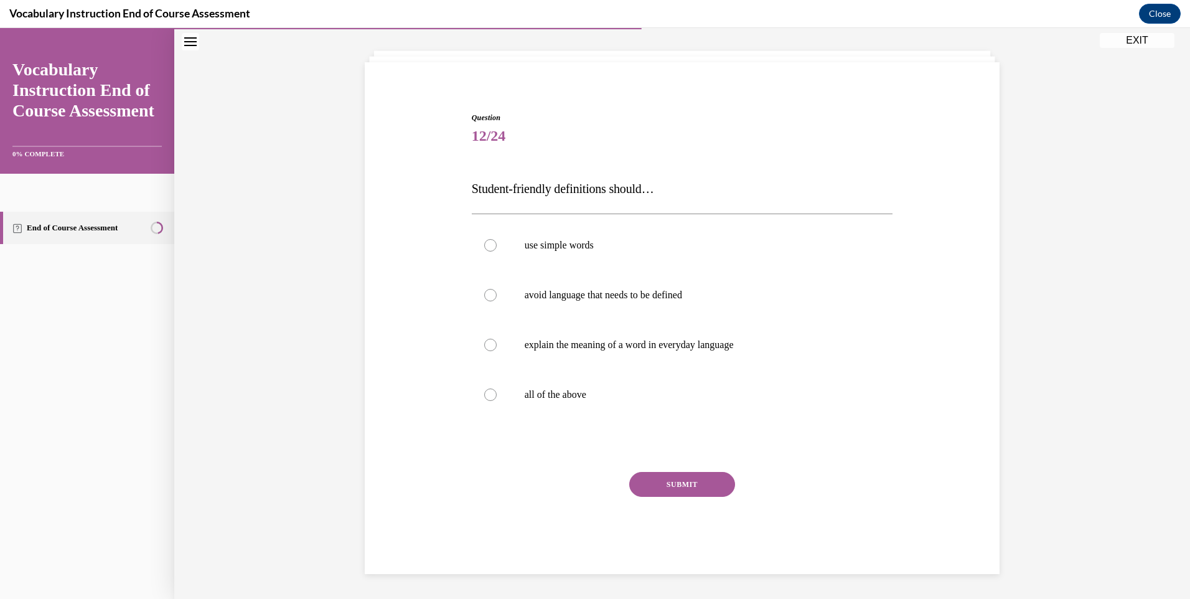
scroll to position [61, 0]
click at [538, 405] on label "all of the above" at bounding box center [682, 395] width 421 height 50
click at [497, 401] on input "all of the above" at bounding box center [490, 394] width 12 height 12
radio input "true"
click at [640, 485] on button "SUBMIT" at bounding box center [682, 484] width 106 height 25
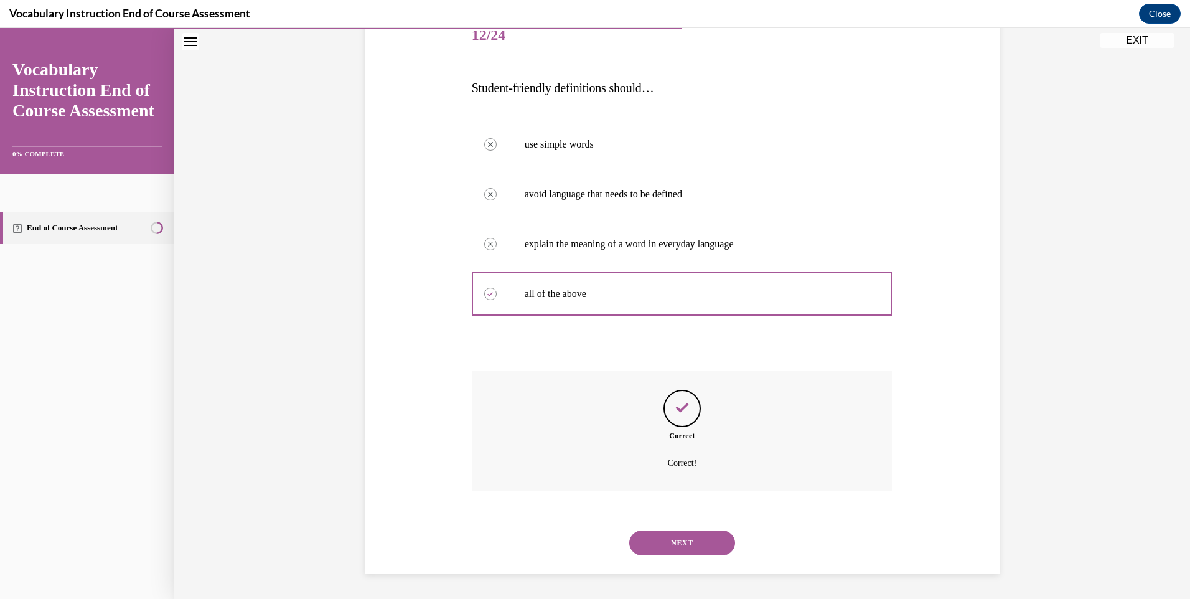
click at [662, 543] on button "NEXT" at bounding box center [682, 542] width 106 height 25
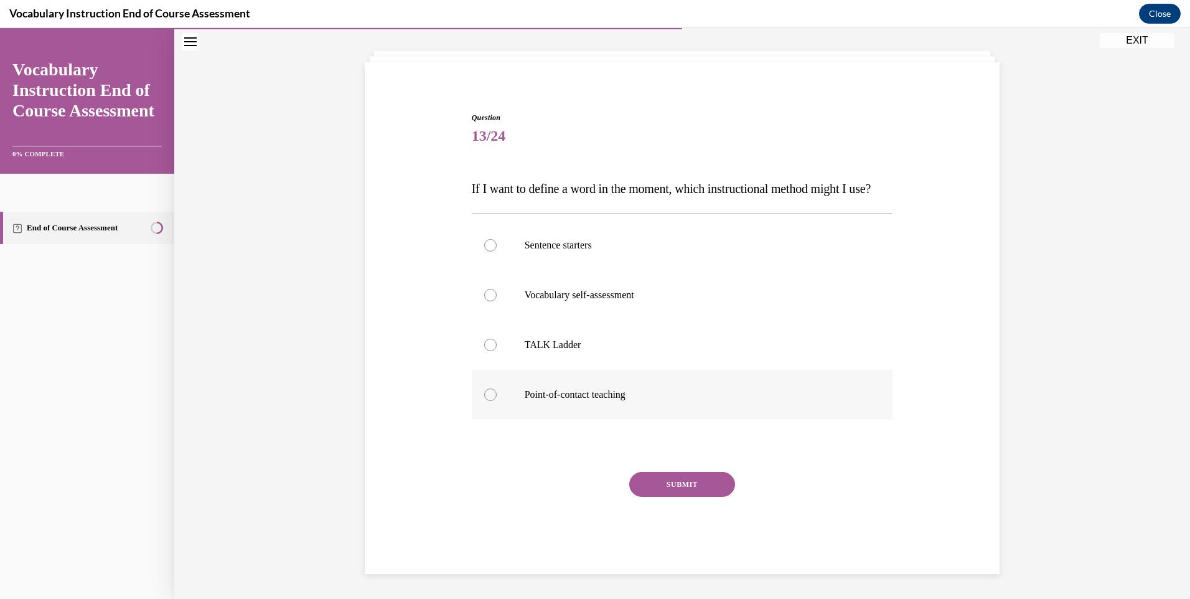
click at [581, 390] on p "Point-of-contact teaching" at bounding box center [693, 394] width 337 height 12
click at [497, 390] on input "Point-of-contact teaching" at bounding box center [490, 394] width 12 height 12
radio input "true"
click at [635, 489] on button "SUBMIT" at bounding box center [682, 484] width 106 height 25
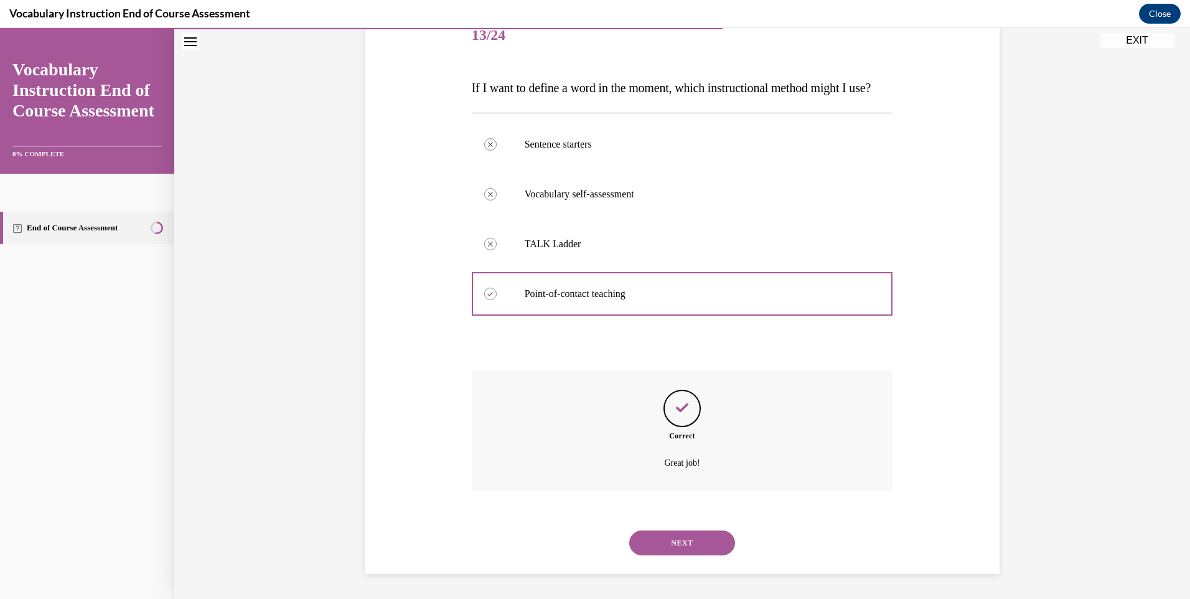
click at [650, 546] on button "NEXT" at bounding box center [682, 542] width 106 height 25
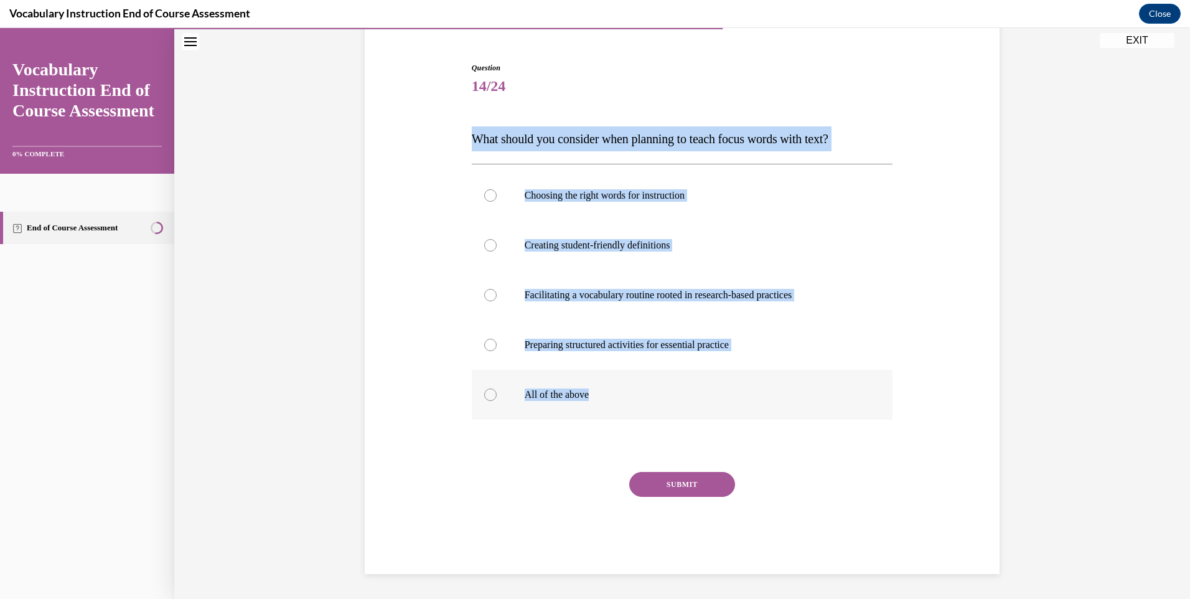
drag, startPoint x: 466, startPoint y: 138, endPoint x: 707, endPoint y: 375, distance: 338.9
click at [707, 375] on div "Question 14/24 What should you consider when planning to teach focus words with…" at bounding box center [683, 309] width 428 height 530
click at [559, 378] on label "All of the above" at bounding box center [682, 395] width 421 height 50
click at [497, 388] on input "All of the above" at bounding box center [490, 394] width 12 height 12
radio input "true"
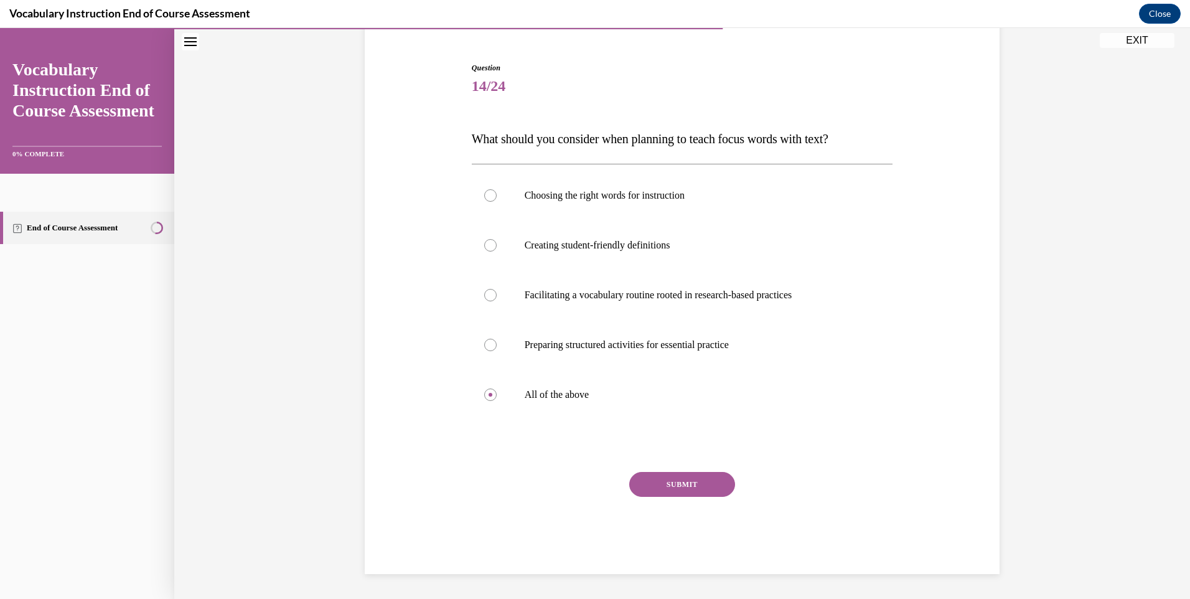
click at [662, 491] on button "SUBMIT" at bounding box center [682, 484] width 106 height 25
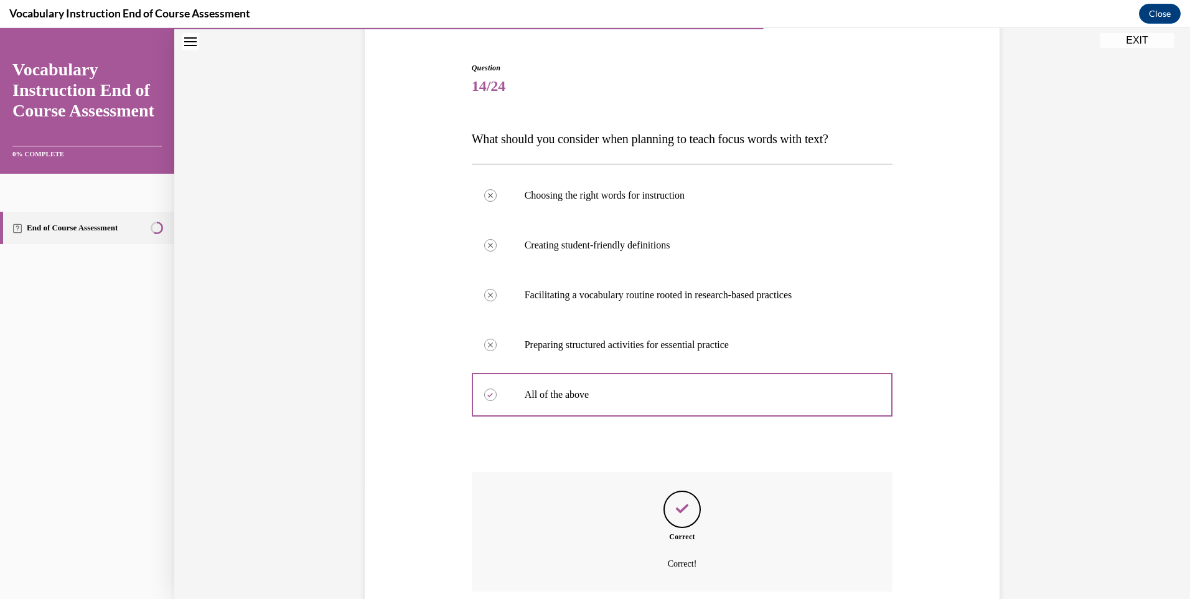
scroll to position [212, 0]
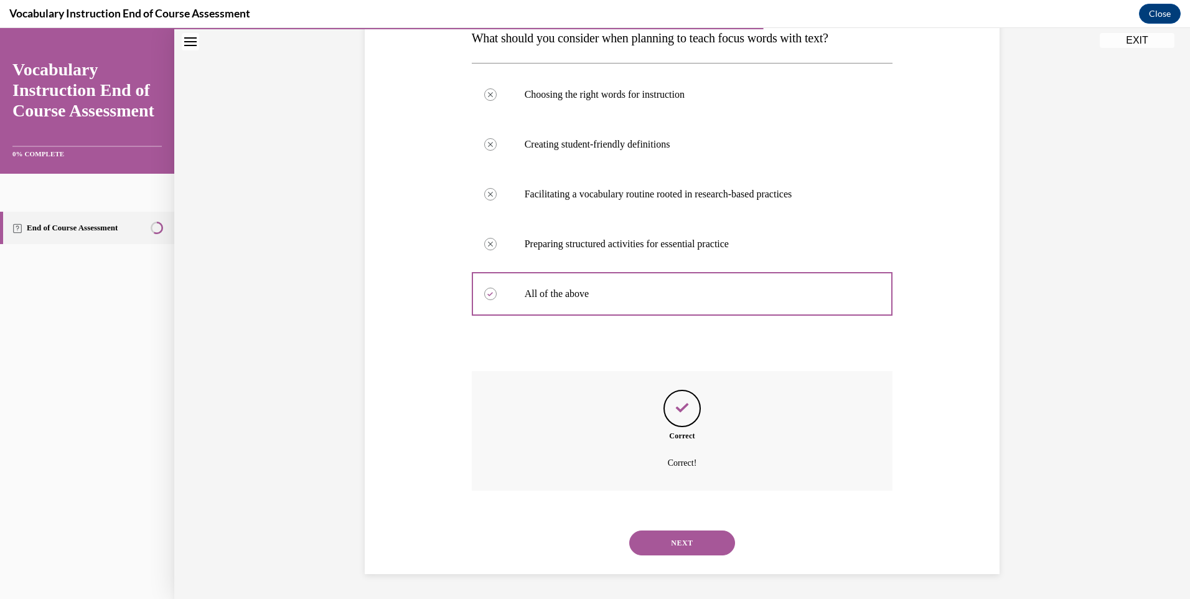
click at [685, 535] on button "NEXT" at bounding box center [682, 542] width 106 height 25
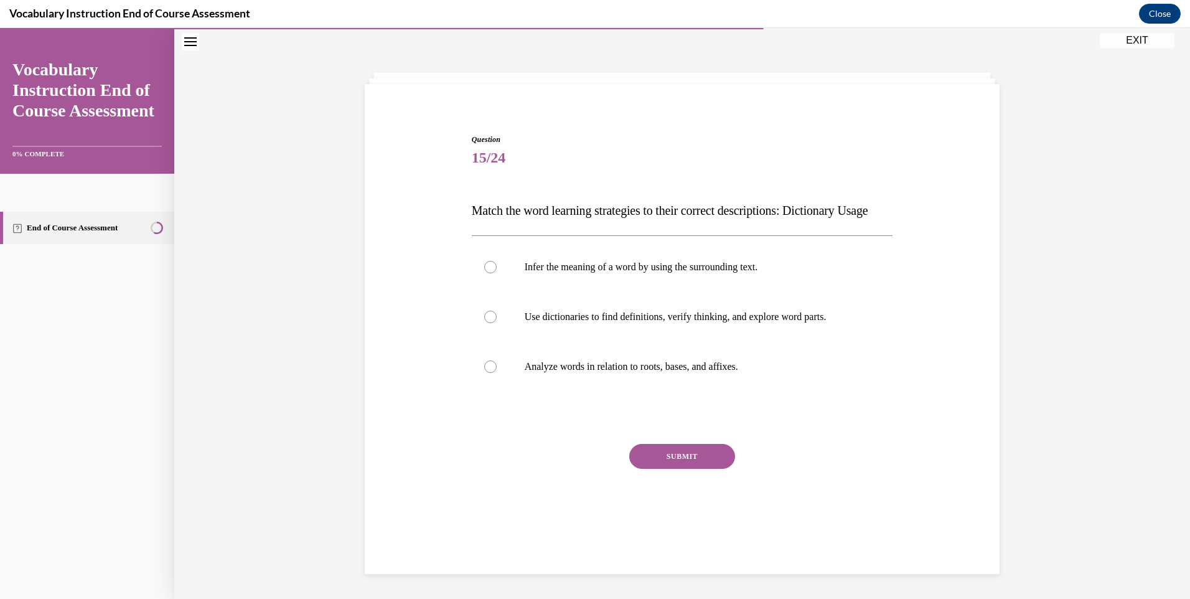
scroll to position [39, 0]
click at [594, 342] on label "Use dictionaries to find definitions, verify thinking, and explore word parts." at bounding box center [682, 317] width 421 height 50
click at [497, 323] on input "Use dictionaries to find definitions, verify thinking, and explore word parts." at bounding box center [490, 317] width 12 height 12
radio input "true"
click at [660, 469] on button "SUBMIT" at bounding box center [682, 456] width 106 height 25
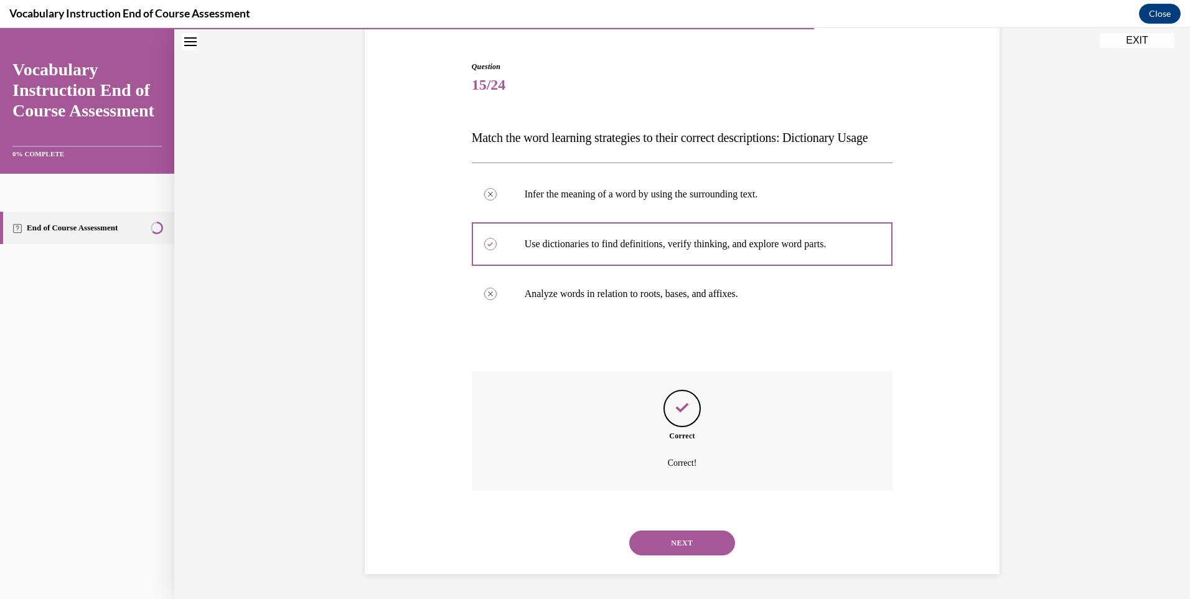
click at [688, 549] on button "NEXT" at bounding box center [682, 542] width 106 height 25
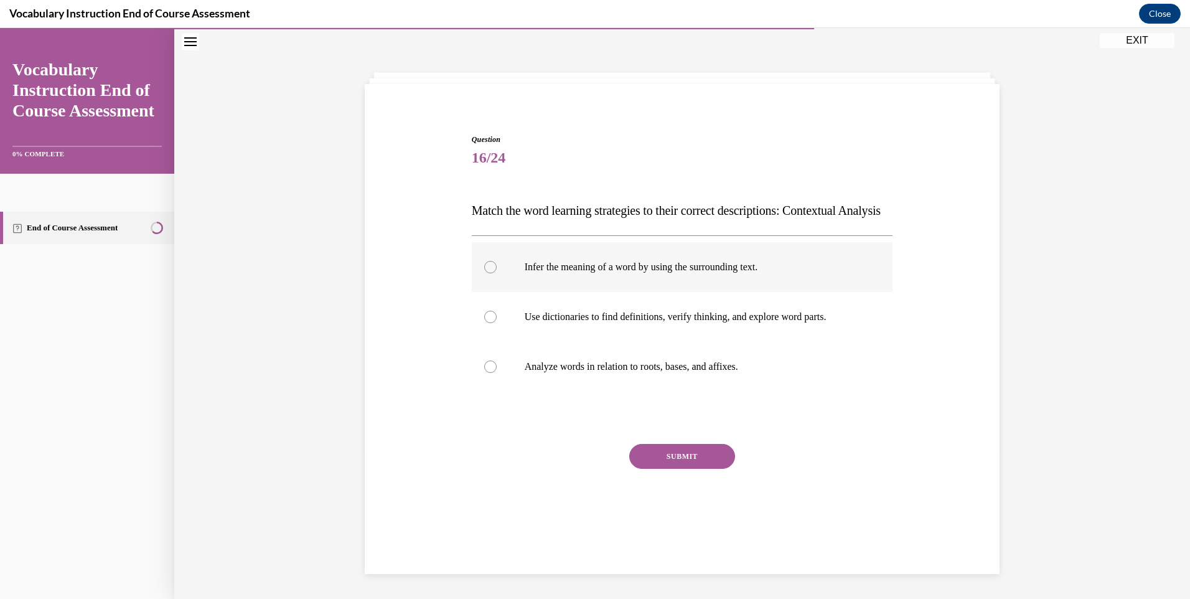
click at [617, 273] on p "Infer the meaning of a word by using the surrounding text." at bounding box center [693, 267] width 337 height 12
click at [497, 273] on input "Infer the meaning of a word by using the surrounding text." at bounding box center [490, 267] width 12 height 12
radio input "true"
click at [713, 469] on button "SUBMIT" at bounding box center [682, 456] width 106 height 25
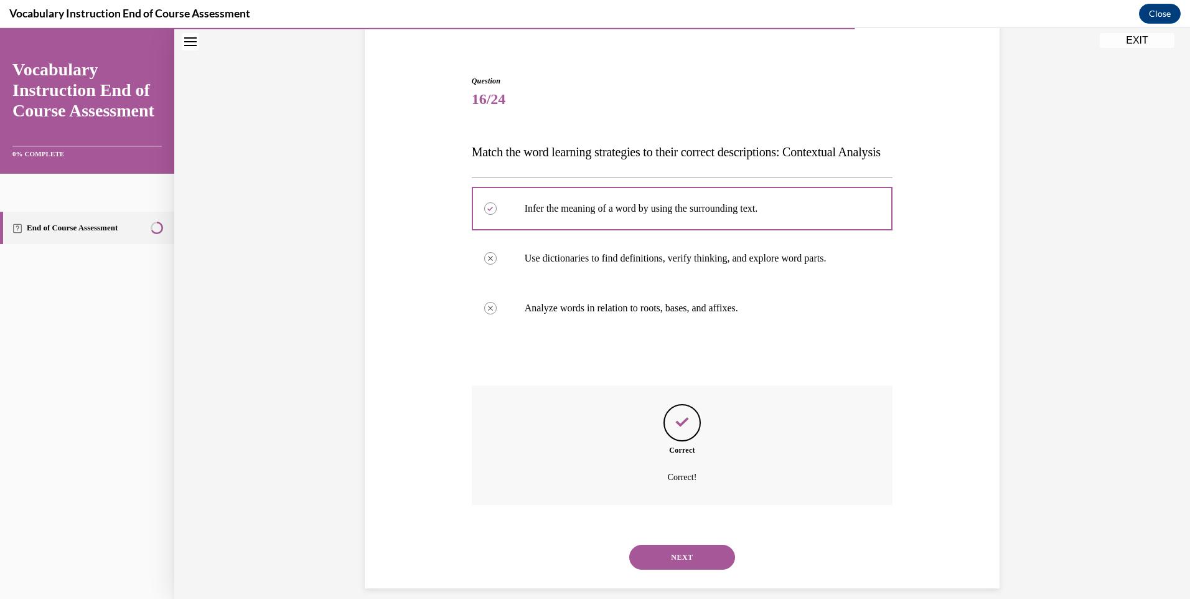
scroll to position [137, 0]
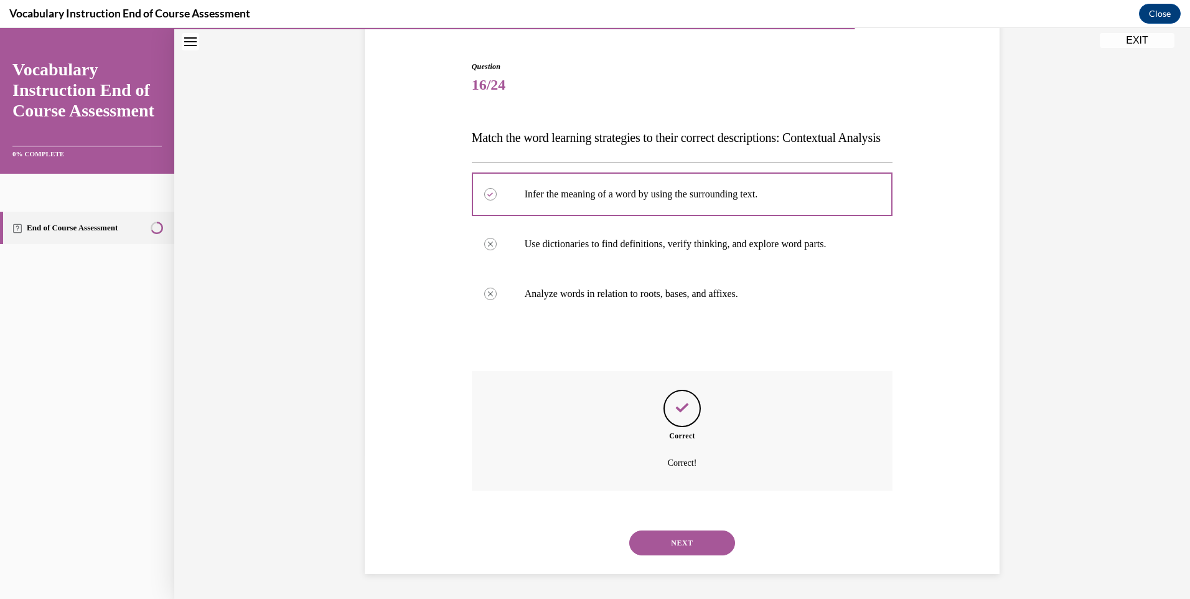
click at [697, 543] on button "NEXT" at bounding box center [682, 542] width 106 height 25
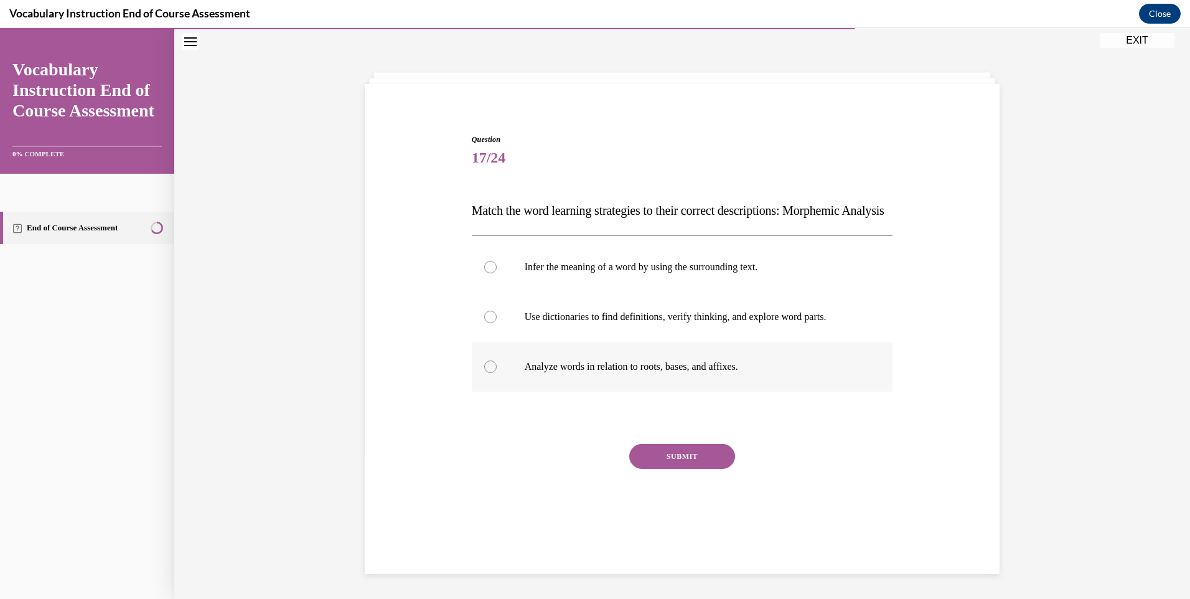
scroll to position [39, 0]
click at [635, 373] on p "Analyze words in relation to roots, bases, and affixes." at bounding box center [693, 366] width 337 height 12
click at [497, 373] on input "Analyze words in relation to roots, bases, and affixes." at bounding box center [490, 366] width 12 height 12
radio input "true"
click at [700, 467] on div "Question 17/24 Match the word learning strategies to their correct descriptions…" at bounding box center [682, 340] width 421 height 412
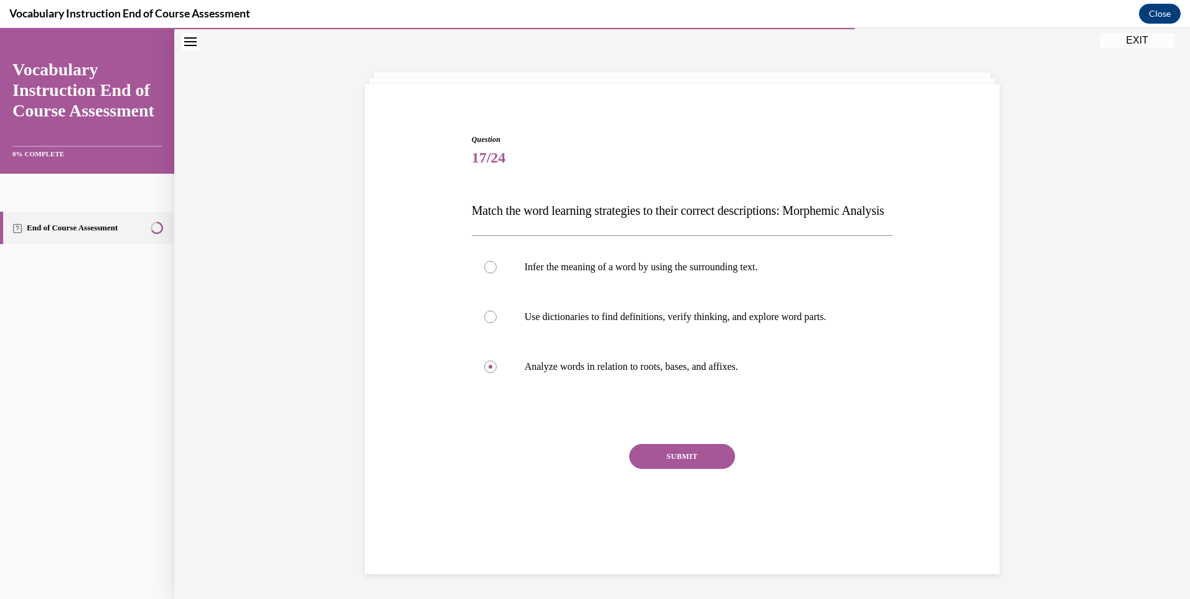
drag, startPoint x: 726, startPoint y: 479, endPoint x: 713, endPoint y: 533, distance: 56.2
click at [718, 506] on div "SUBMIT" at bounding box center [682, 475] width 421 height 62
drag, startPoint x: 685, startPoint y: 462, endPoint x: 685, endPoint y: 492, distance: 29.3
click at [685, 463] on div "Question 17/24 Match the word learning strategies to their correct descriptions…" at bounding box center [682, 340] width 421 height 412
click at [685, 494] on div "SUBMIT" at bounding box center [682, 475] width 421 height 62
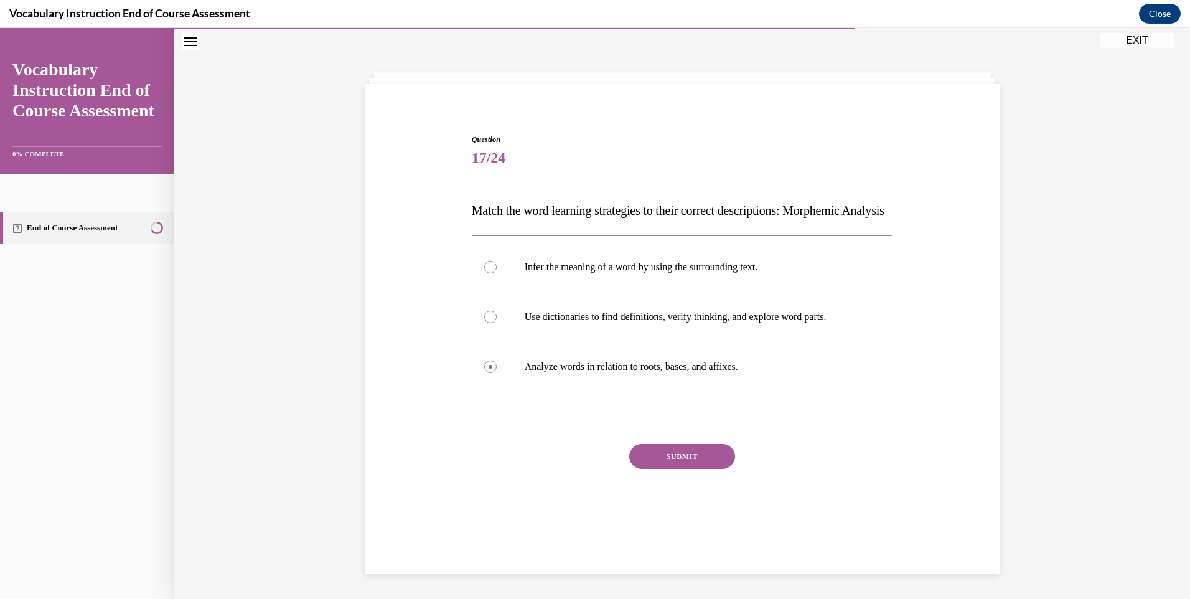
click at [690, 494] on div "SUBMIT" at bounding box center [682, 475] width 421 height 62
click at [693, 469] on button "SUBMIT" at bounding box center [682, 456] width 106 height 25
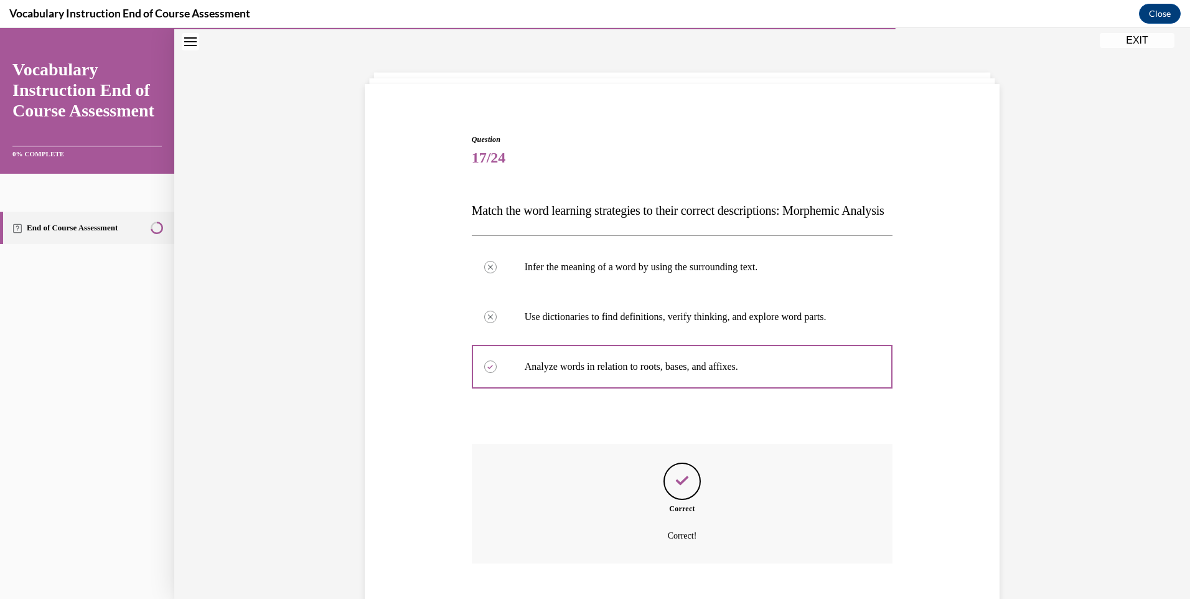
scroll to position [137, 0]
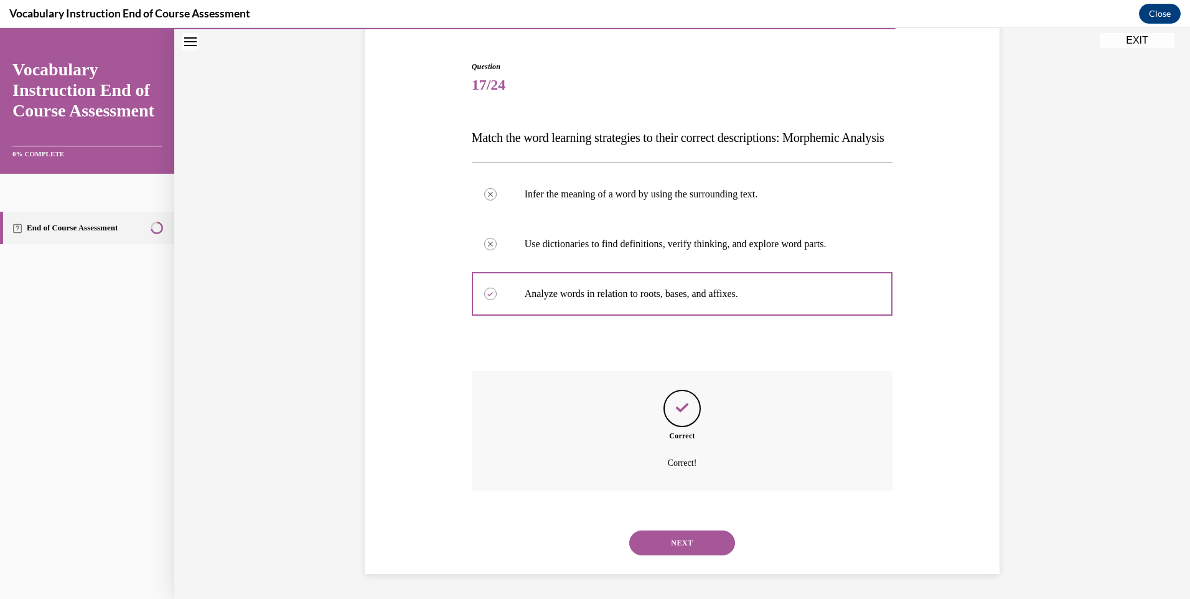
click at [680, 548] on button "NEXT" at bounding box center [682, 542] width 106 height 25
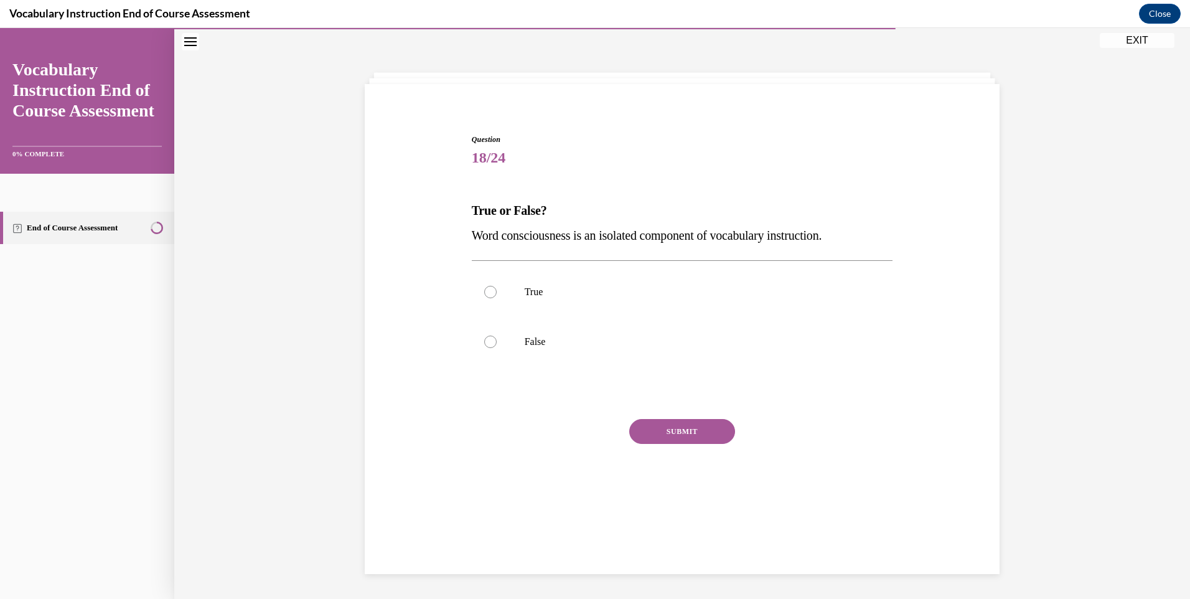
scroll to position [39, 0]
drag, startPoint x: 461, startPoint y: 208, endPoint x: 859, endPoint y: 236, distance: 398.7
click at [859, 236] on div "Question 18/24 True or False? Word consciousness is an isolated component of vo…" at bounding box center [682, 308] width 641 height 424
drag, startPoint x: 499, startPoint y: 336, endPoint x: 527, endPoint y: 367, distance: 42.3
click at [499, 337] on label "False" at bounding box center [682, 342] width 421 height 50
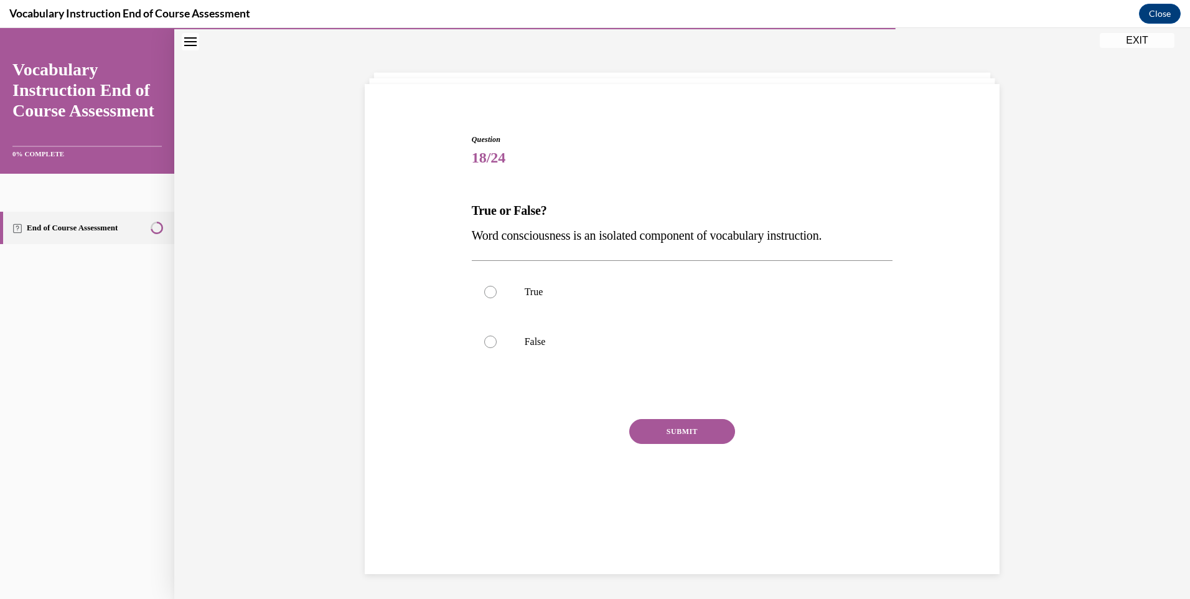
click at [497, 337] on input "False" at bounding box center [490, 341] width 12 height 12
radio input "true"
click at [715, 431] on button "SUBMIT" at bounding box center [682, 431] width 106 height 25
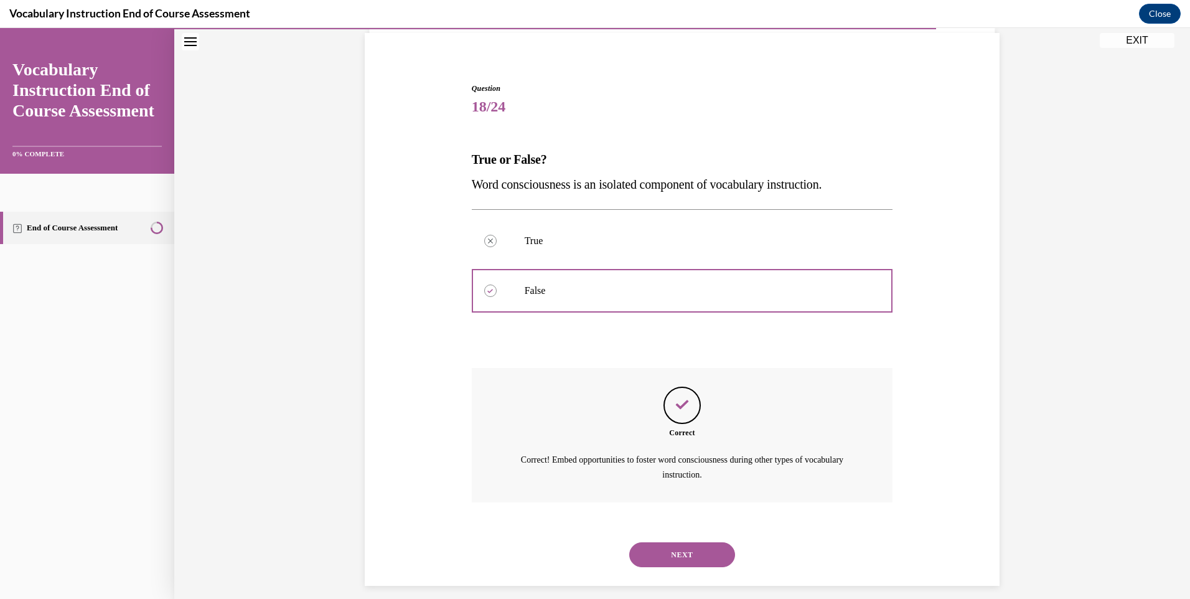
scroll to position [102, 0]
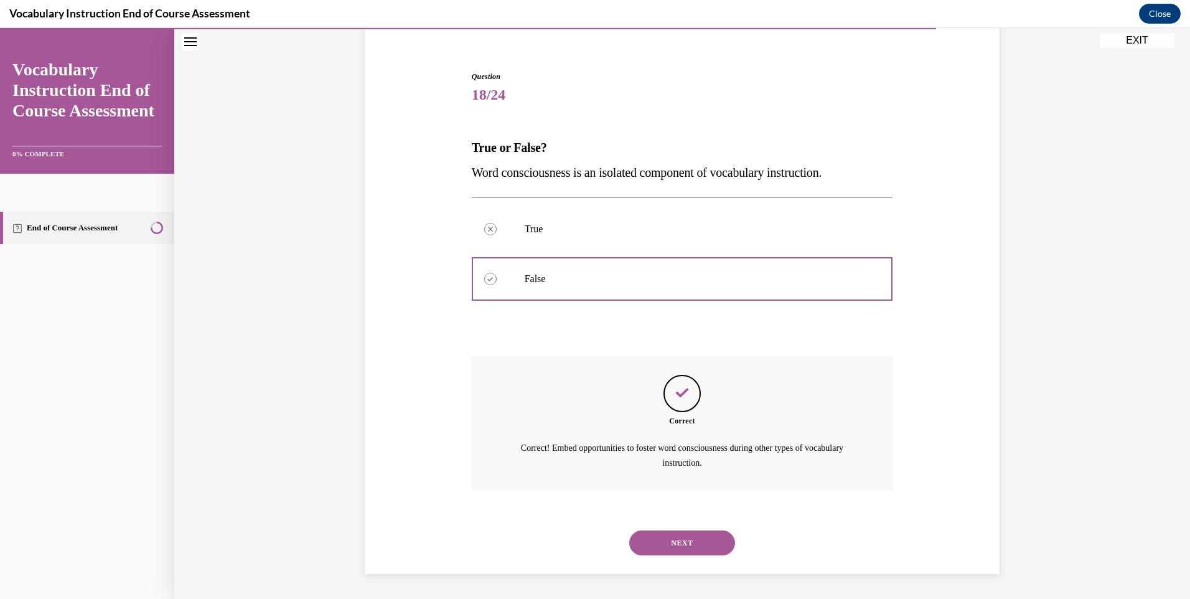
click at [693, 535] on button "NEXT" at bounding box center [682, 542] width 106 height 25
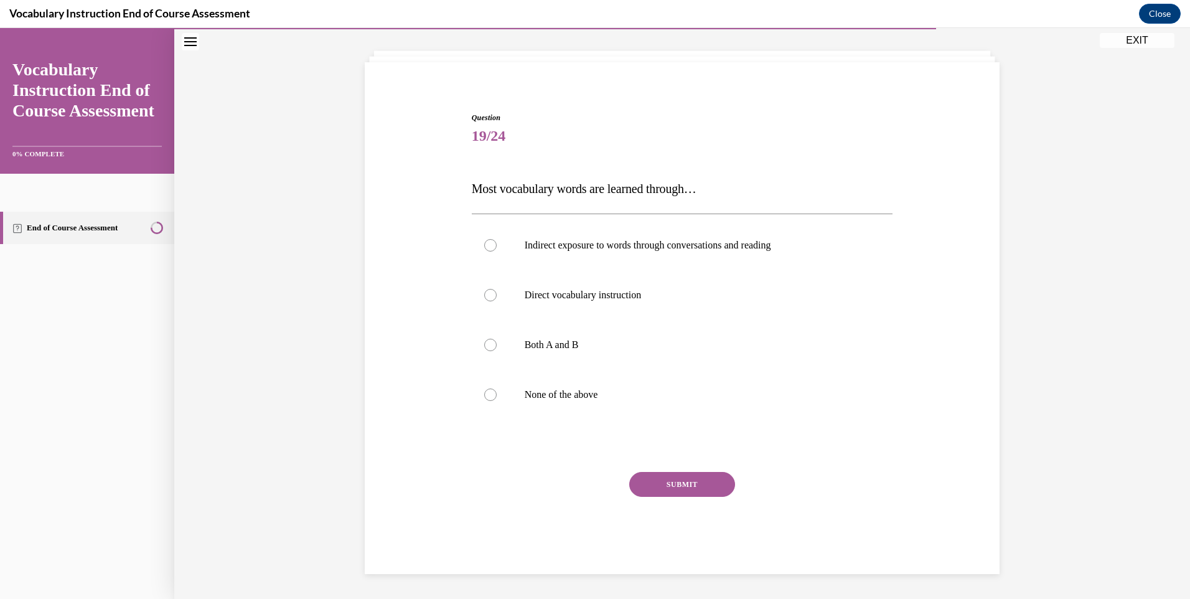
scroll to position [61, 0]
click at [557, 294] on p "Direct vocabulary instruction" at bounding box center [693, 295] width 337 height 12
click at [497, 294] on input "Direct vocabulary instruction" at bounding box center [490, 295] width 12 height 12
radio input "true"
click at [683, 485] on button "SUBMIT" at bounding box center [682, 484] width 106 height 25
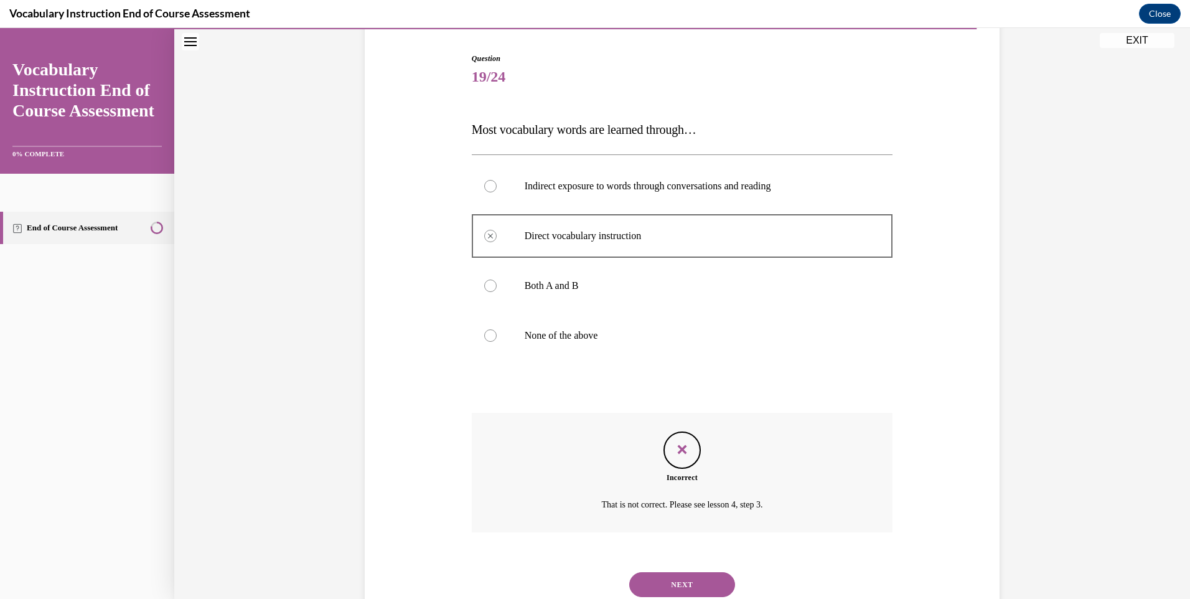
scroll to position [162, 0]
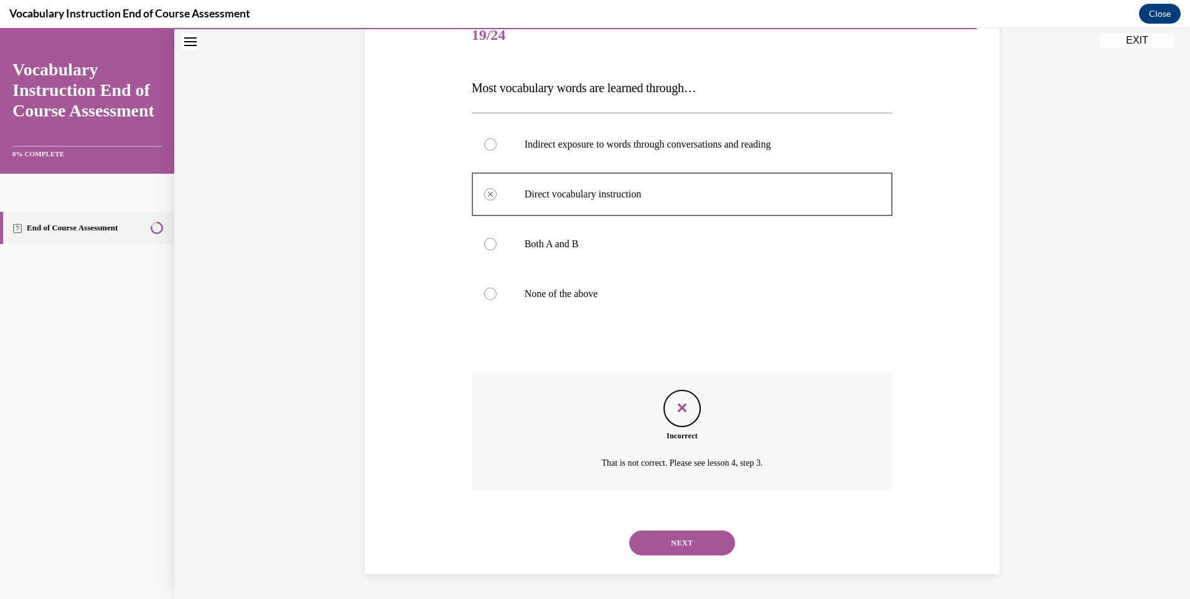
click at [696, 546] on button "NEXT" at bounding box center [682, 542] width 106 height 25
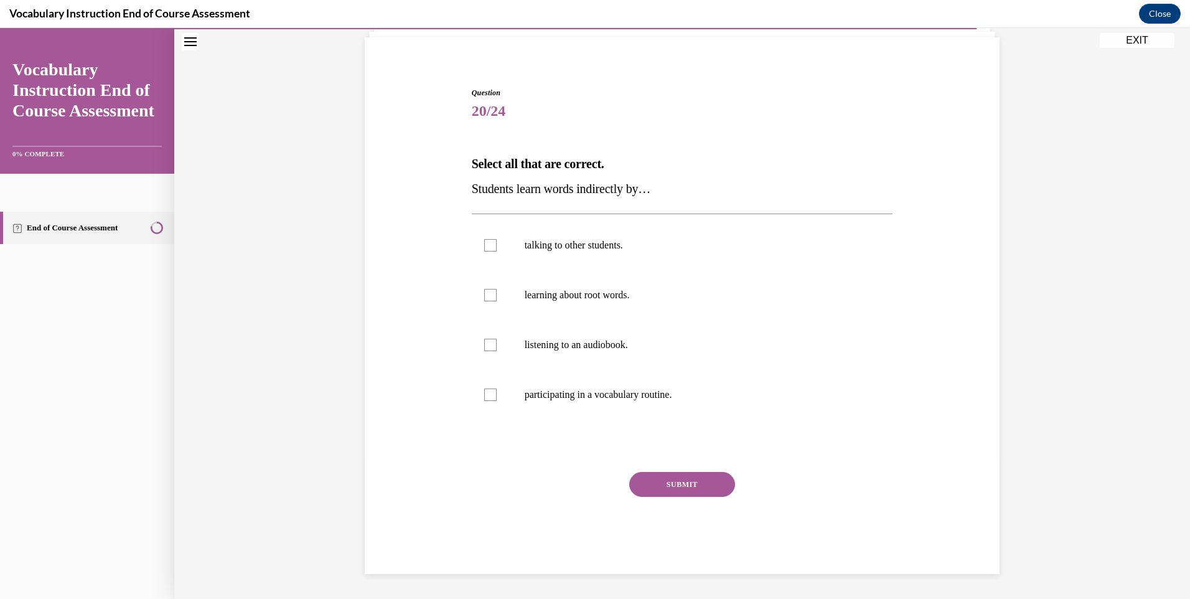
scroll to position [86, 0]
click at [479, 254] on label "talking to other students." at bounding box center [682, 245] width 421 height 50
click at [484, 251] on input "talking to other students." at bounding box center [490, 245] width 12 height 12
checkbox input "true"
click at [492, 349] on label "listening to an audiobook." at bounding box center [682, 345] width 421 height 50
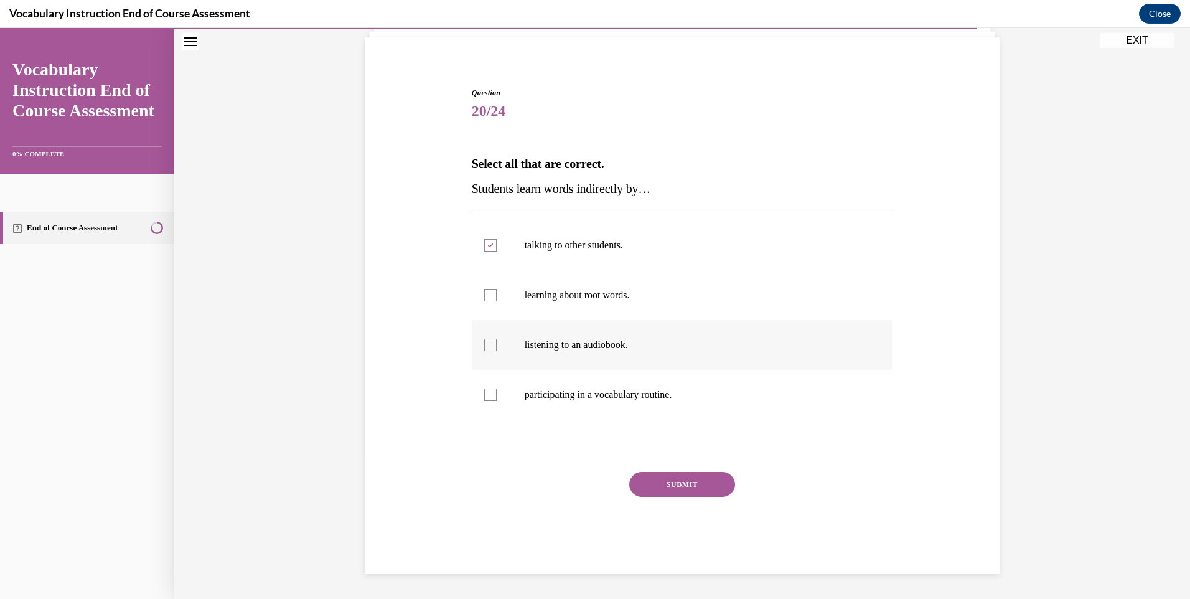
click at [492, 349] on input "listening to an audiobook." at bounding box center [490, 345] width 12 height 12
checkbox input "true"
click at [661, 495] on button "SUBMIT" at bounding box center [682, 484] width 106 height 25
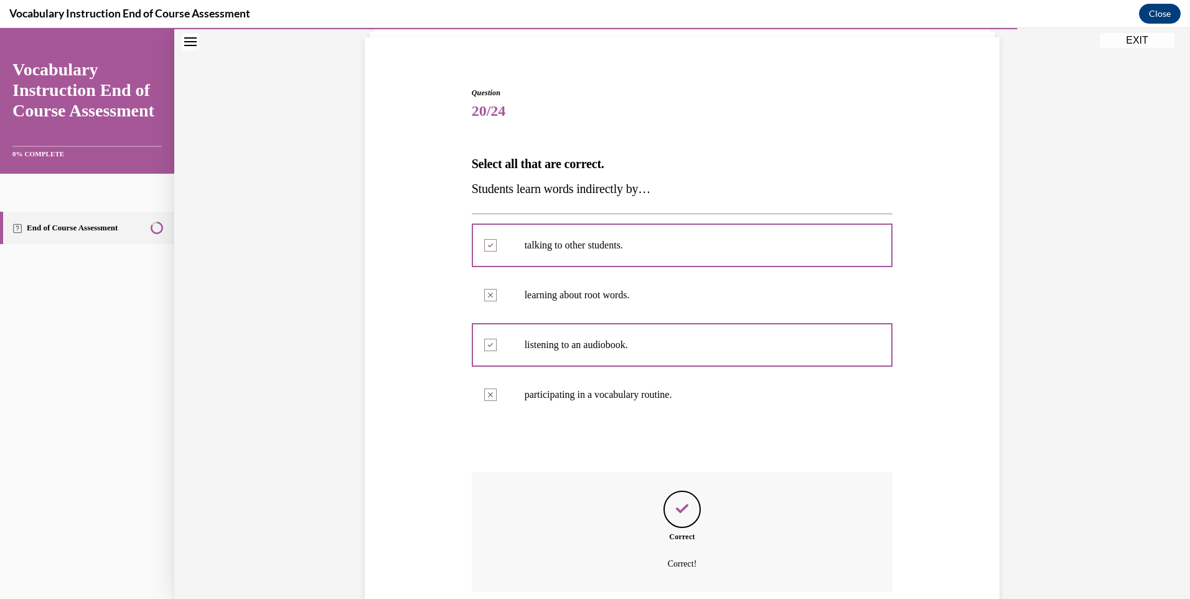
scroll to position [187, 0]
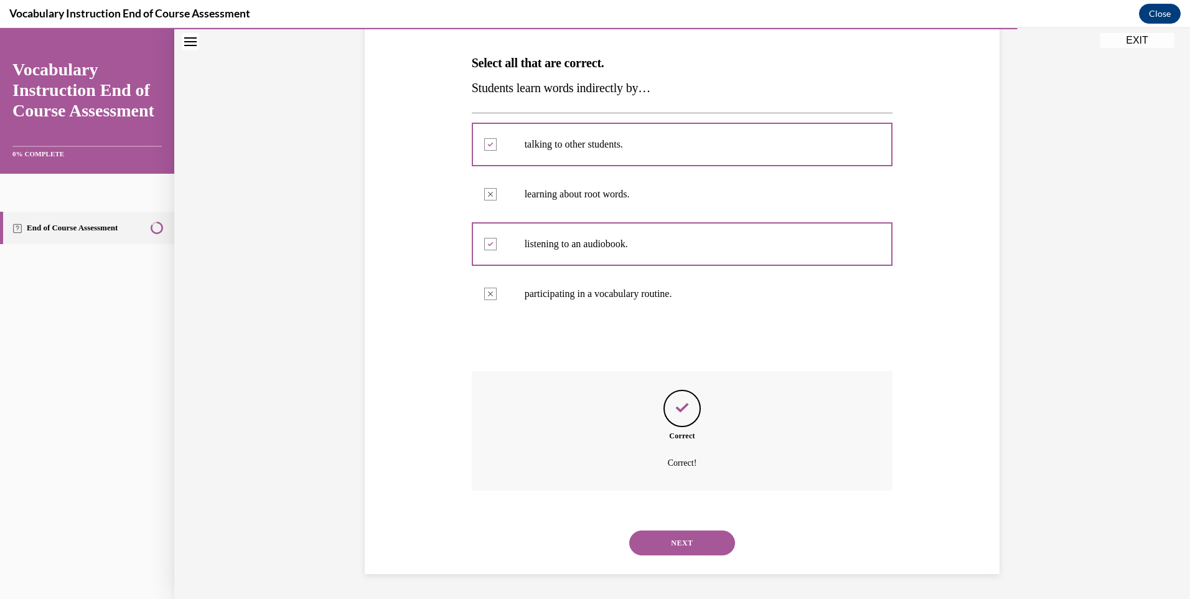
click at [678, 540] on button "NEXT" at bounding box center [682, 542] width 106 height 25
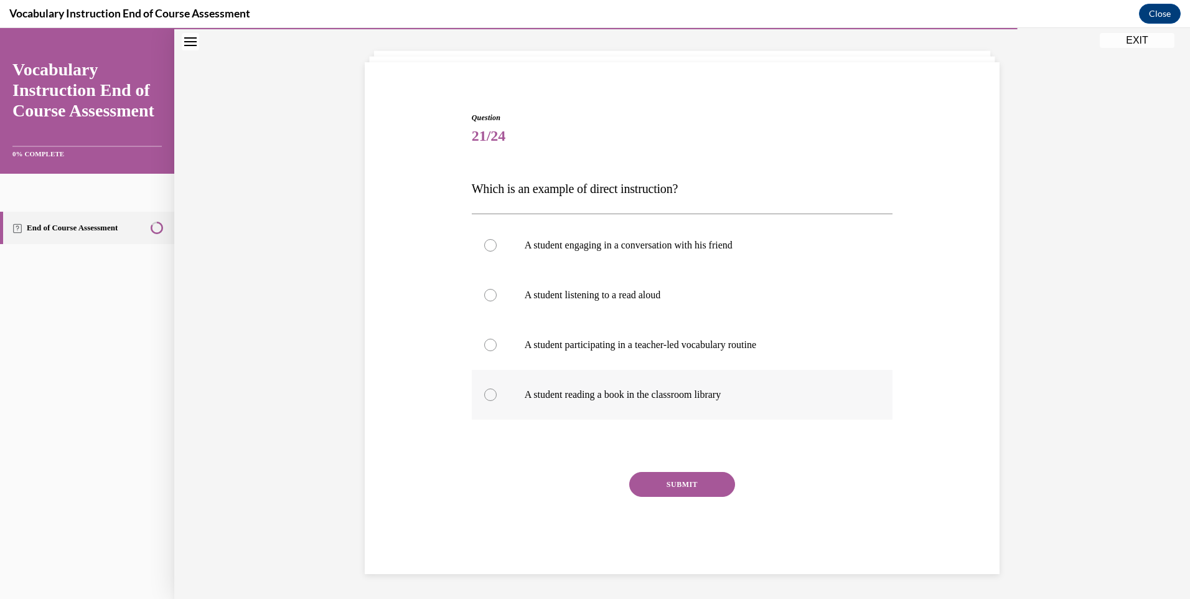
click at [599, 390] on p "A student reading a book in the classroom library" at bounding box center [693, 394] width 337 height 12
click at [497, 390] on input "A student reading a book in the classroom library" at bounding box center [490, 394] width 12 height 12
radio input "true"
click at [590, 355] on label "A student participating in a teacher-led vocabulary routine" at bounding box center [682, 345] width 421 height 50
click at [497, 351] on input "A student participating in a teacher-led vocabulary routine" at bounding box center [490, 345] width 12 height 12
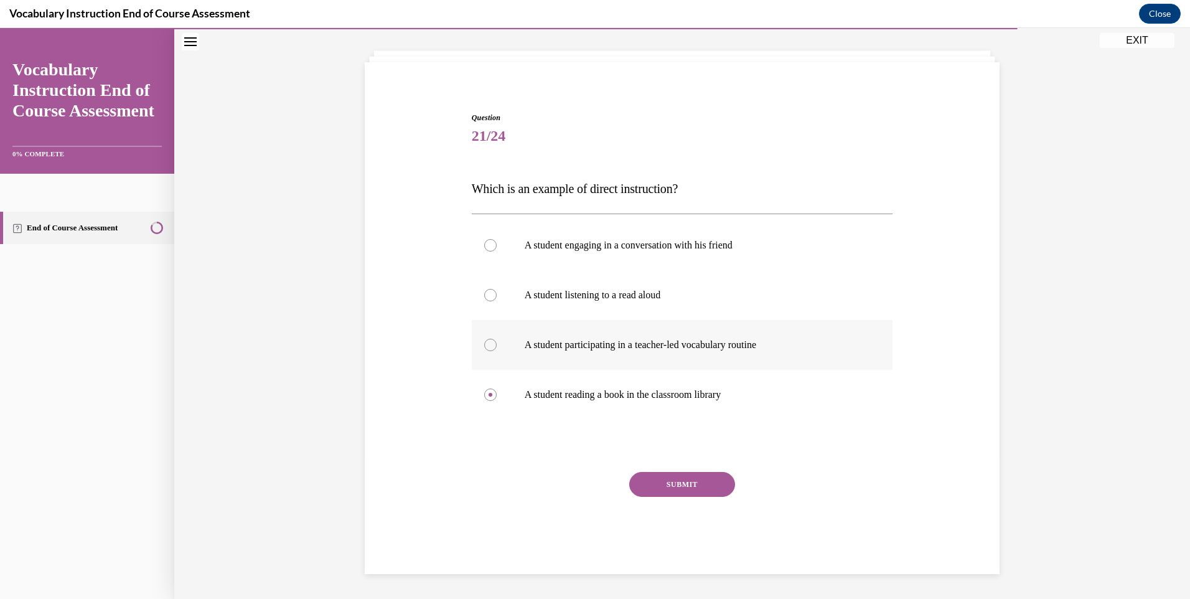
radio input "true"
click at [654, 481] on button "SUBMIT" at bounding box center [682, 484] width 106 height 25
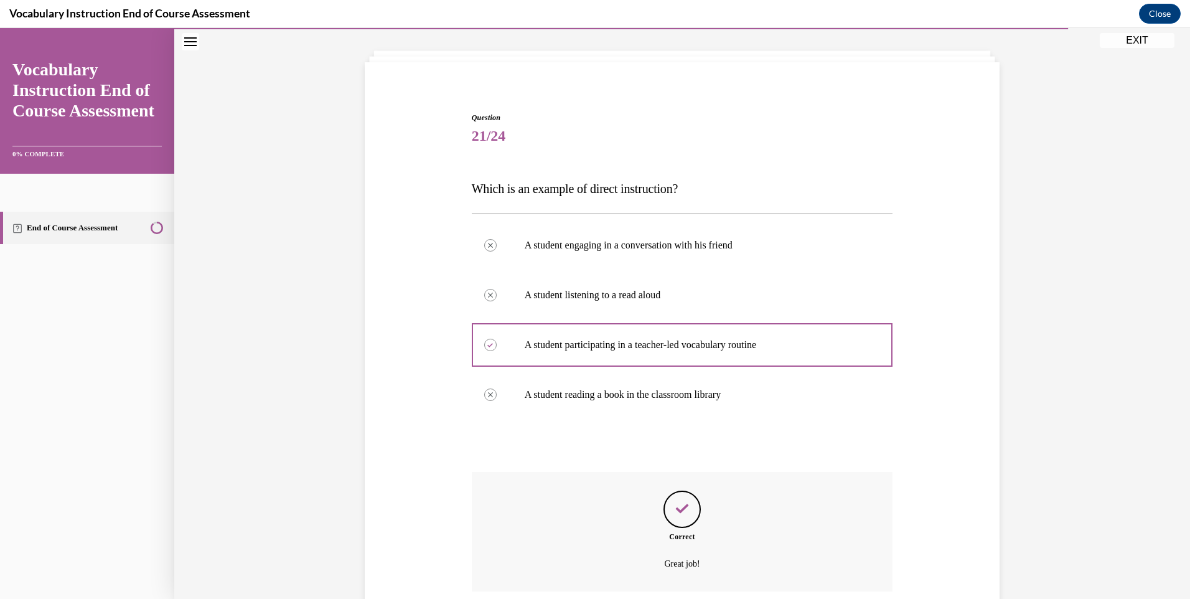
scroll to position [162, 0]
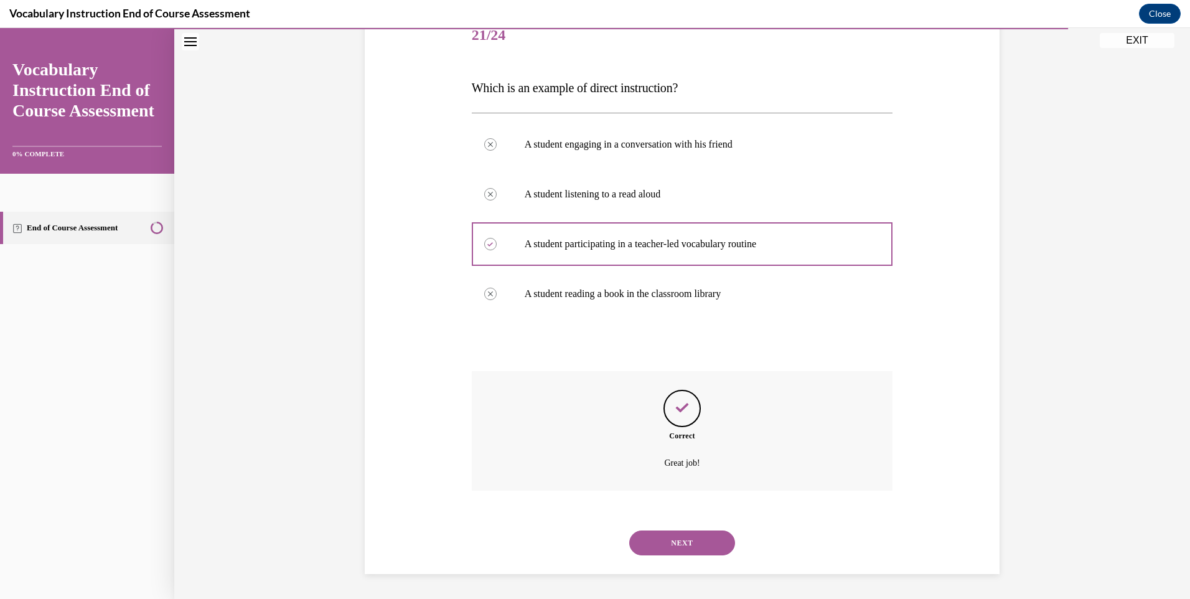
click at [667, 539] on button "NEXT" at bounding box center [682, 542] width 106 height 25
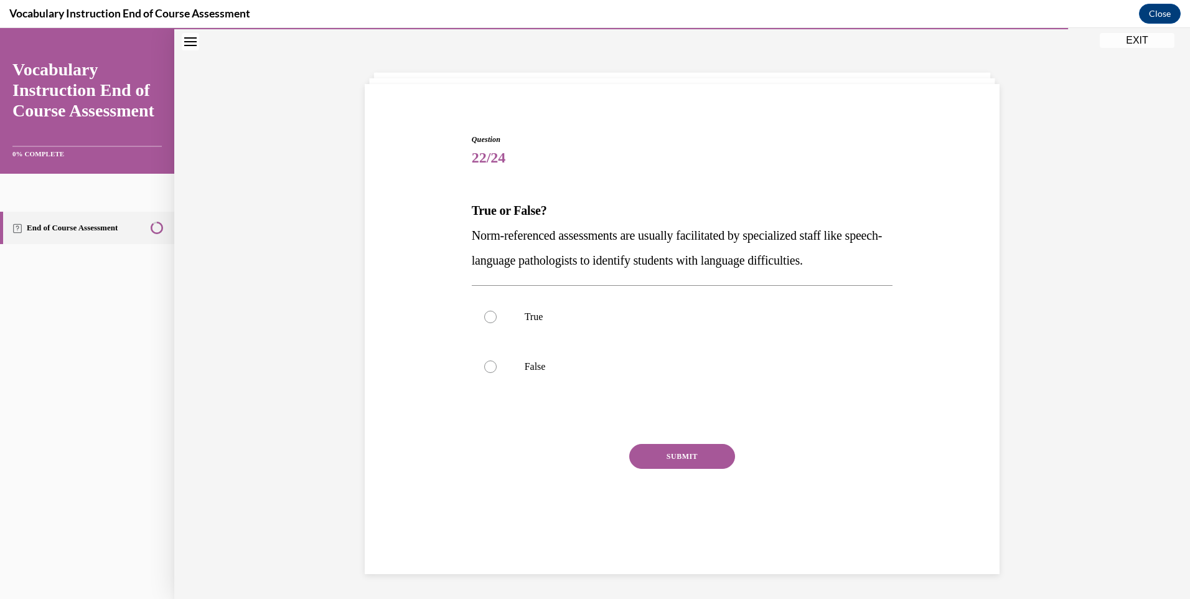
scroll to position [39, 0]
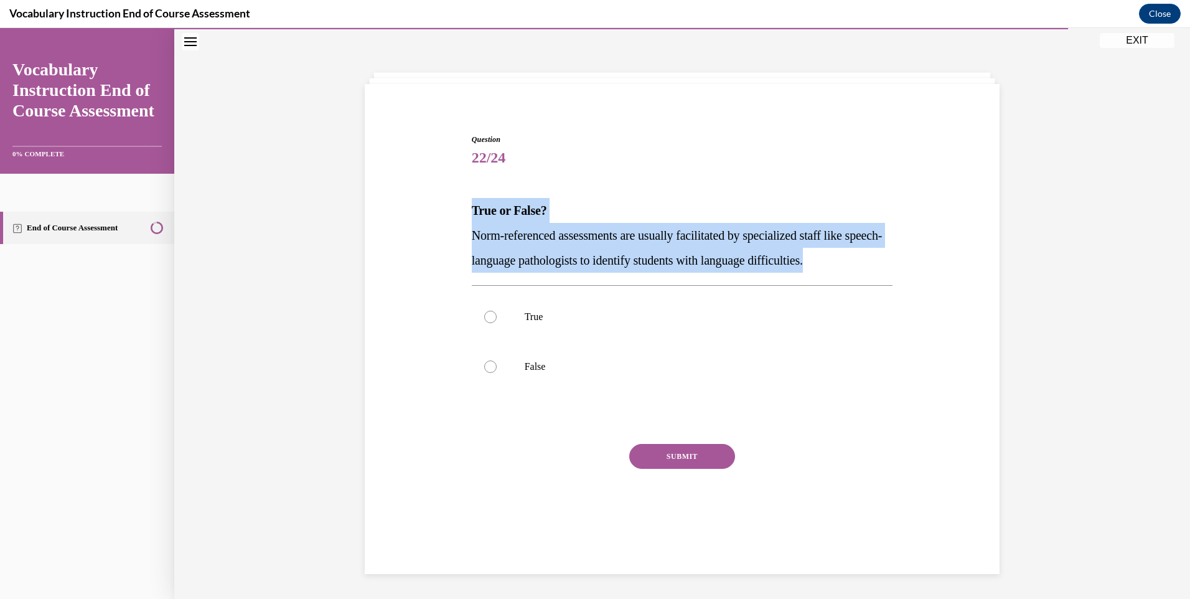
drag, startPoint x: 461, startPoint y: 209, endPoint x: 895, endPoint y: 259, distance: 437.4
click at [895, 259] on div "Question 22/24 True or False? Norm-referenced assessments are usually facilitat…" at bounding box center [682, 320] width 641 height 449
click at [502, 245] on p "Norm-referenced assessments are usually facilitated by specialized staff like s…" at bounding box center [682, 248] width 421 height 50
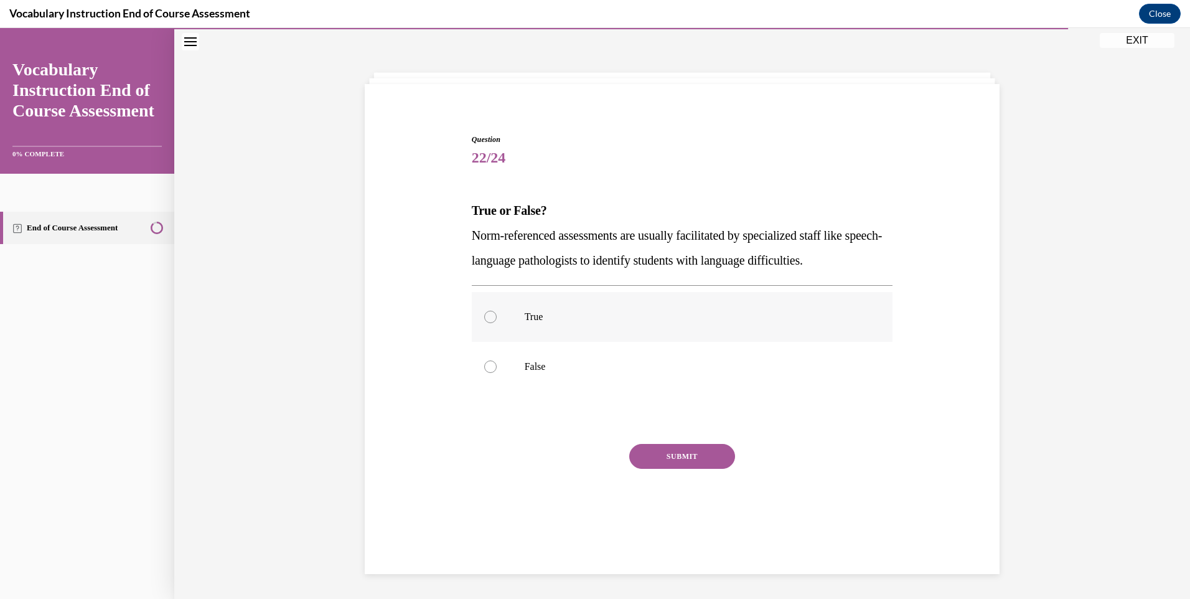
click at [518, 314] on label "True" at bounding box center [682, 317] width 421 height 50
click at [497, 314] on input "True" at bounding box center [490, 317] width 12 height 12
radio input "true"
click at [650, 470] on div "SUBMIT" at bounding box center [682, 475] width 421 height 62
click at [653, 454] on button "SUBMIT" at bounding box center [682, 456] width 106 height 25
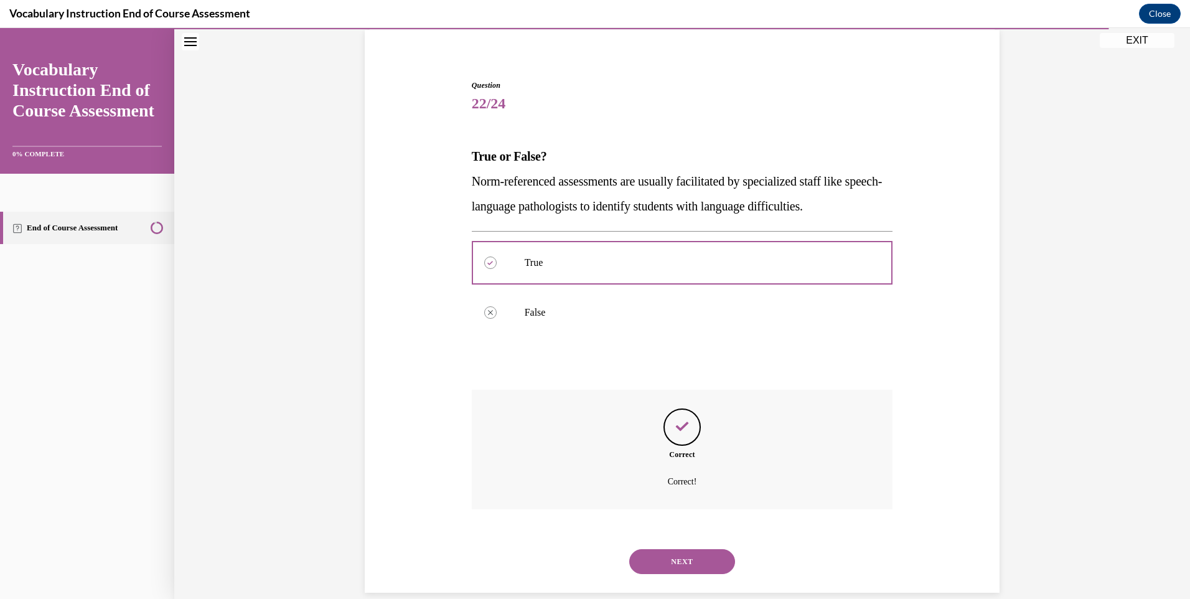
scroll to position [112, 0]
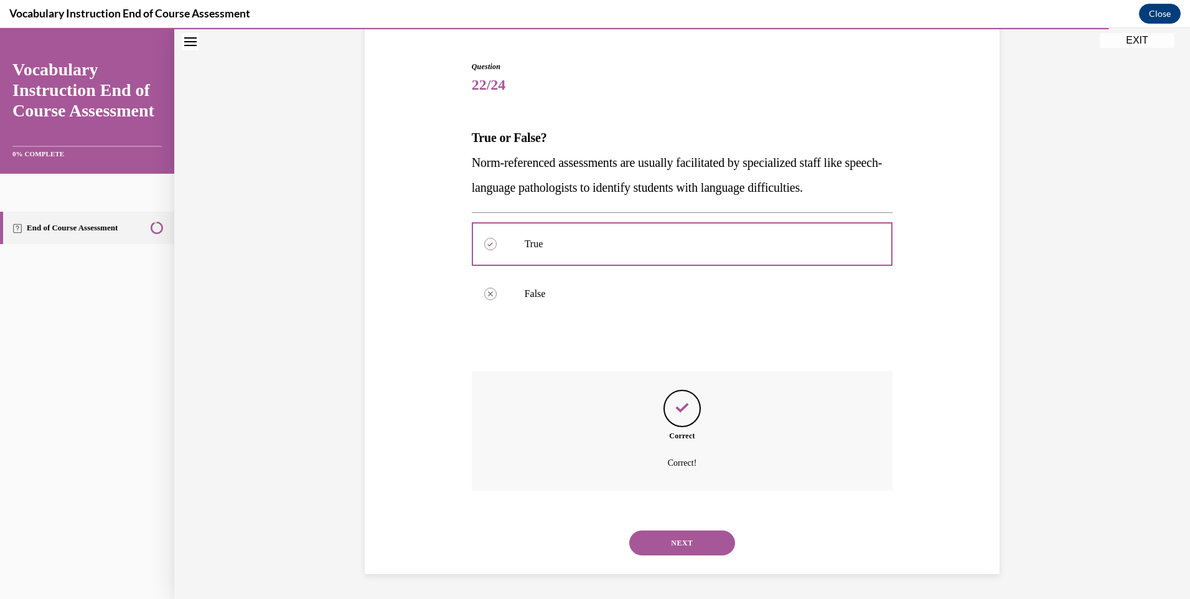
click at [678, 538] on button "NEXT" at bounding box center [682, 542] width 106 height 25
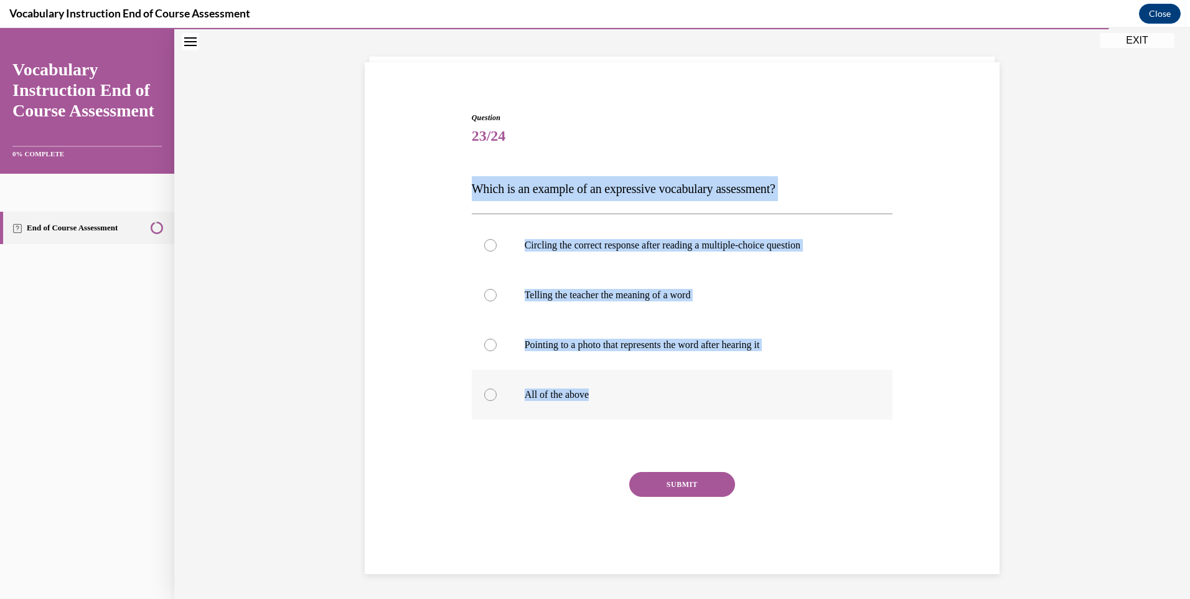
drag, startPoint x: 454, startPoint y: 180, endPoint x: 632, endPoint y: 399, distance: 281.9
click at [632, 399] on div "Question 23/24 Which is an example of an expressive vocabulary assessment? Circ…" at bounding box center [682, 324] width 641 height 499
click at [518, 284] on label "Telling the teacher the meaning of a word" at bounding box center [682, 295] width 421 height 50
click at [497, 289] on input "Telling the teacher the meaning of a word" at bounding box center [490, 295] width 12 height 12
radio input "true"
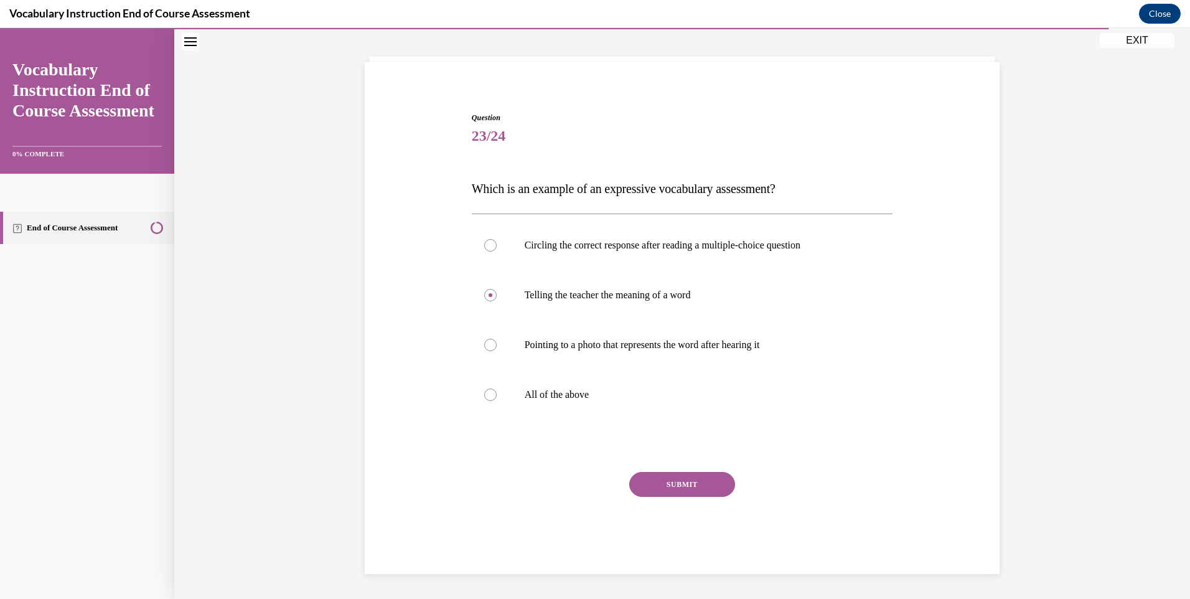
click at [650, 489] on button "SUBMIT" at bounding box center [682, 484] width 106 height 25
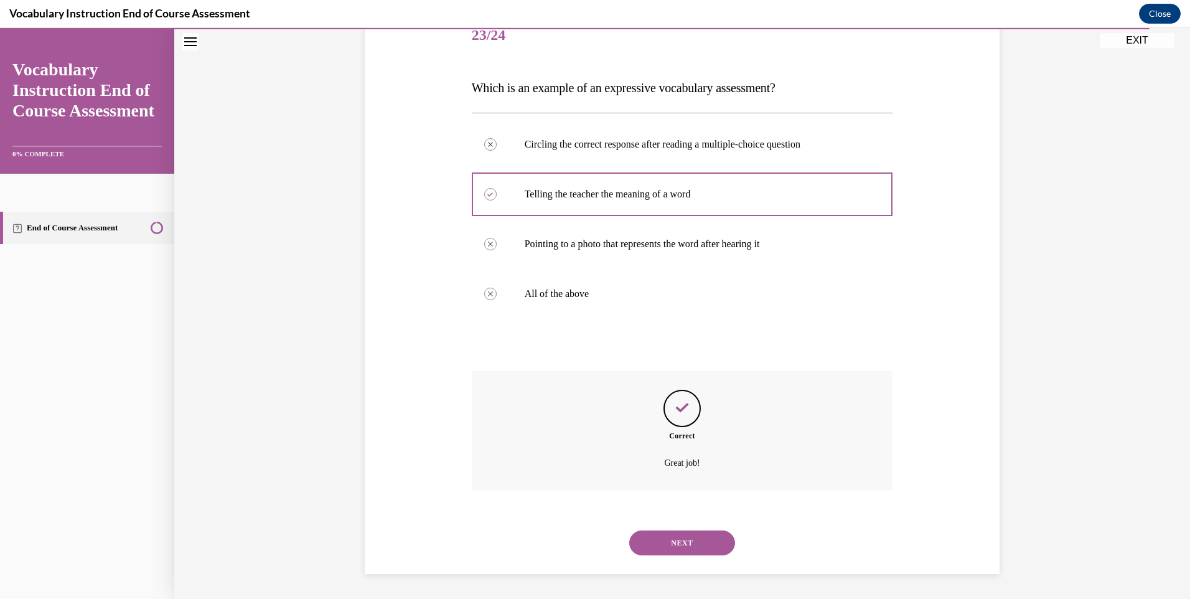
click at [660, 537] on button "NEXT" at bounding box center [682, 542] width 106 height 25
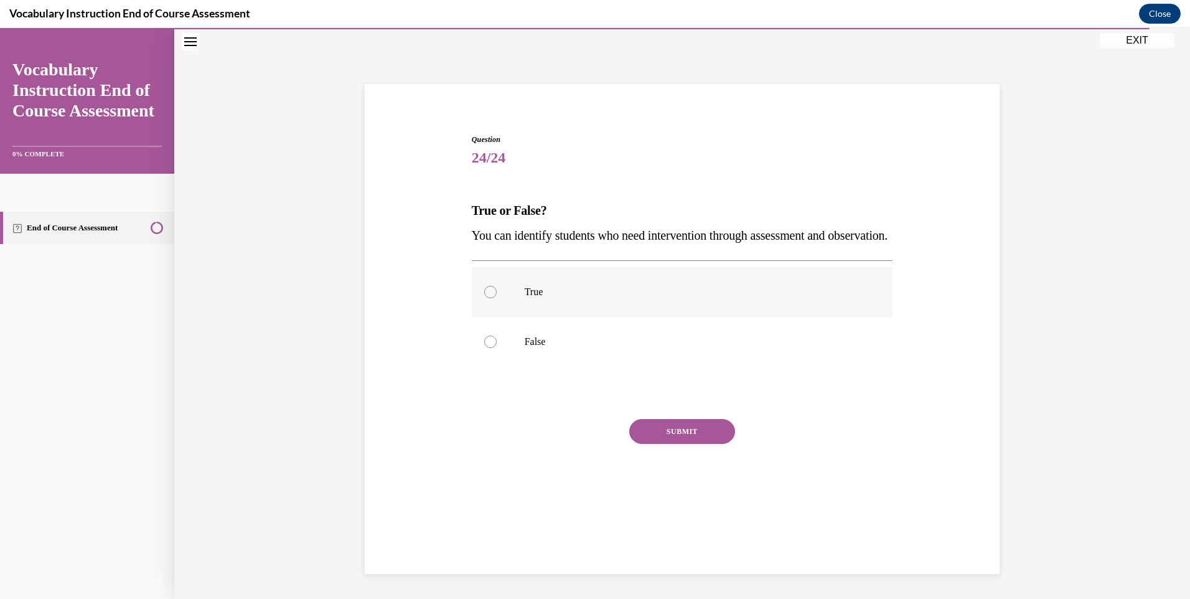
click at [518, 317] on label "True" at bounding box center [682, 292] width 421 height 50
click at [497, 298] on input "True" at bounding box center [490, 292] width 12 height 12
radio input "true"
click at [639, 444] on button "SUBMIT" at bounding box center [682, 431] width 106 height 25
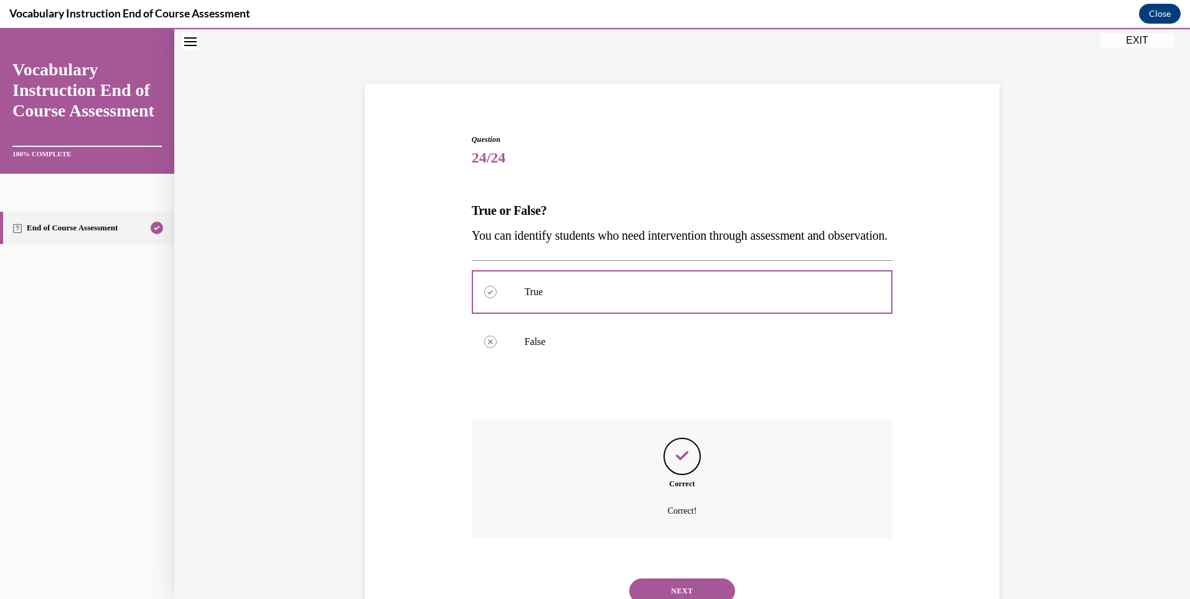
scroll to position [112, 0]
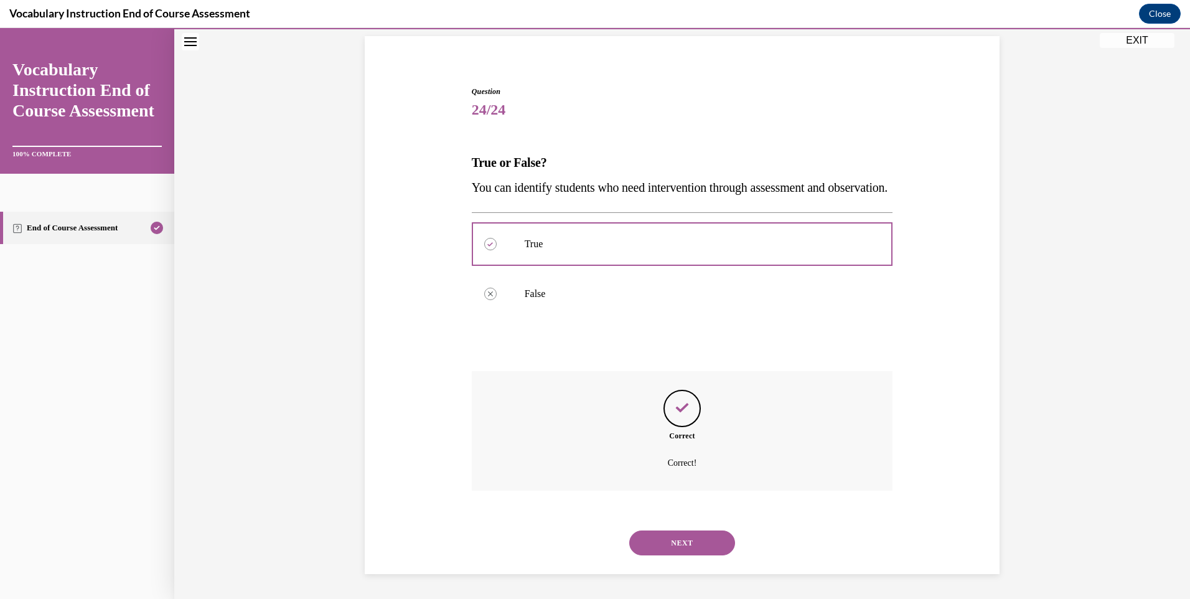
click at [654, 538] on button "NEXT" at bounding box center [682, 542] width 106 height 25
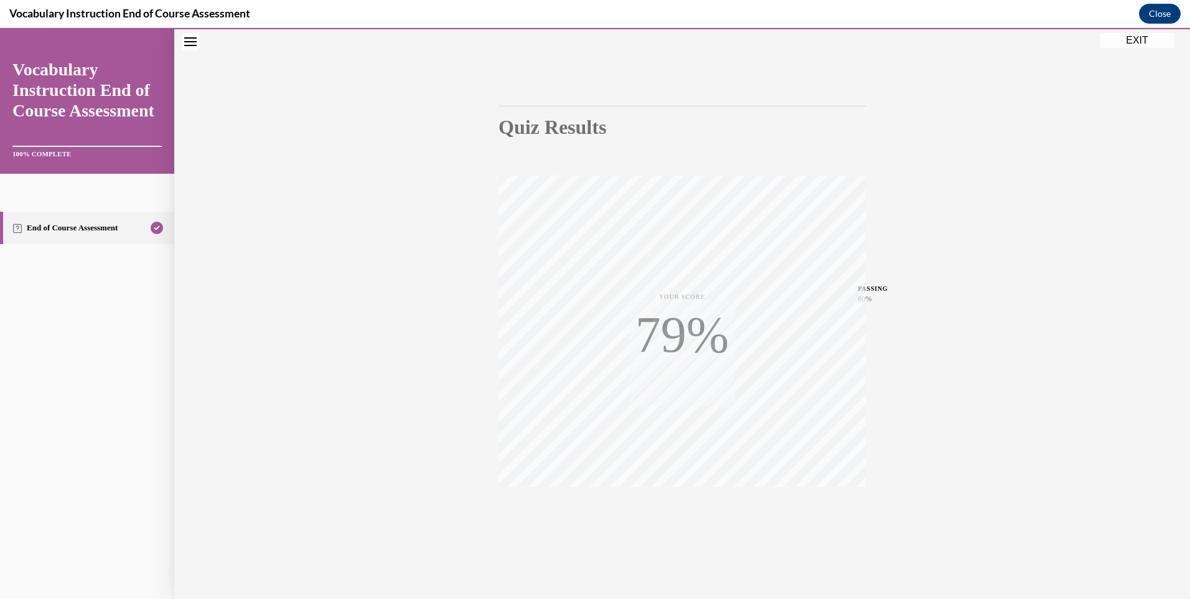
scroll to position [67, 0]
click at [1140, 40] on button "EXIT" at bounding box center [1137, 40] width 75 height 15
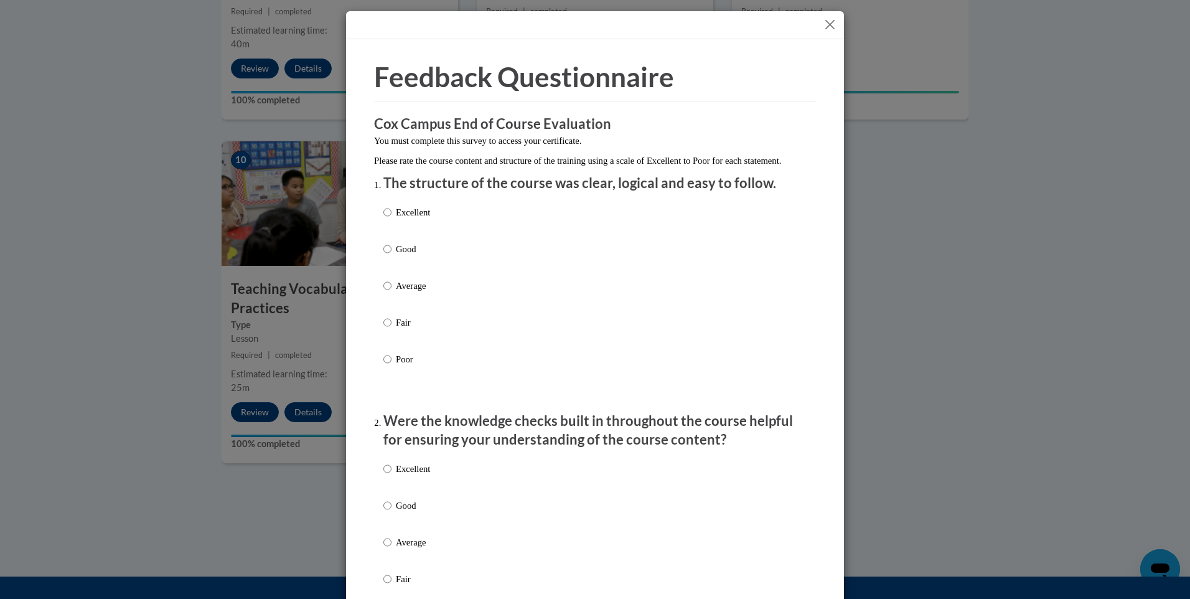
click at [415, 219] on p "Excellent" at bounding box center [413, 212] width 34 height 14
click at [392, 219] on input "Excellent" at bounding box center [387, 212] width 8 height 14
radio input "true"
click at [424, 476] on p "Excellent" at bounding box center [413, 469] width 34 height 14
click at [392, 476] on input "Excellent" at bounding box center [387, 469] width 8 height 14
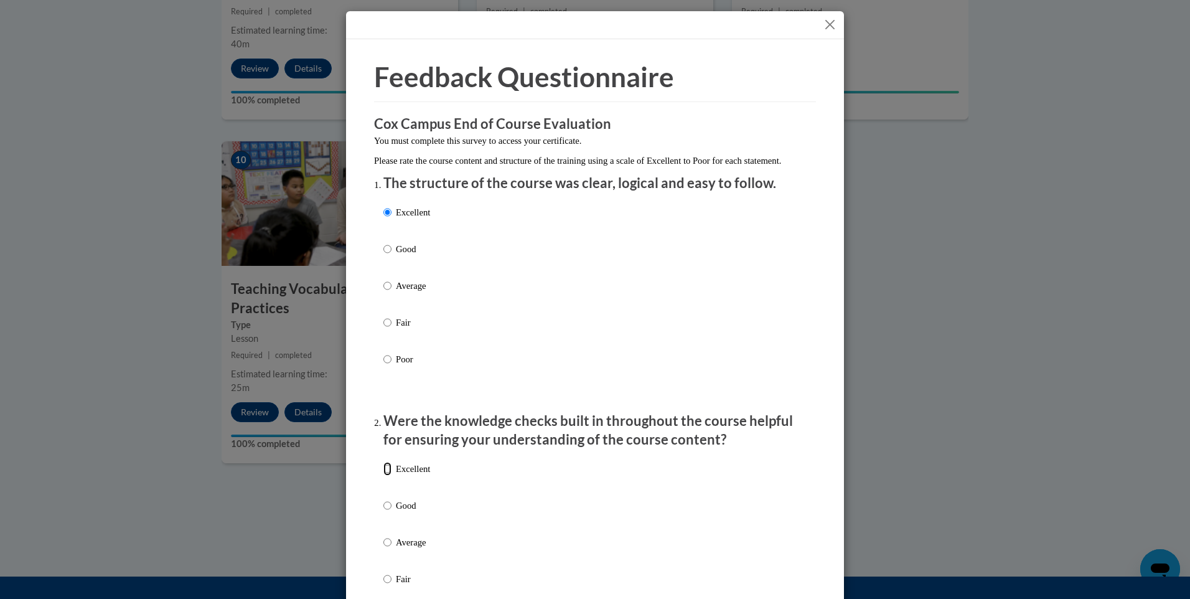
radio input "true"
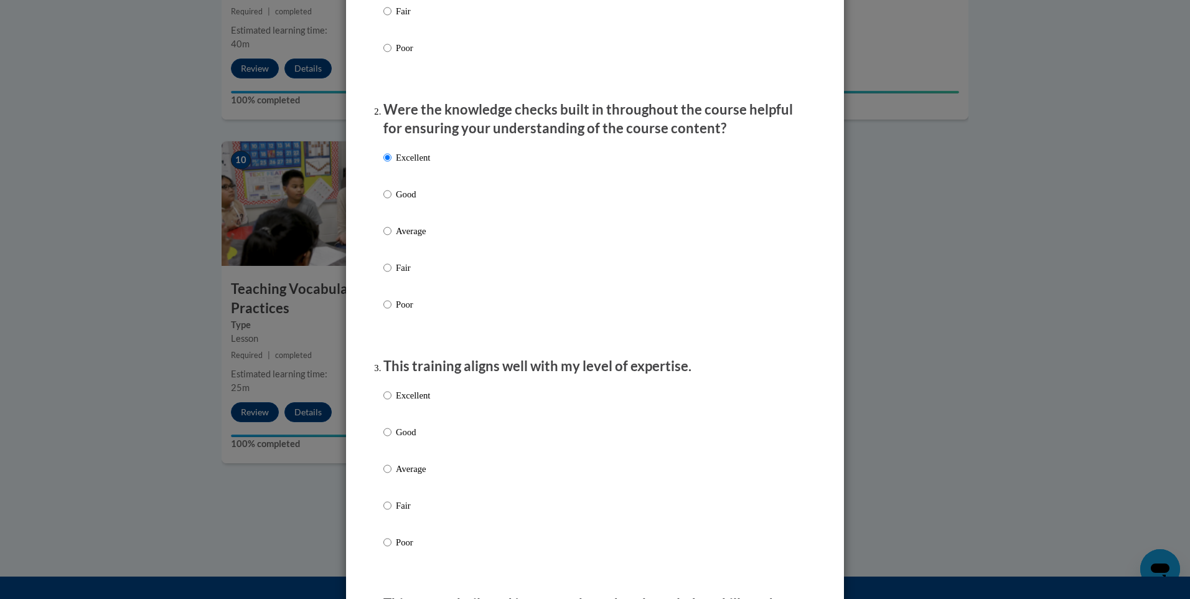
click at [405, 402] on p "Excellent" at bounding box center [413, 395] width 34 height 14
click at [392, 402] on input "Excellent" at bounding box center [387, 395] width 8 height 14
radio input "true"
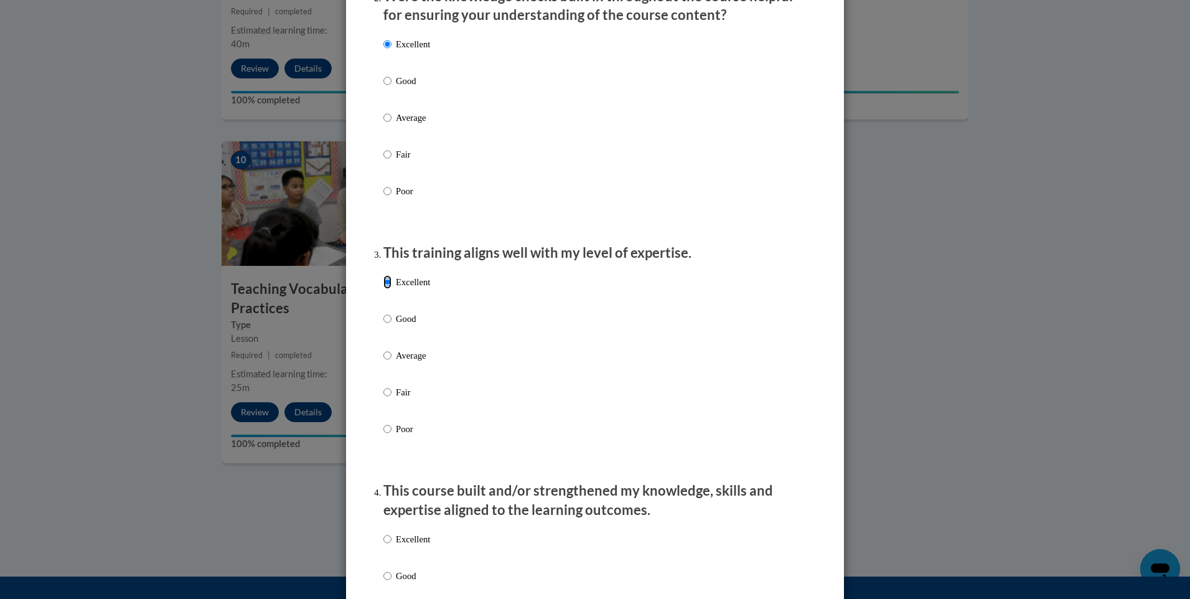
scroll to position [622, 0]
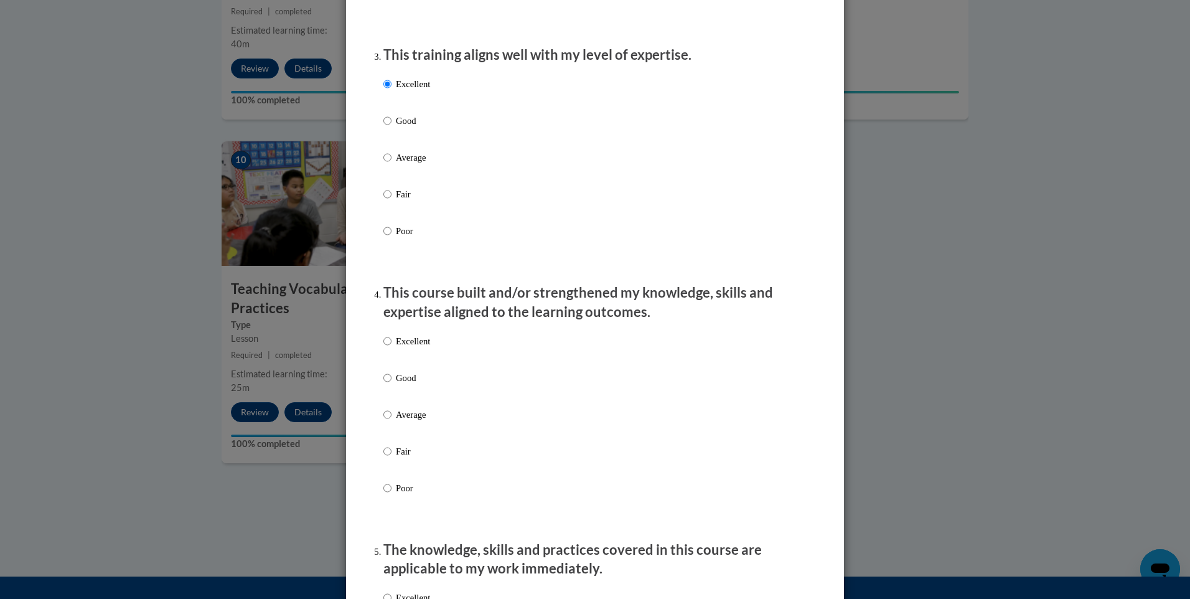
click at [406, 339] on div "Excellent Good Average Fair Poor" at bounding box center [406, 424] width 47 height 193
click at [406, 344] on div "Excellent Good Average Fair Poor" at bounding box center [406, 424] width 47 height 193
click at [406, 348] on p "Excellent" at bounding box center [413, 341] width 34 height 14
click at [392, 348] on input "Excellent" at bounding box center [387, 341] width 8 height 14
radio input "true"
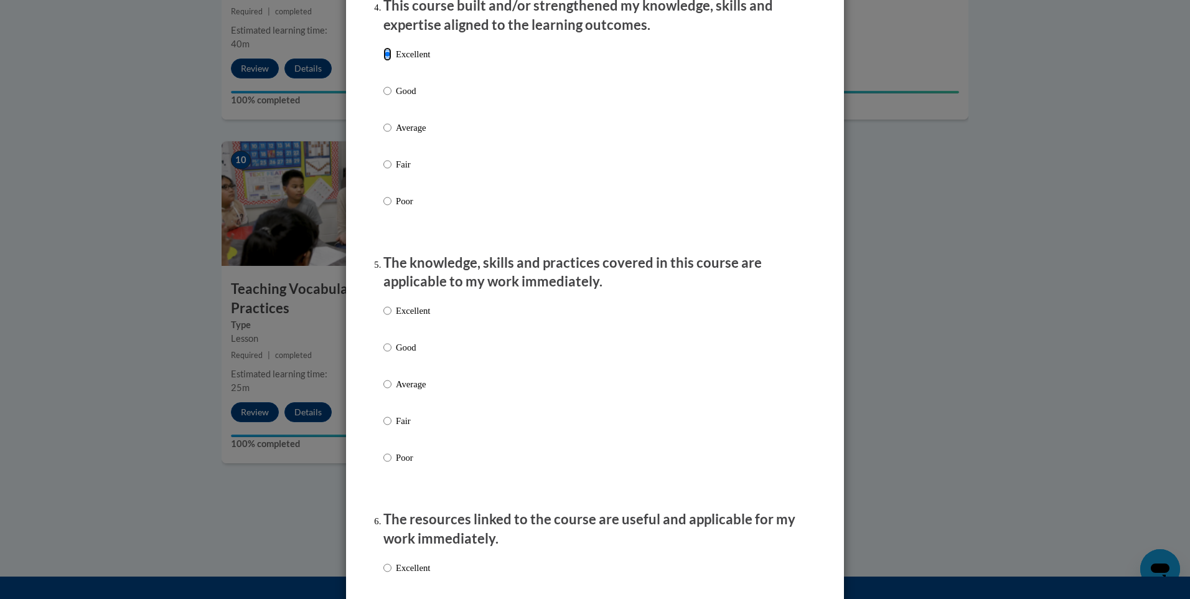
scroll to position [934, 0]
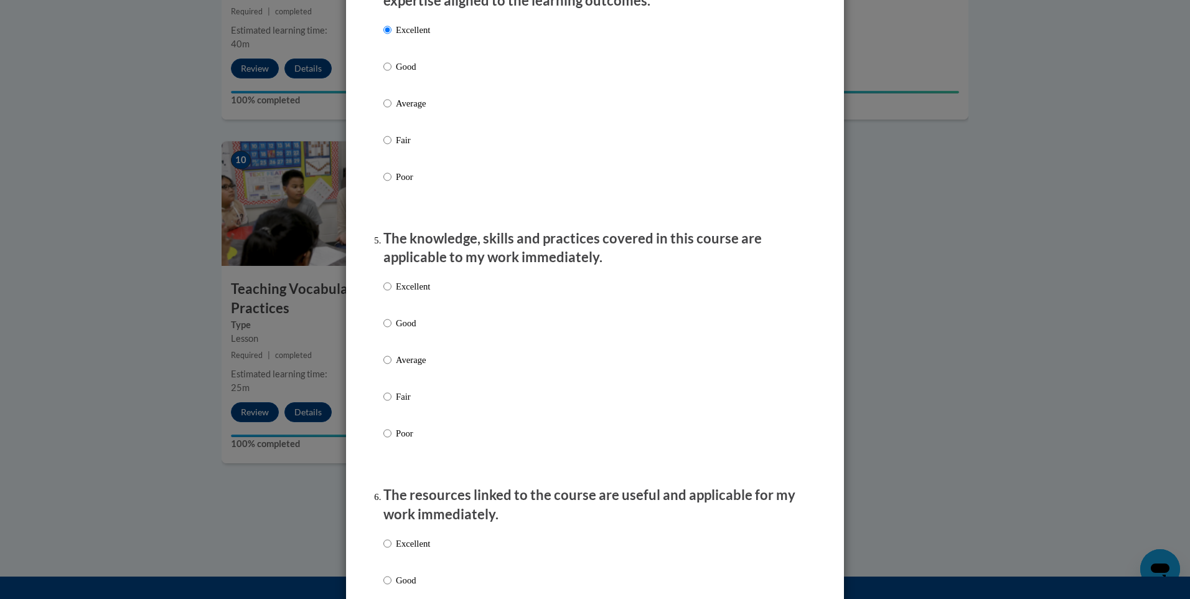
click at [408, 293] on p "Excellent" at bounding box center [413, 286] width 34 height 14
click at [392, 293] on input "Excellent" at bounding box center [387, 286] width 8 height 14
radio input "true"
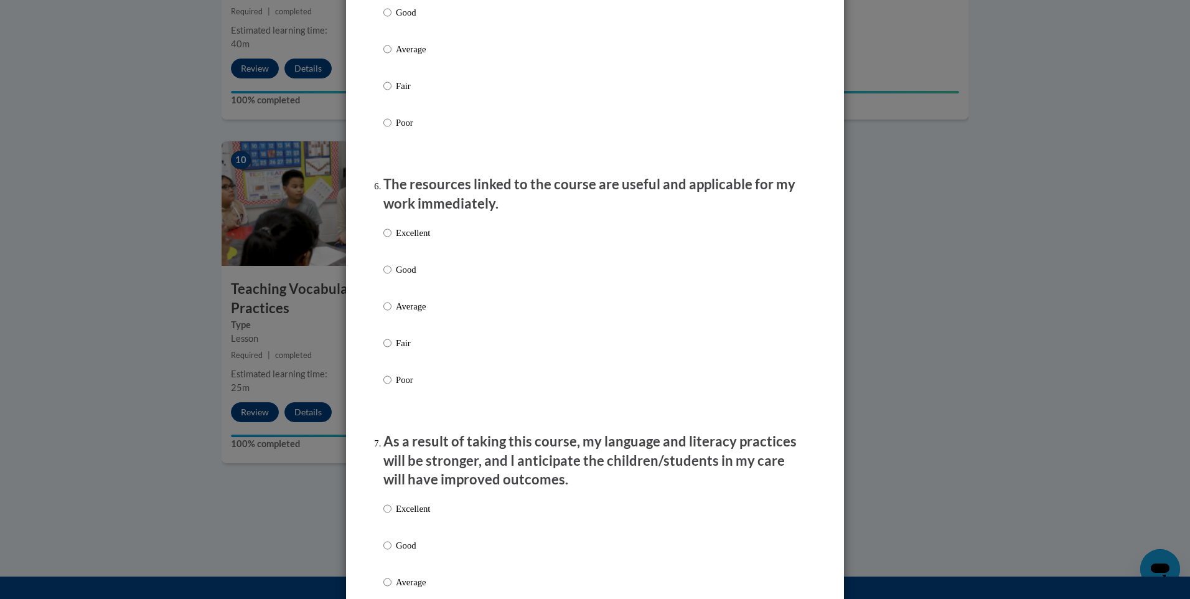
scroll to position [1245, 0]
click at [417, 239] on p "Excellent" at bounding box center [413, 232] width 34 height 14
click at [392, 239] on input "Excellent" at bounding box center [387, 232] width 8 height 14
radio input "true"
drag, startPoint x: 413, startPoint y: 505, endPoint x: 414, endPoint y: 517, distance: 11.2
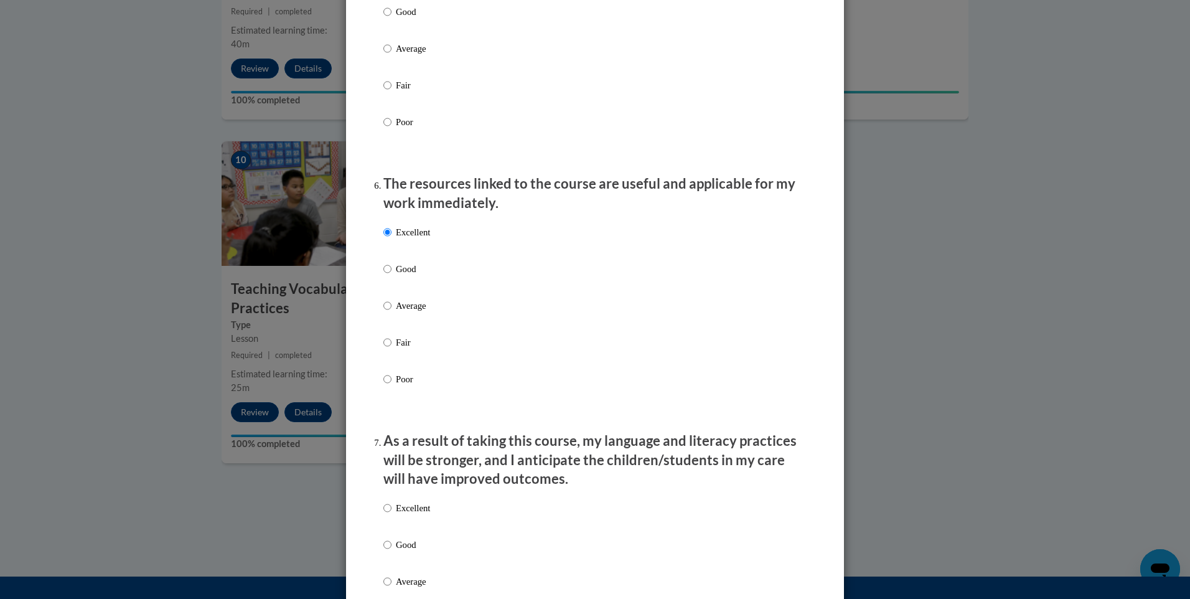
click at [413, 510] on div "Excellent Good Average Fair Poor" at bounding box center [406, 591] width 47 height 193
click at [415, 515] on p "Excellent" at bounding box center [413, 508] width 34 height 14
click at [392, 515] on input "Excellent" at bounding box center [387, 508] width 8 height 14
radio input "true"
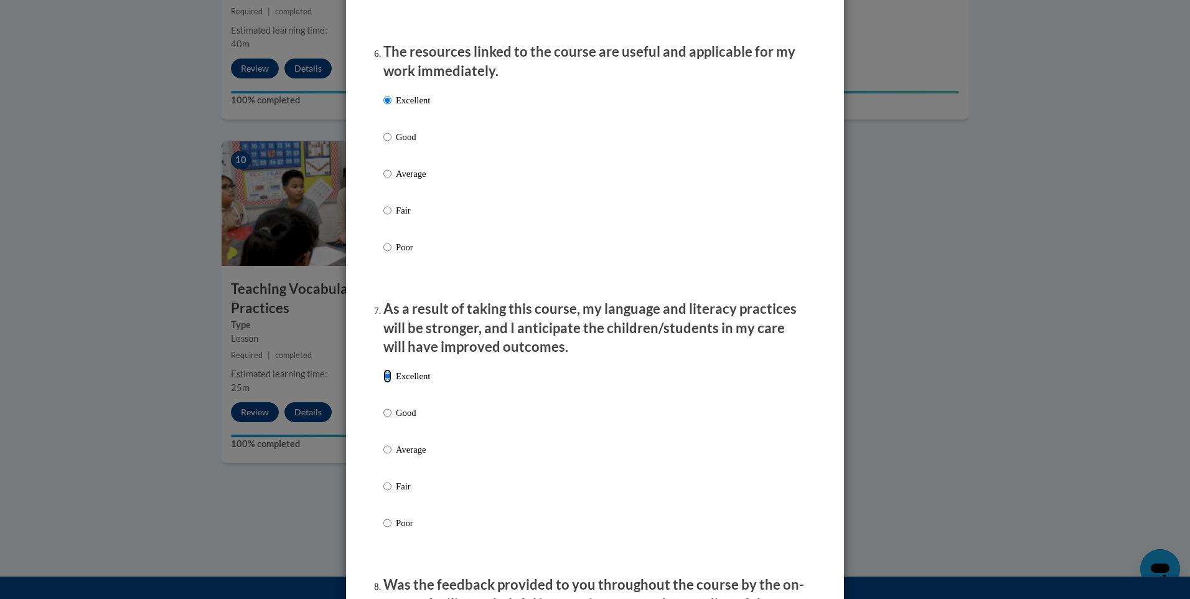
scroll to position [1618, 0]
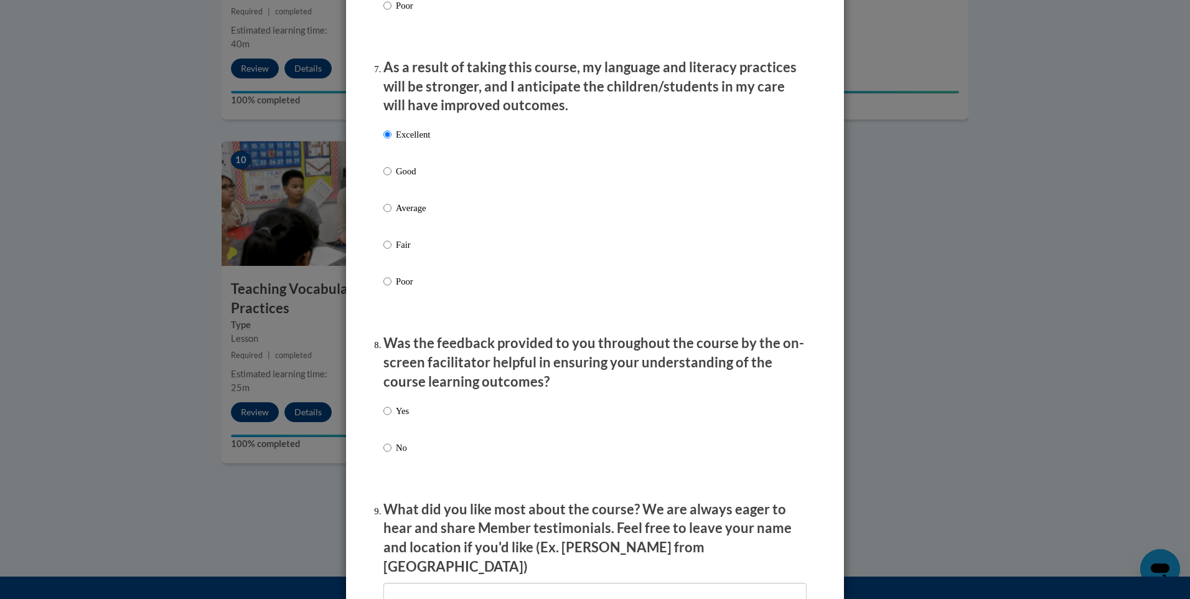
click at [412, 423] on div "Yes No" at bounding box center [594, 444] width 423 height 93
drag, startPoint x: 384, startPoint y: 410, endPoint x: 392, endPoint y: 420, distance: 12.0
click at [385, 414] on div "Yes No" at bounding box center [396, 439] width 26 height 83
click at [396, 418] on p "Yes" at bounding box center [402, 411] width 13 height 14
click at [392, 418] on input "Yes" at bounding box center [387, 411] width 8 height 14
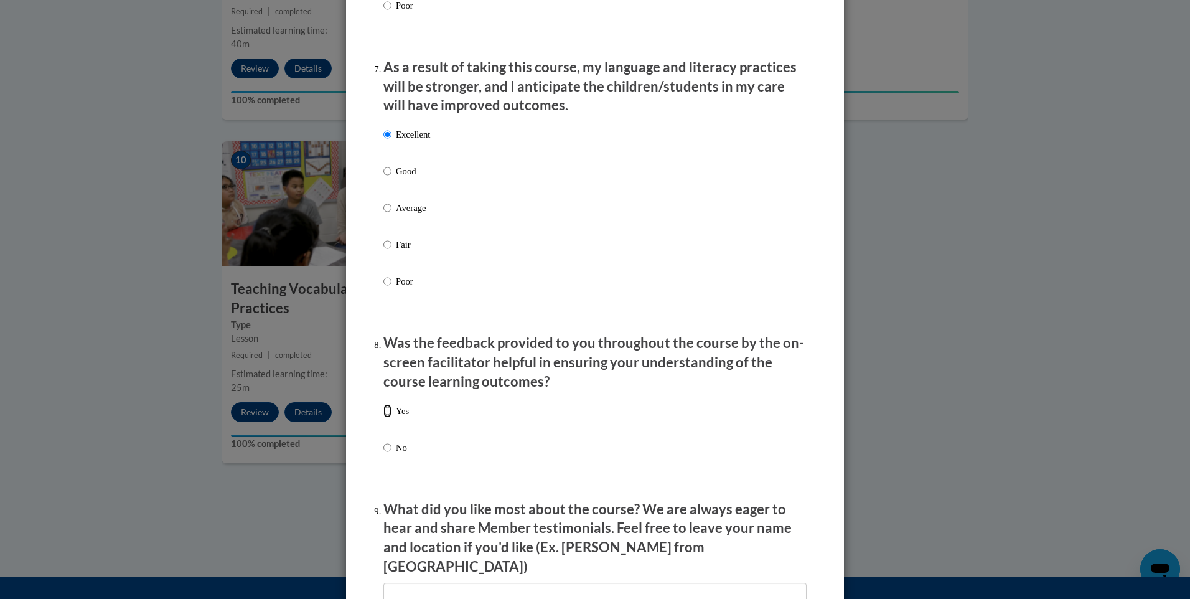
radio input "true"
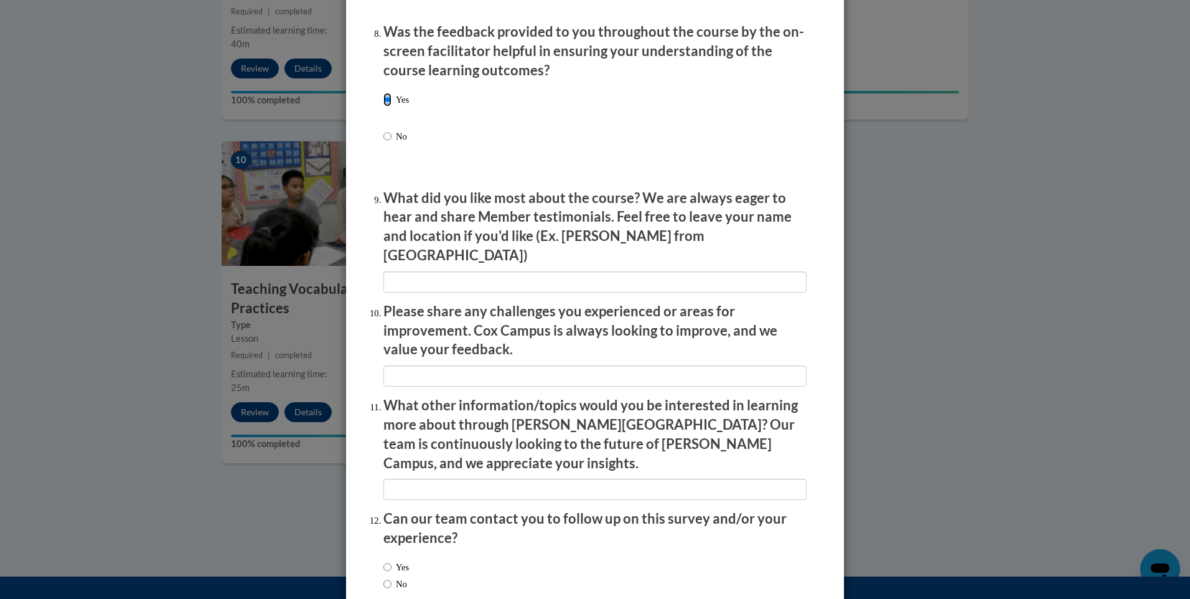
scroll to position [1987, 0]
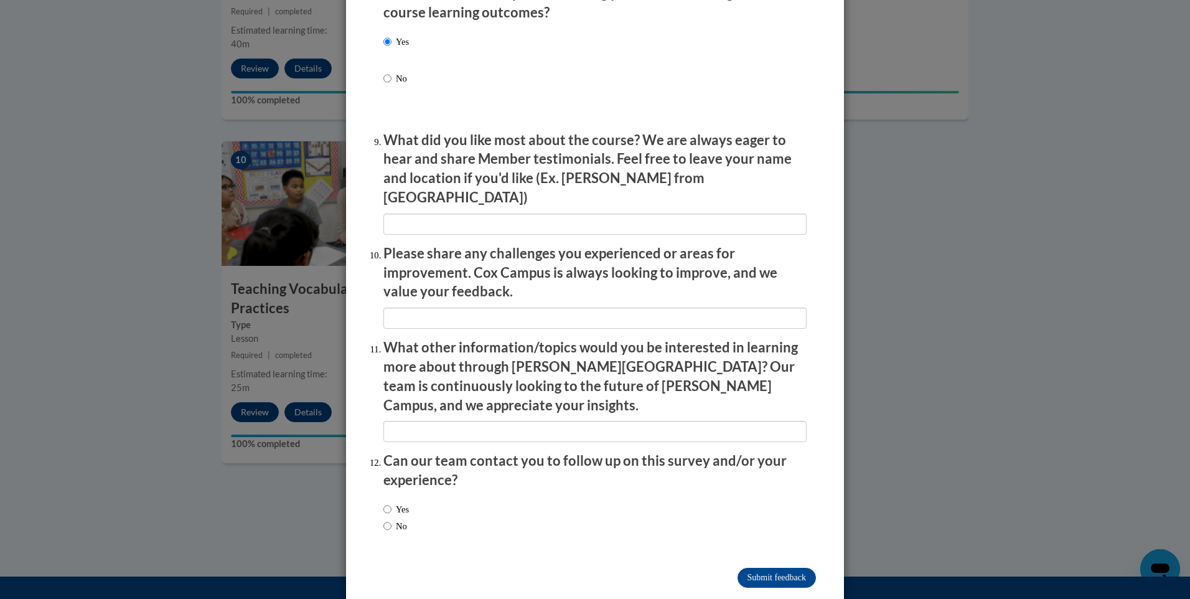
drag, startPoint x: 402, startPoint y: 464, endPoint x: 399, endPoint y: 476, distance: 11.6
click at [399, 475] on li "Can our team contact you to follow up on this survey and/or your experience? Ye…" at bounding box center [594, 496] width 423 height 91
click at [398, 502] on label "Yes" at bounding box center [396, 509] width 26 height 14
click at [392, 502] on input "Yes" at bounding box center [387, 509] width 8 height 14
radio input "true"
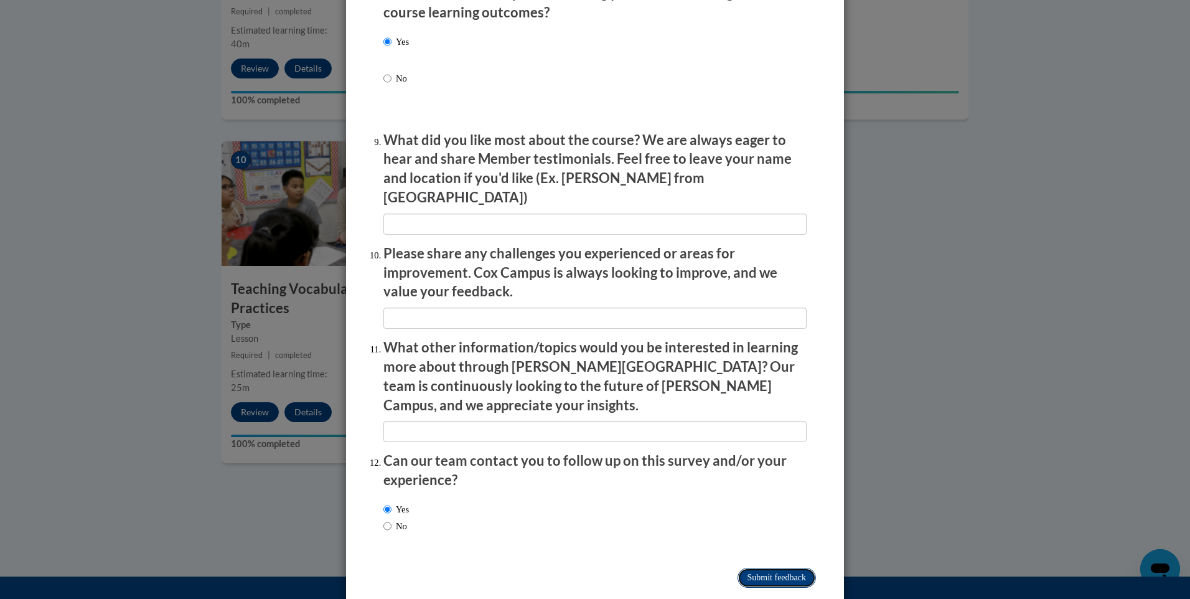
click at [740, 568] on input "Submit feedback" at bounding box center [777, 578] width 78 height 20
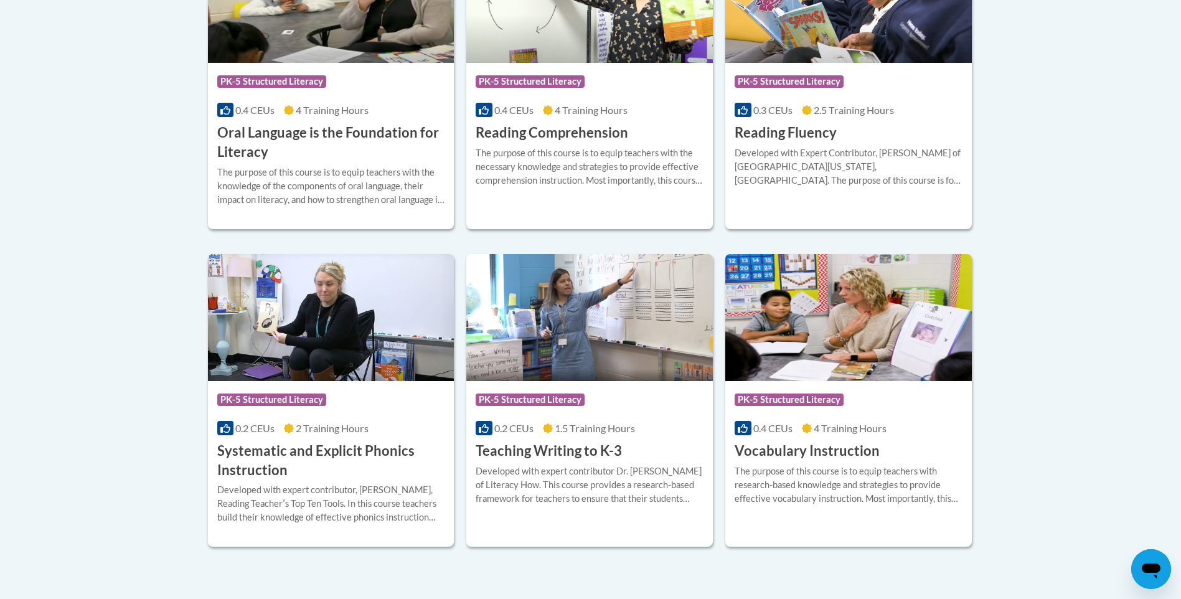
scroll to position [934, 0]
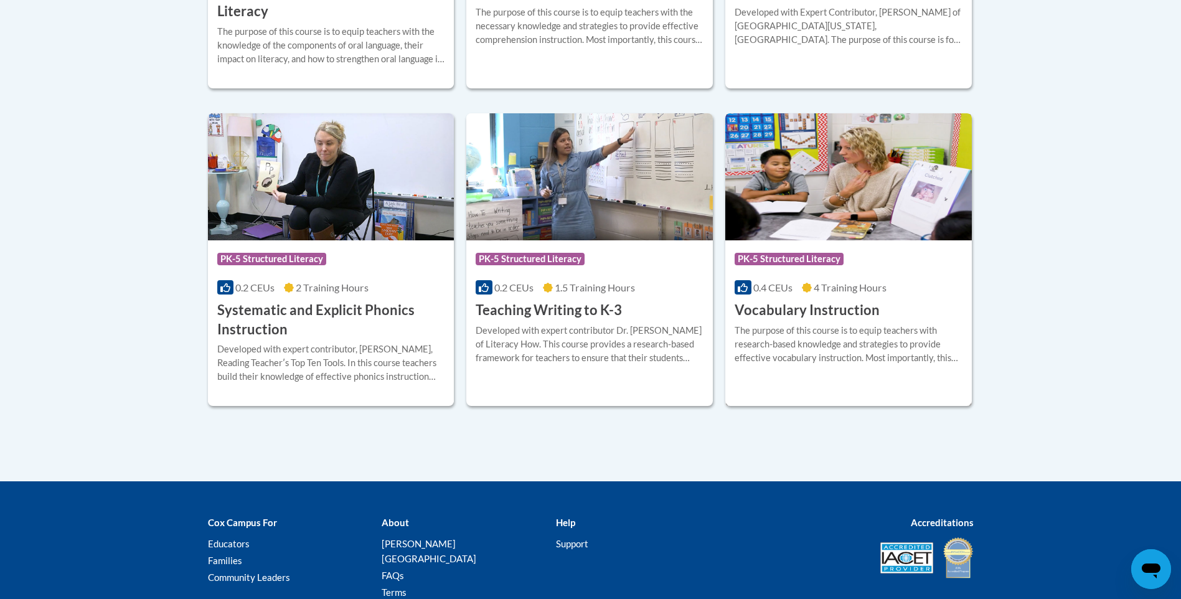
click at [800, 223] on img at bounding box center [848, 176] width 246 height 127
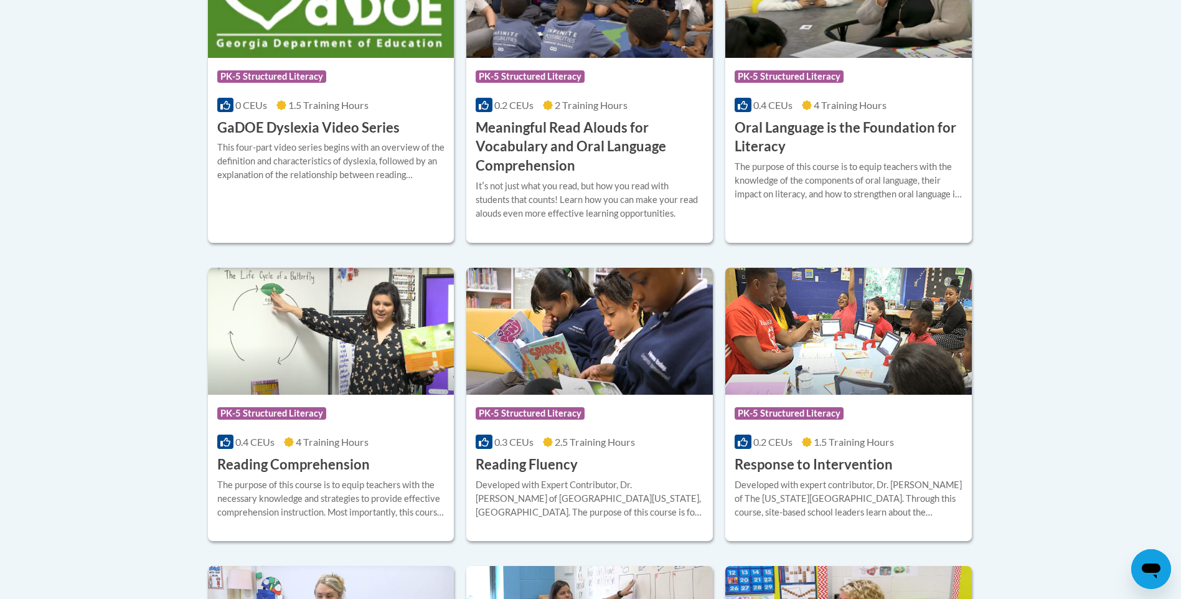
scroll to position [921, 0]
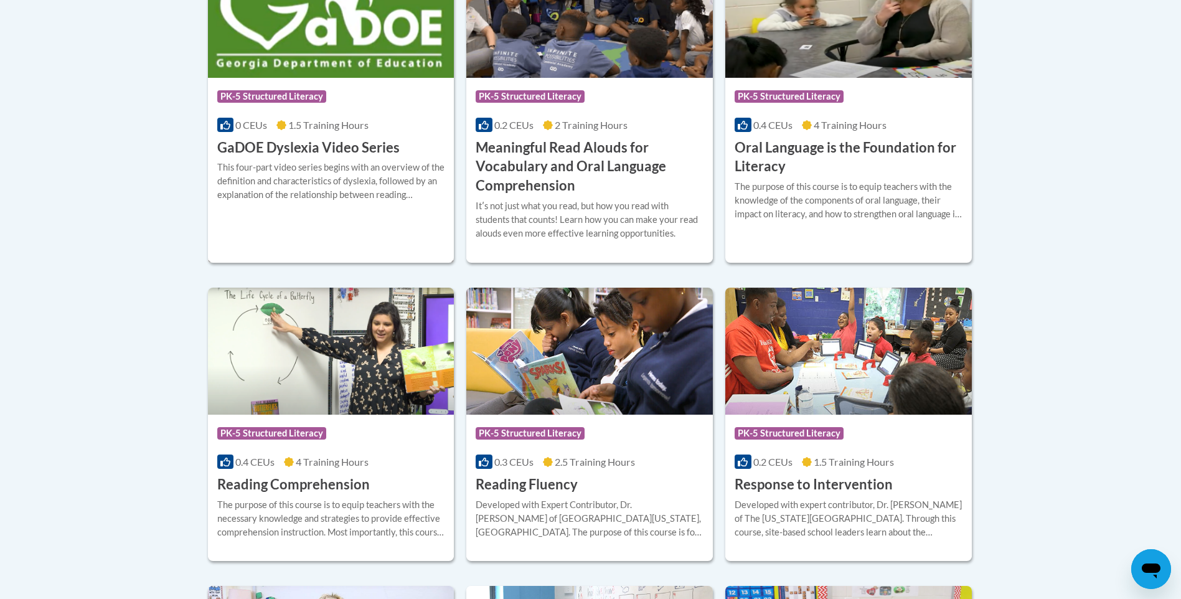
click at [265, 179] on div "This four-part video series begins with an overview of the definition and chara…" at bounding box center [331, 181] width 228 height 41
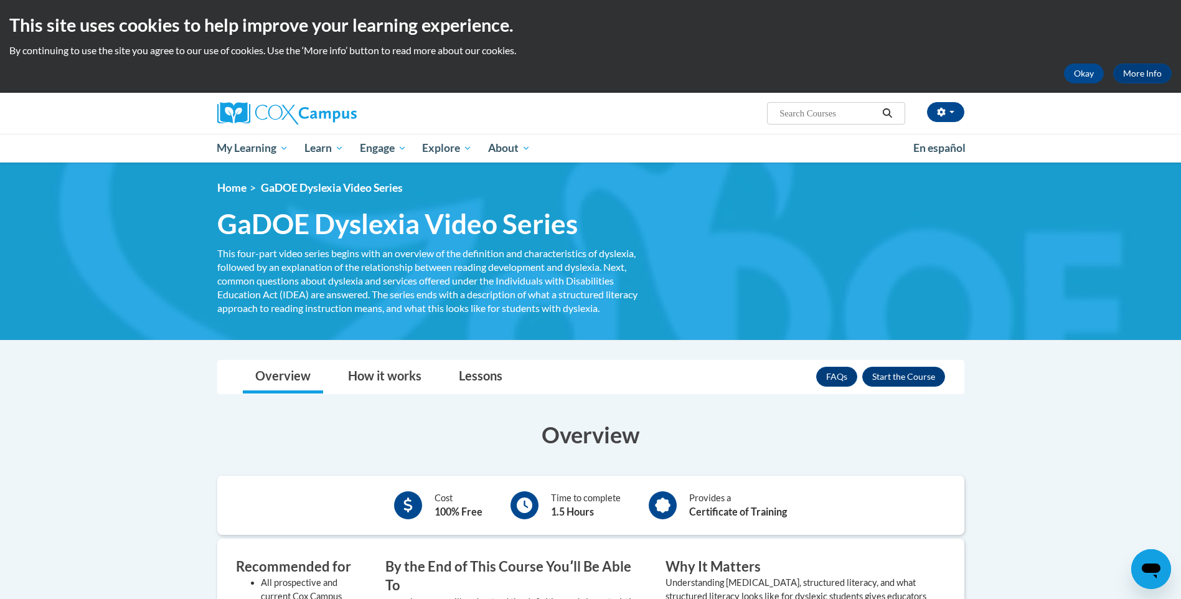
scroll to position [249, 0]
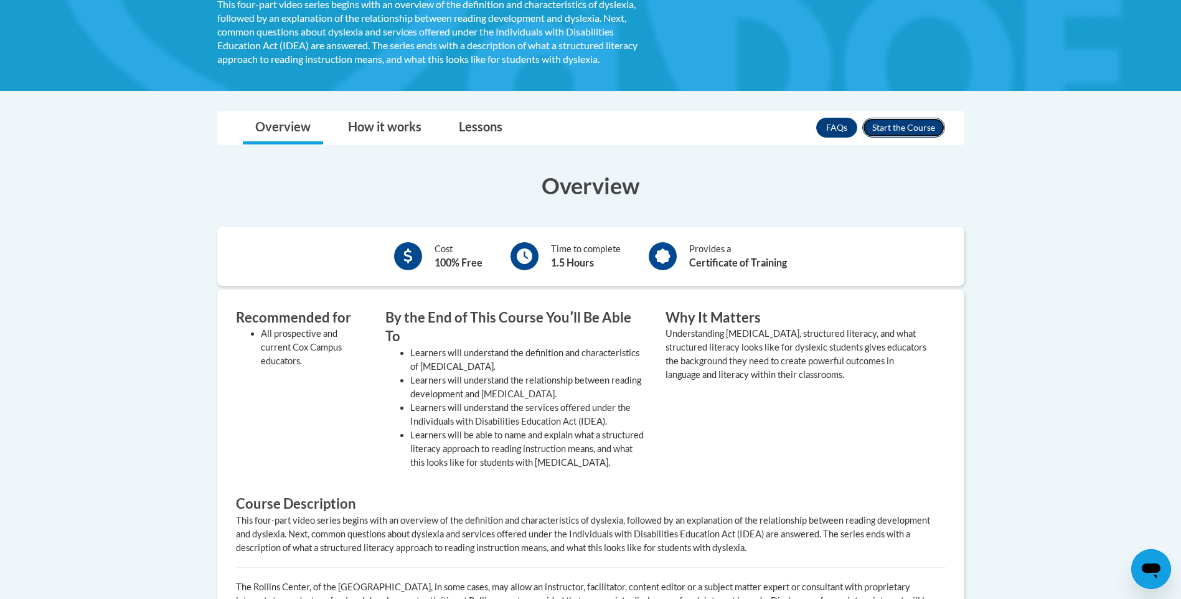
click at [885, 125] on button "Enroll" at bounding box center [903, 128] width 83 height 20
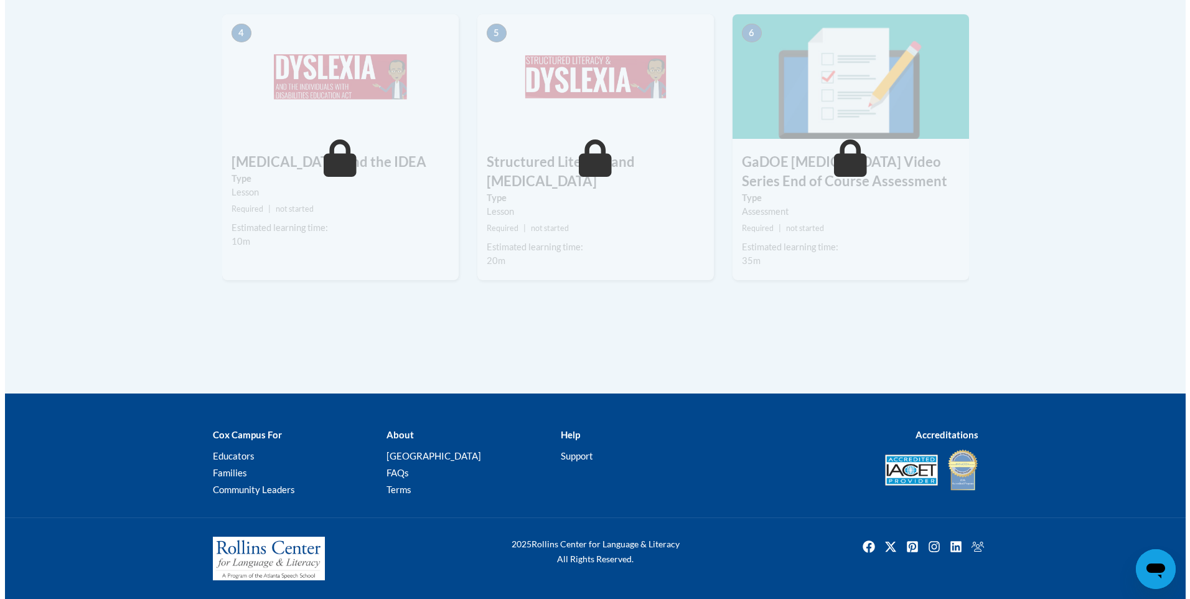
scroll to position [420, 0]
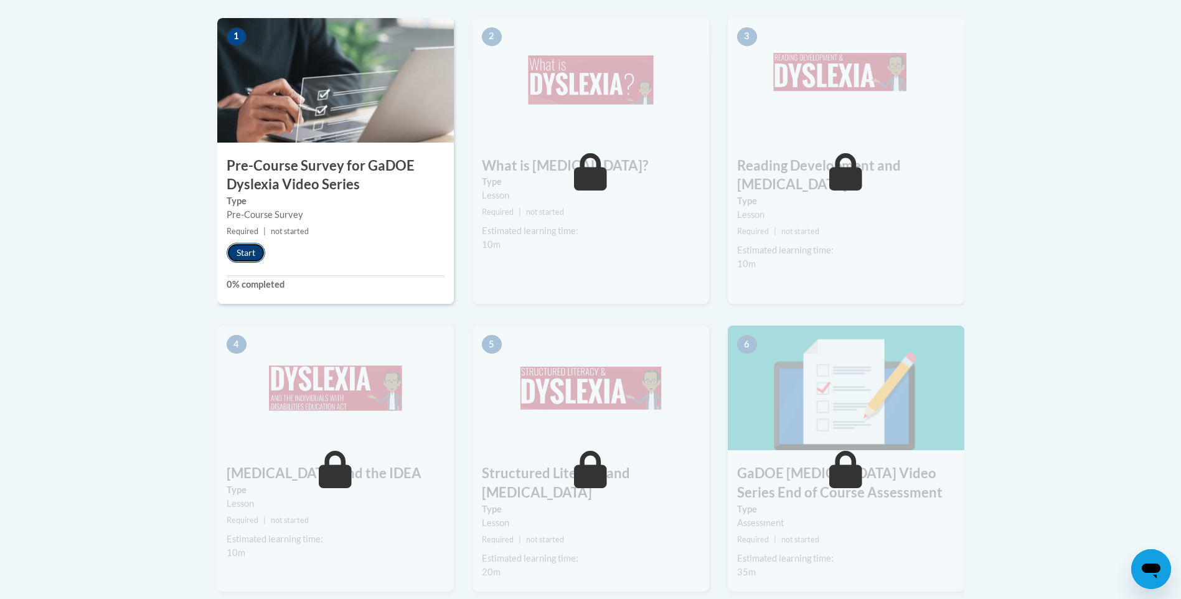
click at [252, 263] on button "Start" at bounding box center [246, 253] width 39 height 20
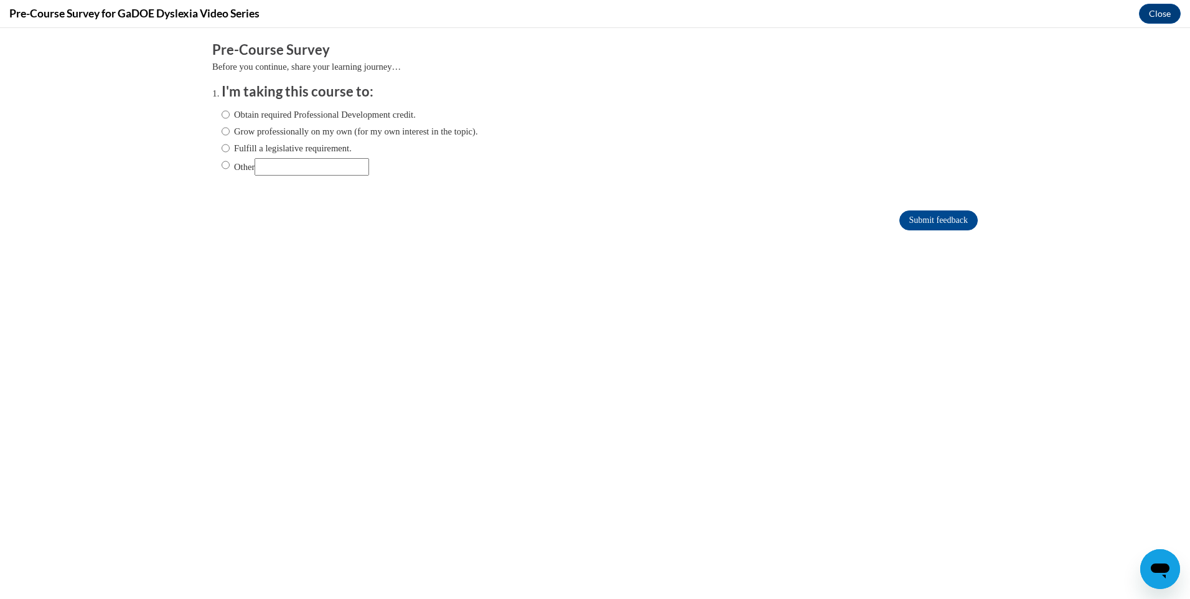
scroll to position [0, 0]
click at [261, 110] on label "Obtain required Professional Development credit." at bounding box center [319, 115] width 194 height 14
click at [230, 110] on input "Obtain required Professional Development credit." at bounding box center [226, 115] width 8 height 14
radio input "true"
click at [954, 212] on input "Submit feedback" at bounding box center [938, 220] width 78 height 20
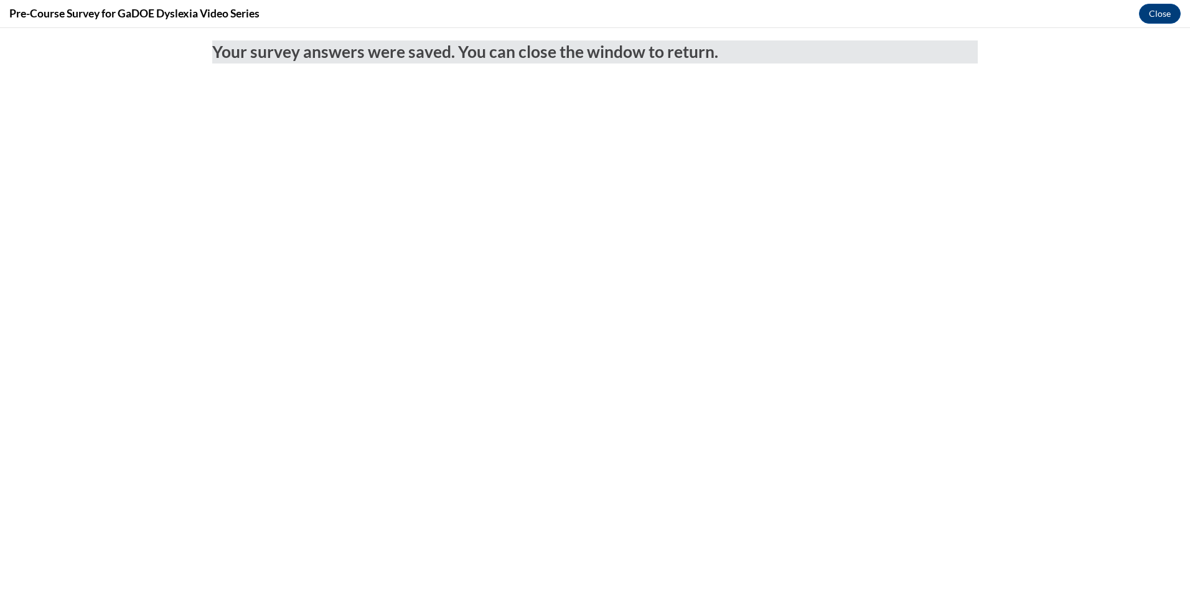
click at [1153, 3] on div "Pre-Course Survey for GaDOE Dyslexia Video Series Close" at bounding box center [595, 14] width 1190 height 28
click at [1153, 12] on button "Close" at bounding box center [1160, 14] width 42 height 20
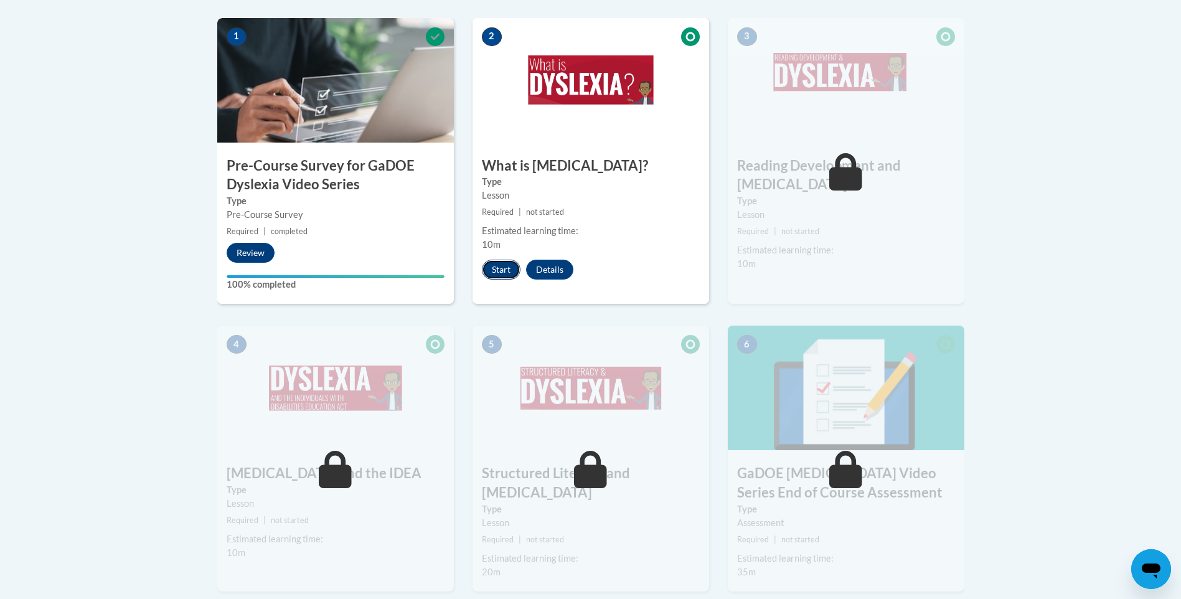
click at [504, 260] on button "Start" at bounding box center [501, 270] width 39 height 20
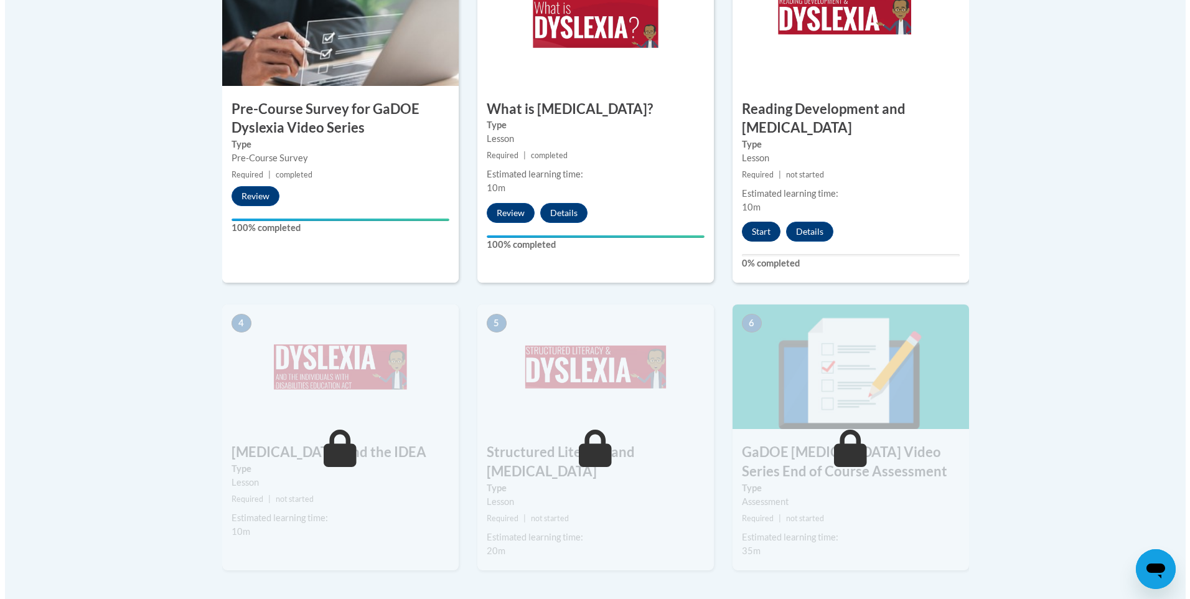
scroll to position [498, 0]
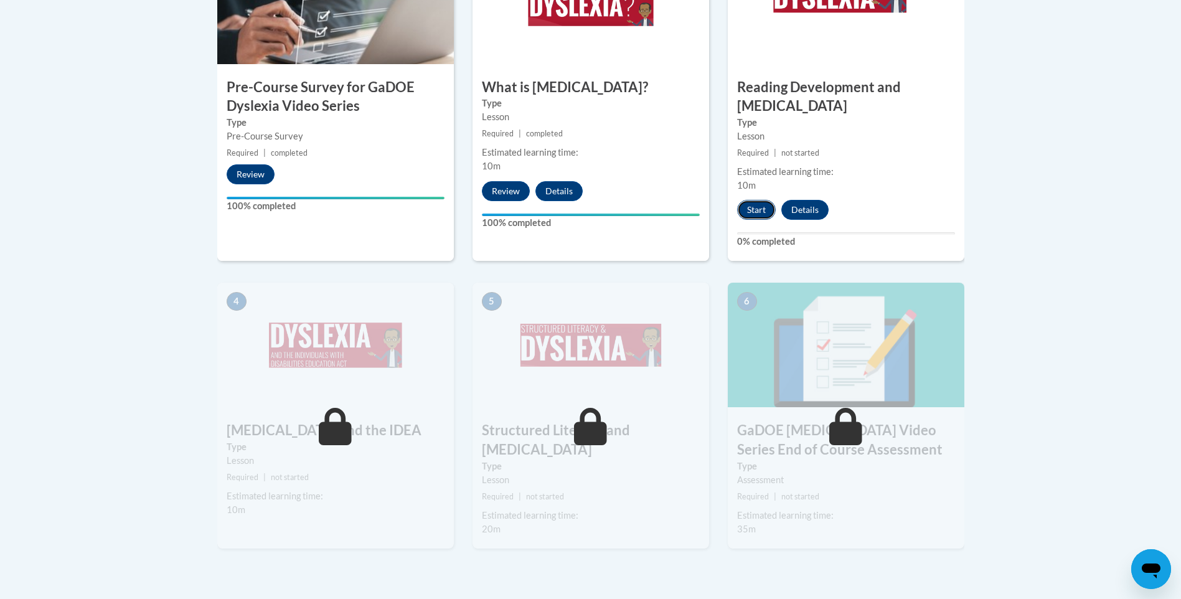
click at [749, 200] on button "Start" at bounding box center [756, 210] width 39 height 20
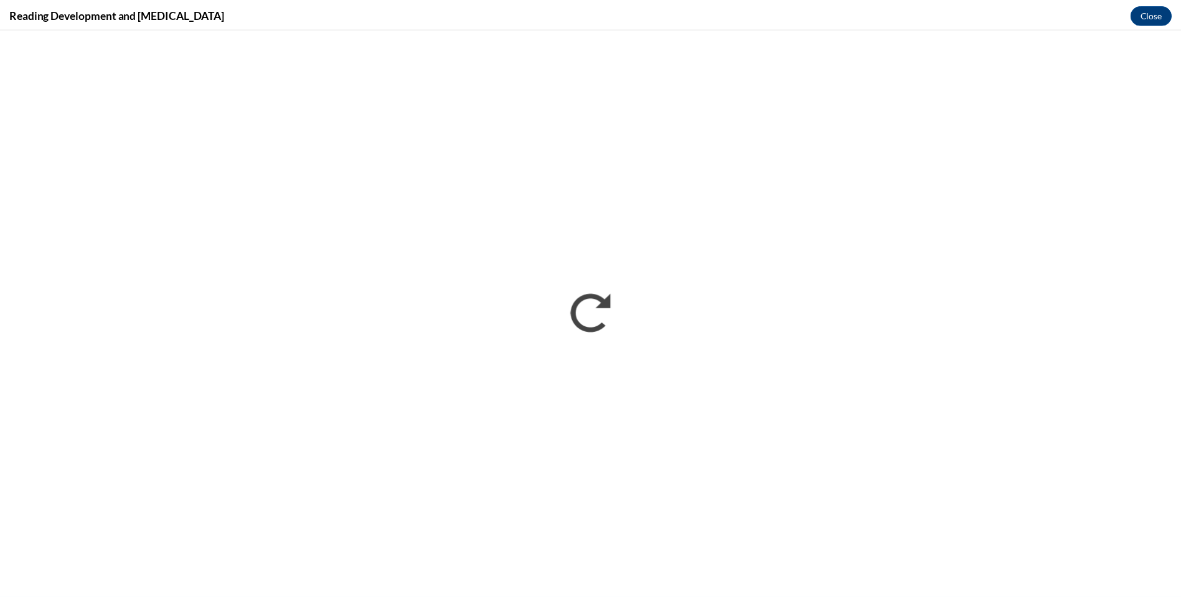
scroll to position [0, 0]
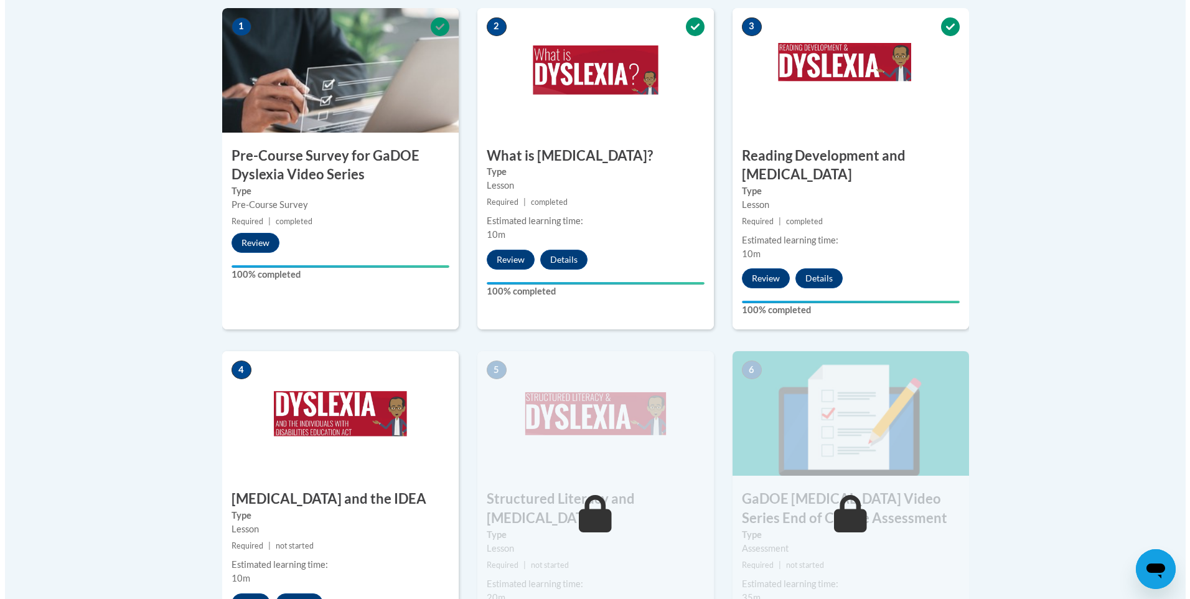
scroll to position [622, 0]
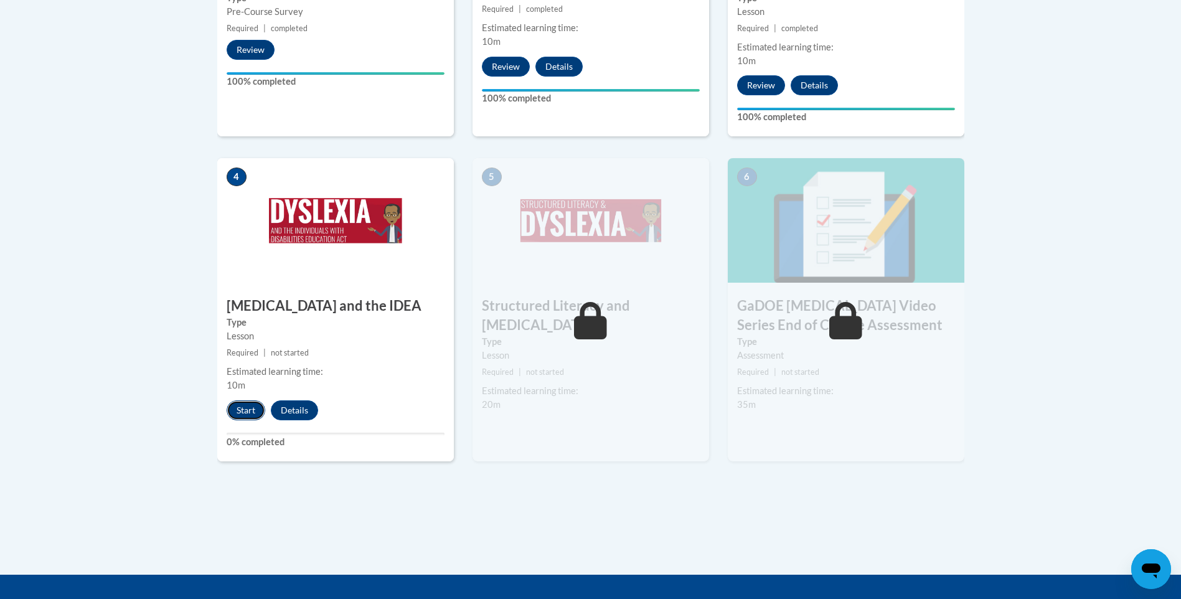
click at [235, 400] on button "Start" at bounding box center [246, 410] width 39 height 20
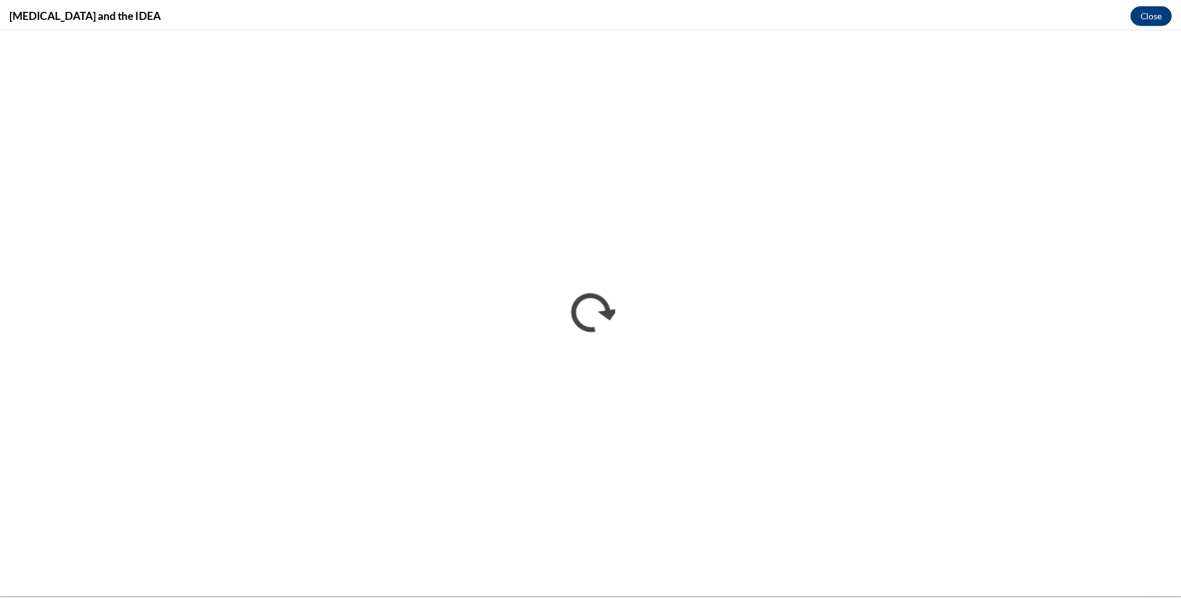
scroll to position [0, 0]
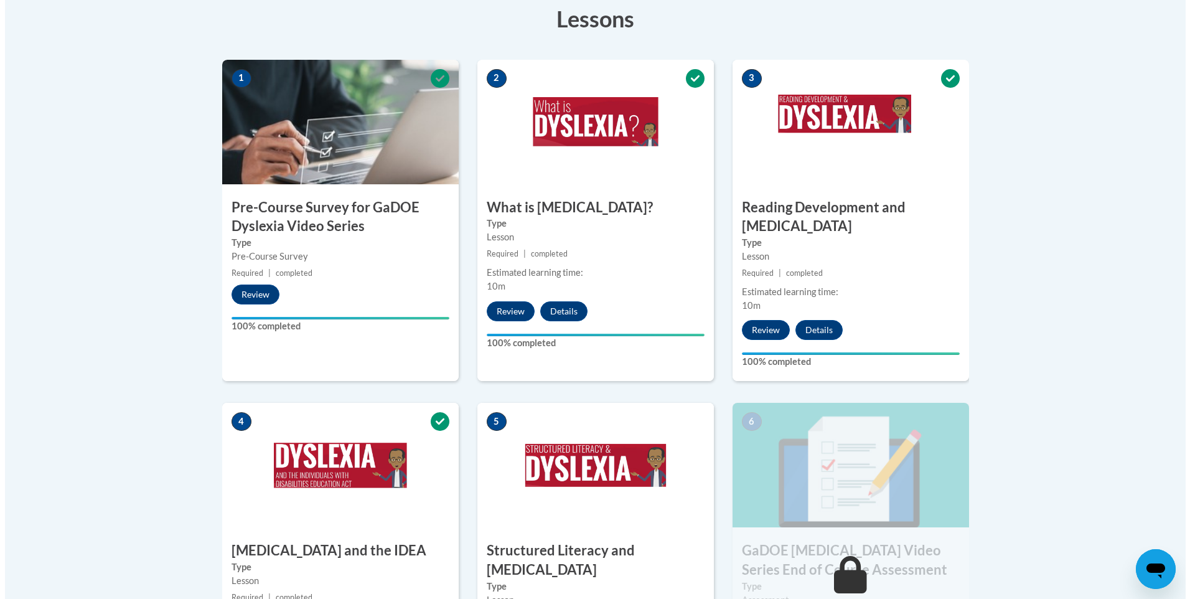
scroll to position [622, 0]
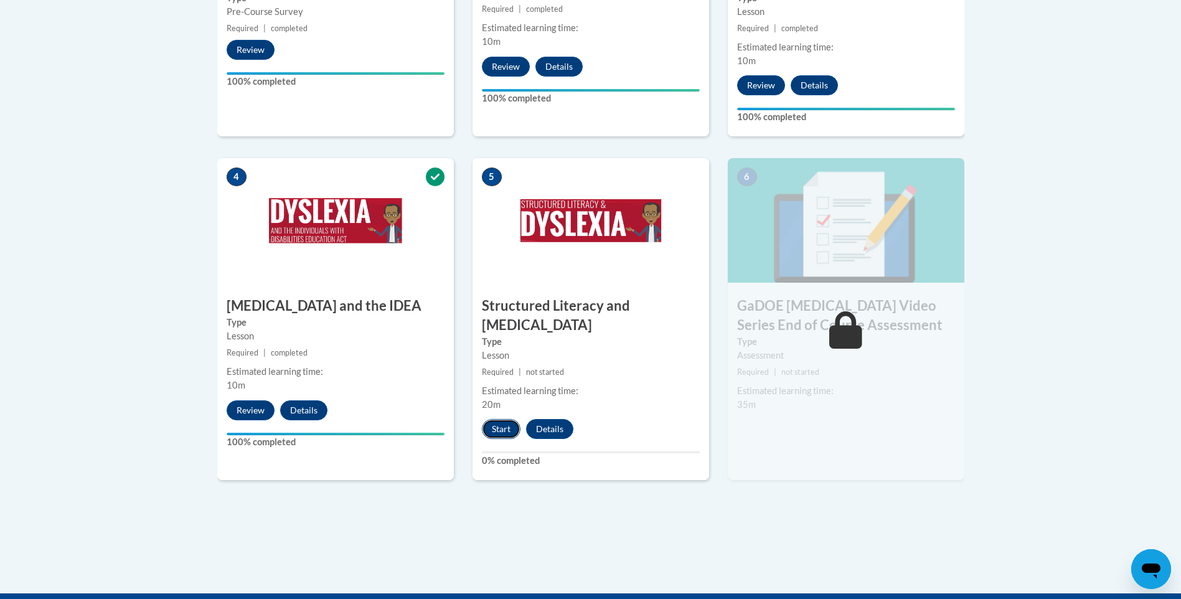
click at [498, 419] on button "Start" at bounding box center [501, 429] width 39 height 20
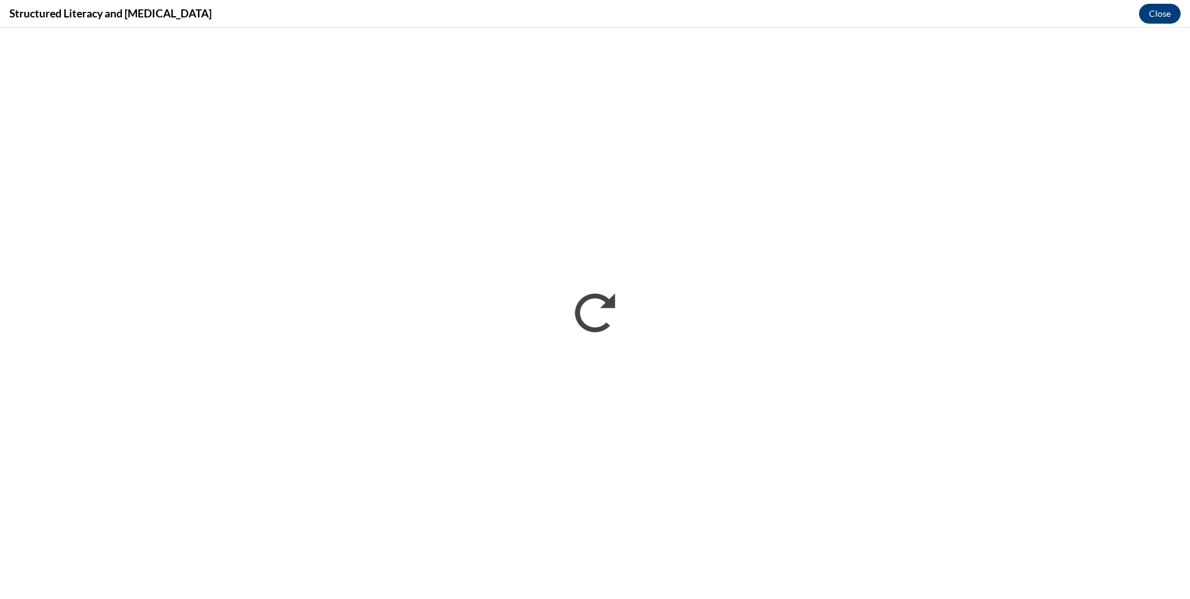
scroll to position [0, 0]
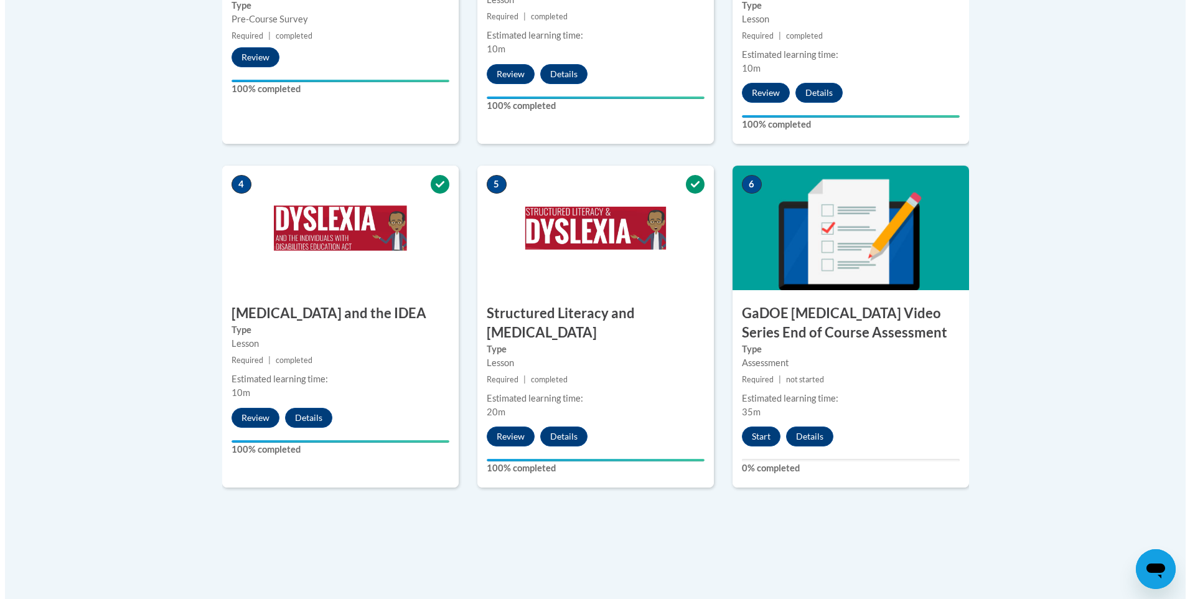
scroll to position [790, 0]
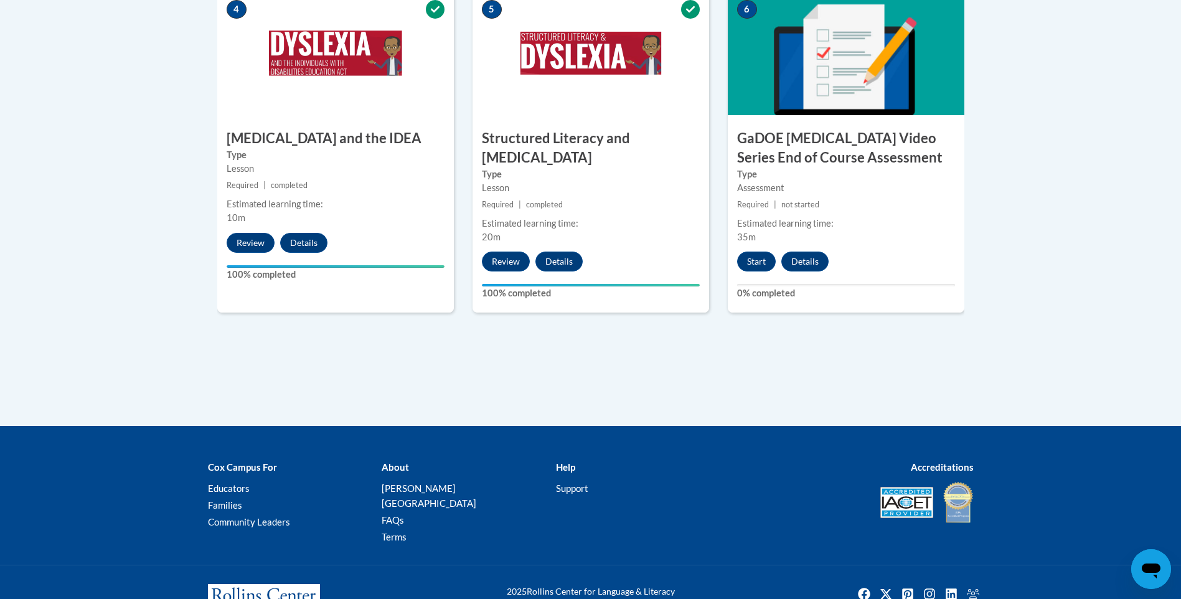
click at [723, 246] on div "6 GaDOE Dyslexia Video Series End of Course Assessment Type Assessment Required…" at bounding box center [845, 163] width 255 height 344
click at [764, 251] on button "Start" at bounding box center [756, 261] width 39 height 20
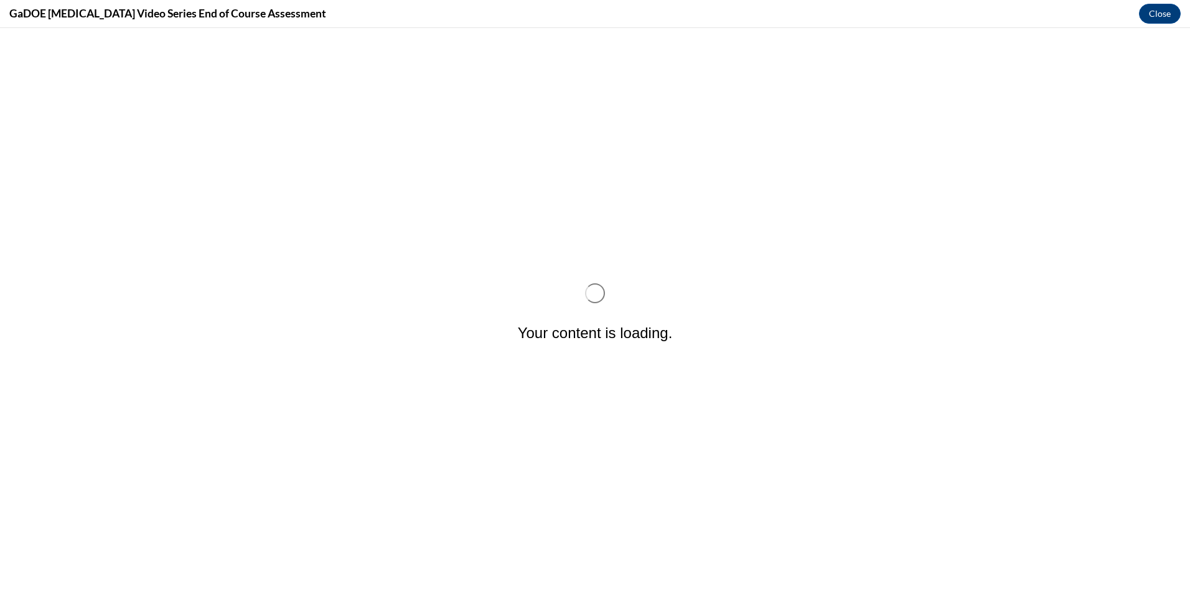
scroll to position [0, 0]
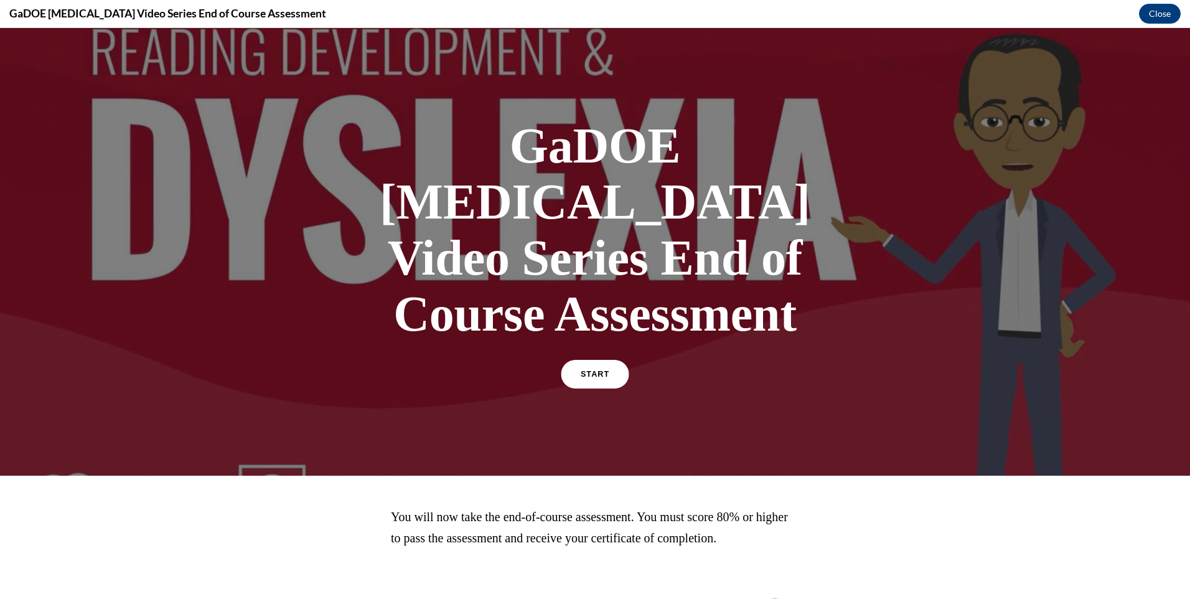
drag, startPoint x: 604, startPoint y: 335, endPoint x: 598, endPoint y: 324, distance: 12.8
click at [599, 360] on div "START" at bounding box center [595, 379] width 65 height 38
click at [598, 360] on link "START" at bounding box center [595, 374] width 68 height 29
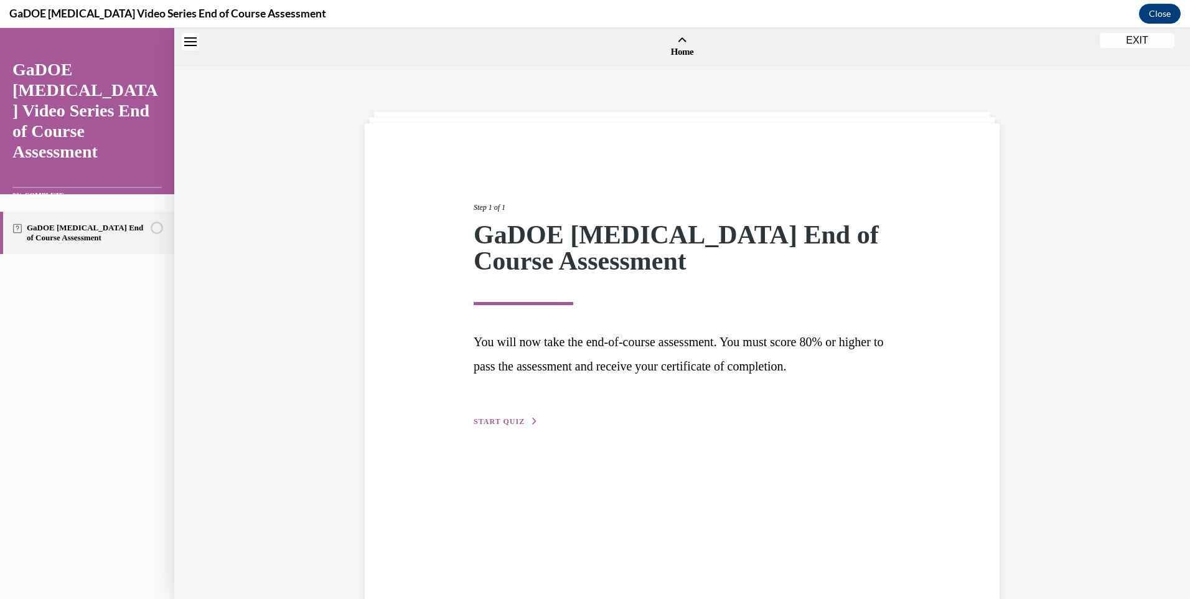
scroll to position [39, 0]
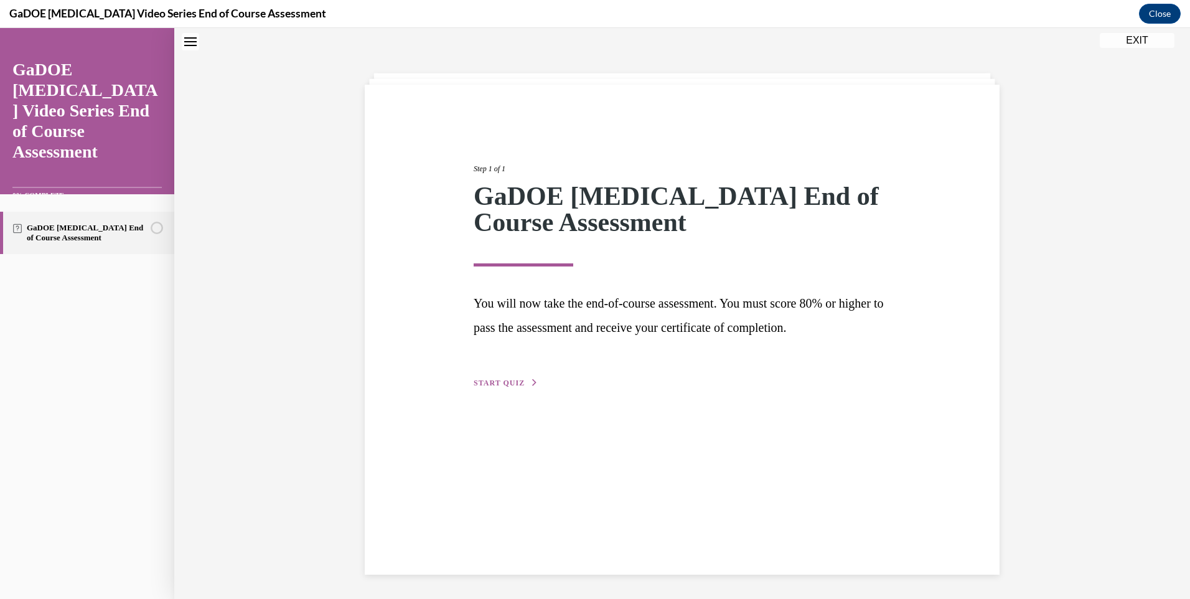
click at [482, 375] on div "Step 1 of 1 GaDOE Dyslexia End of Course Assessment You will now take the end-o…" at bounding box center [682, 261] width 436 height 255
click at [494, 377] on button "START QUIZ" at bounding box center [506, 382] width 65 height 11
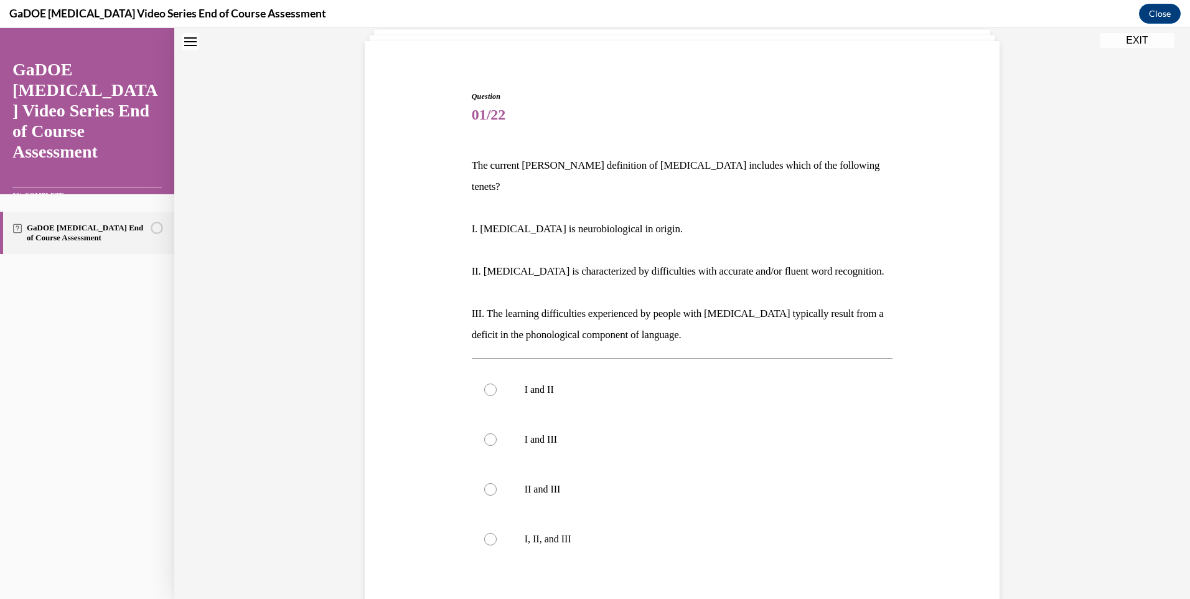
scroll to position [81, 0]
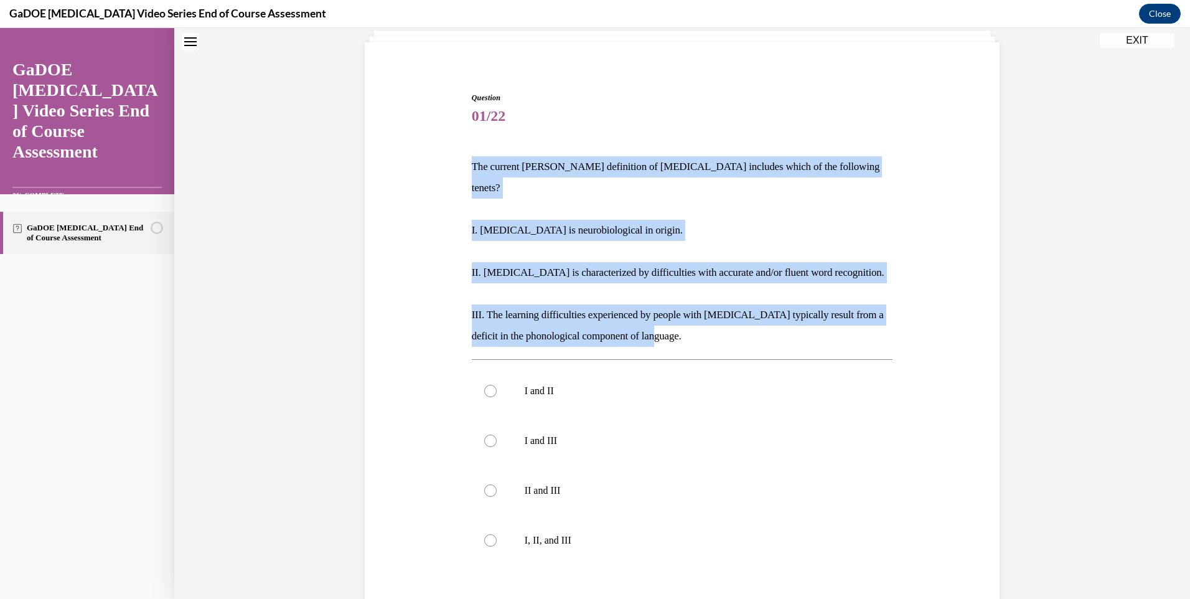
drag, startPoint x: 468, startPoint y: 158, endPoint x: 670, endPoint y: 310, distance: 252.5
click at [670, 310] on div "The current IDA definition of dyslexia includes which of the following tenets? …" at bounding box center [682, 251] width 421 height 190
drag, startPoint x: 670, startPoint y: 310, endPoint x: 515, endPoint y: 206, distance: 186.6
click at [352, 281] on div "Question 01/22 The current IDA definition of dyslexia includes which of the fol…" at bounding box center [682, 365] width 1016 height 758
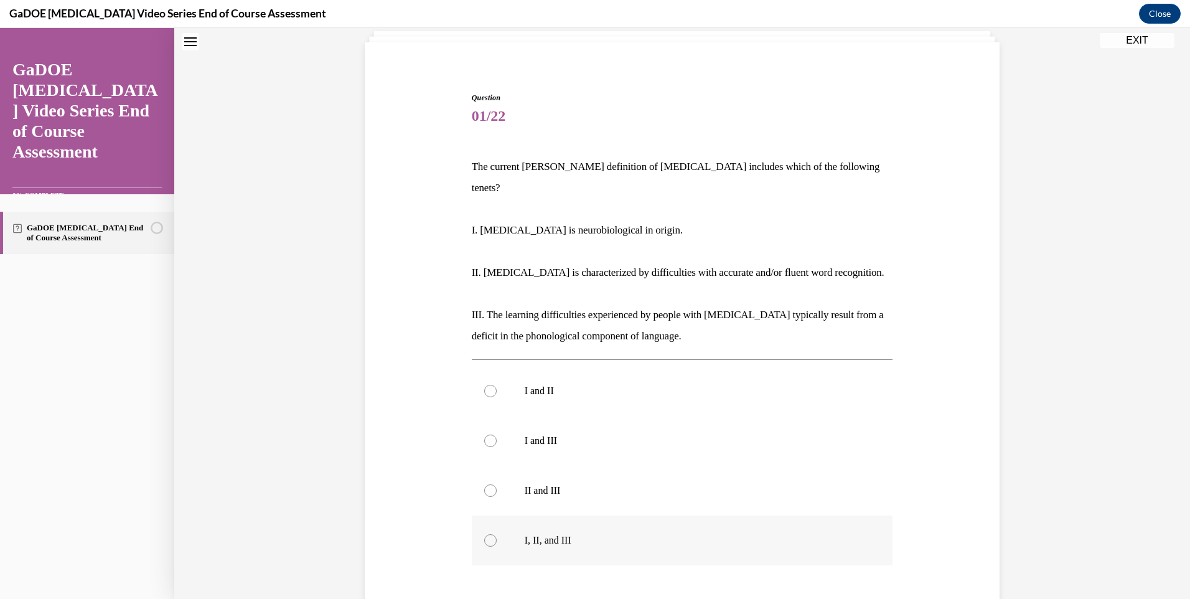
click at [530, 534] on p "I, II, and III" at bounding box center [693, 540] width 337 height 12
click at [497, 534] on input "I, II, and III" at bounding box center [490, 540] width 12 height 12
radio input "true"
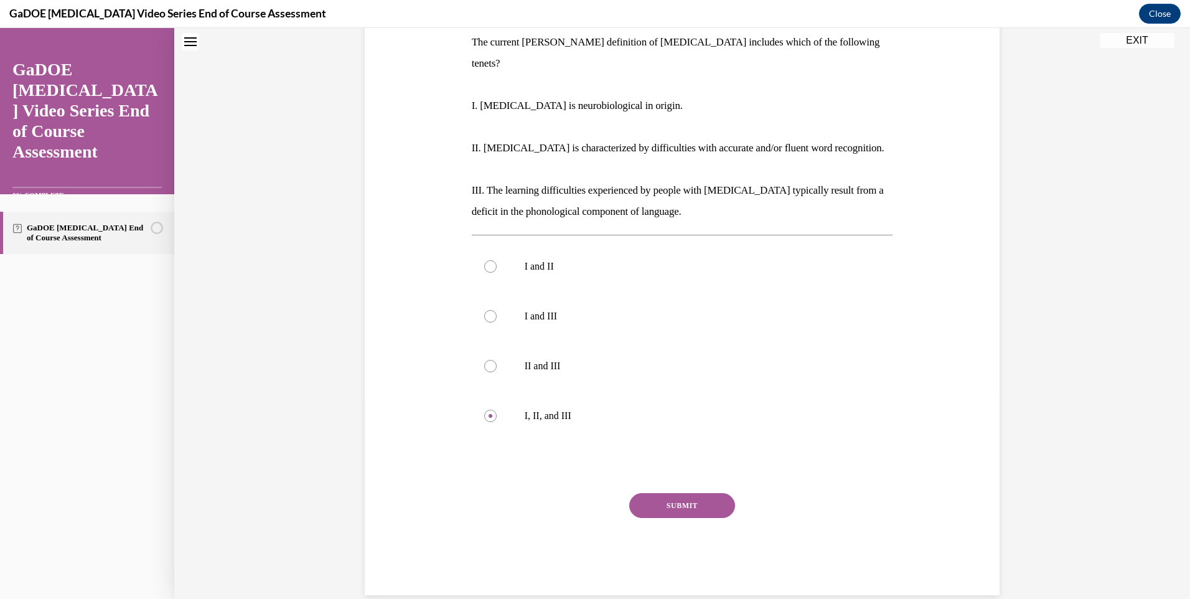
click at [640, 493] on button "SUBMIT" at bounding box center [682, 505] width 106 height 25
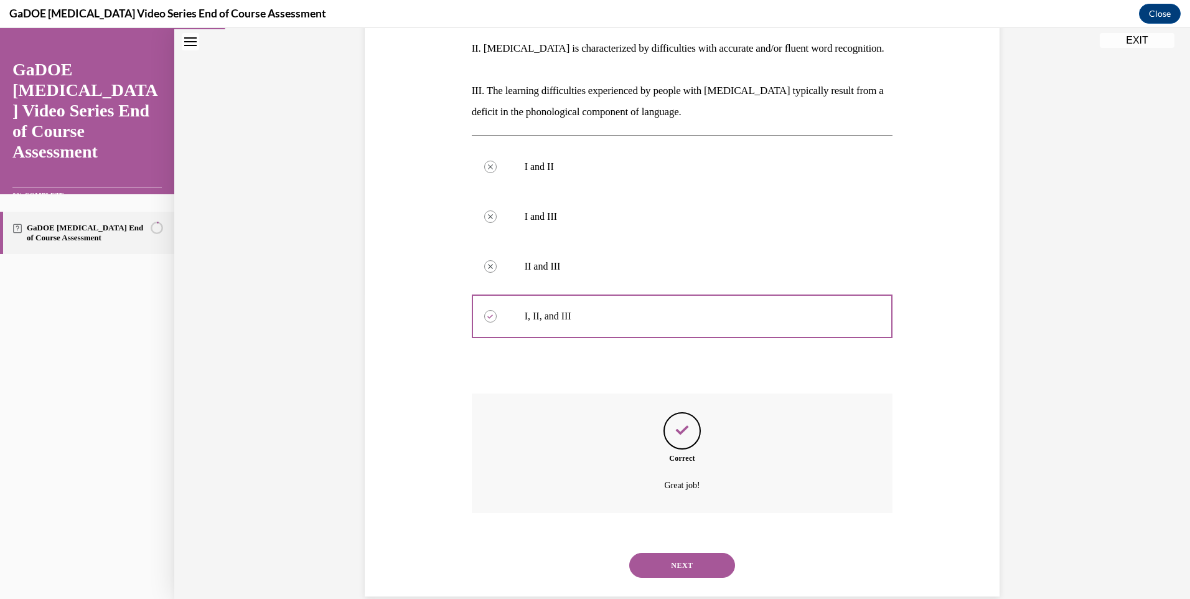
scroll to position [306, 0]
drag, startPoint x: 693, startPoint y: 548, endPoint x: 683, endPoint y: 546, distance: 10.1
click at [690, 551] on button "NEXT" at bounding box center [682, 563] width 106 height 25
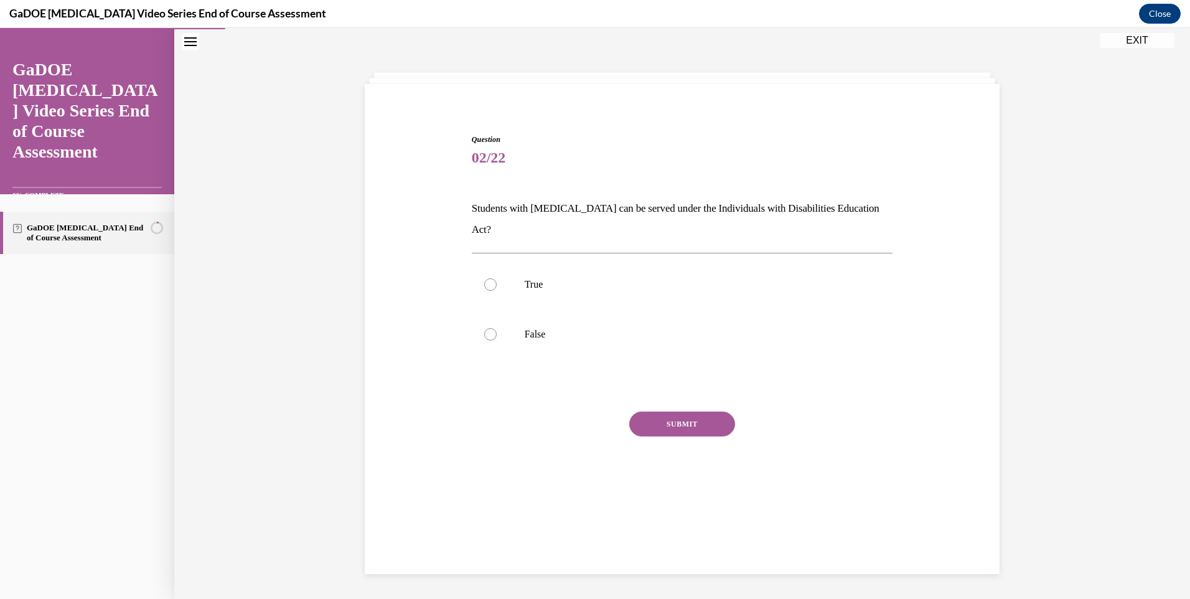
scroll to position [39, 0]
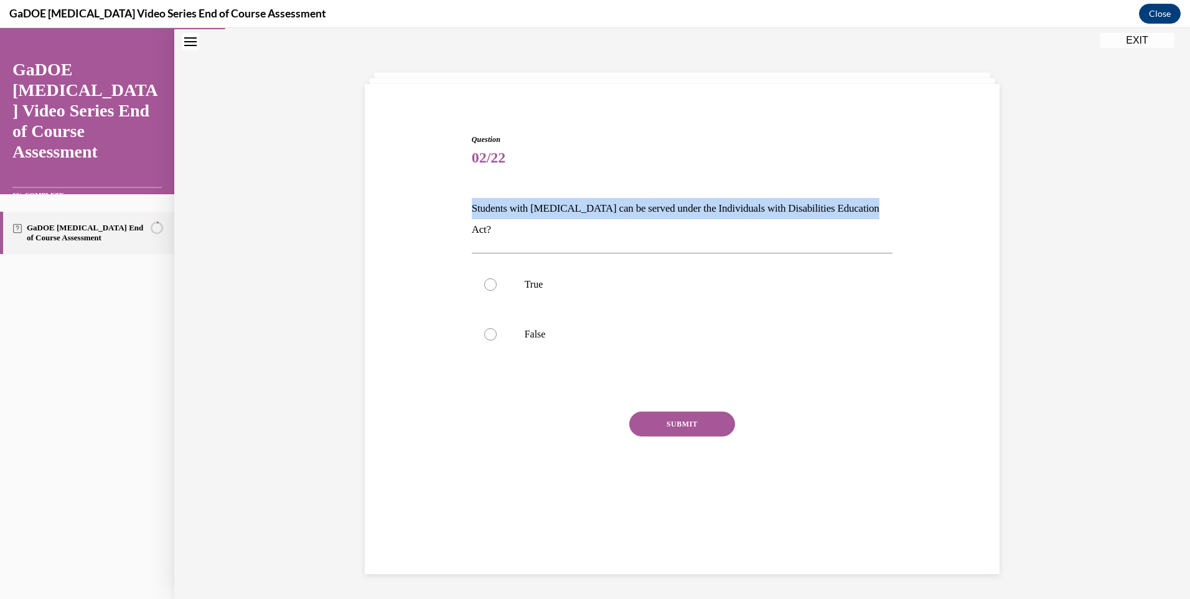
drag, startPoint x: 460, startPoint y: 200, endPoint x: 915, endPoint y: 210, distance: 455.1
click at [915, 210] on div "Question 02/22 Students with dyslexia can be served under the Individuals with …" at bounding box center [682, 304] width 641 height 417
drag, startPoint x: 915, startPoint y: 210, endPoint x: 825, endPoint y: 211, distance: 90.3
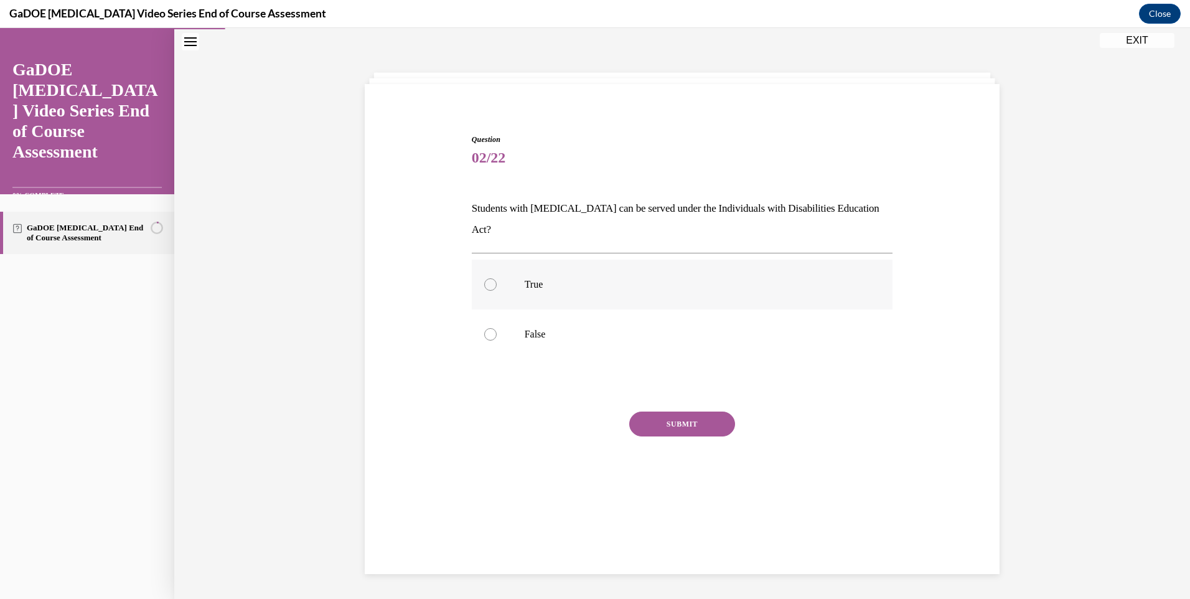
click at [590, 281] on label "True" at bounding box center [682, 285] width 421 height 50
click at [497, 281] on input "True" at bounding box center [490, 284] width 12 height 12
radio input "true"
click at [665, 411] on button "SUBMIT" at bounding box center [682, 423] width 106 height 25
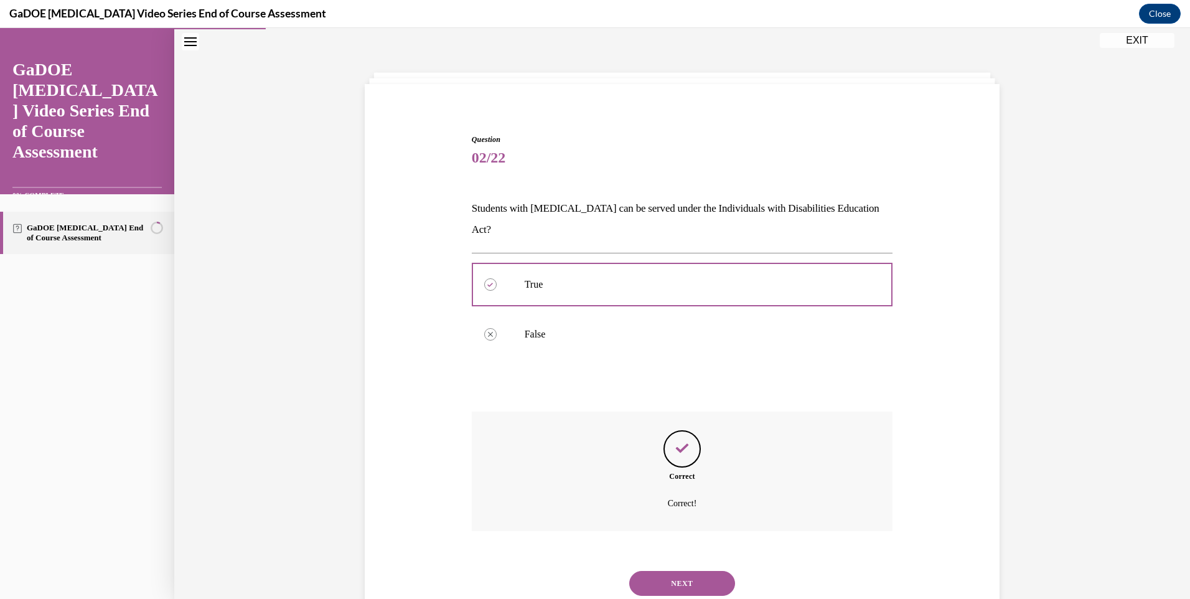
scroll to position [59, 0]
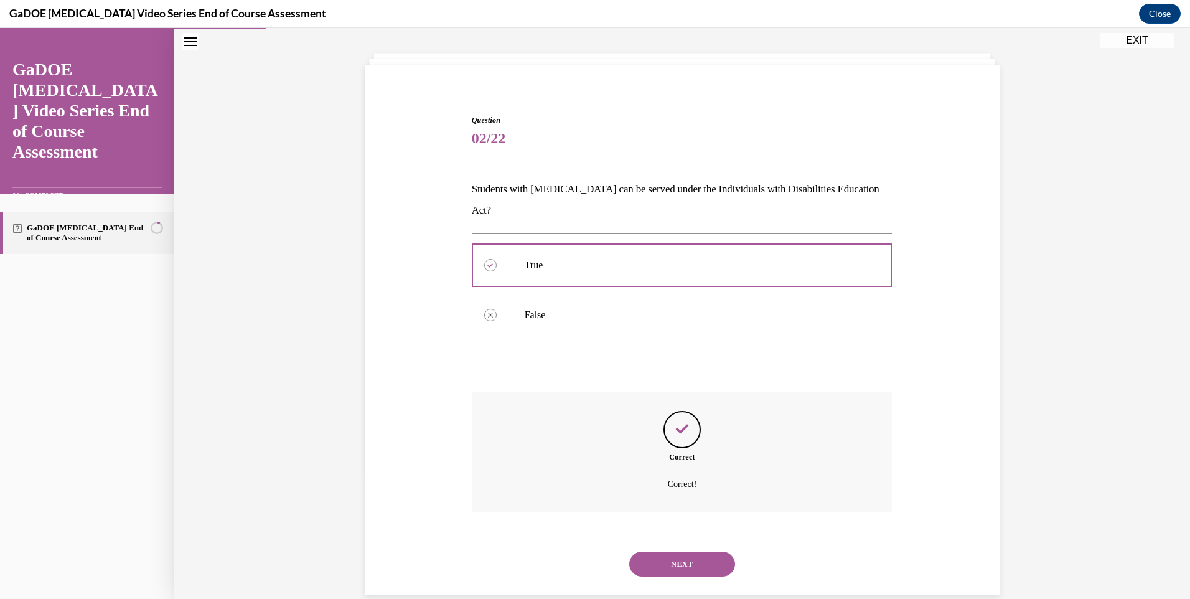
drag, startPoint x: 675, startPoint y: 519, endPoint x: 680, endPoint y: 540, distance: 21.6
click at [675, 539] on div "NEXT" at bounding box center [682, 564] width 421 height 50
click at [680, 551] on button "NEXT" at bounding box center [682, 563] width 106 height 25
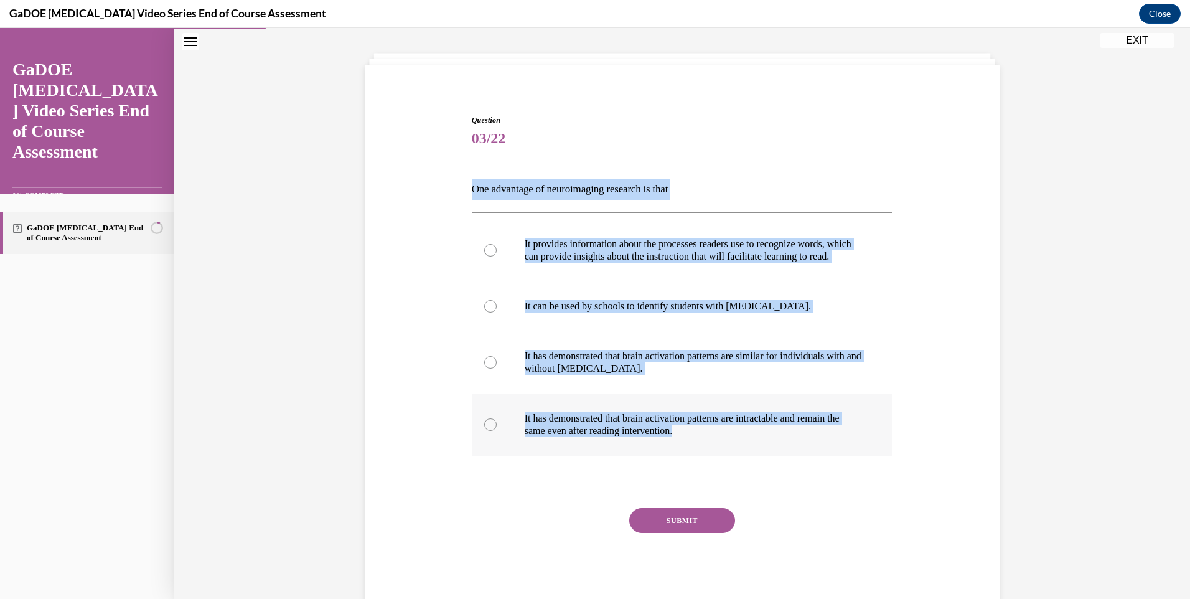
drag, startPoint x: 451, startPoint y: 174, endPoint x: 844, endPoint y: 441, distance: 475.8
click at [844, 441] on div "Question 03/22 One advantage of neuroimaging research is that It provides infor…" at bounding box center [682, 343] width 641 height 533
copy div "One advantage of neuroimaging research is that It provides information about th…"
click at [442, 279] on div "Question 03/22 One advantage of neuroimaging research is that It provides infor…" at bounding box center [682, 343] width 641 height 533
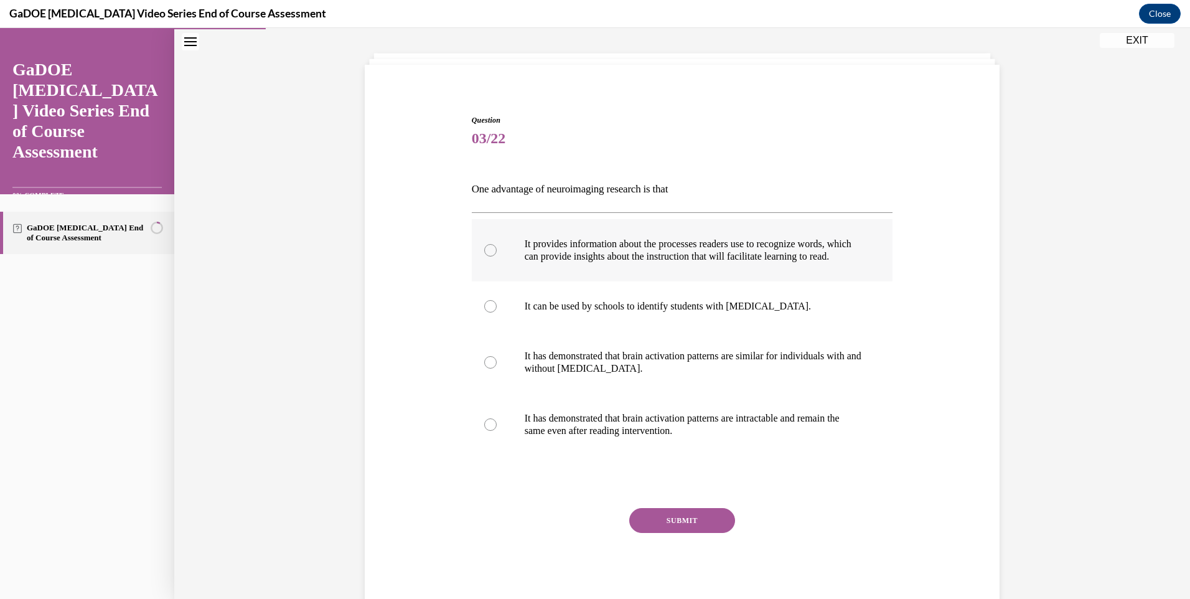
click at [551, 233] on label "It provides information about the processes readers use to recognize words, whi…" at bounding box center [682, 250] width 421 height 62
click at [497, 244] on input "It provides information about the processes readers use to recognize words, whi…" at bounding box center [490, 250] width 12 height 12
radio input "true"
click at [692, 533] on button "SUBMIT" at bounding box center [682, 520] width 106 height 25
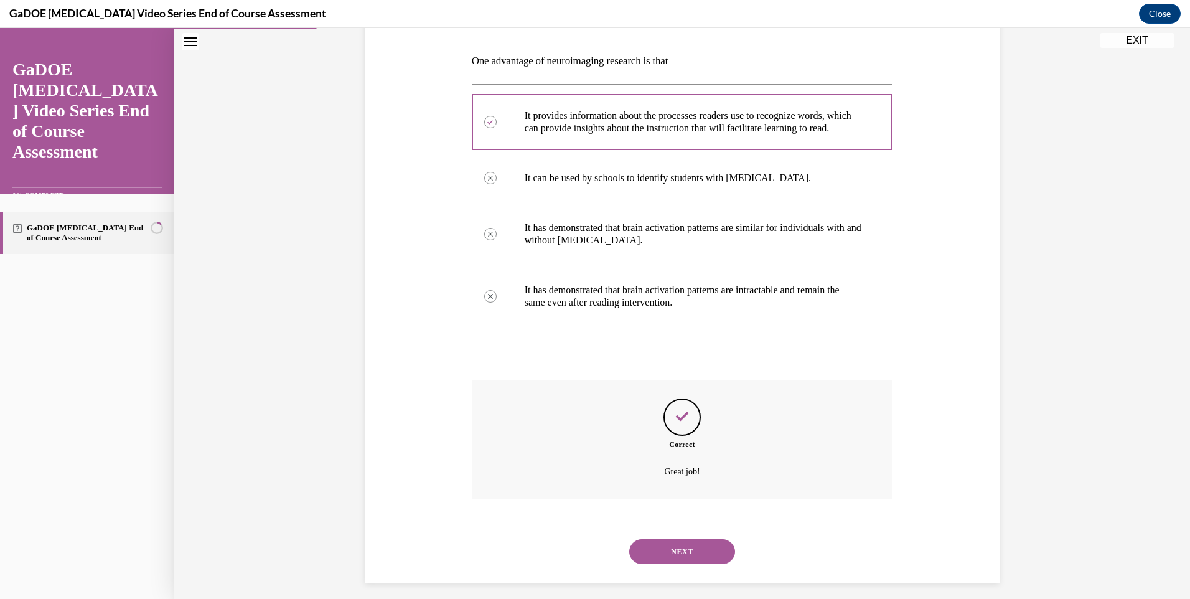
scroll to position [208, 0]
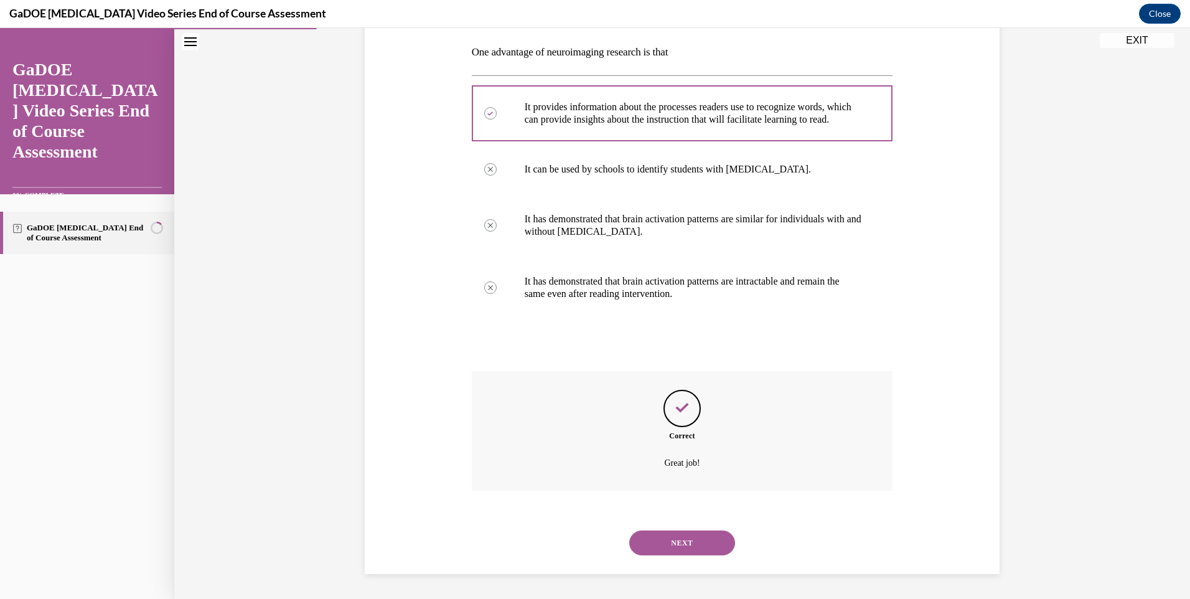
click at [682, 533] on button "NEXT" at bounding box center [682, 542] width 106 height 25
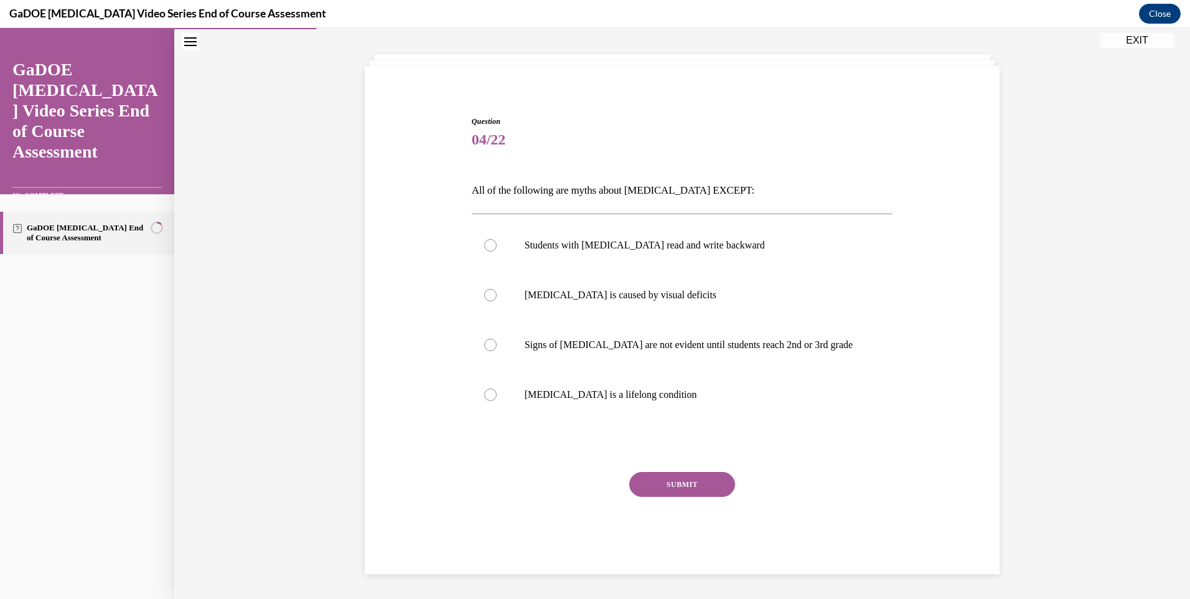
scroll to position [57, 0]
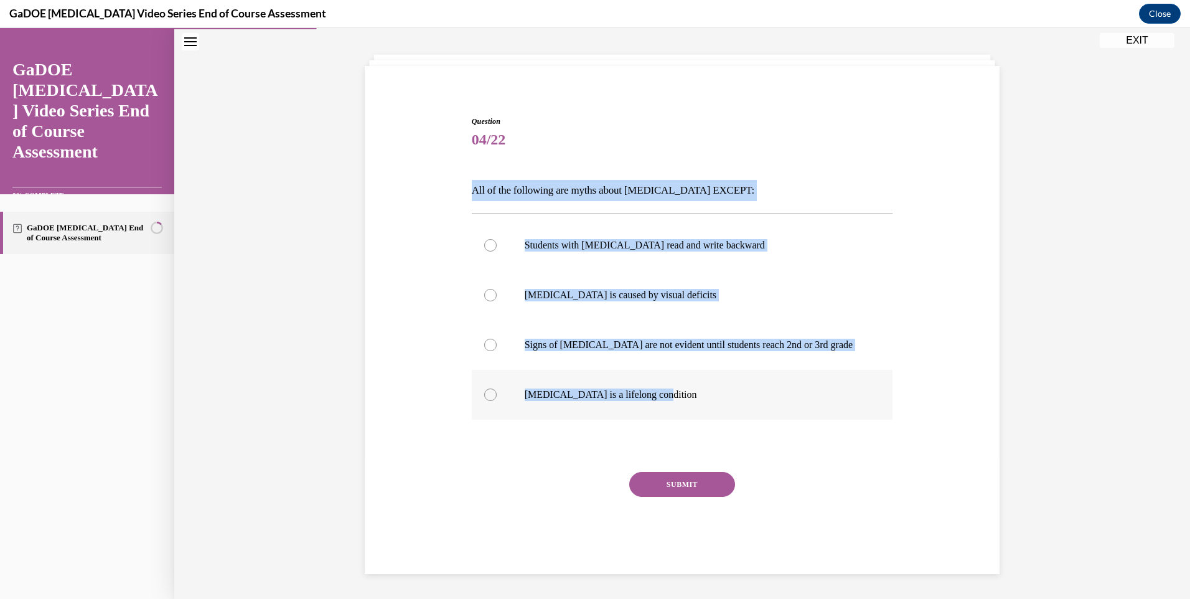
drag, startPoint x: 461, startPoint y: 188, endPoint x: 660, endPoint y: 388, distance: 282.1
click at [660, 388] on div "Question 04/22 All of the following are myths about dyslexia EXCEPT: Students w…" at bounding box center [682, 325] width 641 height 495
drag, startPoint x: 660, startPoint y: 388, endPoint x: 612, endPoint y: 190, distance: 203.7
click at [542, 397] on p "Dyslexia is a lifelong condition" at bounding box center [693, 394] width 337 height 12
click at [497, 397] on input "Dyslexia is a lifelong condition" at bounding box center [490, 394] width 12 height 12
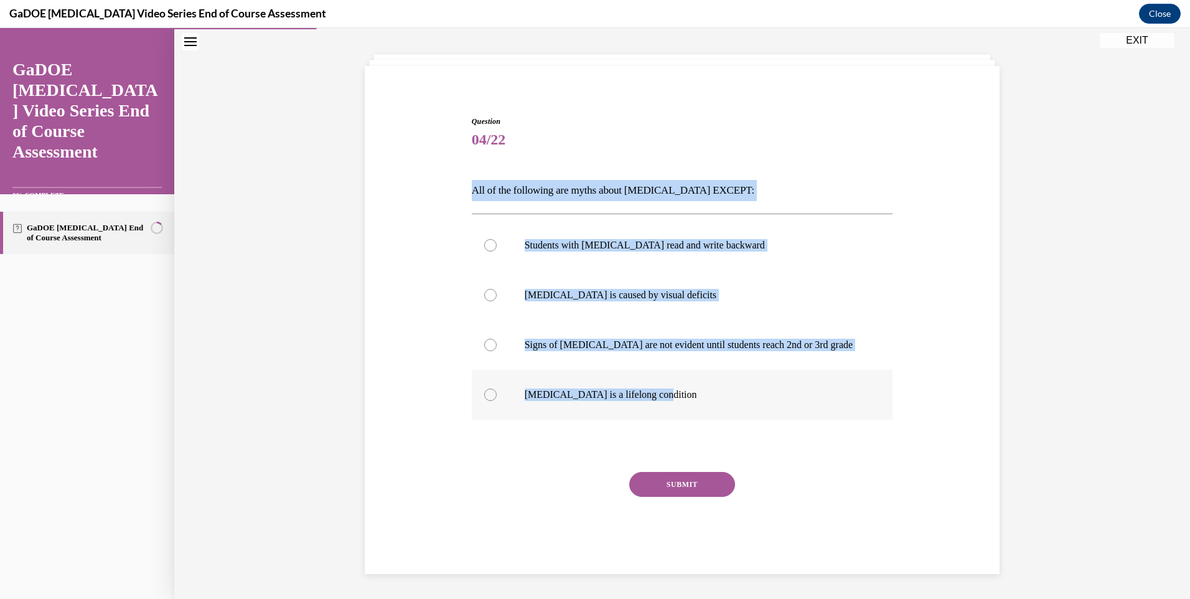
radio input "true"
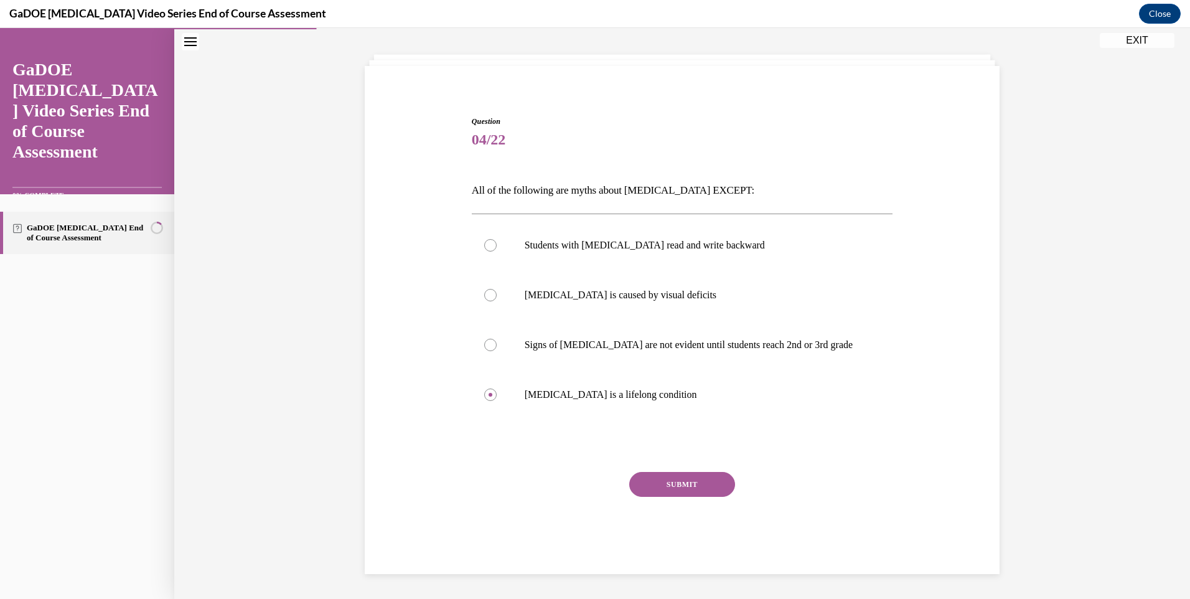
click at [687, 491] on button "SUBMIT" at bounding box center [682, 484] width 106 height 25
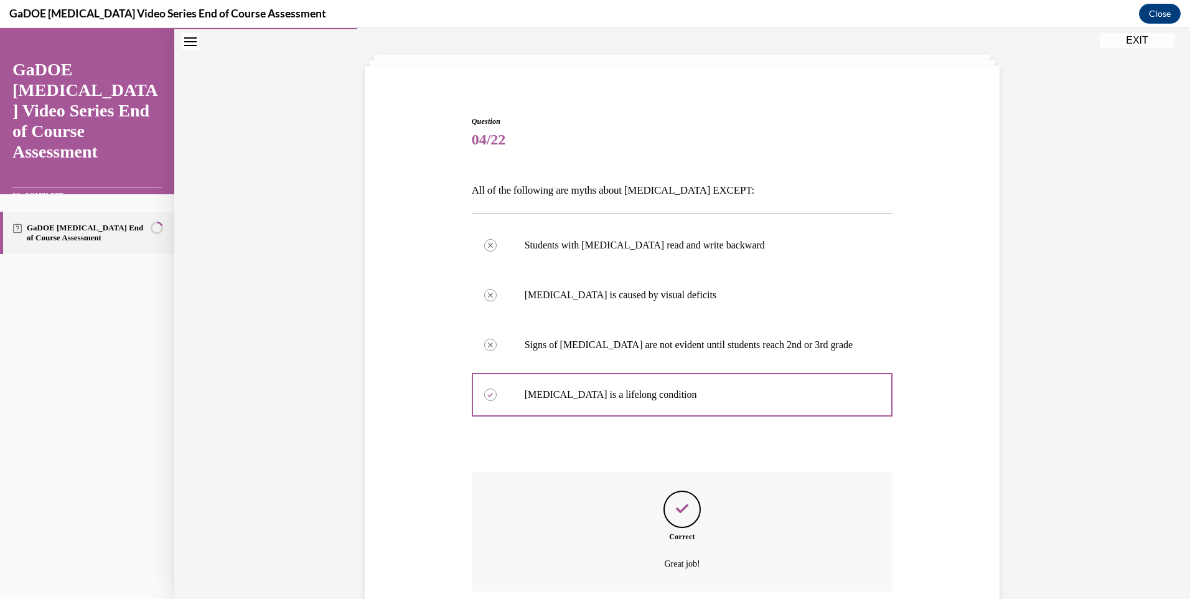
scroll to position [158, 0]
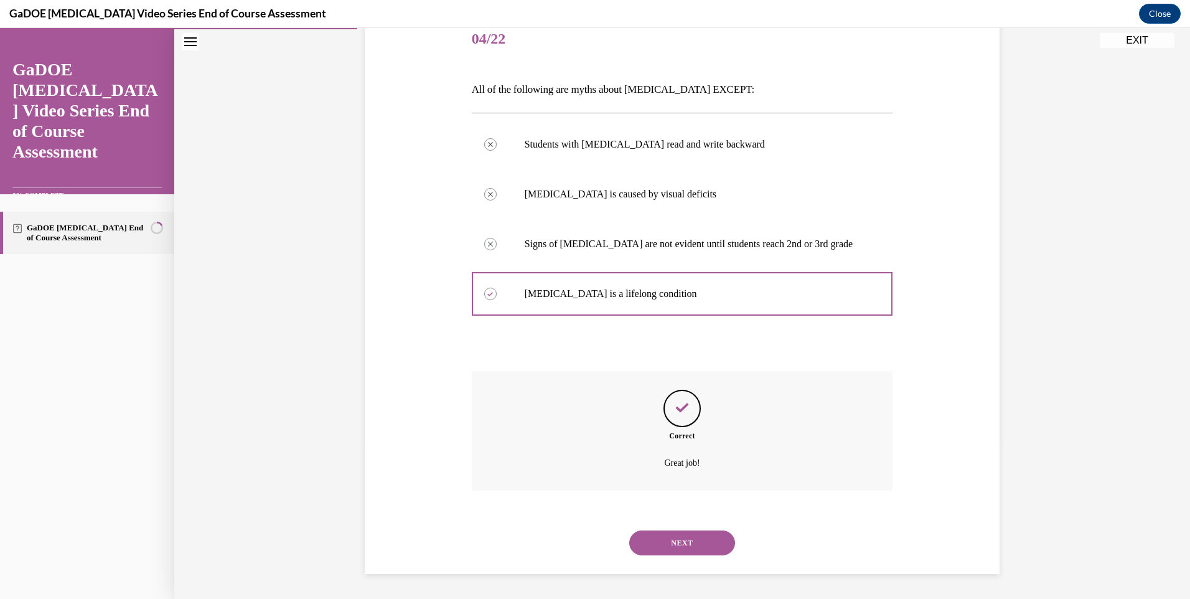
click at [680, 546] on button "NEXT" at bounding box center [682, 542] width 106 height 25
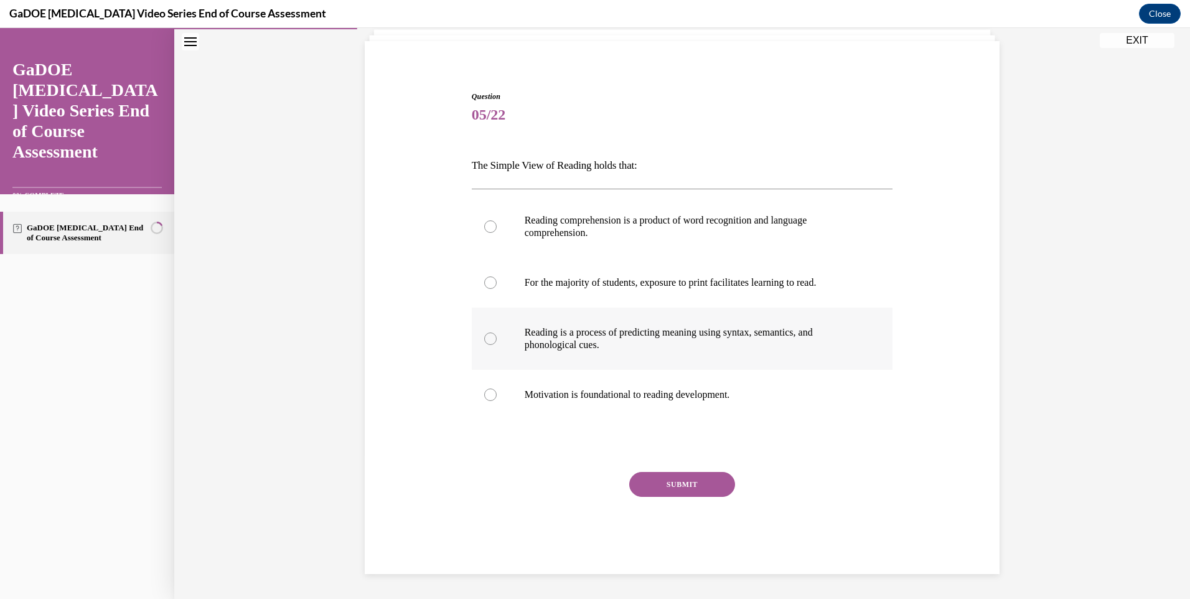
scroll to position [82, 0]
drag, startPoint x: 459, startPoint y: 162, endPoint x: 754, endPoint y: 392, distance: 373.5
click at [754, 392] on div "Question 05/22 The Simple View of Reading holds that: Reading comprehension is …" at bounding box center [682, 314] width 641 height 520
click at [424, 246] on div "Question 05/22 The Simple View of Reading holds that: Reading comprehension is …" at bounding box center [682, 314] width 641 height 520
click at [644, 228] on p "Reading comprehension is a product of word recognition and language comprehensi…" at bounding box center [693, 226] width 337 height 25
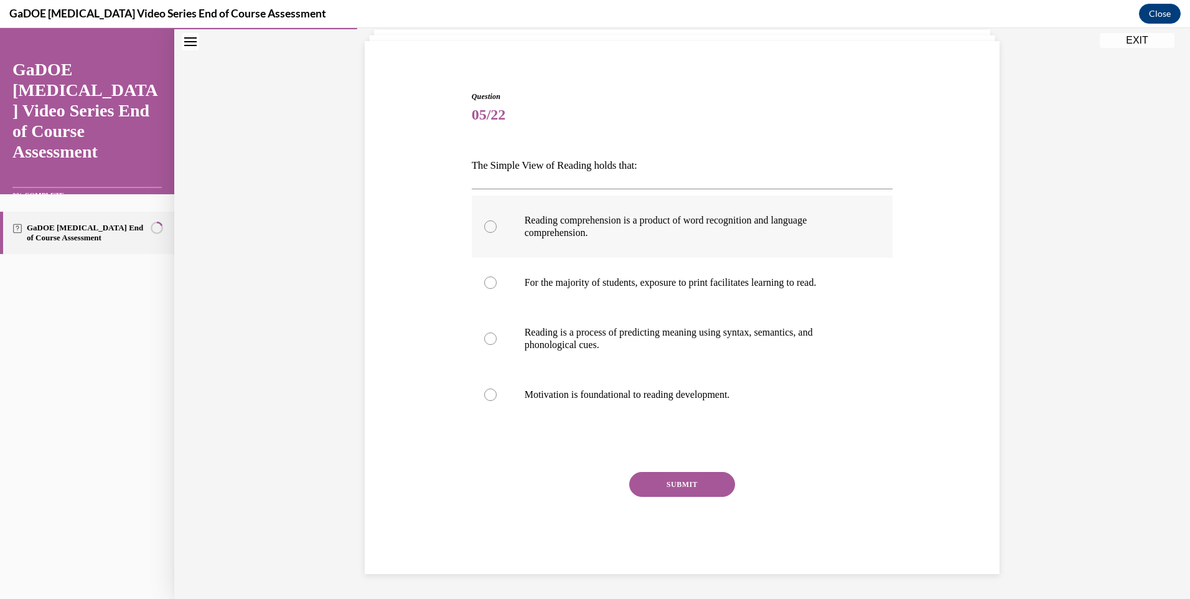
click at [497, 228] on input "Reading comprehension is a product of word recognition and language comprehensi…" at bounding box center [490, 226] width 12 height 12
radio input "true"
click at [702, 475] on button "SUBMIT" at bounding box center [682, 484] width 106 height 25
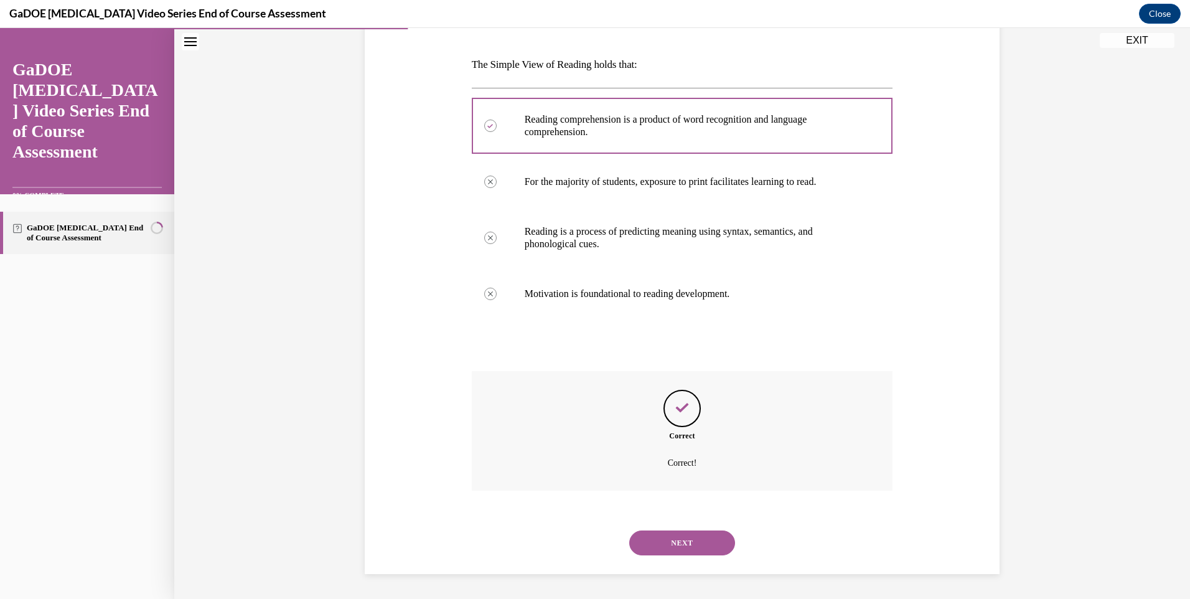
drag, startPoint x: 672, startPoint y: 540, endPoint x: 527, endPoint y: 366, distance: 226.7
click at [665, 535] on button "NEXT" at bounding box center [682, 542] width 106 height 25
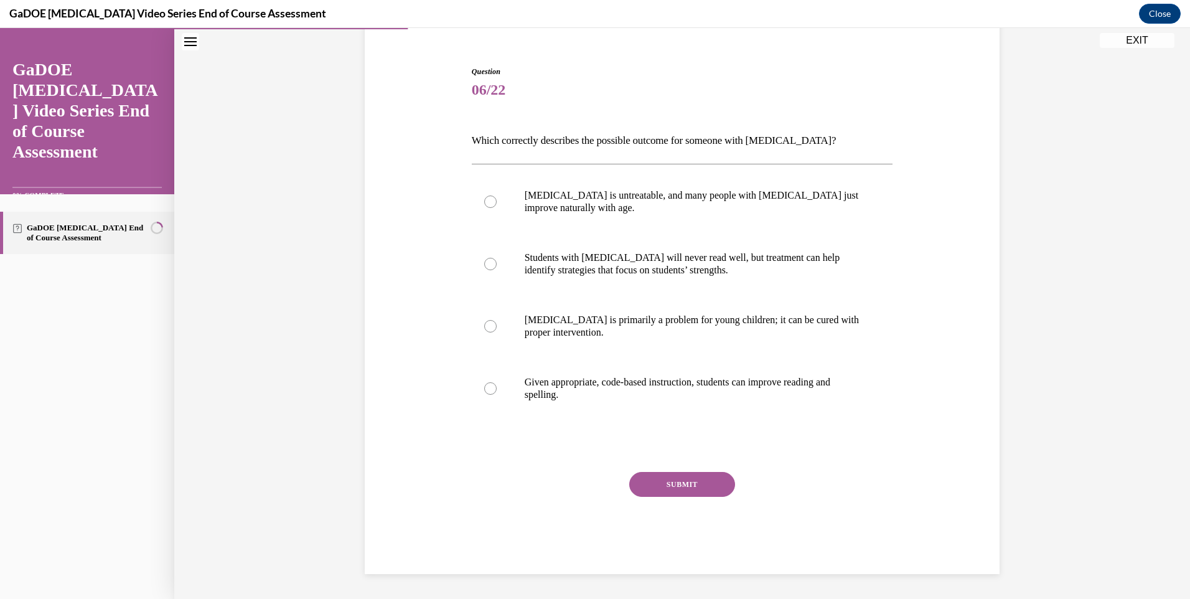
scroll to position [107, 0]
click at [528, 375] on label "Given appropriate, code-based instruction, students can improve reading and spe…" at bounding box center [682, 388] width 421 height 62
click at [497, 382] on input "Given appropriate, code-based instruction, students can improve reading and spe…" at bounding box center [490, 388] width 12 height 12
radio input "true"
drag, startPoint x: 463, startPoint y: 130, endPoint x: 675, endPoint y: 407, distance: 349.0
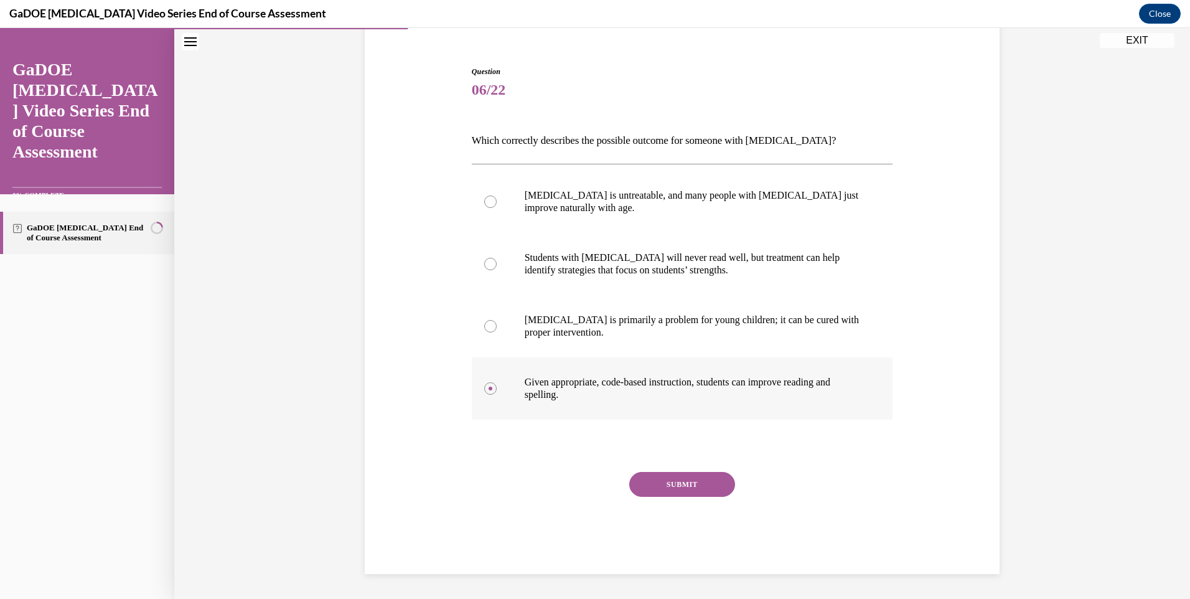
click at [675, 407] on div "Question 06/22 Which correctly describes the possible outcome for someone with …" at bounding box center [682, 301] width 641 height 545
click at [686, 483] on button "SUBMIT" at bounding box center [682, 484] width 106 height 25
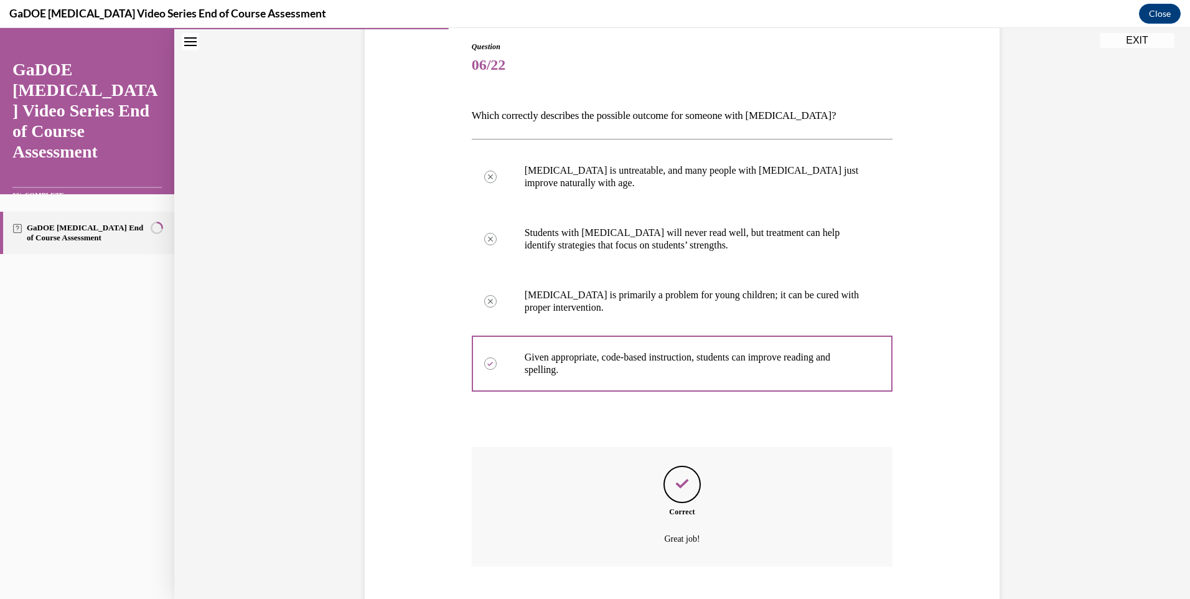
scroll to position [208, 0]
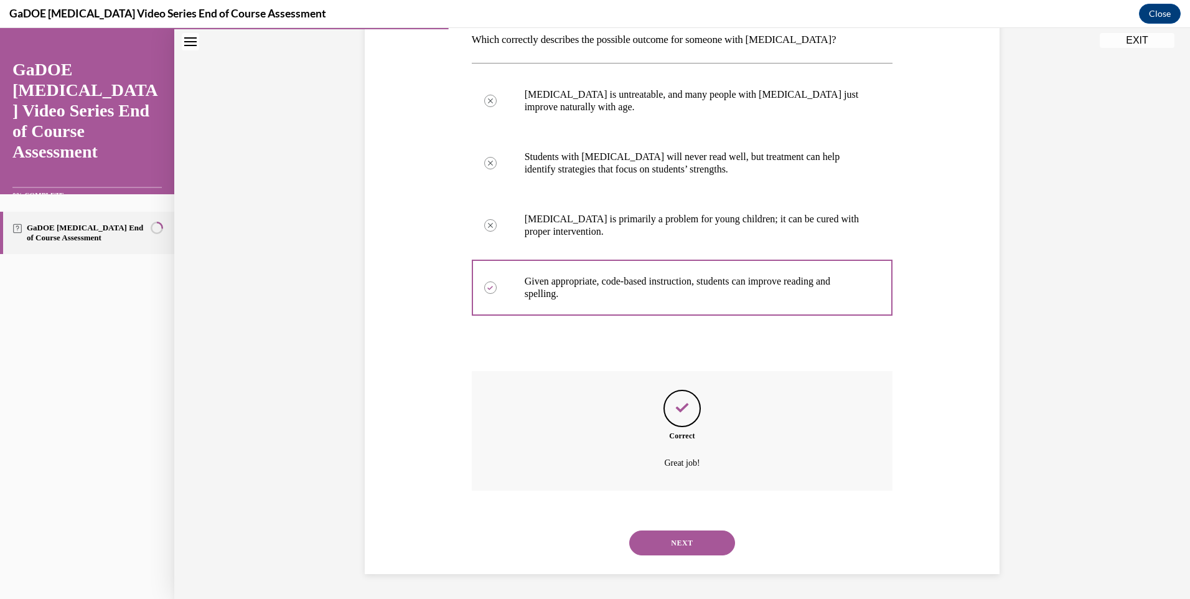
click at [668, 540] on button "NEXT" at bounding box center [682, 542] width 106 height 25
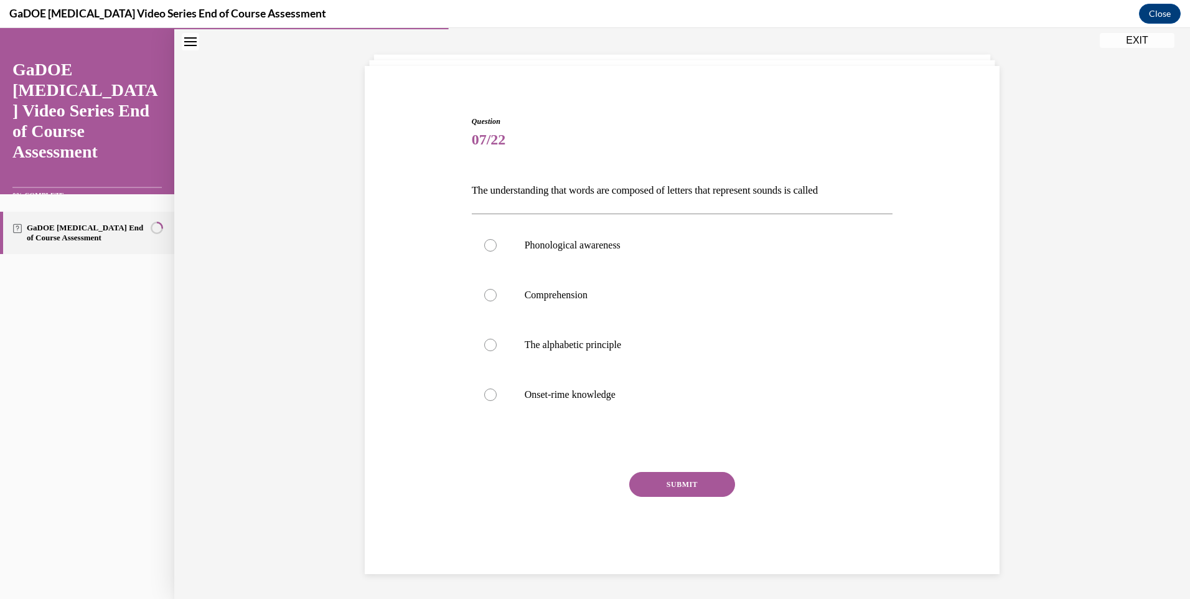
scroll to position [57, 0]
drag, startPoint x: 461, startPoint y: 189, endPoint x: 873, endPoint y: 192, distance: 412.1
click at [873, 192] on div "Question 07/22 The understanding that words are composed of letters that repres…" at bounding box center [682, 325] width 641 height 495
drag, startPoint x: 873, startPoint y: 192, endPoint x: 829, endPoint y: 188, distance: 44.4
drag, startPoint x: 829, startPoint y: 188, endPoint x: 736, endPoint y: 187, distance: 92.7
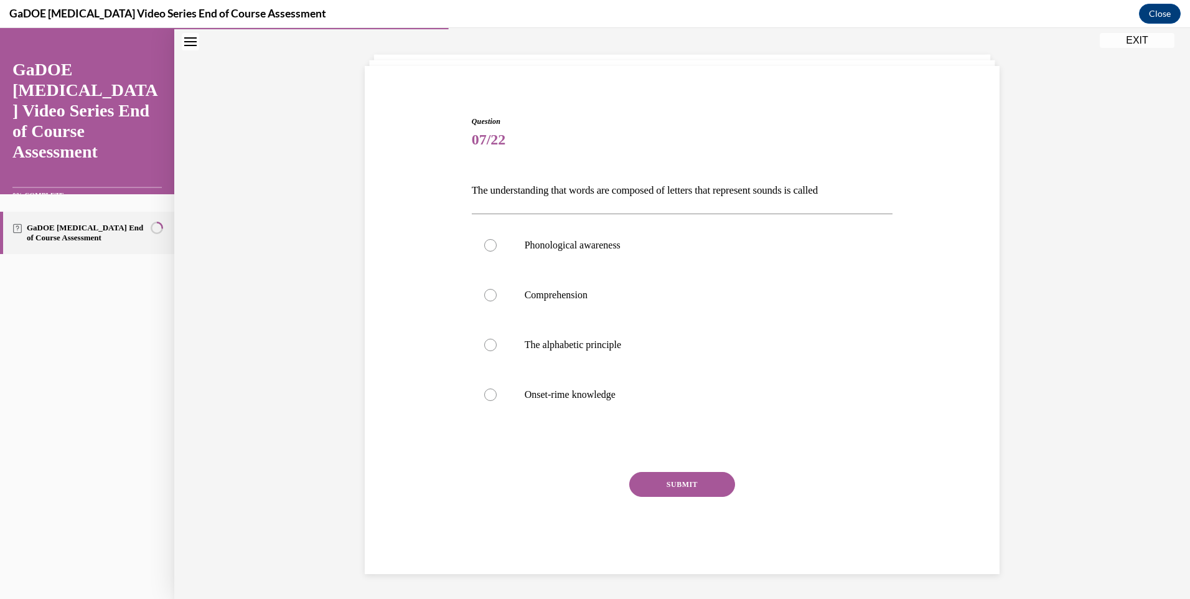
click at [736, 187] on p "The understanding that words are composed of letters that represent sounds is c…" at bounding box center [682, 190] width 421 height 21
drag, startPoint x: 441, startPoint y: 183, endPoint x: 634, endPoint y: 382, distance: 277.3
click at [634, 382] on div "Question 07/22 The understanding that words are composed of letters that repres…" at bounding box center [682, 325] width 641 height 495
click at [555, 337] on label "The alphabetic principle" at bounding box center [682, 345] width 421 height 50
click at [497, 339] on input "The alphabetic principle" at bounding box center [490, 345] width 12 height 12
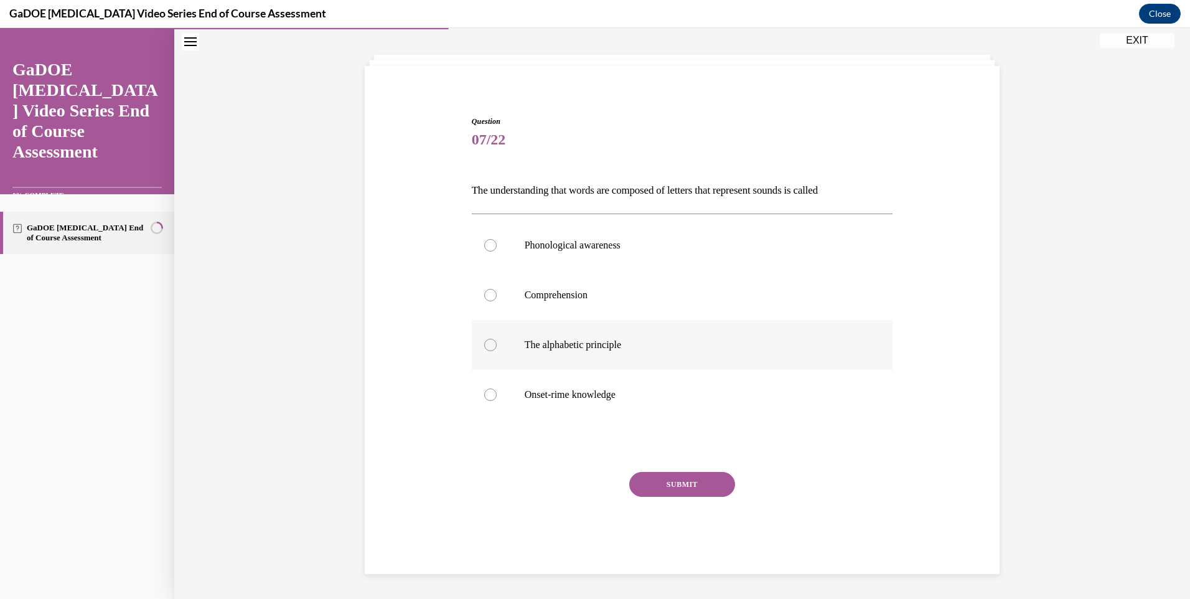
radio input "true"
click at [665, 490] on button "SUBMIT" at bounding box center [682, 484] width 106 height 25
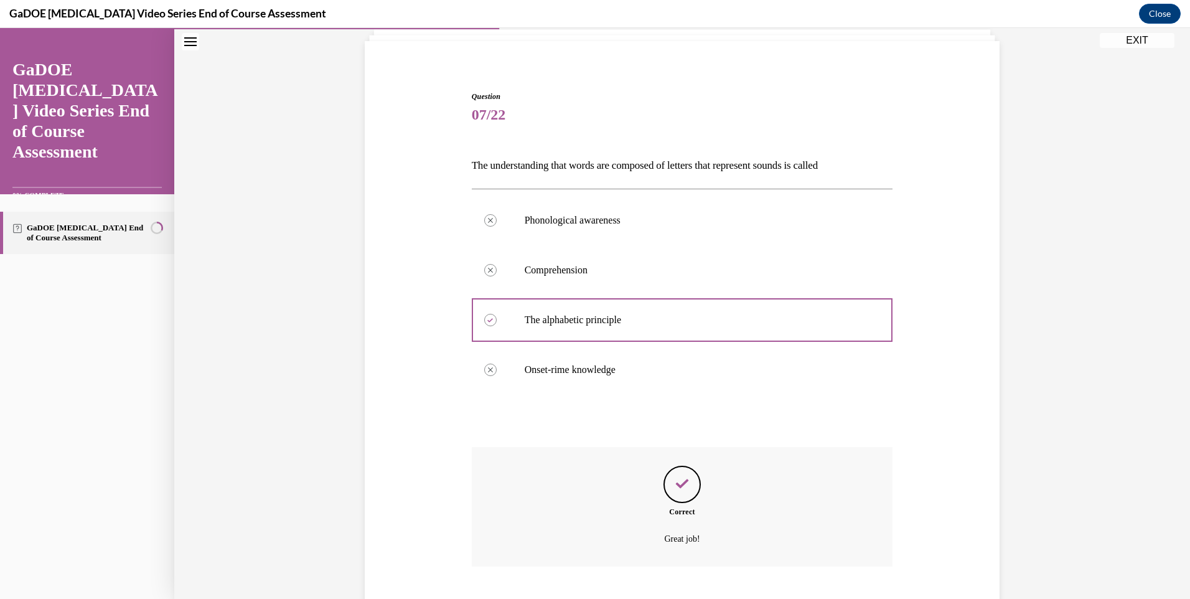
scroll to position [158, 0]
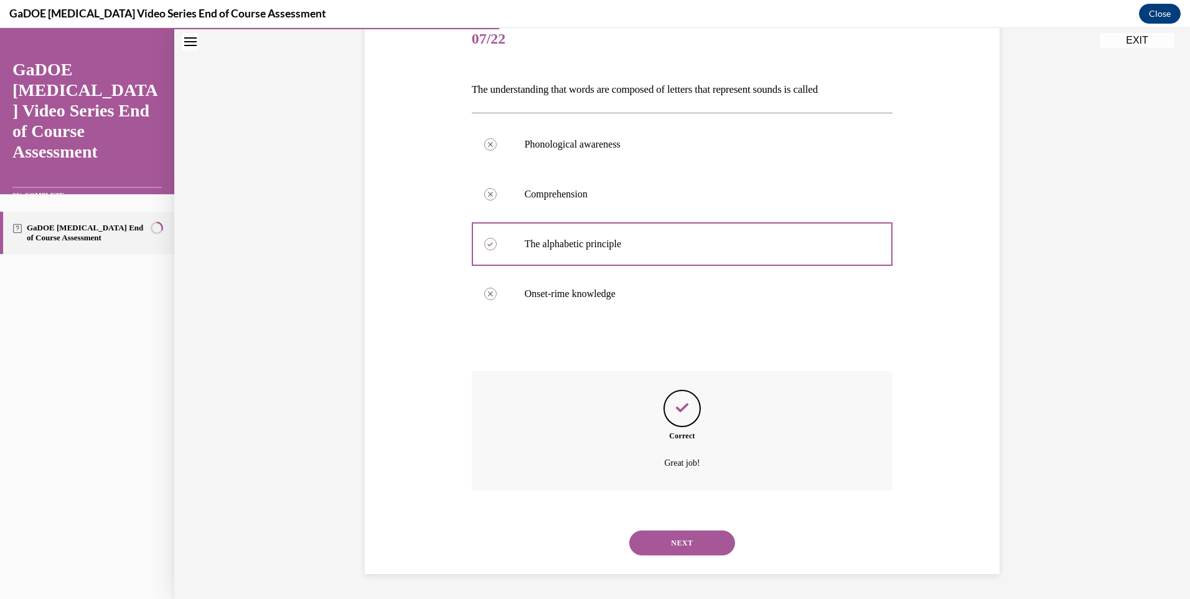
click at [648, 557] on div "NEXT" at bounding box center [682, 543] width 421 height 50
click at [648, 547] on button "NEXT" at bounding box center [682, 542] width 106 height 25
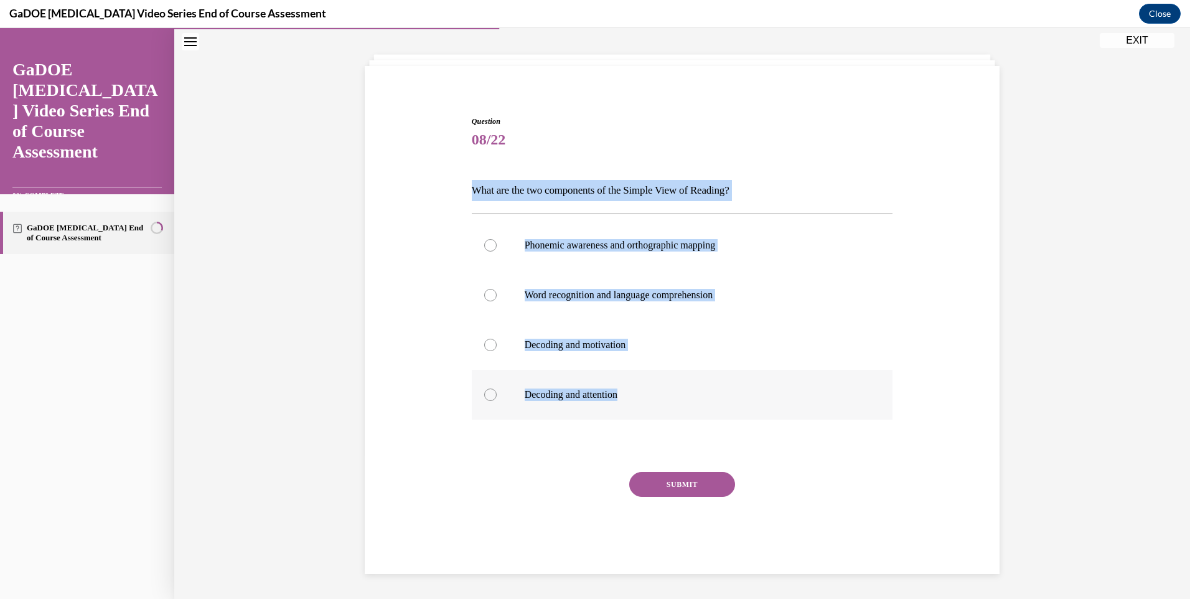
drag, startPoint x: 462, startPoint y: 198, endPoint x: 667, endPoint y: 392, distance: 282.2
click at [667, 392] on div "Question 08/22 What are the two components of the Simple View of Reading? Phone…" at bounding box center [682, 325] width 641 height 495
click at [558, 306] on label "Word recognition and language comprehension" at bounding box center [682, 295] width 421 height 50
click at [497, 301] on input "Word recognition and language comprehension" at bounding box center [490, 295] width 12 height 12
radio input "true"
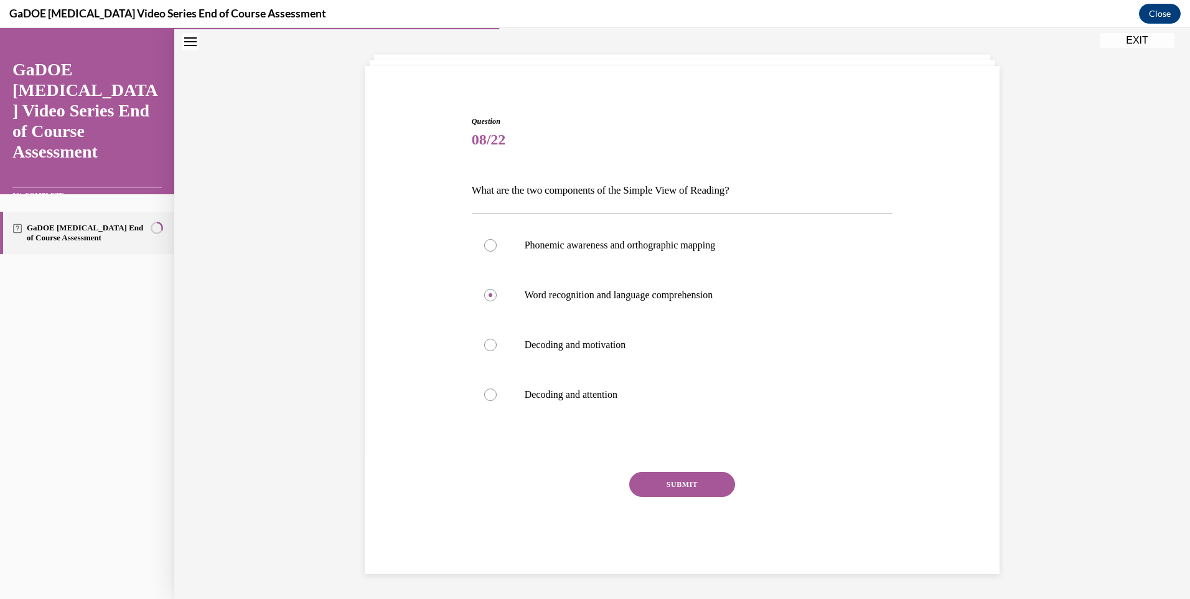
click at [701, 487] on button "SUBMIT" at bounding box center [682, 484] width 106 height 25
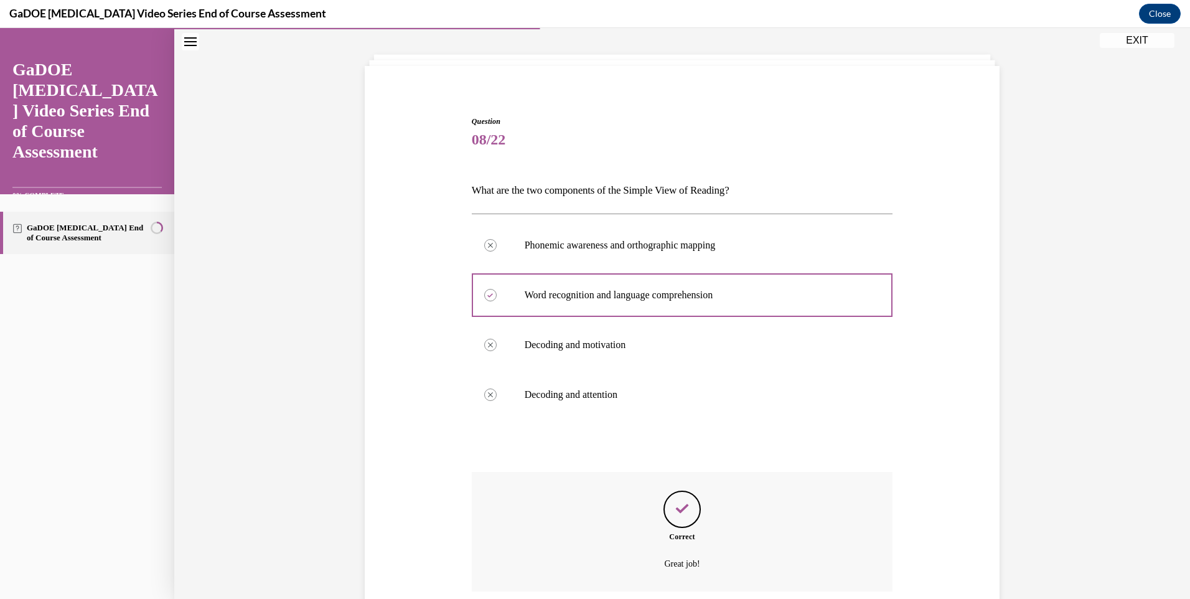
scroll to position [158, 0]
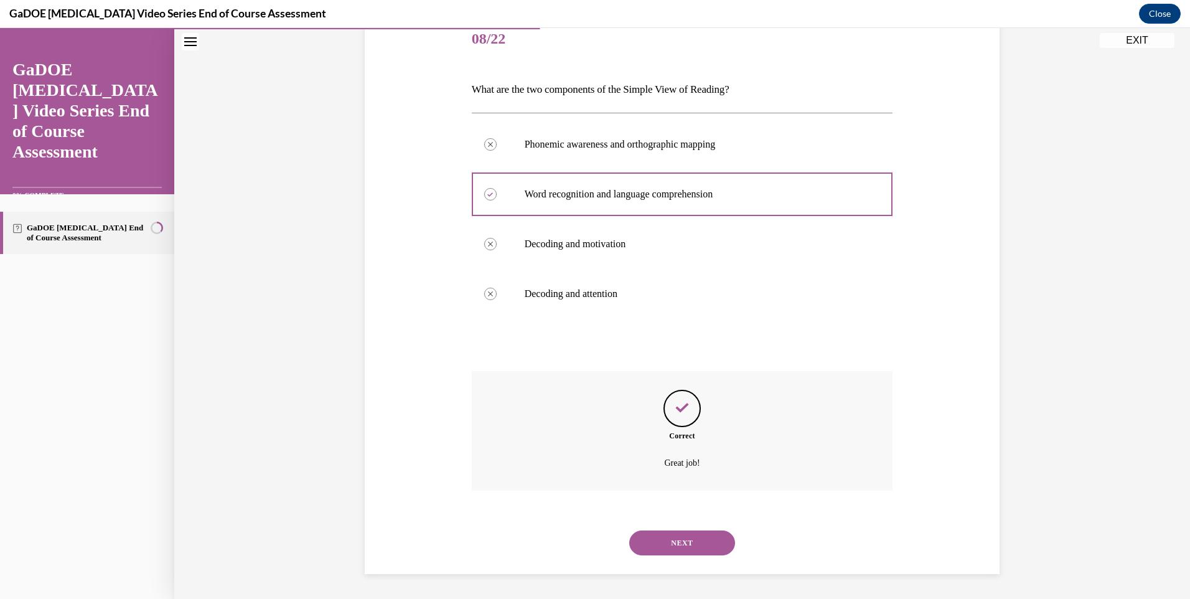
click at [687, 530] on button "NEXT" at bounding box center [682, 542] width 106 height 25
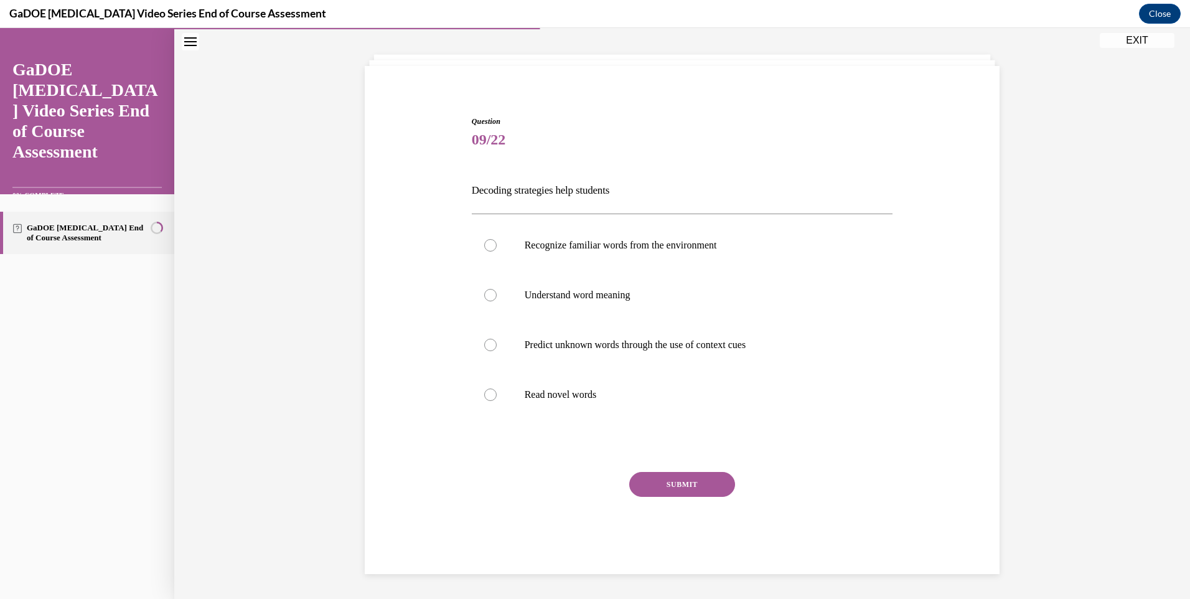
scroll to position [57, 0]
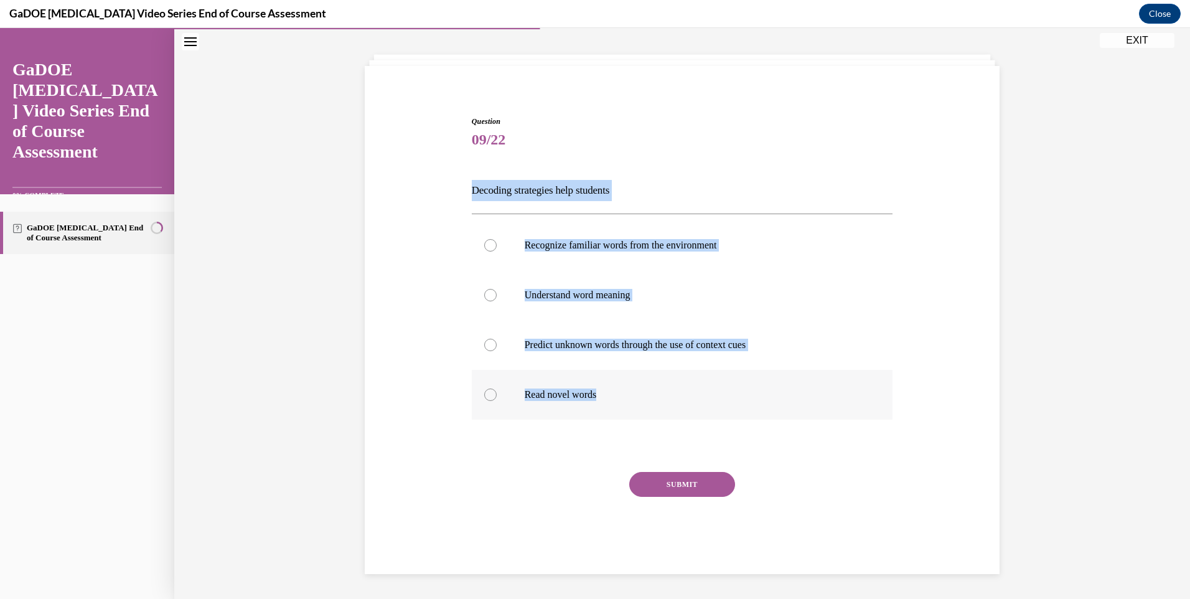
drag, startPoint x: 461, startPoint y: 185, endPoint x: 680, endPoint y: 388, distance: 299.0
click at [680, 388] on div "Question 09/22 Decoding strategies help students Recognize familiar words from …" at bounding box center [682, 325] width 641 height 495
click at [420, 293] on div "Question 09/22 Decoding strategies help students Recognize familiar words from …" at bounding box center [682, 325] width 641 height 495
click at [621, 215] on div "Recognize familiar words from the environment Understand word meaning Predict u…" at bounding box center [682, 319] width 421 height 212
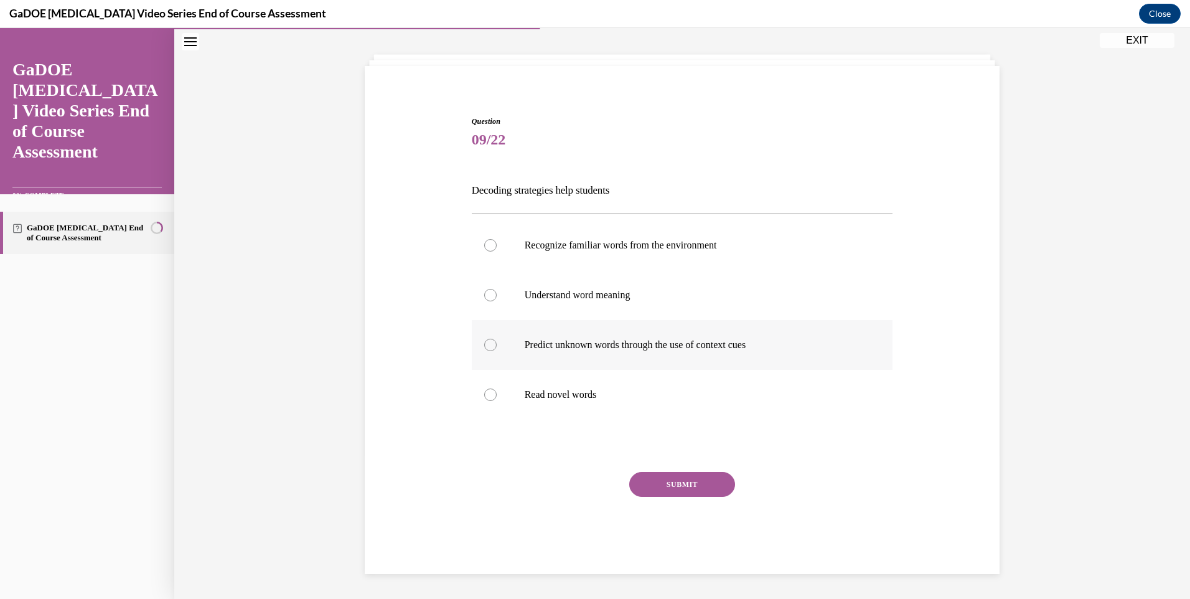
click at [568, 341] on p "Predict unknown words through the use of context cues" at bounding box center [693, 345] width 337 height 12
click at [497, 341] on input "Predict unknown words through the use of context cues" at bounding box center [490, 345] width 12 height 12
radio input "true"
click at [676, 484] on button "SUBMIT" at bounding box center [682, 484] width 106 height 25
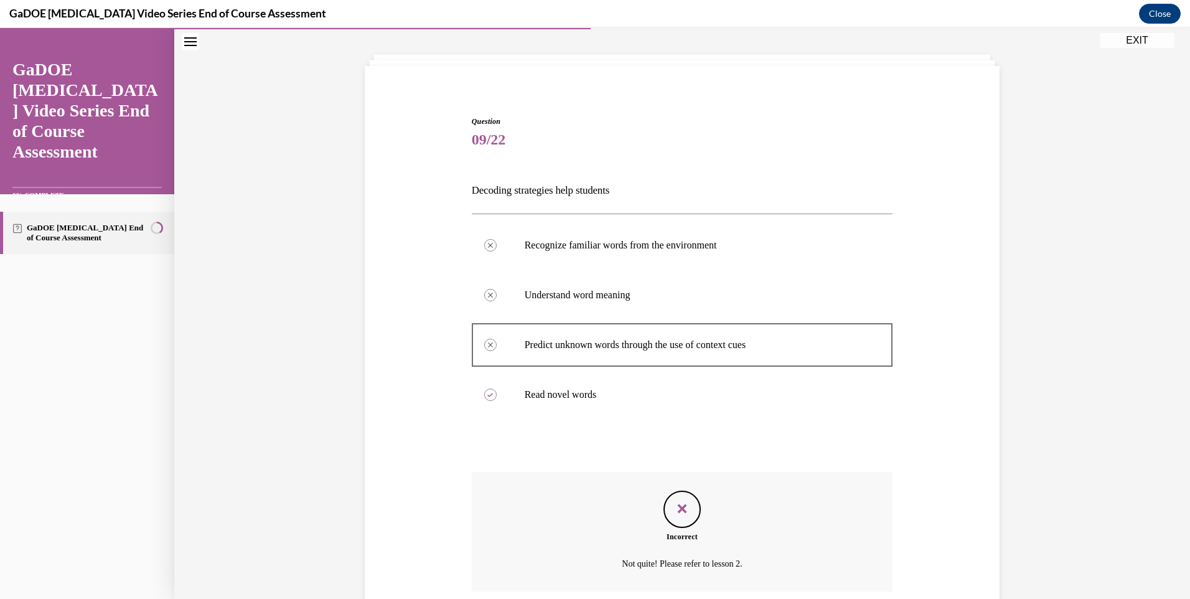
scroll to position [158, 0]
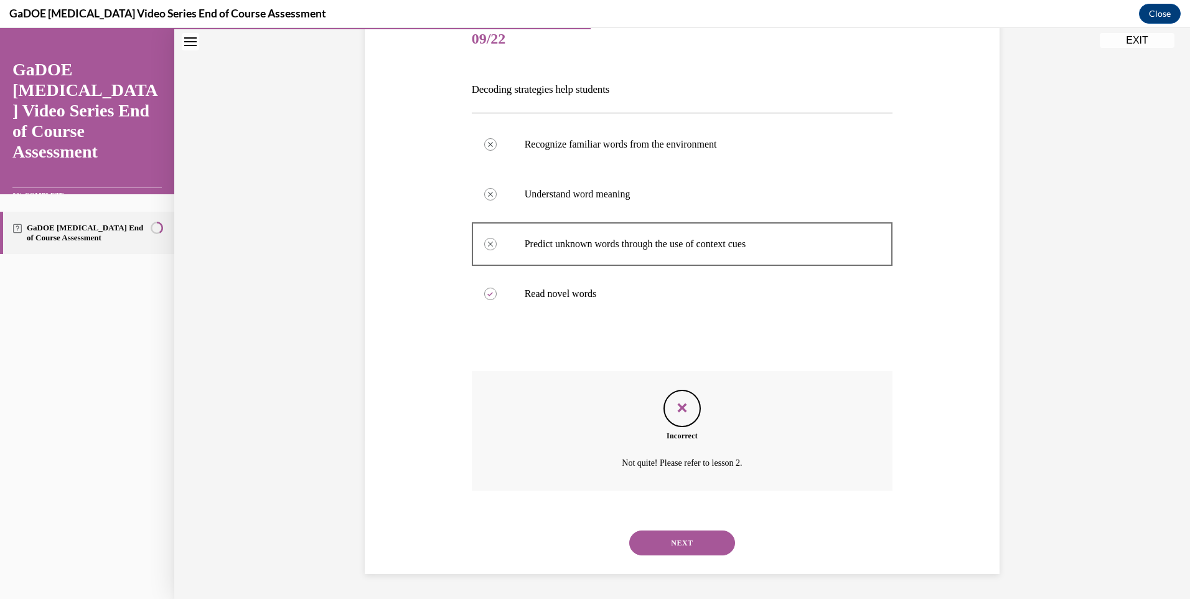
click at [708, 544] on button "NEXT" at bounding box center [682, 542] width 106 height 25
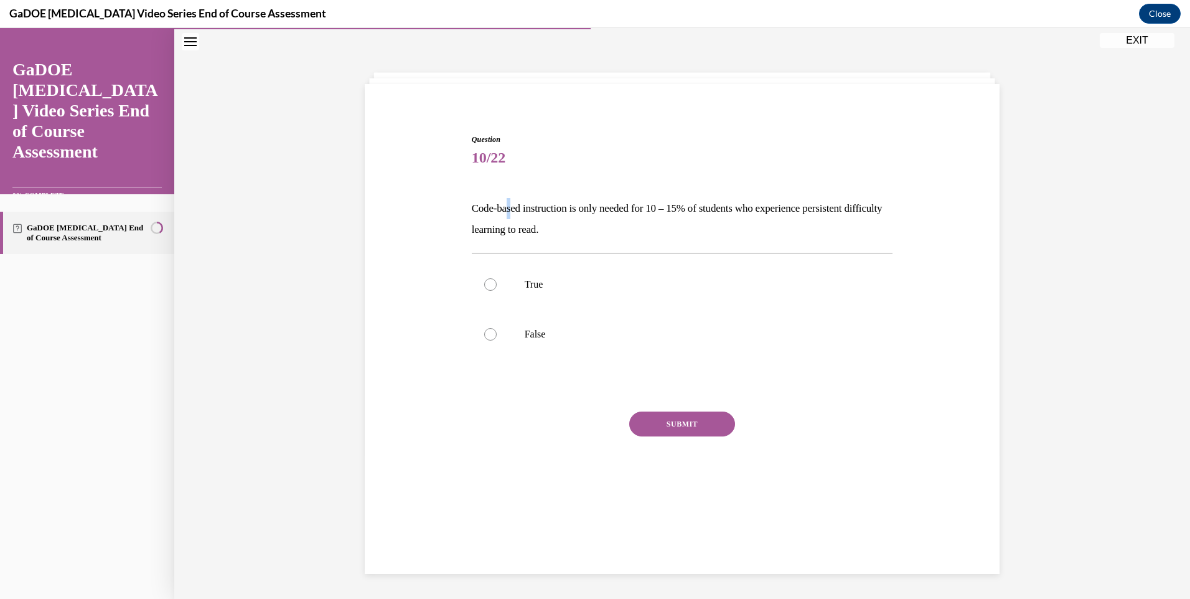
click at [510, 210] on p "Code-based instruction is only needed for 10 – 15% of students who experience p…" at bounding box center [682, 219] width 421 height 42
drag, startPoint x: 510, startPoint y: 210, endPoint x: 475, endPoint y: 204, distance: 36.1
click at [475, 204] on p "Code-based instruction is only needed for 10 – 15% of students who experience p…" at bounding box center [682, 219] width 421 height 42
drag, startPoint x: 471, startPoint y: 206, endPoint x: 683, endPoint y: 236, distance: 214.3
click at [683, 236] on p "Code-based instruction is only needed for 10 – 15% of students who experience p…" at bounding box center [682, 219] width 421 height 42
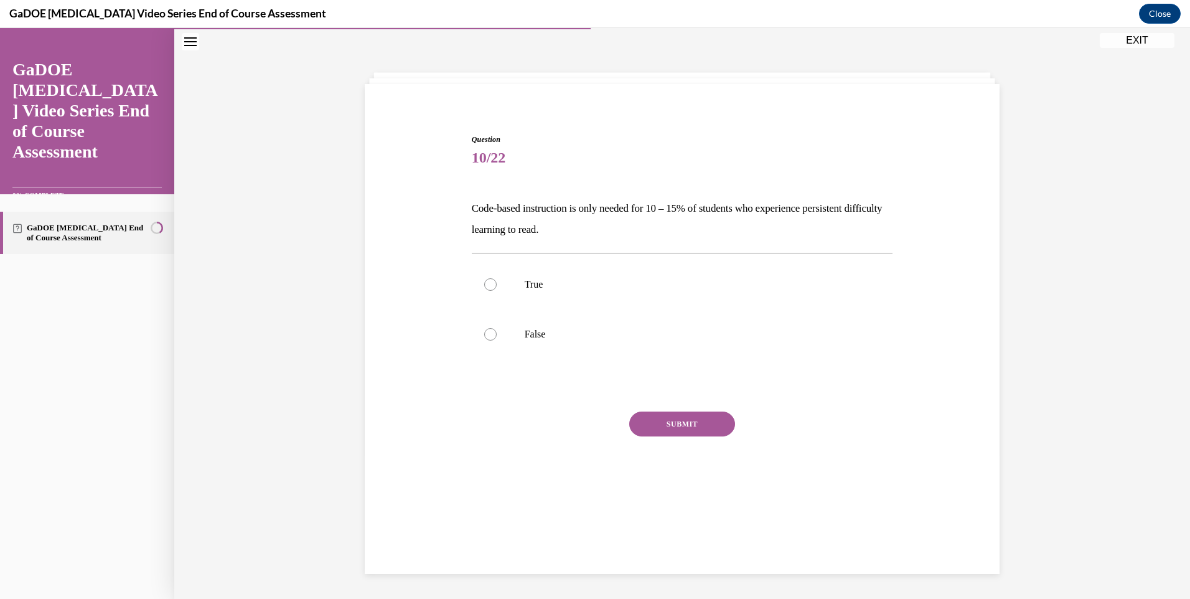
click at [509, 198] on p "Code-based instruction is only needed for 10 – 15% of students who experience p…" at bounding box center [682, 219] width 421 height 42
drag, startPoint x: 457, startPoint y: 197, endPoint x: 589, endPoint y: 228, distance: 135.6
click at [589, 228] on div "Question 10/22 Code-based instruction is only needed for 10 – 15% of students w…" at bounding box center [682, 304] width 641 height 417
drag, startPoint x: 589, startPoint y: 228, endPoint x: 563, endPoint y: 225, distance: 25.7
click at [523, 342] on label "False" at bounding box center [682, 334] width 421 height 50
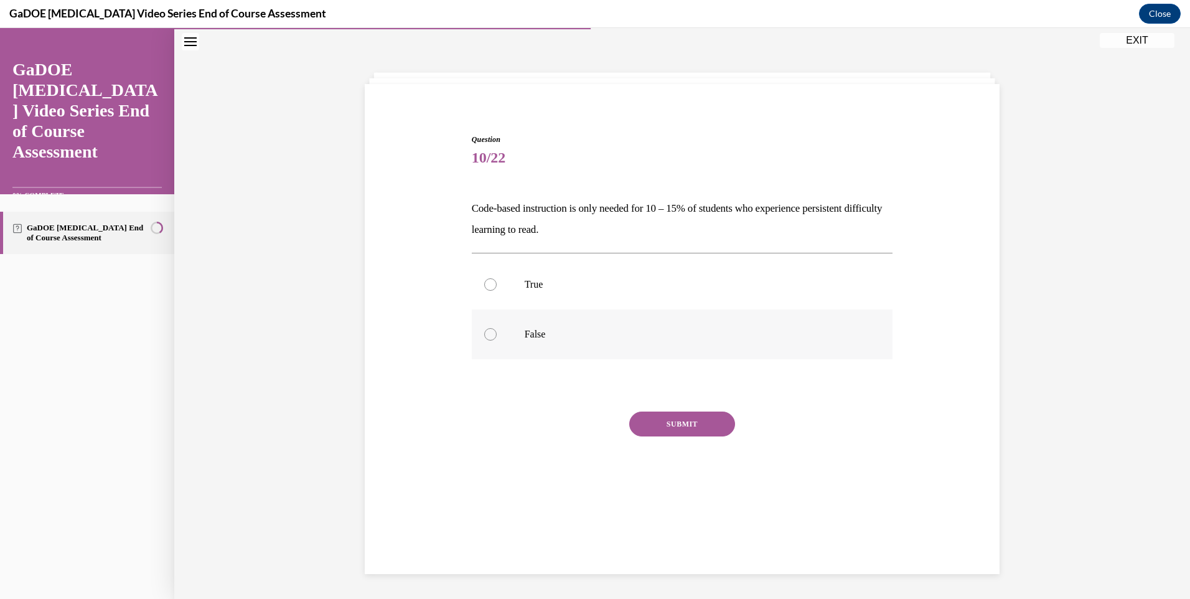
click at [497, 340] on input "False" at bounding box center [490, 334] width 12 height 12
radio input "true"
click at [685, 428] on button "SUBMIT" at bounding box center [682, 423] width 106 height 25
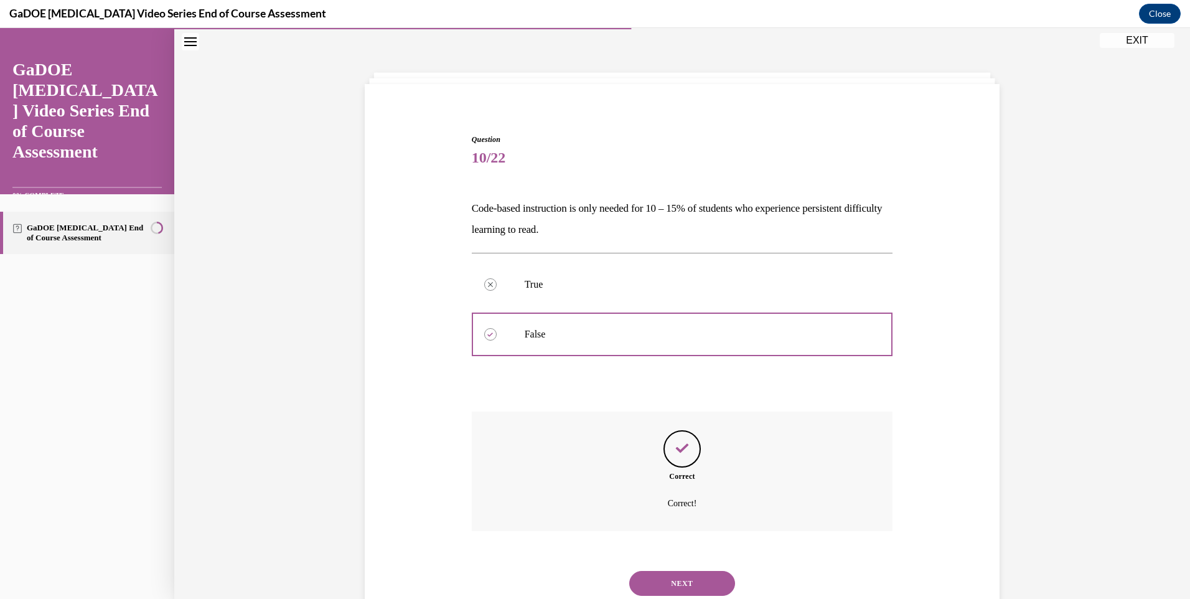
click at [667, 571] on button "NEXT" at bounding box center [682, 583] width 106 height 25
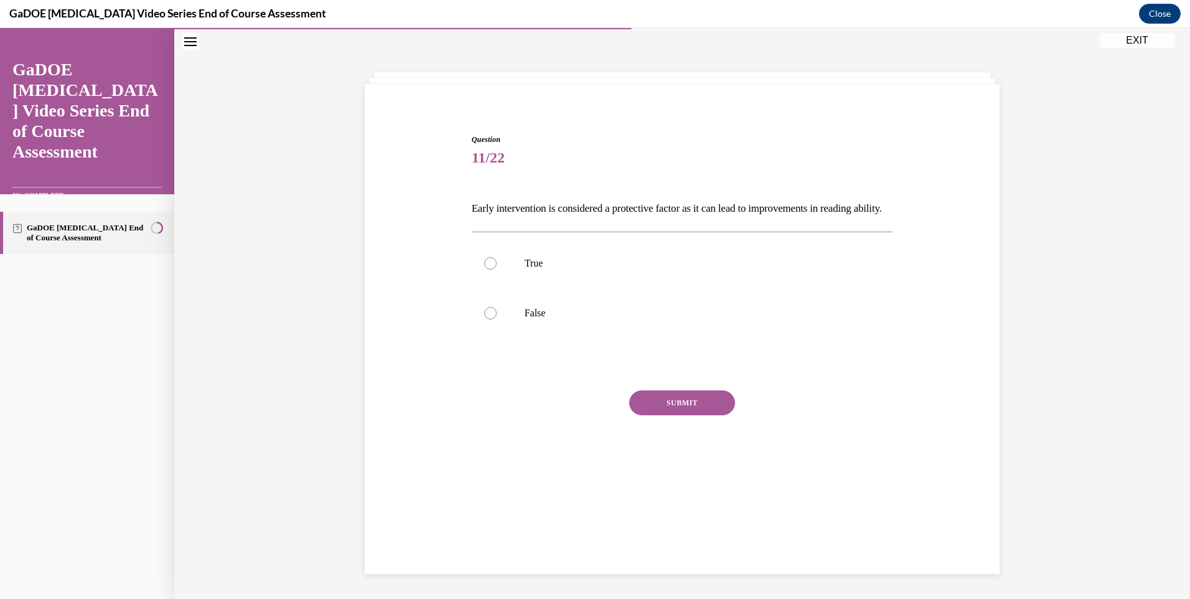
drag, startPoint x: 446, startPoint y: 193, endPoint x: 530, endPoint y: 227, distance: 89.9
click at [530, 227] on div "Question 11/22 Early intervention is considered a protective factor as it can l…" at bounding box center [682, 294] width 641 height 396
drag, startPoint x: 530, startPoint y: 227, endPoint x: 479, endPoint y: 209, distance: 53.3
click at [525, 270] on p "True" at bounding box center [693, 263] width 337 height 12
click at [497, 270] on input "True" at bounding box center [490, 263] width 12 height 12
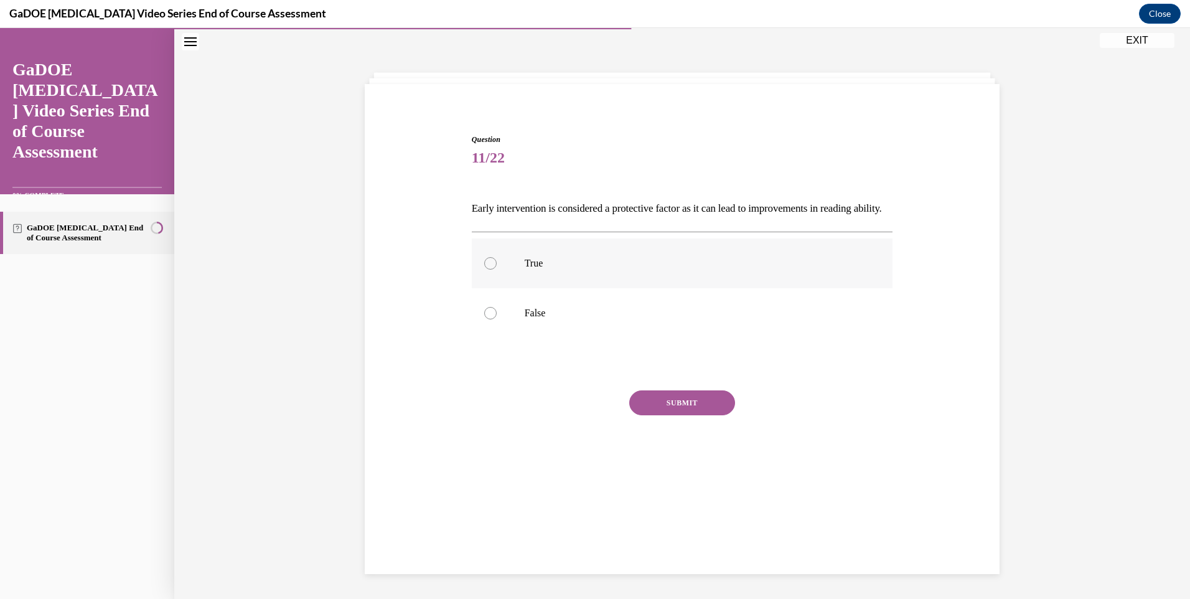
radio input "true"
click at [660, 415] on button "SUBMIT" at bounding box center [682, 402] width 106 height 25
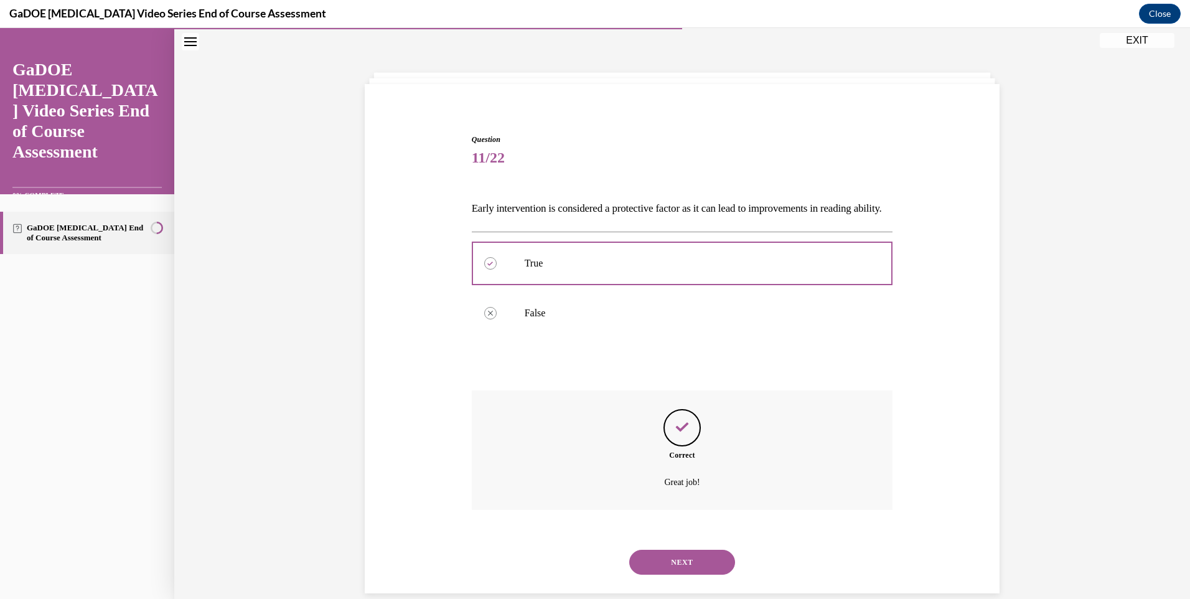
scroll to position [80, 0]
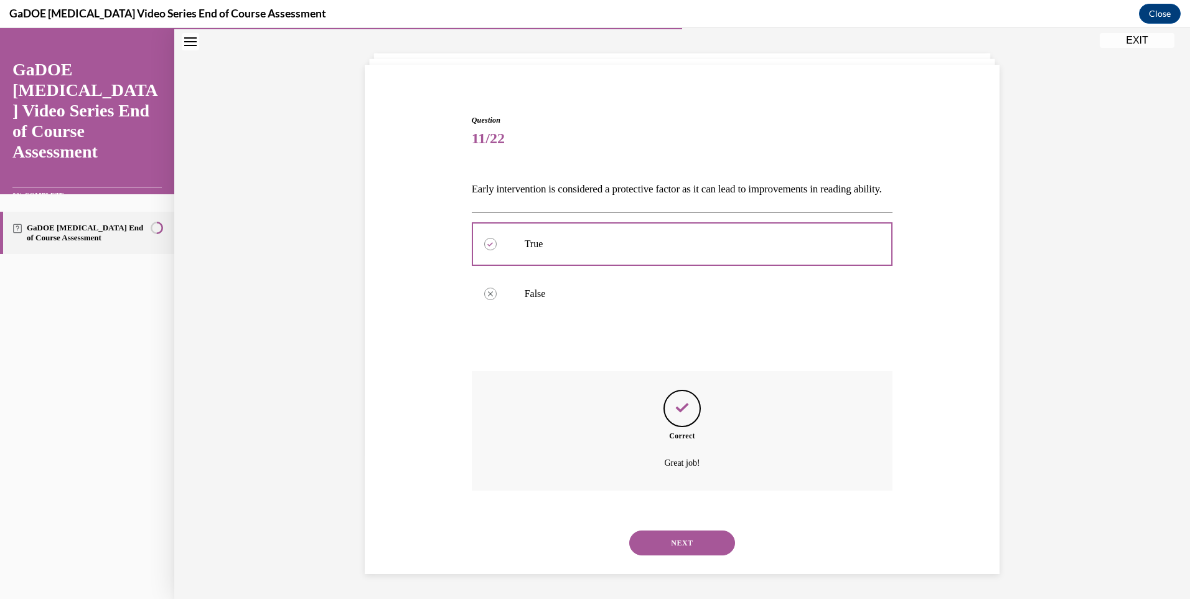
click at [686, 538] on button "NEXT" at bounding box center [682, 542] width 106 height 25
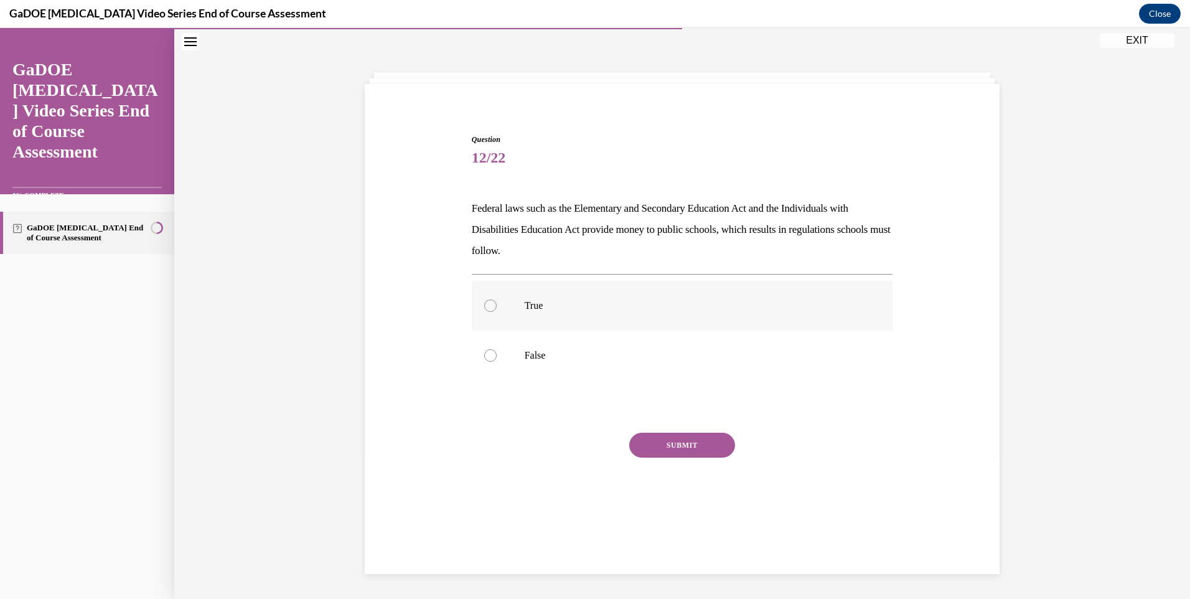
scroll to position [39, 0]
drag, startPoint x: 457, startPoint y: 202, endPoint x: 604, endPoint y: 255, distance: 155.9
click at [604, 255] on div "Question 12/22 Federal laws such as the Elementary and Secondary Education Act …" at bounding box center [682, 315] width 641 height 438
drag, startPoint x: 604, startPoint y: 255, endPoint x: 528, endPoint y: 233, distance: 78.8
click at [506, 313] on label "True" at bounding box center [682, 306] width 421 height 50
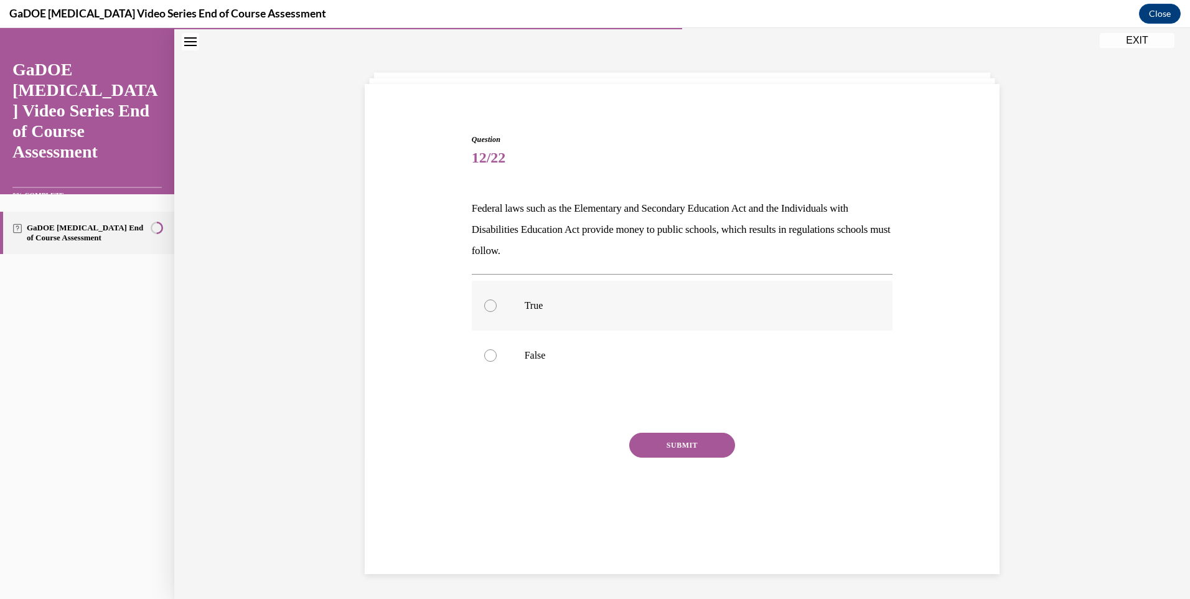
click at [497, 312] on input "True" at bounding box center [490, 305] width 12 height 12
radio input "true"
click at [659, 426] on div "Question 12/22 Federal laws such as the Elementary and Secondary Education Act …" at bounding box center [682, 334] width 421 height 401
click at [666, 436] on button "SUBMIT" at bounding box center [682, 445] width 106 height 25
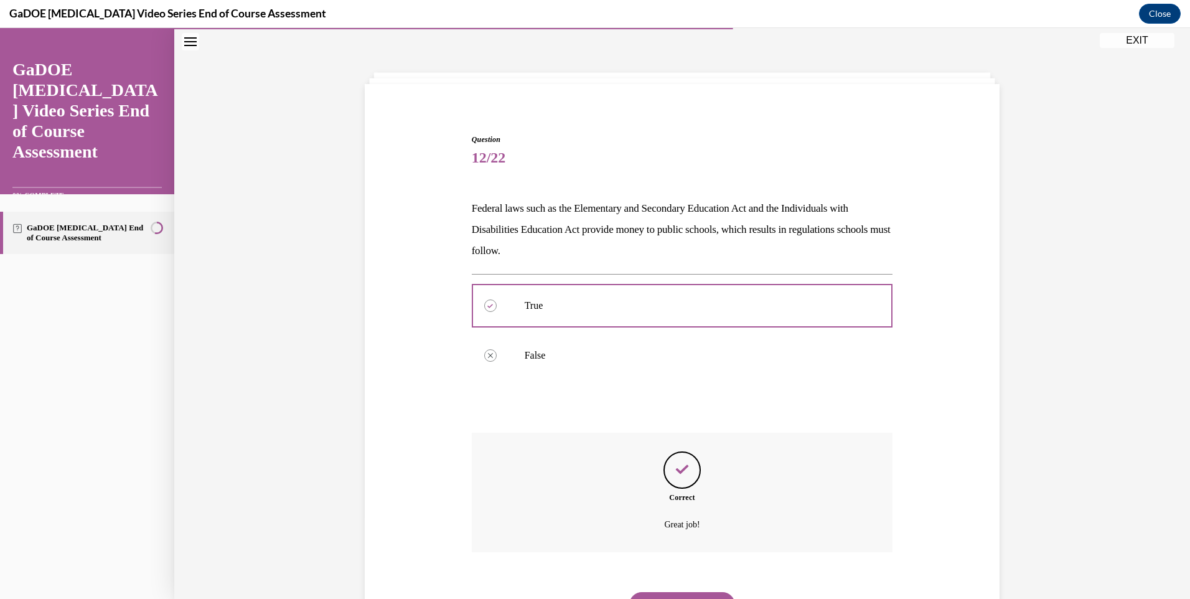
scroll to position [101, 0]
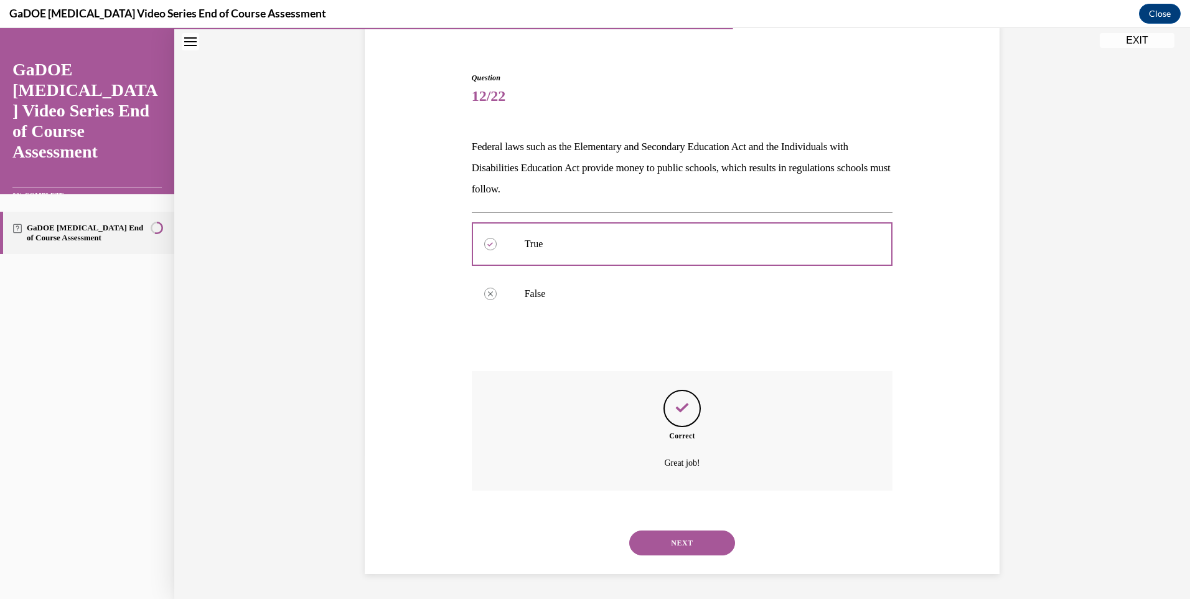
click at [695, 539] on button "NEXT" at bounding box center [682, 542] width 106 height 25
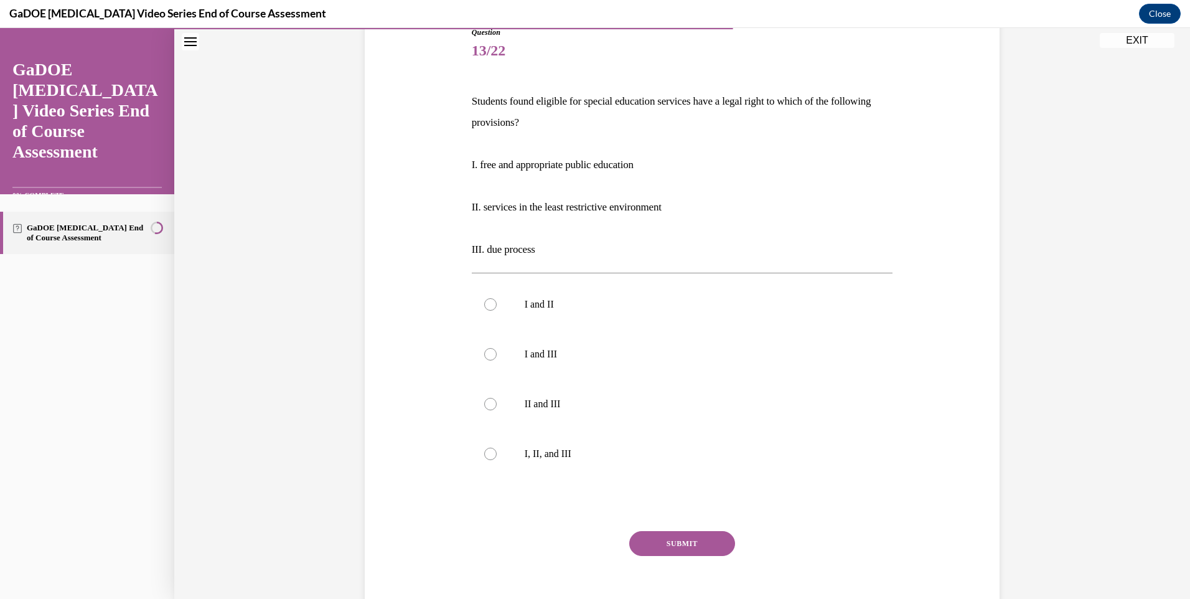
scroll to position [128, 0]
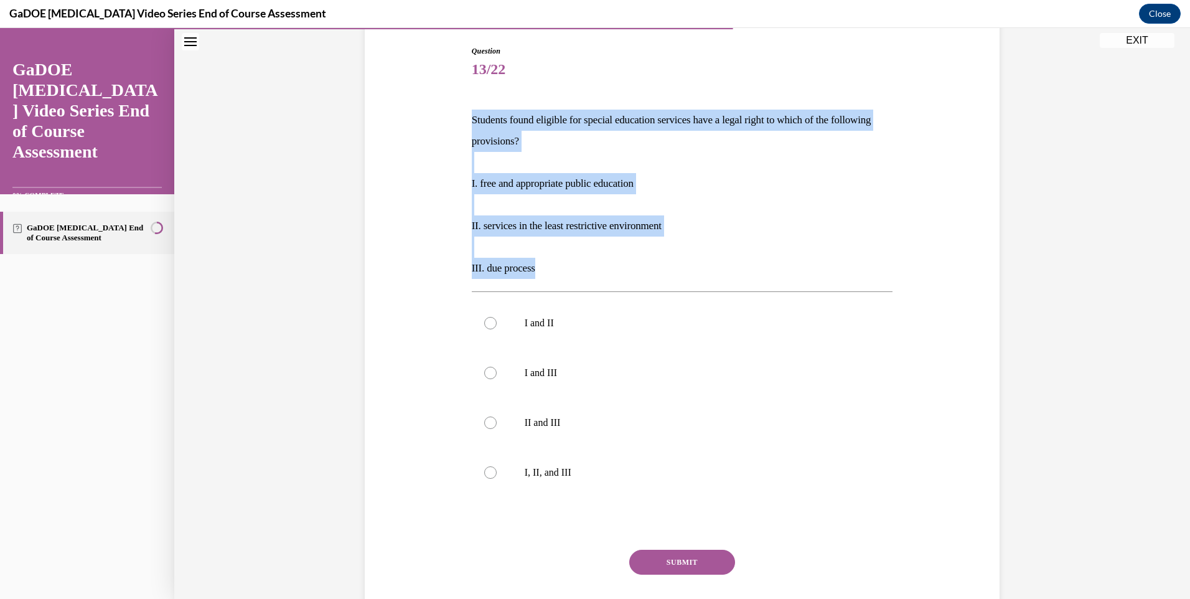
drag, startPoint x: 464, startPoint y: 108, endPoint x: 560, endPoint y: 266, distance: 185.1
click at [560, 266] on div "Question 13/22 Students found eligible for special education services have a le…" at bounding box center [683, 339] width 428 height 625
drag, startPoint x: 560, startPoint y: 266, endPoint x: 518, endPoint y: 135, distance: 137.8
click at [541, 212] on p at bounding box center [682, 204] width 421 height 21
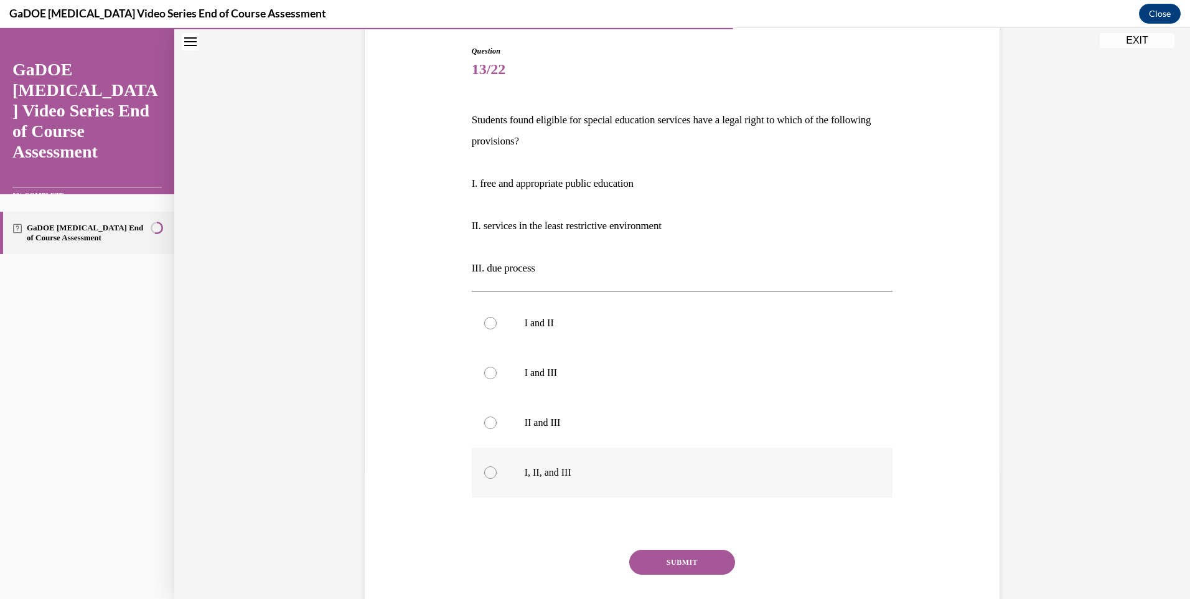
click at [533, 476] on p "I, II, and III" at bounding box center [693, 472] width 337 height 12
click at [497, 476] on input "I, II, and III" at bounding box center [490, 472] width 12 height 12
radio input "true"
click at [677, 559] on button "SUBMIT" at bounding box center [682, 562] width 106 height 25
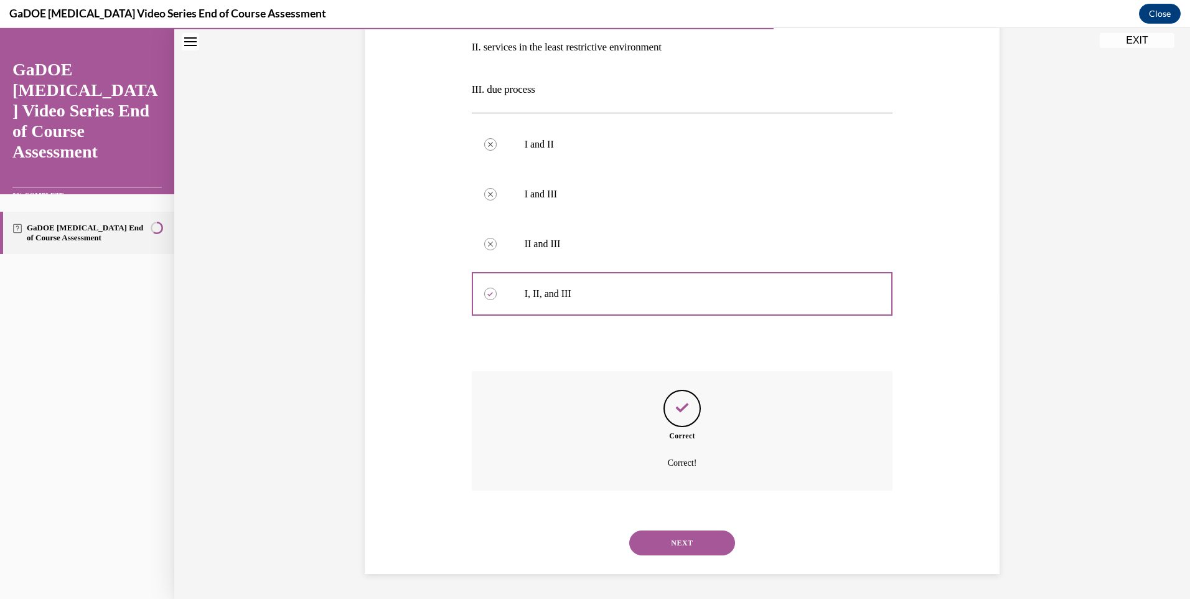
click at [677, 551] on button "NEXT" at bounding box center [682, 542] width 106 height 25
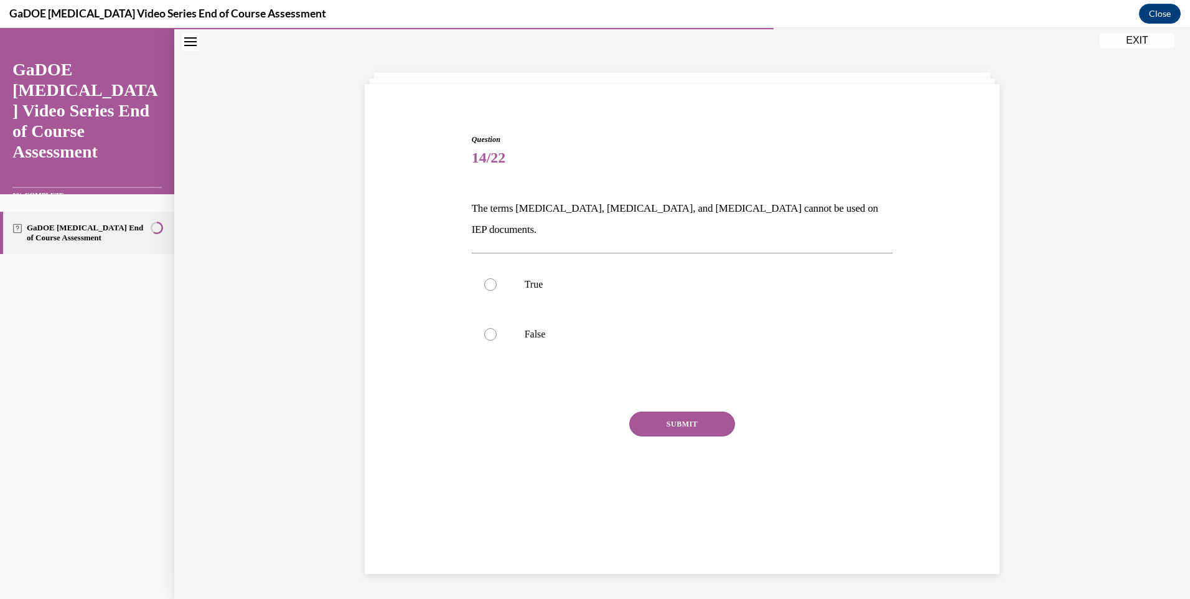
scroll to position [39, 0]
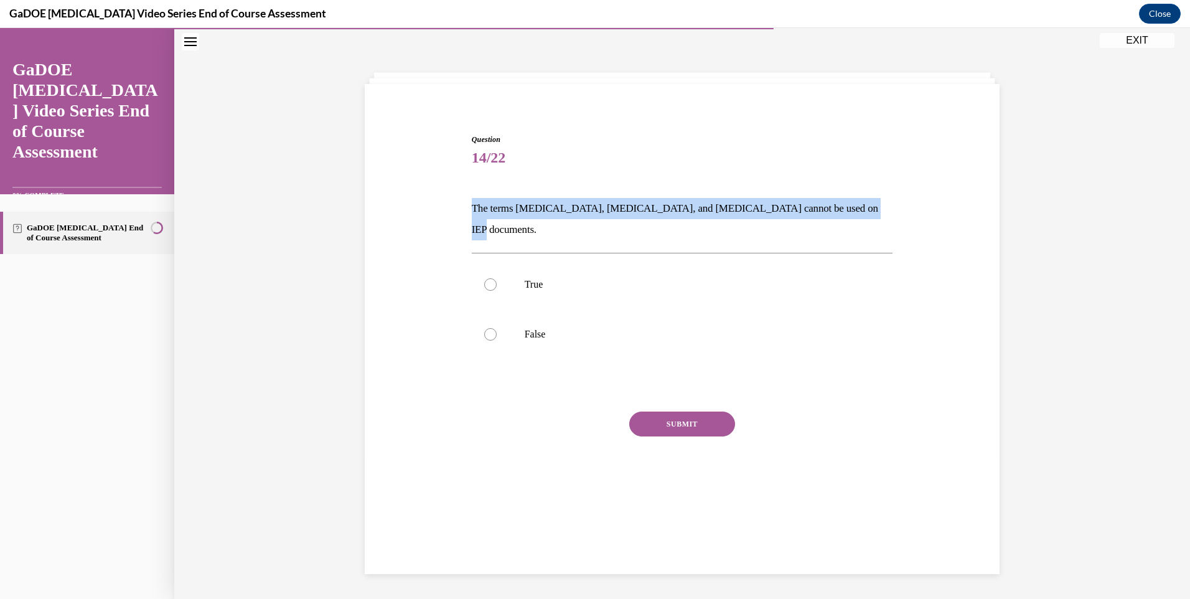
drag, startPoint x: 459, startPoint y: 200, endPoint x: 843, endPoint y: 211, distance: 384.2
click at [843, 211] on div "Question 14/22 The terms dyslexia, dyscalculia, and dysgraphia cannot be used o…" at bounding box center [682, 304] width 641 height 417
drag, startPoint x: 843, startPoint y: 211, endPoint x: 819, endPoint y: 215, distance: 24.6
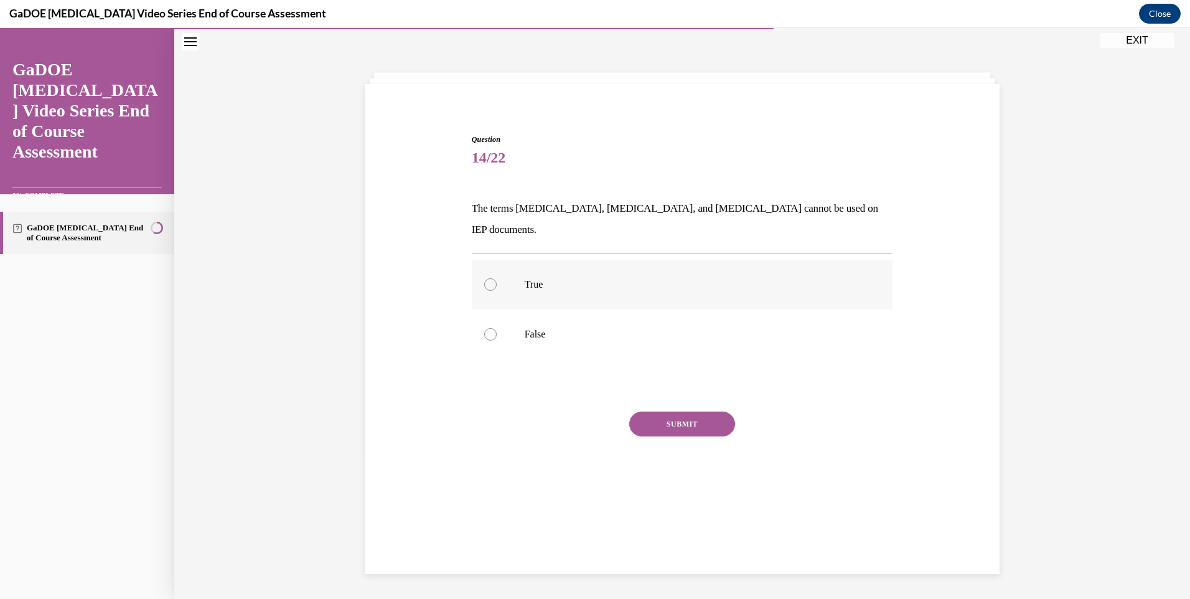
click at [490, 278] on div at bounding box center [490, 284] width 12 height 12
click at [490, 278] on input "True" at bounding box center [490, 284] width 12 height 12
radio input "true"
click at [690, 412] on button "SUBMIT" at bounding box center [682, 423] width 106 height 25
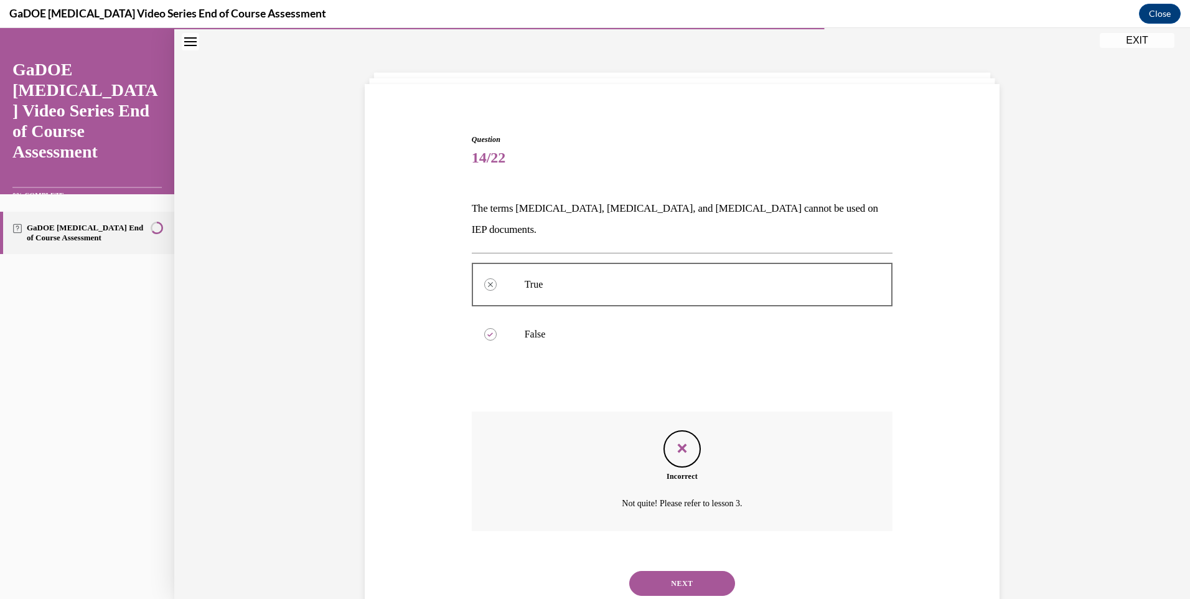
scroll to position [59, 0]
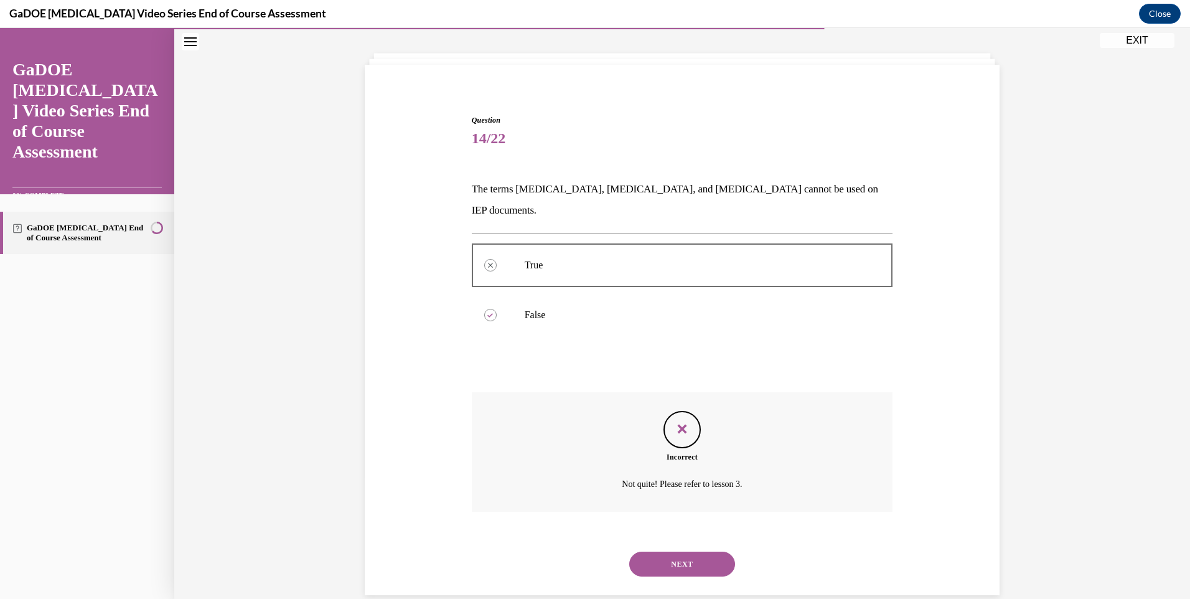
click at [677, 551] on button "NEXT" at bounding box center [682, 563] width 106 height 25
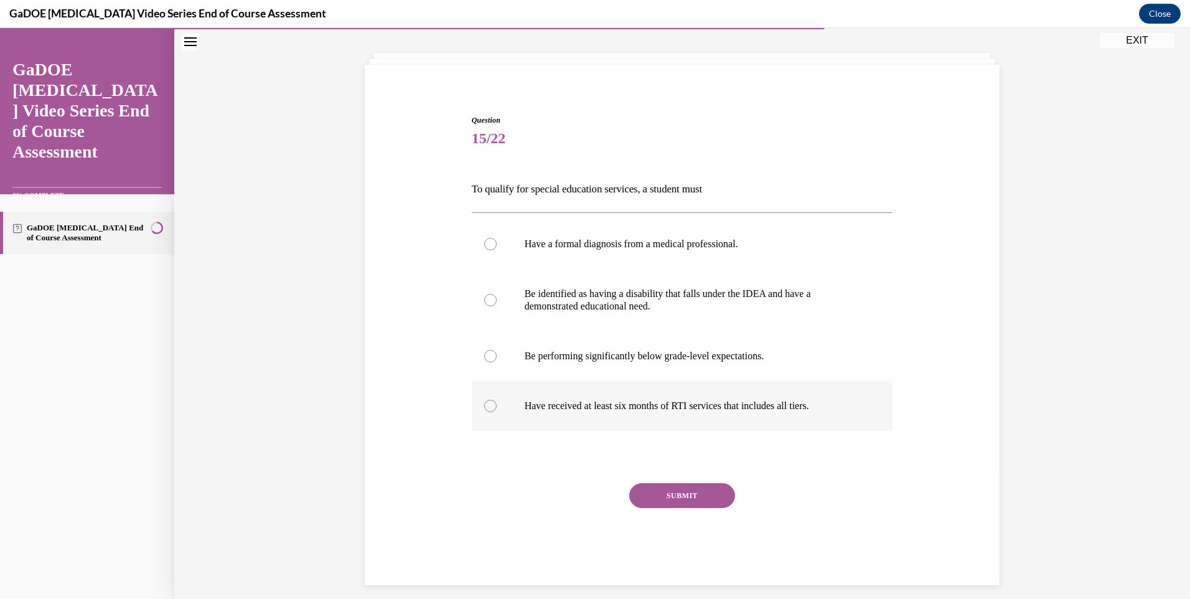
drag, startPoint x: 455, startPoint y: 184, endPoint x: 834, endPoint y: 405, distance: 439.1
click at [834, 405] on div "Question 15/22 To qualify for special education services, a student must Have a…" at bounding box center [682, 331] width 641 height 508
click at [313, 282] on div "Question 15/22 To qualify for special education services, a student must Have a…" at bounding box center [682, 309] width 1016 height 601
click at [660, 309] on p "Be identified as having a disability that falls under the IDEA and have a demon…" at bounding box center [693, 300] width 337 height 25
click at [497, 306] on input "Be identified as having a disability that falls under the IDEA and have a demon…" at bounding box center [490, 300] width 12 height 12
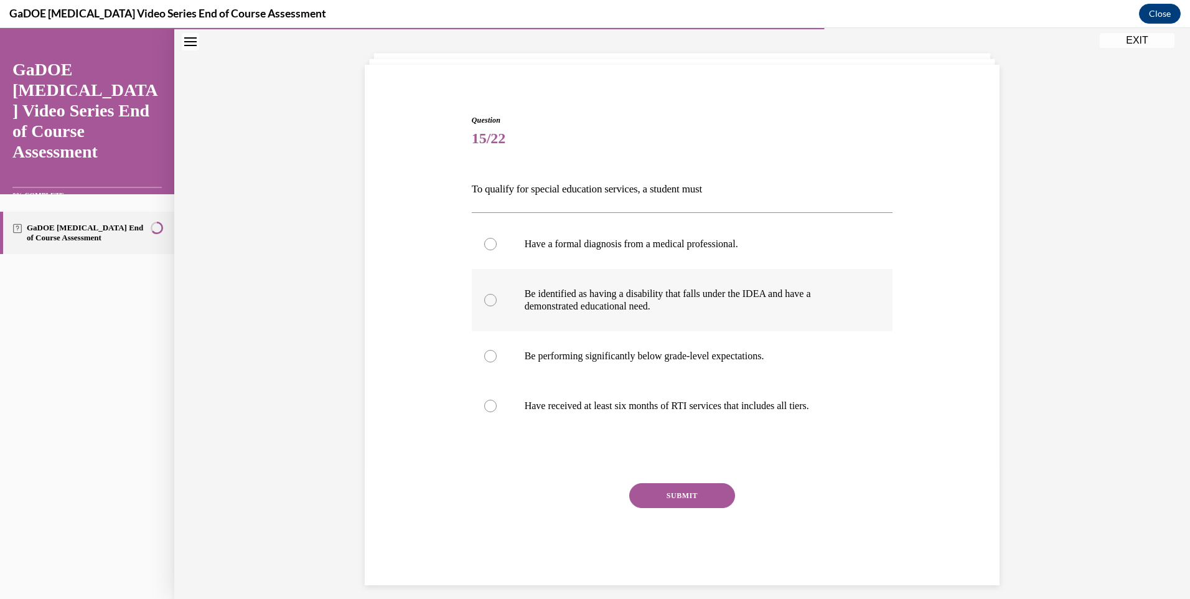
radio input "true"
click at [660, 309] on p "Be identified as having a disability that falls under the IDEA and have a demon…" at bounding box center [693, 300] width 337 height 25
click at [497, 306] on input "Be identified as having a disability that falls under the IDEA and have a demon…" at bounding box center [490, 300] width 12 height 12
click at [431, 475] on div "Question 15/22 To qualify for special education services, a student must Have a…" at bounding box center [682, 331] width 641 height 508
click at [690, 503] on button "SUBMIT" at bounding box center [682, 495] width 106 height 25
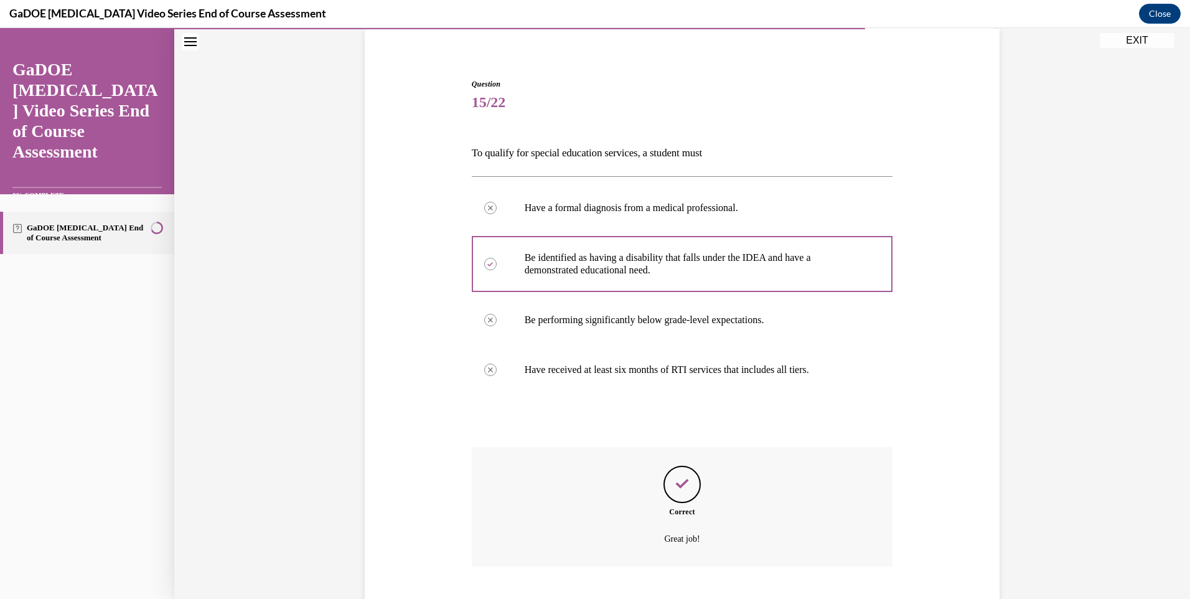
scroll to position [171, 0]
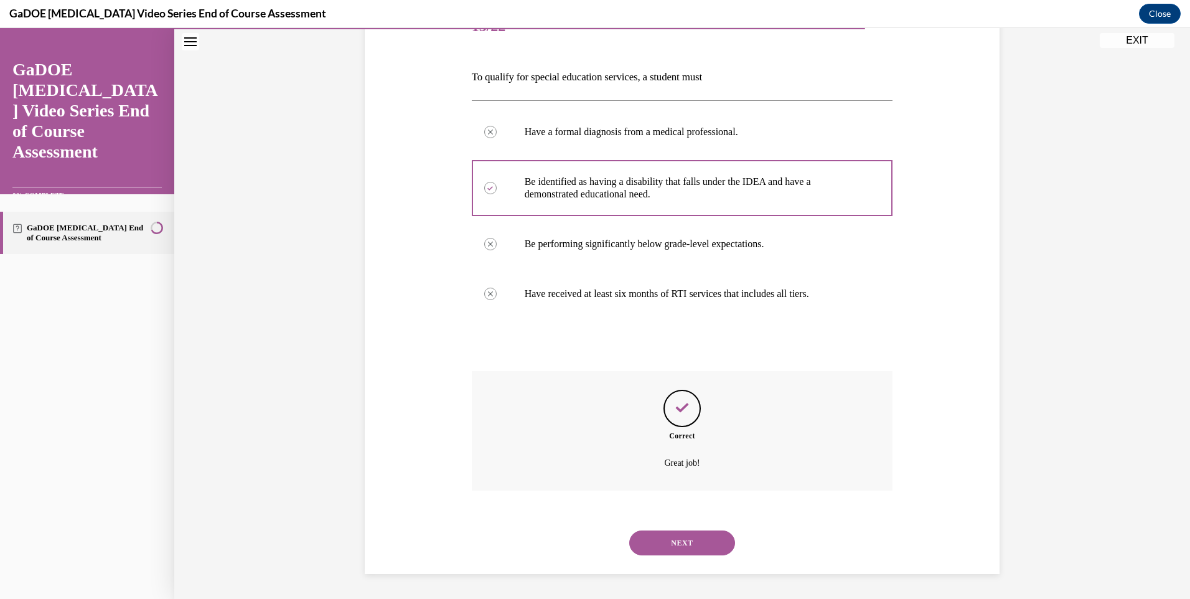
click at [661, 548] on button "NEXT" at bounding box center [682, 542] width 106 height 25
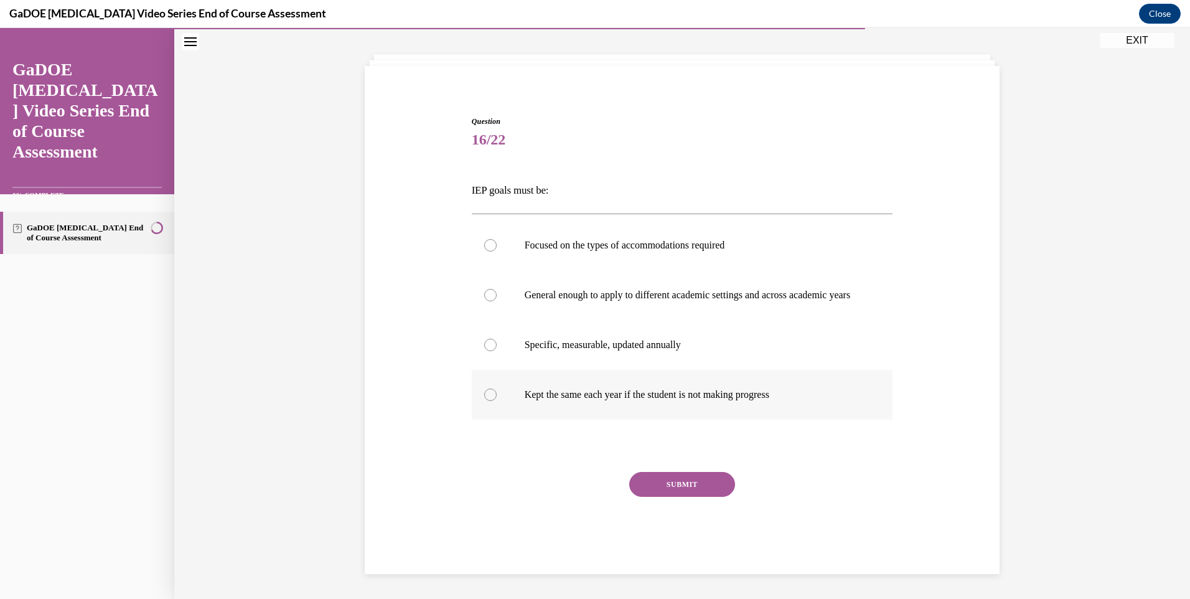
drag, startPoint x: 466, startPoint y: 173, endPoint x: 843, endPoint y: 414, distance: 447.5
click at [843, 414] on div "Question 16/22 IEP goals must be: Focused on the types of accommodations requir…" at bounding box center [683, 335] width 428 height 477
click at [611, 340] on p "Specific, measurable, updated annually" at bounding box center [693, 345] width 337 height 12
click at [497, 340] on input "Specific, measurable, updated annually" at bounding box center [490, 345] width 12 height 12
radio input "true"
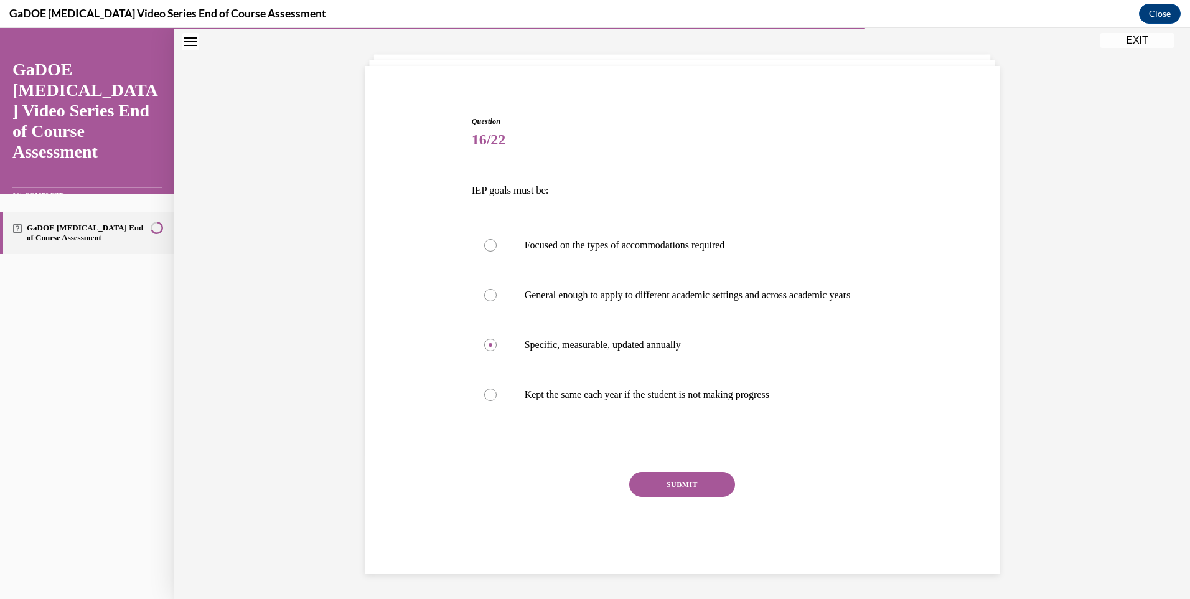
click at [692, 474] on button "SUBMIT" at bounding box center [682, 484] width 106 height 25
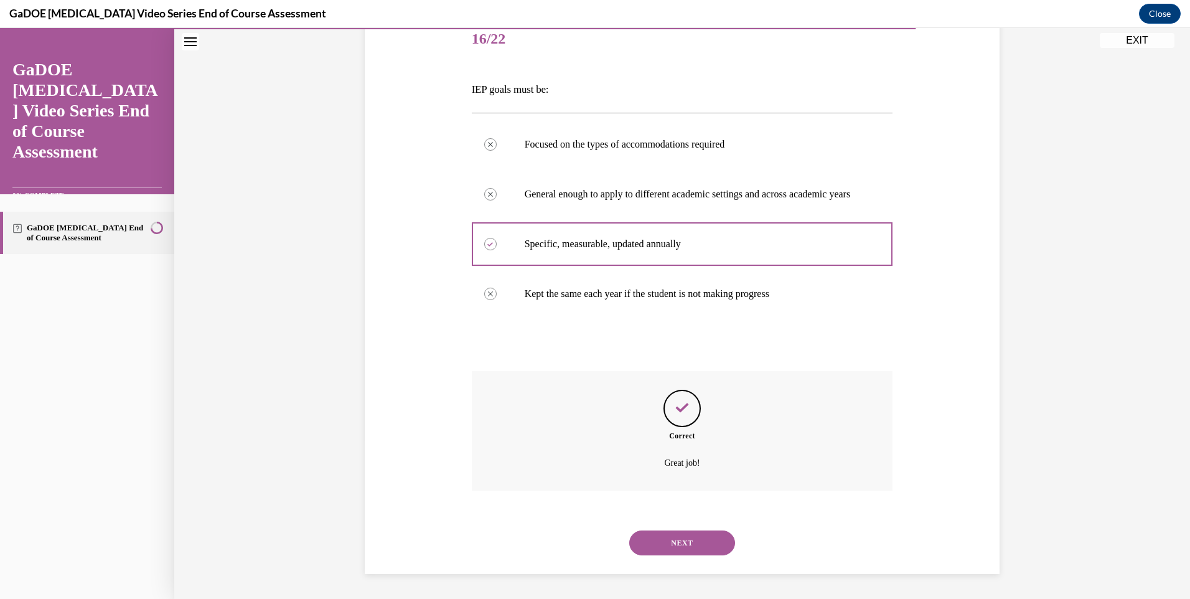
drag, startPoint x: 667, startPoint y: 538, endPoint x: 664, endPoint y: 526, distance: 12.7
click at [667, 539] on button "NEXT" at bounding box center [682, 542] width 106 height 25
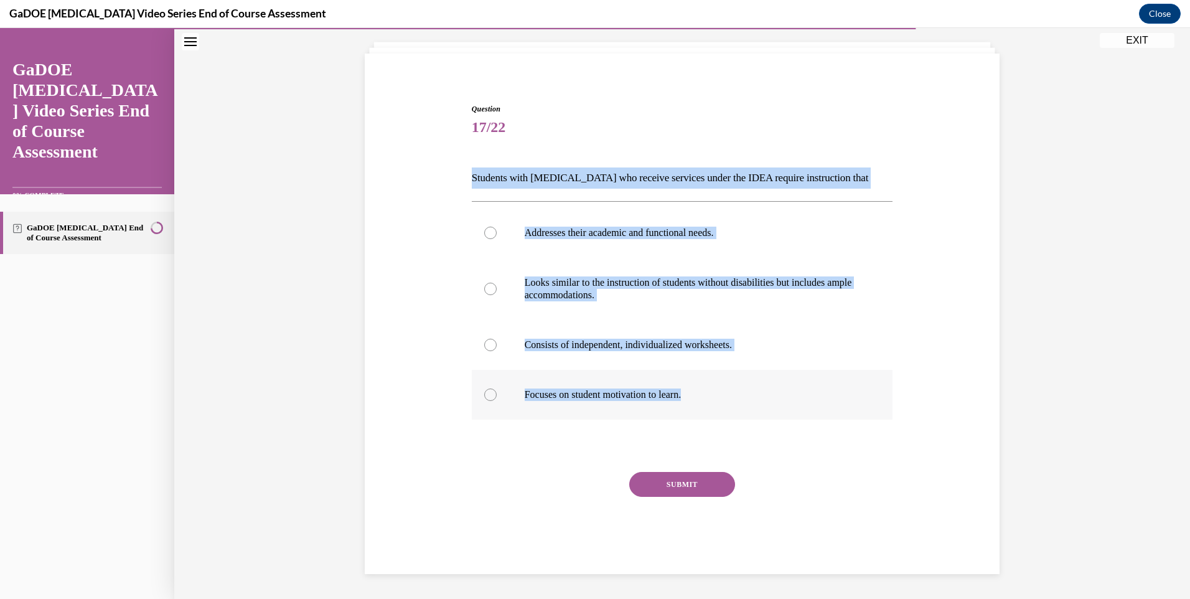
drag, startPoint x: 468, startPoint y: 177, endPoint x: 710, endPoint y: 381, distance: 316.7
click at [710, 381] on div "Question 17/22 Students with dyslexia who receive services under the IDEA requi…" at bounding box center [682, 338] width 421 height 471
click at [486, 172] on p "Students with dyslexia who receive services under the IDEA require instruction …" at bounding box center [682, 177] width 421 height 21
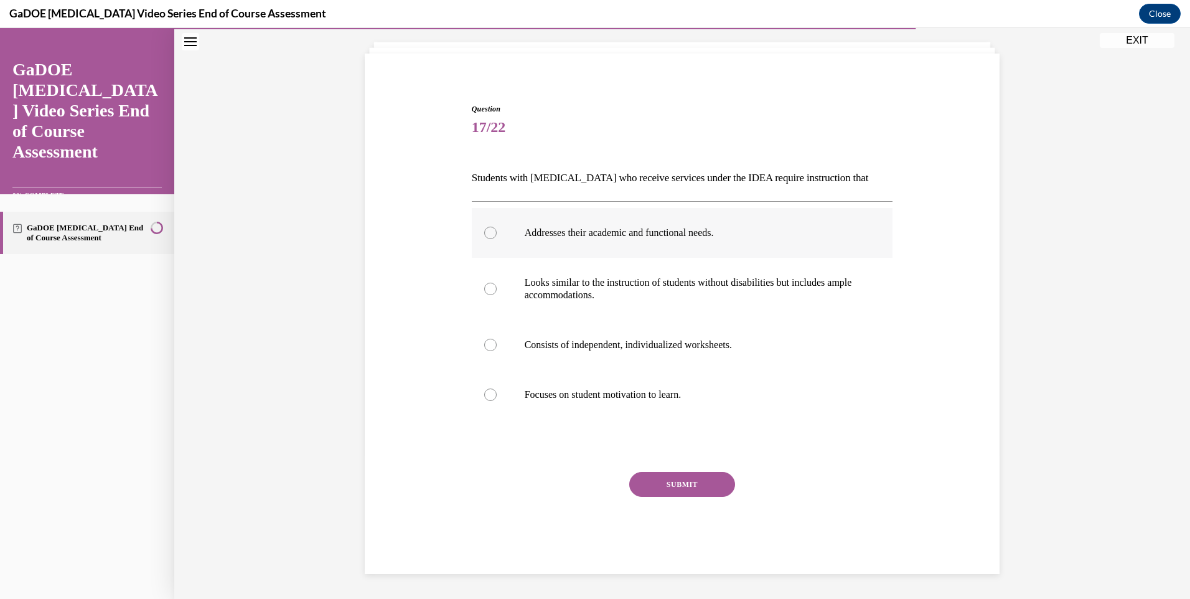
click at [637, 226] on label "Addresses their academic and functional needs." at bounding box center [682, 233] width 421 height 50
click at [497, 227] on input "Addresses their academic and functional needs." at bounding box center [490, 233] width 12 height 12
radio input "true"
click at [638, 468] on div "Question 17/22 Students with dyslexia who receive services under the IDEA requi…" at bounding box center [682, 338] width 421 height 471
click at [645, 474] on button "SUBMIT" at bounding box center [682, 484] width 106 height 25
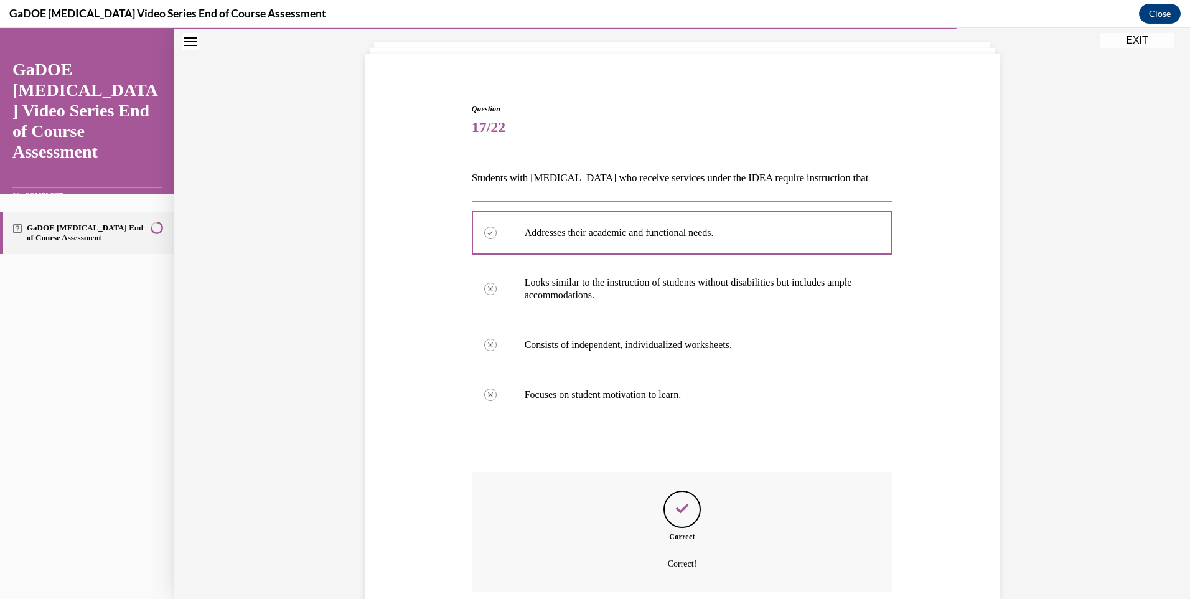
scroll to position [171, 0]
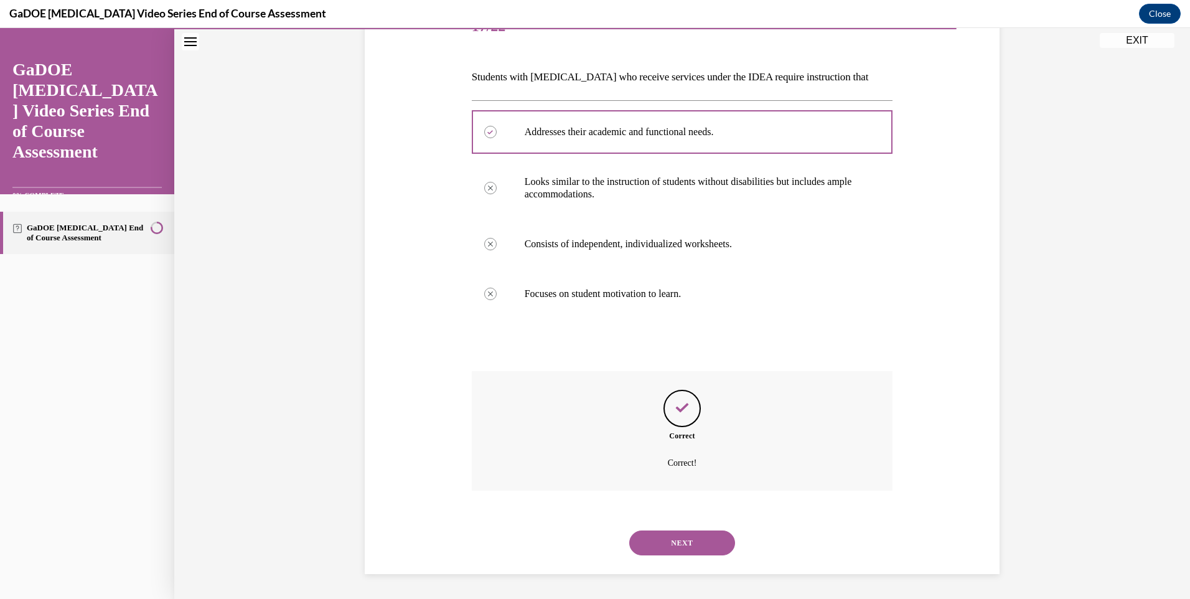
click at [710, 543] on button "NEXT" at bounding box center [682, 542] width 106 height 25
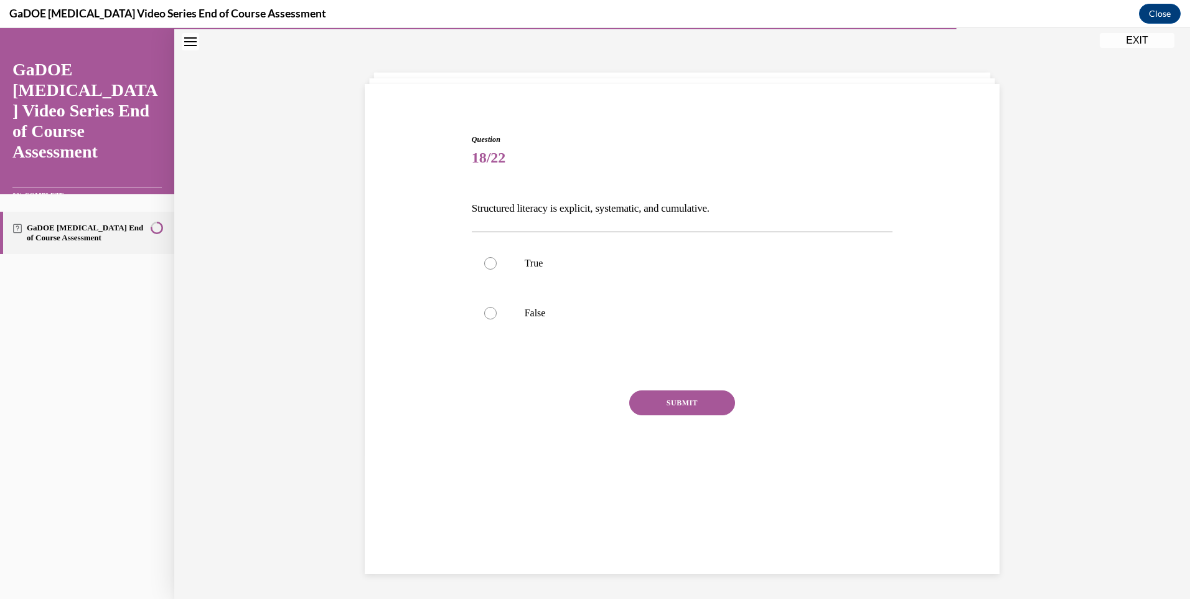
scroll to position [39, 0]
drag, startPoint x: 457, startPoint y: 210, endPoint x: 733, endPoint y: 212, distance: 275.7
click at [733, 212] on div "Question 18/22 Structured literacy is explicit, systematic, and cumulative. Tru…" at bounding box center [682, 294] width 641 height 396
drag, startPoint x: 733, startPoint y: 212, endPoint x: 698, endPoint y: 213, distance: 34.9
click at [569, 263] on p "True" at bounding box center [693, 263] width 337 height 12
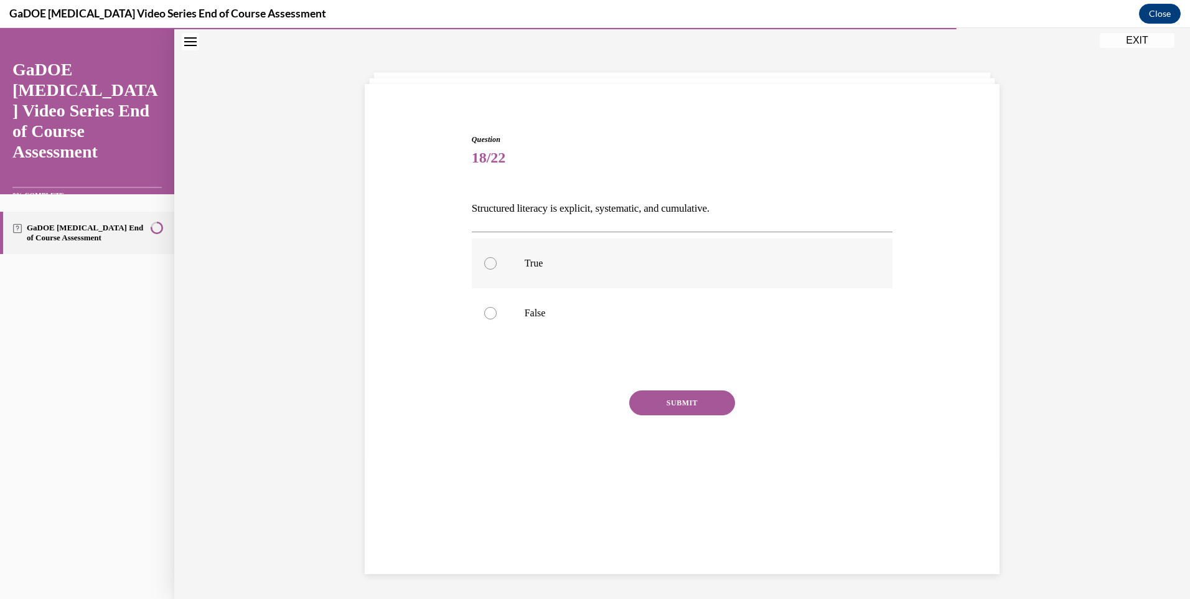
click at [497, 263] on input "True" at bounding box center [490, 263] width 12 height 12
radio input "true"
click at [639, 398] on button "SUBMIT" at bounding box center [682, 402] width 106 height 25
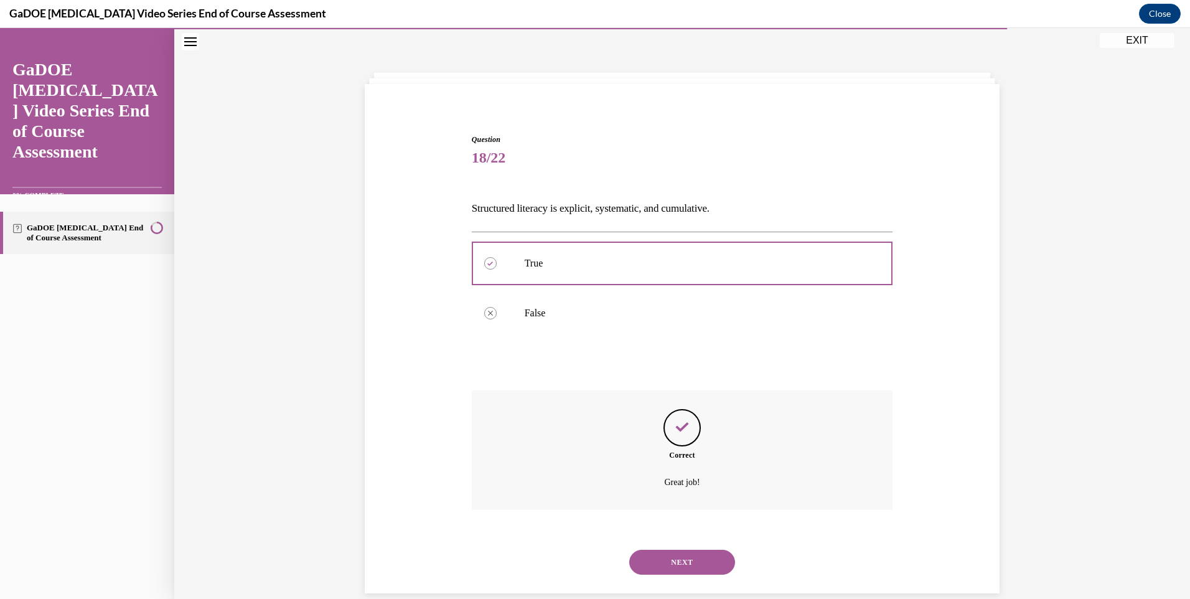
scroll to position [59, 0]
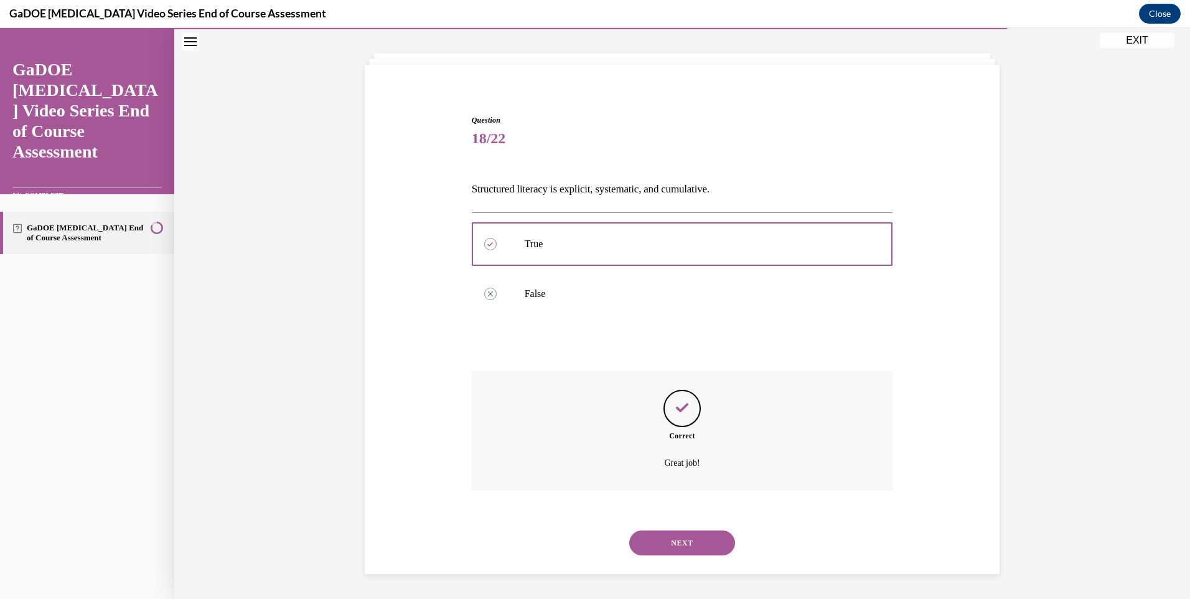
click at [659, 530] on button "NEXT" at bounding box center [682, 542] width 106 height 25
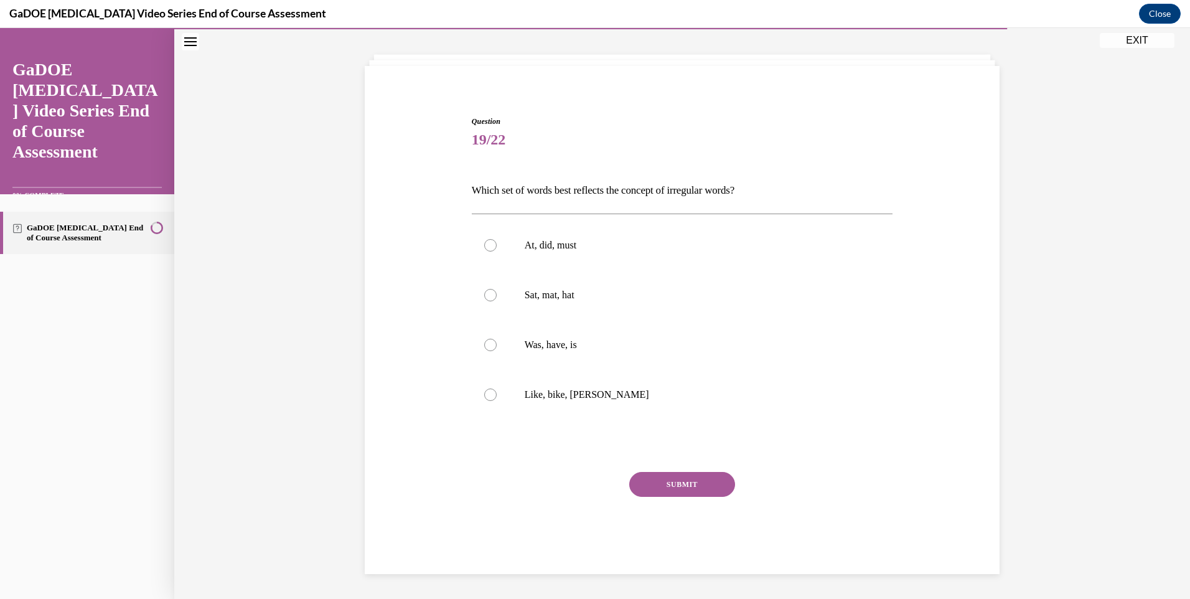
scroll to position [57, 0]
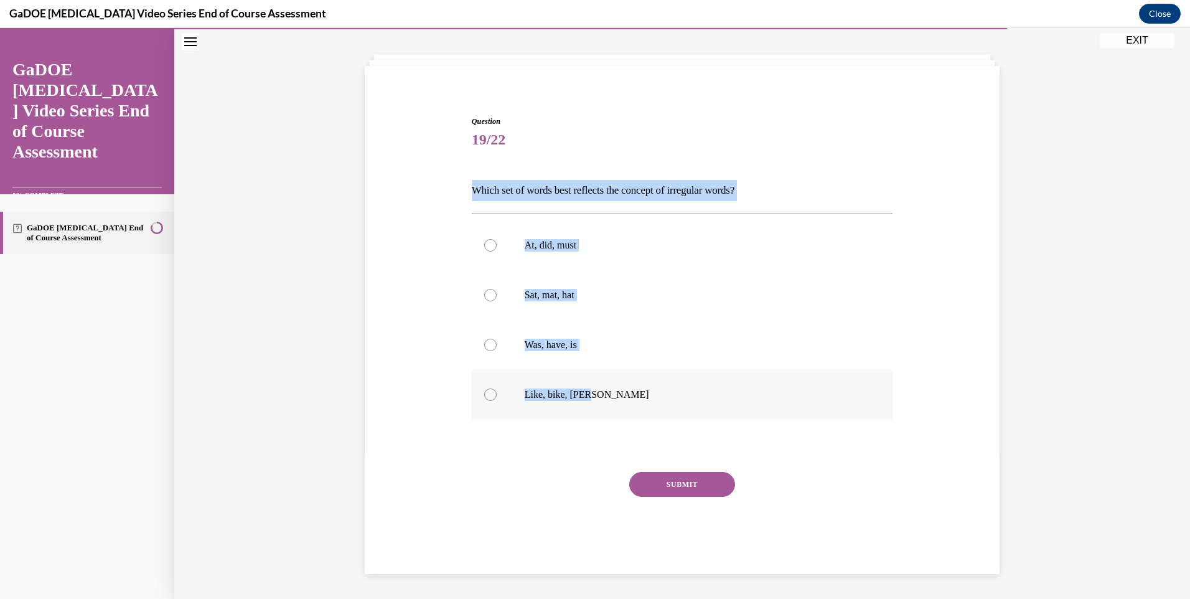
drag, startPoint x: 464, startPoint y: 184, endPoint x: 589, endPoint y: 389, distance: 239.6
click at [589, 389] on div "Question 19/22 Which set of words best reflects the concept of irregular words?…" at bounding box center [683, 335] width 428 height 477
drag, startPoint x: 491, startPoint y: 337, endPoint x: 496, endPoint y: 385, distance: 47.6
click at [491, 337] on label "Was, have, is" at bounding box center [682, 345] width 421 height 50
click at [491, 339] on input "Was, have, is" at bounding box center [490, 345] width 12 height 12
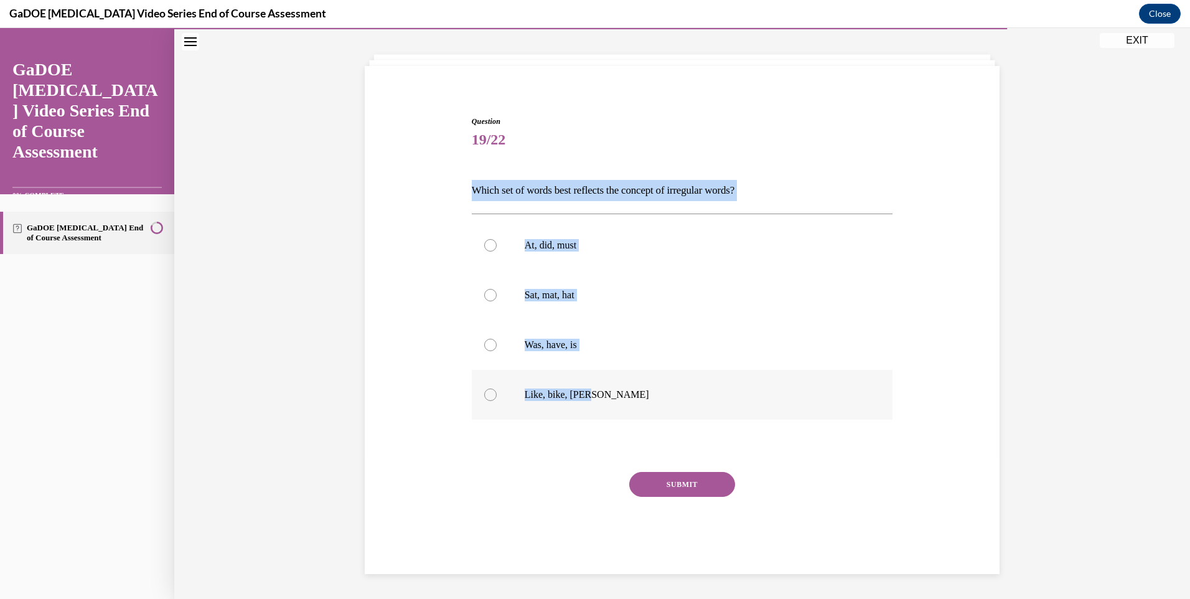
radio input "true"
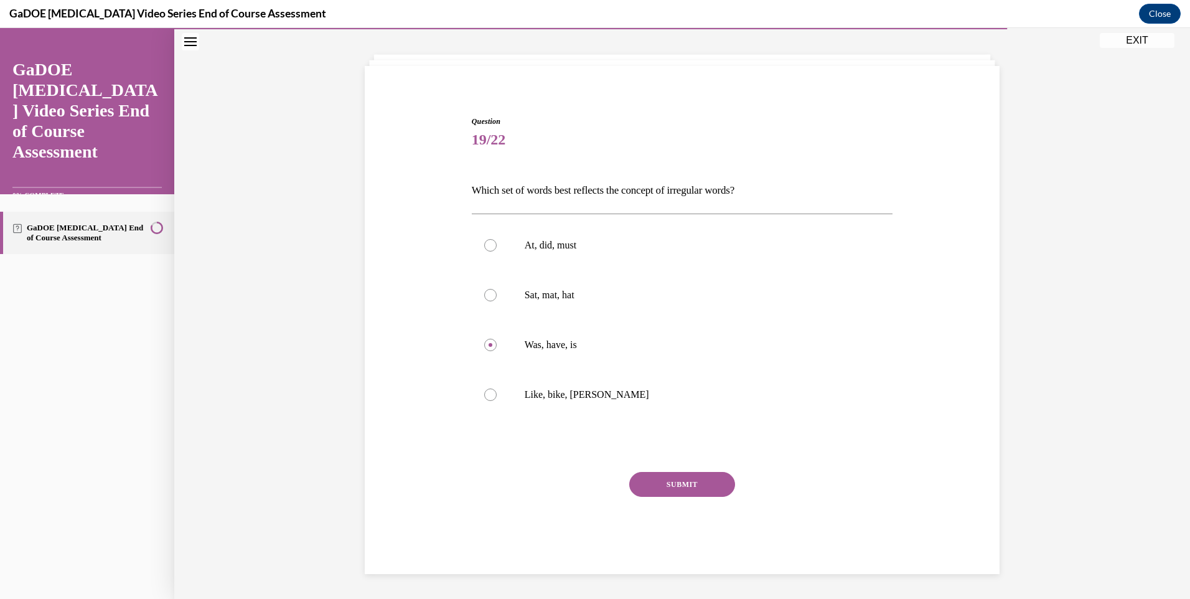
click at [700, 482] on button "SUBMIT" at bounding box center [682, 484] width 106 height 25
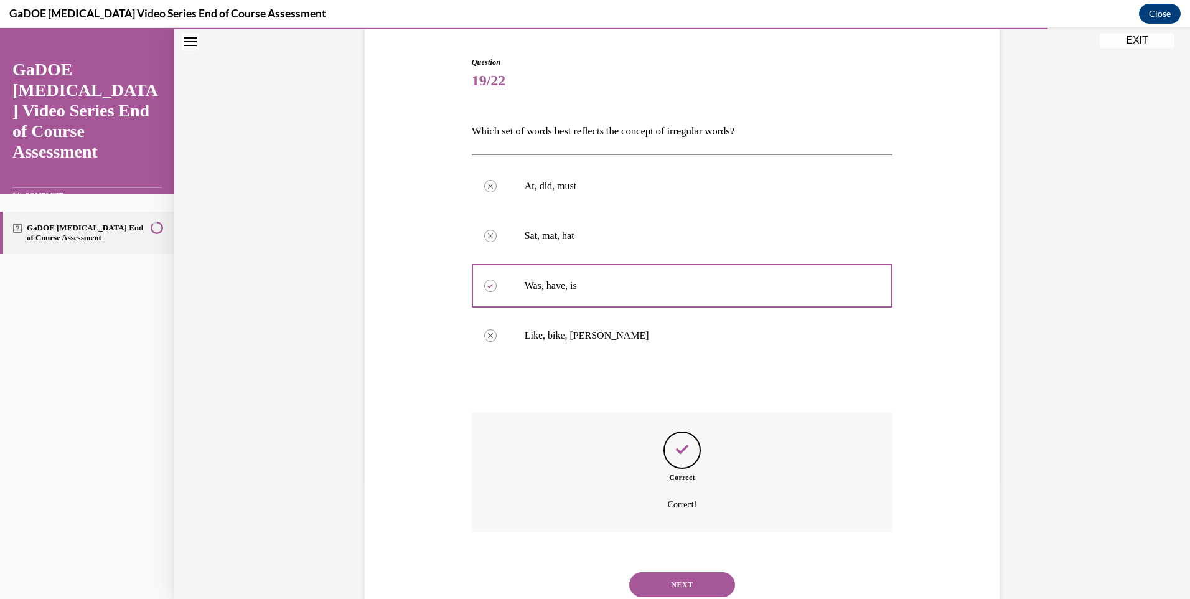
scroll to position [158, 0]
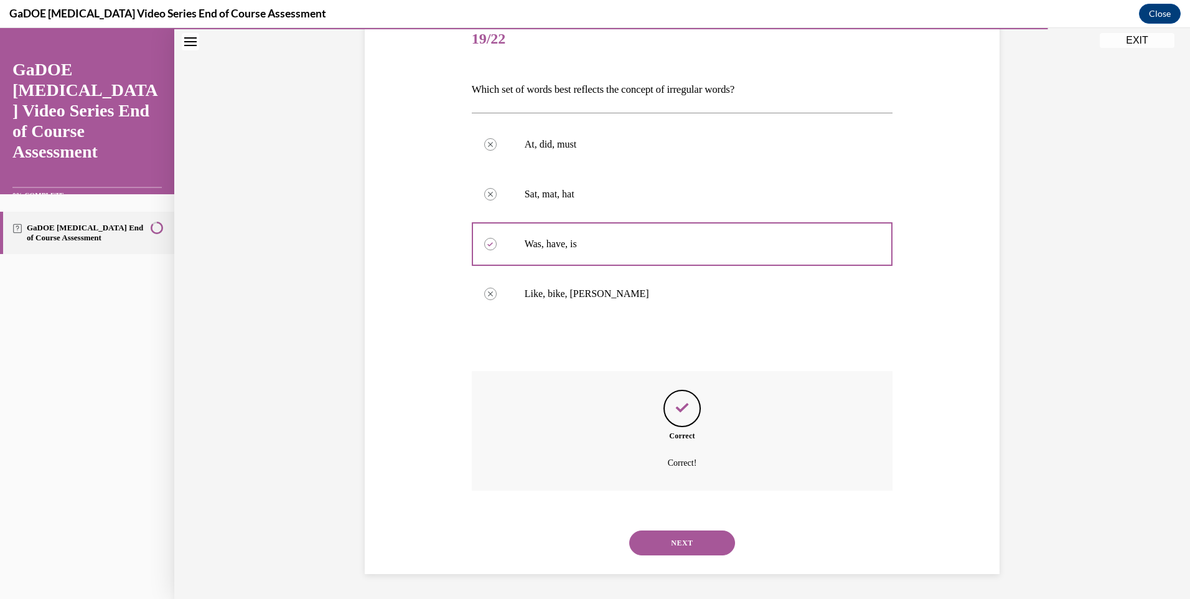
click at [683, 531] on button "NEXT" at bounding box center [682, 542] width 106 height 25
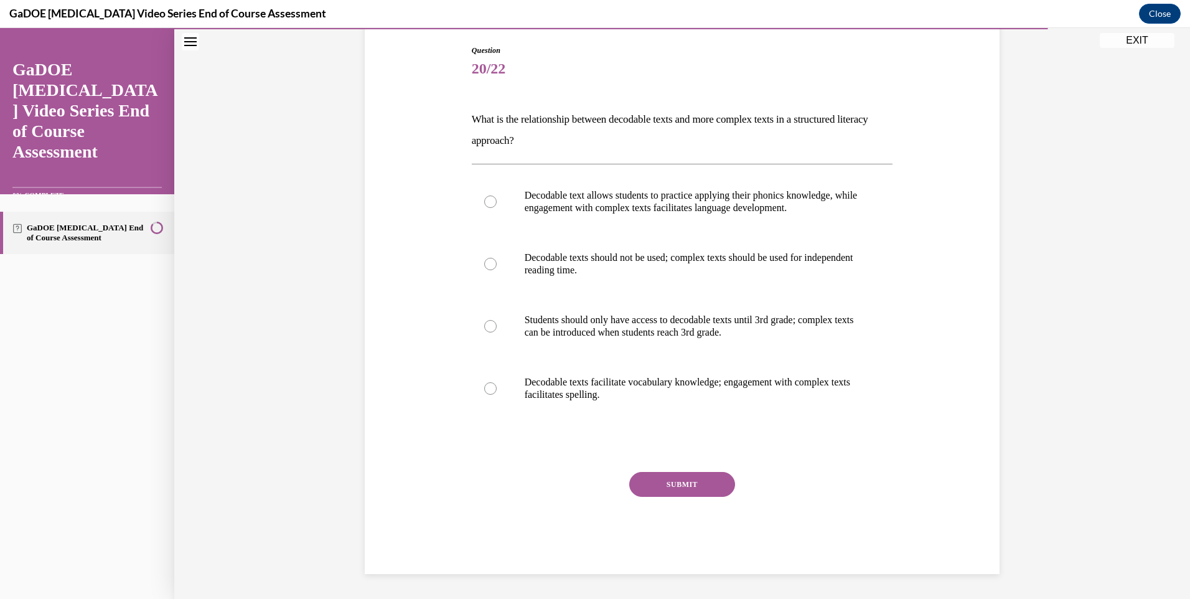
scroll to position [128, 0]
drag, startPoint x: 464, startPoint y: 121, endPoint x: 710, endPoint y: 393, distance: 366.6
click at [710, 393] on div "Question 20/22 What is the relationship between decodable texts and more comple…" at bounding box center [683, 300] width 428 height 548
click at [525, 126] on p "What is the relationship between decodable texts and more complex texts in a st…" at bounding box center [682, 130] width 421 height 42
click at [575, 386] on p "Decodable texts facilitate vocabulary knowledge; engagement with complex texts …" at bounding box center [693, 388] width 337 height 25
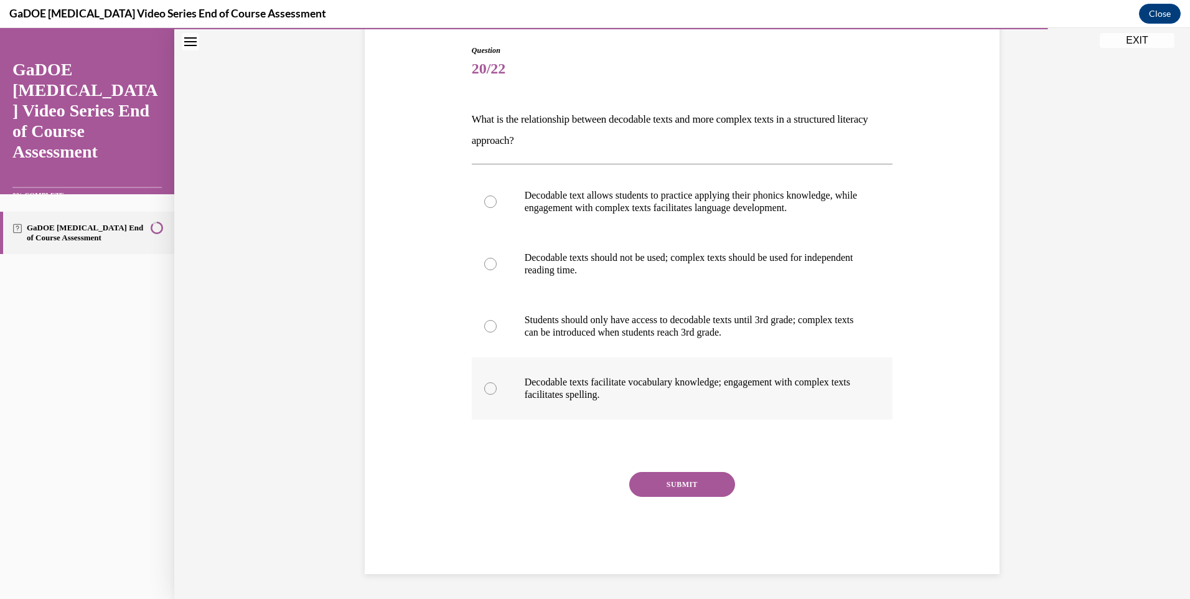
click at [497, 386] on input "Decodable texts facilitate vocabulary knowledge; engagement with complex texts …" at bounding box center [490, 388] width 12 height 12
radio input "true"
click at [646, 492] on button "SUBMIT" at bounding box center [682, 484] width 106 height 25
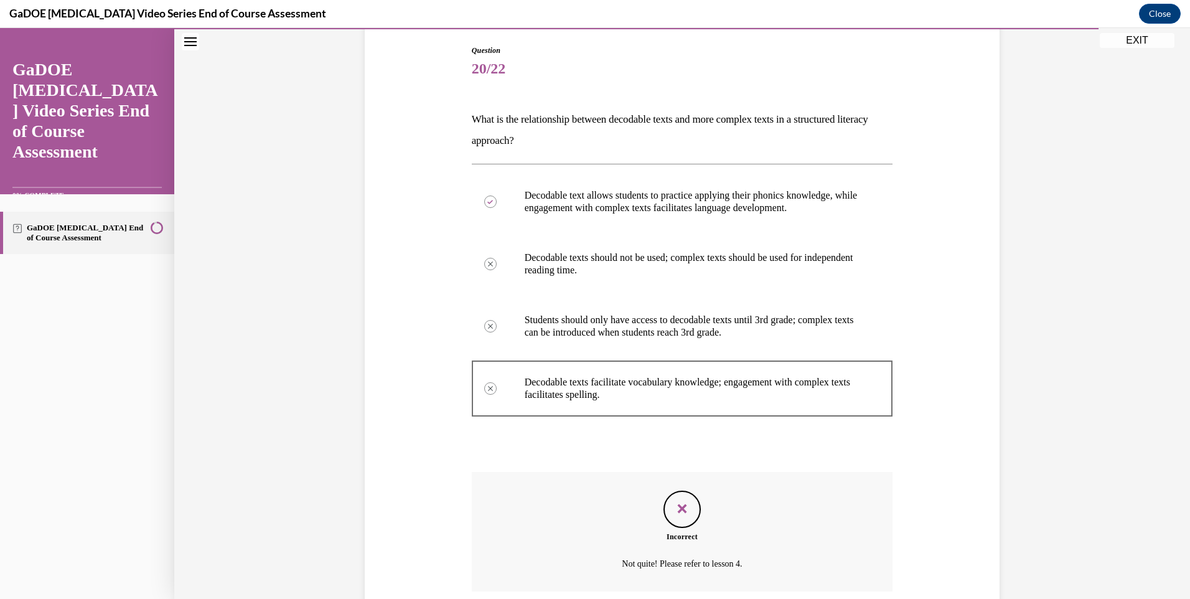
scroll to position [229, 0]
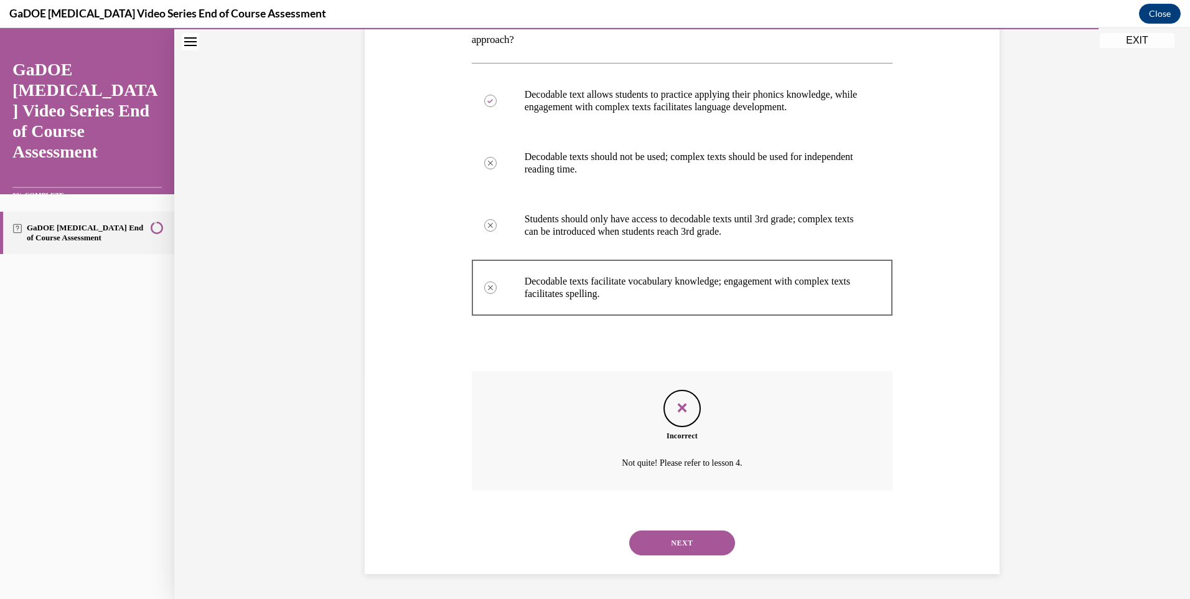
click at [698, 542] on button "NEXT" at bounding box center [682, 542] width 106 height 25
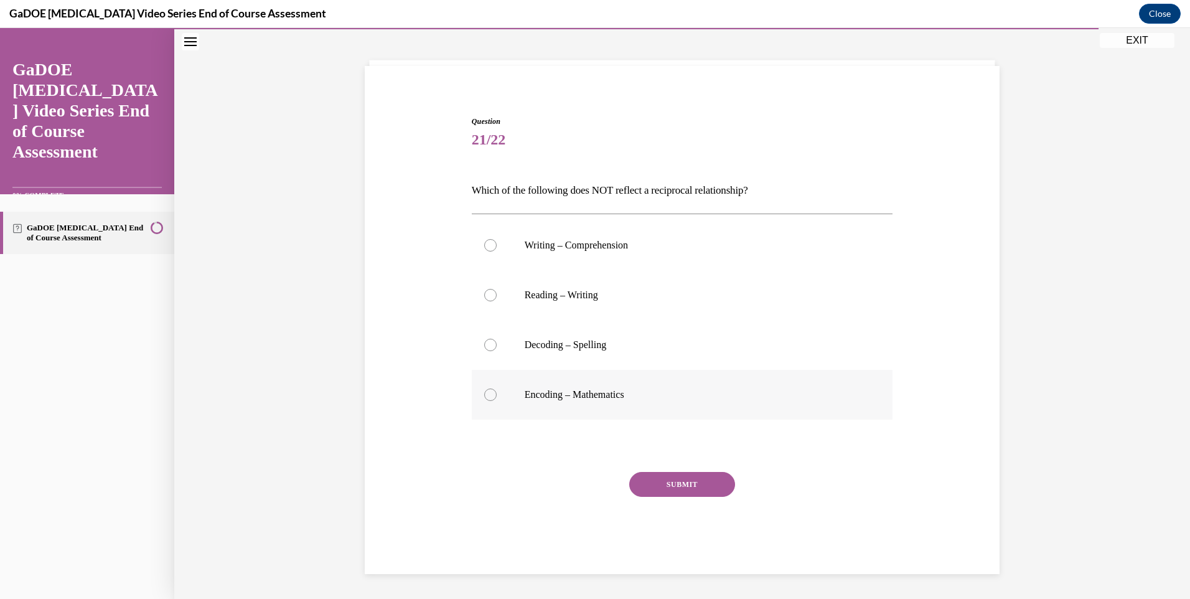
drag, startPoint x: 459, startPoint y: 190, endPoint x: 650, endPoint y: 395, distance: 280.5
click at [650, 395] on div "Question 21/22 Which of the following does NOT reflect a reciprocal relationshi…" at bounding box center [682, 325] width 641 height 495
click at [573, 394] on p "Encoding – Mathematics" at bounding box center [693, 394] width 337 height 12
click at [497, 394] on input "Encoding – Mathematics" at bounding box center [490, 394] width 12 height 12
radio input "true"
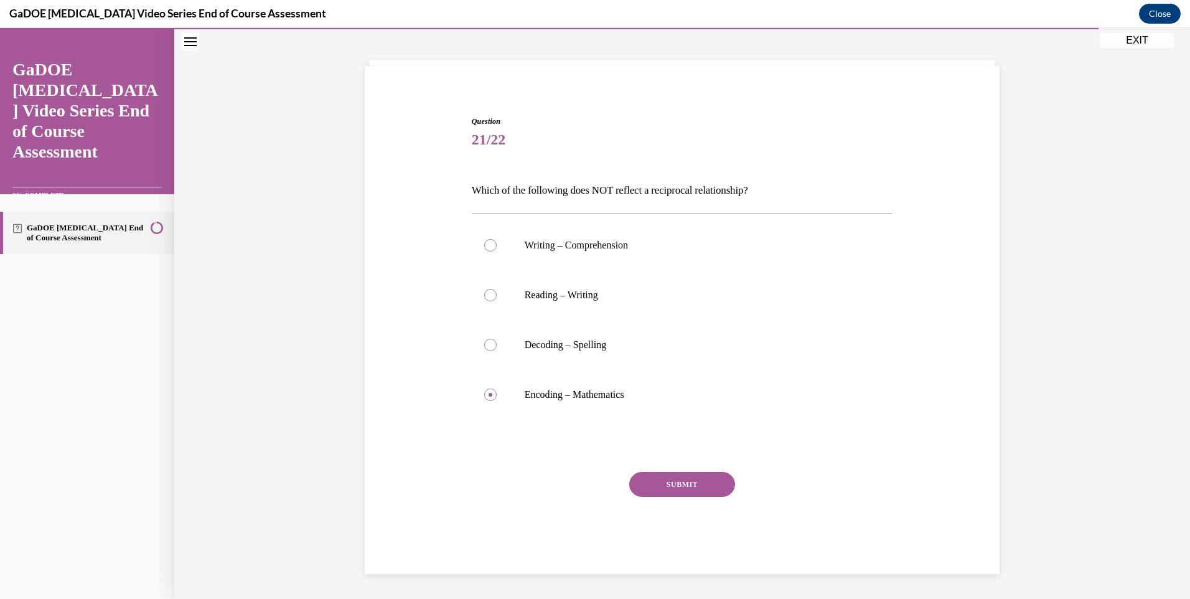
click at [680, 490] on button "SUBMIT" at bounding box center [682, 484] width 106 height 25
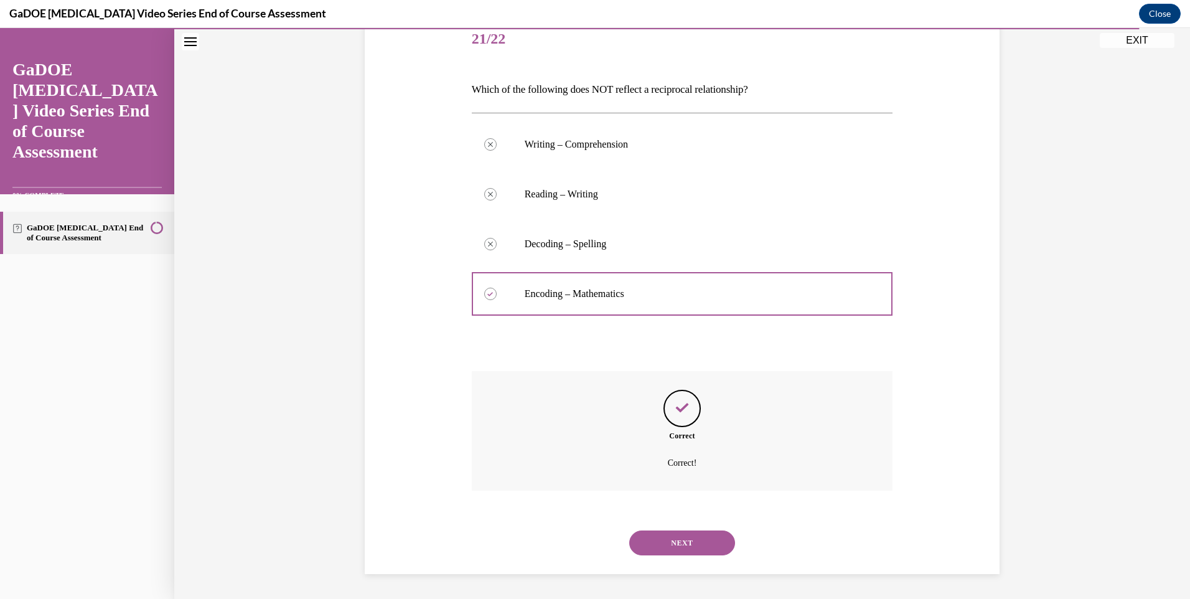
click at [672, 537] on button "NEXT" at bounding box center [682, 542] width 106 height 25
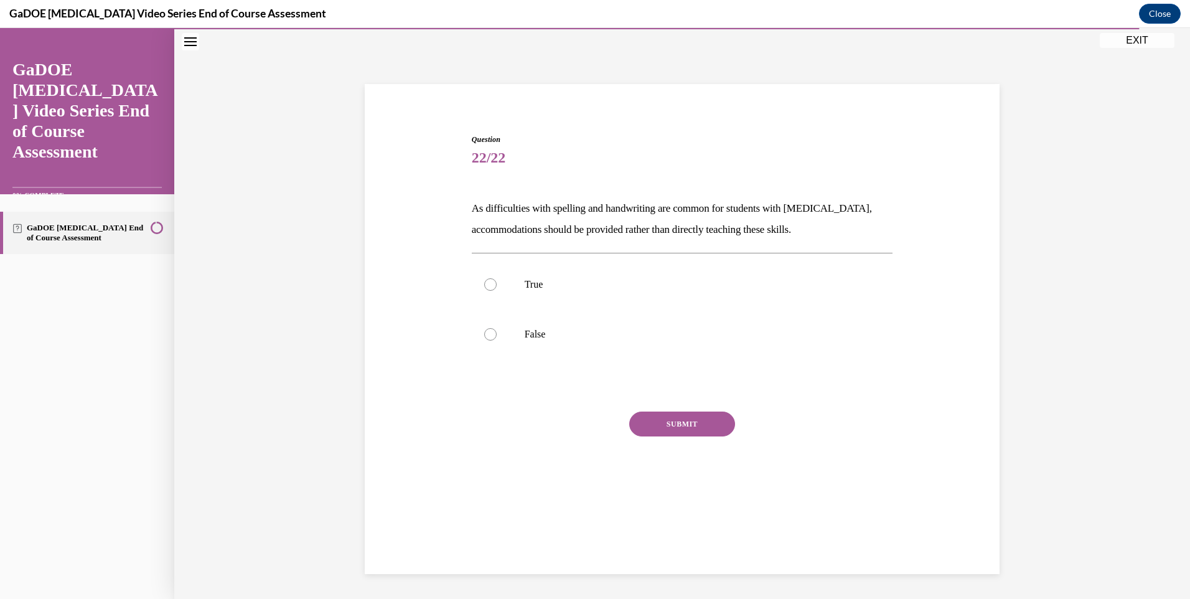
scroll to position [39, 0]
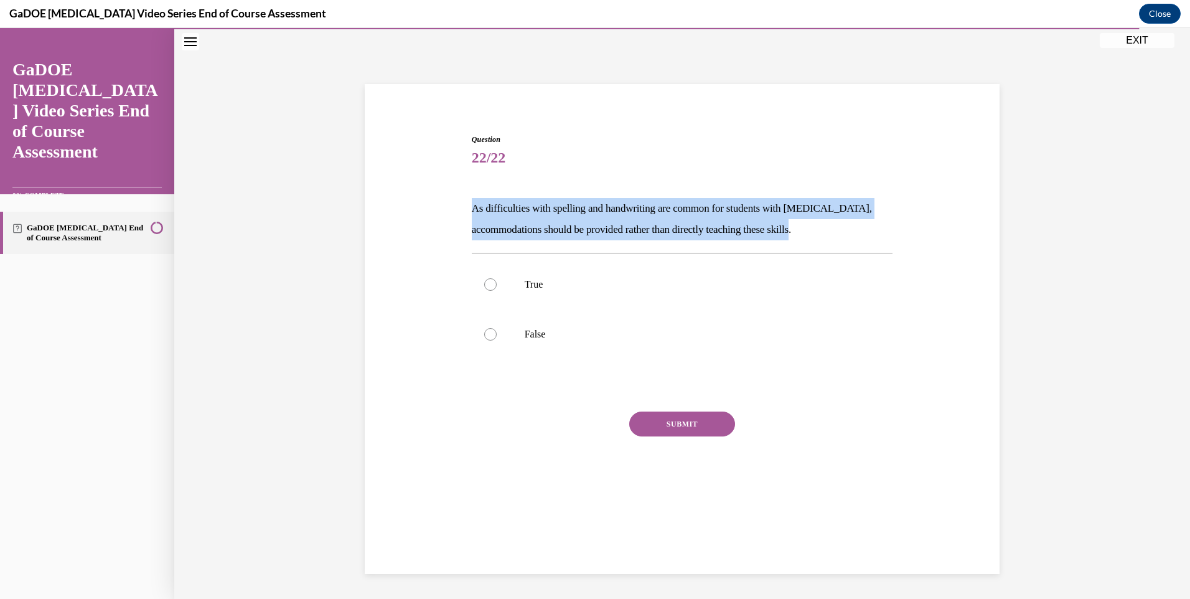
drag, startPoint x: 464, startPoint y: 204, endPoint x: 838, endPoint y: 229, distance: 374.9
click at [838, 229] on div "Question 22/22 As difficulties with spelling and handwriting are common for stu…" at bounding box center [683, 314] width 428 height 398
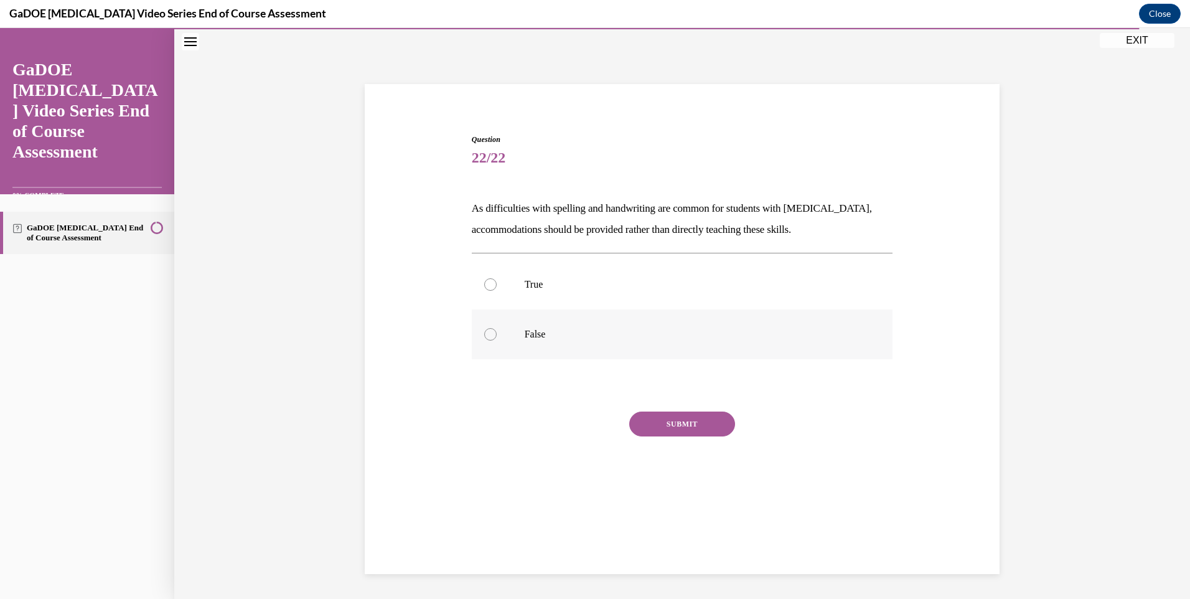
click at [503, 326] on label "False" at bounding box center [682, 334] width 421 height 50
click at [497, 328] on input "False" at bounding box center [490, 334] width 12 height 12
radio input "true"
click at [664, 424] on button "SUBMIT" at bounding box center [682, 423] width 106 height 25
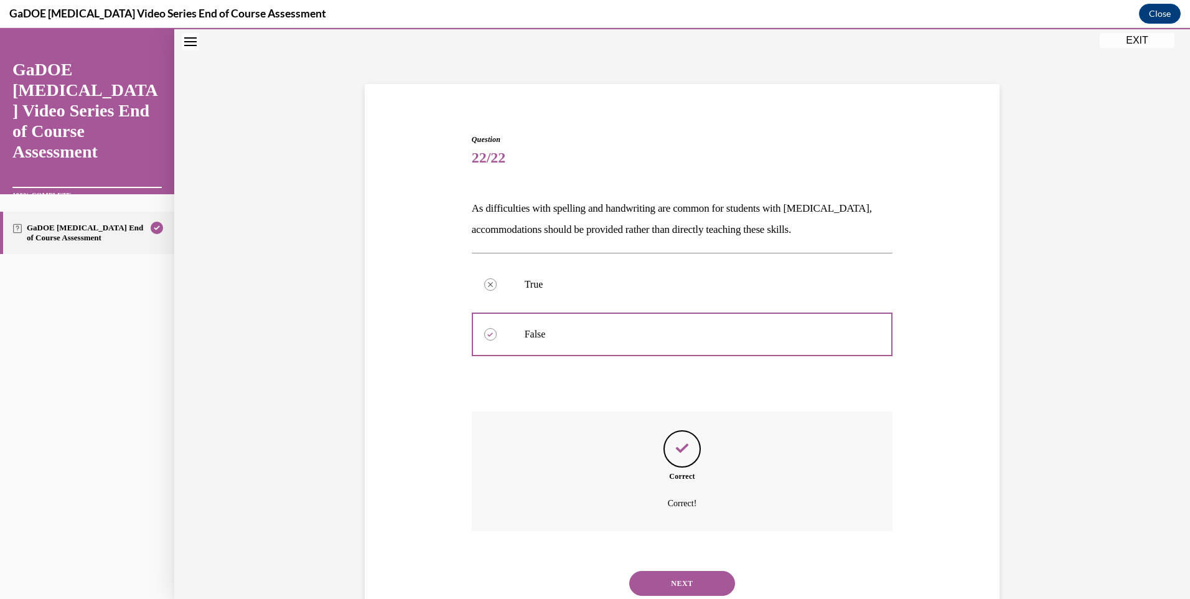
scroll to position [80, 0]
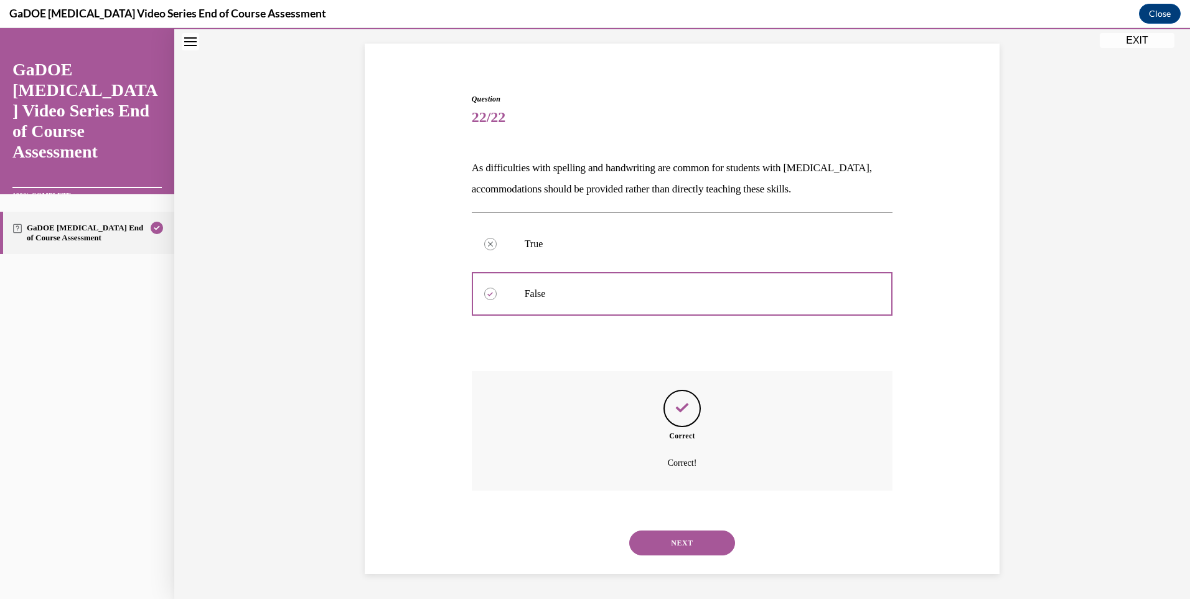
drag, startPoint x: 692, startPoint y: 559, endPoint x: 690, endPoint y: 546, distance: 13.2
click at [691, 556] on div "NEXT" at bounding box center [682, 543] width 421 height 50
click at [690, 545] on button "NEXT" at bounding box center [682, 542] width 106 height 25
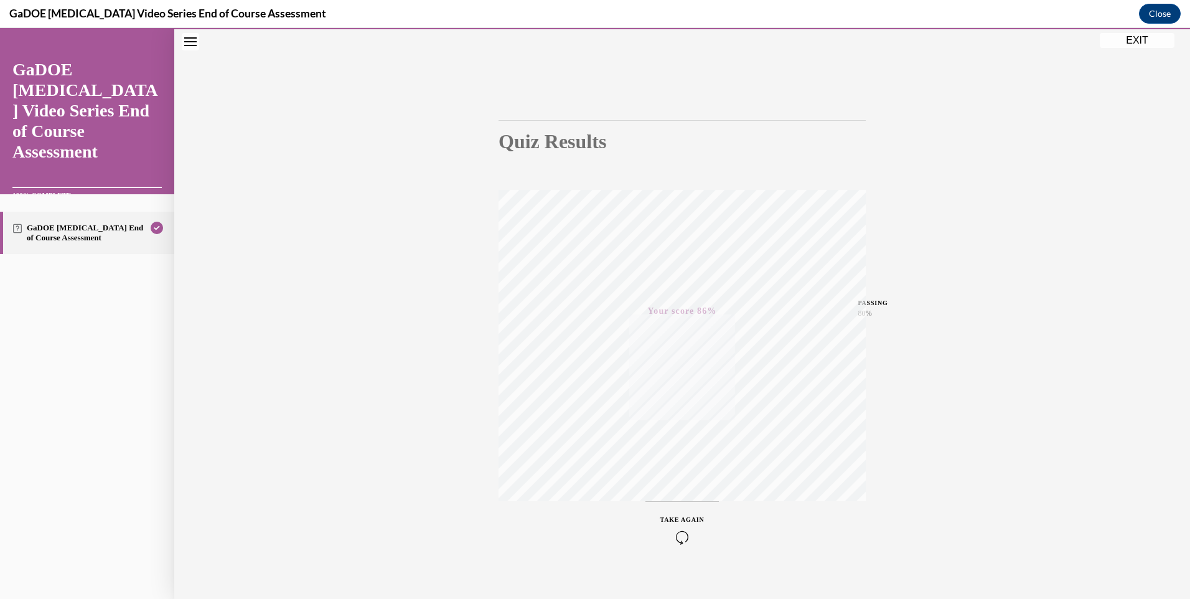
scroll to position [67, 0]
click at [1143, 47] on button "EXIT" at bounding box center [1137, 40] width 75 height 15
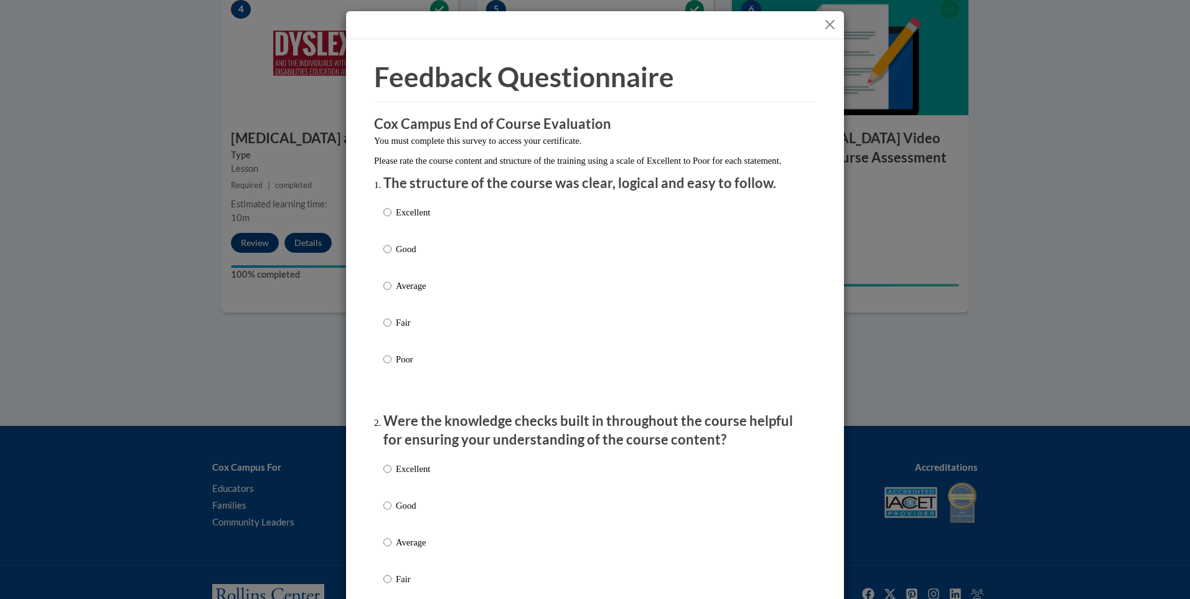
click at [396, 237] on label "Excellent" at bounding box center [406, 222] width 47 height 34
click at [392, 219] on input "Excellent" at bounding box center [387, 212] width 8 height 14
radio input "true"
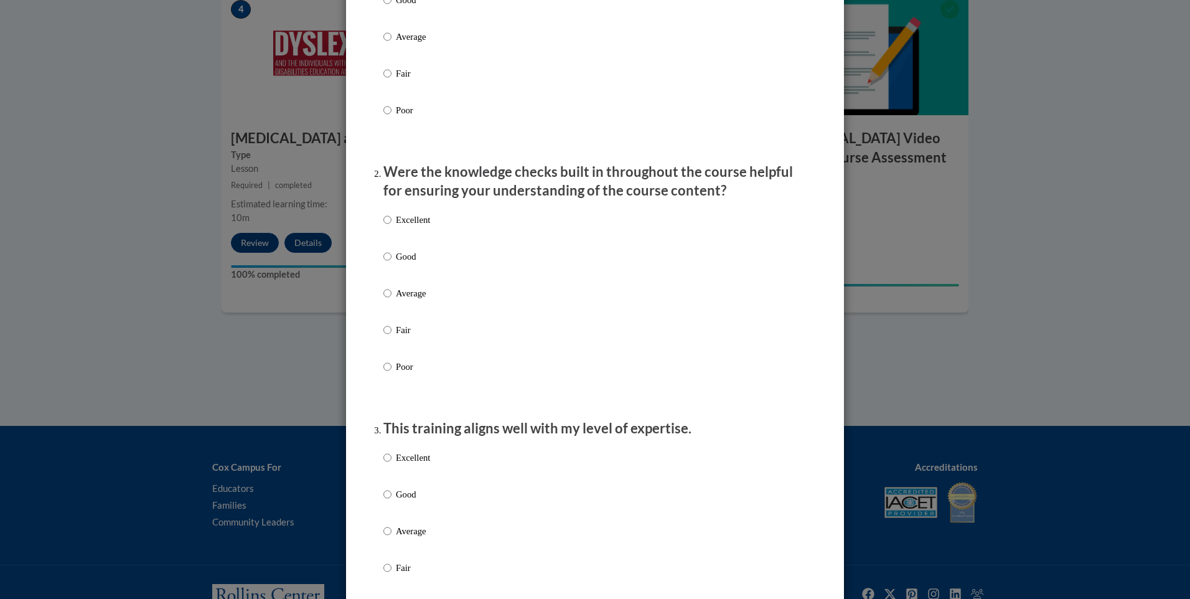
click at [410, 227] on p "Excellent" at bounding box center [413, 220] width 34 height 14
click at [392, 227] on input "Excellent" at bounding box center [387, 220] width 8 height 14
radio input "true"
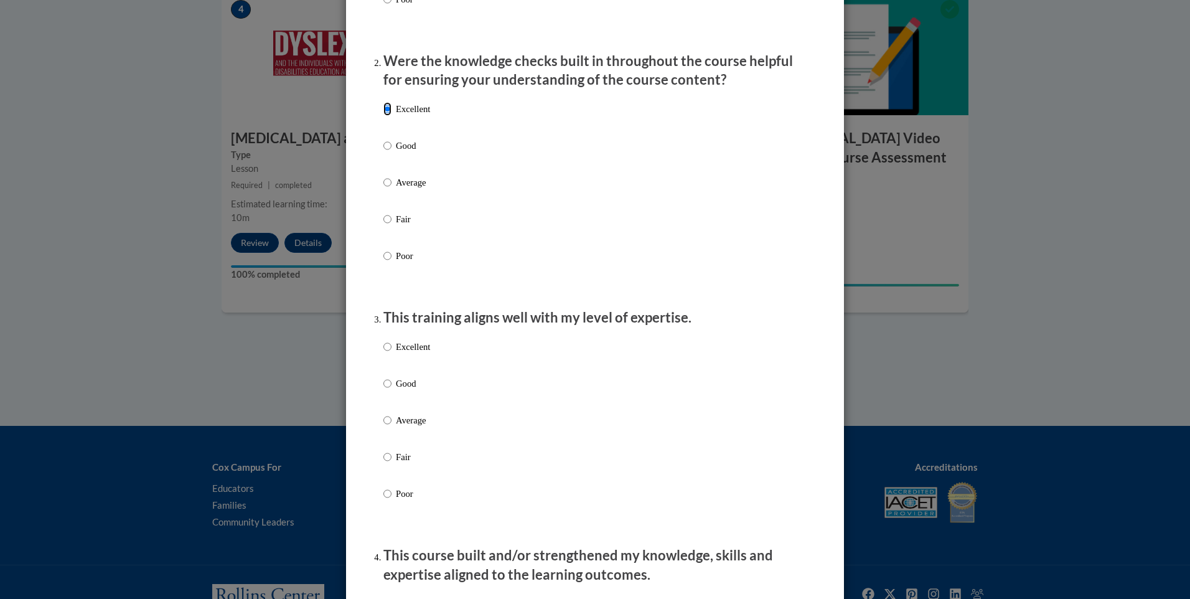
scroll to position [560, 0]
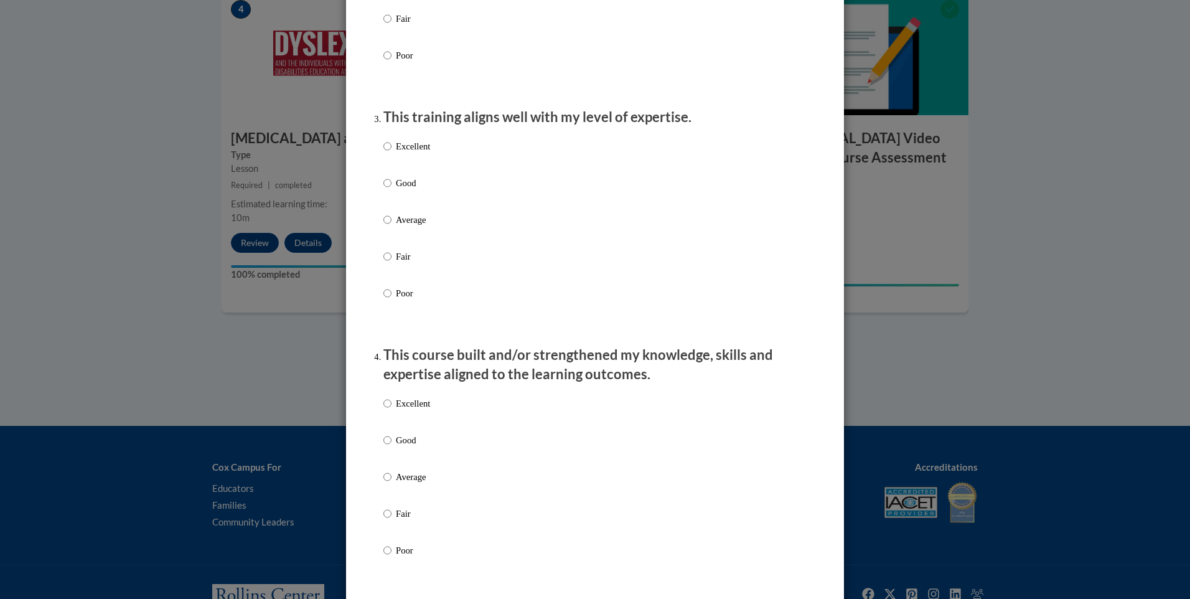
click at [411, 168] on label "Excellent" at bounding box center [406, 156] width 47 height 34
click at [392, 153] on input "Excellent" at bounding box center [387, 146] width 8 height 14
radio input "true"
click at [413, 410] on p "Excellent" at bounding box center [413, 403] width 34 height 14
click at [392, 410] on input "Excellent" at bounding box center [387, 403] width 8 height 14
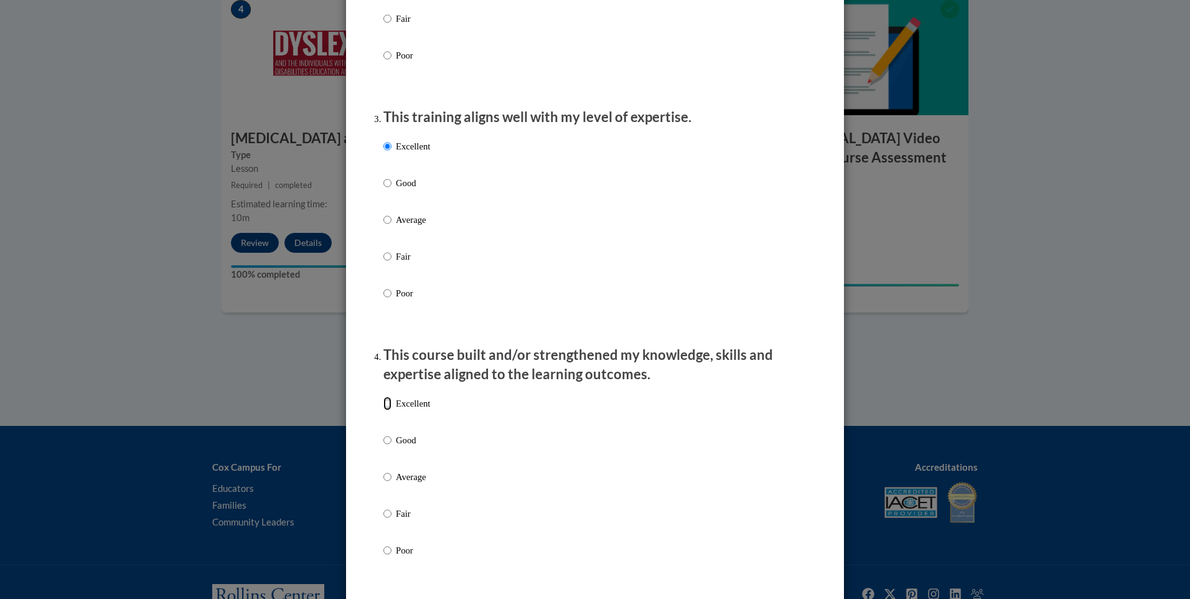
radio input "true"
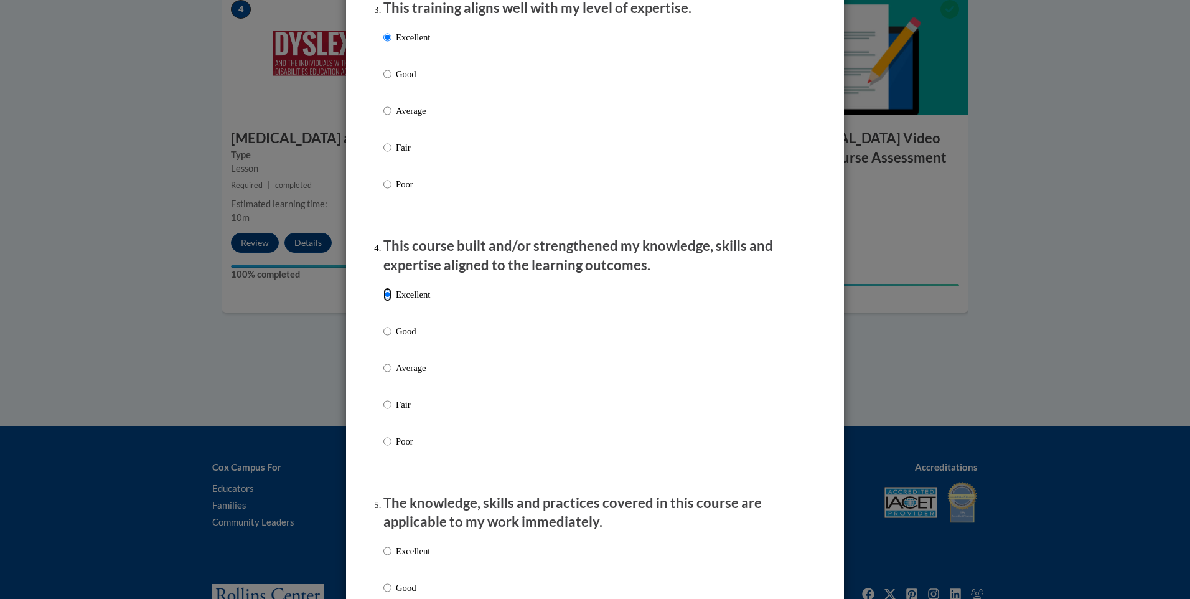
scroll to position [871, 0]
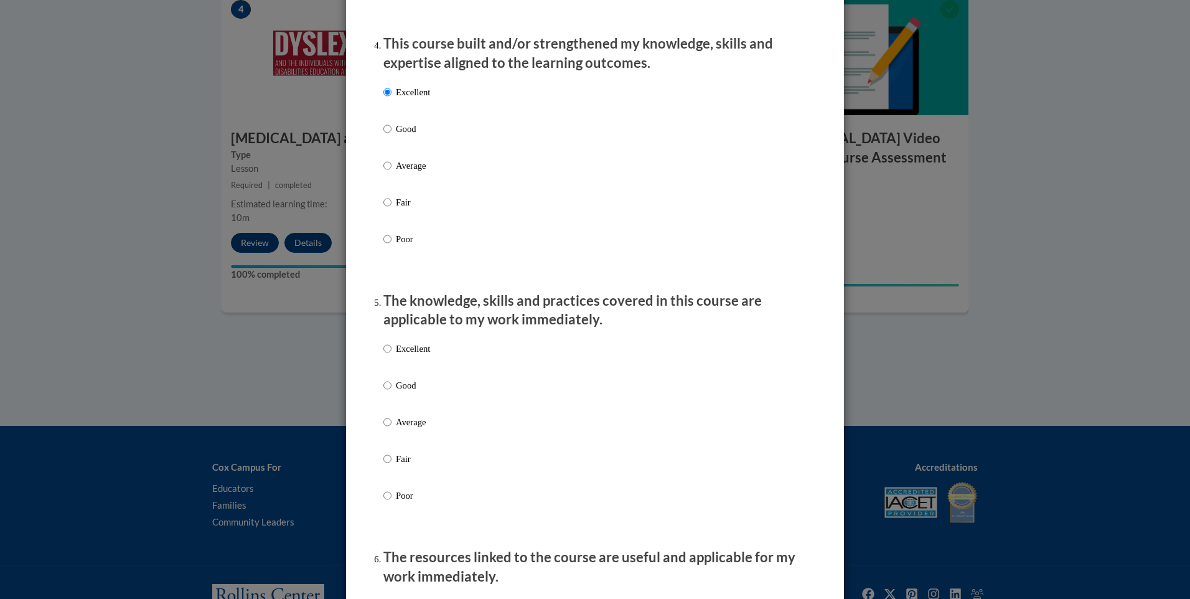
click at [399, 355] on p "Excellent" at bounding box center [413, 349] width 34 height 14
click at [392, 355] on input "Excellent" at bounding box center [387, 349] width 8 height 14
radio input "true"
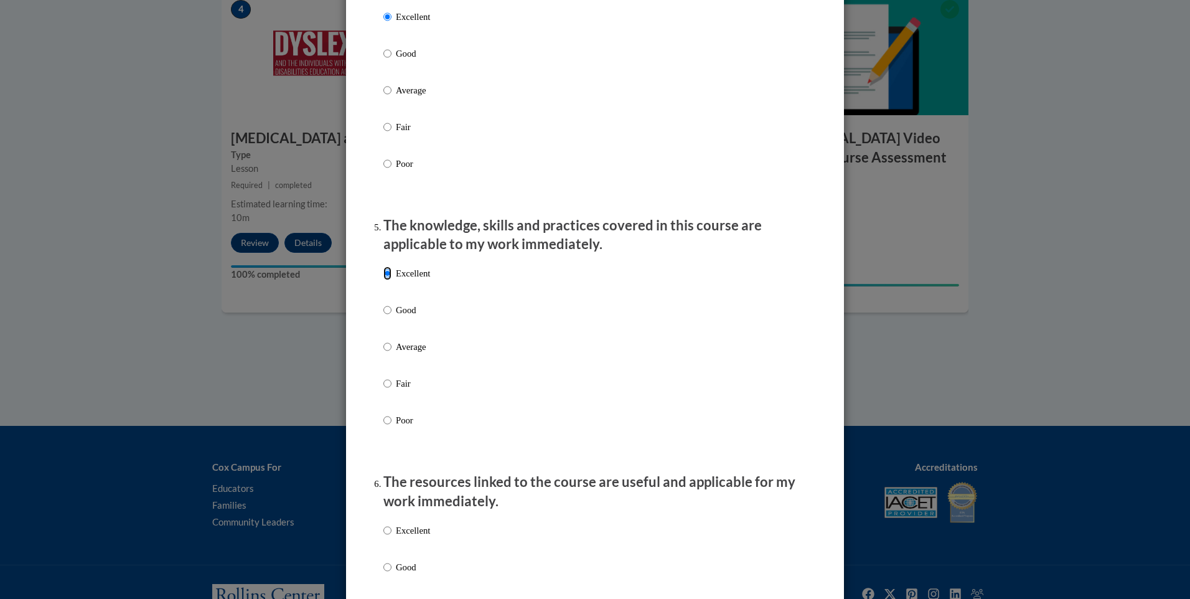
scroll to position [1183, 0]
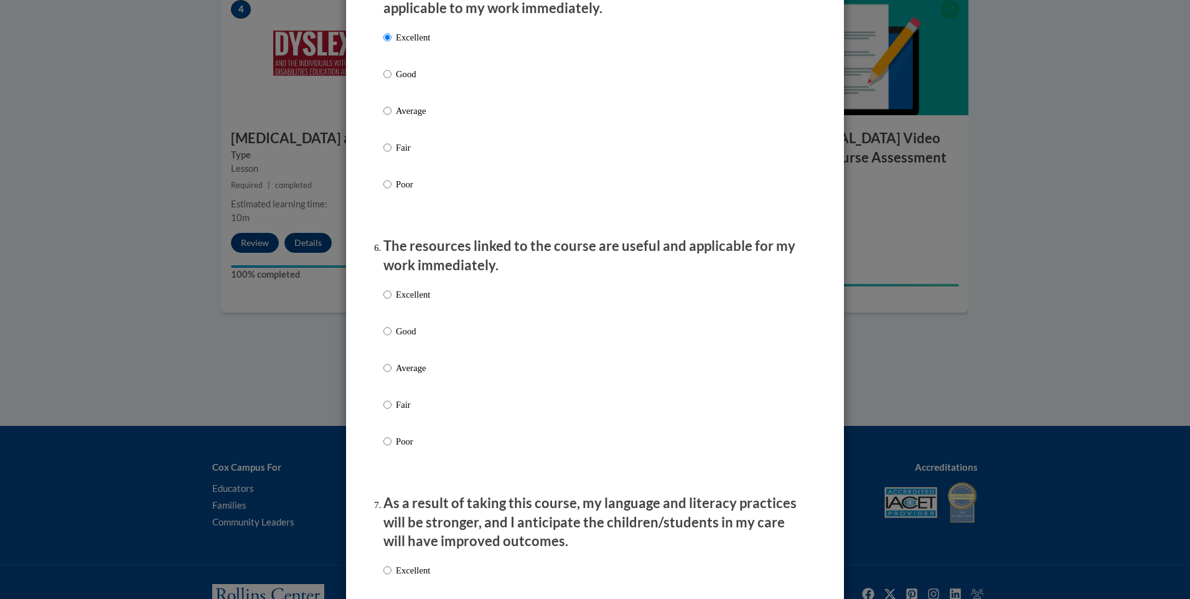
click at [416, 294] on div "Excellent Good Average Fair Poor" at bounding box center [406, 377] width 47 height 193
click at [416, 299] on p "Excellent" at bounding box center [413, 295] width 34 height 14
click at [392, 299] on input "Excellent" at bounding box center [387, 295] width 8 height 14
radio input "true"
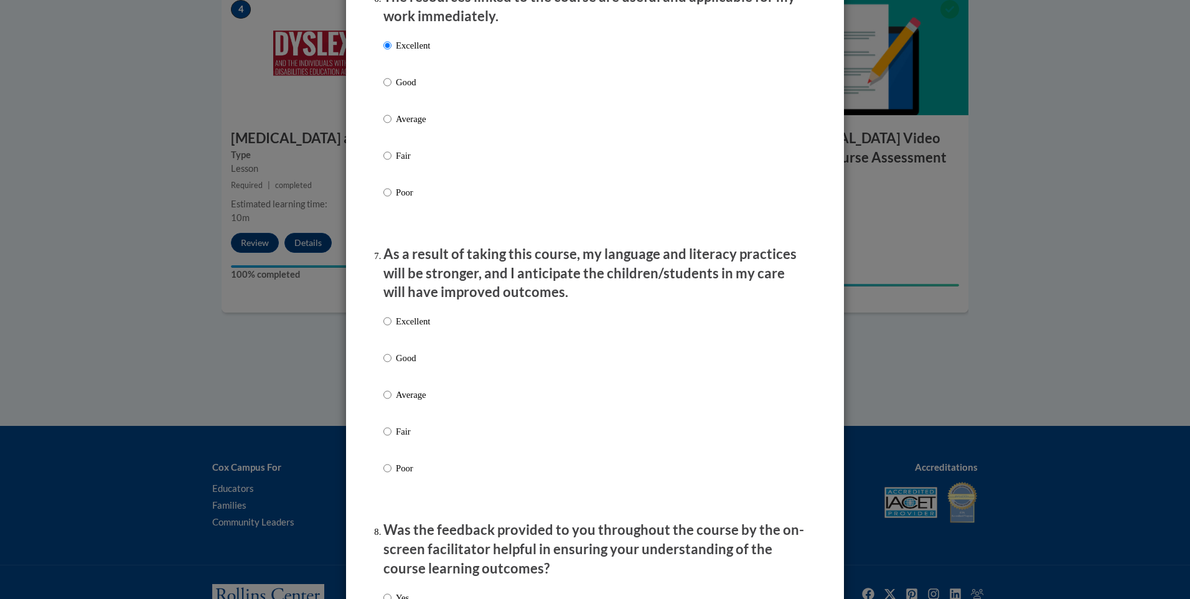
click at [402, 340] on label "Excellent" at bounding box center [406, 331] width 47 height 34
click at [392, 328] on input "Excellent" at bounding box center [387, 321] width 8 height 14
radio input "true"
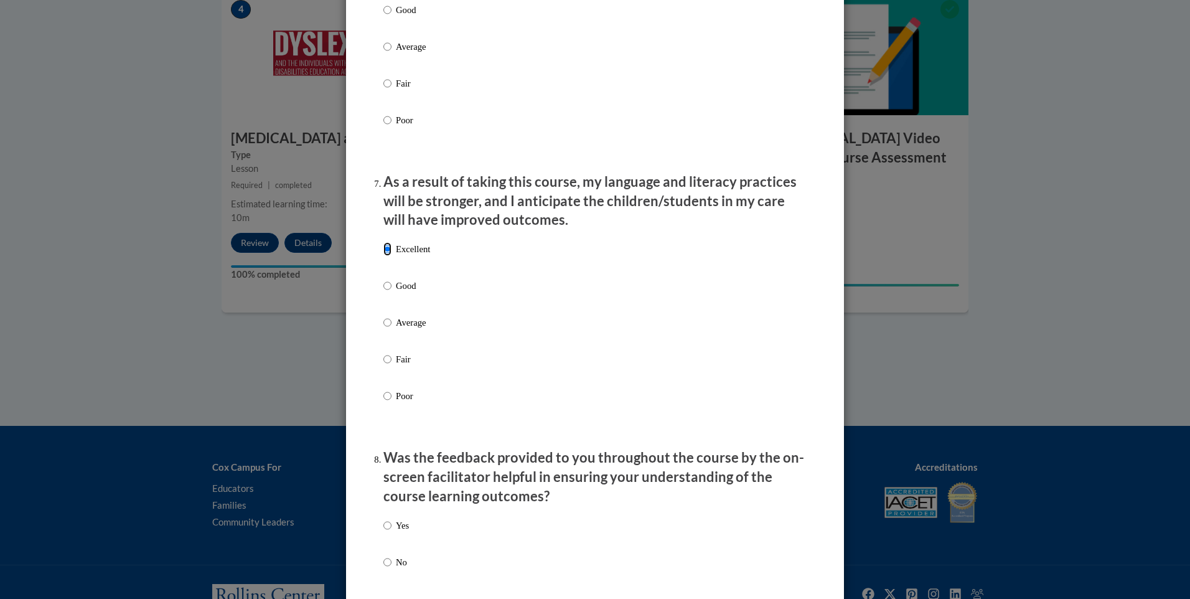
scroll to position [1618, 0]
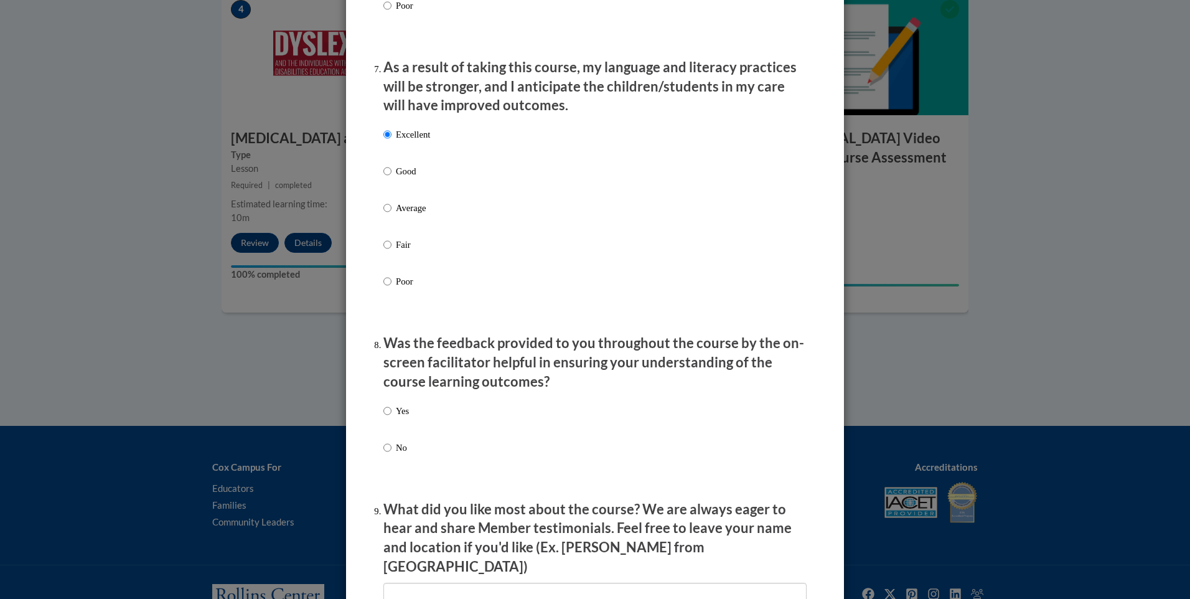
click at [399, 418] on p "Yes" at bounding box center [402, 411] width 13 height 14
click at [392, 418] on input "Yes" at bounding box center [387, 411] width 8 height 14
radio input "true"
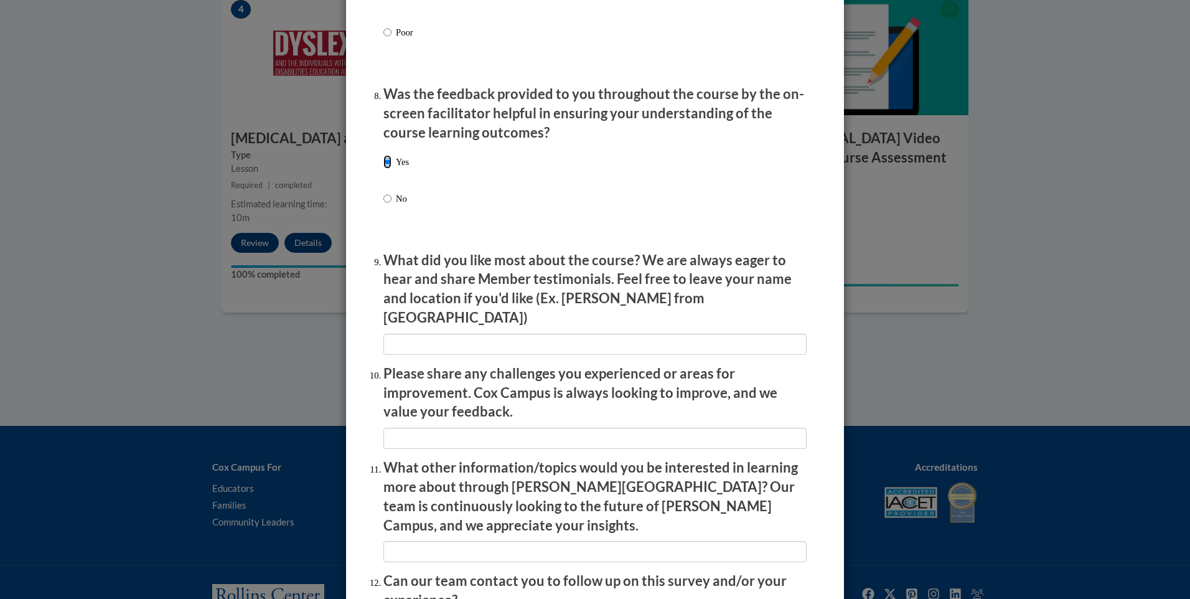
scroll to position [1987, 0]
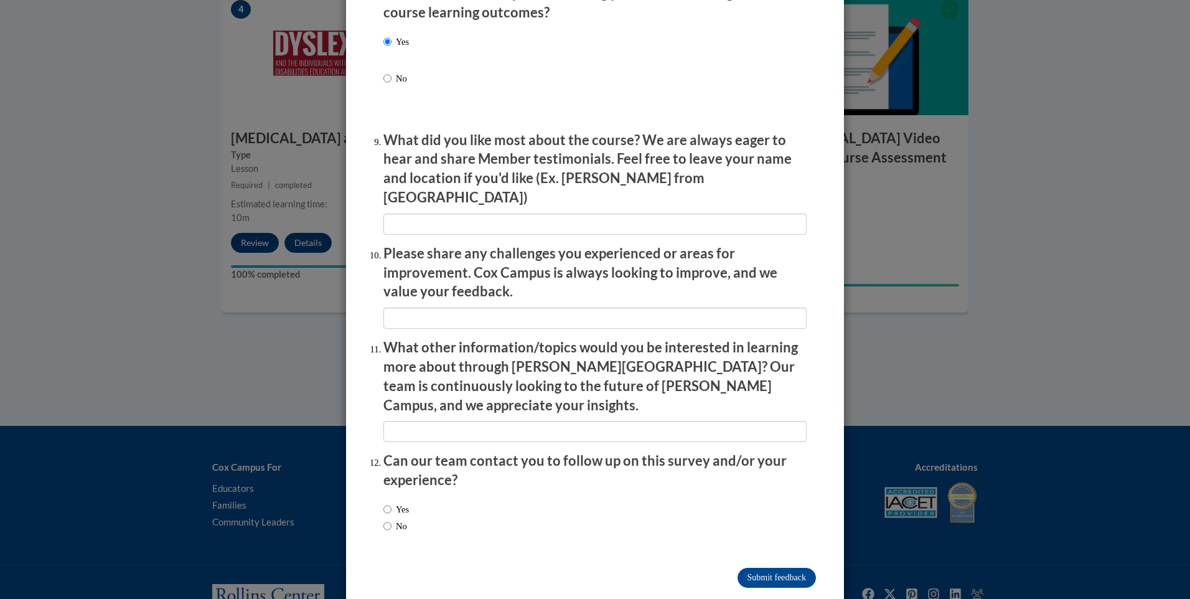
click at [395, 502] on label "Yes" at bounding box center [396, 509] width 26 height 14
click at [392, 502] on input "Yes" at bounding box center [387, 509] width 8 height 14
radio input "true"
click at [753, 568] on input "Submit feedback" at bounding box center [777, 578] width 78 height 20
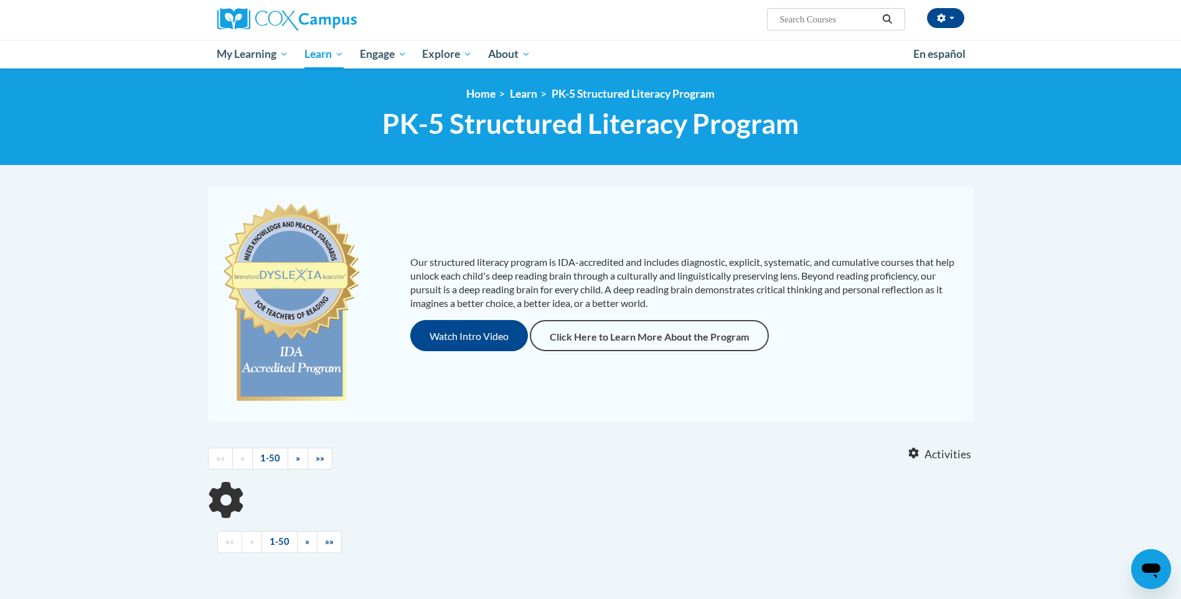
scroll to position [311, 0]
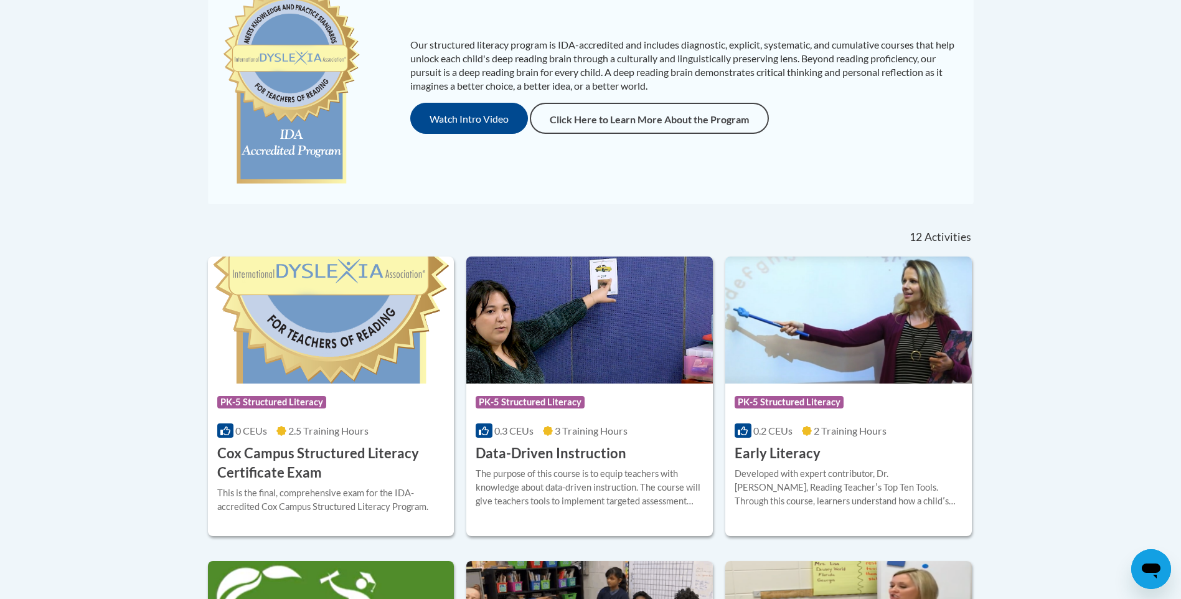
click at [333, 447] on h3 "Cox Campus Structured Literacy Certificate Exam" at bounding box center [331, 463] width 228 height 39
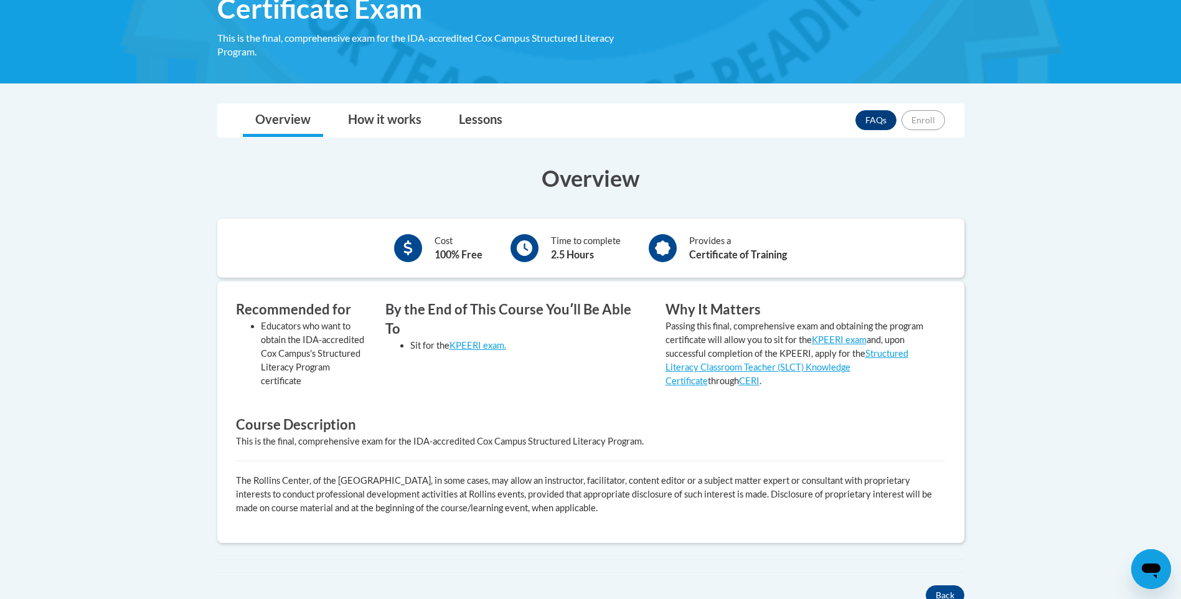
scroll to position [249, 0]
